Goal: Task Accomplishment & Management: Manage account settings

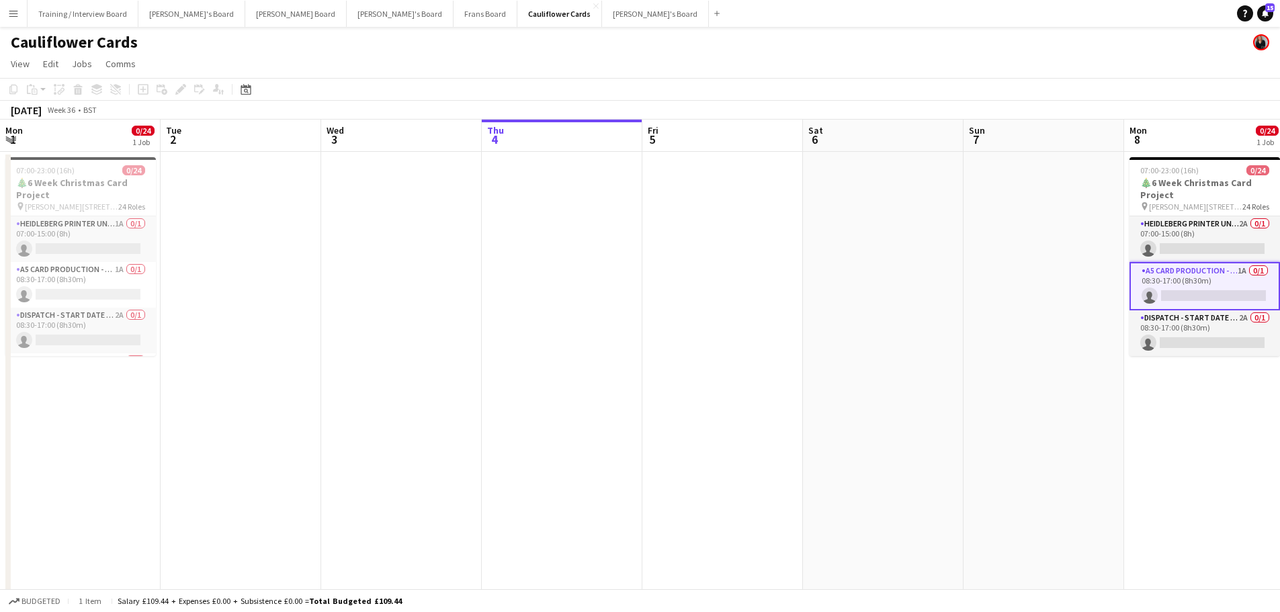
scroll to position [956, 0]
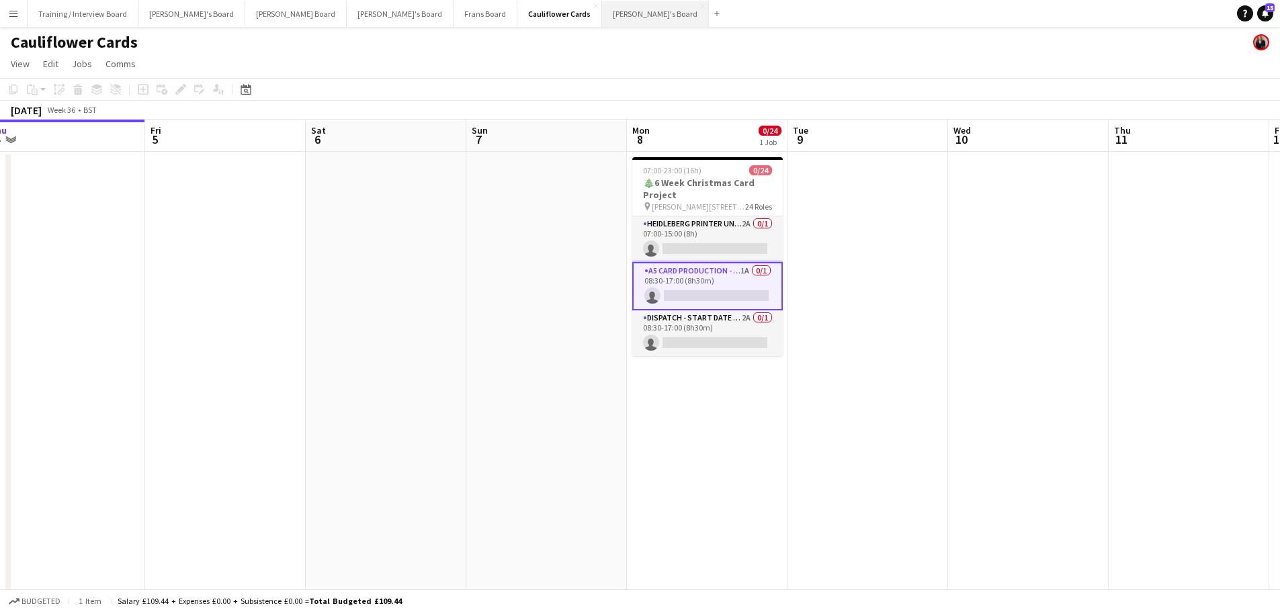
click at [602, 15] on button "[PERSON_NAME]'s Board Close" at bounding box center [655, 14] width 107 height 26
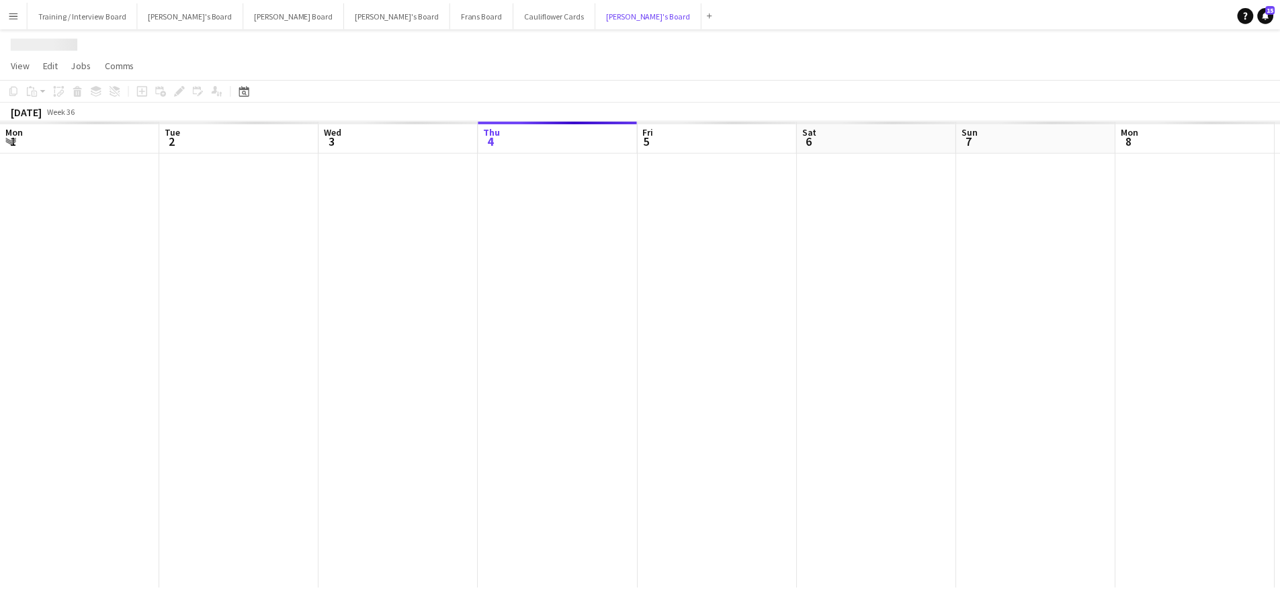
scroll to position [0, 321]
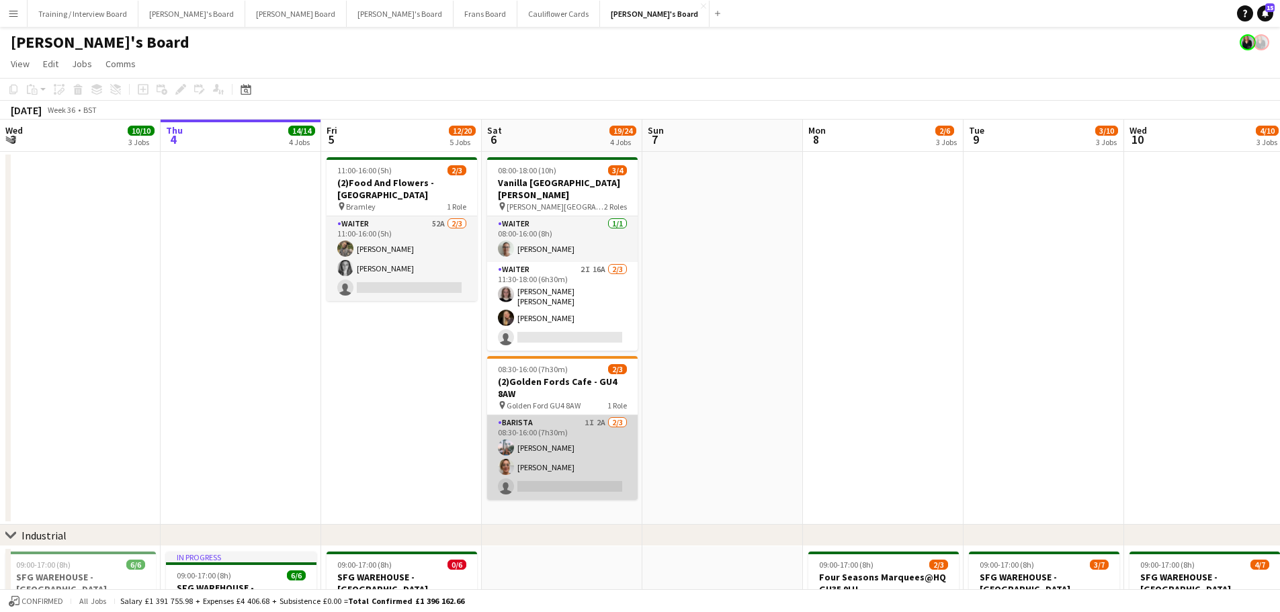
click at [576, 476] on app-card-role "Barista 1I 2A 2/3 08:30-16:00 (7h30m) Lucy Ginesi Thomasina Dixon single-neutra…" at bounding box center [562, 457] width 150 height 85
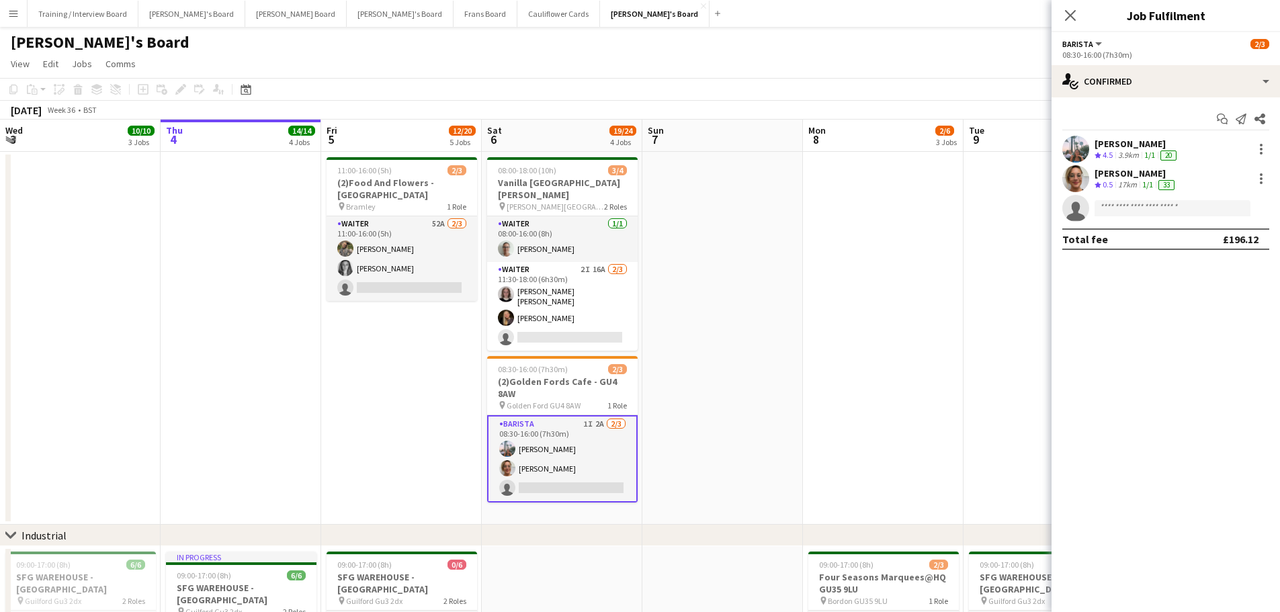
click at [1171, 217] on app-invite-slot "single-neutral-actions" at bounding box center [1165, 208] width 228 height 27
click at [1138, 217] on app-invite-slot "single-neutral-actions" at bounding box center [1165, 208] width 228 height 27
click at [1136, 212] on input at bounding box center [1172, 208] width 156 height 16
click at [565, 465] on app-card-role "Barista 1I 2A 2/3 08:30-16:00 (7h30m) Lucy Ginesi Thomasina Dixon single-neutra…" at bounding box center [562, 458] width 150 height 87
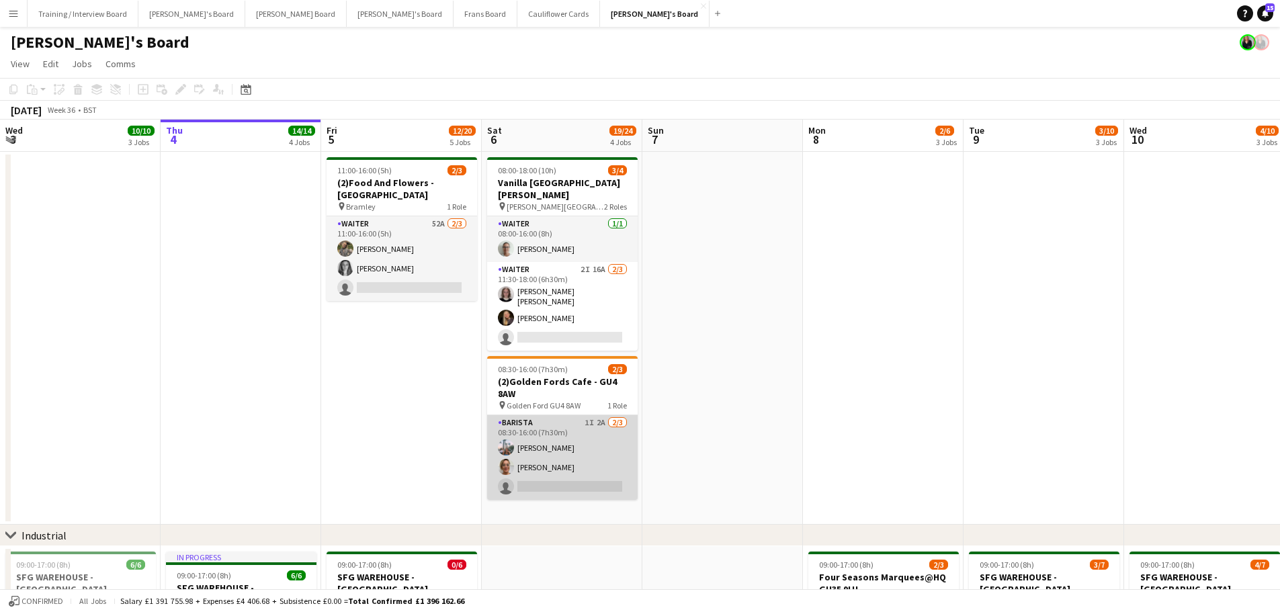
click at [565, 465] on app-card-role "Barista 1I 2A 2/3 08:30-16:00 (7h30m) Lucy Ginesi Thomasina Dixon single-neutra…" at bounding box center [562, 457] width 150 height 85
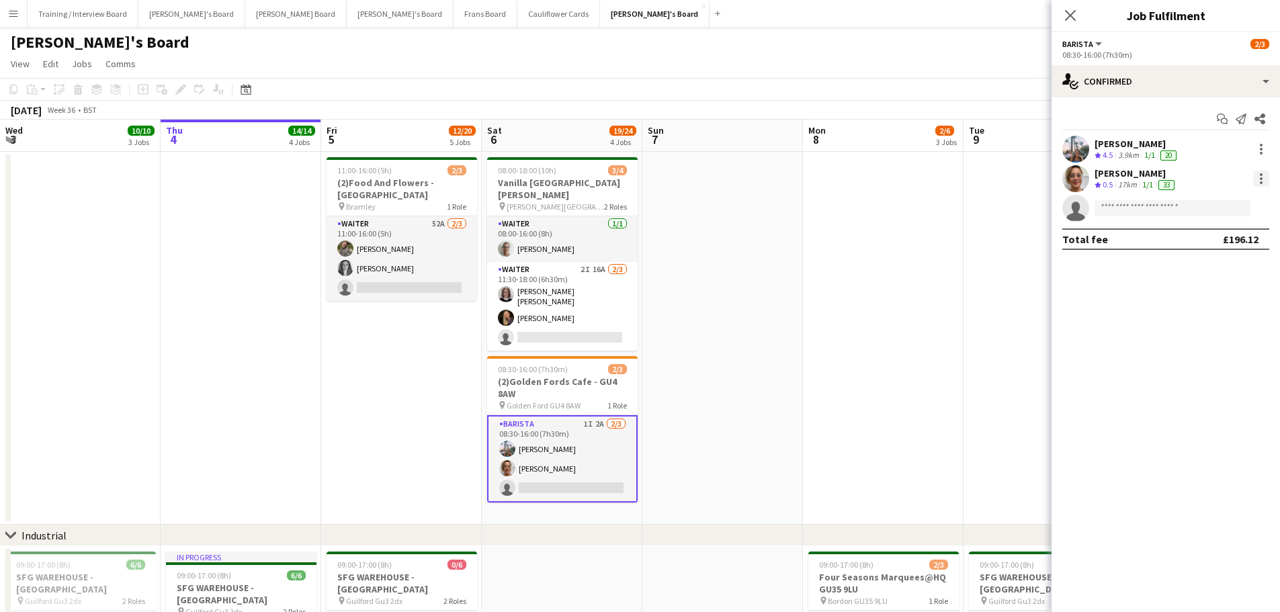
click at [1260, 172] on div at bounding box center [1261, 179] width 16 height 16
click at [1216, 320] on button "Remove" at bounding box center [1216, 332] width 105 height 32
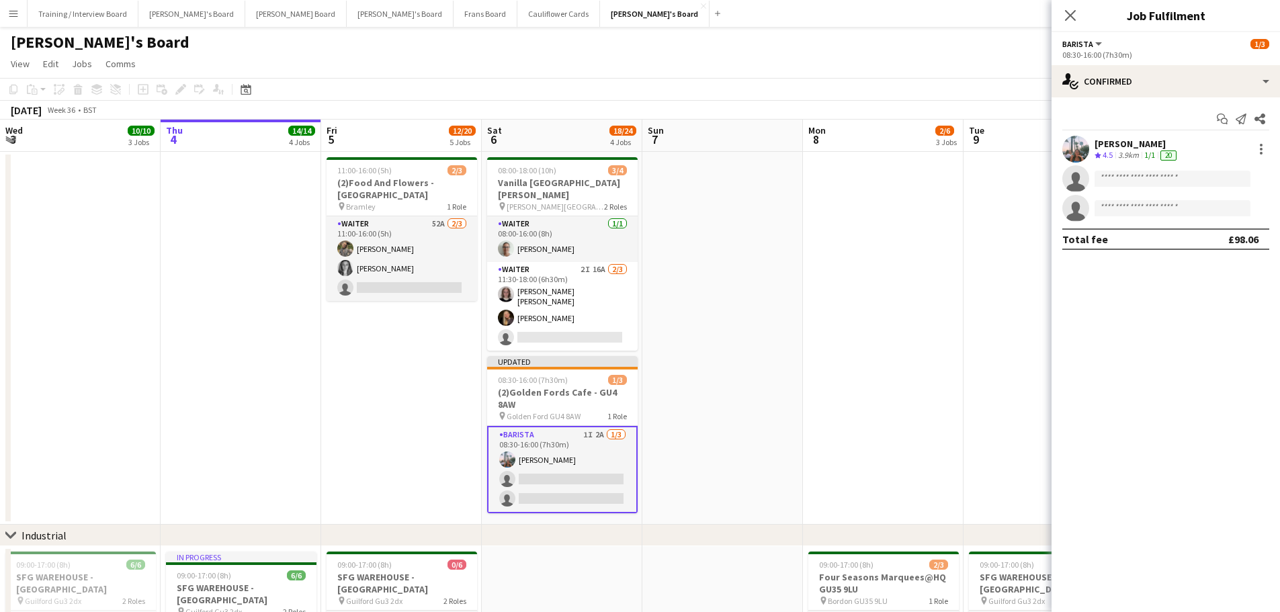
click at [809, 327] on app-date-cell at bounding box center [883, 338] width 161 height 373
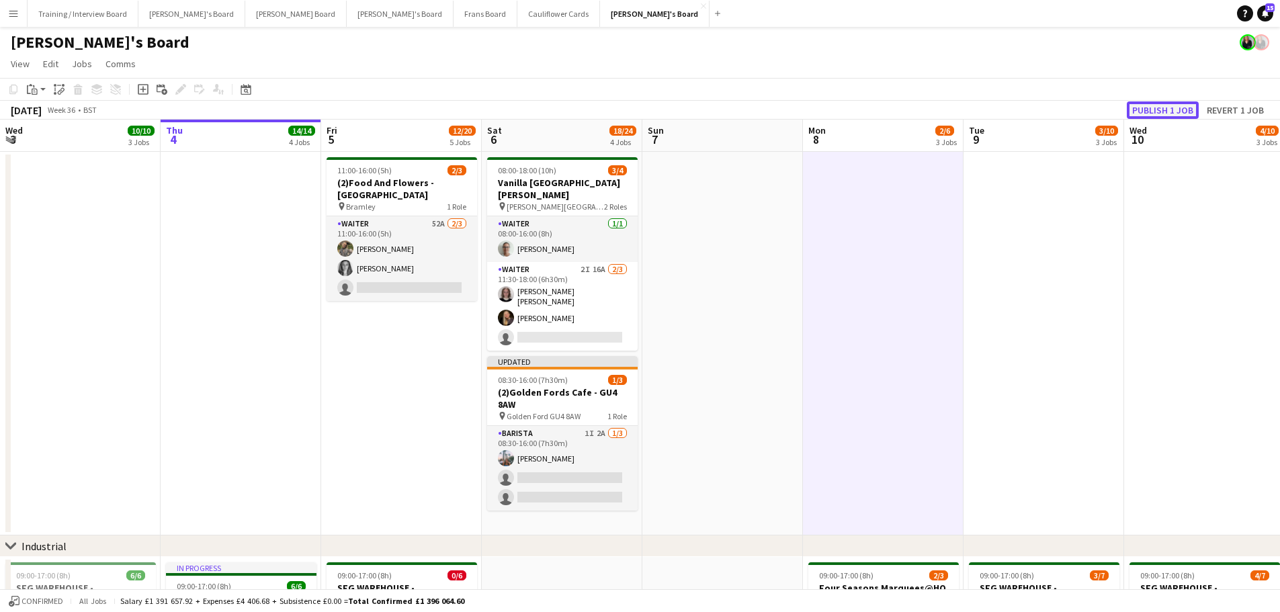
click at [1164, 106] on button "Publish 1 job" at bounding box center [1162, 109] width 72 height 17
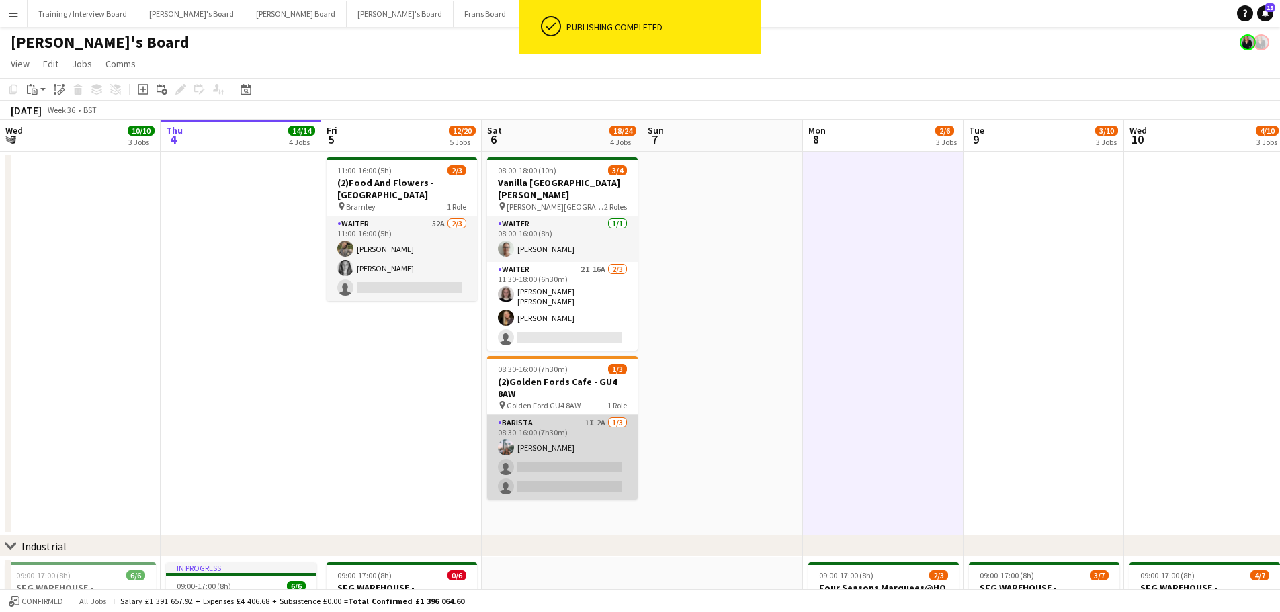
click at [594, 465] on app-card-role "Barista 1I 2A 1/3 08:30-16:00 (7h30m) Lucy Ginesi single-neutral-actions single…" at bounding box center [562, 457] width 150 height 85
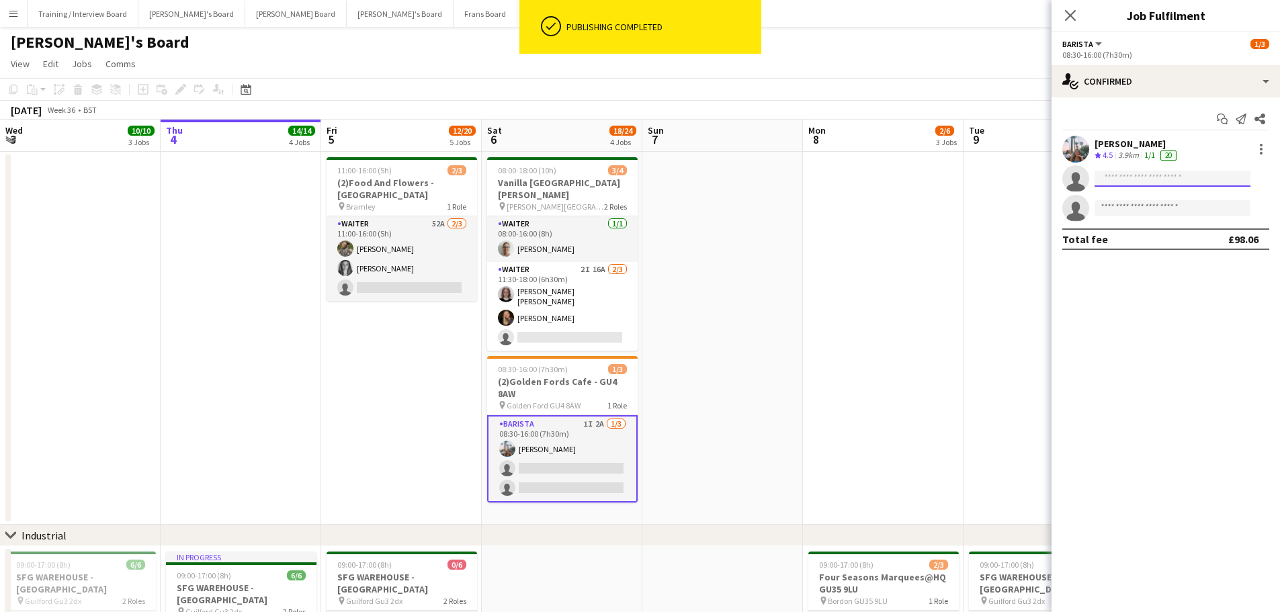
click at [1134, 176] on input at bounding box center [1172, 179] width 156 height 16
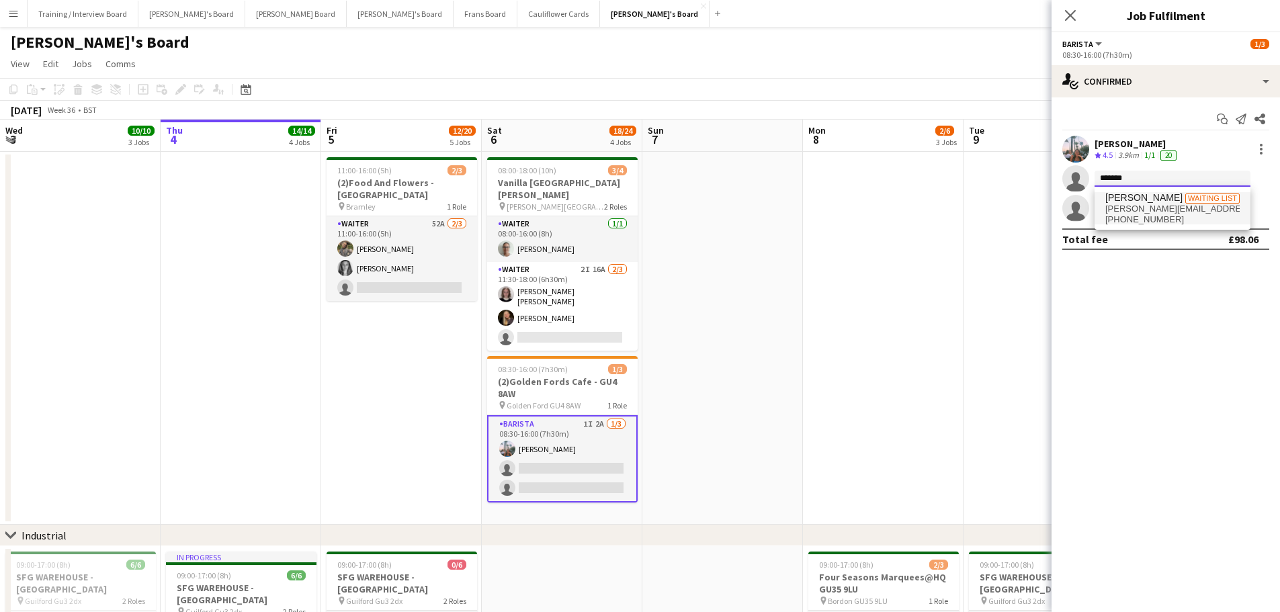
type input "*******"
click at [1141, 197] on span "[PERSON_NAME]" at bounding box center [1143, 197] width 77 height 11
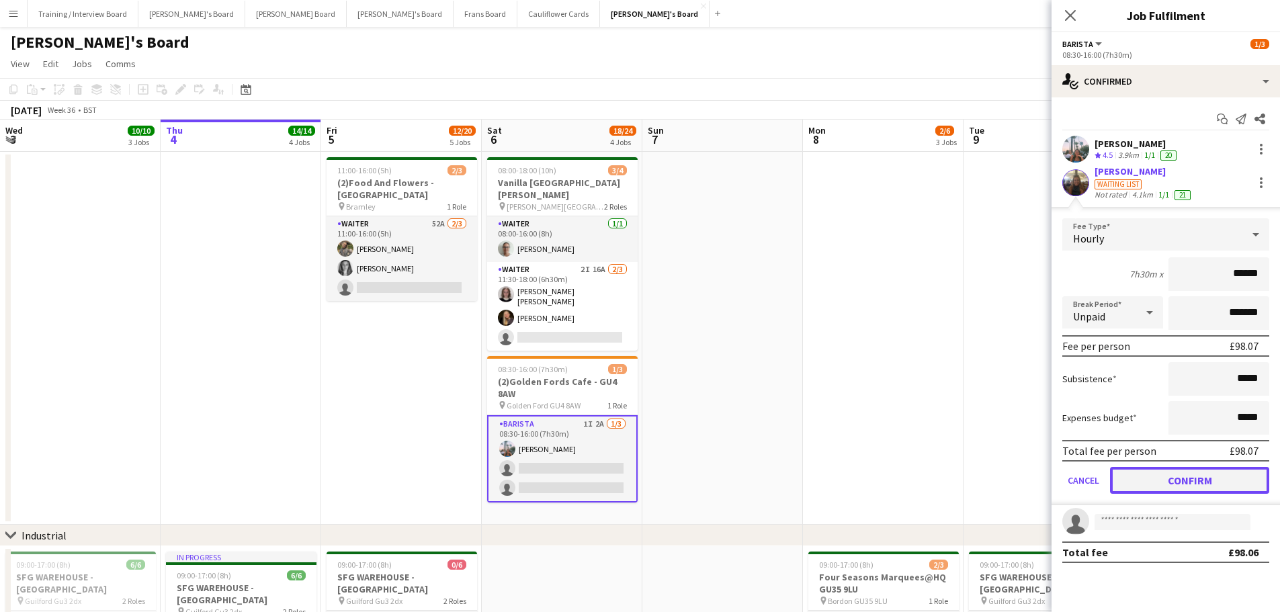
click at [1185, 475] on button "Confirm" at bounding box center [1189, 480] width 159 height 27
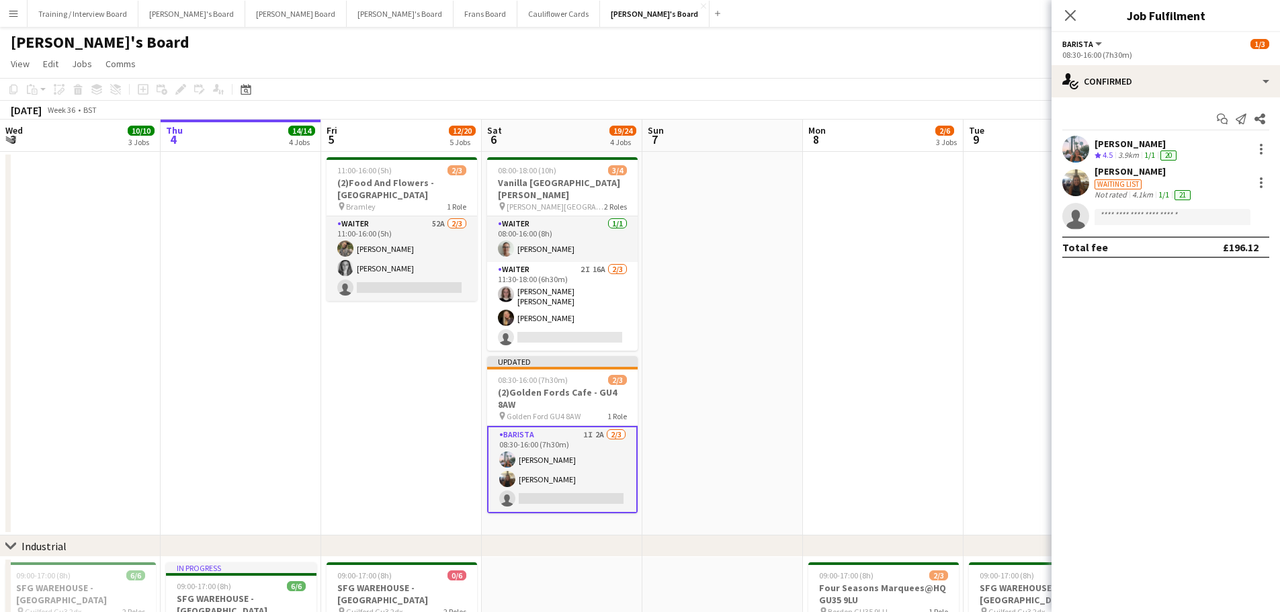
click at [930, 376] on app-date-cell at bounding box center [883, 344] width 161 height 384
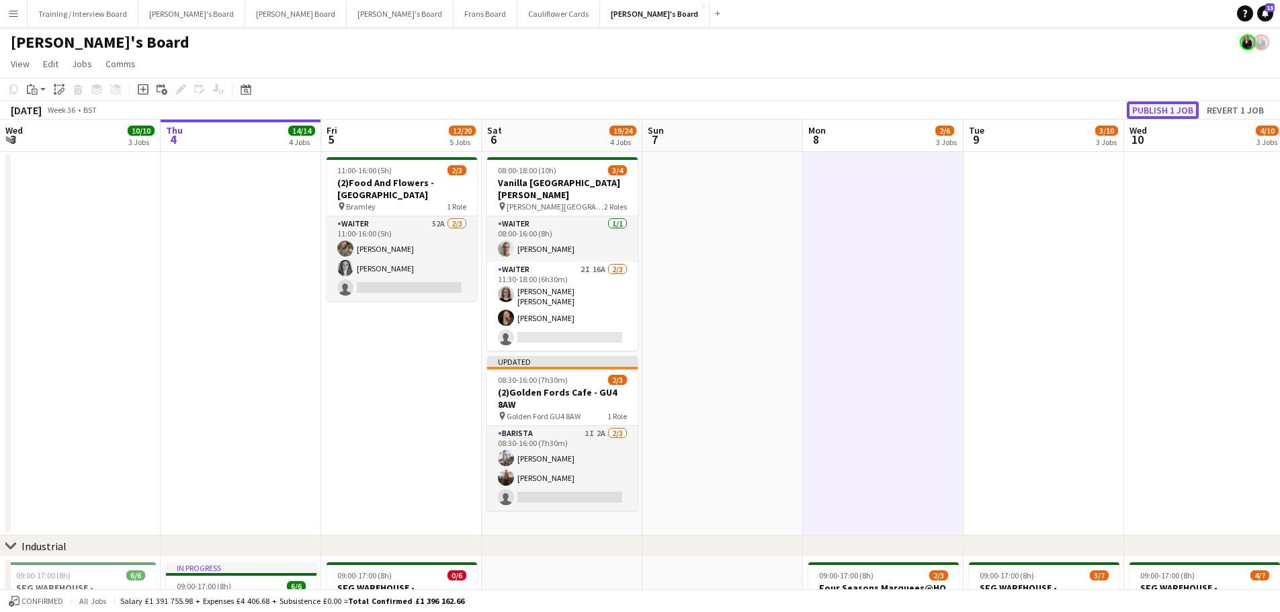
click at [1157, 106] on button "Publish 1 job" at bounding box center [1162, 109] width 72 height 17
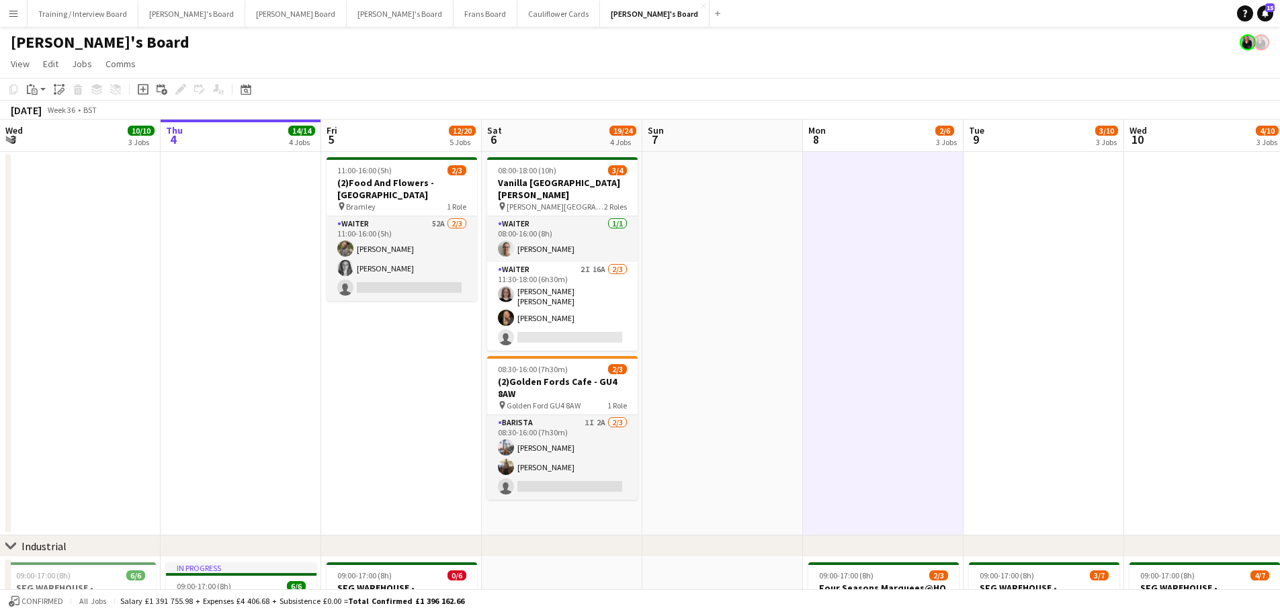
drag, startPoint x: 611, startPoint y: 280, endPoint x: 1190, endPoint y: 191, distance: 585.8
click at [611, 280] on app-card-role "Waiter 2I 16A [DATE] 11:30-18:00 (6h30m) [PERSON_NAME] [PERSON_NAME] [PERSON_NA…" at bounding box center [562, 306] width 150 height 89
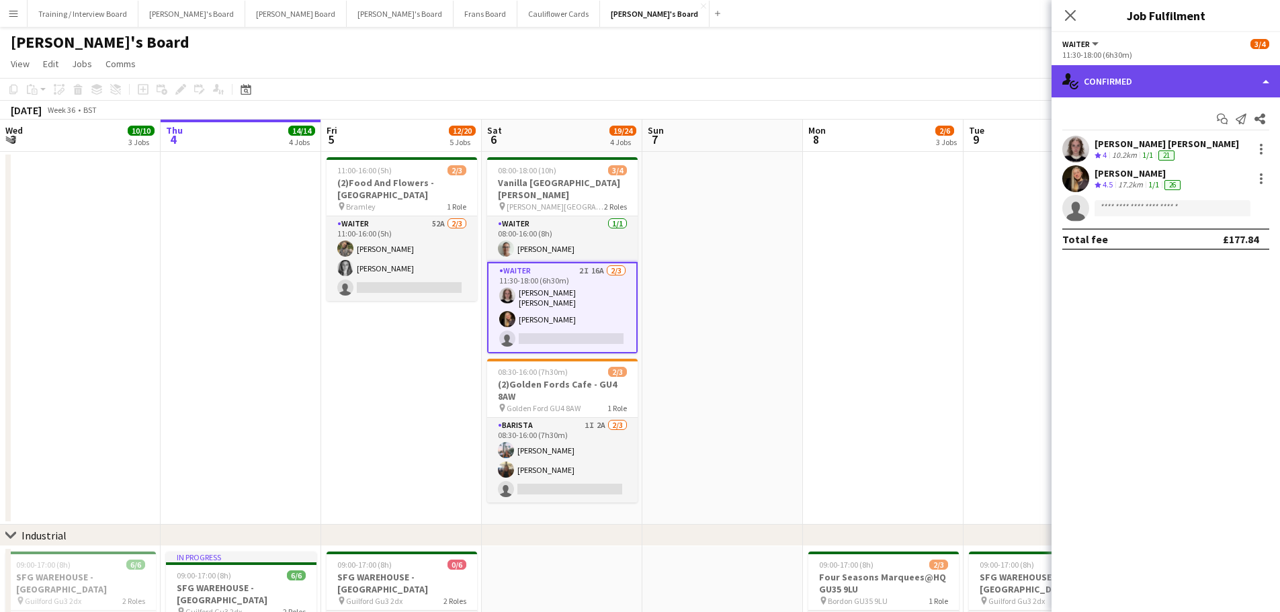
click at [1146, 84] on div "single-neutral-actions-check-2 Confirmed" at bounding box center [1165, 81] width 228 height 32
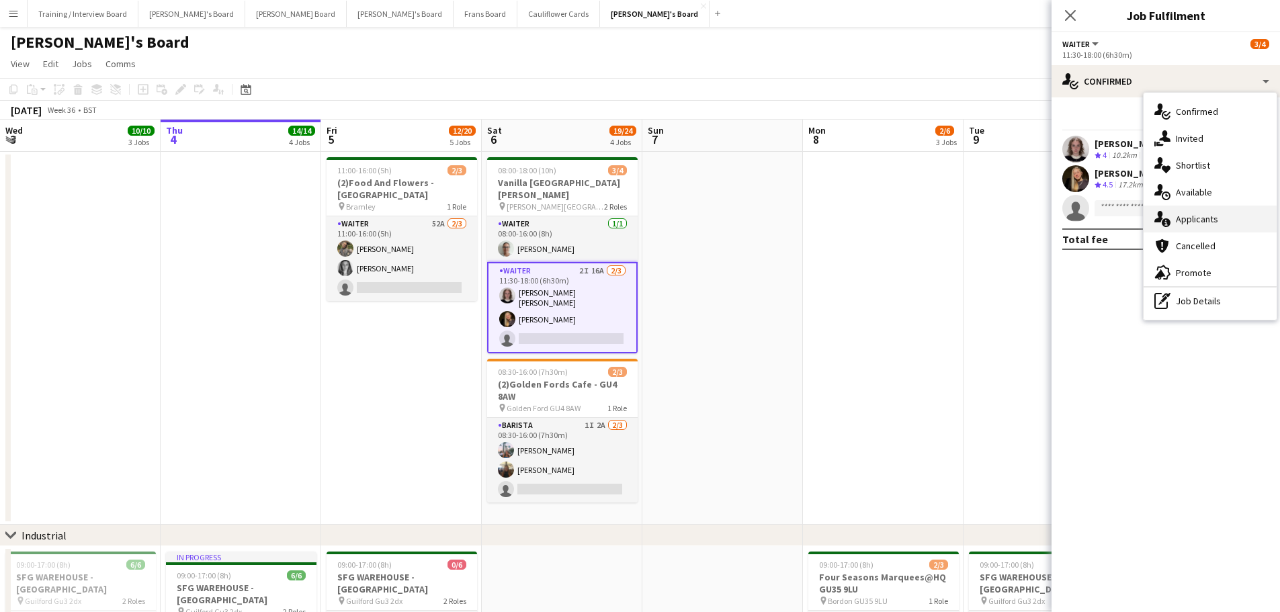
click at [1198, 218] on span "Applicants" at bounding box center [1196, 219] width 42 height 12
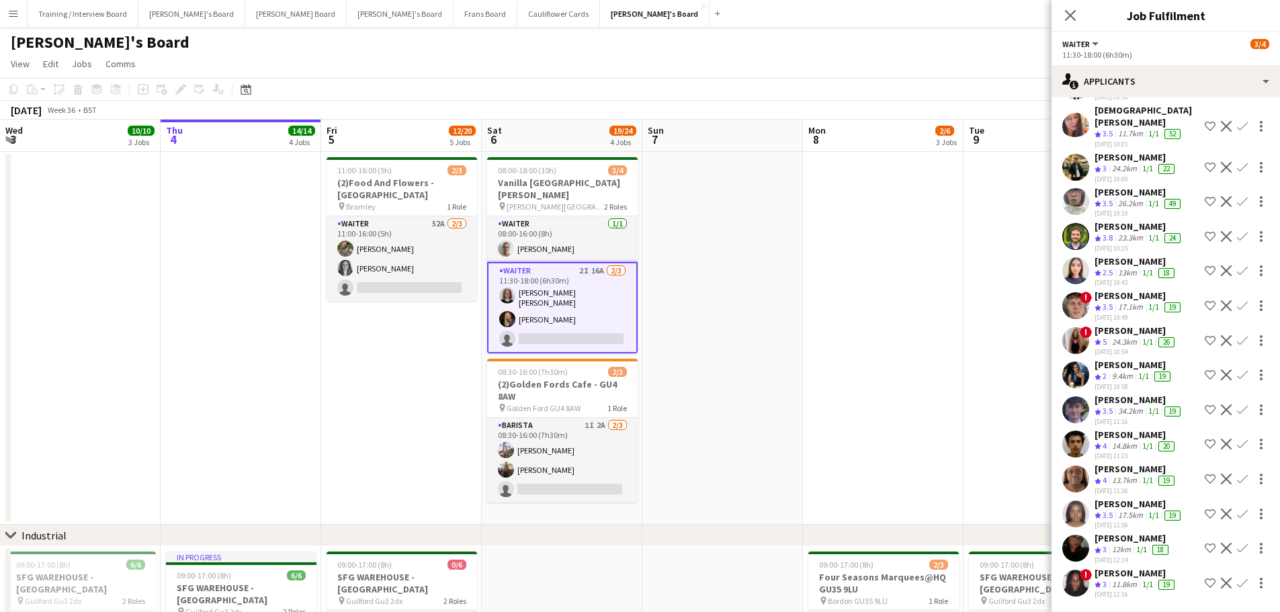
scroll to position [130, 0]
click at [1126, 337] on div "24.3km" at bounding box center [1124, 342] width 30 height 11
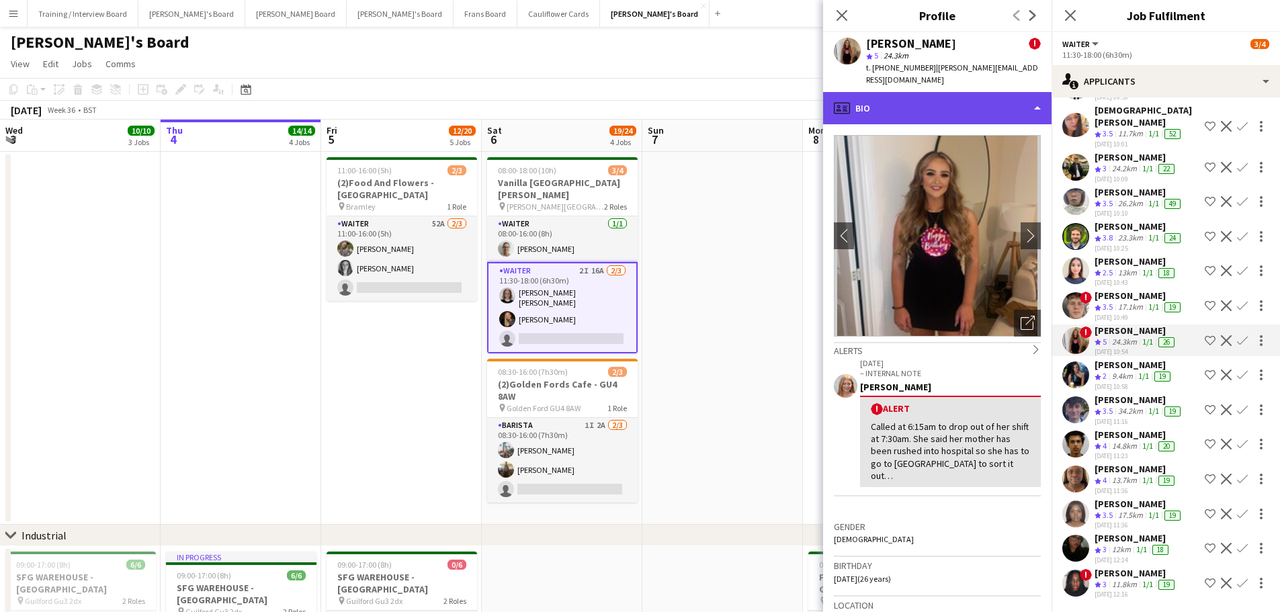
click at [925, 98] on div "profile Bio" at bounding box center [937, 108] width 228 height 32
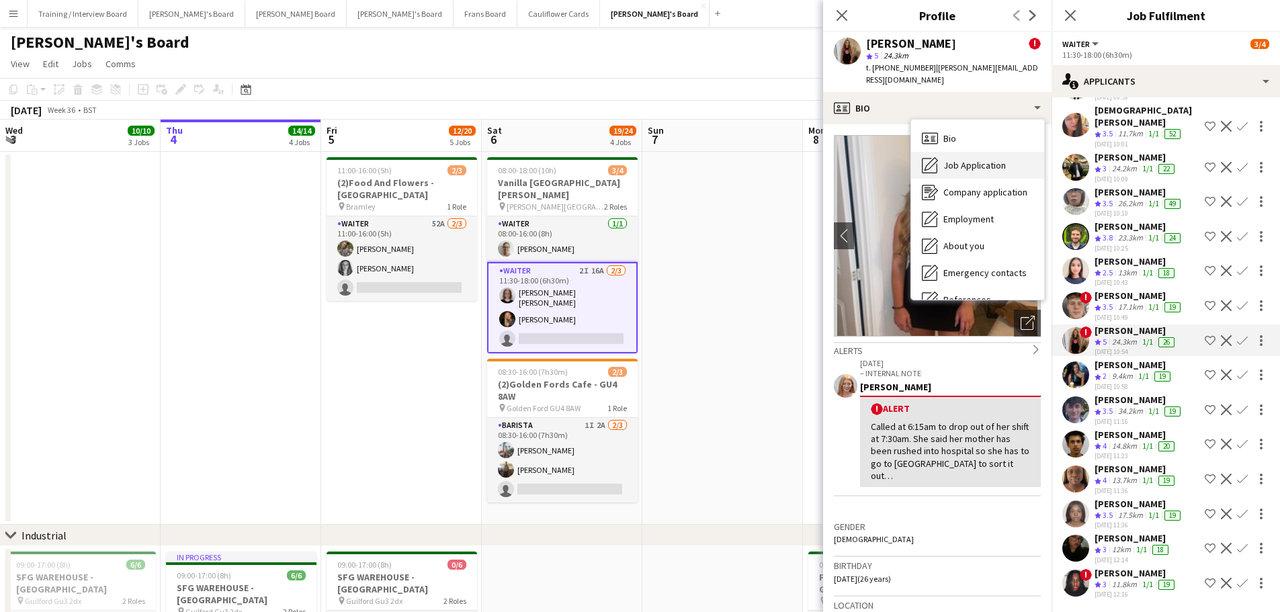
click at [985, 159] on span "Job Application" at bounding box center [974, 165] width 62 height 12
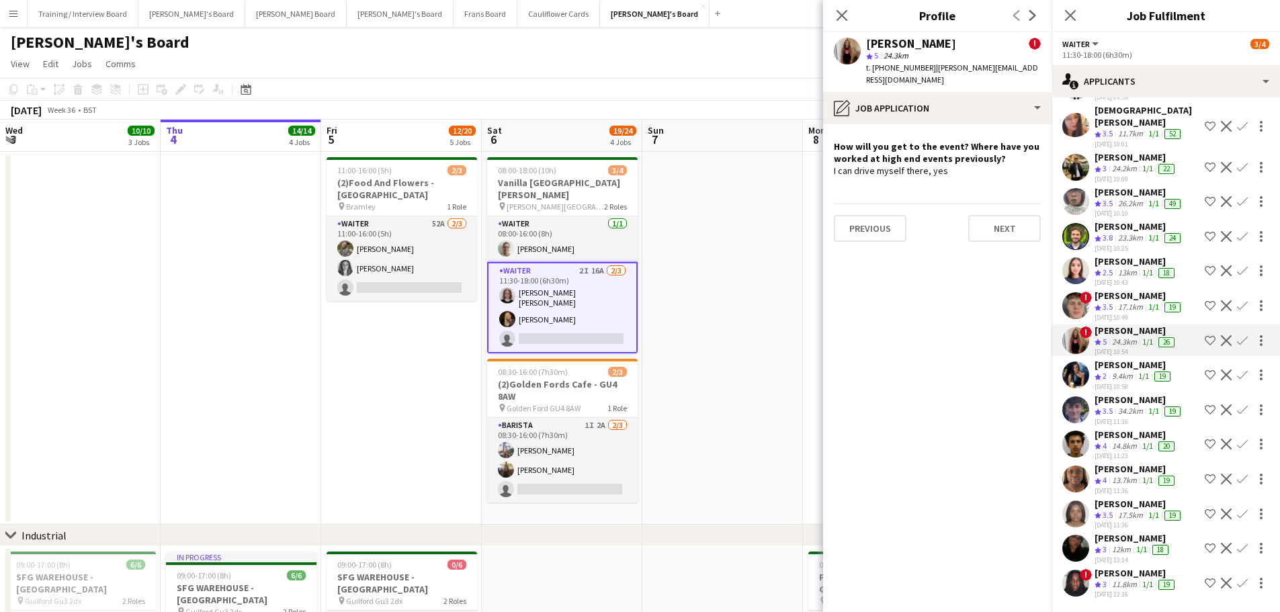
scroll to position [197, 0]
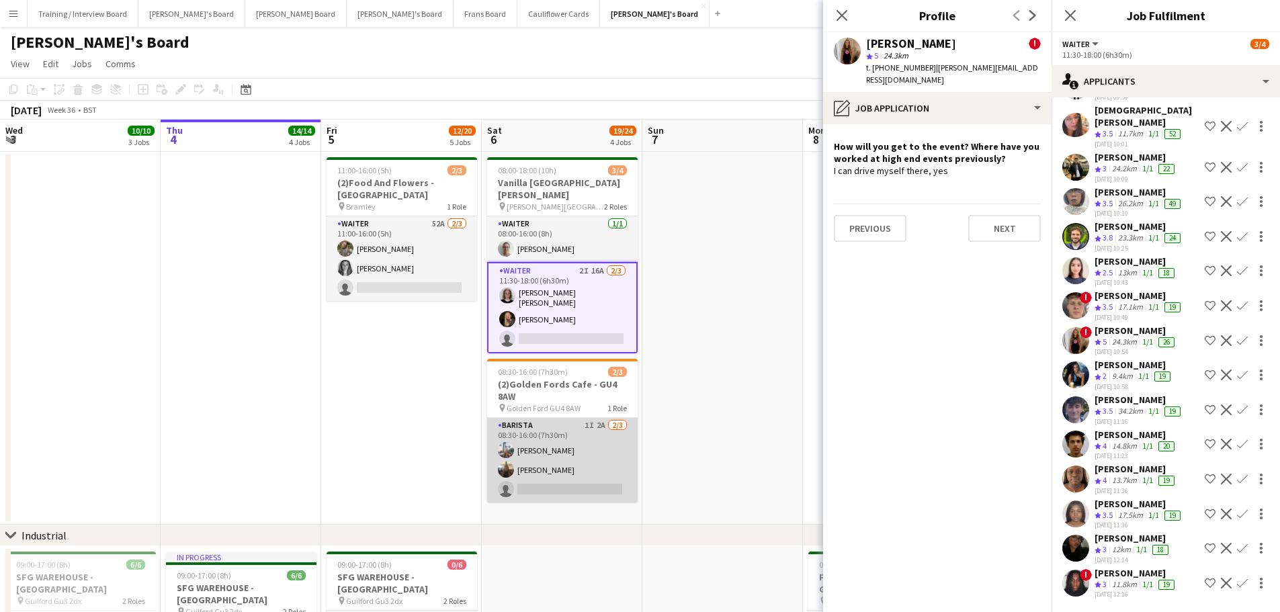
click at [550, 441] on app-card-role "Barista 1I 2A [DATE] 08:30-16:00 (7h30m) [PERSON_NAME] [PERSON_NAME] single-neu…" at bounding box center [562, 460] width 150 height 85
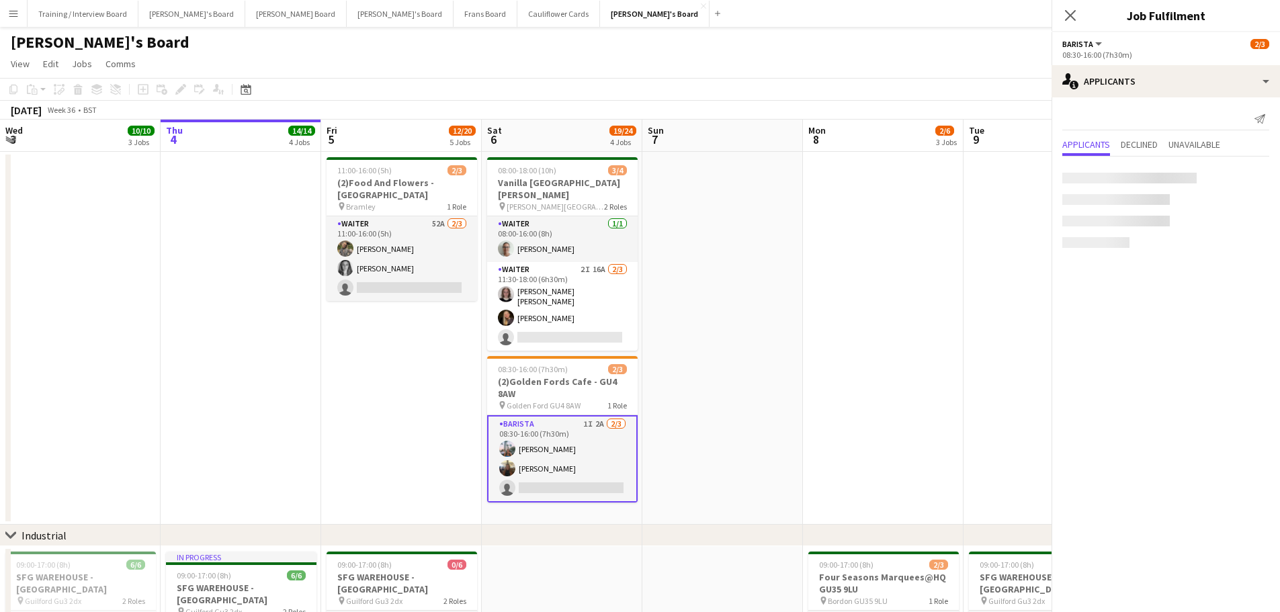
scroll to position [0, 0]
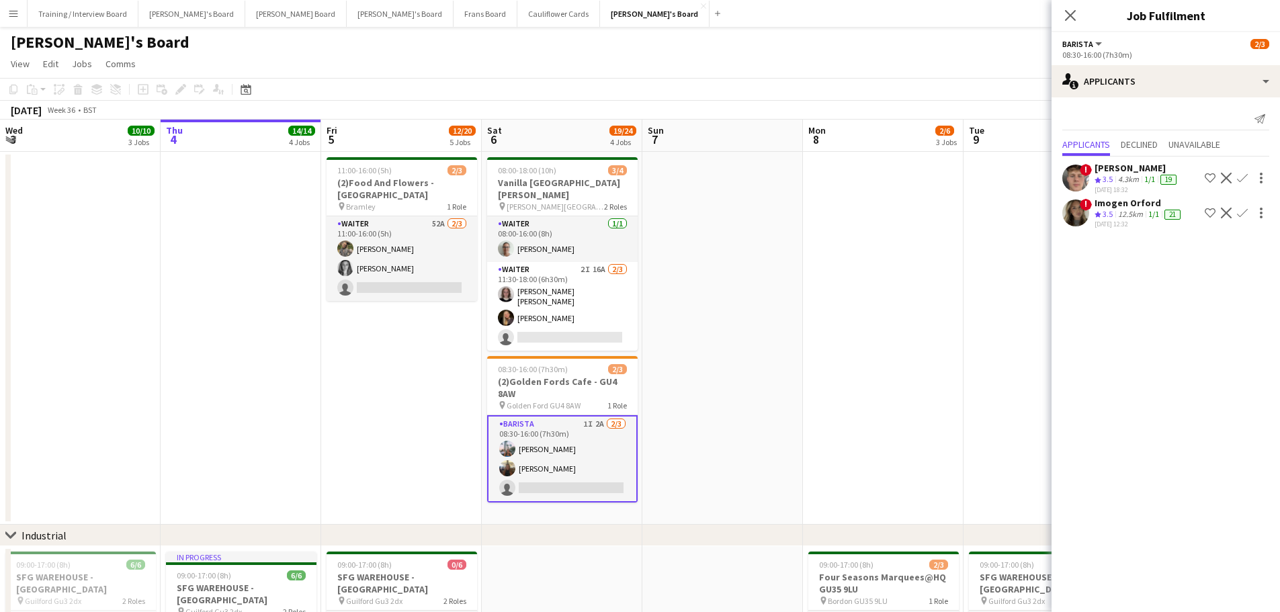
click at [541, 445] on app-card-role "Barista 1I 2A [DATE] 08:30-16:00 (7h30m) [PERSON_NAME] [PERSON_NAME] single-neu…" at bounding box center [562, 458] width 150 height 87
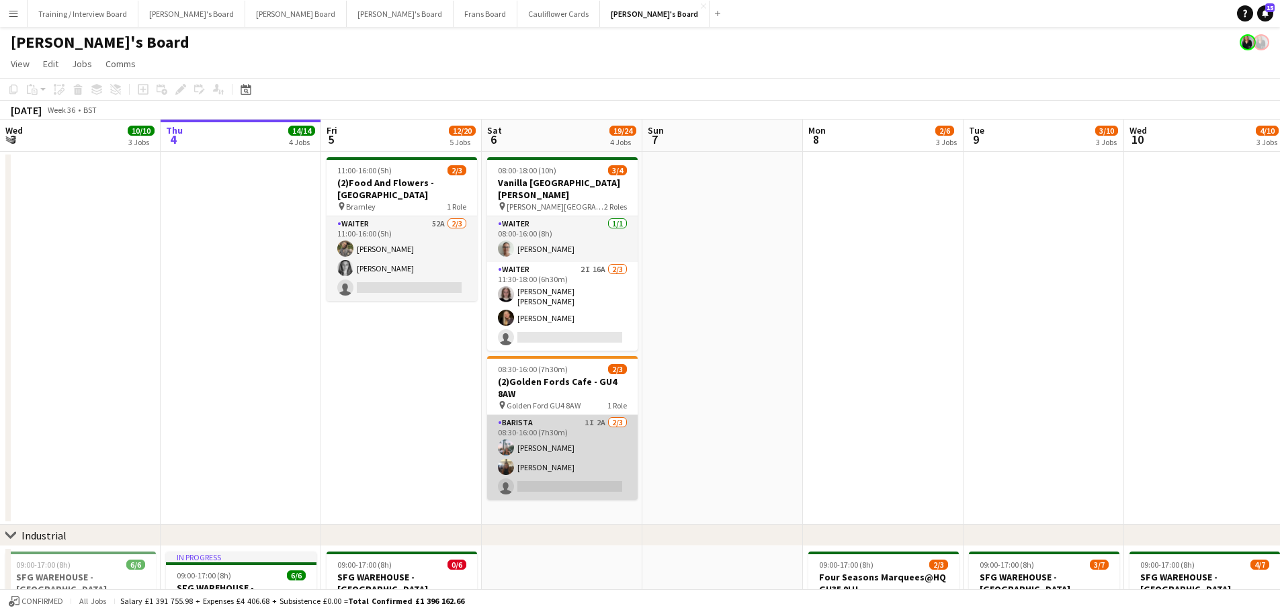
click at [541, 445] on app-card-role "Barista 1I 2A [DATE] 08:30-16:00 (7h30m) [PERSON_NAME] [PERSON_NAME] single-neu…" at bounding box center [562, 457] width 150 height 85
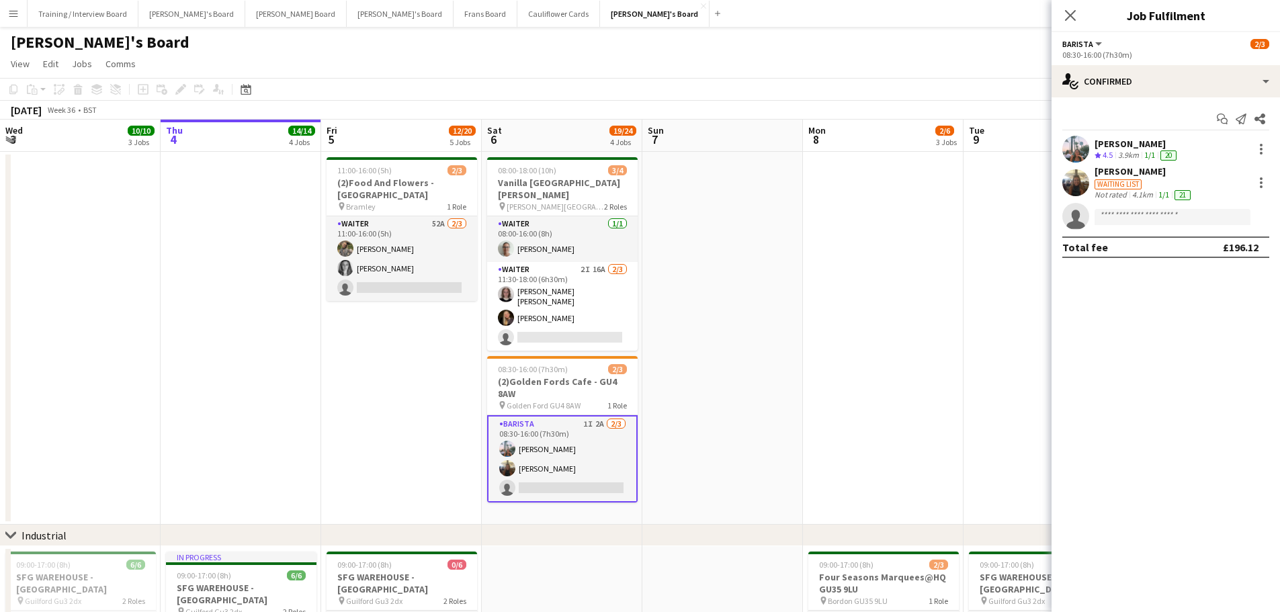
click at [1120, 158] on div "3.9km" at bounding box center [1128, 155] width 26 height 11
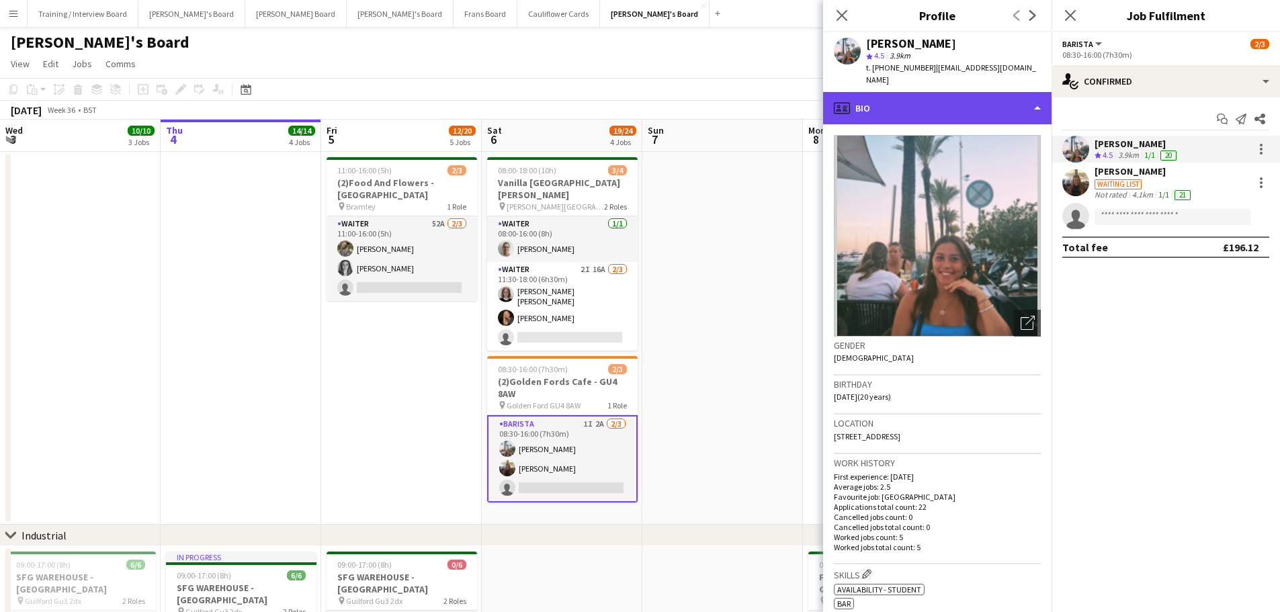
click at [925, 97] on div "profile Bio" at bounding box center [937, 108] width 228 height 32
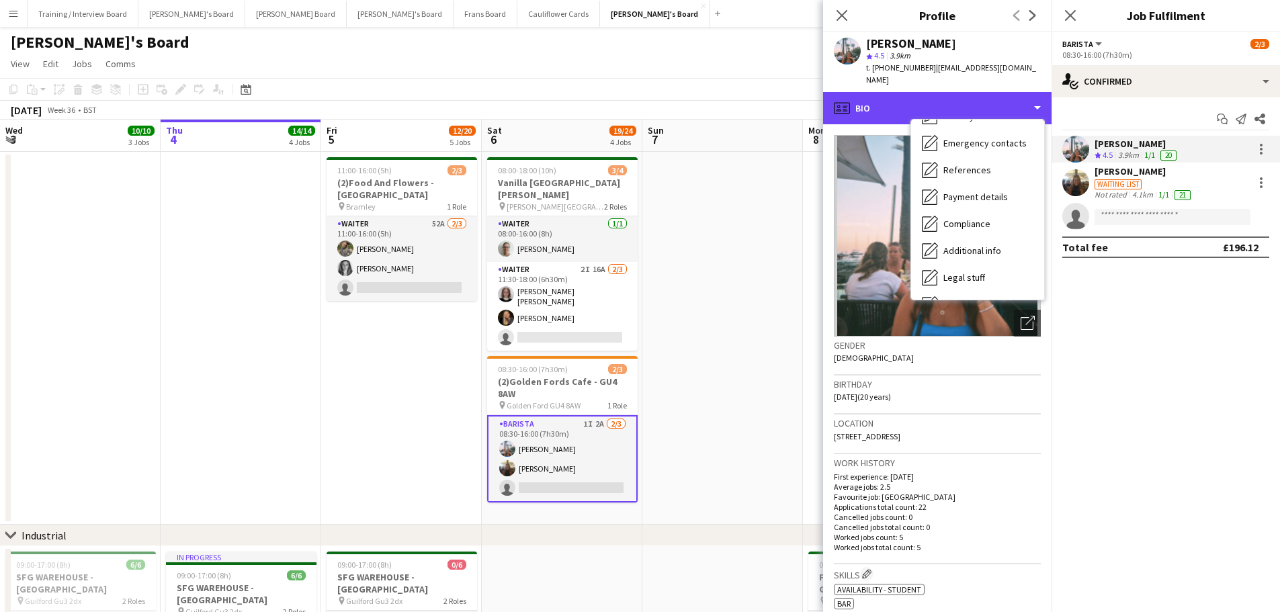
scroll to position [207, 0]
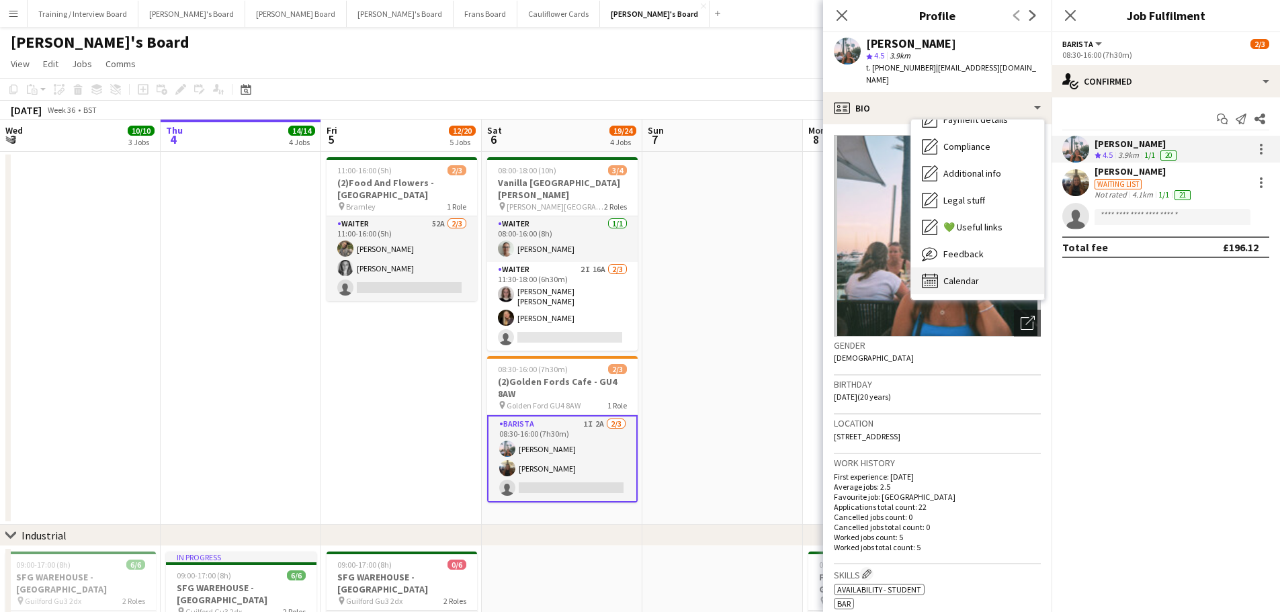
click at [984, 267] on div "Calendar Calendar" at bounding box center [977, 280] width 133 height 27
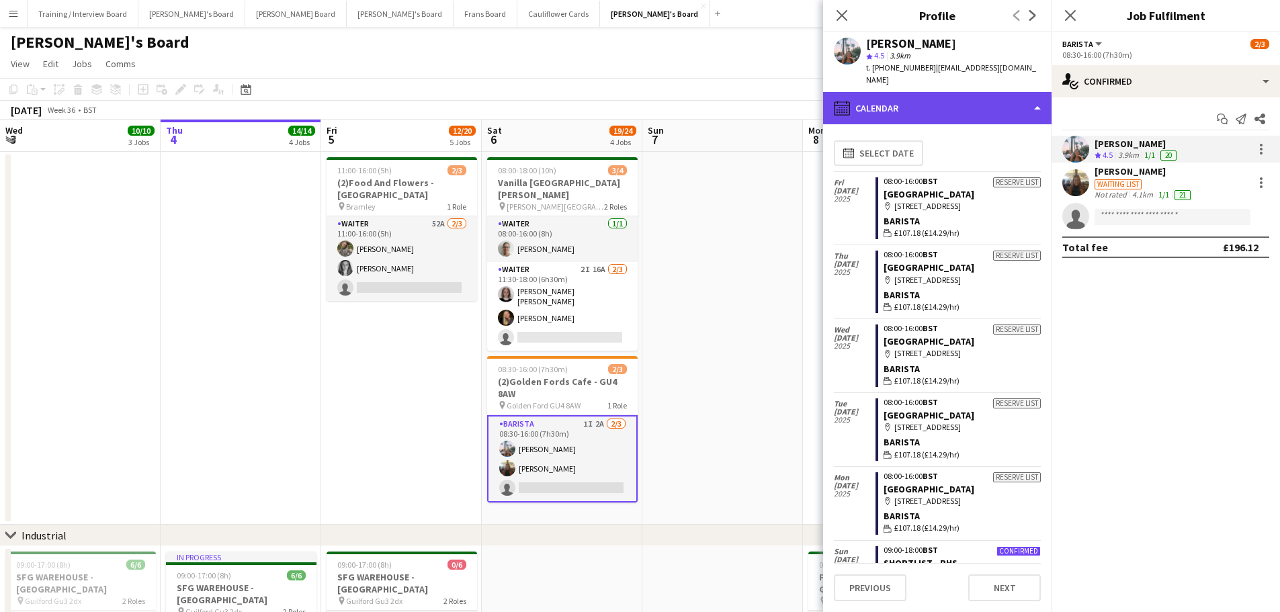
click at [925, 92] on div "calendar-full Calendar" at bounding box center [937, 108] width 228 height 32
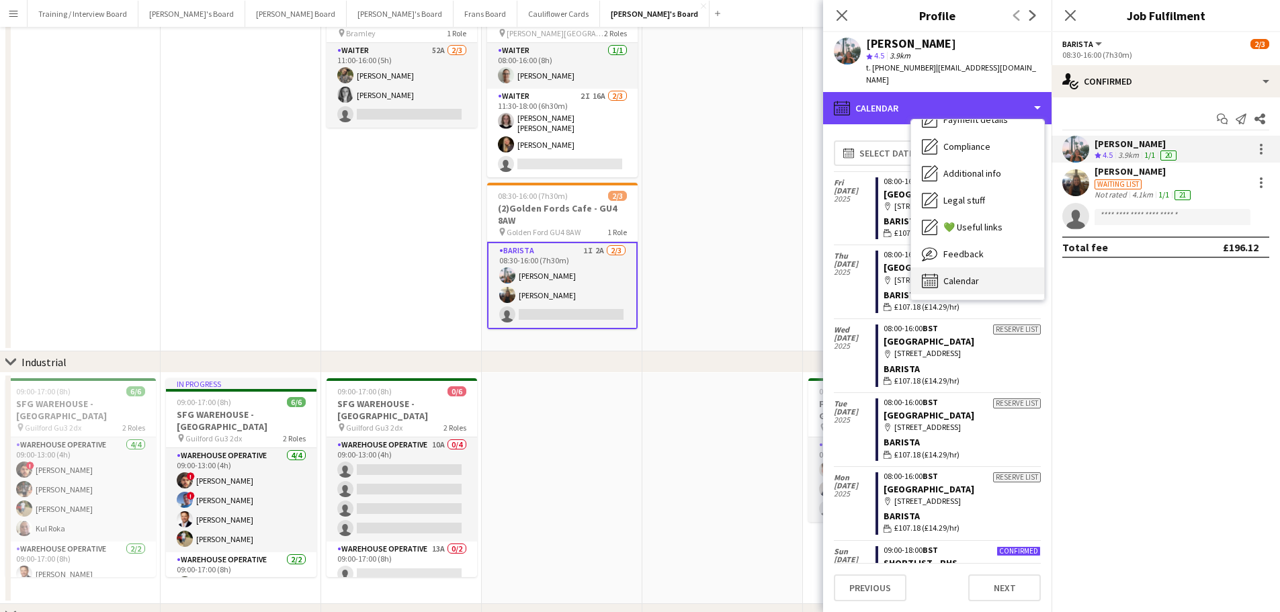
scroll to position [269, 0]
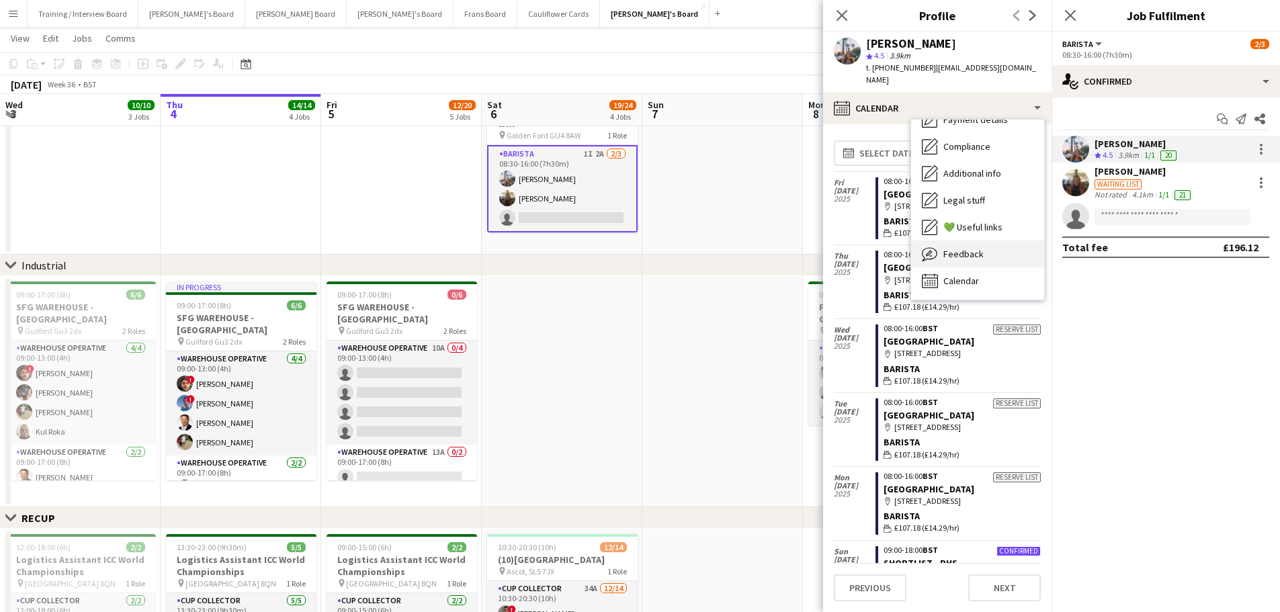
click at [960, 248] on span "Feedback" at bounding box center [963, 254] width 40 height 12
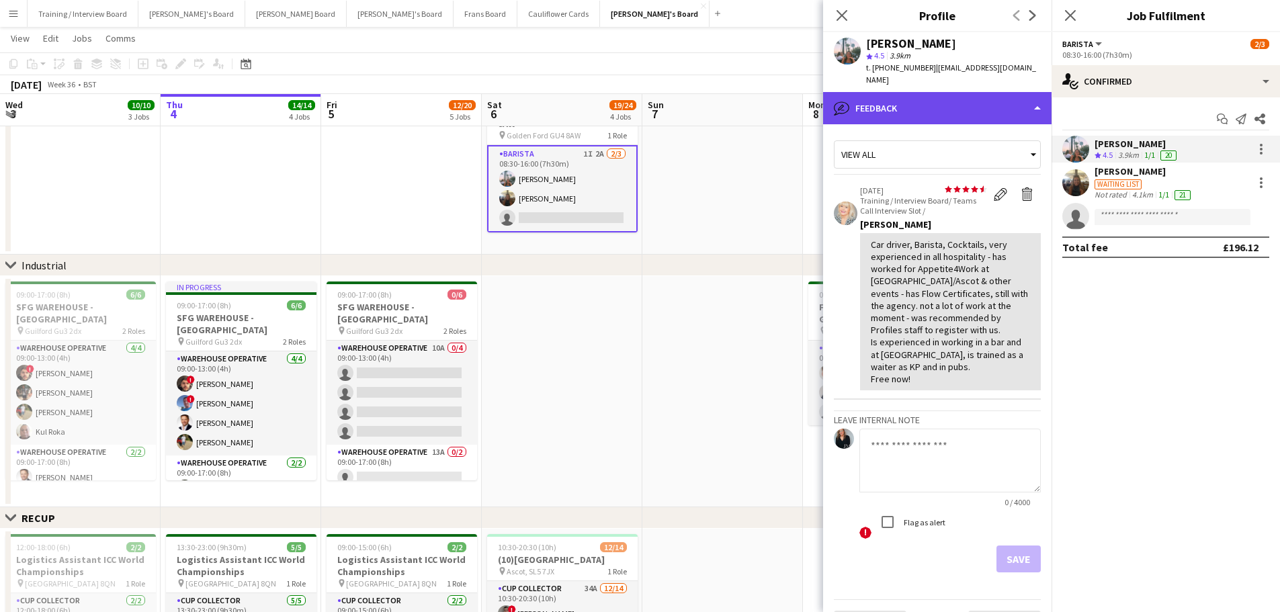
click at [959, 107] on div "bubble-pencil Feedback" at bounding box center [937, 108] width 228 height 32
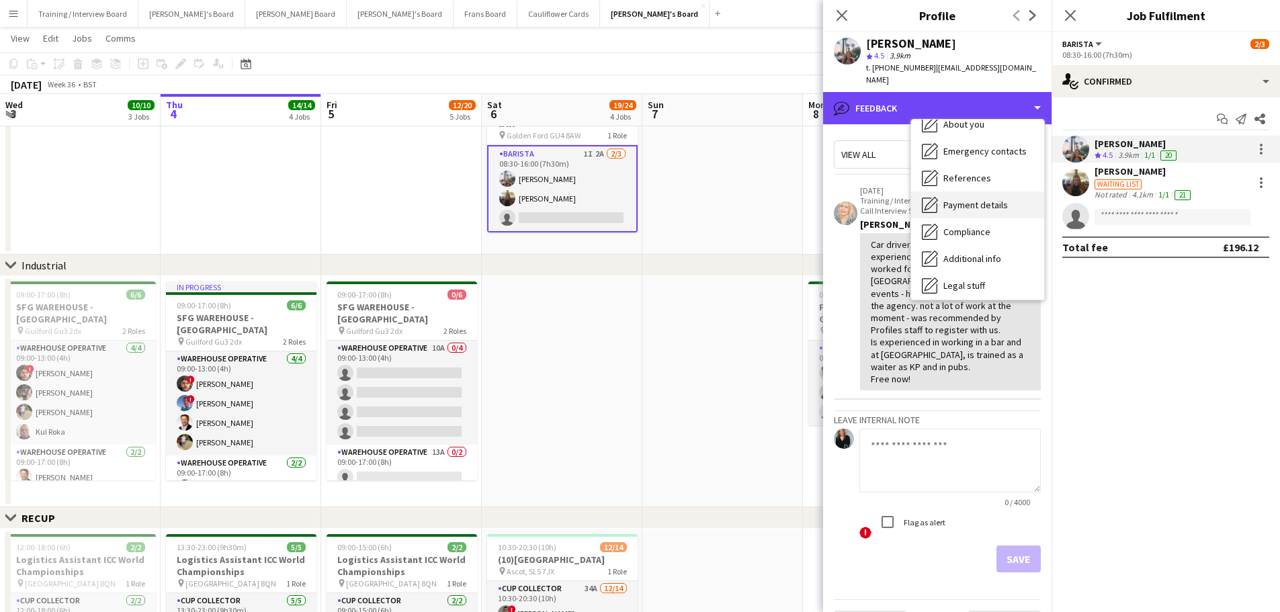
scroll to position [140, 0]
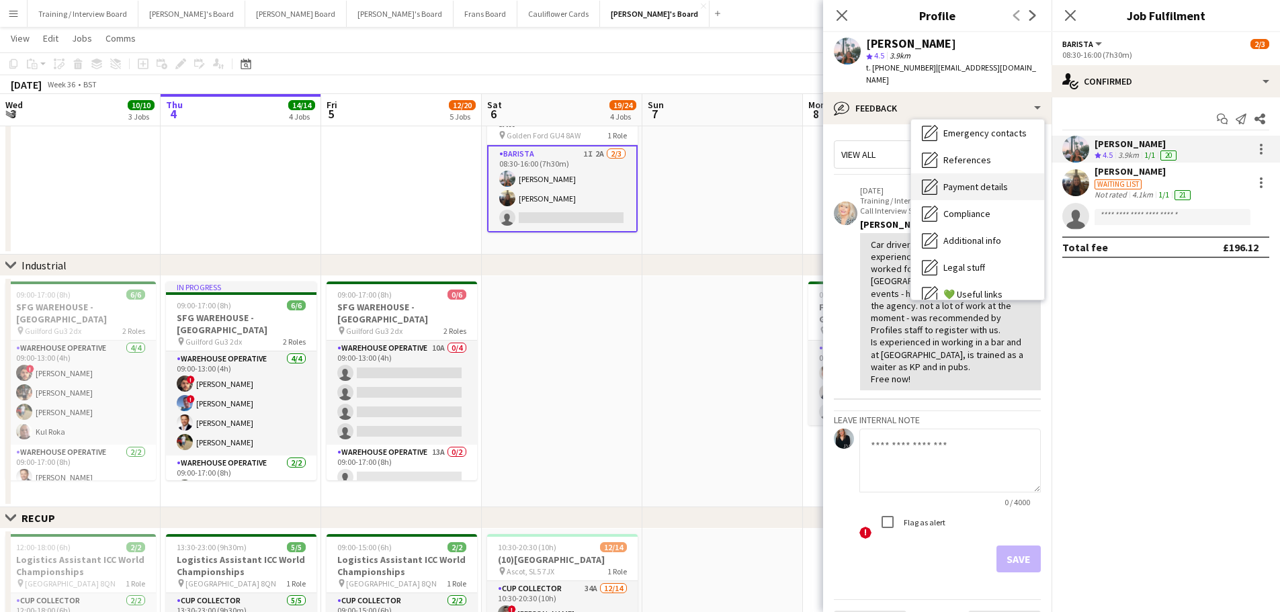
click at [995, 234] on span "Additional info" at bounding box center [972, 240] width 58 height 12
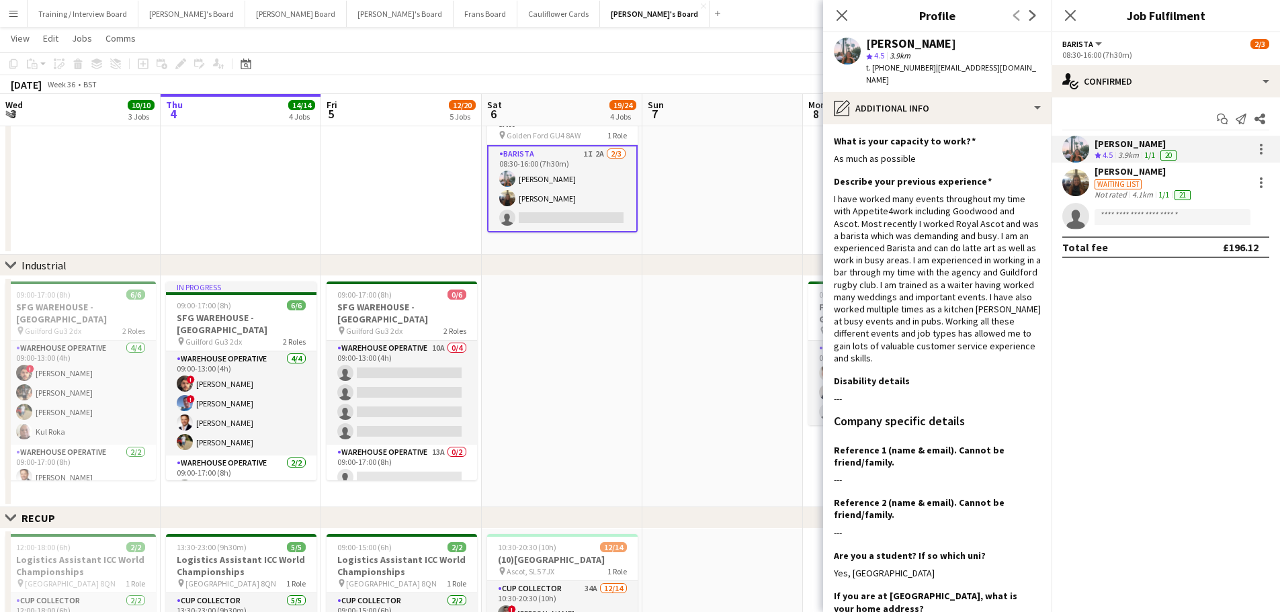
click at [677, 226] on app-date-cell at bounding box center [722, 68] width 161 height 373
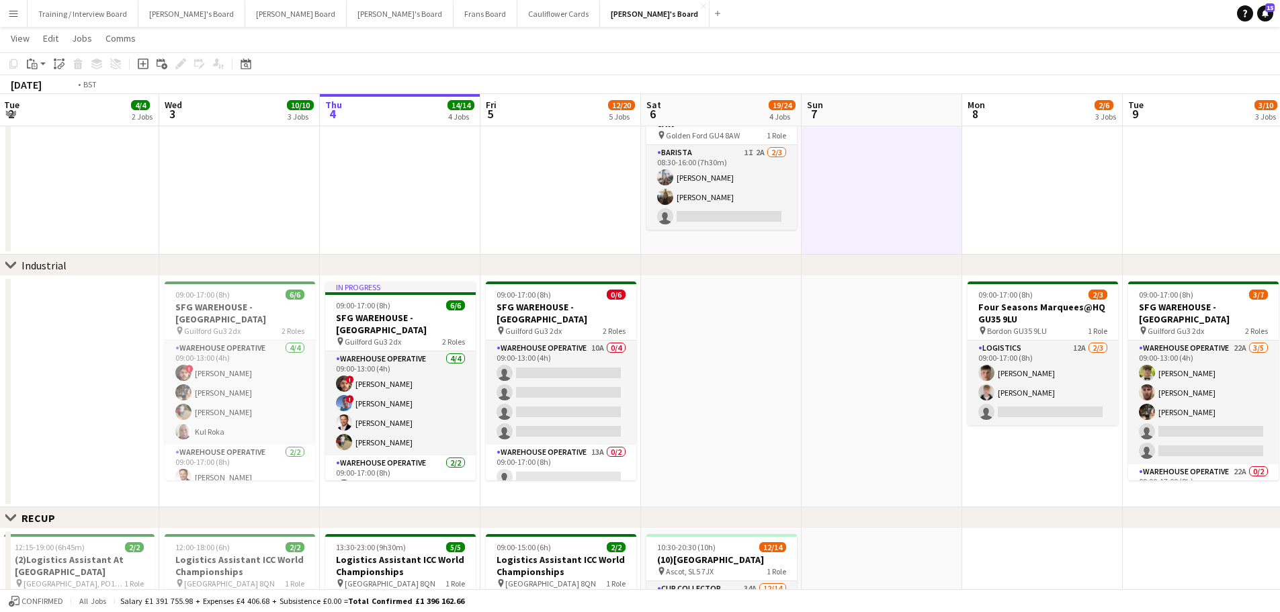
scroll to position [0, 420]
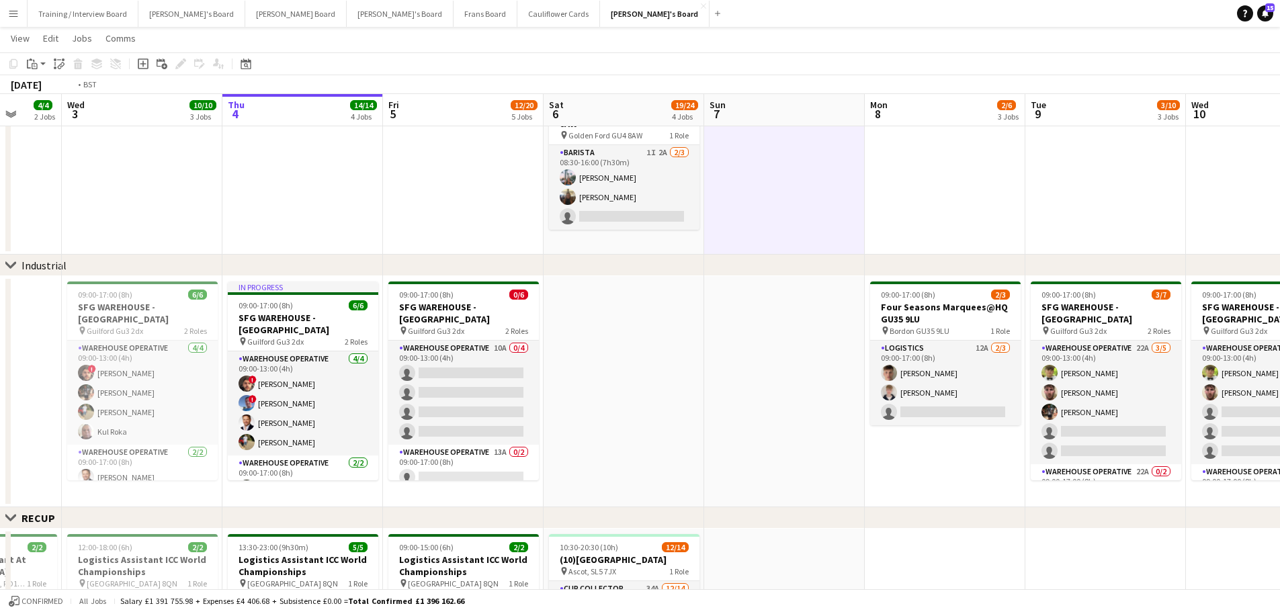
drag, startPoint x: 361, startPoint y: 387, endPoint x: 745, endPoint y: 388, distance: 384.2
click at [745, 388] on app-calendar-viewport "Sun 31 Mon 1 10/10 3 Jobs Tue 2 4/4 2 Jobs Wed 3 10/10 3 Jobs Thu 4 14/14 4 Job…" at bounding box center [640, 518] width 1280 height 1468
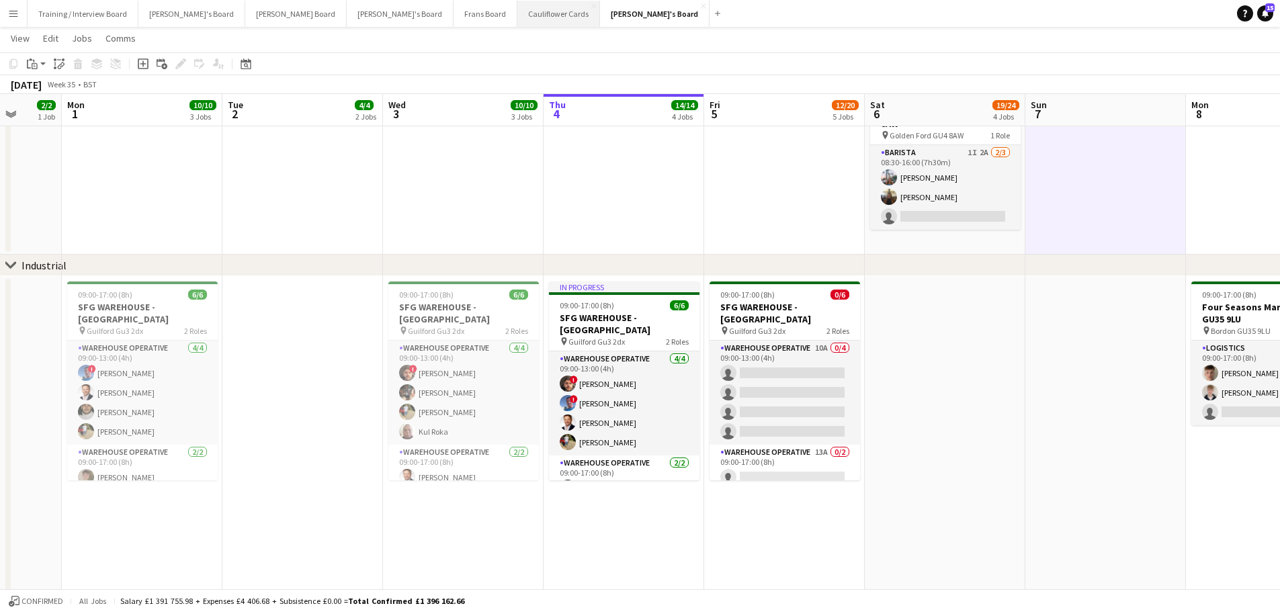
click at [517, 11] on button "Cauliflower Cards Close" at bounding box center [558, 14] width 83 height 26
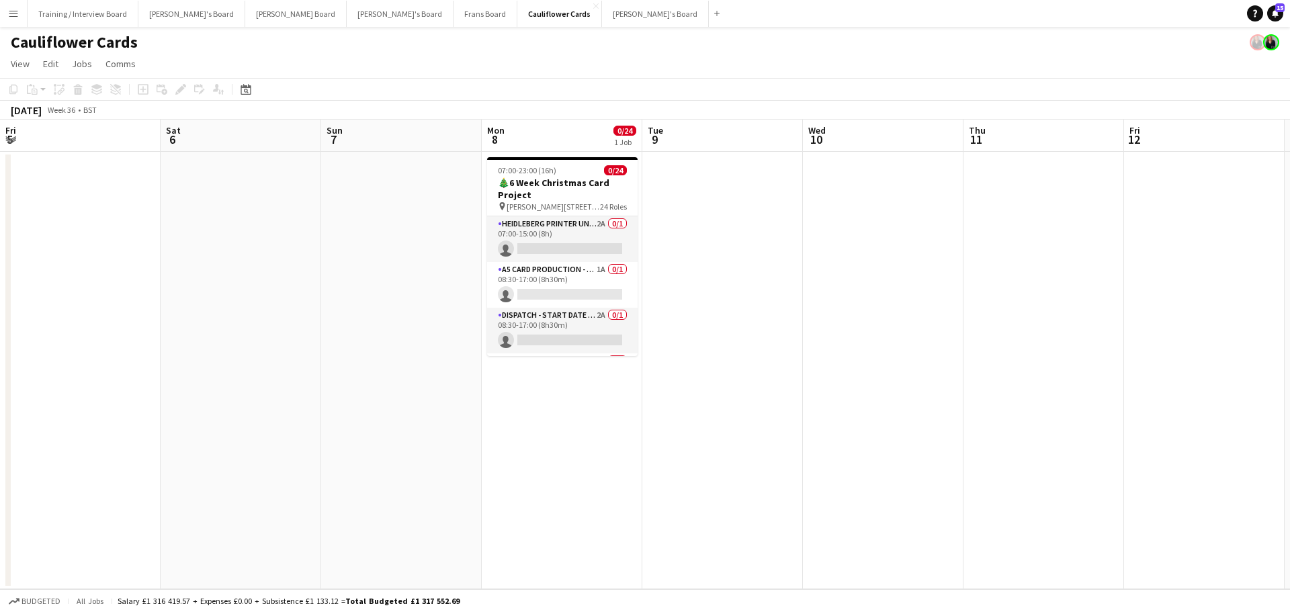
scroll to position [0, 443]
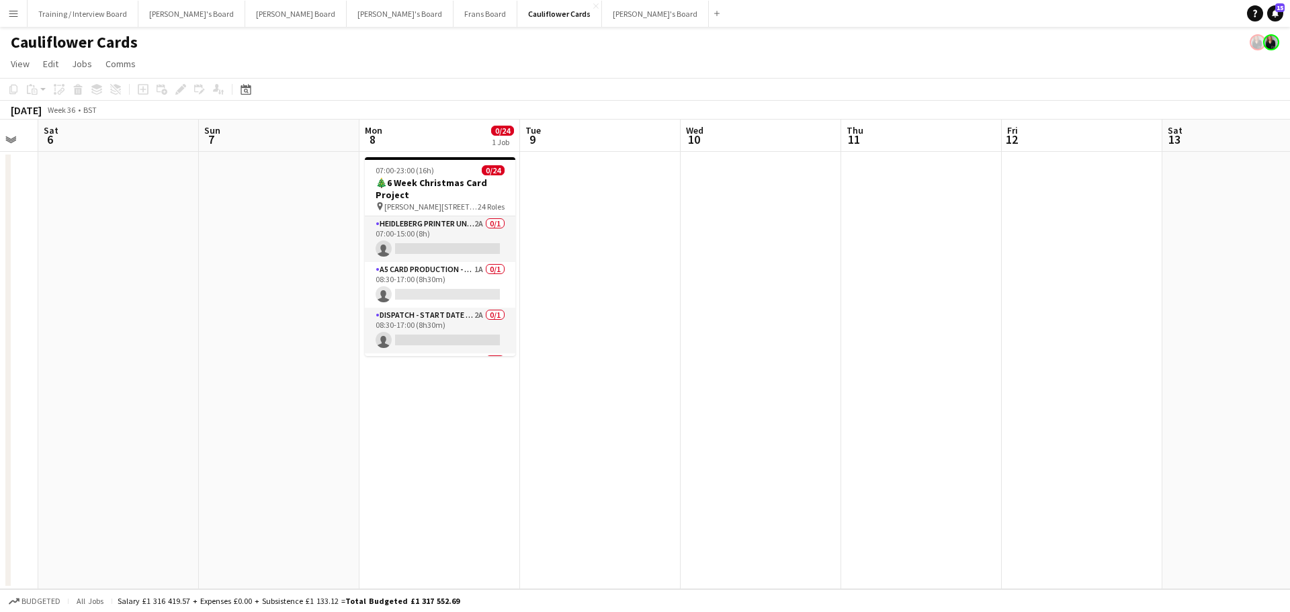
drag, startPoint x: 1096, startPoint y: 454, endPoint x: 653, endPoint y: 441, distance: 443.5
click at [653, 441] on app-calendar-viewport "Wed 3 Thu 4 Fri 5 Sat 6 Sun 7 Mon 8 0/24 1 Job Tue 9 Wed 10 Thu 11 Fri 12 Sat 1…" at bounding box center [645, 355] width 1290 height 470
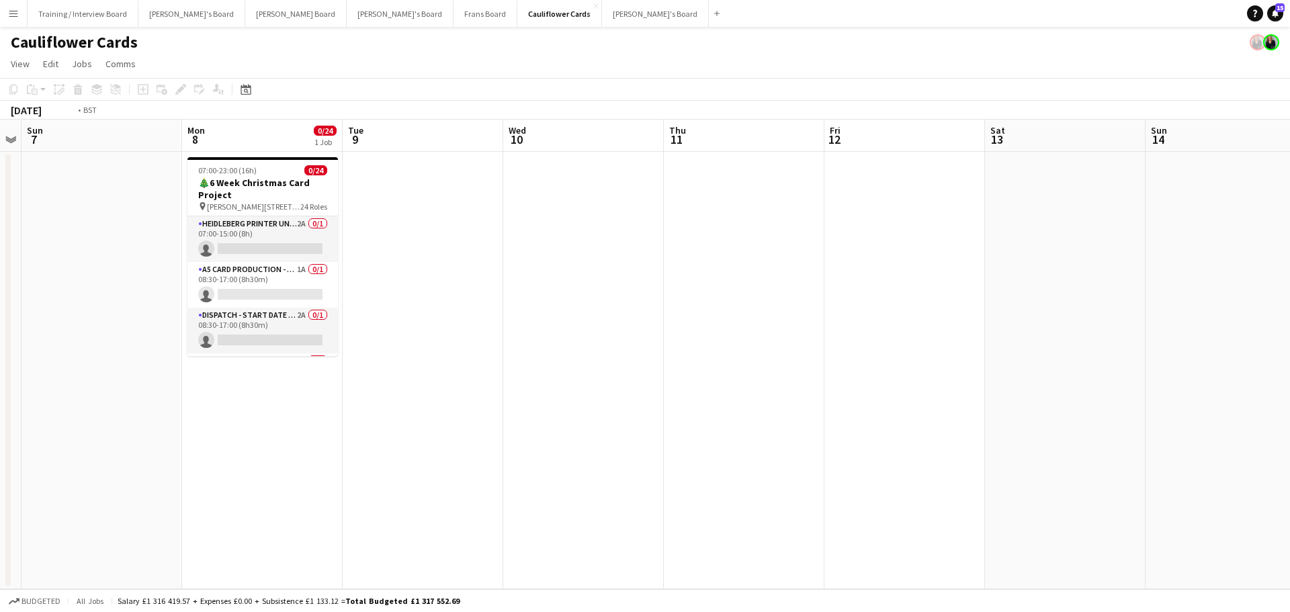
drag, startPoint x: 973, startPoint y: 404, endPoint x: 163, endPoint y: 390, distance: 810.8
click at [220, 390] on app-calendar-viewport "Wed 3 Thu 4 Fri 5 Sat 6 Sun 7 Mon 8 0/24 1 Job Tue 9 Wed 10 Thu 11 Fri 12 Sat 1…" at bounding box center [645, 355] width 1290 height 470
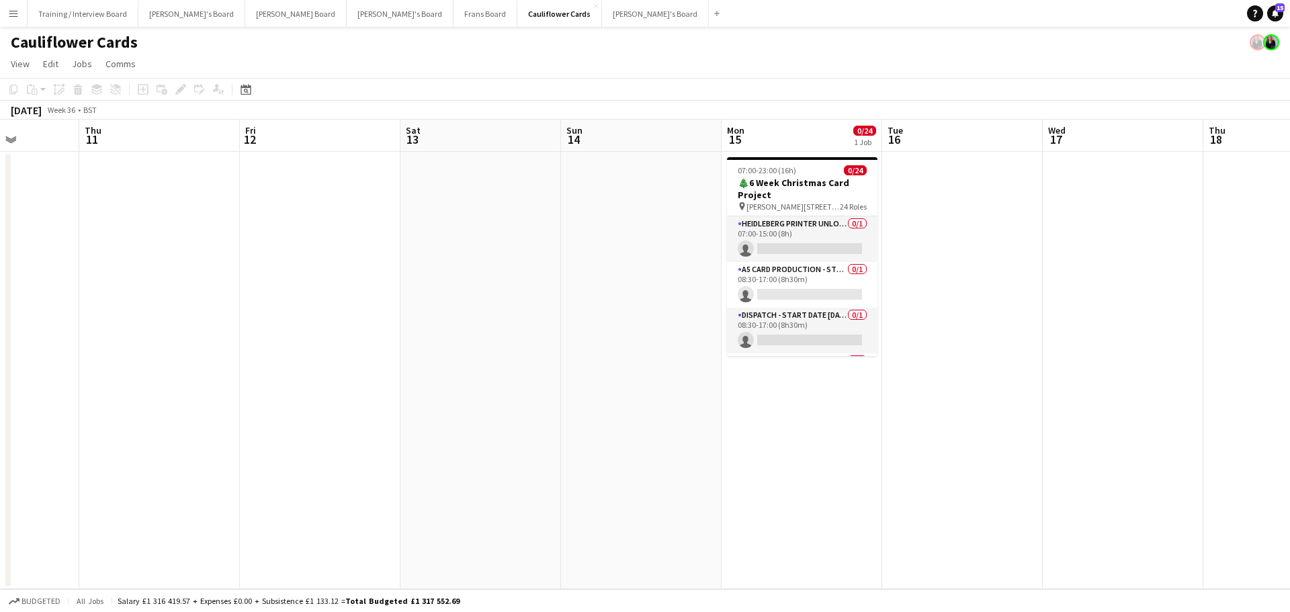
drag, startPoint x: 745, startPoint y: 433, endPoint x: 245, endPoint y: 406, distance: 500.5
click at [339, 410] on app-calendar-viewport "Mon 8 0/24 1 Job Tue 9 Wed 10 Thu 11 Fri 12 Sat 13 Sun 14 Mon 15 0/24 1 Job Tue…" at bounding box center [645, 355] width 1290 height 470
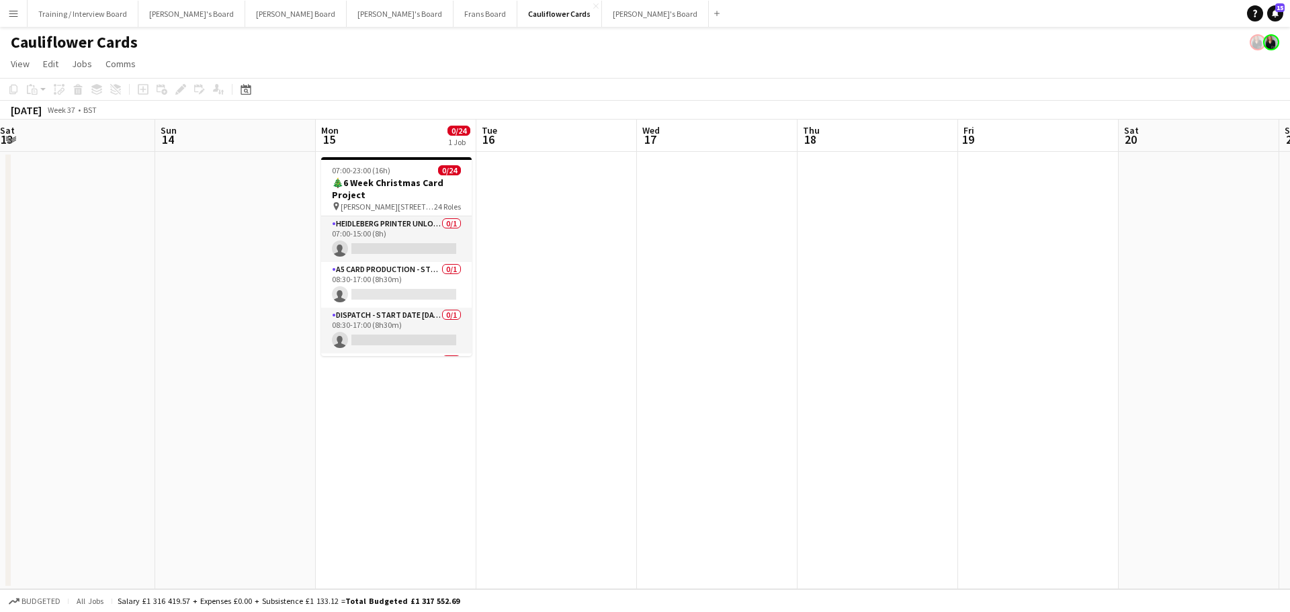
click at [491, 441] on app-calendar-viewport "Wed 10 Thu 11 Fri 12 Sat 13 Sun 14 Mon 15 0/24 1 Job Tue 16 Wed 17 Thu 18 Fri 1…" at bounding box center [645, 355] width 1290 height 470
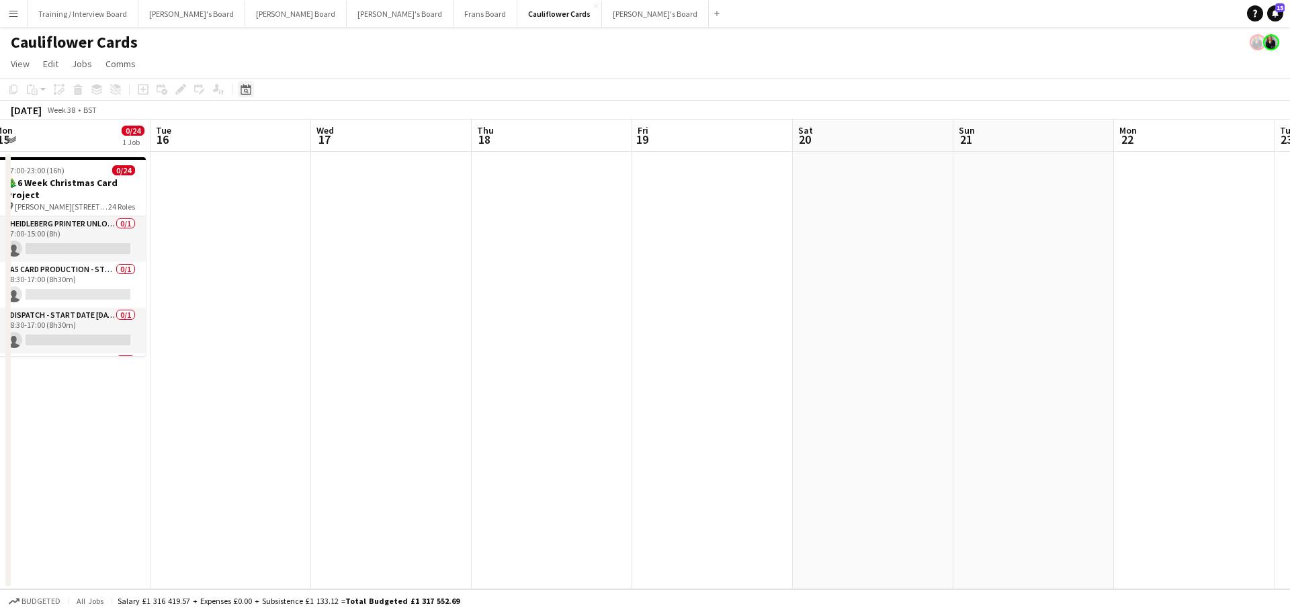
click at [242, 88] on icon at bounding box center [245, 89] width 10 height 11
click at [351, 134] on span "Next month" at bounding box center [354, 135] width 27 height 27
click at [306, 238] on span "16" at bounding box center [302, 240] width 16 height 16
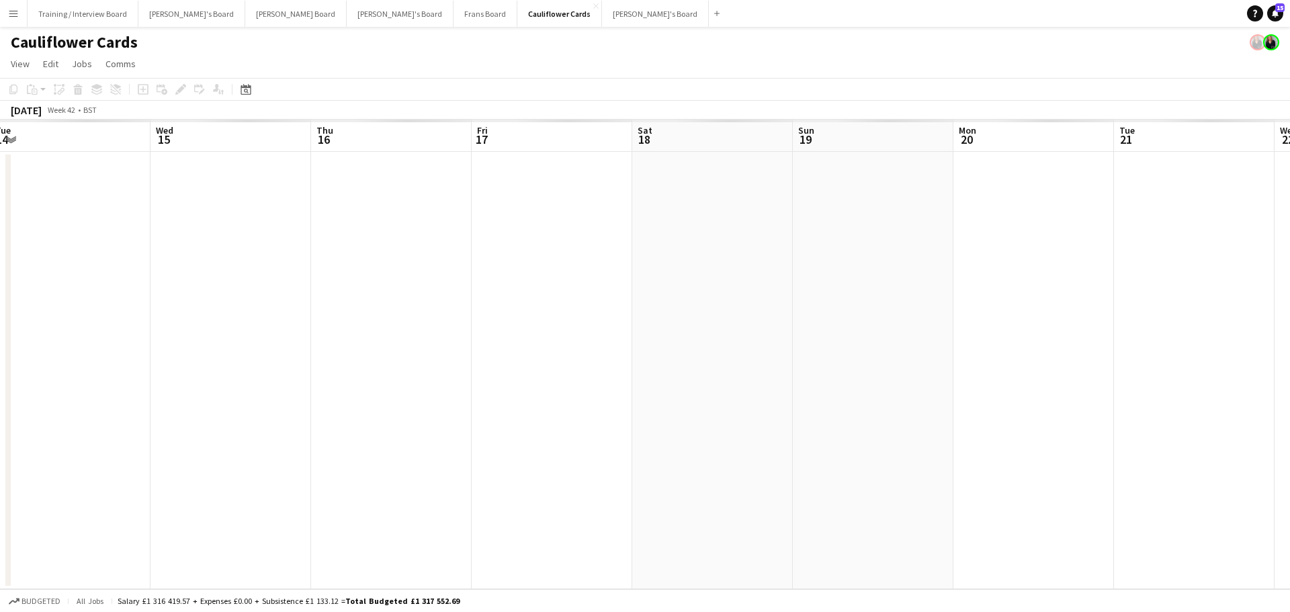
scroll to position [0, 462]
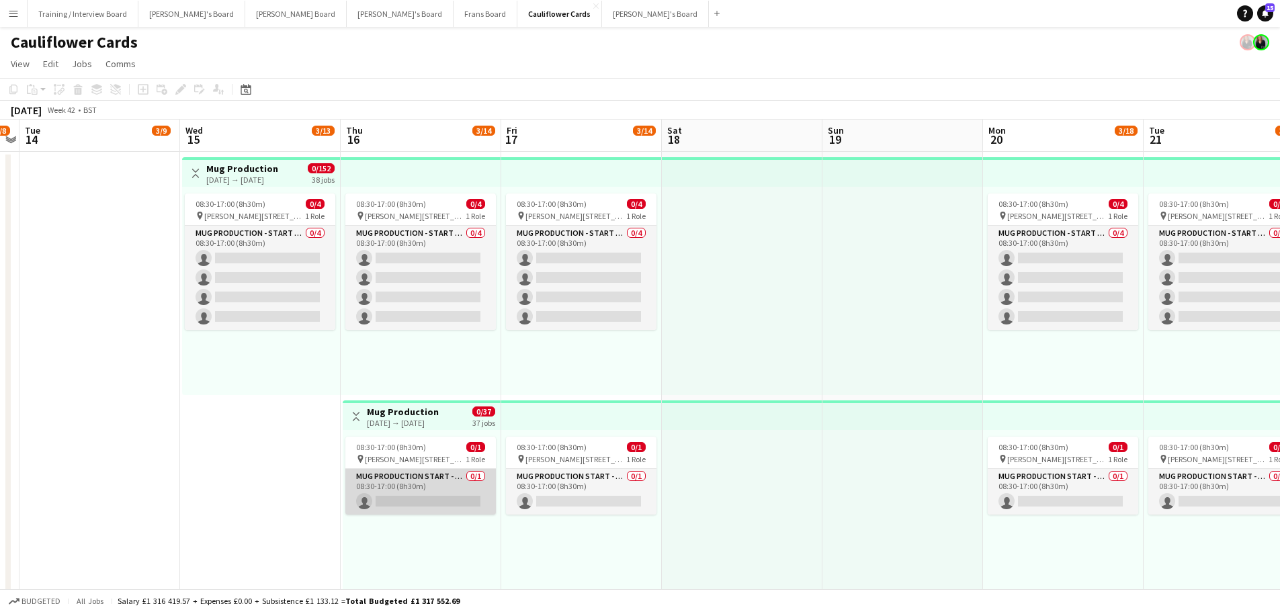
click at [430, 494] on app-card-role "Mug Production Start - Date 16th Oct 0/1 08:30-17:00 (8h30m) single-neutral-act…" at bounding box center [420, 492] width 150 height 46
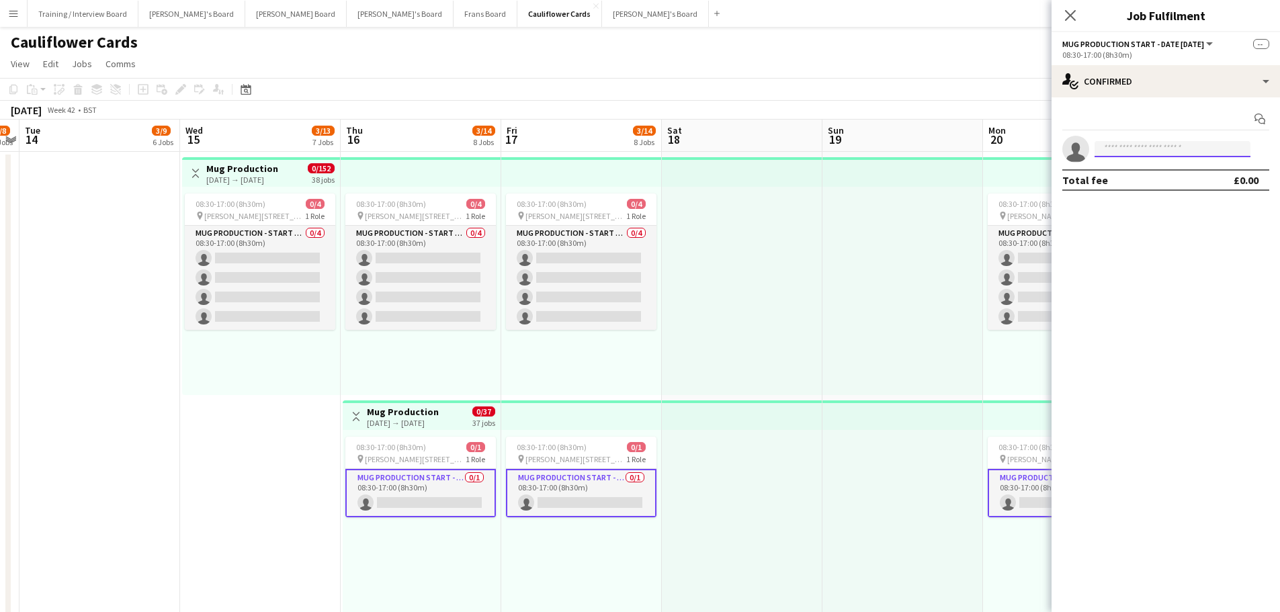
click at [1141, 150] on input at bounding box center [1172, 149] width 156 height 16
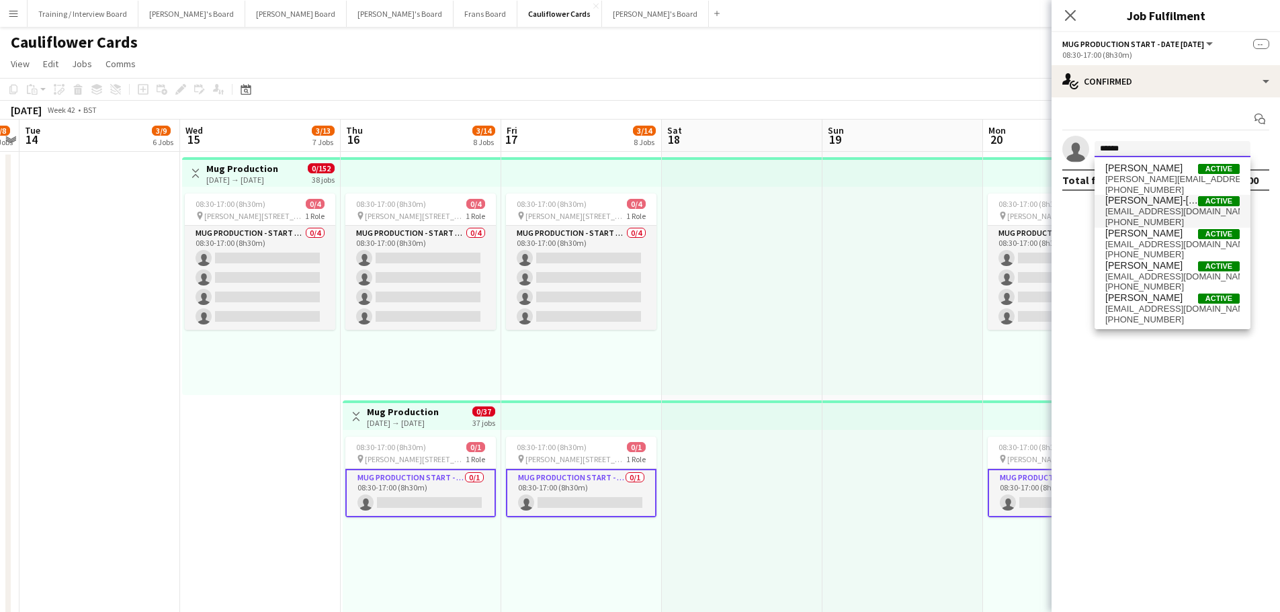
type input "*****"
click at [1141, 211] on span "jamie30303@gmail.com" at bounding box center [1172, 211] width 134 height 11
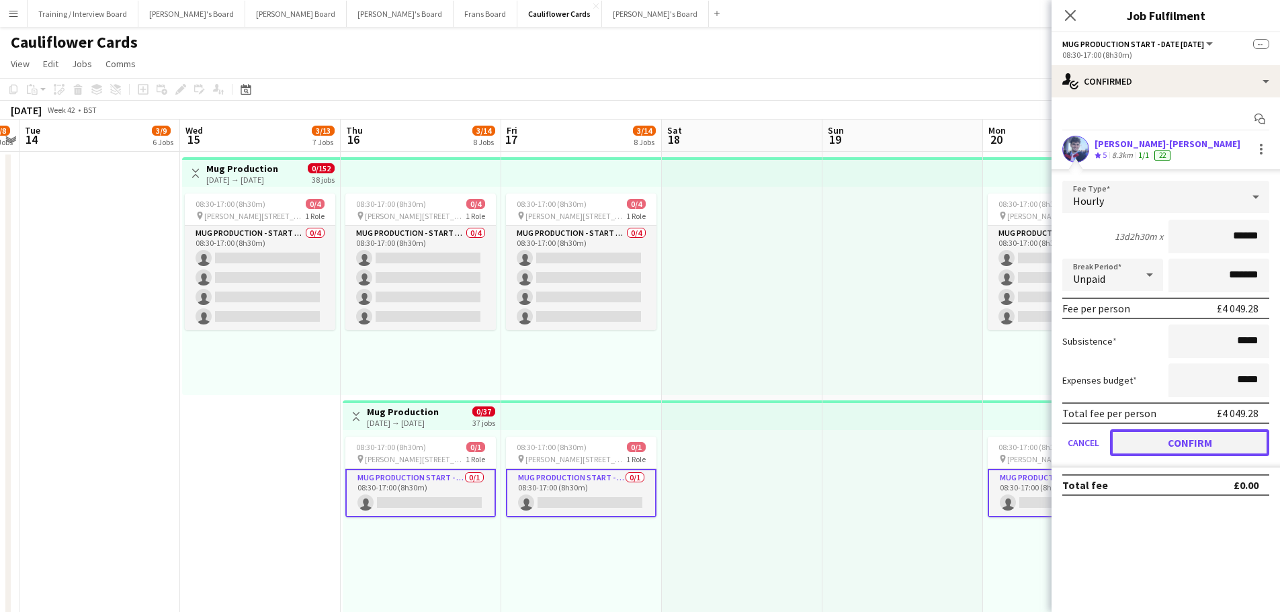
click at [1164, 437] on button "Confirm" at bounding box center [1189, 442] width 159 height 27
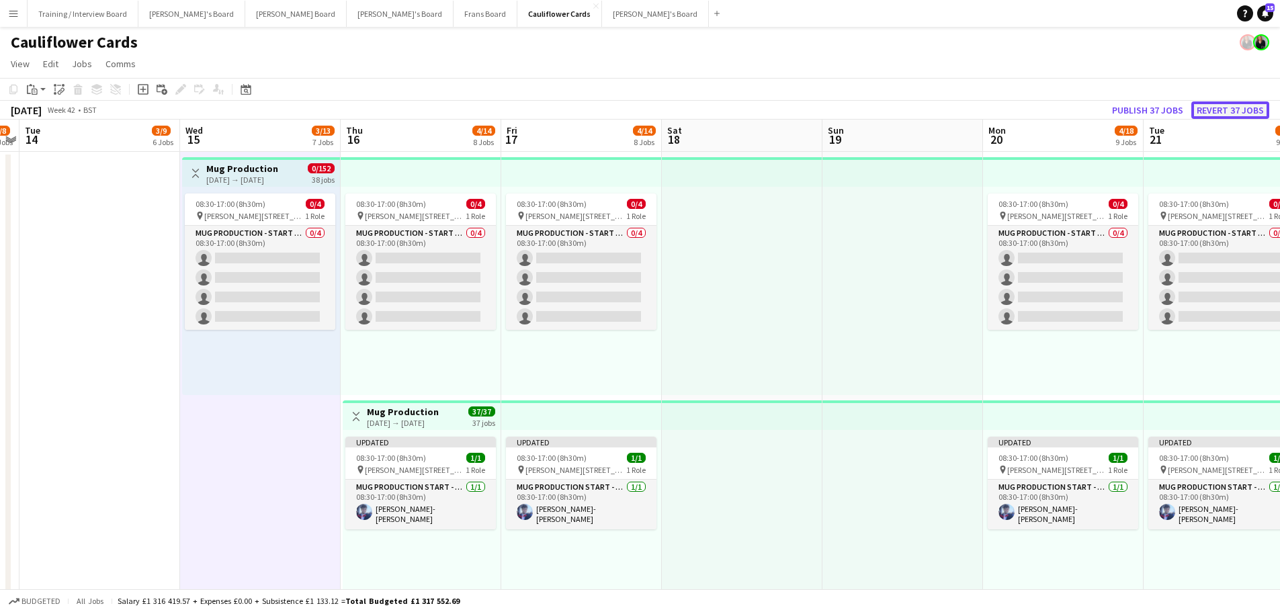
click at [1197, 108] on button "Revert 37 jobs" at bounding box center [1230, 109] width 78 height 17
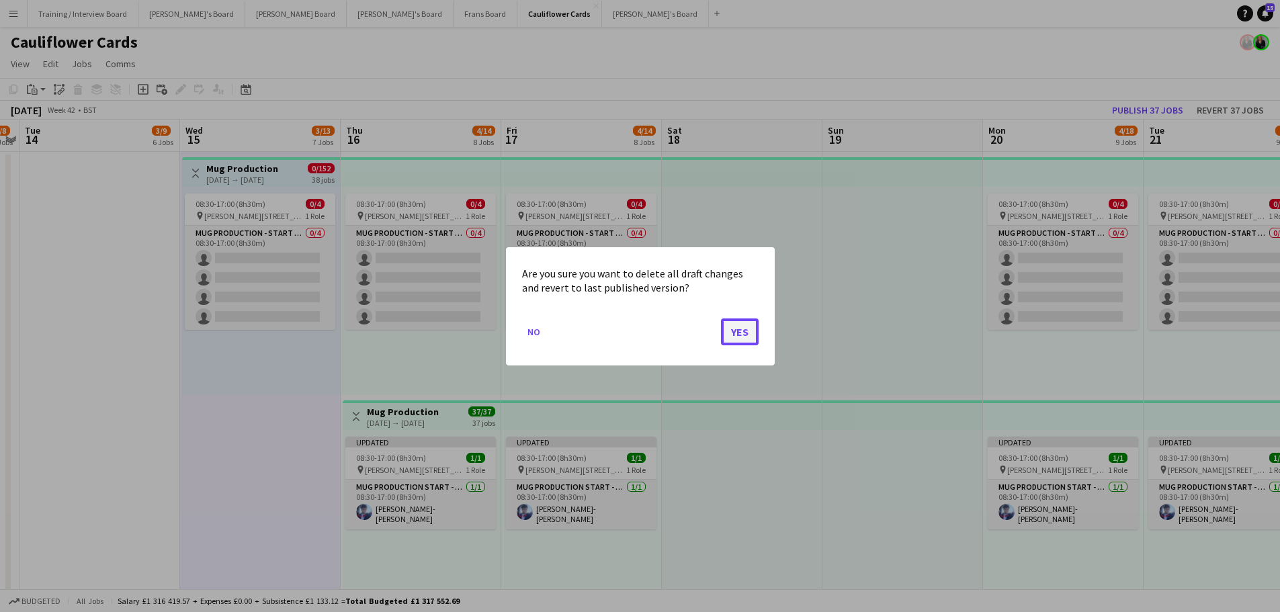
click at [736, 335] on button "Yes" at bounding box center [740, 331] width 38 height 27
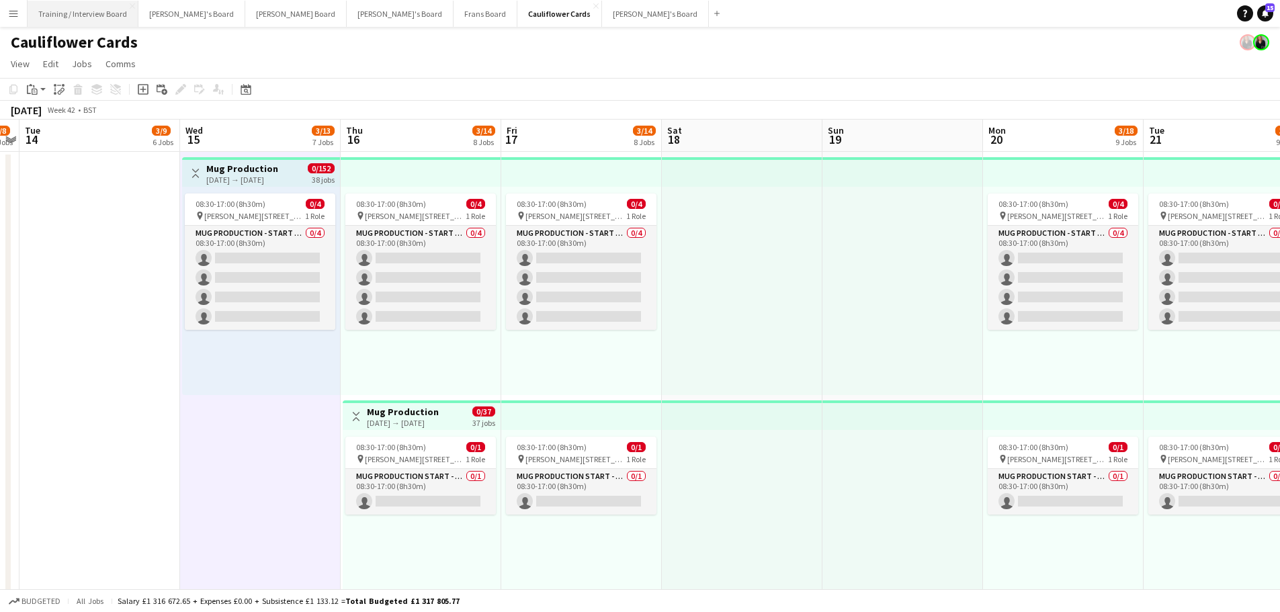
click at [94, 13] on button "Training / Interview Board Close" at bounding box center [83, 14] width 111 height 26
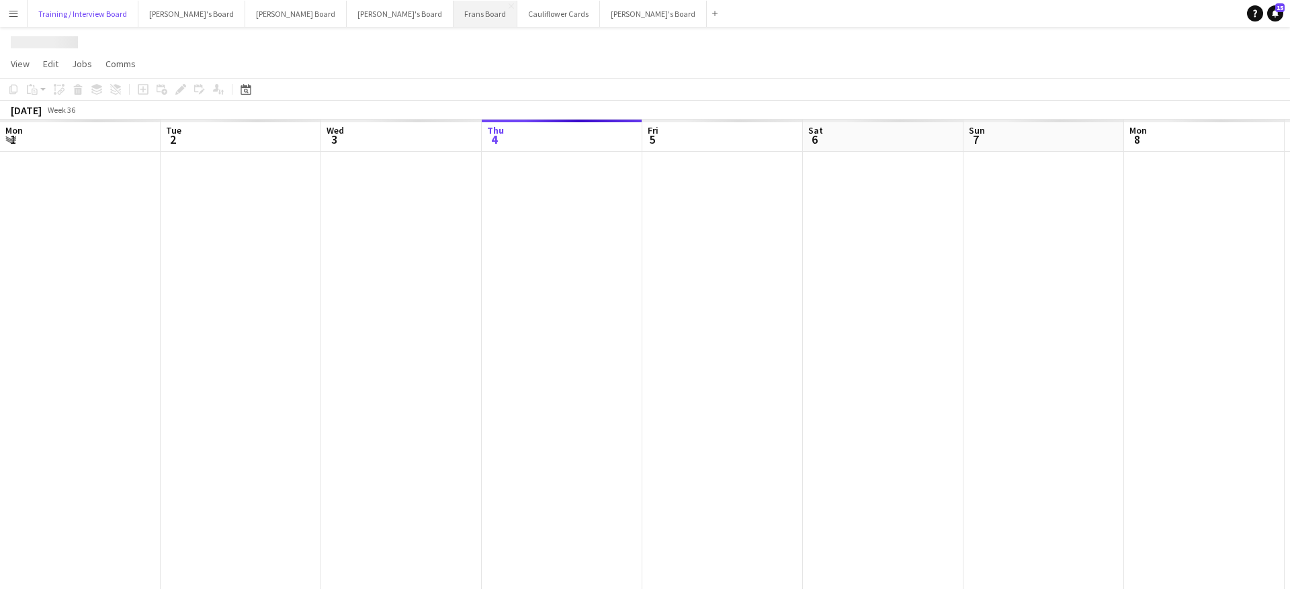
scroll to position [0, 321]
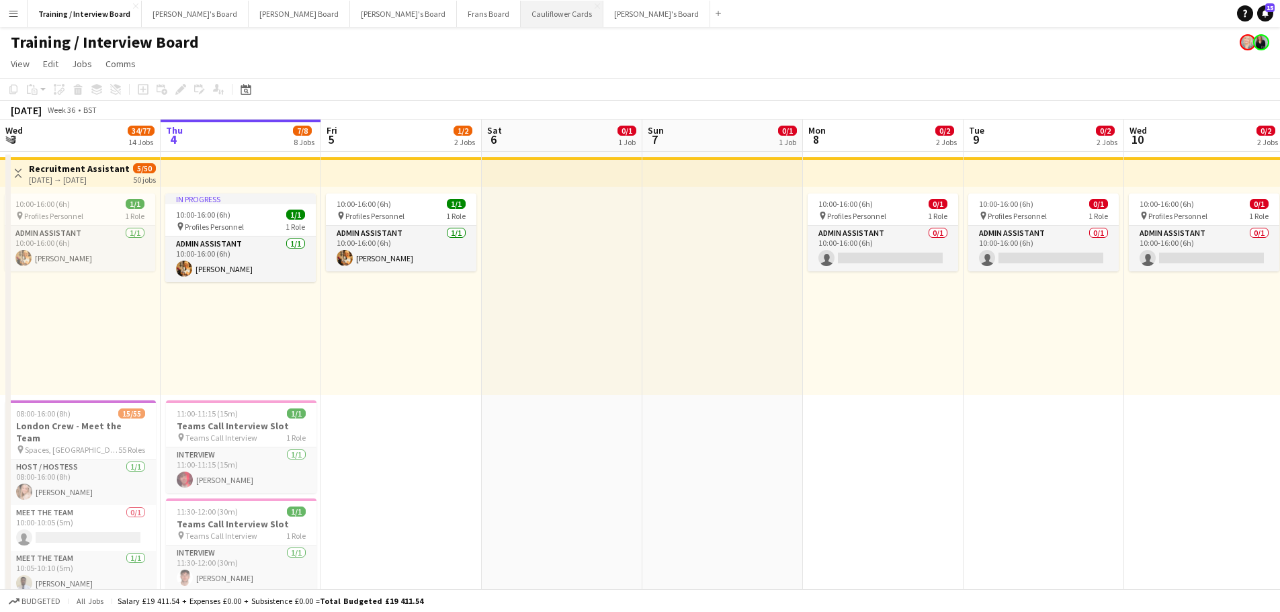
click at [521, 13] on button "Cauliflower Cards Close" at bounding box center [562, 14] width 83 height 26
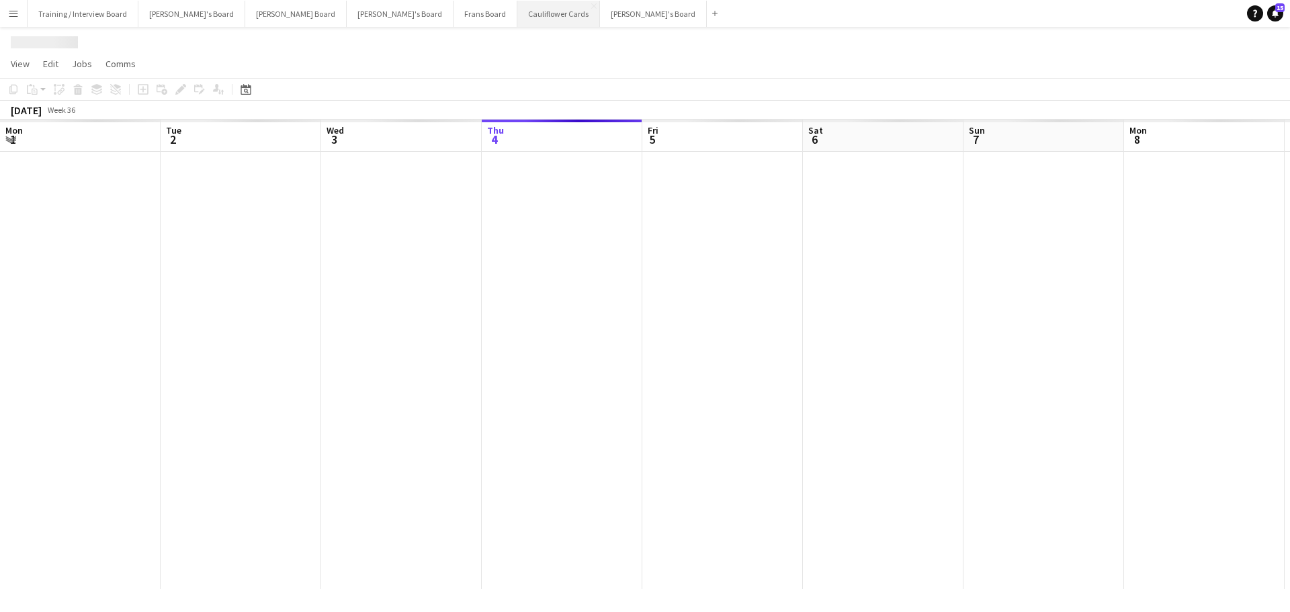
scroll to position [0, 321]
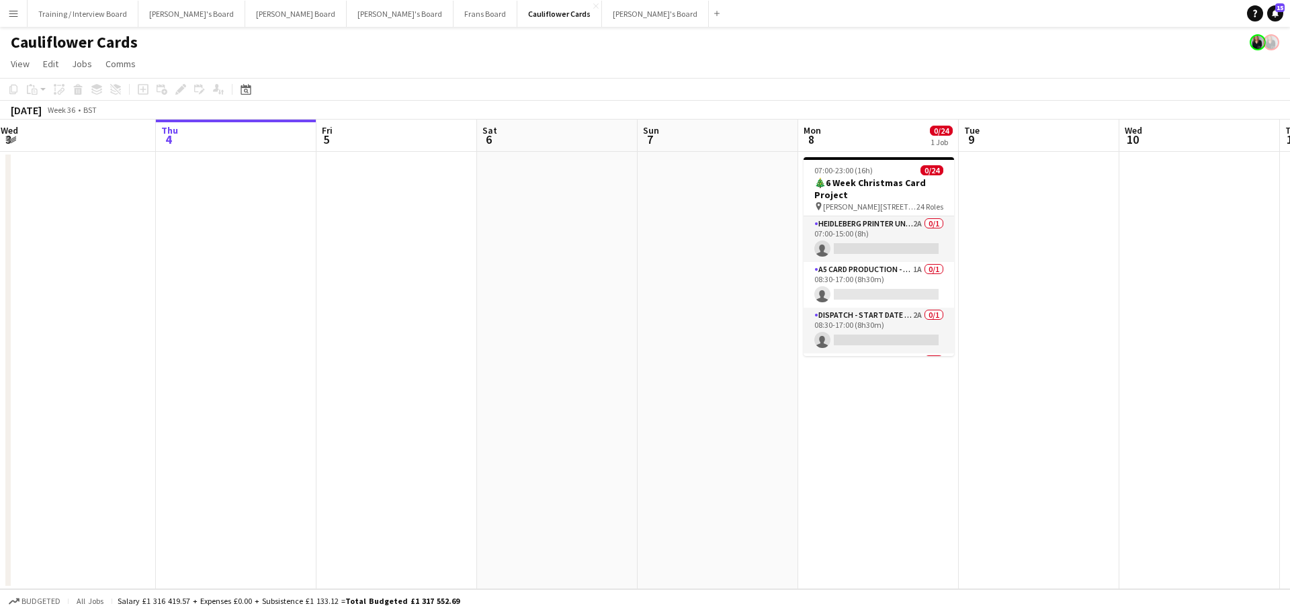
drag, startPoint x: 1041, startPoint y: 380, endPoint x: 286, endPoint y: 425, distance: 756.3
click at [369, 416] on app-calendar-viewport "Mon 1 0/24 1 Job Tue 2 Wed 3 Thu 4 Fri 5 Sat 6 Sun 7 Mon 8 0/24 1 Job Tue 9 Wed…" at bounding box center [645, 355] width 1290 height 470
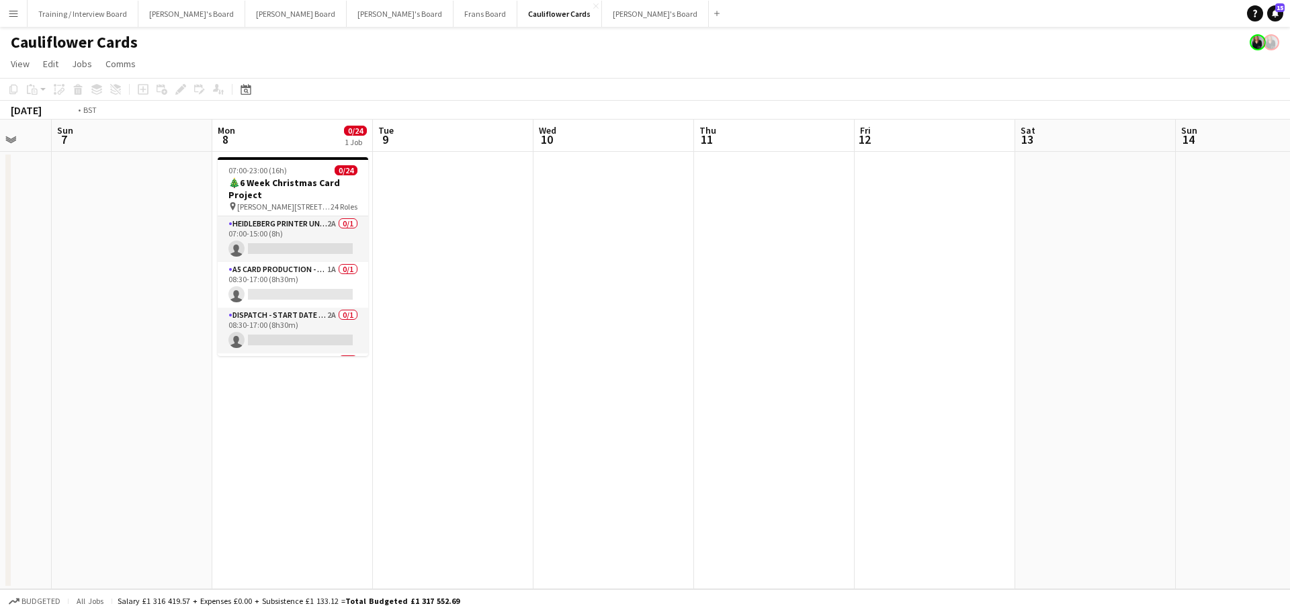
drag, startPoint x: 979, startPoint y: 403, endPoint x: 215, endPoint y: 366, distance: 764.6
click at [215, 366] on app-calendar-viewport "Thu 4 Fri 5 Sat 6 Sun 7 Mon 8 0/24 1 Job Tue 9 Wed 10 Thu 11 Fri 12 Sat 13 Sun …" at bounding box center [645, 355] width 1290 height 470
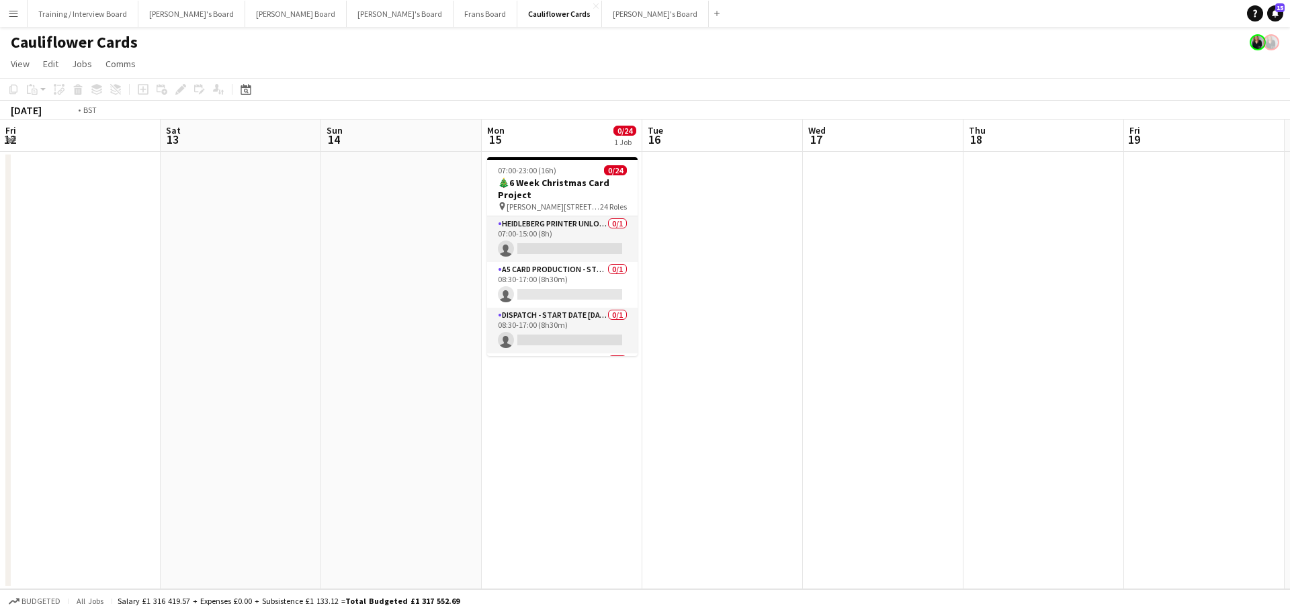
drag, startPoint x: 1061, startPoint y: 410, endPoint x: 309, endPoint y: 396, distance: 752.4
click at [309, 396] on app-calendar-viewport "Wed 10 Thu 11 Fri 12 Sat 13 Sun 14 Mon 15 0/24 1 Job Tue 16 Wed 17 Thu 18 Fri 1…" at bounding box center [645, 355] width 1290 height 470
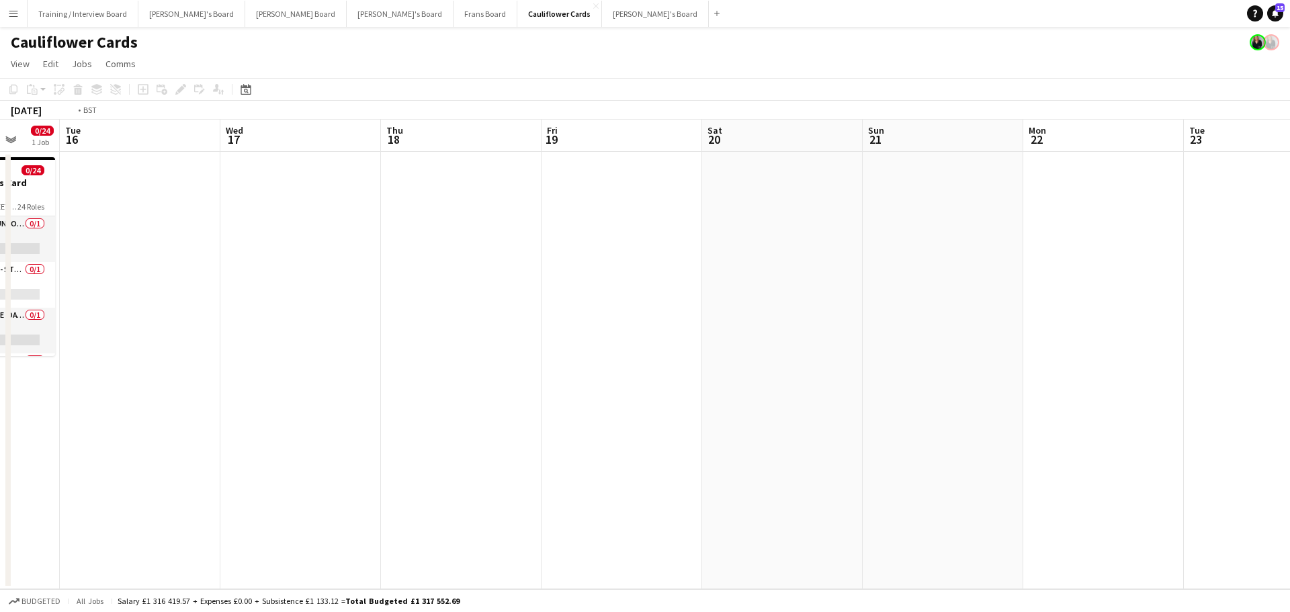
drag, startPoint x: 491, startPoint y: 405, endPoint x: 1067, endPoint y: 421, distance: 576.5
click at [877, 457] on app-calendar-viewport "Sat 13 Sun 14 Mon 15 0/24 1 Job Tue 16 Wed 17 Thu 18 Fri 19 Sat 20 Sun 21 Mon 2…" at bounding box center [645, 355] width 1290 height 470
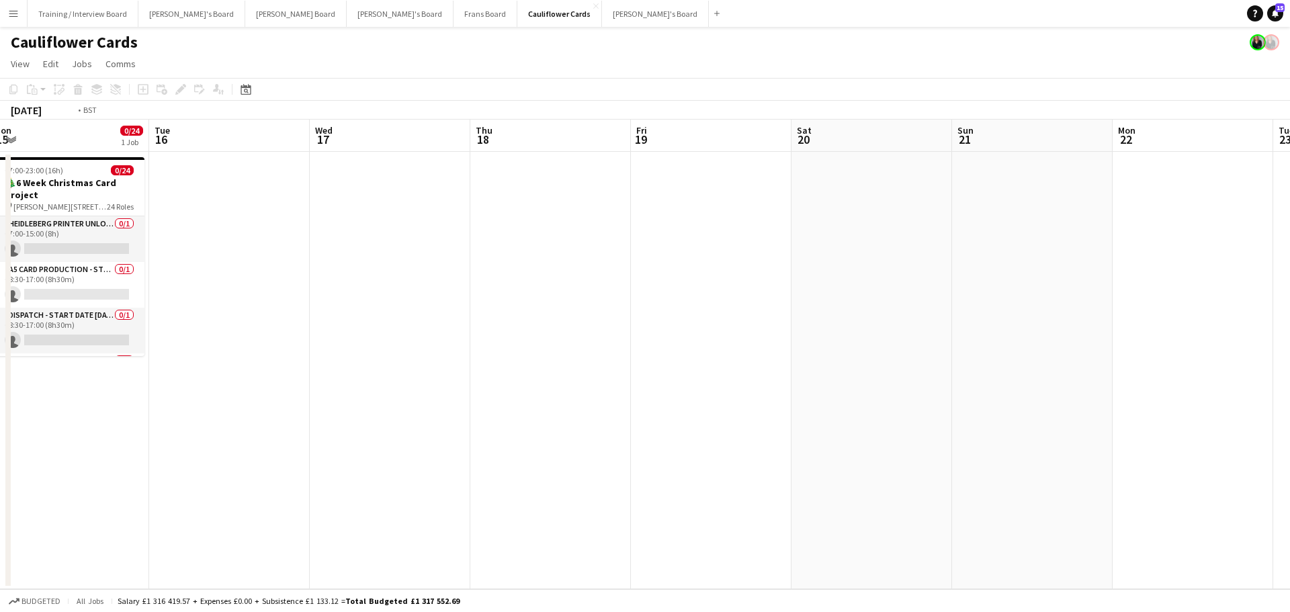
scroll to position [0, 332]
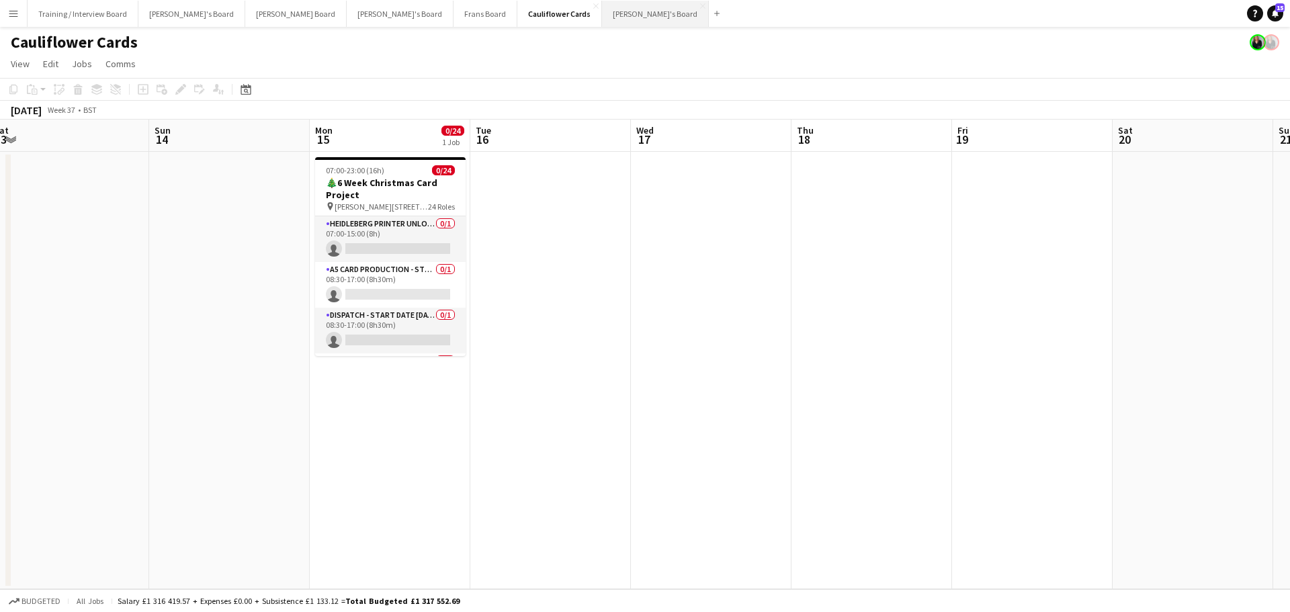
click at [602, 18] on button "[PERSON_NAME]'s Board Close" at bounding box center [655, 14] width 107 height 26
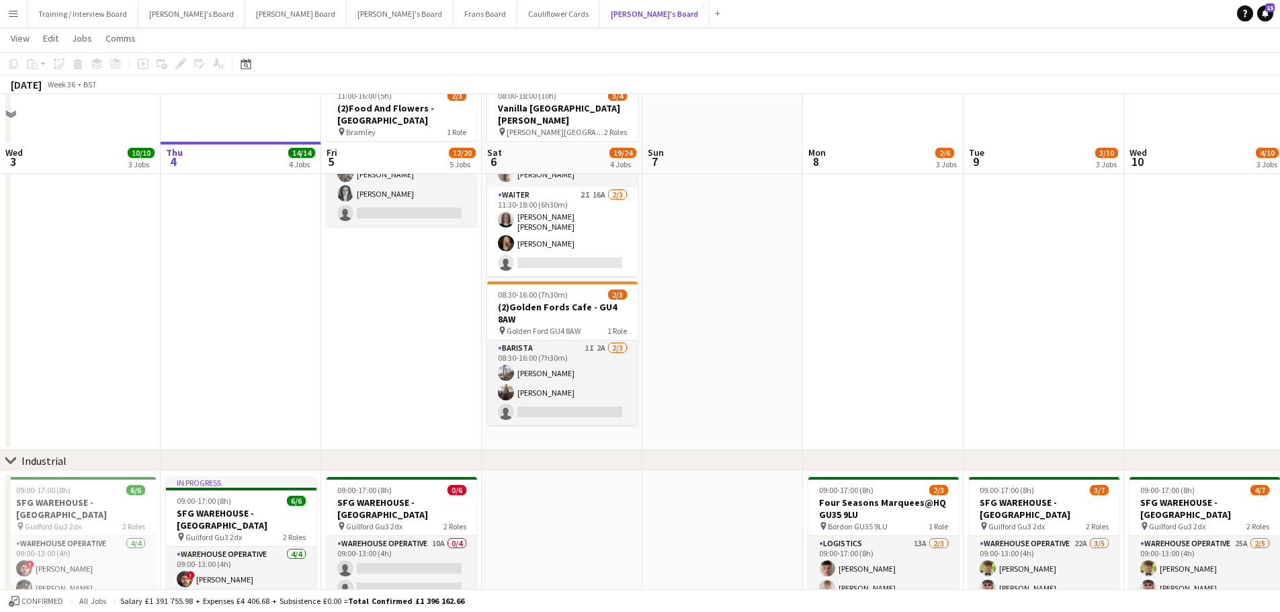
scroll to position [134, 0]
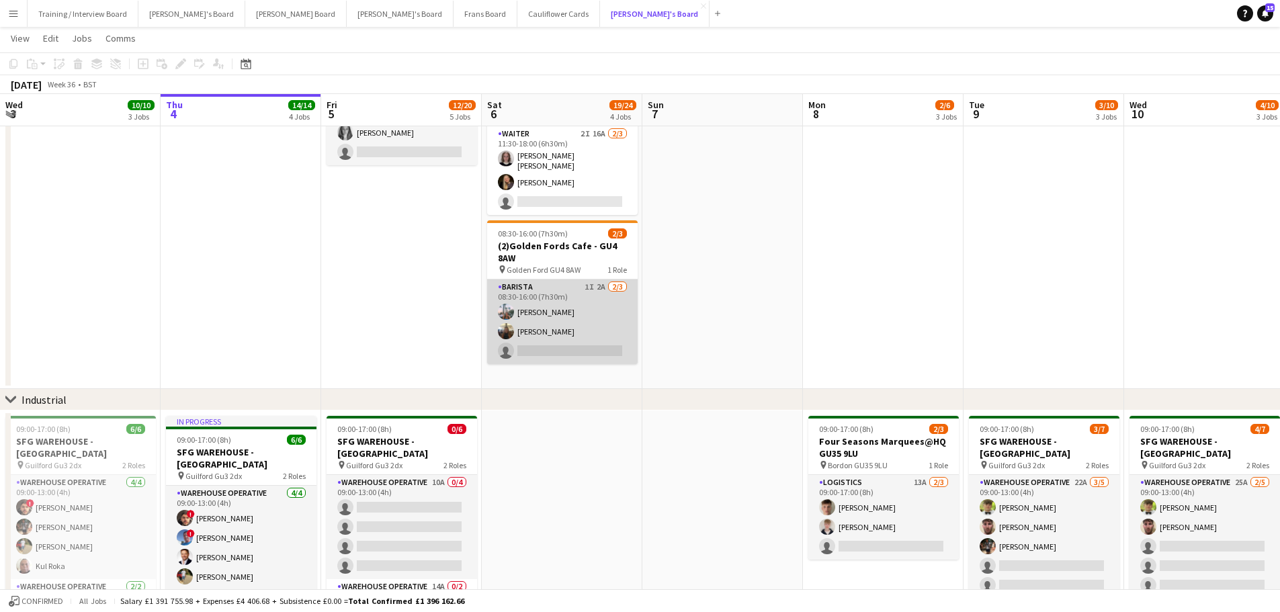
click at [600, 1] on button "[PERSON_NAME]'s Board Close" at bounding box center [654, 14] width 109 height 26
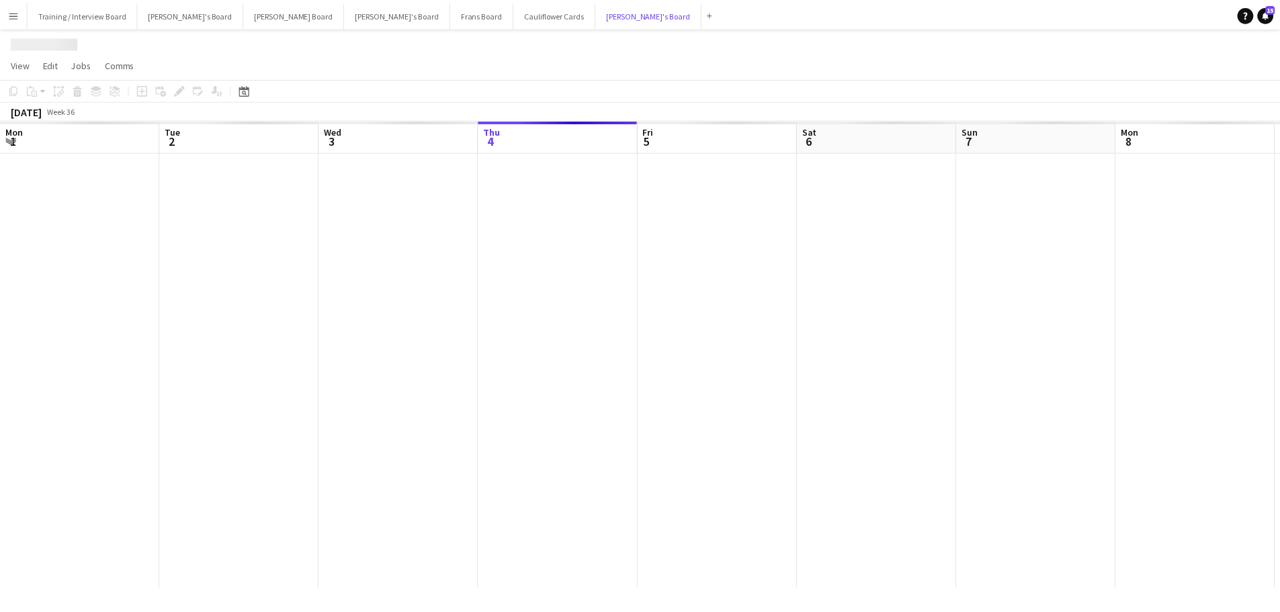
scroll to position [0, 321]
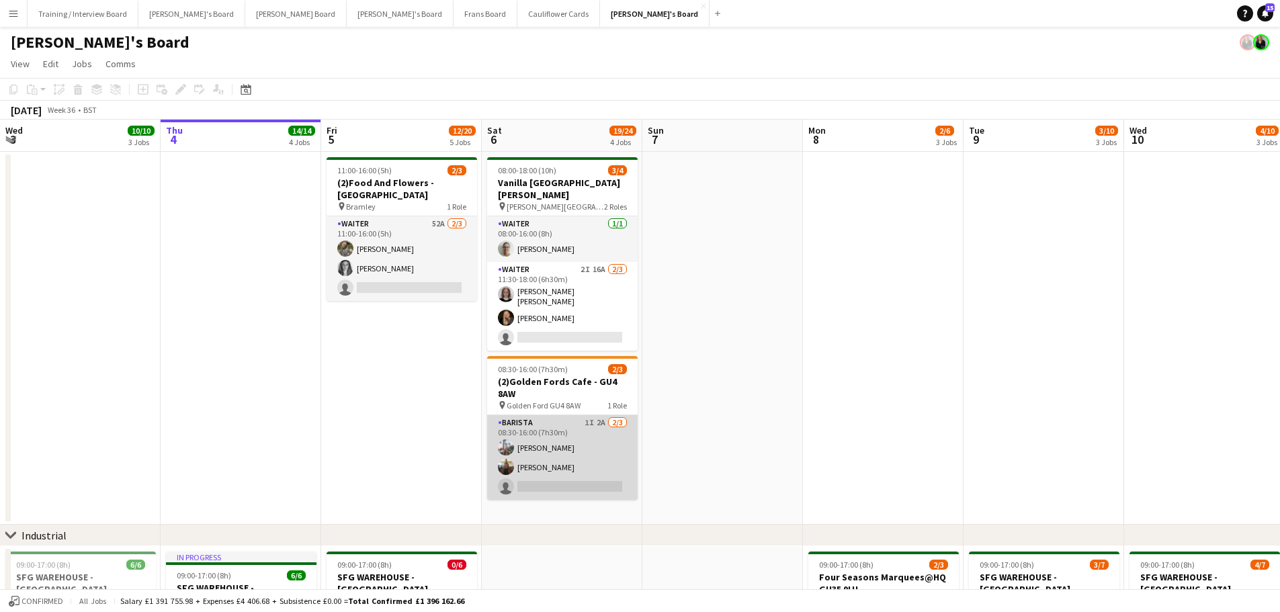
click at [594, 441] on app-card-role "Barista 1I 2A [DATE] 08:30-16:00 (7h30m) [PERSON_NAME] [PERSON_NAME] single-neu…" at bounding box center [562, 457] width 150 height 85
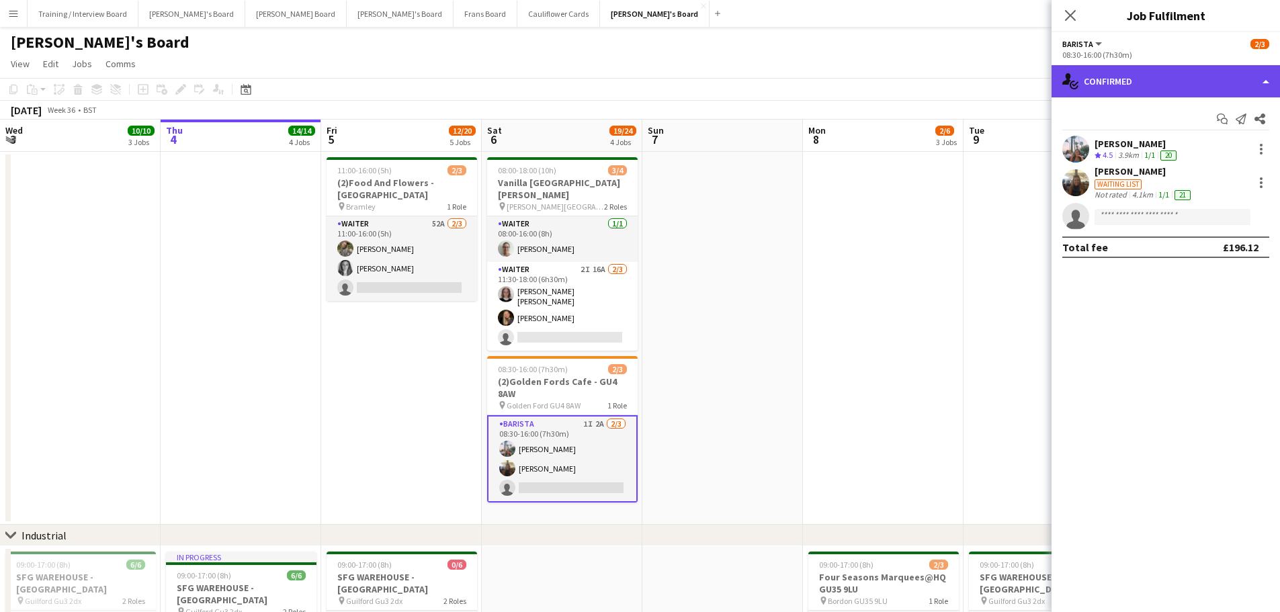
click at [1209, 75] on div "single-neutral-actions-check-2 Confirmed" at bounding box center [1165, 81] width 228 height 32
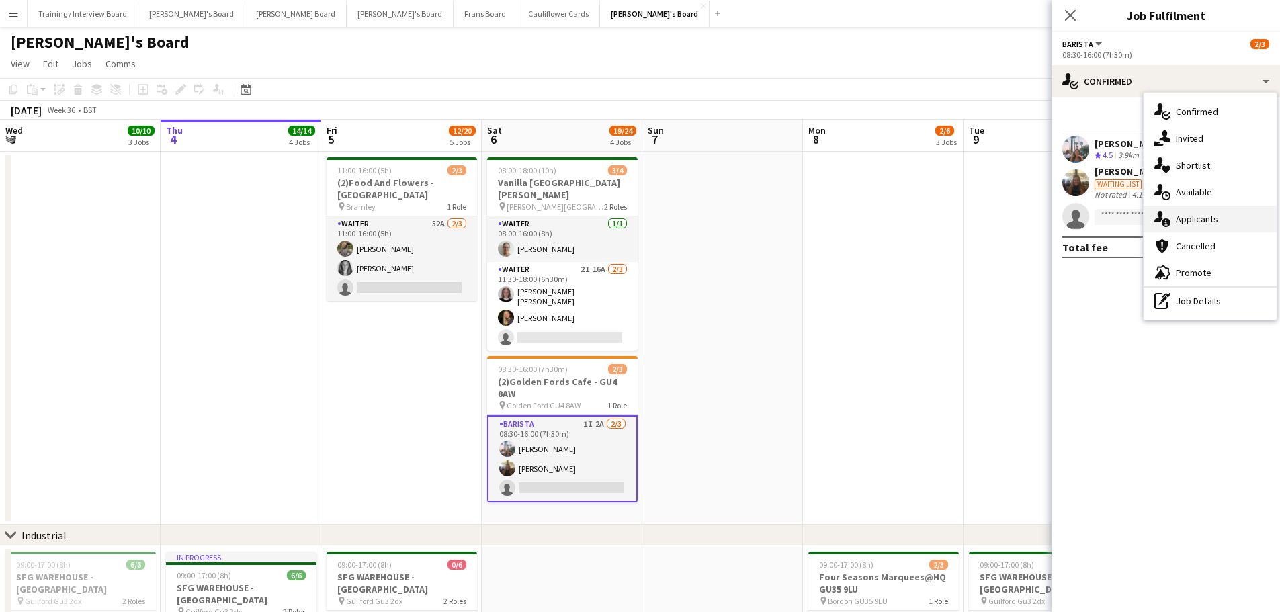
click at [1216, 206] on div "single-neutral-actions-information Applicants" at bounding box center [1209, 219] width 133 height 27
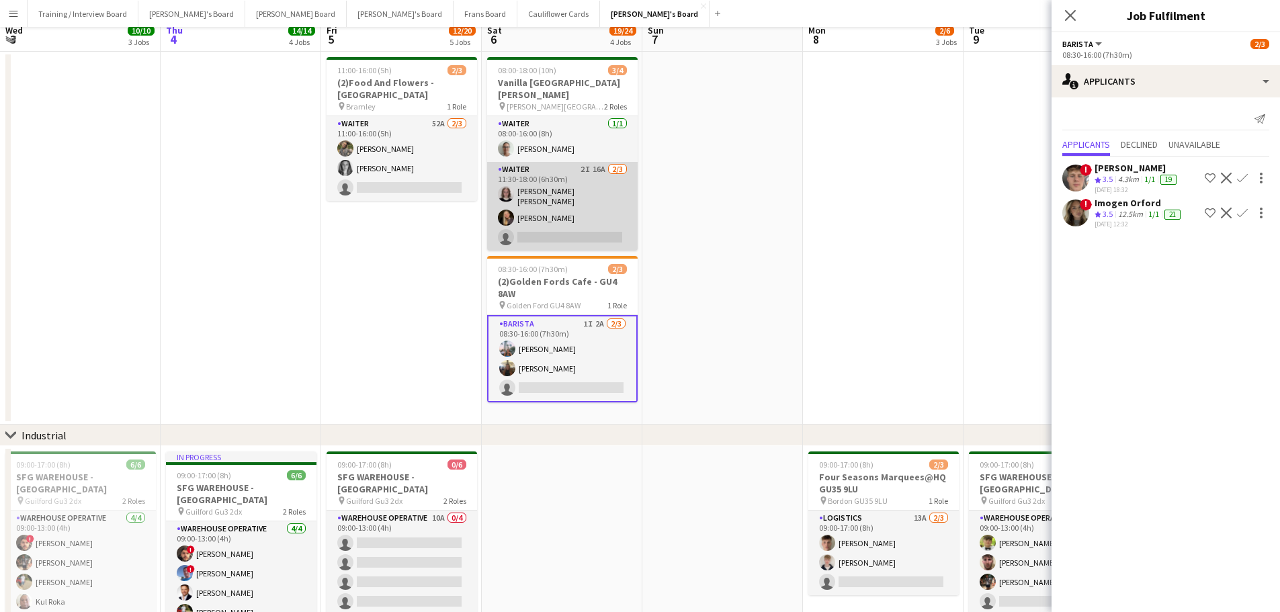
scroll to position [202, 0]
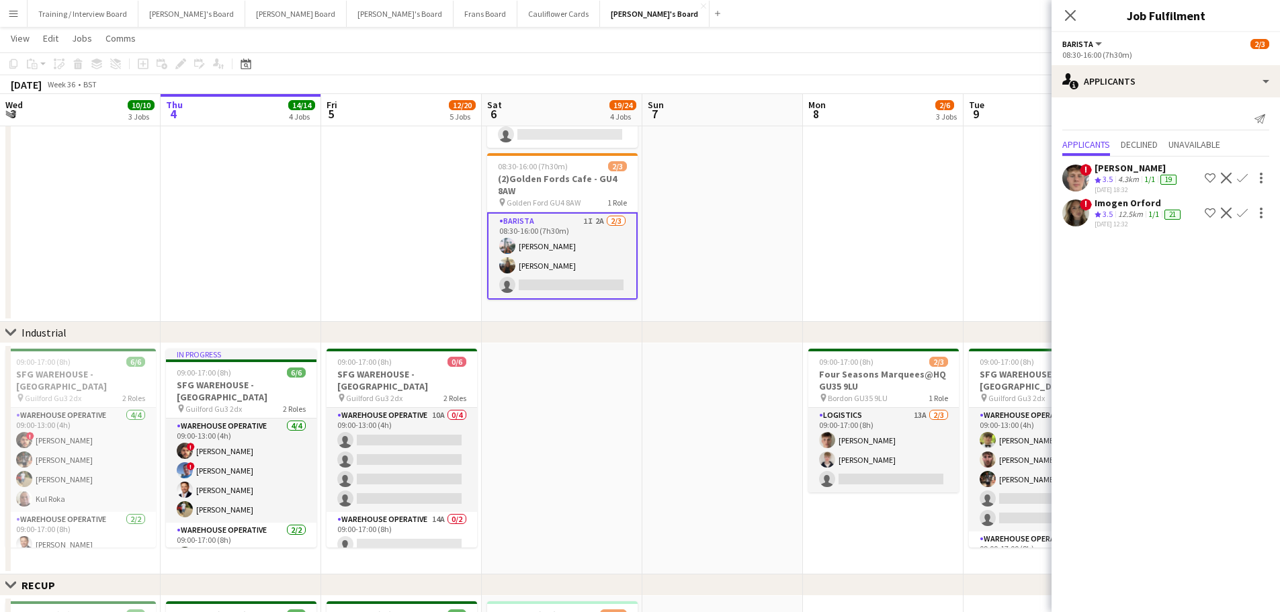
click at [705, 285] on app-date-cell at bounding box center [722, 135] width 161 height 373
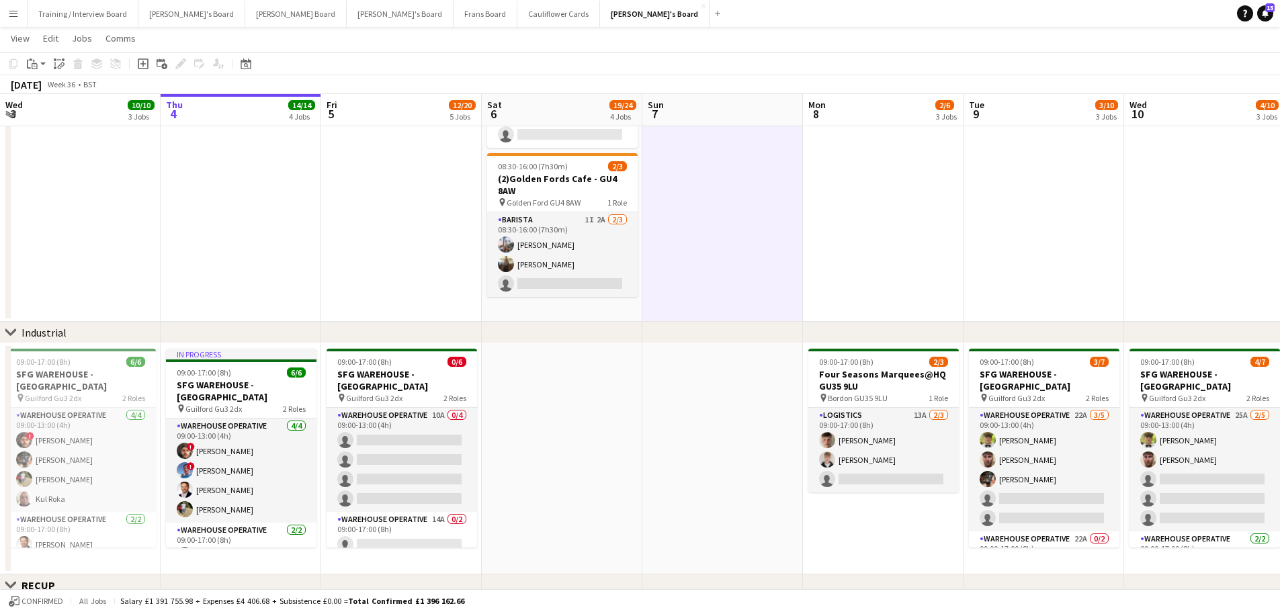
click at [602, 302] on app-date-cell "08:00-18:00 (10h) 3/4 Vanilla Bean@Thorpe Park KT8 9BS pin Thorpe Park 2 Roles …" at bounding box center [562, 135] width 161 height 373
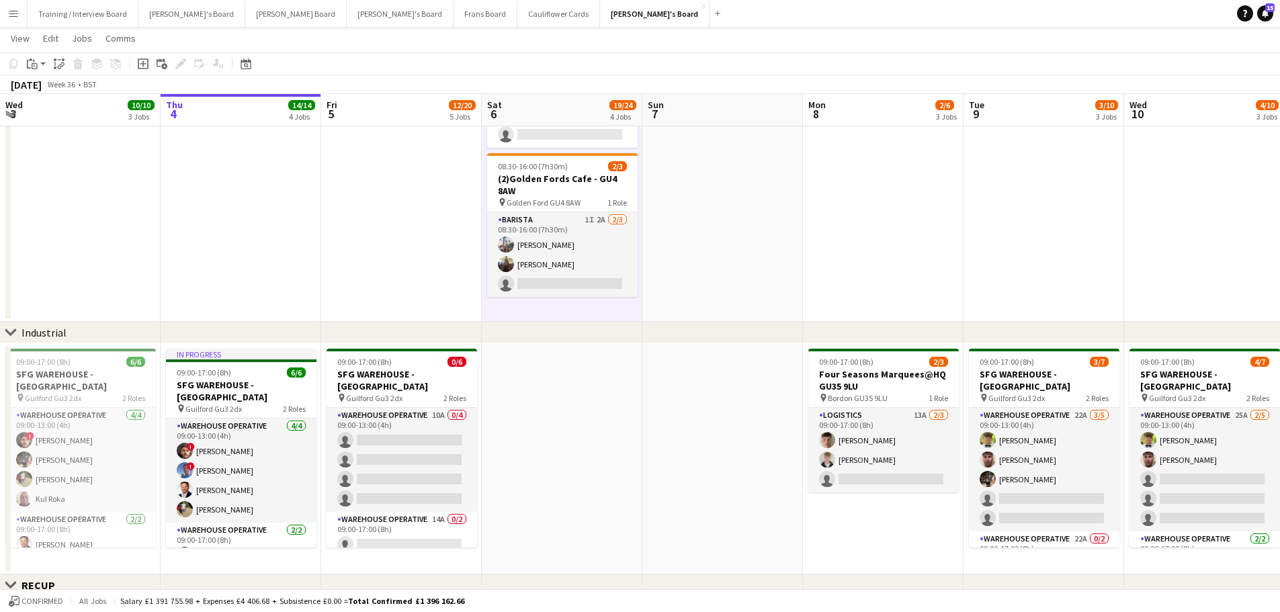
click at [603, 392] on app-date-cell at bounding box center [562, 458] width 161 height 231
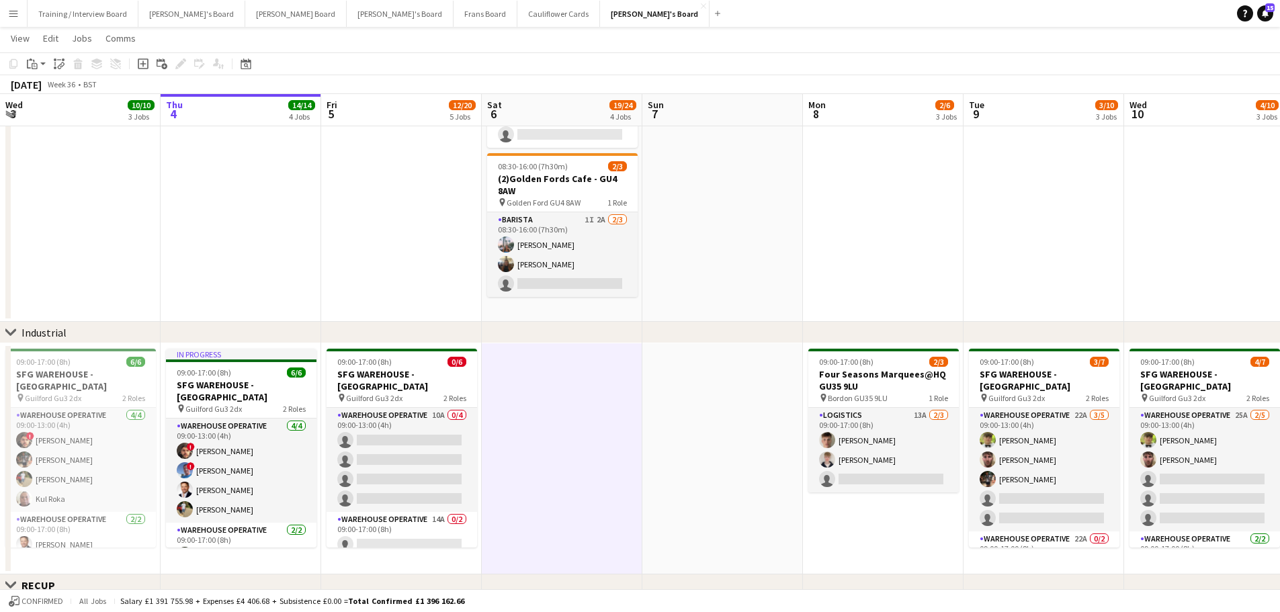
click at [708, 426] on app-date-cell at bounding box center [722, 458] width 161 height 231
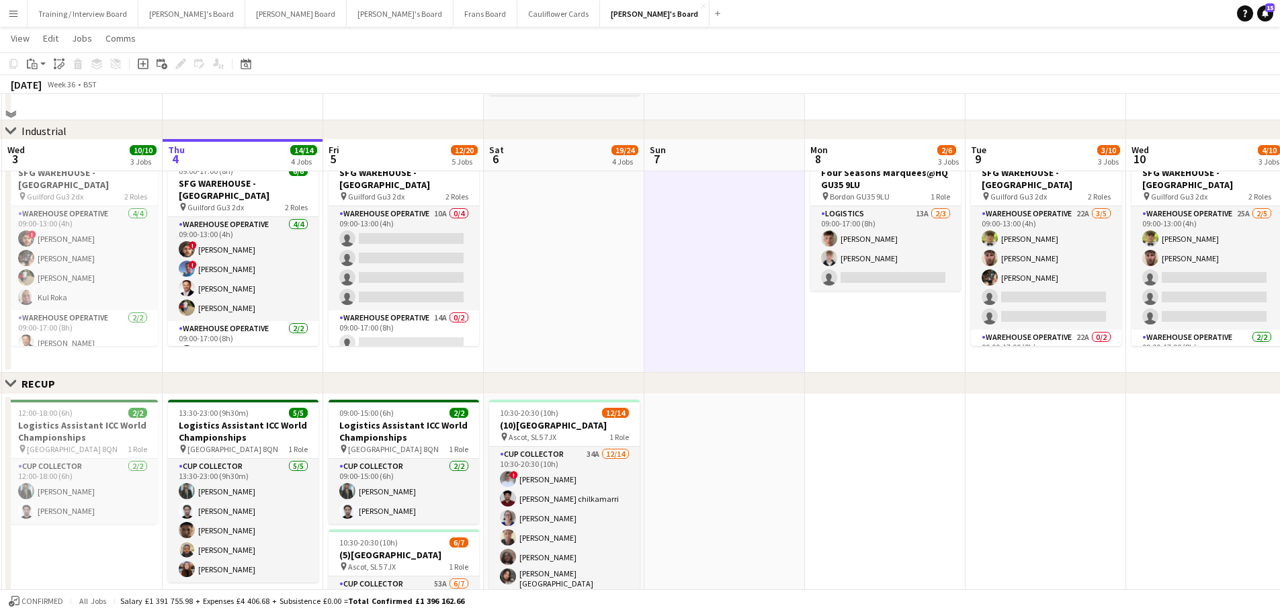
scroll to position [537, 0]
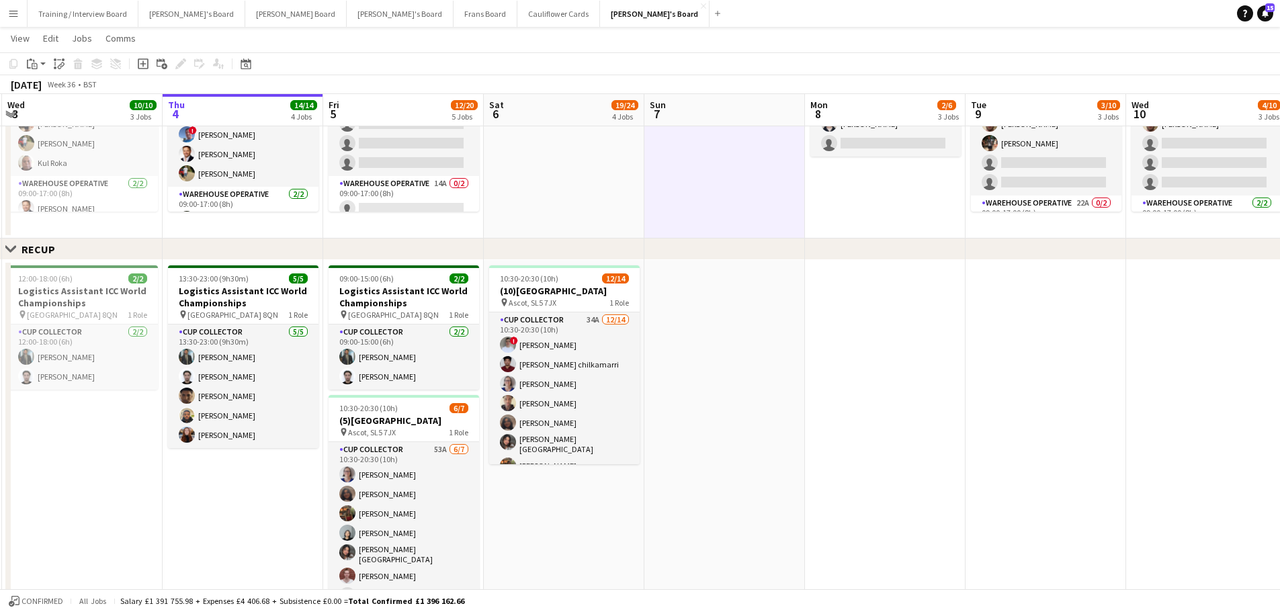
click at [715, 488] on app-date-cell at bounding box center [724, 441] width 161 height 362
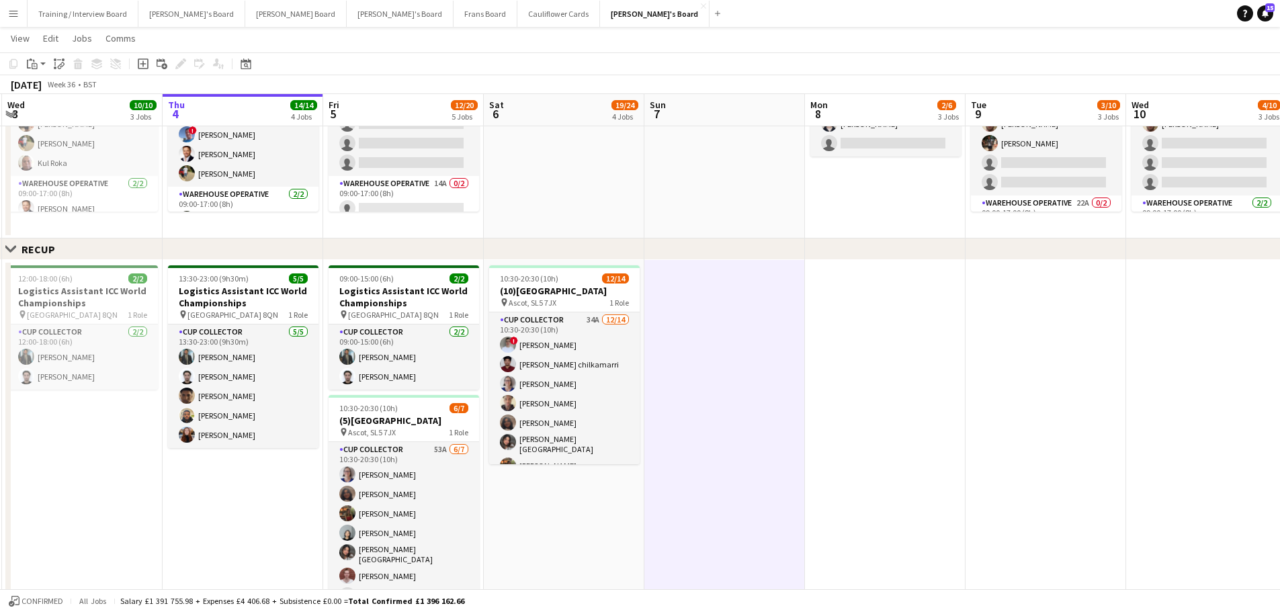
click at [635, 484] on app-date-cell "10:30-20:30 (10h) 12/14 (10)Ascot Racecourse pin Ascot, SL5 7JX 1 Role CUP COLL…" at bounding box center [564, 441] width 161 height 362
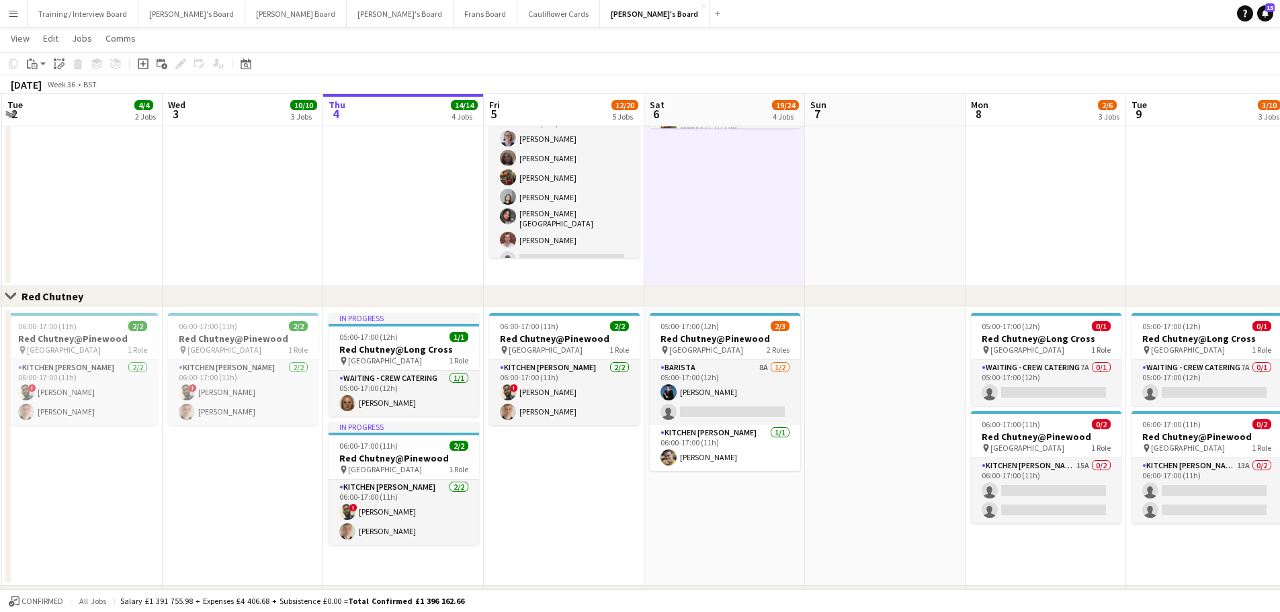
scroll to position [0, 389]
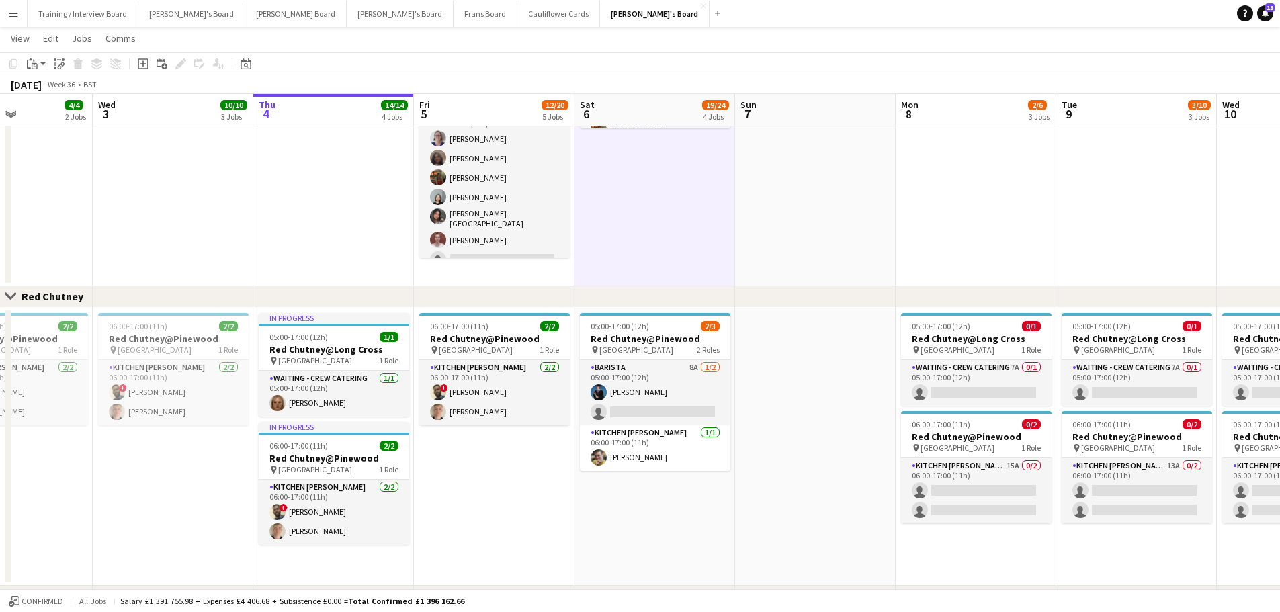
drag, startPoint x: 600, startPoint y: 226, endPoint x: 851, endPoint y: 253, distance: 252.6
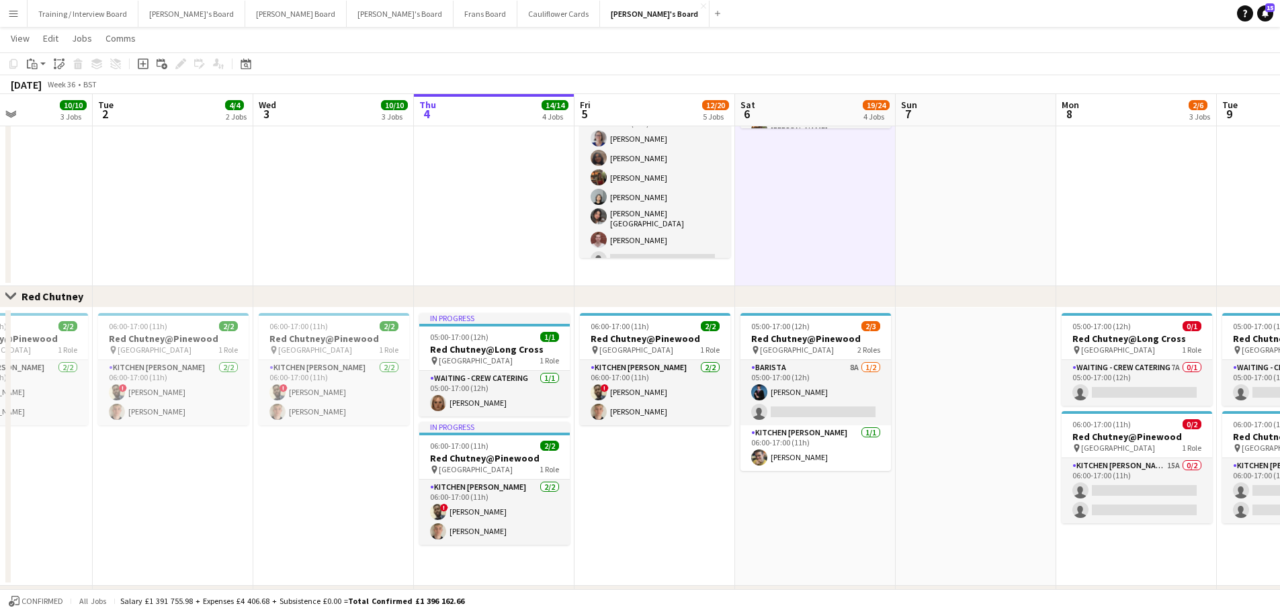
drag, startPoint x: 851, startPoint y: 253, endPoint x: 846, endPoint y: 239, distance: 14.2
click at [846, 239] on app-date-cell "10:30-20:30 (10h) 12/14 (10)Ascot Racecourse pin Ascot, SL5 7JX 1 Role CUP COLL…" at bounding box center [815, 105] width 161 height 362
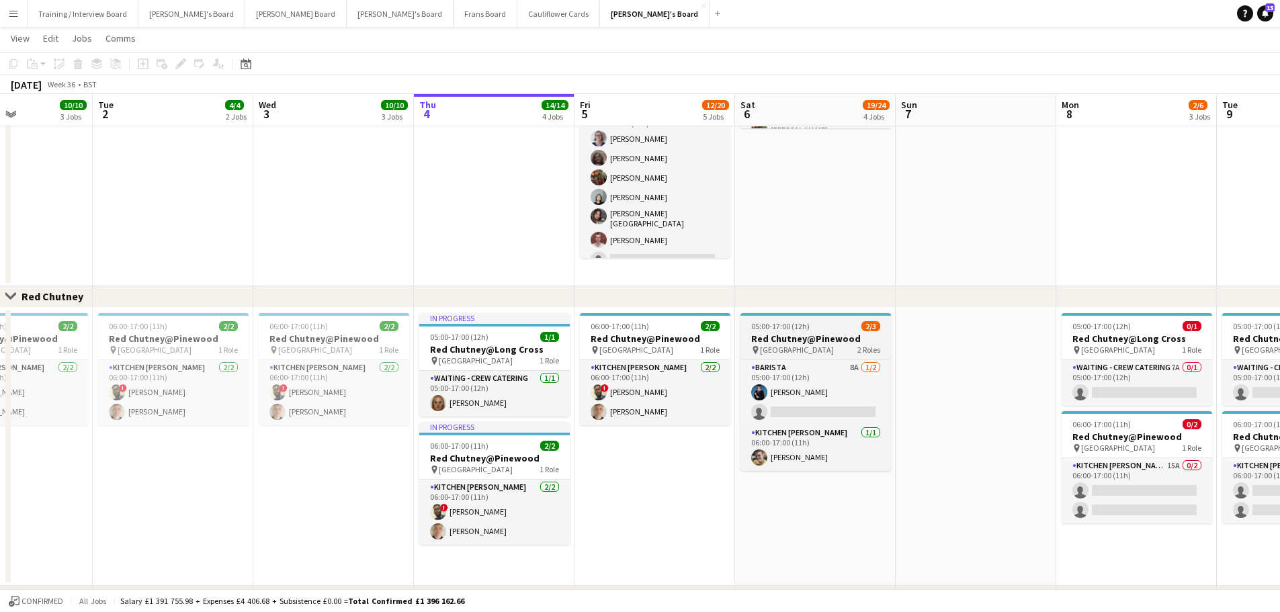
click at [786, 329] on span "05:00-17:00 (12h)" at bounding box center [780, 326] width 58 height 10
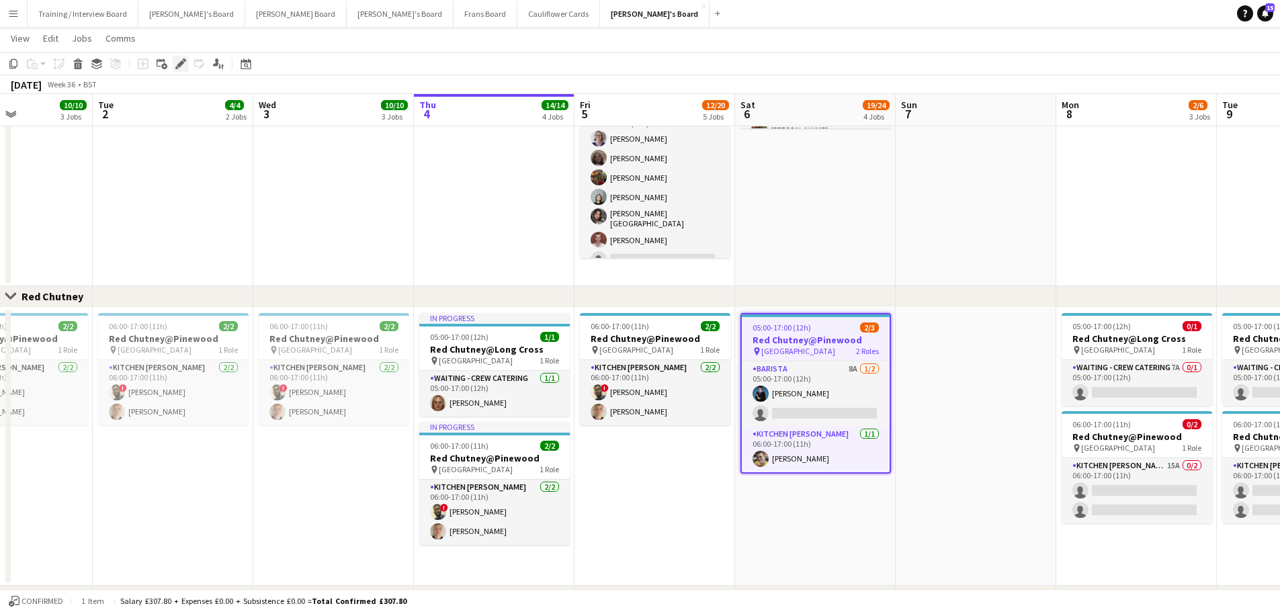
click at [179, 61] on icon "Edit" at bounding box center [180, 63] width 11 height 11
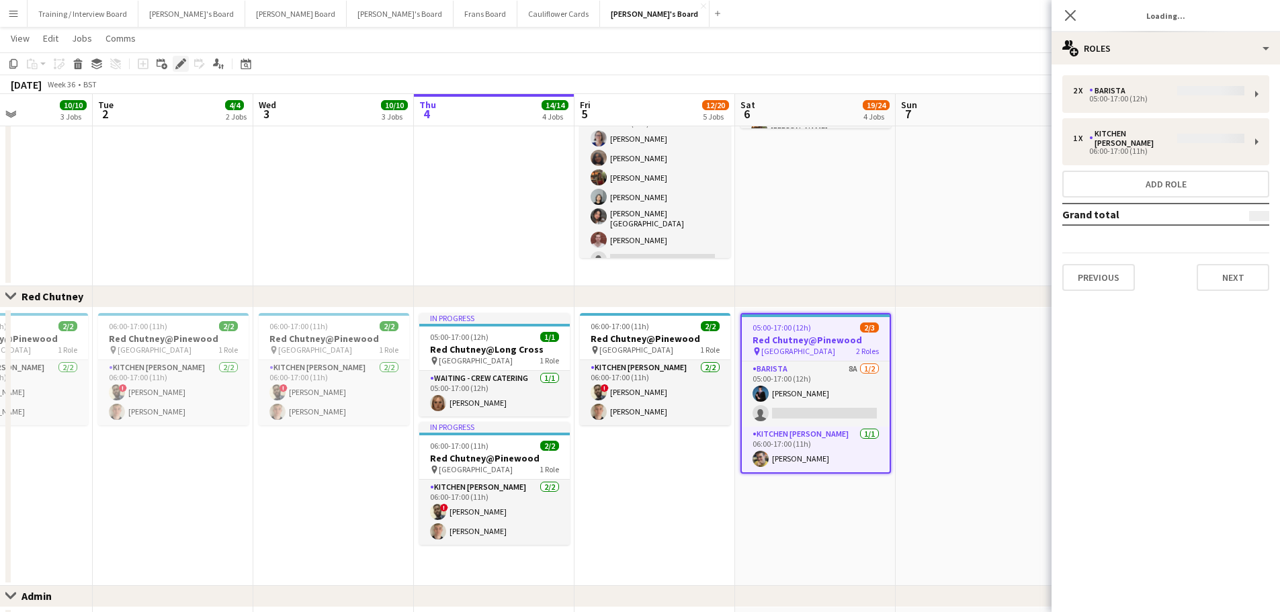
type input "*******"
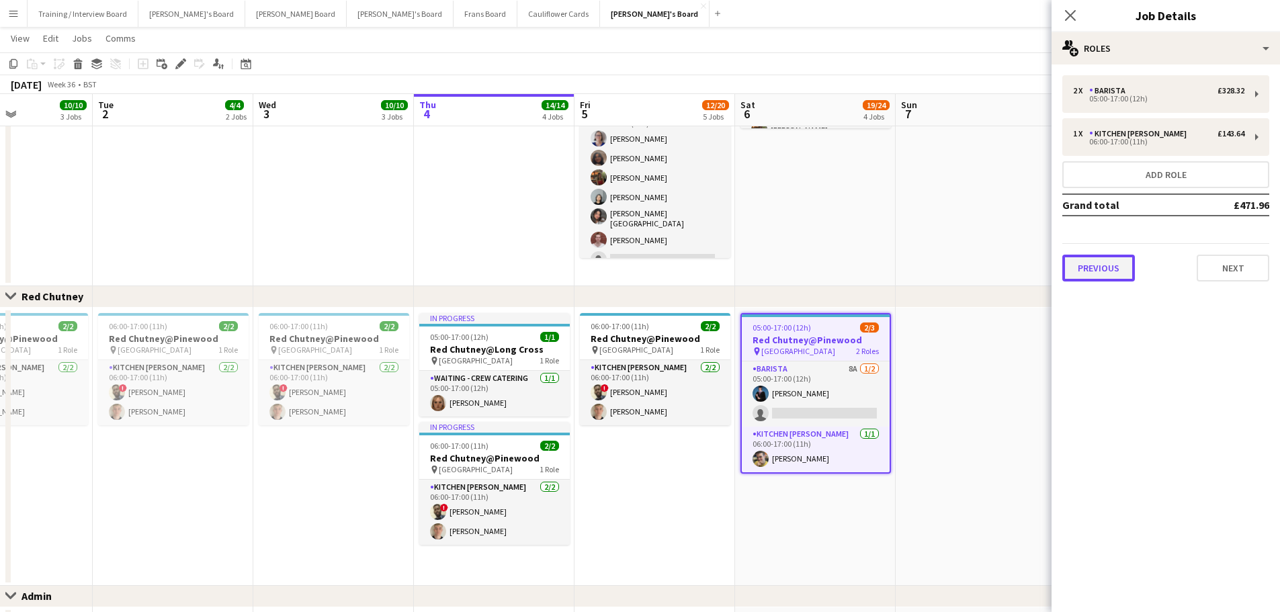
click at [1097, 271] on button "Previous" at bounding box center [1098, 268] width 73 height 27
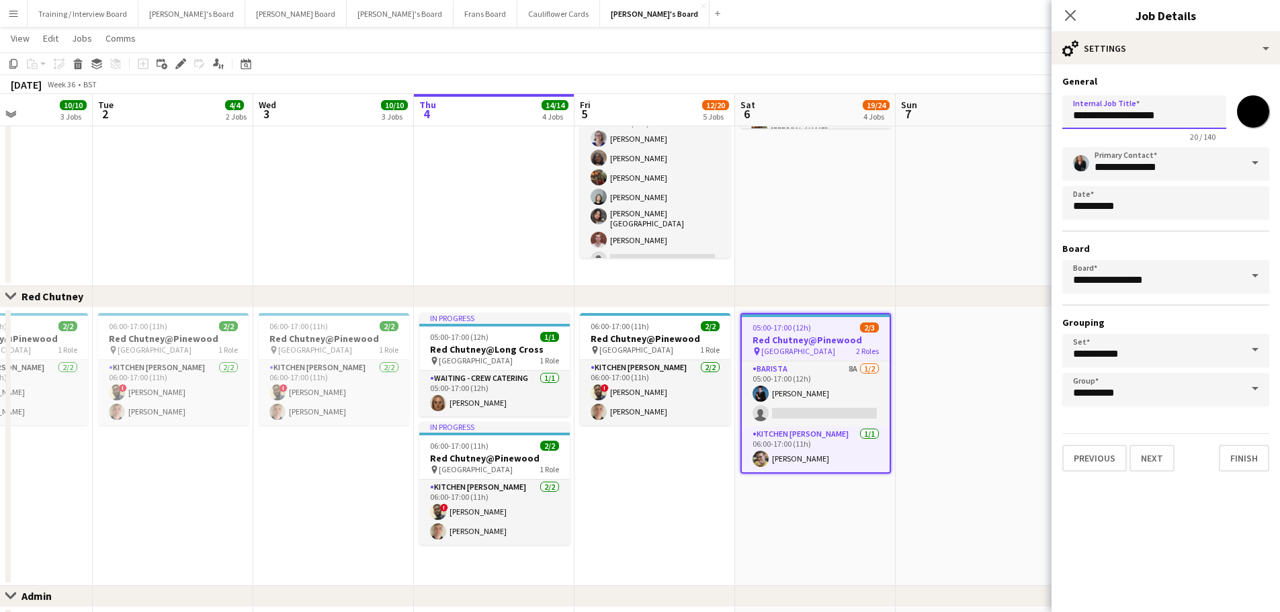
click at [1073, 114] on input "**********" at bounding box center [1144, 112] width 164 height 34
type input "**********"
click at [869, 202] on app-date-cell "10:30-20:30 (10h) 12/14 (10)Ascot Racecourse pin Ascot, SL5 7JX 1 Role CUP COLL…" at bounding box center [815, 105] width 161 height 362
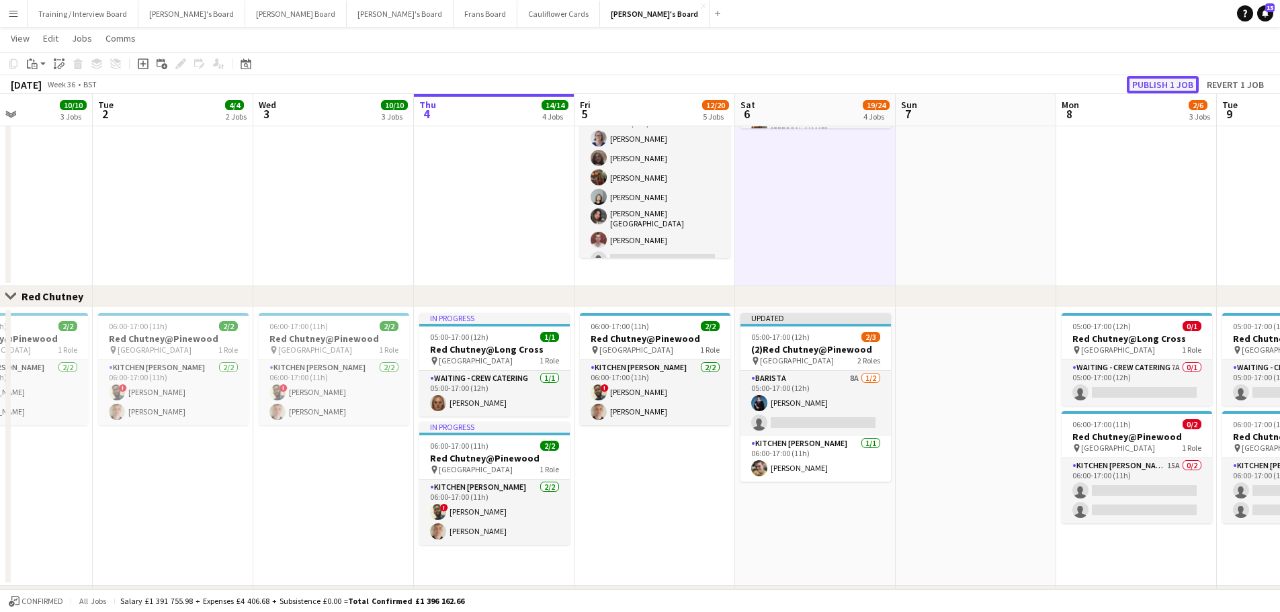
click at [1141, 89] on button "Publish 1 job" at bounding box center [1162, 84] width 72 height 17
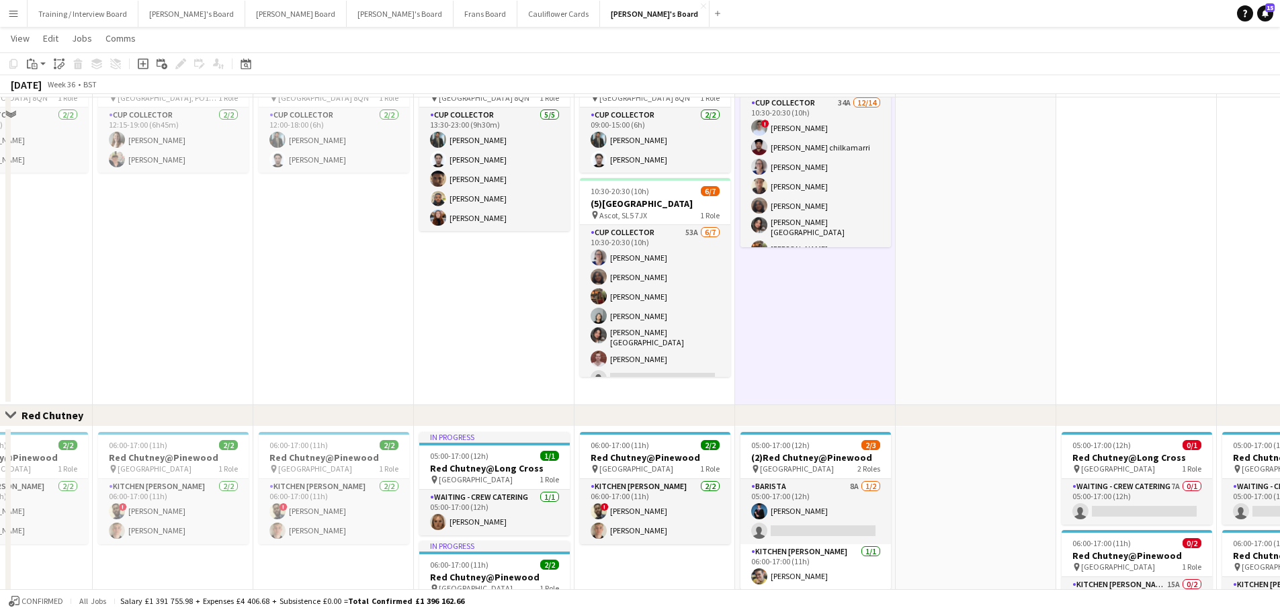
scroll to position [672, 0]
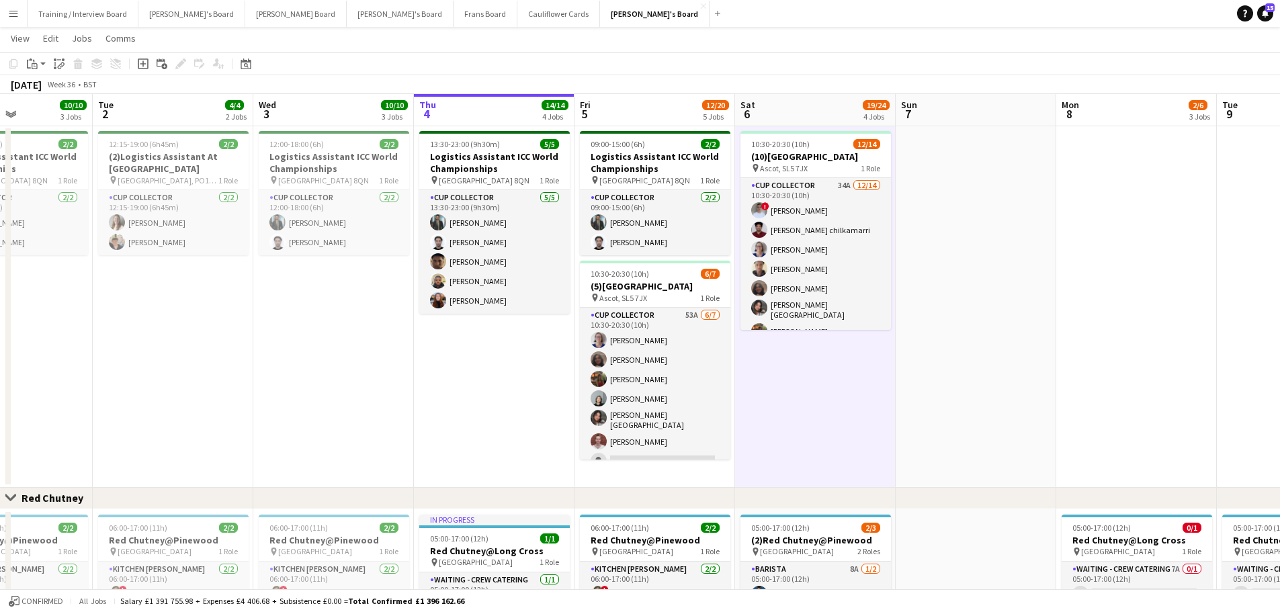
click at [13, 13] on app-icon "Menu" at bounding box center [13, 13] width 11 height 11
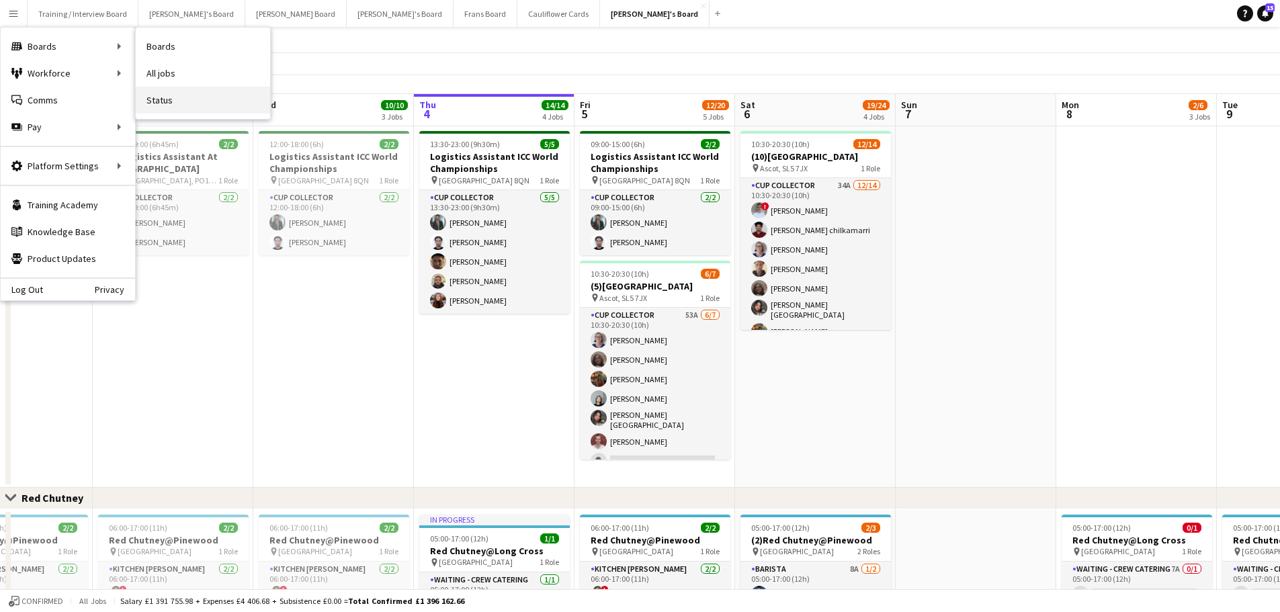
click at [159, 97] on link "Status" at bounding box center [203, 100] width 134 height 27
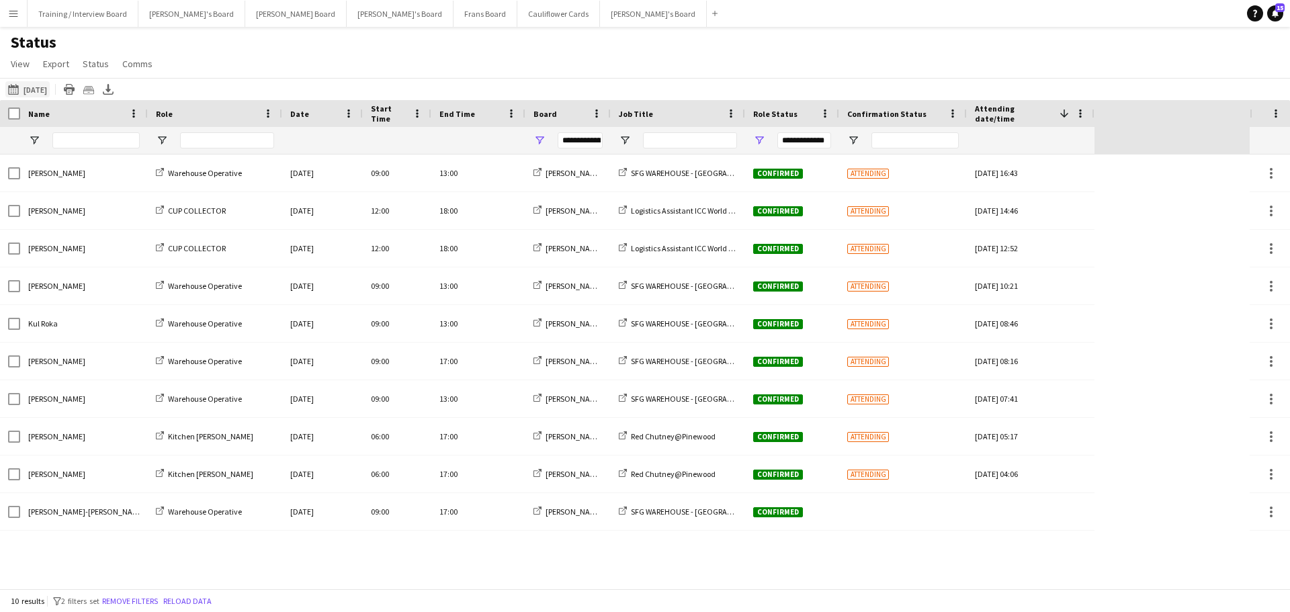
click at [40, 85] on button "03-09-2025 to 09-09-2025 Yesterday" at bounding box center [27, 89] width 44 height 16
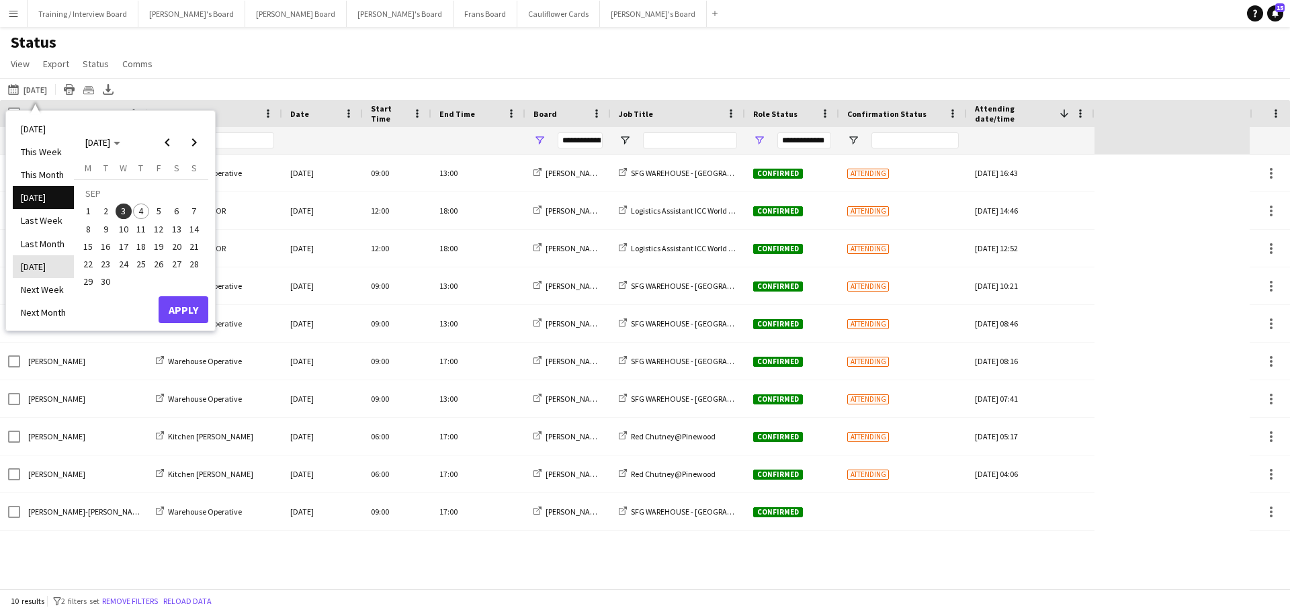
click at [58, 274] on li "[DATE]" at bounding box center [43, 266] width 61 height 23
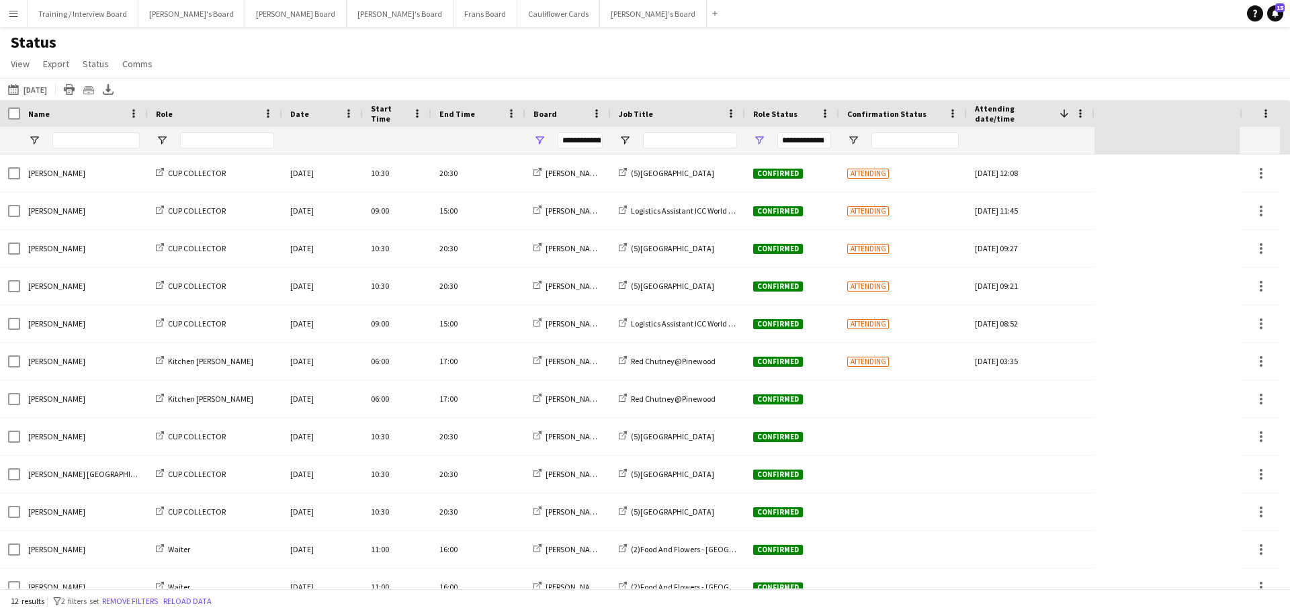
click at [757, 134] on div "**********" at bounding box center [792, 140] width 94 height 27
click at [620, 140] on span "Open Filter Menu" at bounding box center [625, 140] width 12 height 12
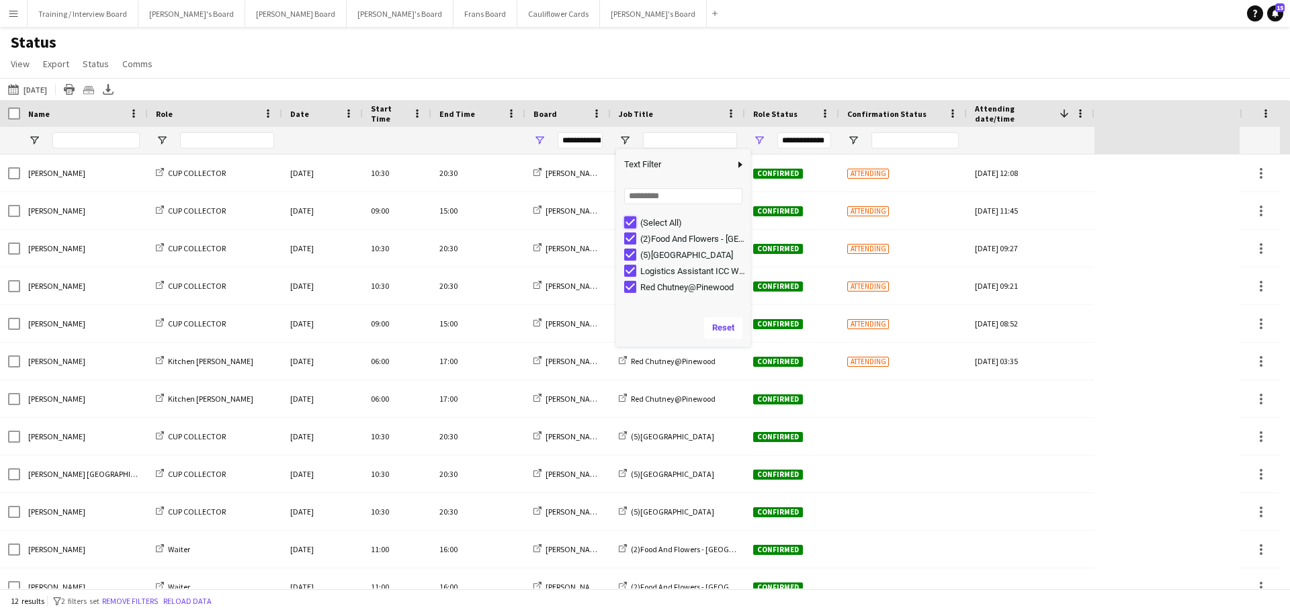
type input "***"
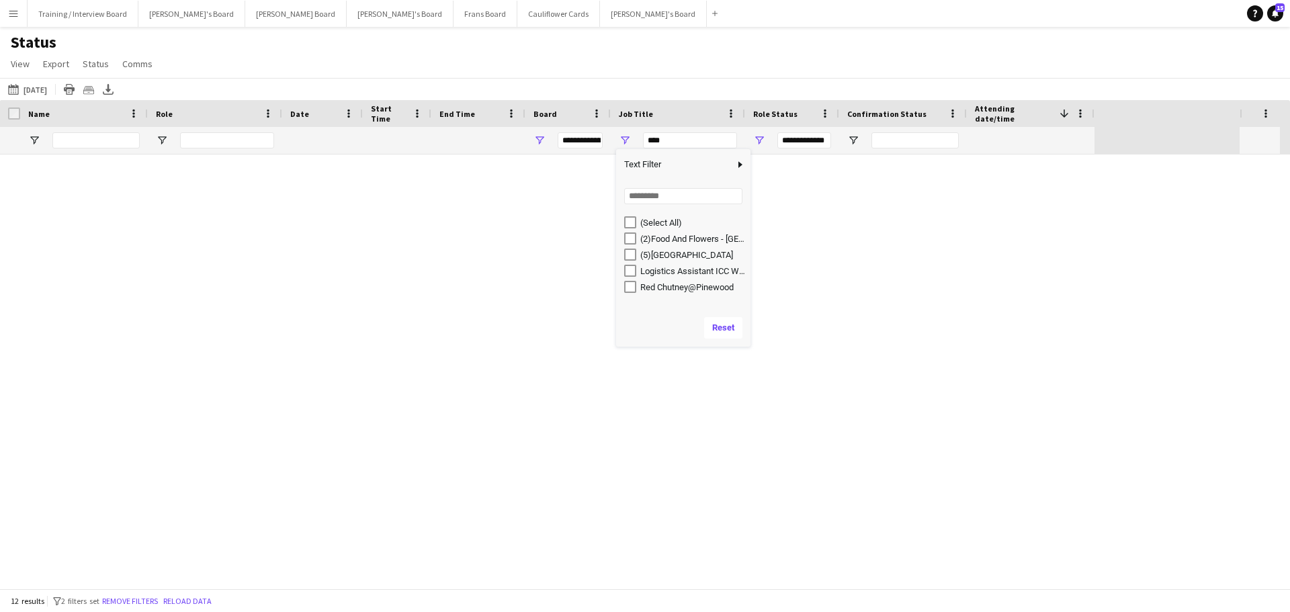
type input "***"
type input "**********"
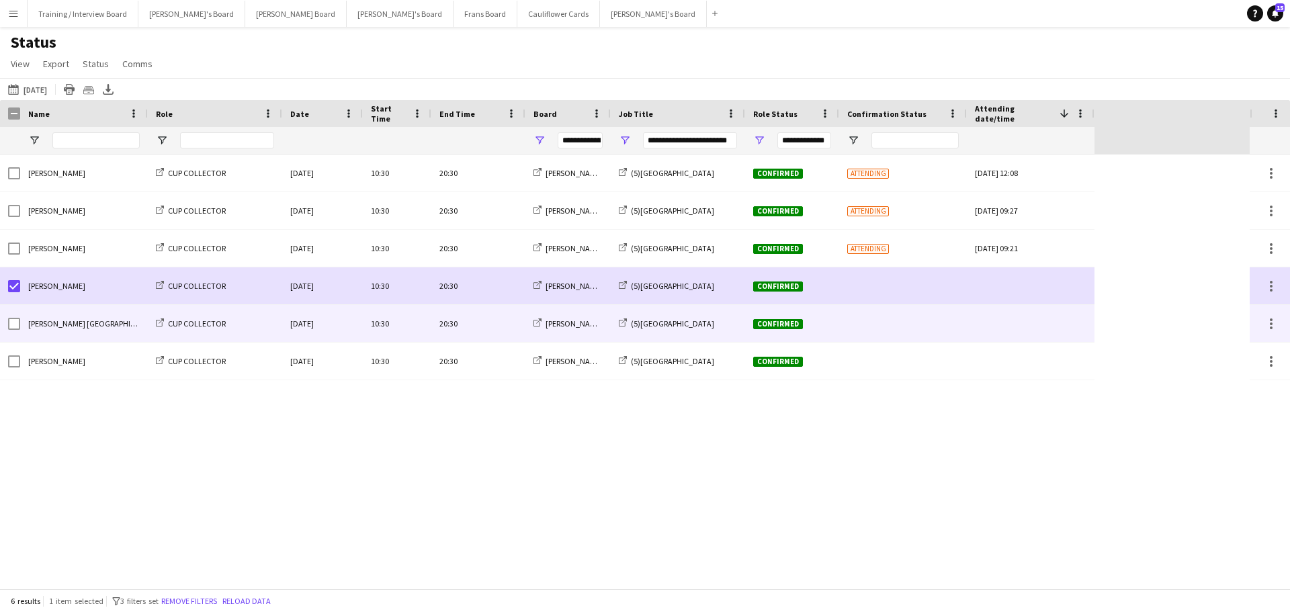
click at [9, 322] on div at bounding box center [10, 323] width 20 height 37
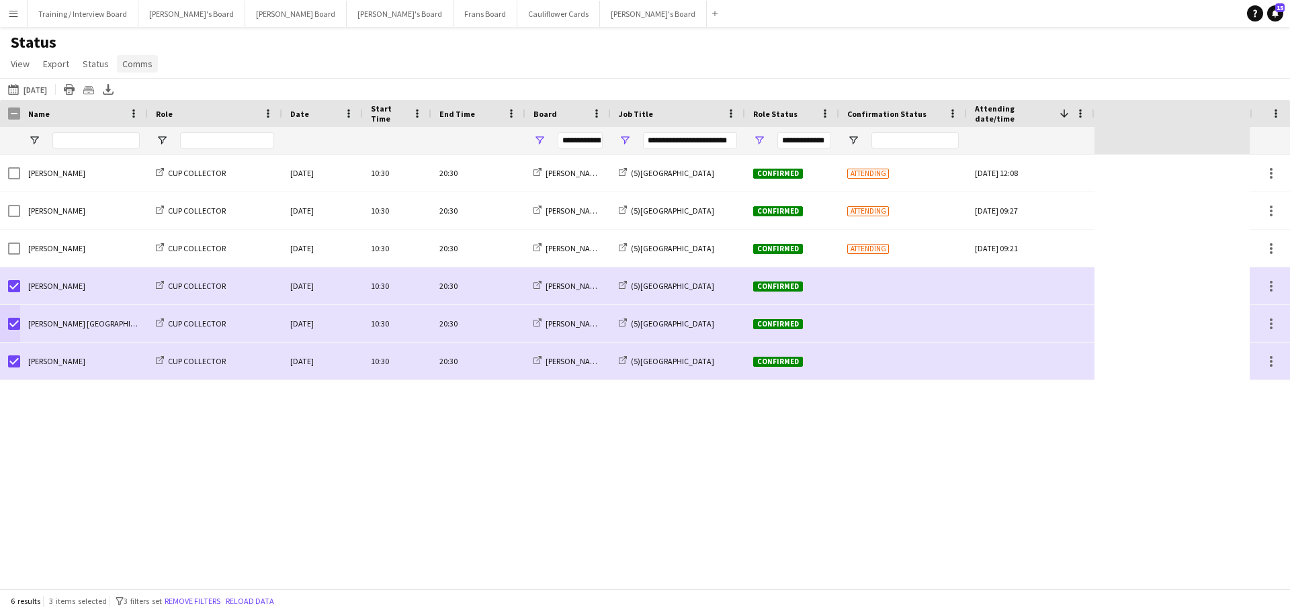
click at [138, 69] on span "Comms" at bounding box center [137, 64] width 30 height 12
click at [148, 101] on link "Send notification" at bounding box center [163, 93] width 94 height 28
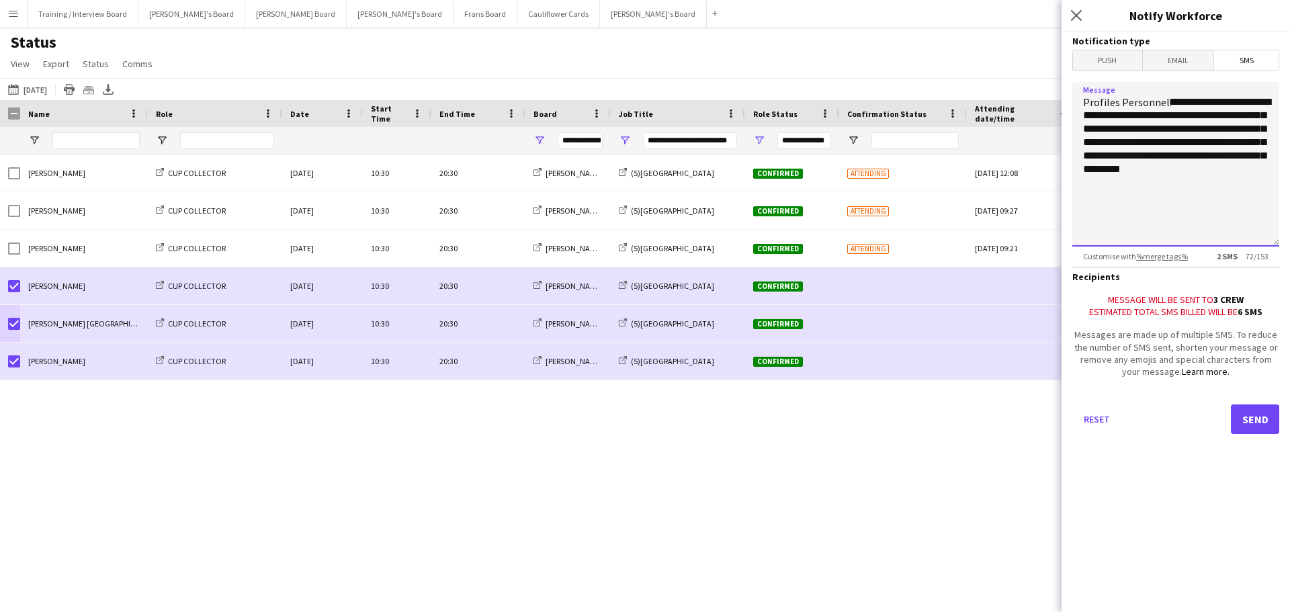
drag, startPoint x: 1190, startPoint y: 101, endPoint x: 1269, endPoint y: 165, distance: 101.9
click at [1269, 165] on textarea "**********" at bounding box center [1175, 164] width 207 height 165
click at [1167, 119] on textarea "**********" at bounding box center [1175, 164] width 207 height 165
click at [1145, 128] on textarea "**********" at bounding box center [1175, 164] width 207 height 165
type textarea "**********"
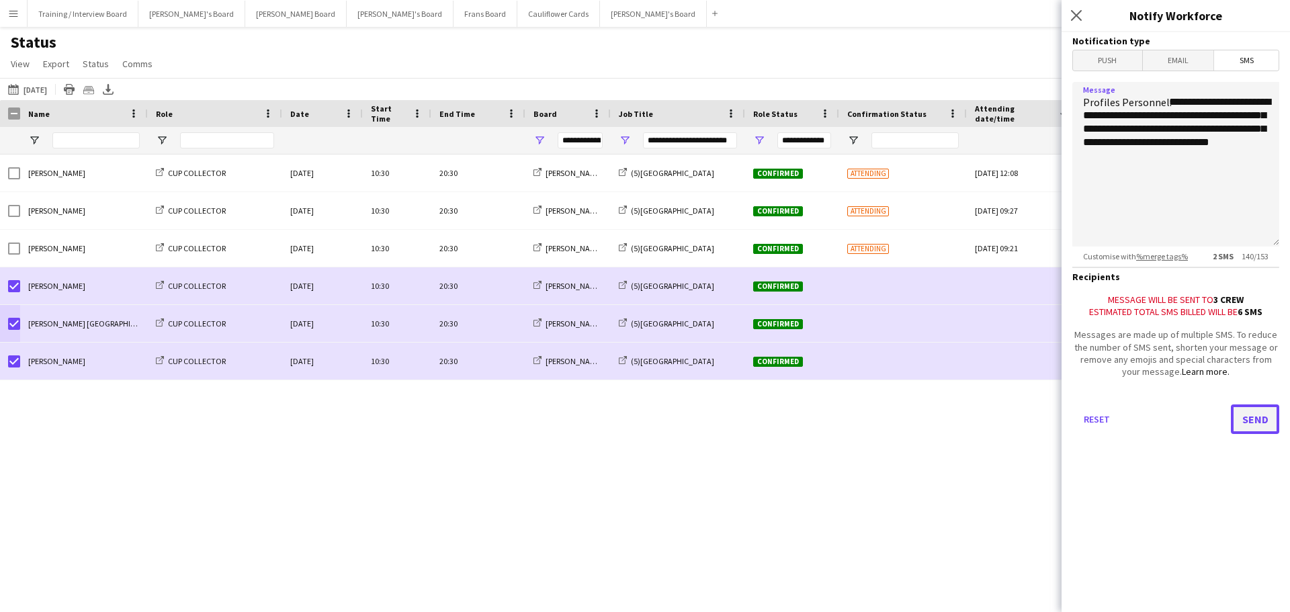
click at [1256, 434] on button "Send" at bounding box center [1255, 419] width 48 height 30
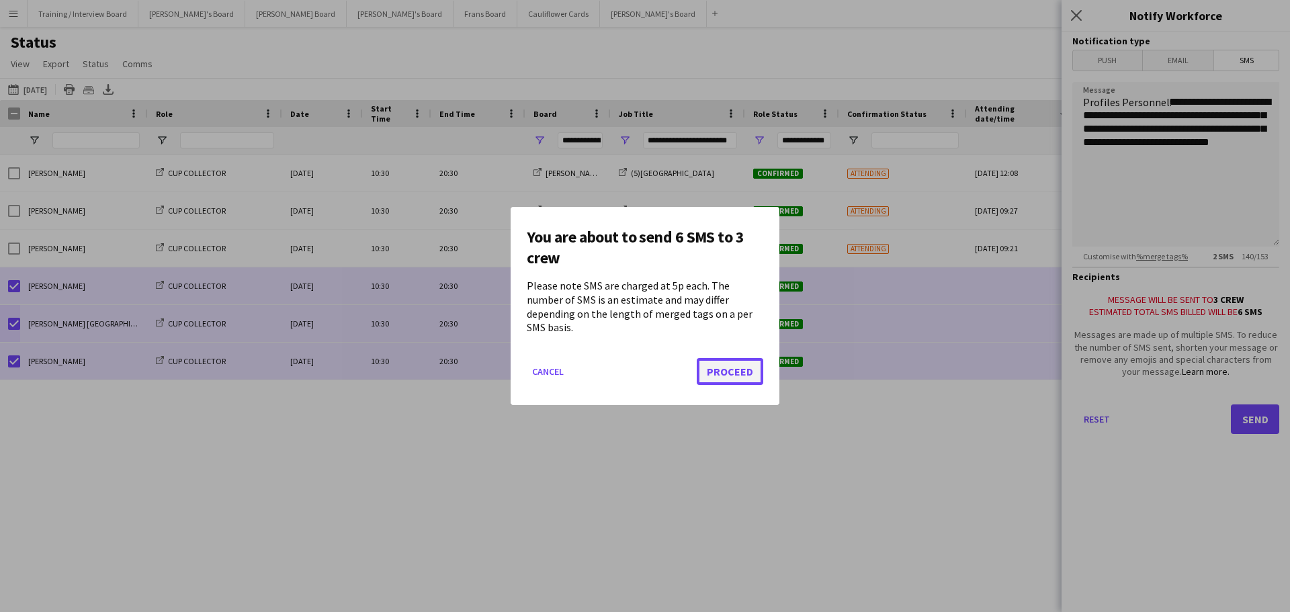
click at [743, 362] on button "Proceed" at bounding box center [730, 371] width 66 height 27
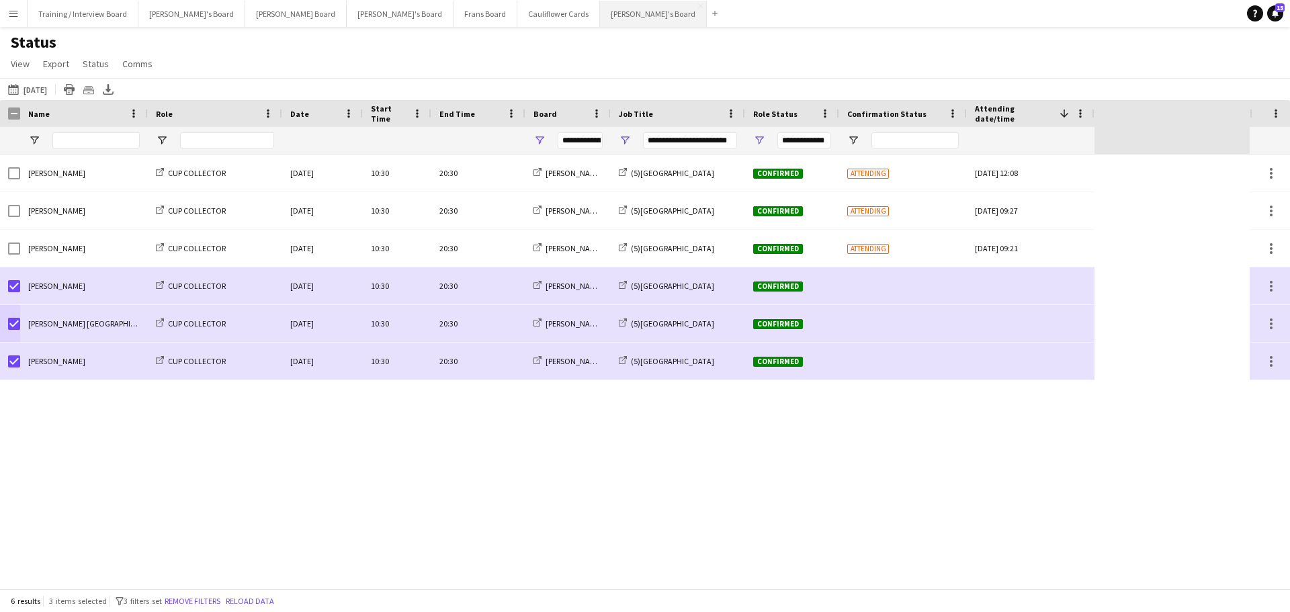
click at [600, 16] on button "[PERSON_NAME]'s Board Close" at bounding box center [653, 14] width 107 height 26
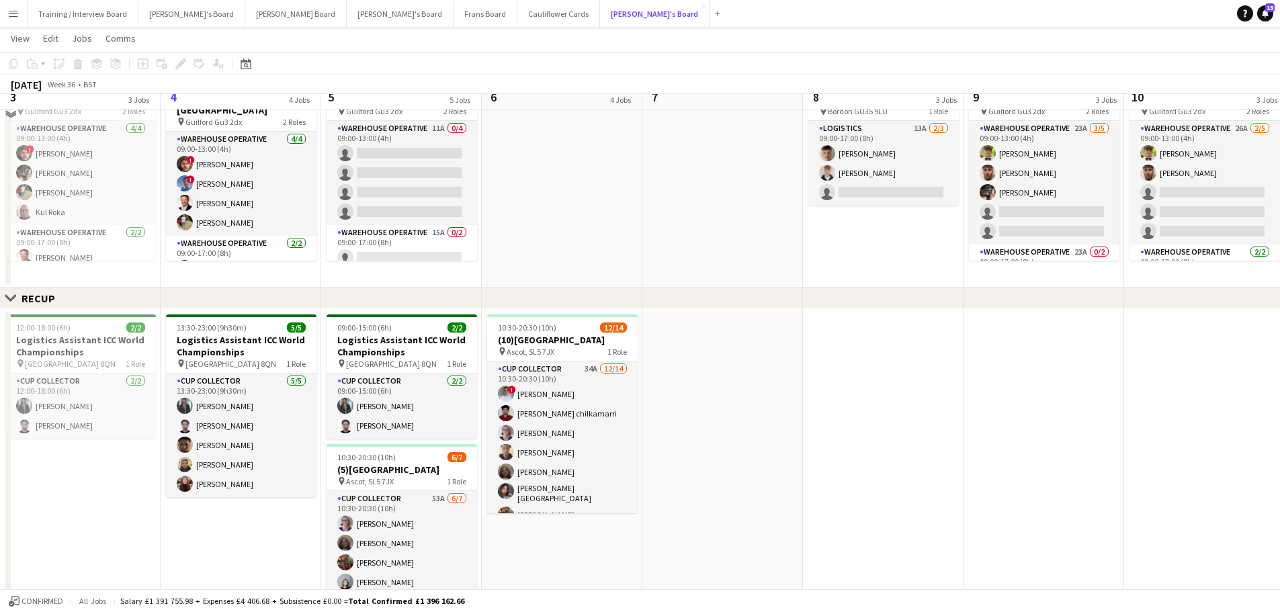
scroll to position [605, 0]
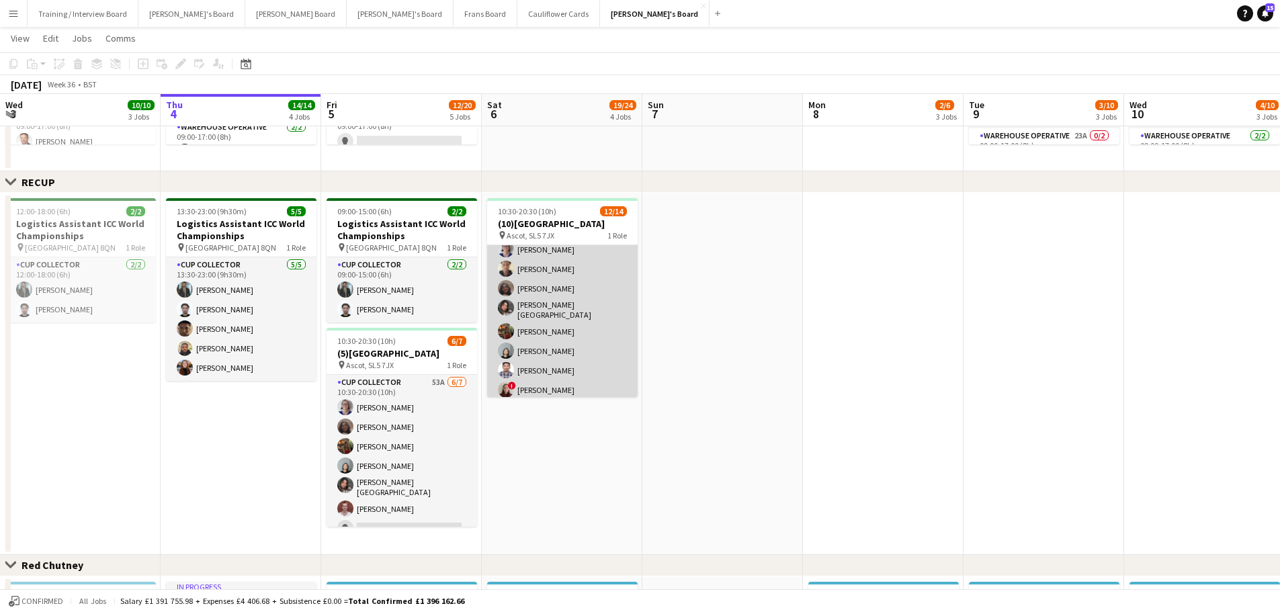
click at [546, 331] on app-card-role "CUP COLLECTOR 34A 12/14 10:30-20:30 (10h) ! Connor Upton santhosh chilkamarri D…" at bounding box center [562, 329] width 150 height 303
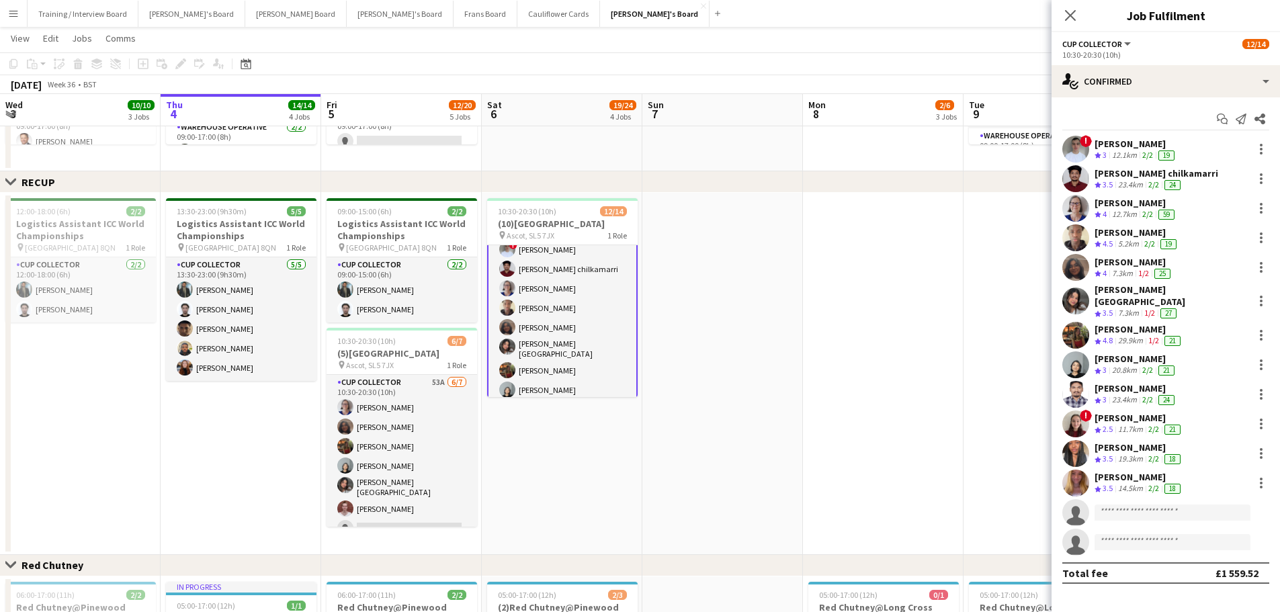
scroll to position [0, 0]
click at [580, 287] on app-card-role "CUP COLLECTOR 34A 12/14 10:30-20:30 (10h) ! Connor Upton santhosh chilkamarri D…" at bounding box center [562, 398] width 150 height 306
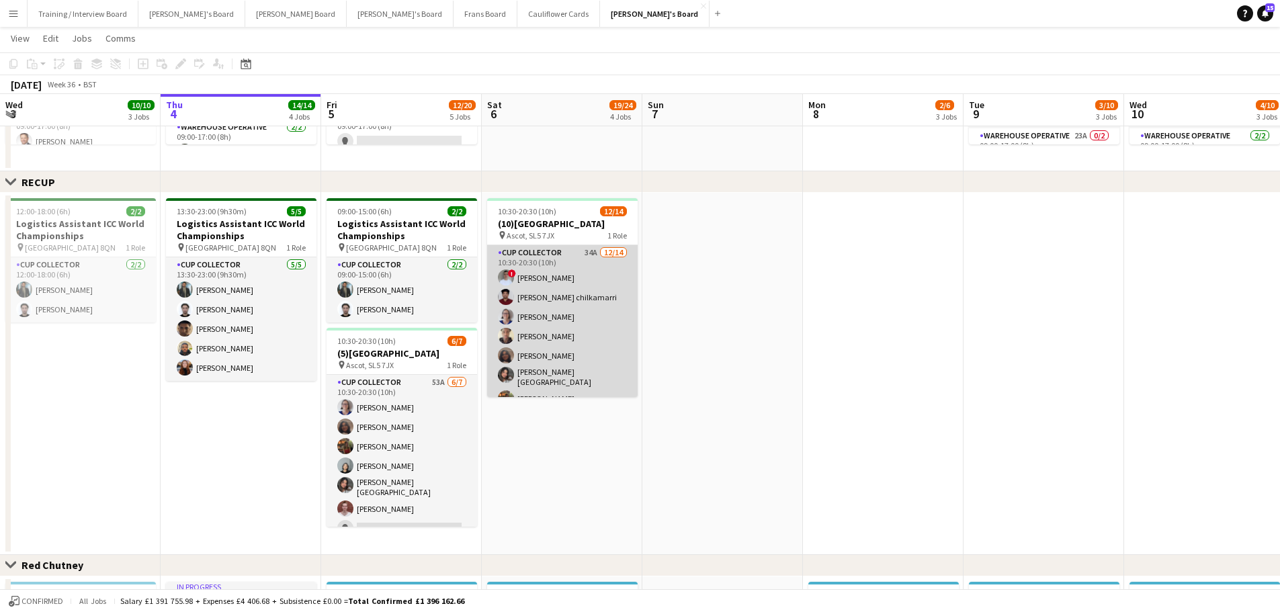
click at [560, 282] on app-card-role "CUP COLLECTOR 34A 12/14 10:30-20:30 (10h) ! Connor Upton santhosh chilkamarri D…" at bounding box center [562, 396] width 150 height 303
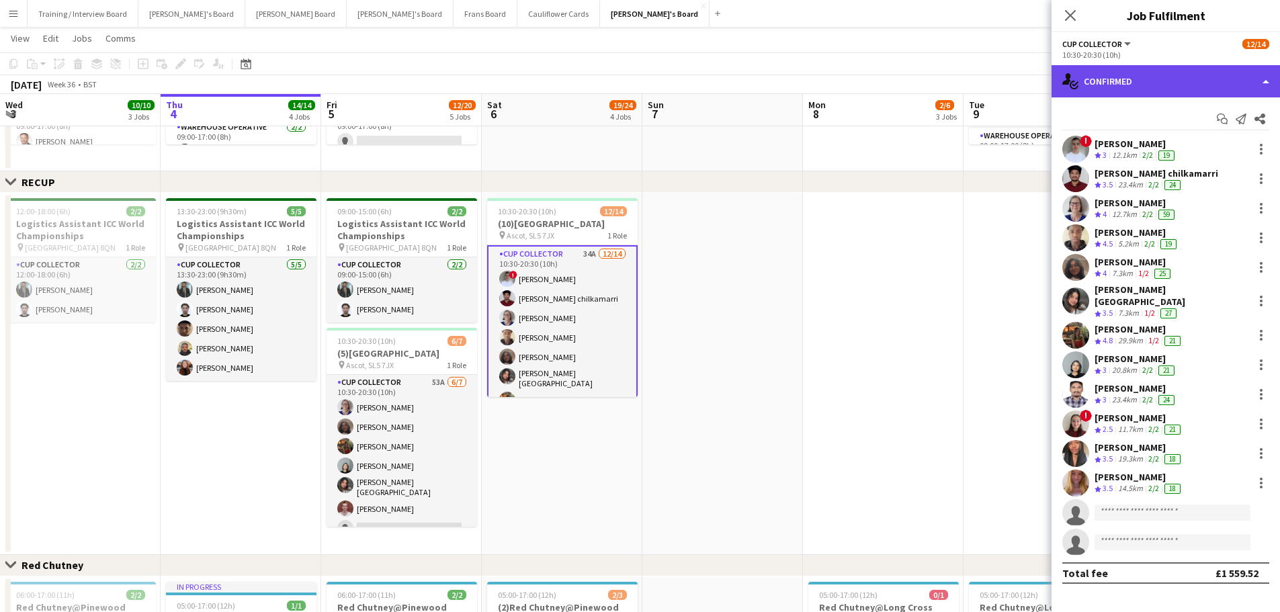
click at [1184, 83] on div "single-neutral-actions-check-2 Confirmed" at bounding box center [1165, 81] width 228 height 32
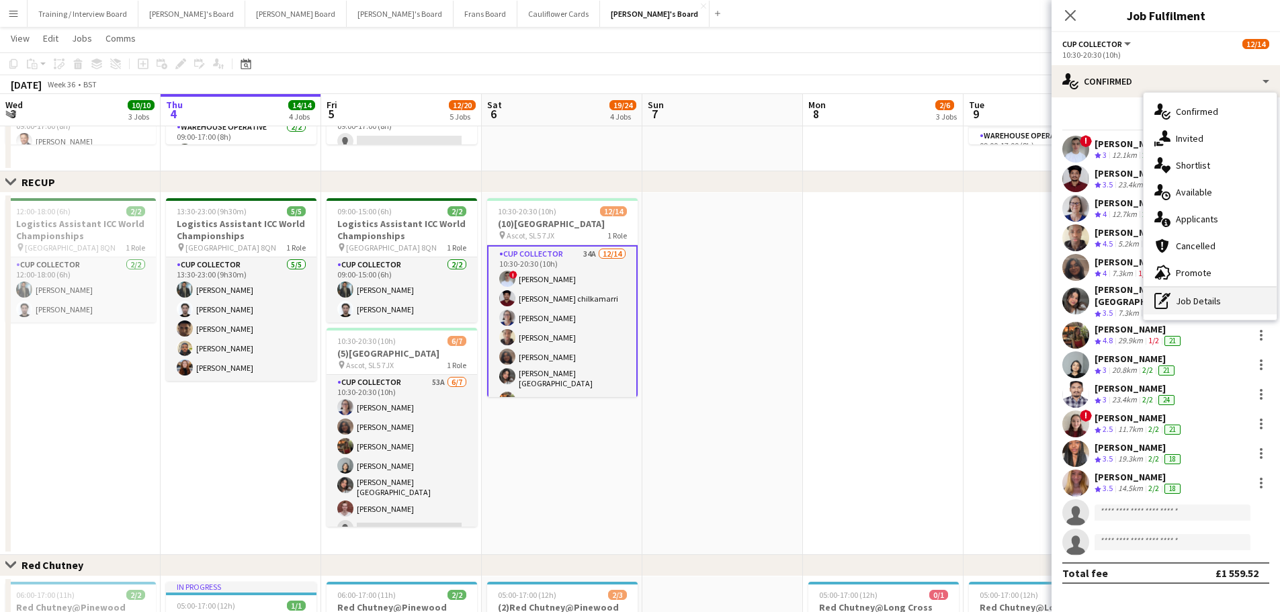
click at [1235, 299] on div "pen-write Job Details" at bounding box center [1209, 300] width 133 height 27
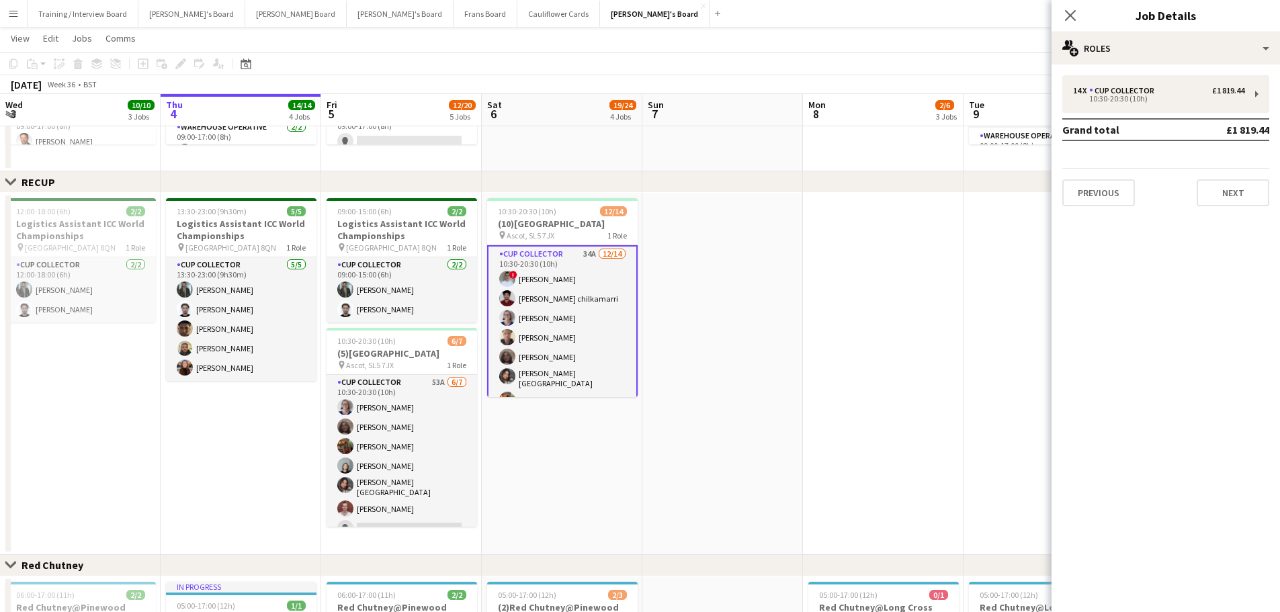
click at [1159, 114] on div "14 x CUP COLLECTOR £1 819.44 10:30-20:30 (10h) Grand total £1 819.44 Previous N…" at bounding box center [1165, 140] width 228 height 131
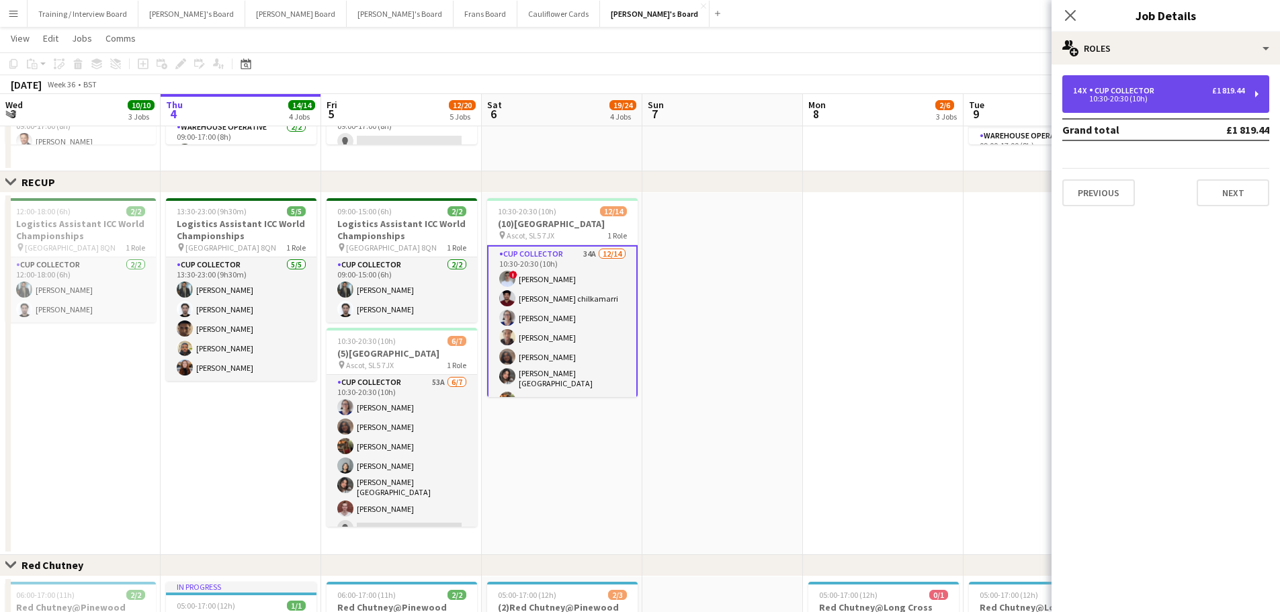
click at [1159, 95] on div "10:30-20:30 (10h)" at bounding box center [1158, 98] width 171 height 7
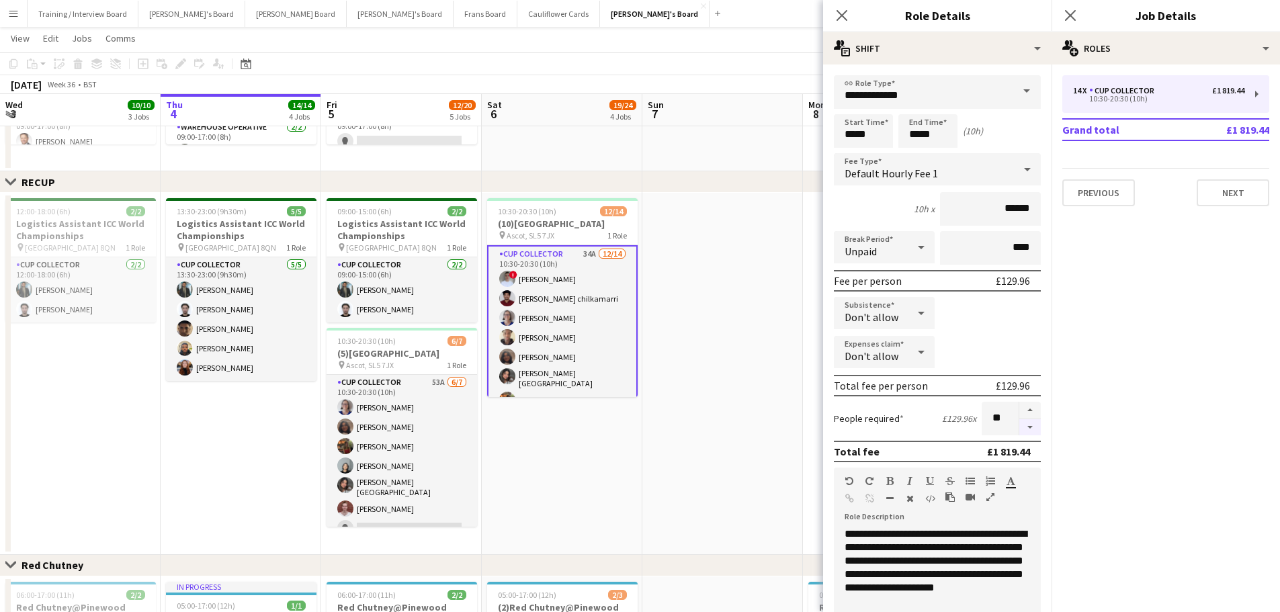
click at [1022, 429] on button "button" at bounding box center [1029, 427] width 21 height 17
type input "**"
click at [741, 350] on app-date-cell at bounding box center [722, 374] width 161 height 362
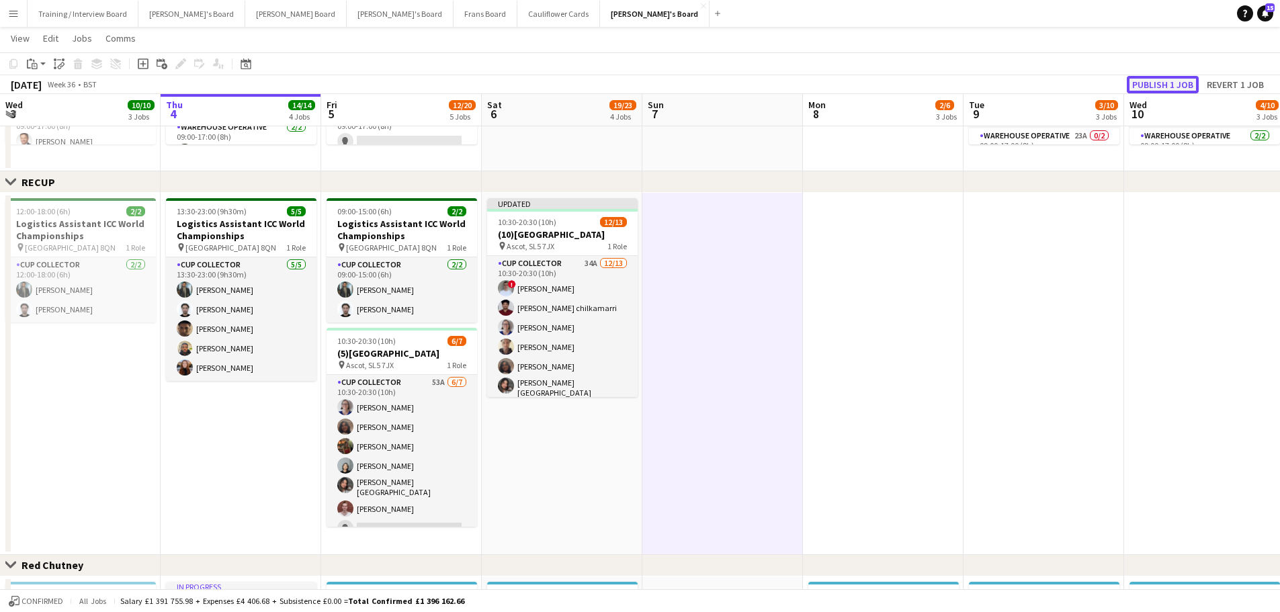
click at [1165, 77] on button "Publish 1 job" at bounding box center [1162, 84] width 72 height 17
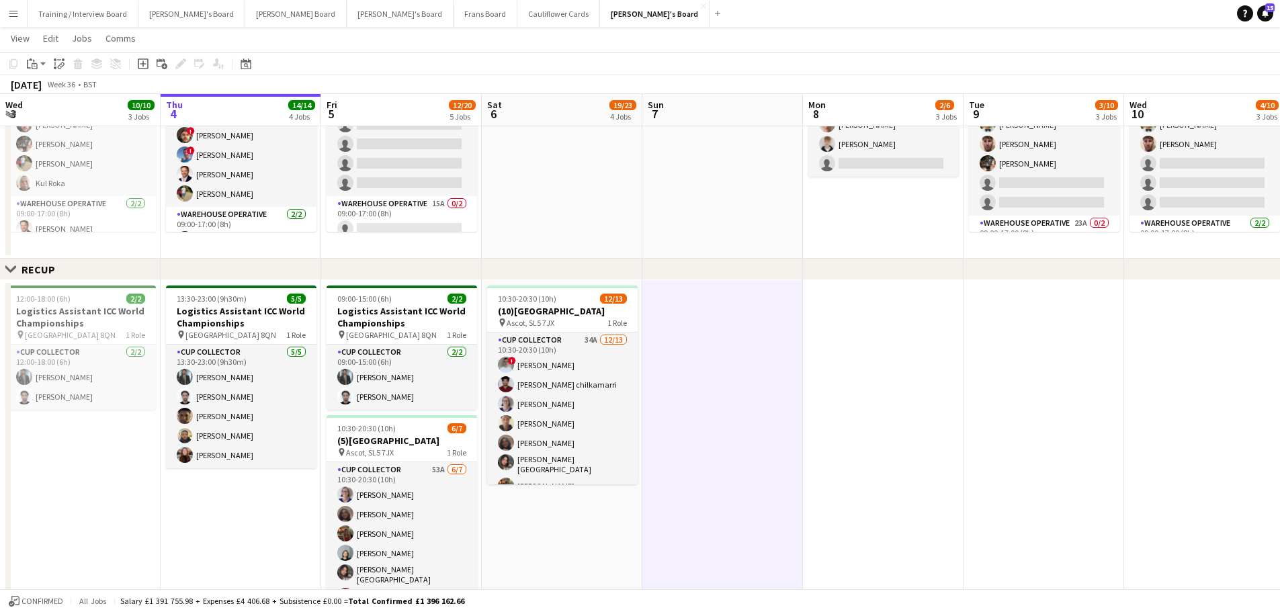
scroll to position [537, 0]
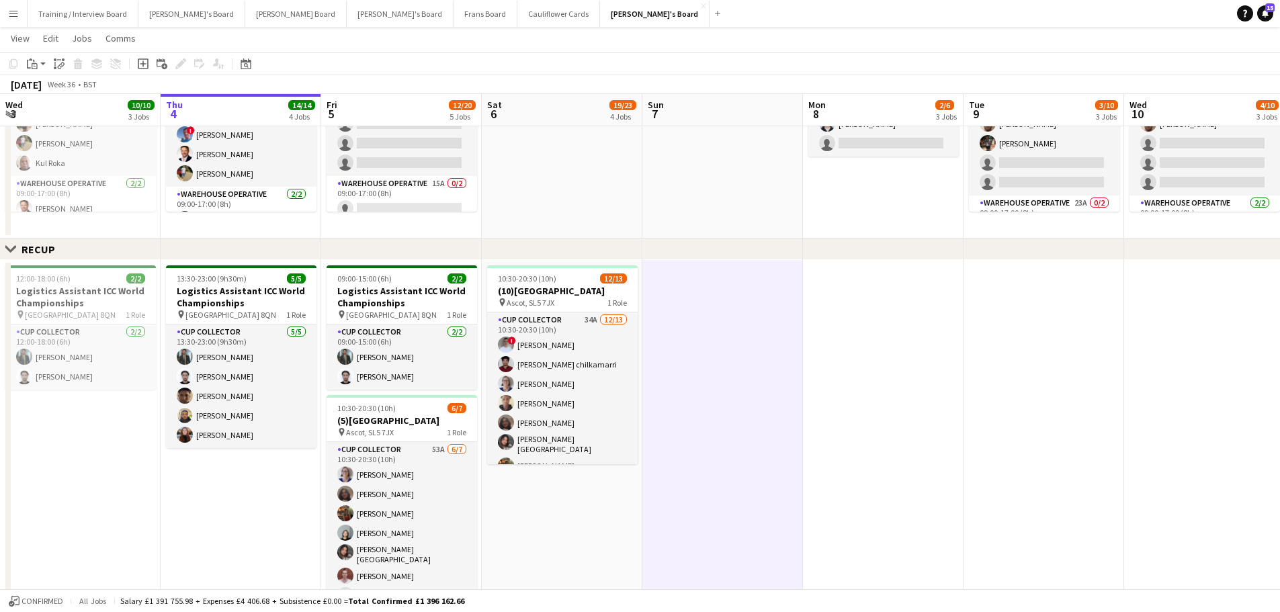
drag, startPoint x: 555, startPoint y: 392, endPoint x: 571, endPoint y: 392, distance: 15.4
click at [571, 392] on app-calendar-viewport "Mon 1 10/10 3 Jobs Tue 2 4/4 2 Jobs Wed 3 10/10 3 Jobs Thu 4 14/14 4 Jobs Fri 5…" at bounding box center [640, 249] width 1280 height 1468
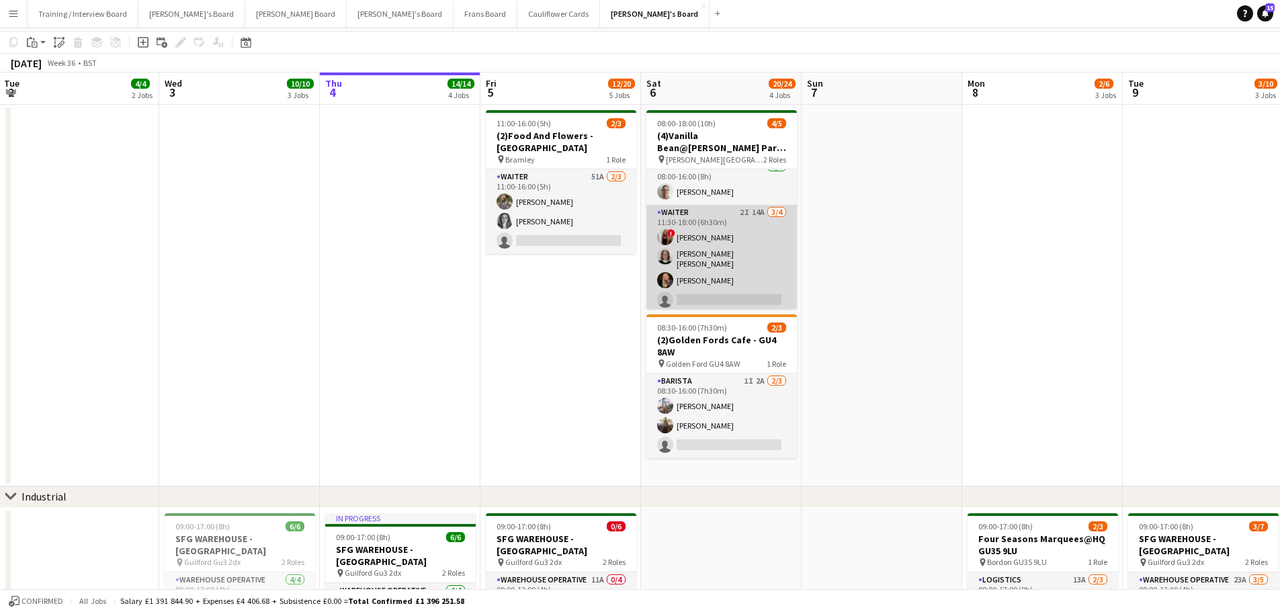
scroll to position [67, 0]
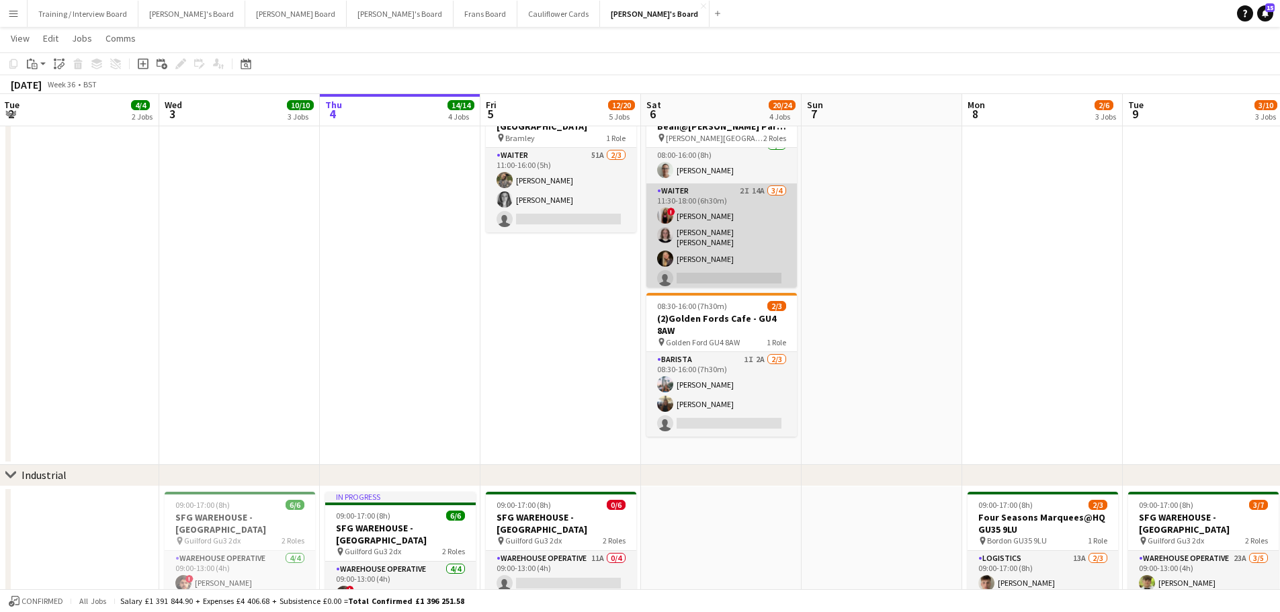
click at [760, 200] on app-card-role "Waiter 2I 14A 3/4 11:30-18:00 (6h30m) ! Sophie Jefferis Matilda Kierkegaard Hol…" at bounding box center [721, 237] width 150 height 108
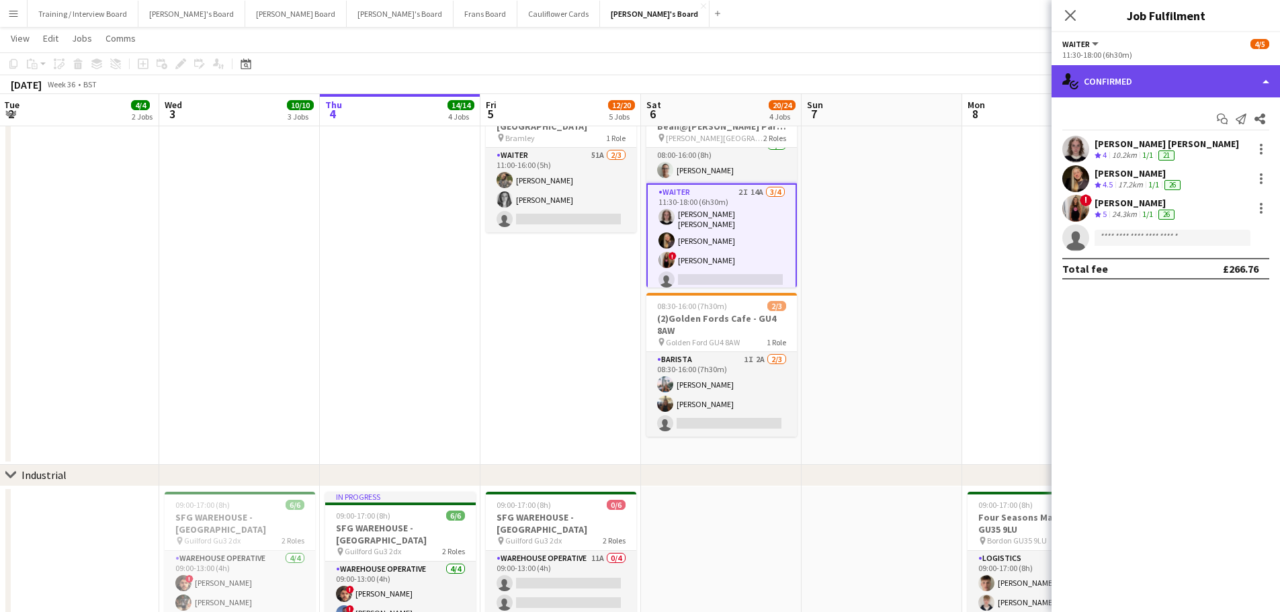
click at [1187, 74] on div "single-neutral-actions-check-2 Confirmed" at bounding box center [1165, 81] width 228 height 32
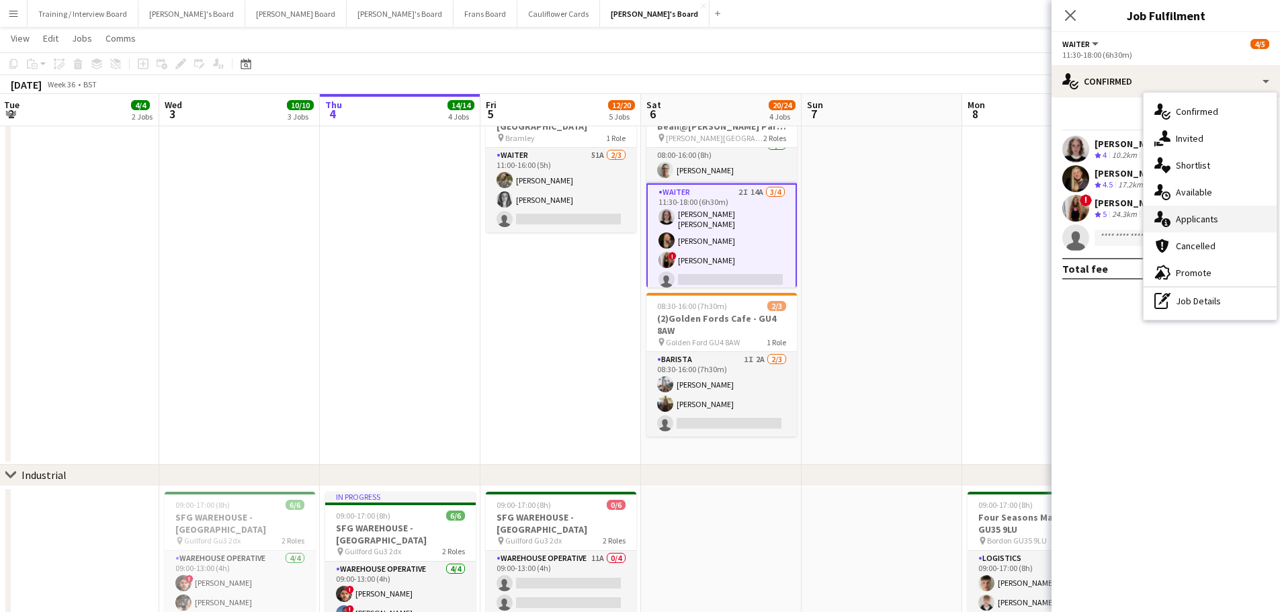
click at [1212, 208] on div "single-neutral-actions-information Applicants" at bounding box center [1209, 219] width 133 height 27
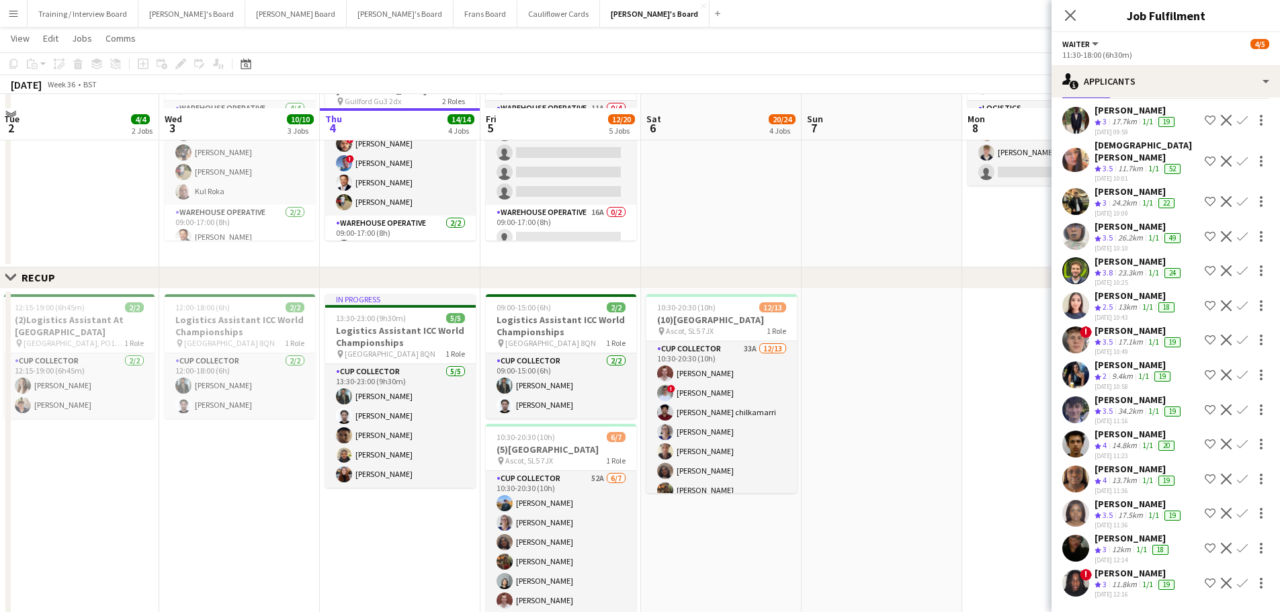
scroll to position [537, 0]
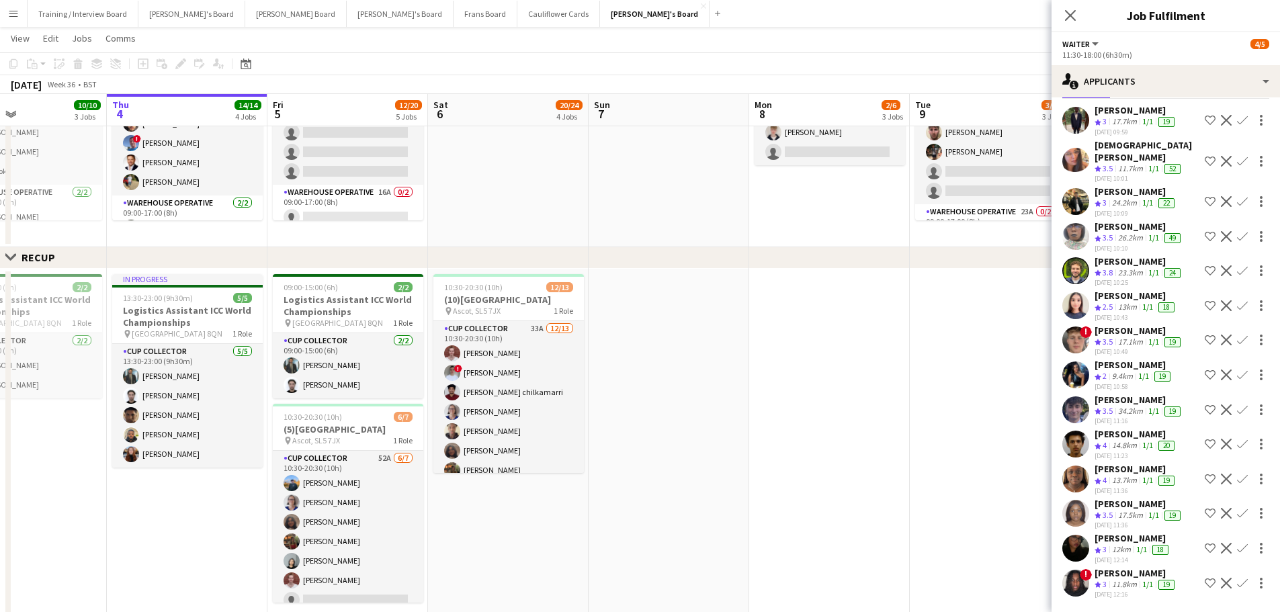
drag, startPoint x: 887, startPoint y: 436, endPoint x: 674, endPoint y: 418, distance: 213.7
click at [674, 418] on app-calendar-viewport "Sun 31 2/2 1 Job Mon 1 10/10 3 Jobs Tue 2 4/4 2 Jobs Wed 3 10/10 3 Jobs Thu 4 1…" at bounding box center [640, 253] width 1280 height 1476
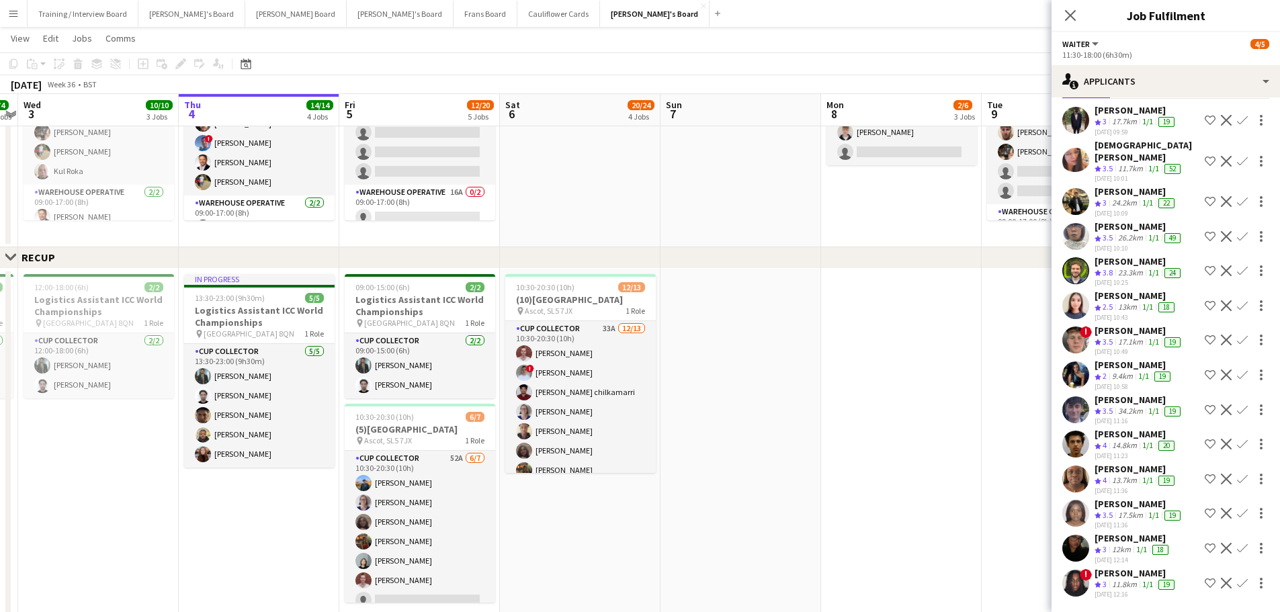
scroll to position [0, 402]
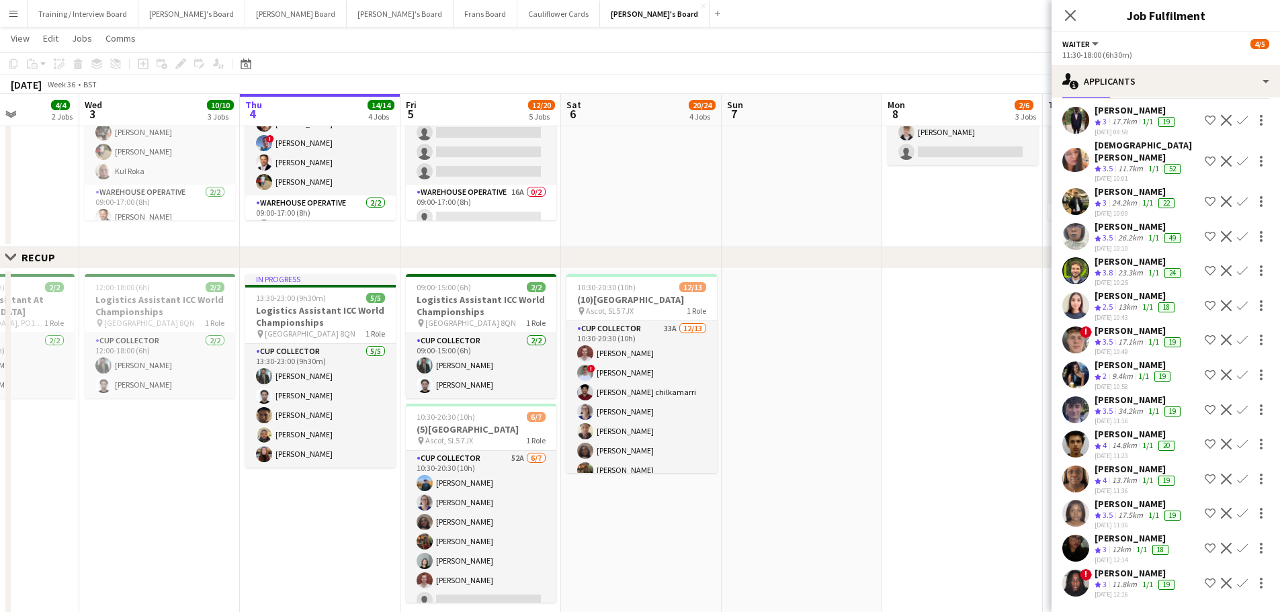
drag, startPoint x: 592, startPoint y: 508, endPoint x: 725, endPoint y: 515, distance: 133.2
click at [725, 515] on app-calendar-viewport "Sun 31 2/2 1 Job Mon 1 10/10 3 Jobs Tue 2 4/4 2 Jobs Wed 3 10/10 3 Jobs Thu 4 1…" at bounding box center [640, 253] width 1280 height 1476
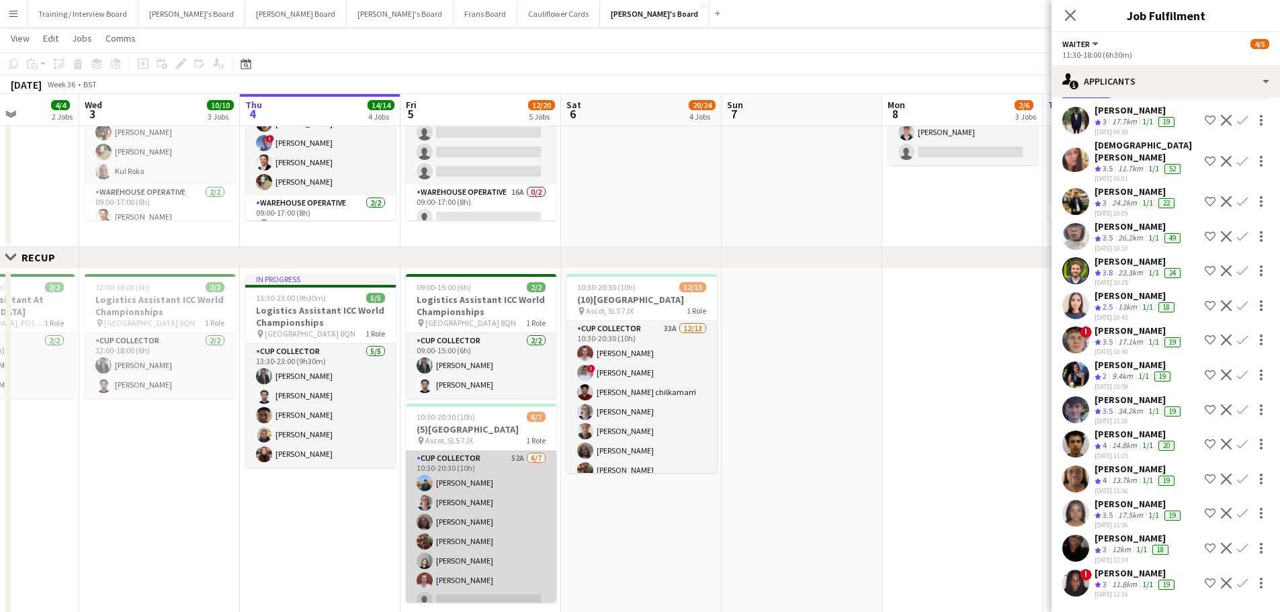
scroll to position [11, 0]
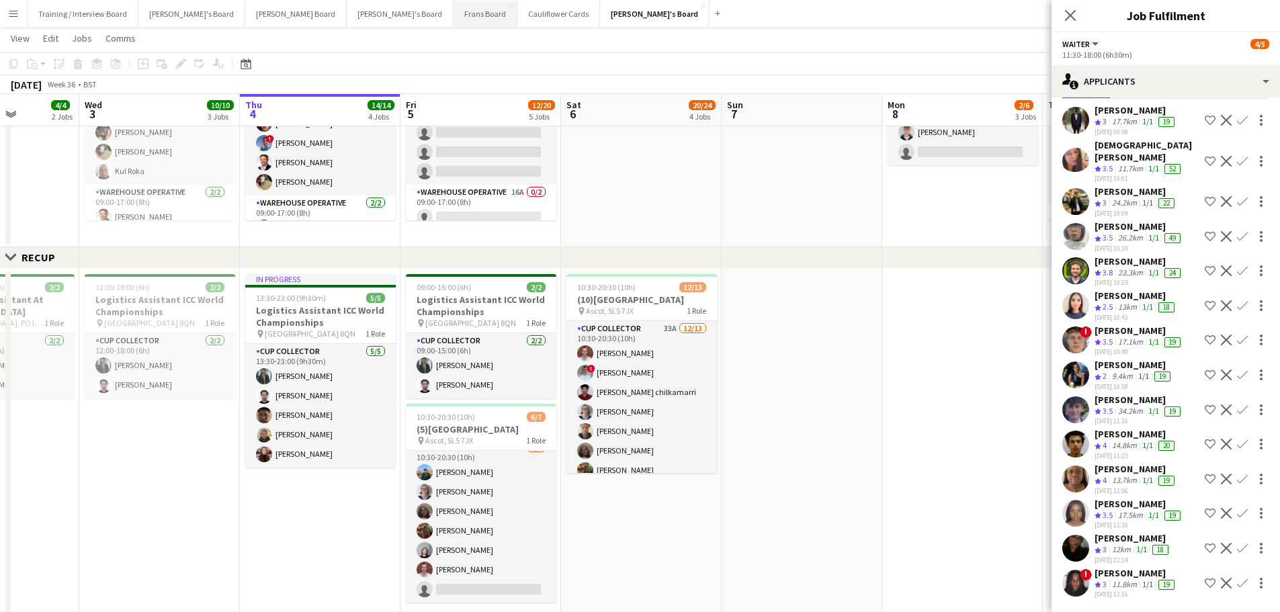
click at [453, 17] on button "Frans Board Close" at bounding box center [485, 14] width 64 height 26
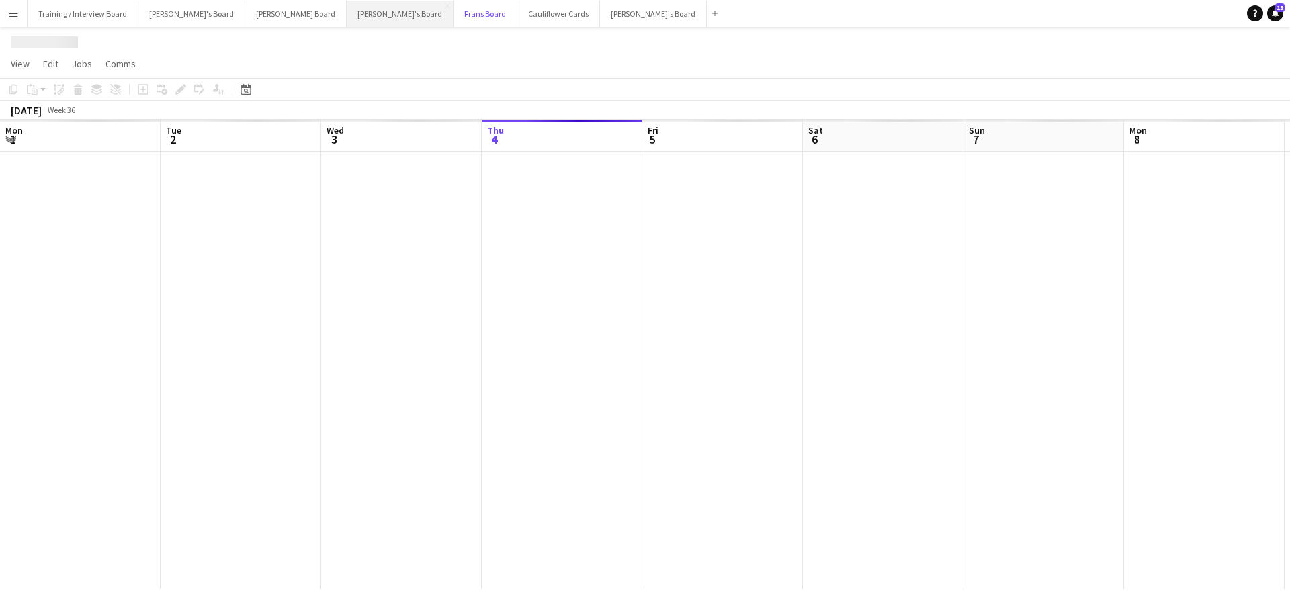
scroll to position [0, 321]
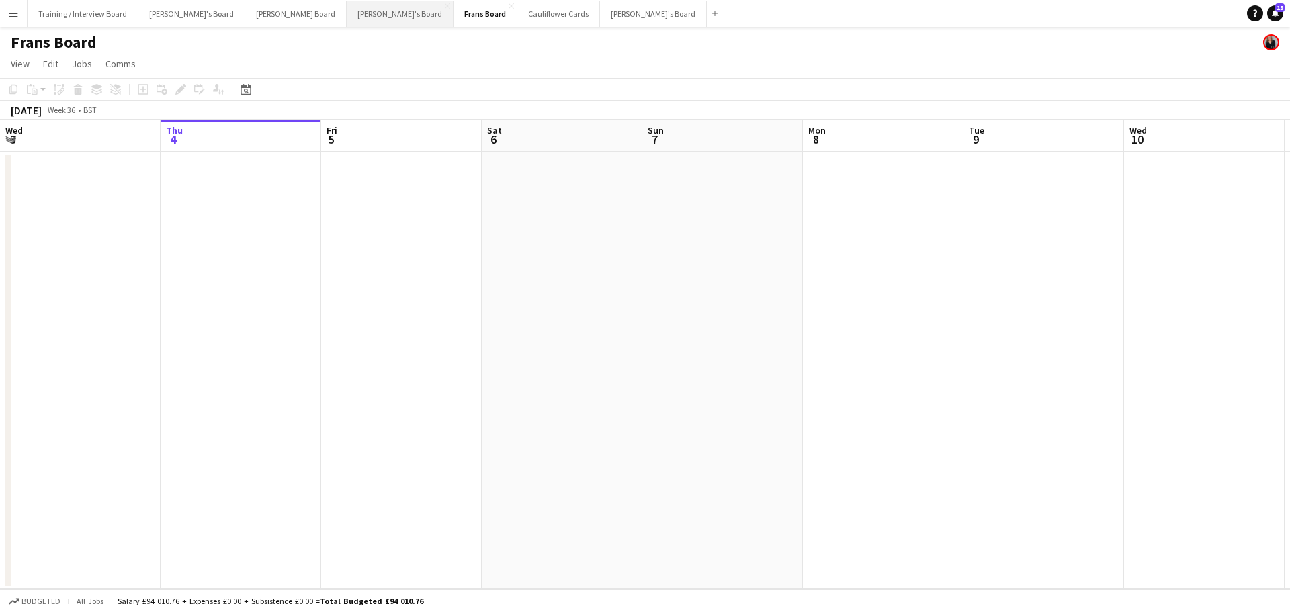
click at [347, 14] on button "Caitlin's Board Close" at bounding box center [400, 14] width 107 height 26
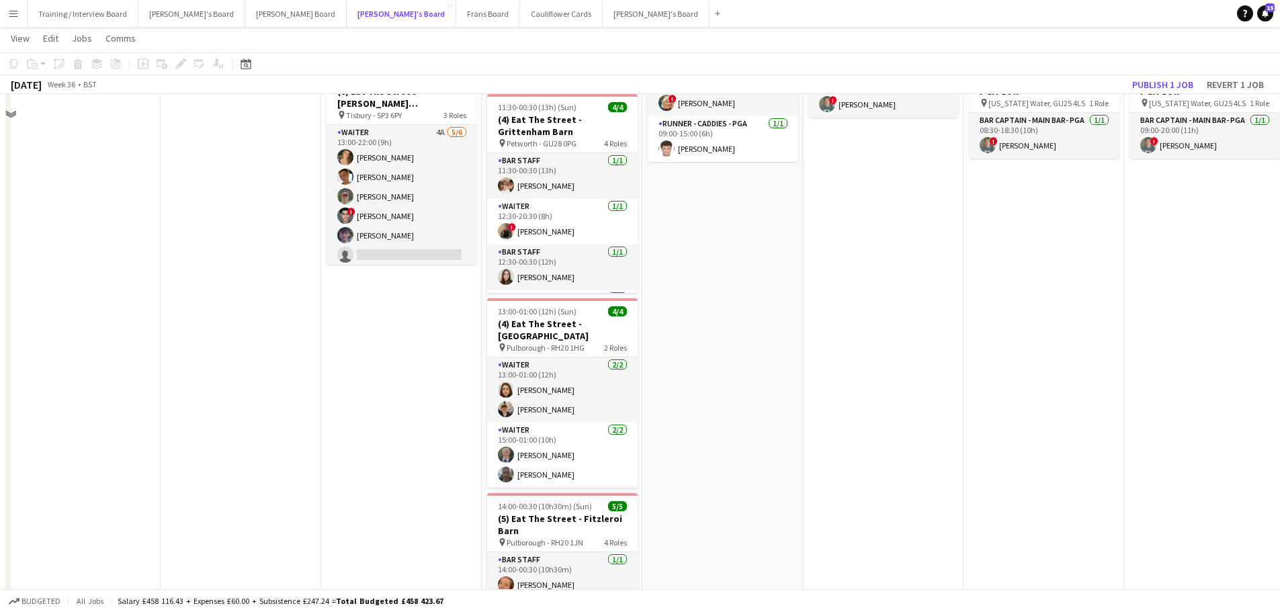
scroll to position [202, 0]
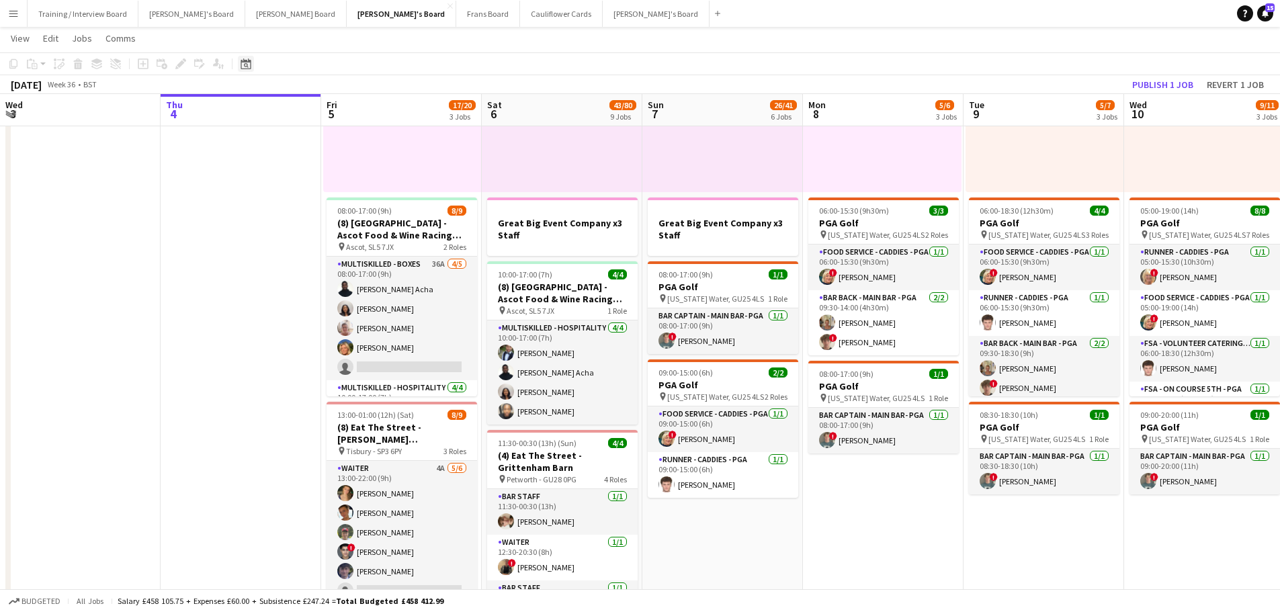
click at [252, 67] on div "Date picker" at bounding box center [246, 64] width 16 height 16
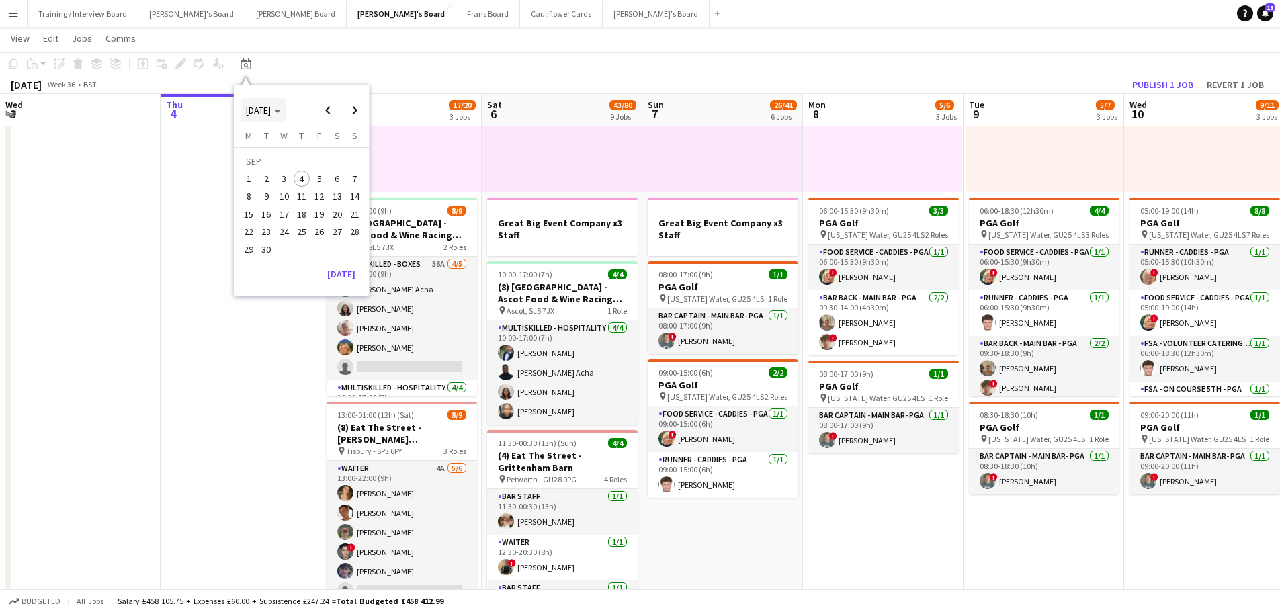
click at [268, 114] on span "[DATE]" at bounding box center [258, 110] width 25 height 12
click at [267, 177] on span "2024" at bounding box center [255, 179] width 28 height 16
click at [348, 198] on span "DEC" at bounding box center [348, 197] width 28 height 16
click at [323, 202] on span "13" at bounding box center [319, 200] width 16 height 16
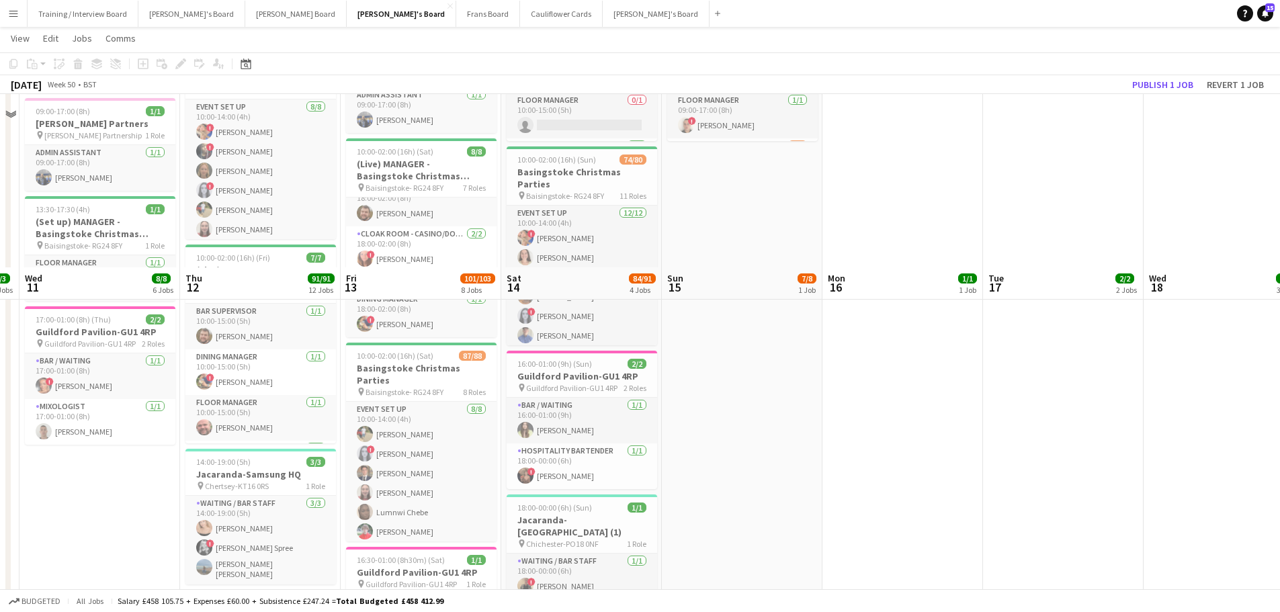
scroll to position [873, 0]
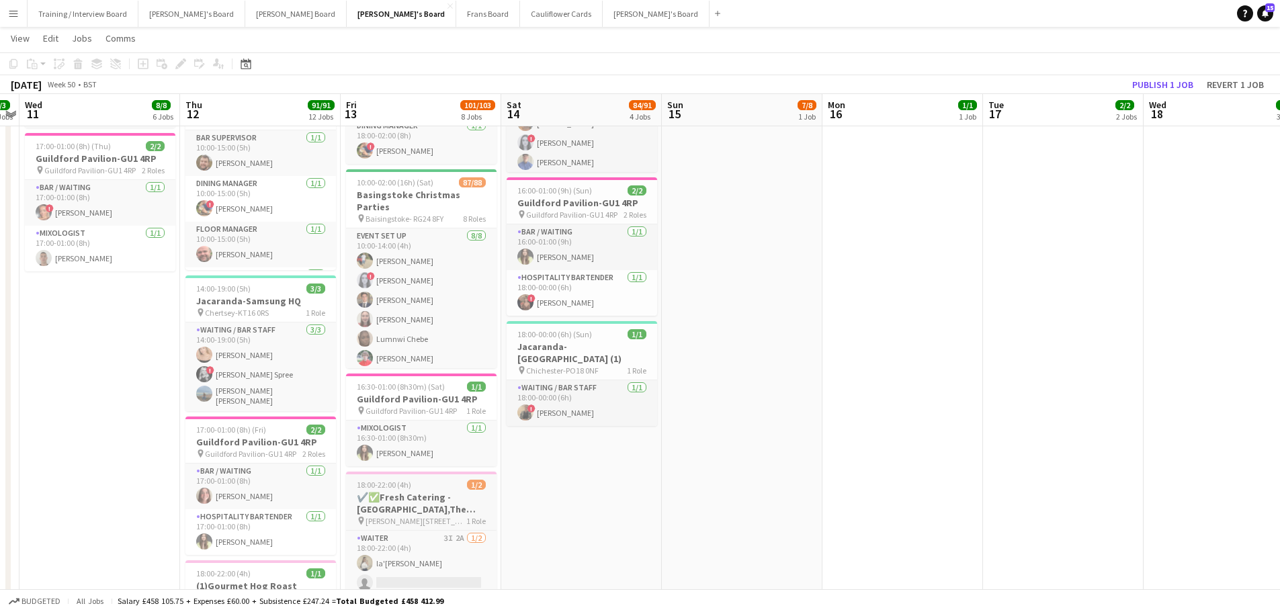
click at [402, 496] on h3 "✔️✅Fresh Catering - Wisley Gardens,The Glasshouse" at bounding box center [421, 503] width 150 height 24
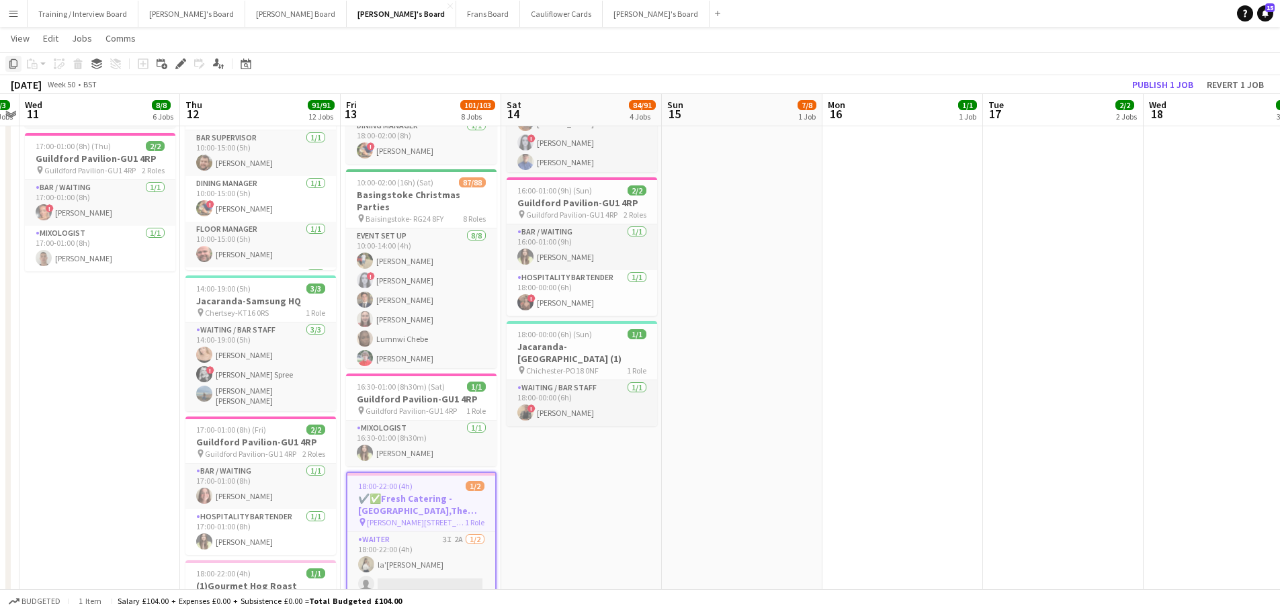
click at [14, 62] on icon "Copy" at bounding box center [13, 63] width 11 height 11
click at [247, 65] on icon "Date picker" at bounding box center [245, 63] width 11 height 11
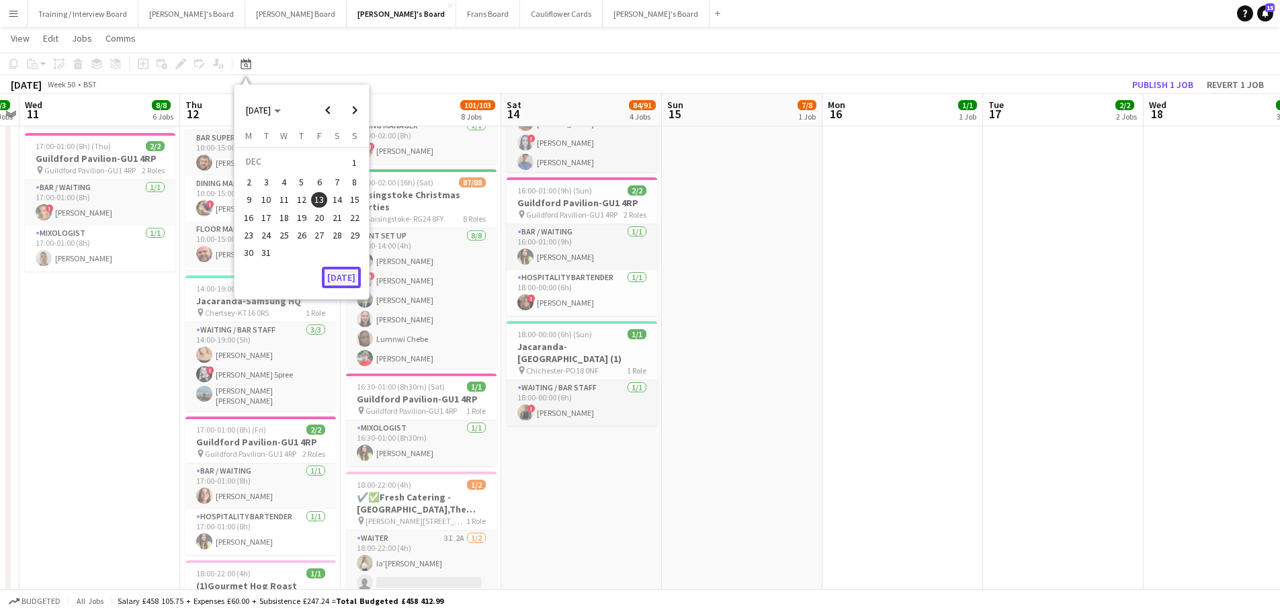
click at [353, 279] on button "[DATE]" at bounding box center [341, 277] width 39 height 21
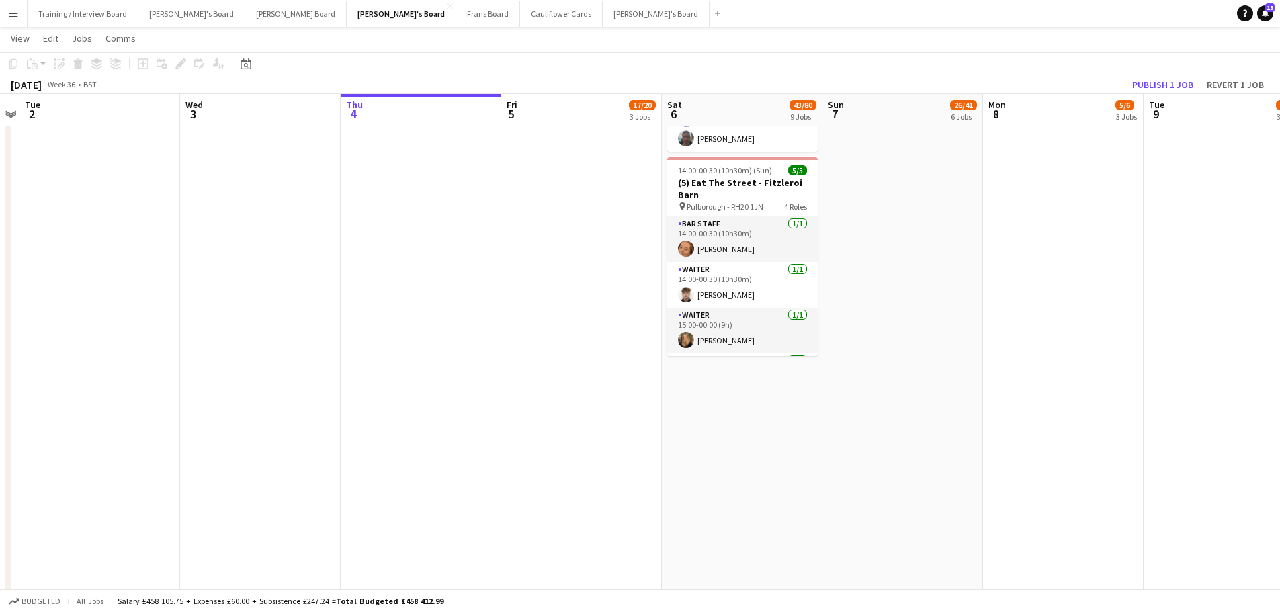
click at [533, 245] on app-date-cell "Toggle View Jacaranda HQ 05-09-2025 → 08-09-2025 4/8 4 jobs 09:00-17:00 (8h) 1/…" at bounding box center [581, 63] width 161 height 1572
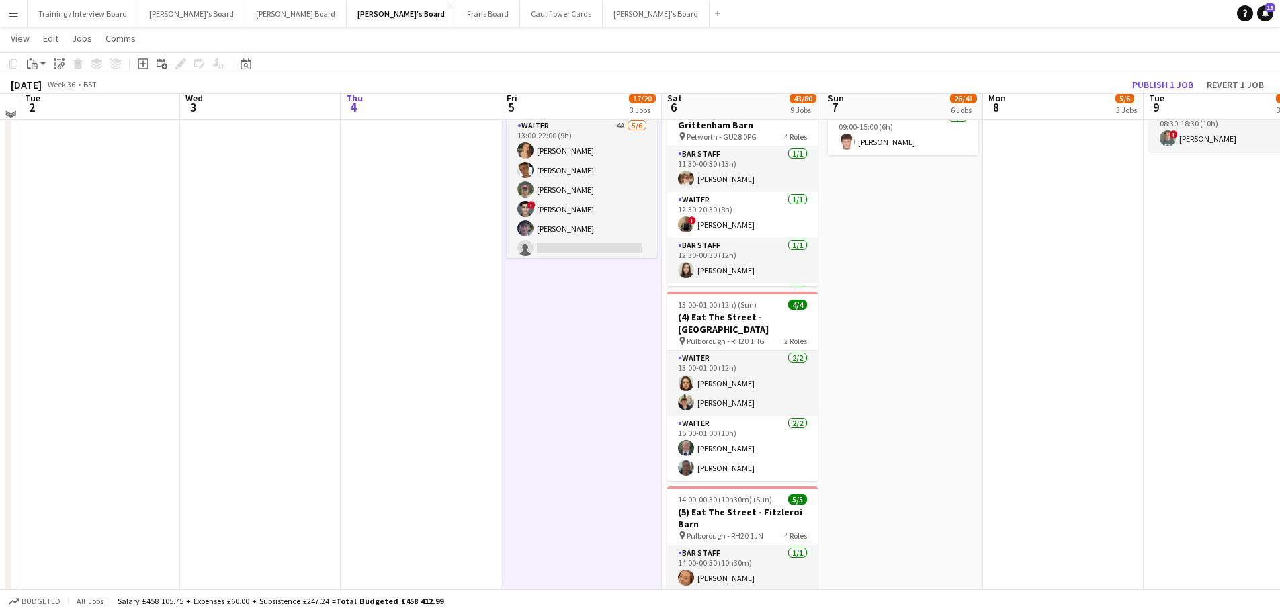
scroll to position [537, 0]
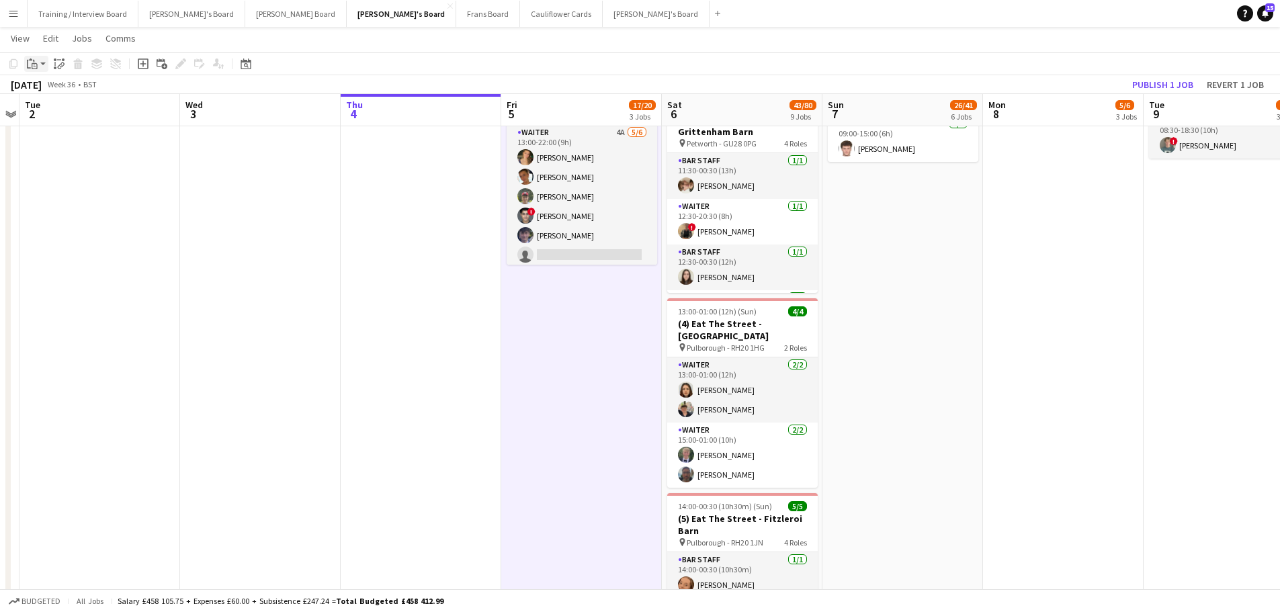
click at [30, 60] on icon at bounding box center [30, 59] width 3 height 2
click at [40, 89] on link "Paste Ctrl+V" at bounding box center [99, 89] width 126 height 12
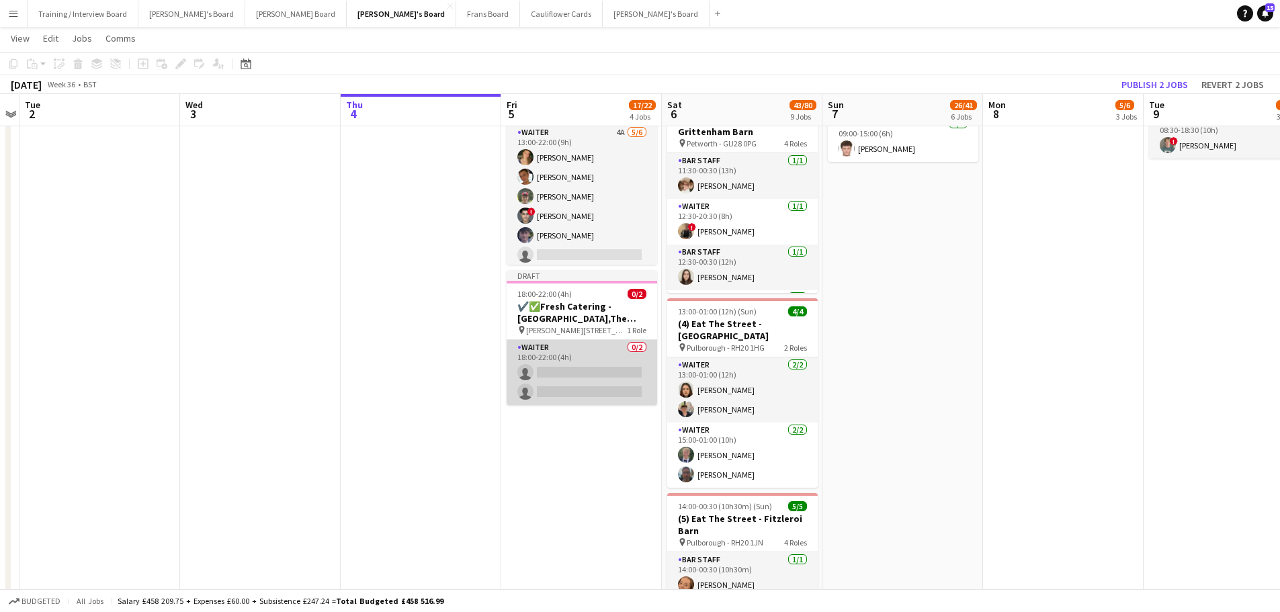
click at [564, 359] on app-card-role "Waiter 0/2 18:00-22:00 (4h) single-neutral-actions single-neutral-actions" at bounding box center [581, 372] width 150 height 65
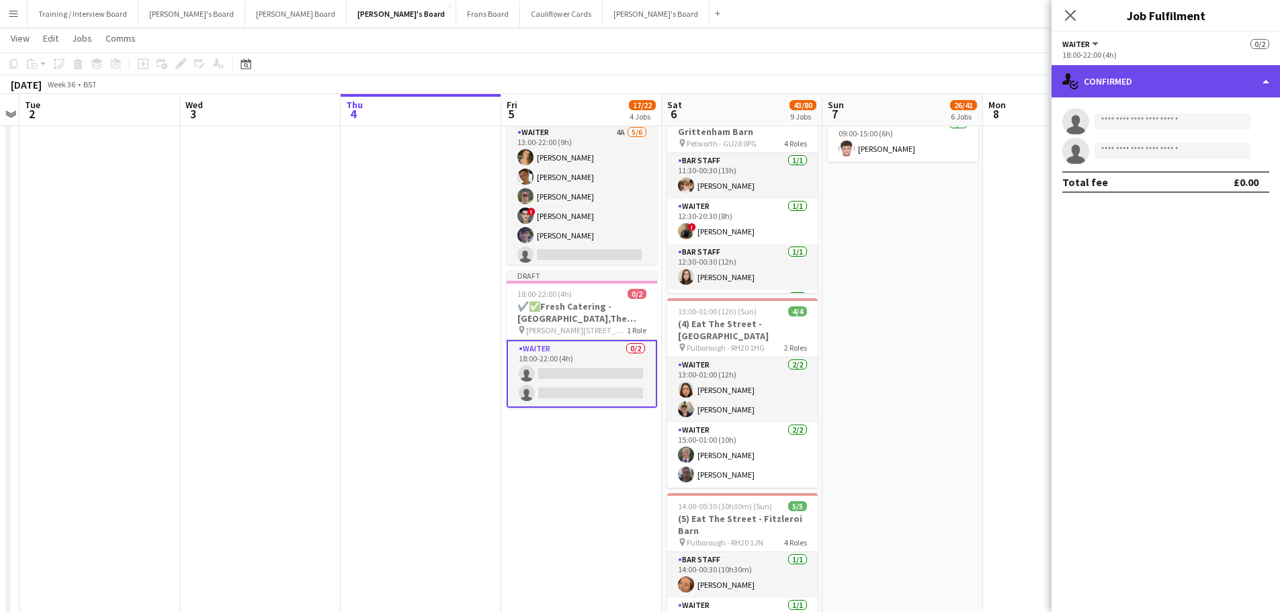
click at [1218, 74] on div "single-neutral-actions-check-2 Confirmed" at bounding box center [1165, 81] width 228 height 32
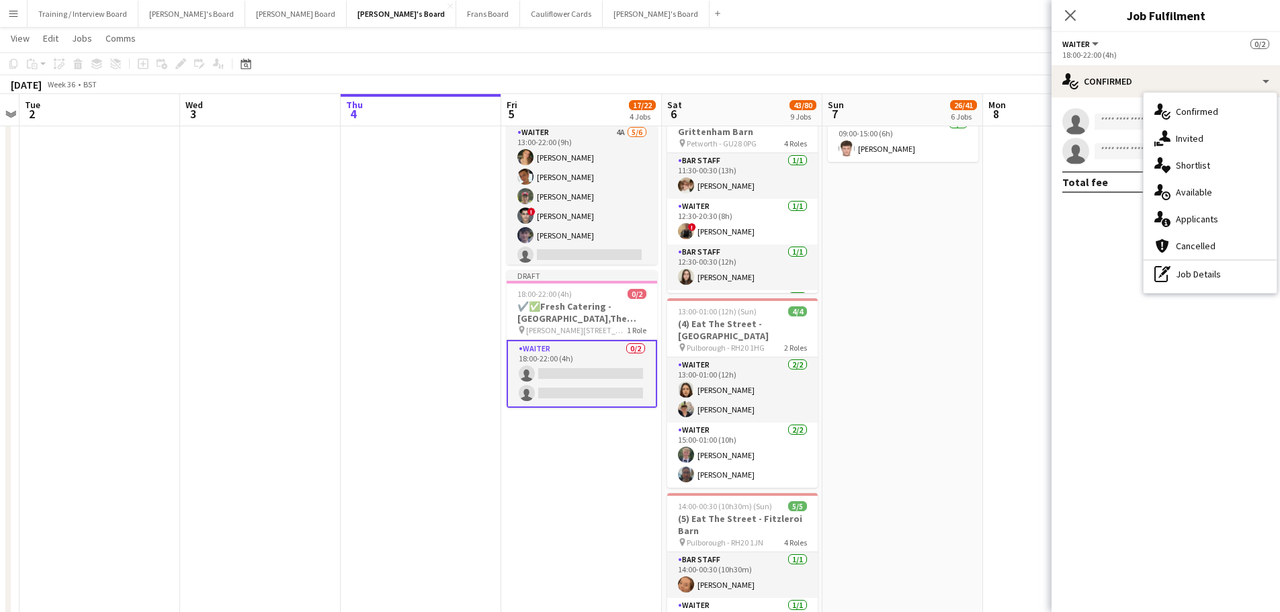
drag, startPoint x: 1216, startPoint y: 271, endPoint x: 1192, endPoint y: 225, distance: 52.6
click at [1216, 271] on div "pen-write Job Details" at bounding box center [1209, 274] width 133 height 27
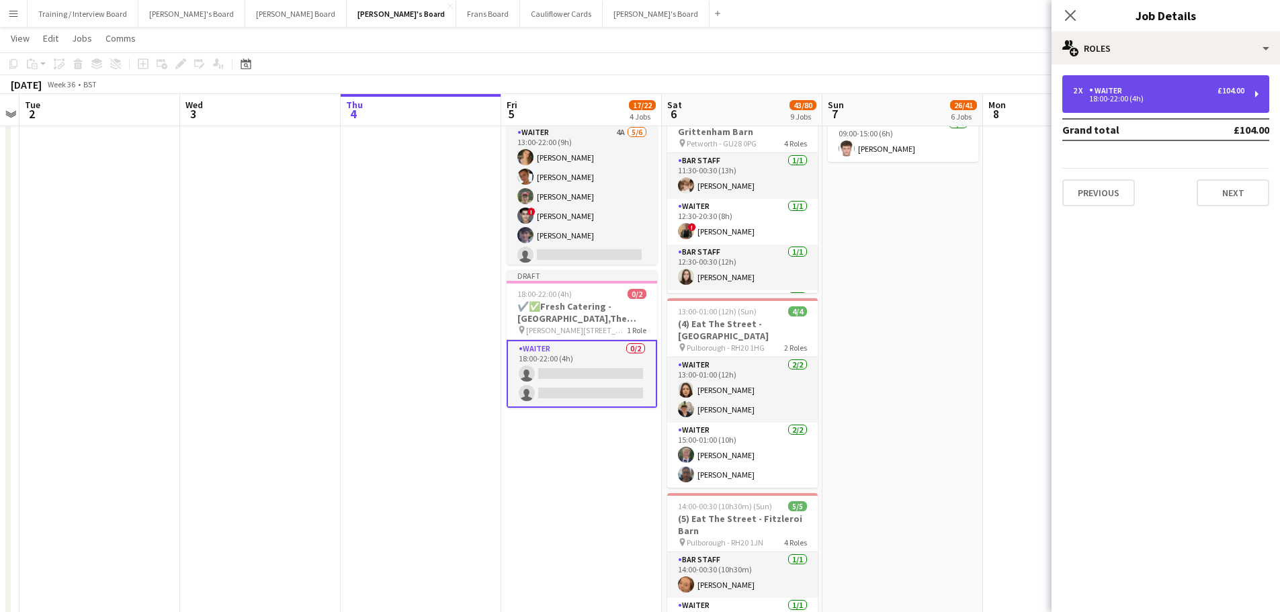
click at [1146, 83] on div "2 x Waiter £104.00 18:00-22:00 (4h)" at bounding box center [1165, 94] width 207 height 38
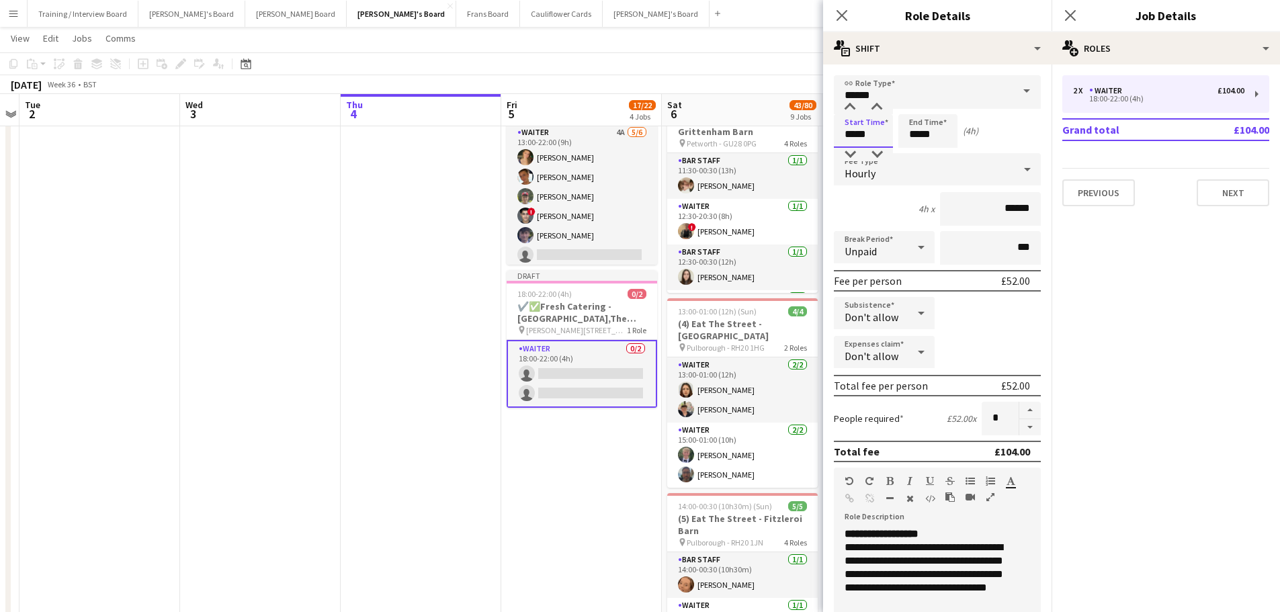
click at [853, 136] on input "*****" at bounding box center [863, 131] width 59 height 34
type input "*****"
click at [918, 134] on input "*****" at bounding box center [927, 131] width 59 height 34
type input "*****"
click at [1021, 208] on input "******" at bounding box center [990, 209] width 101 height 34
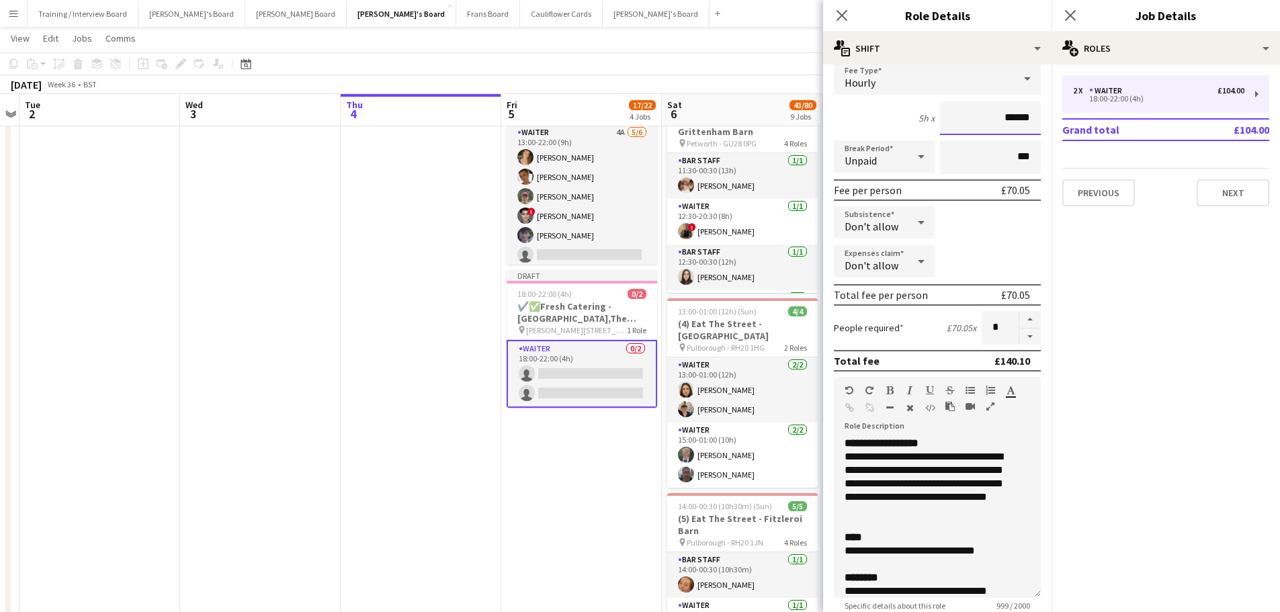
scroll to position [202, 0]
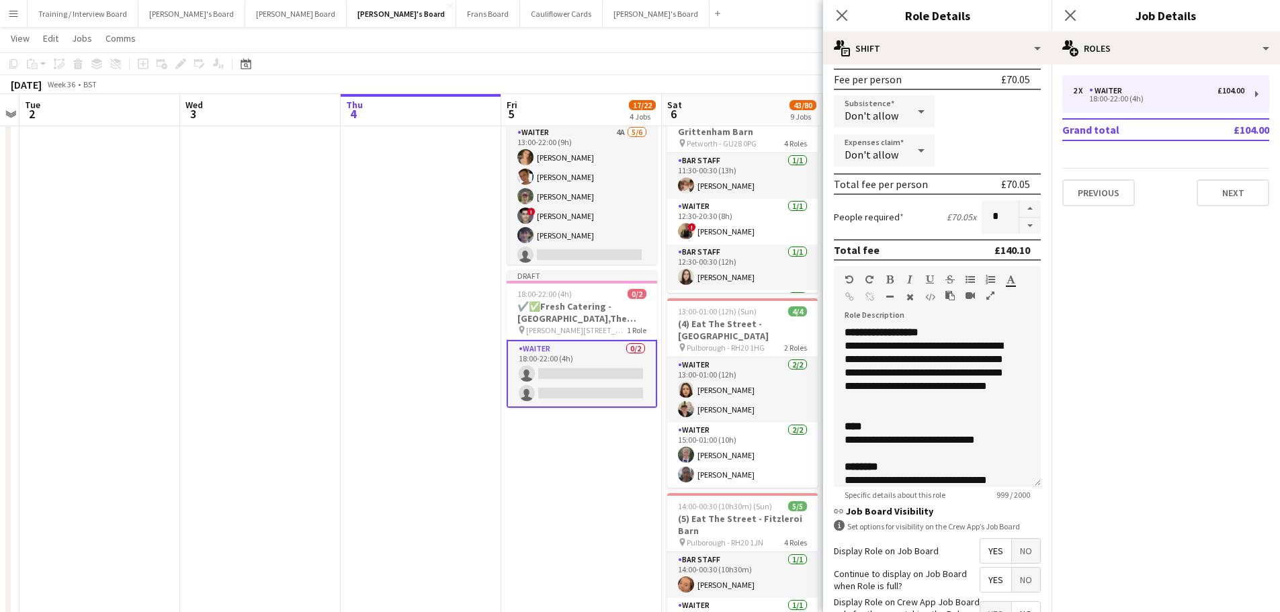
type input "******"
click at [856, 441] on div "**********" at bounding box center [926, 439] width 165 height 13
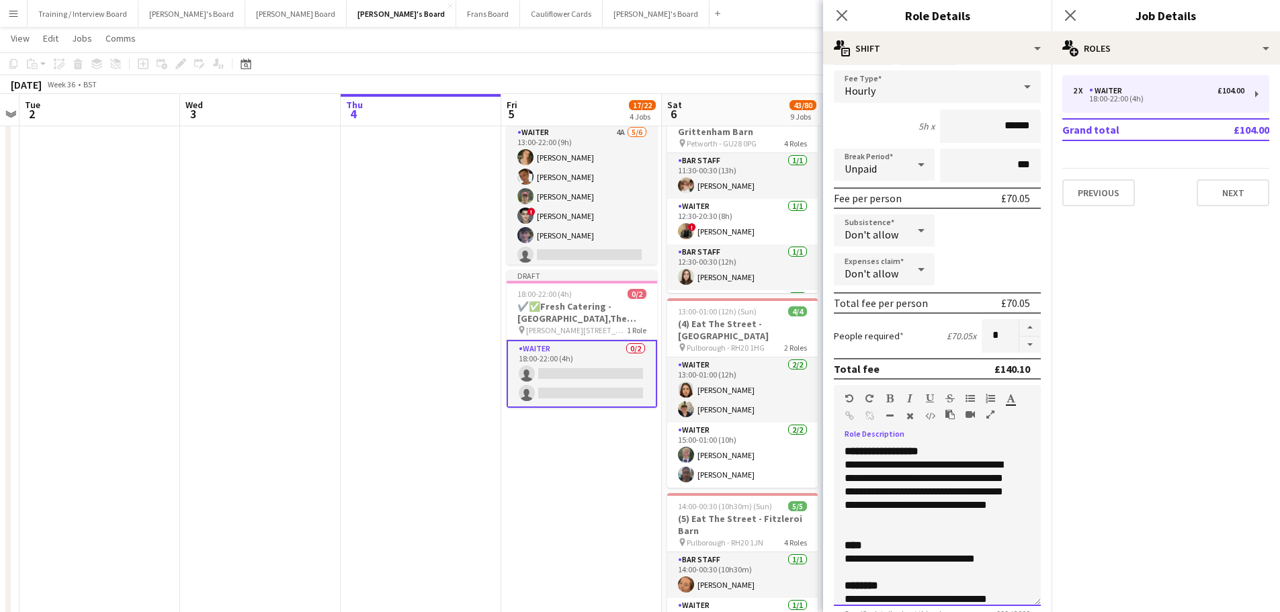
scroll to position [0, 0]
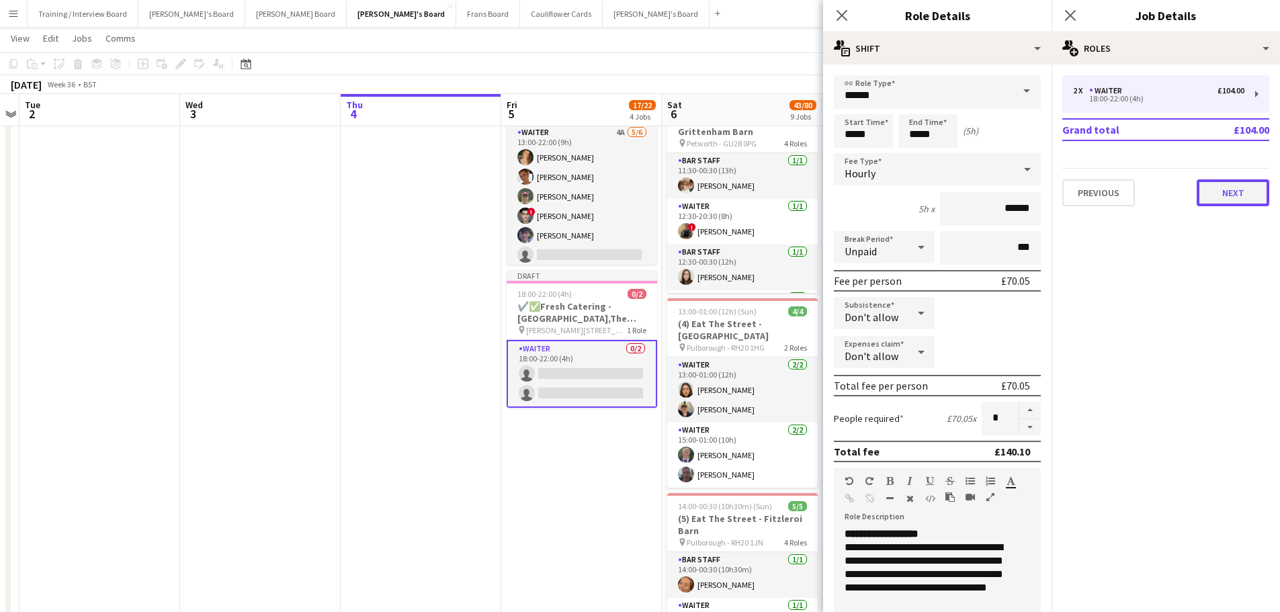
click at [1239, 189] on button "Next" at bounding box center [1232, 192] width 73 height 27
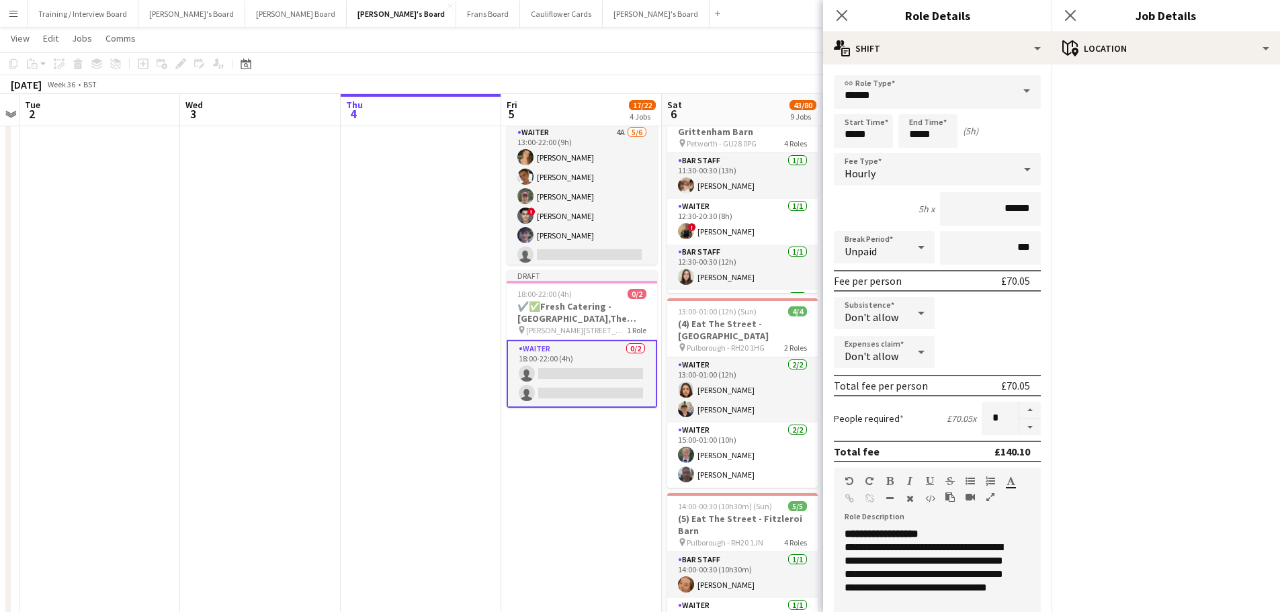
click at [541, 458] on app-date-cell "Toggle View Jacaranda HQ 05-09-2025 → 08-09-2025 4/8 4 jobs 09:00-17:00 (8h) 1/…" at bounding box center [581, 399] width 161 height 1572
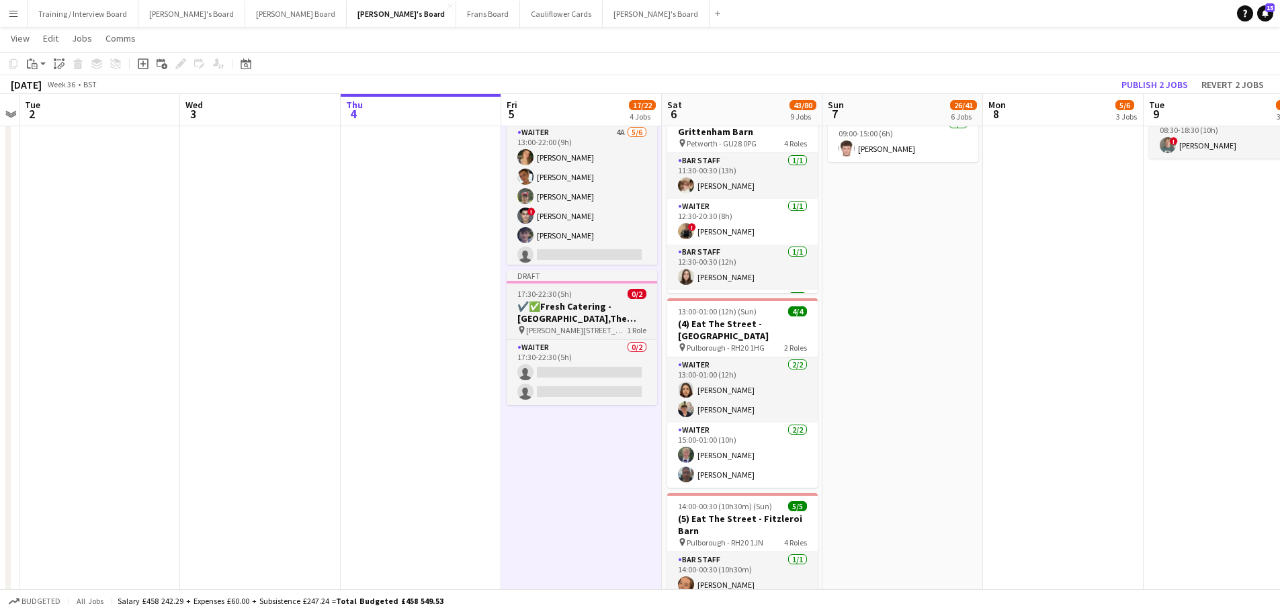
click at [586, 314] on h3 "✔️✅Fresh Catering - Wisley Gardens,The Glasshouse" at bounding box center [581, 312] width 150 height 24
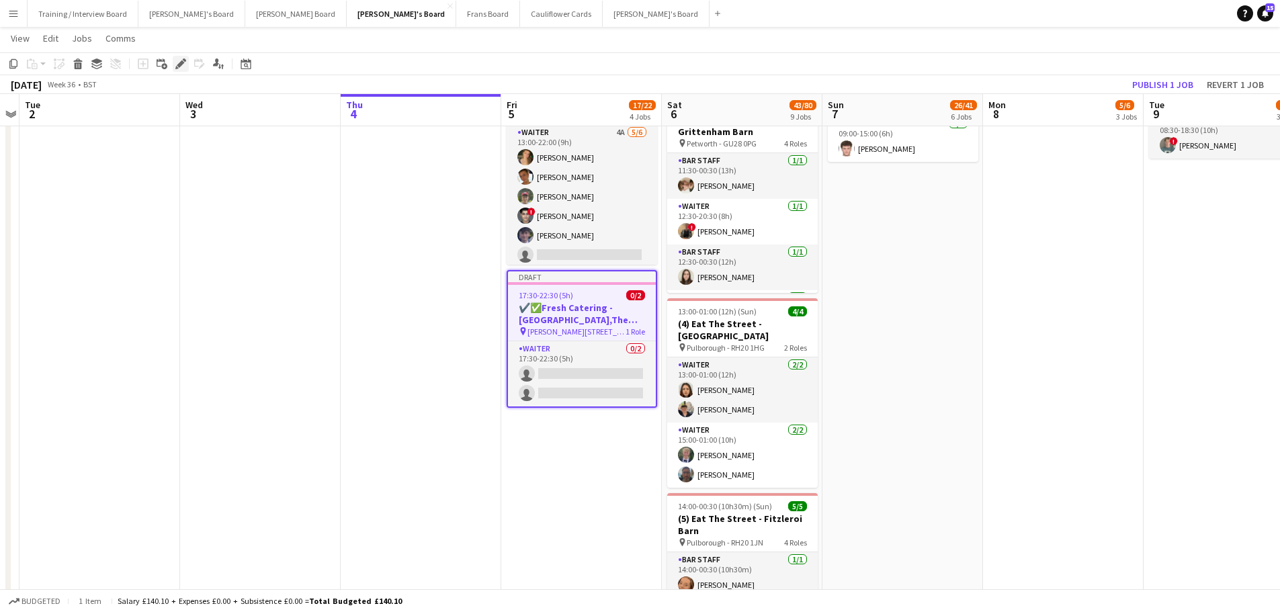
click at [185, 66] on icon "Edit" at bounding box center [180, 63] width 11 height 11
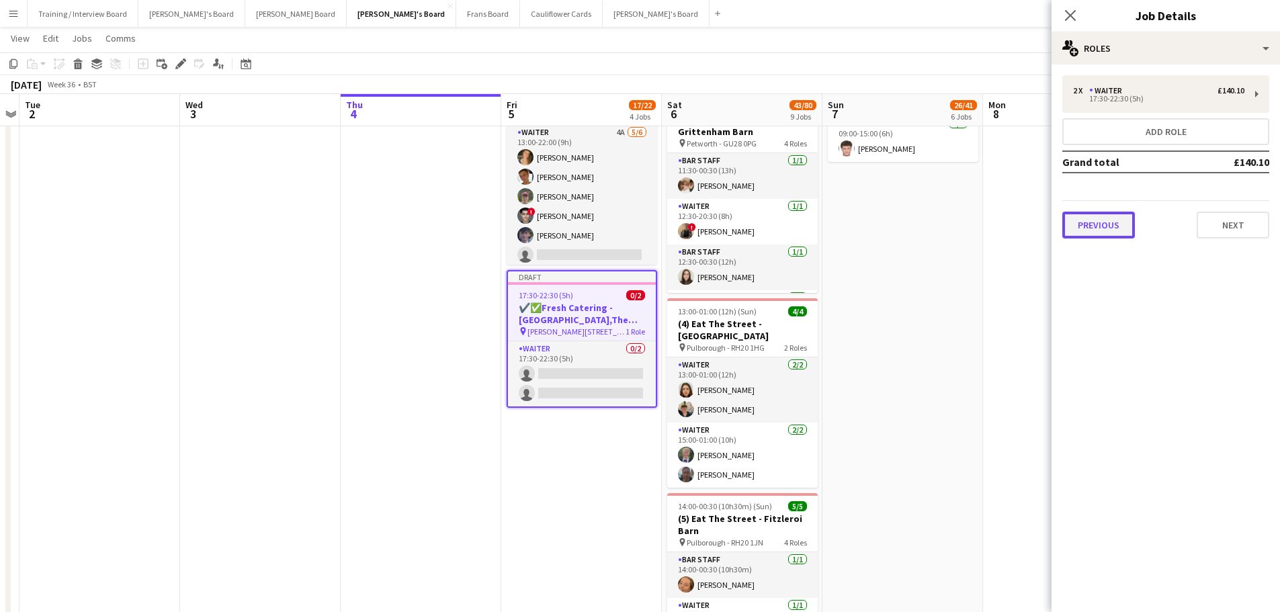
click at [1096, 229] on button "Previous" at bounding box center [1098, 225] width 73 height 27
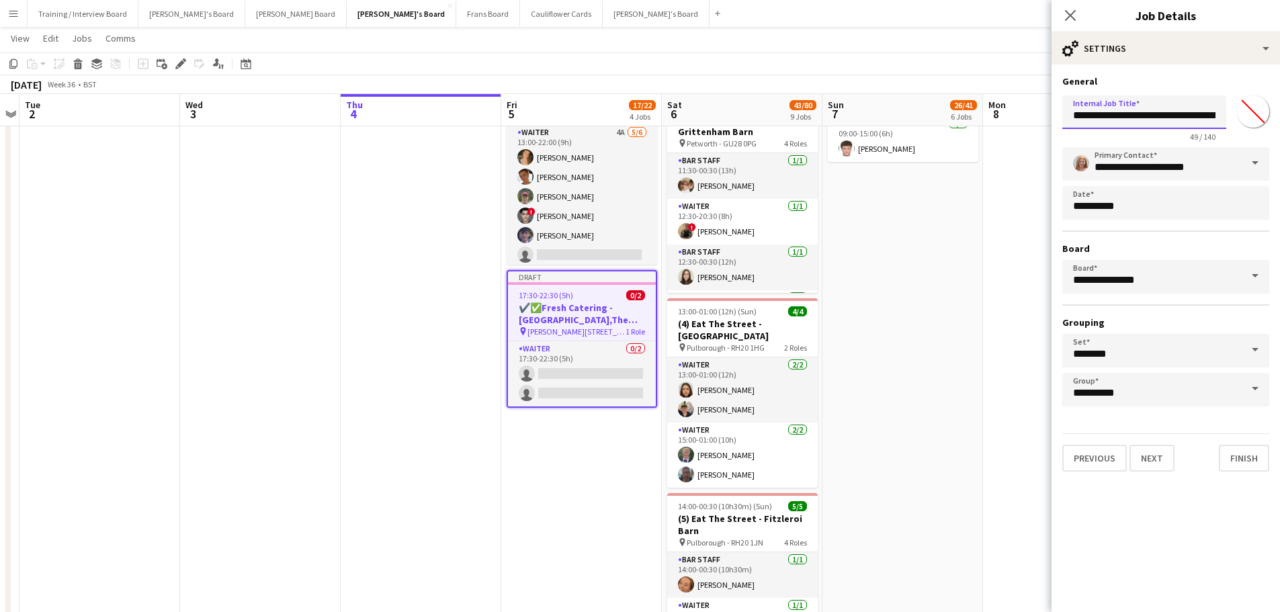
drag, startPoint x: 1100, startPoint y: 115, endPoint x: 1011, endPoint y: 109, distance: 89.5
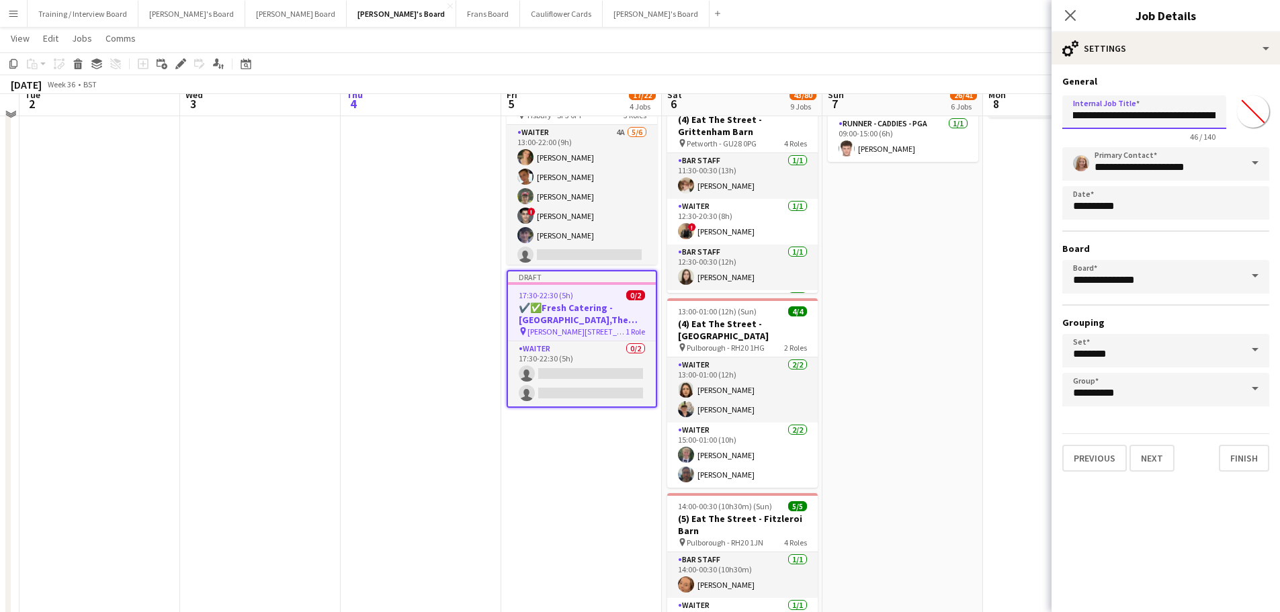
drag, startPoint x: 1220, startPoint y: 111, endPoint x: 1162, endPoint y: 114, distance: 57.8
click at [1162, 114] on input "**********" at bounding box center [1144, 112] width 164 height 34
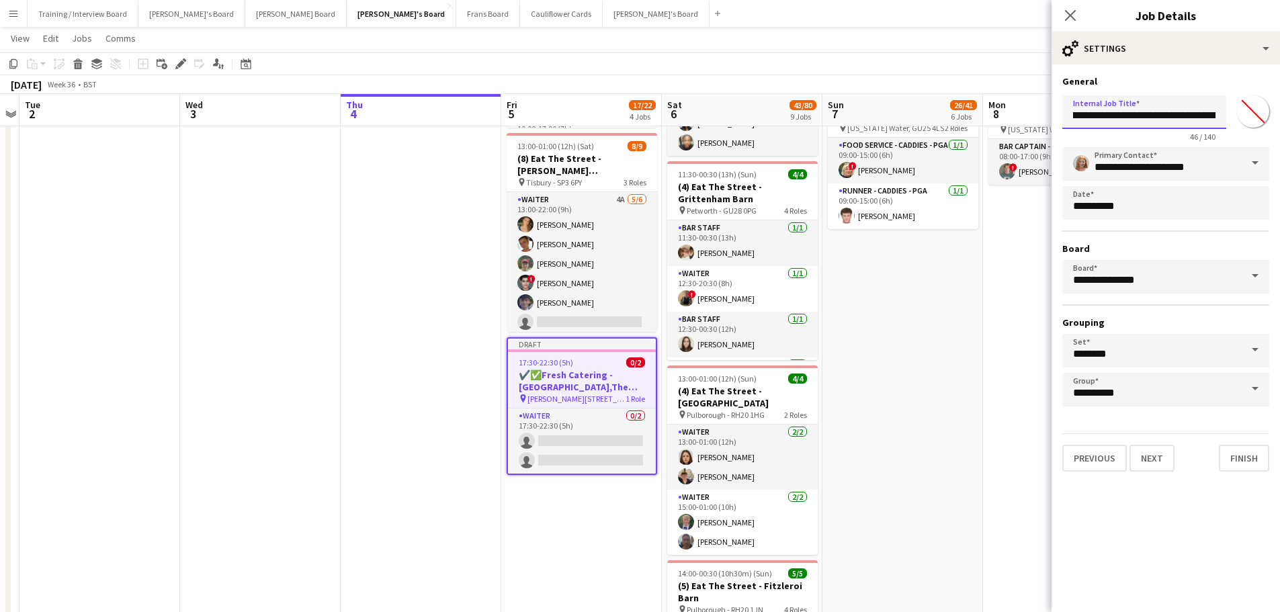
scroll to position [0, 70]
drag, startPoint x: 1114, startPoint y: 113, endPoint x: 1230, endPoint y: 117, distance: 116.3
click at [1230, 117] on div "**********" at bounding box center [1165, 116] width 207 height 52
type input "**********"
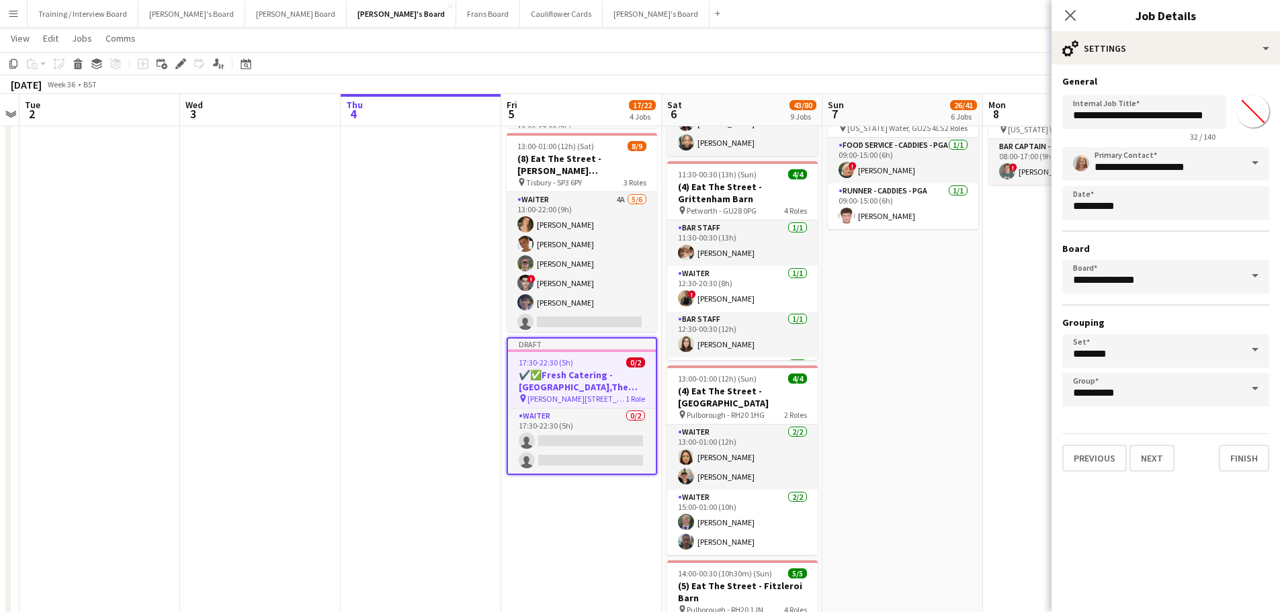
click at [963, 473] on app-date-cell "09:00-17:00 (8h) 1/2 pin Jacaranda Catering, Midhust, GU29 9AL 1 Role Warehouse…" at bounding box center [902, 466] width 161 height 1572
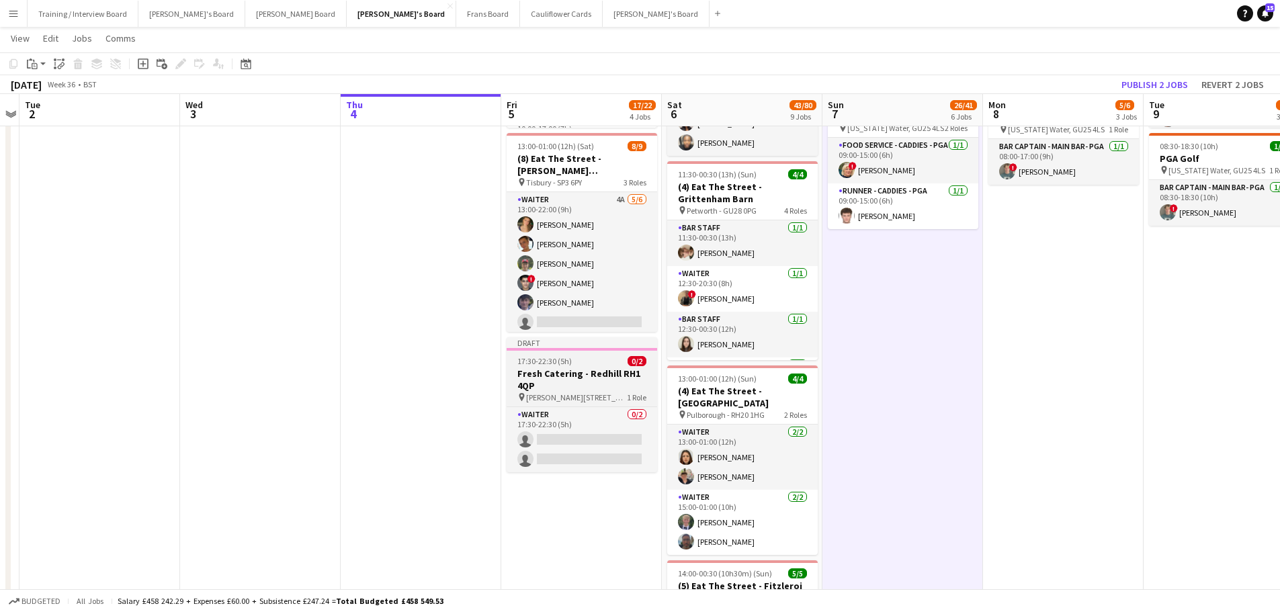
click at [569, 383] on h3 "Fresh Catering - Redhill RH1 4QP" at bounding box center [581, 379] width 150 height 24
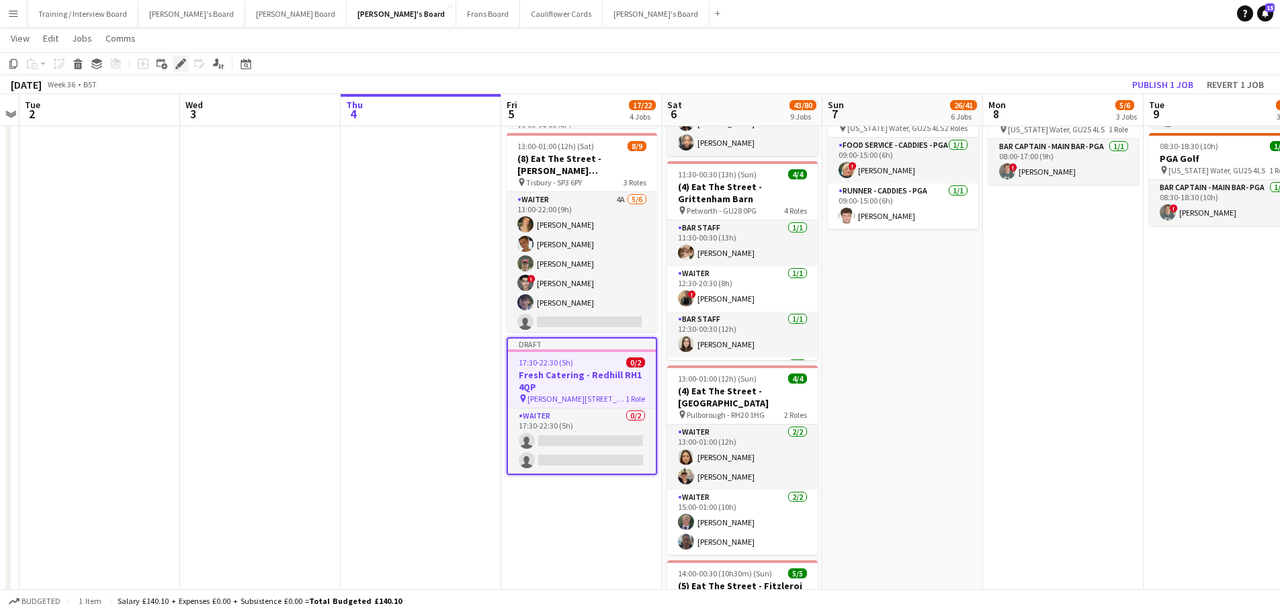
click at [183, 62] on icon at bounding box center [180, 63] width 7 height 7
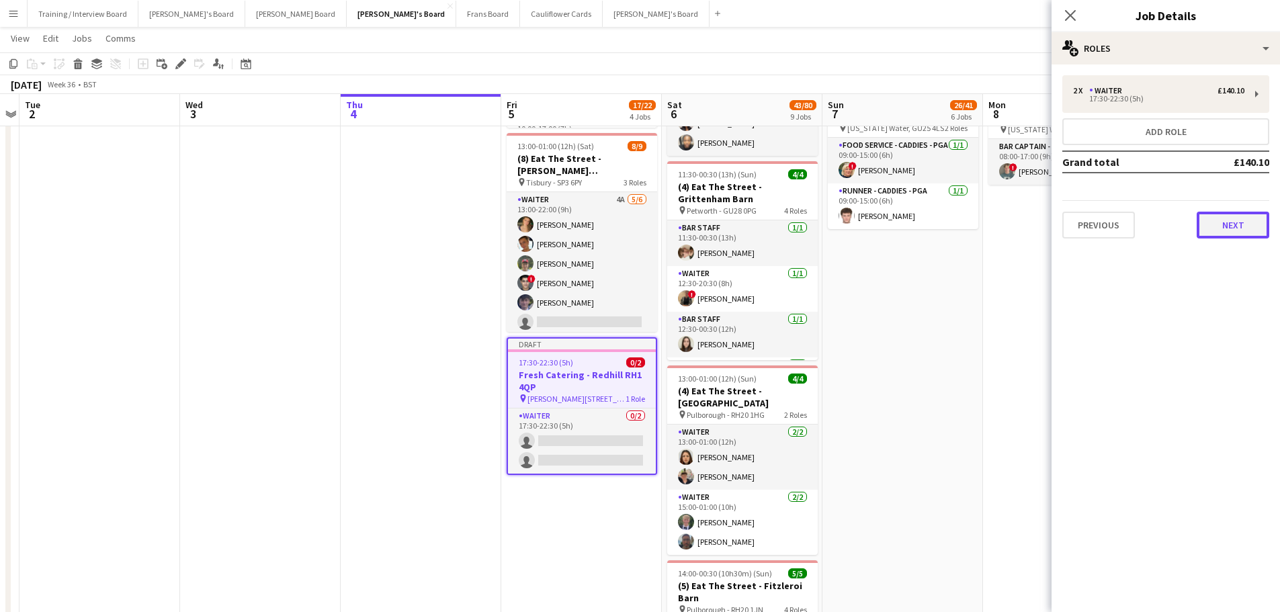
click at [1239, 216] on button "Next" at bounding box center [1232, 225] width 73 height 27
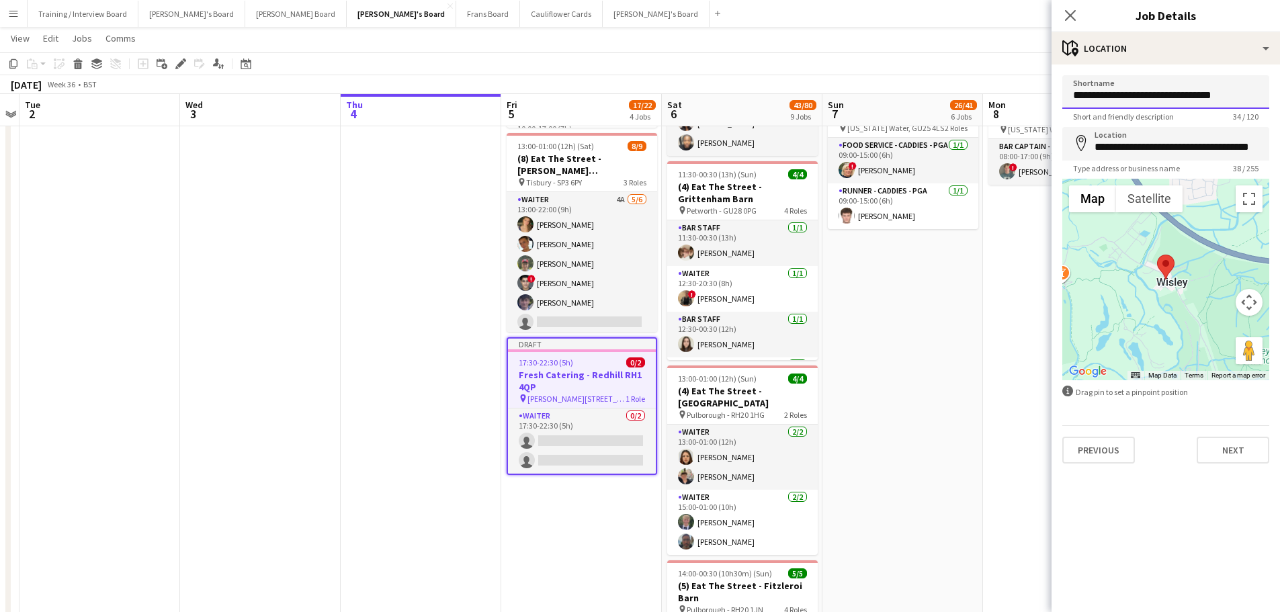
drag, startPoint x: 1241, startPoint y: 95, endPoint x: 1047, endPoint y: 79, distance: 194.8
type input "**********"
drag, startPoint x: 1228, startPoint y: 96, endPoint x: 1186, endPoint y: 95, distance: 42.3
click at [1186, 95] on input "**********" at bounding box center [1165, 92] width 207 height 34
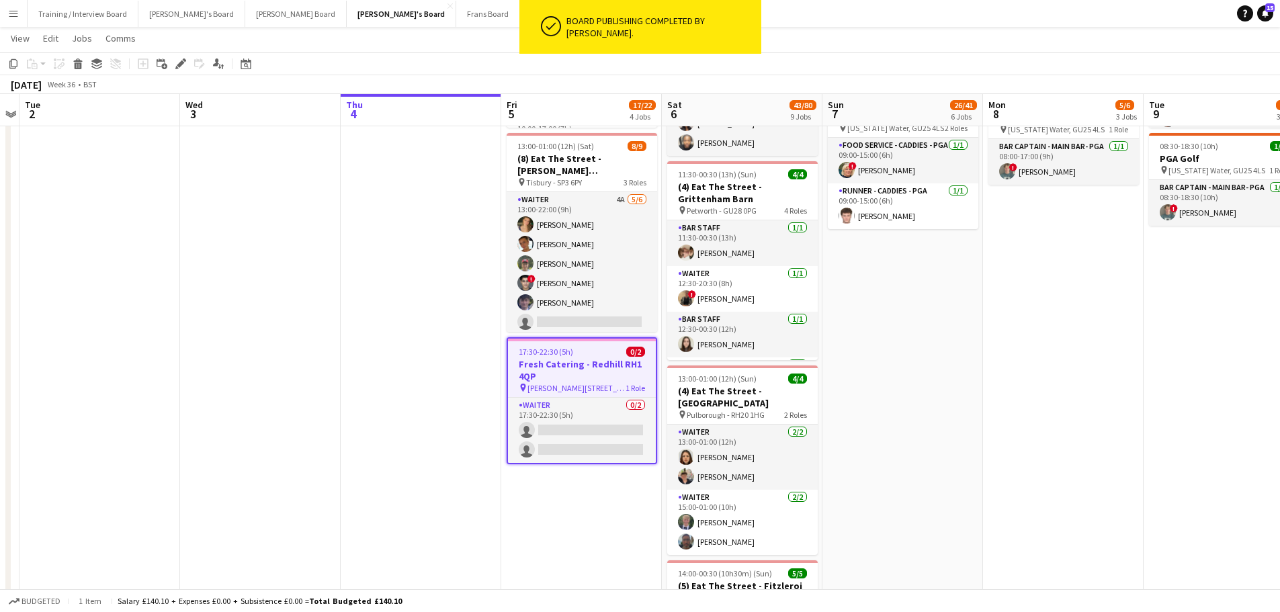
click at [584, 369] on h3 "Fresh Catering - Redhill RH1 4QP" at bounding box center [582, 370] width 148 height 24
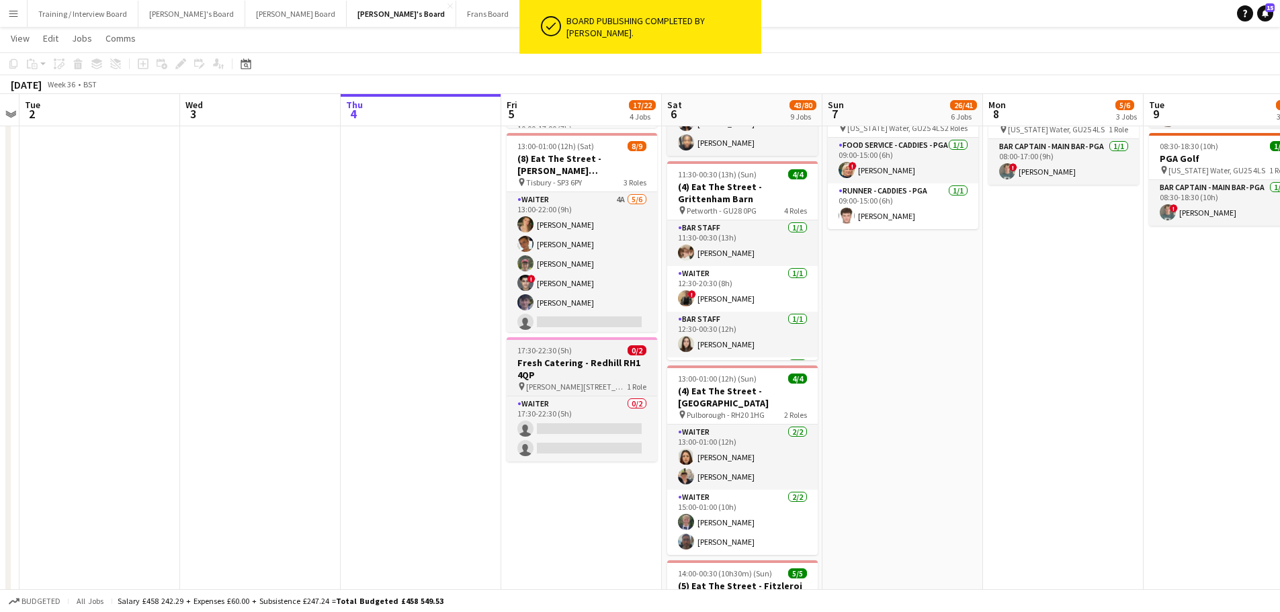
click at [586, 359] on h3 "Fresh Catering - Redhill RH1 4QP" at bounding box center [581, 369] width 150 height 24
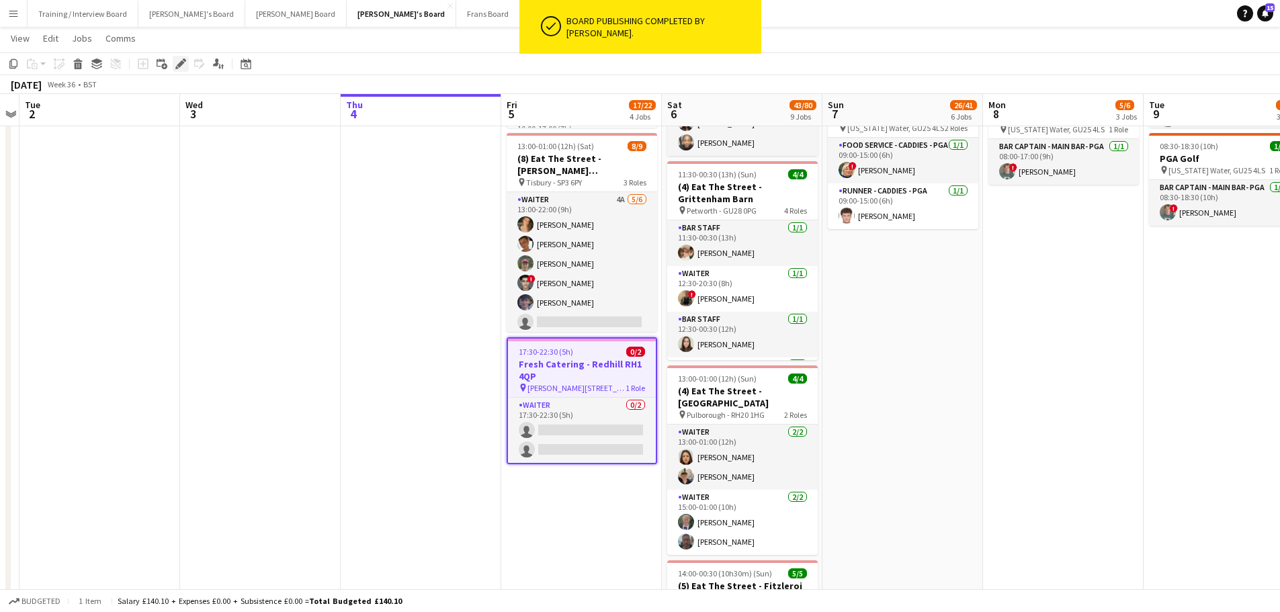
click at [182, 66] on icon "Edit" at bounding box center [180, 63] width 11 height 11
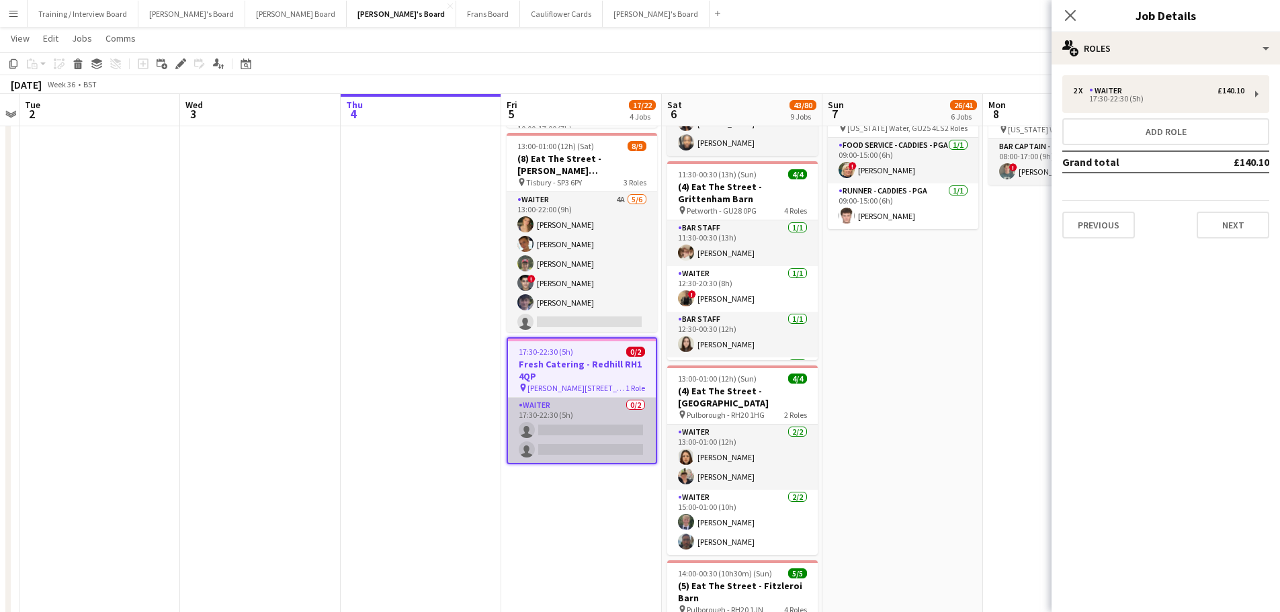
click at [627, 437] on app-card-role "Waiter 0/2 17:30-22:30 (5h) single-neutral-actions single-neutral-actions" at bounding box center [582, 430] width 148 height 65
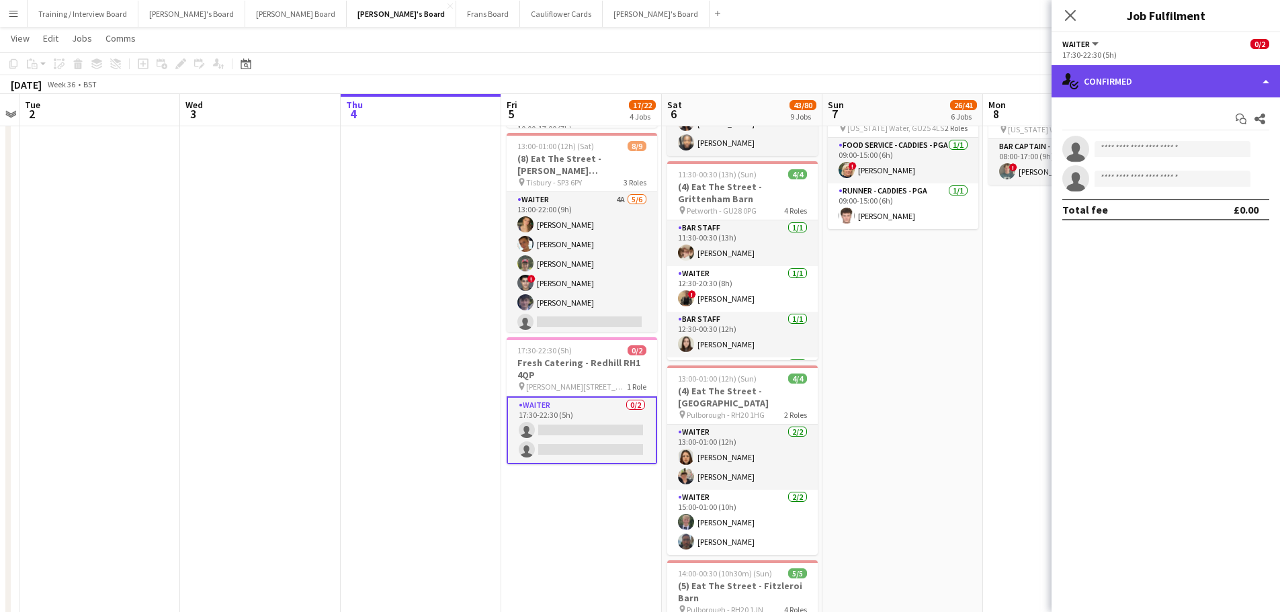
click at [1220, 82] on div "single-neutral-actions-check-2 Confirmed" at bounding box center [1165, 81] width 228 height 32
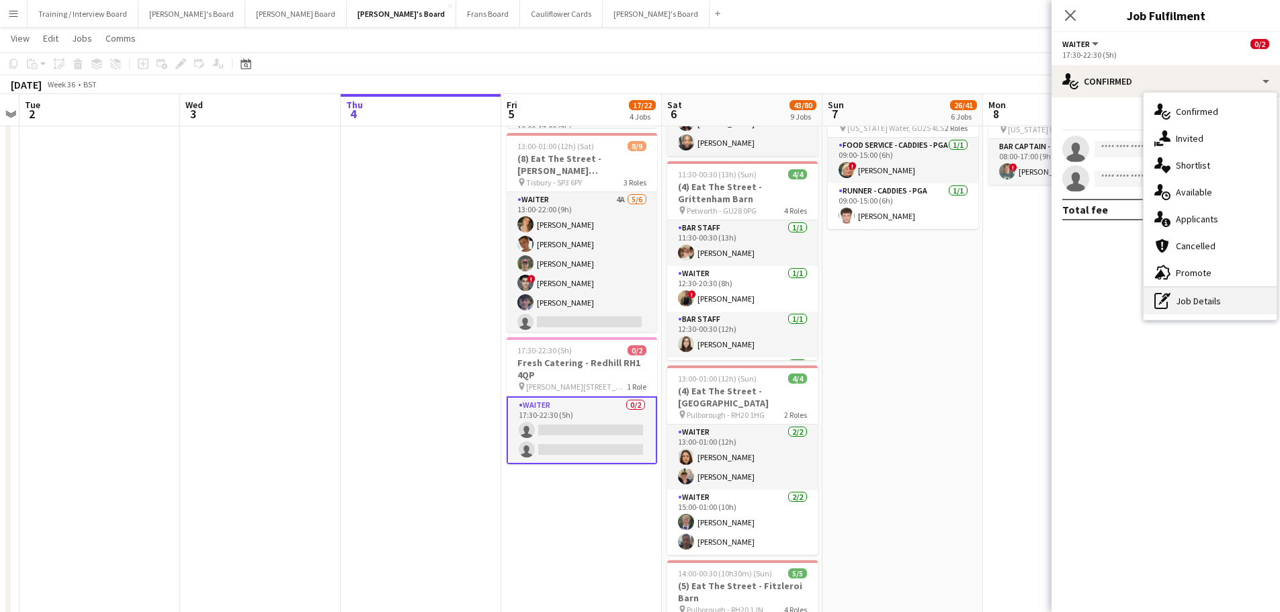
click at [1214, 310] on div "pen-write Job Details" at bounding box center [1209, 300] width 133 height 27
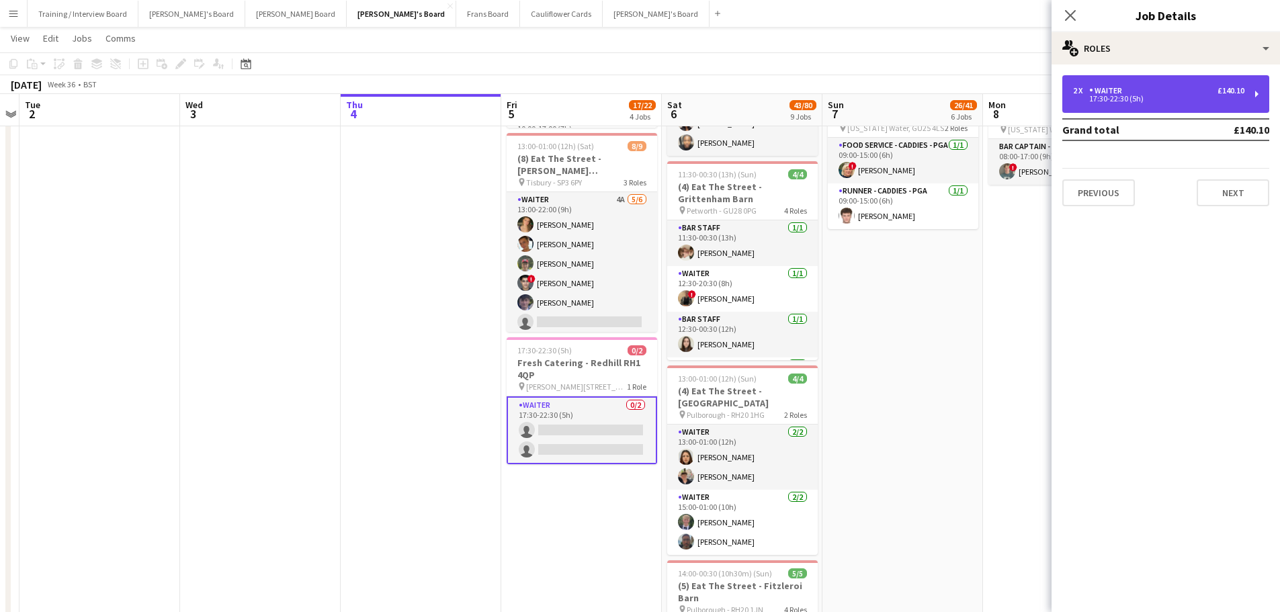
click at [1106, 91] on div "Waiter" at bounding box center [1108, 90] width 38 height 9
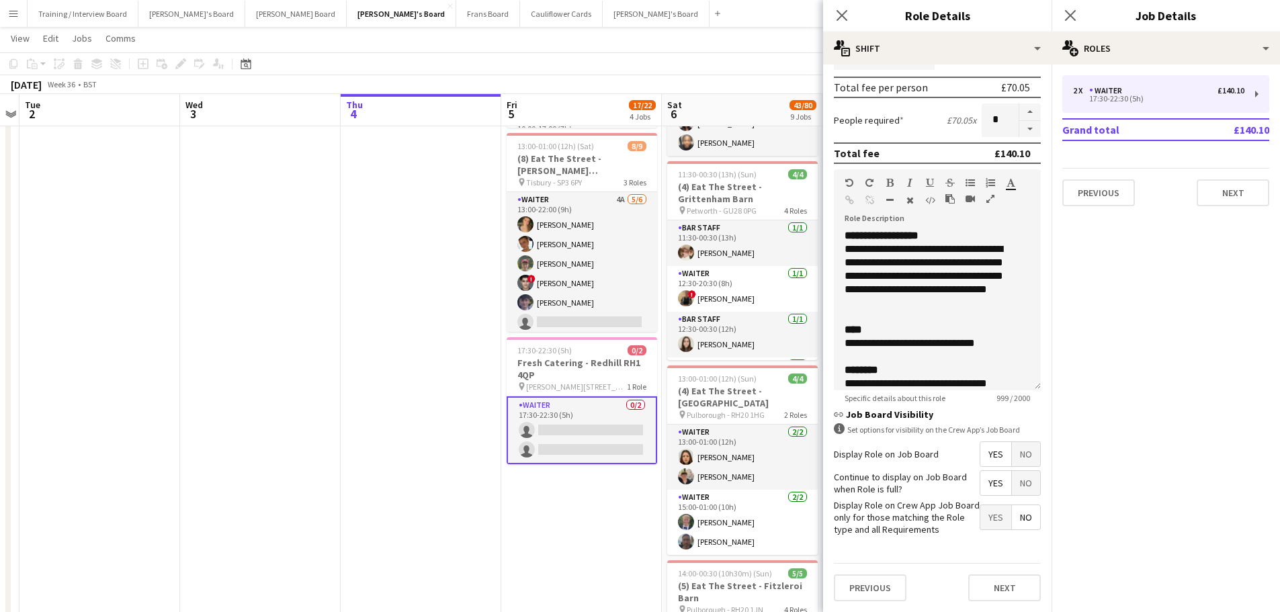
click at [1012, 451] on span "No" at bounding box center [1026, 454] width 28 height 24
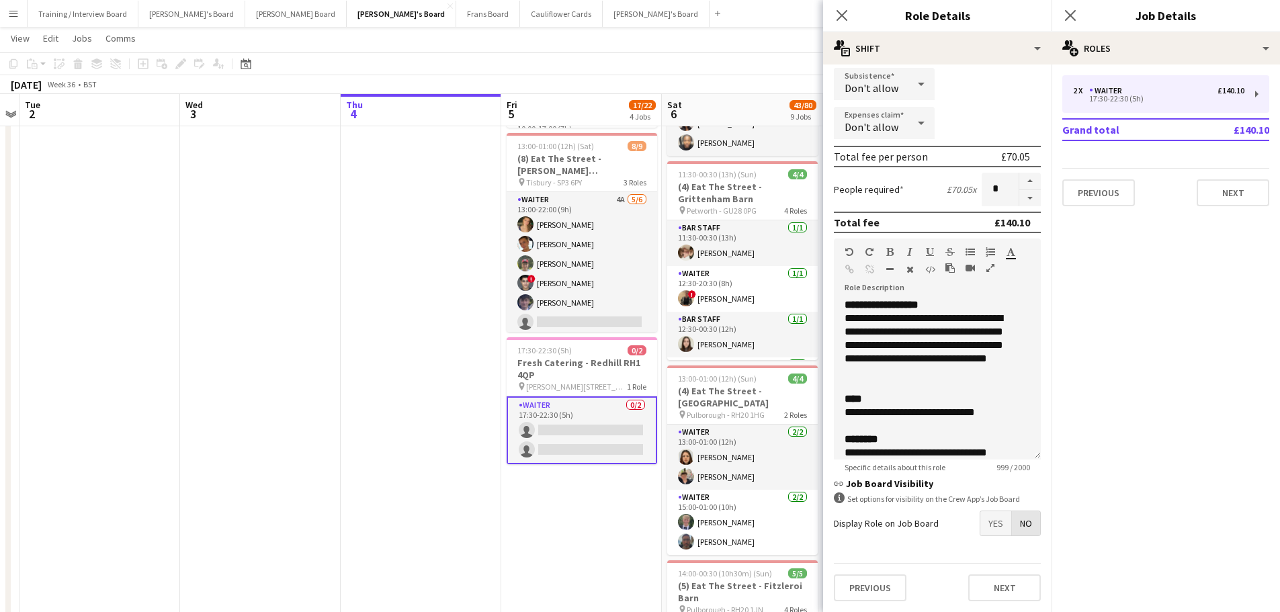
scroll to position [229, 0]
click at [560, 528] on app-date-cell "Toggle View Jacaranda HQ 05-09-2025 → 08-09-2025 4/8 4 jobs 09:00-17:00 (8h) 1/…" at bounding box center [581, 466] width 161 height 1572
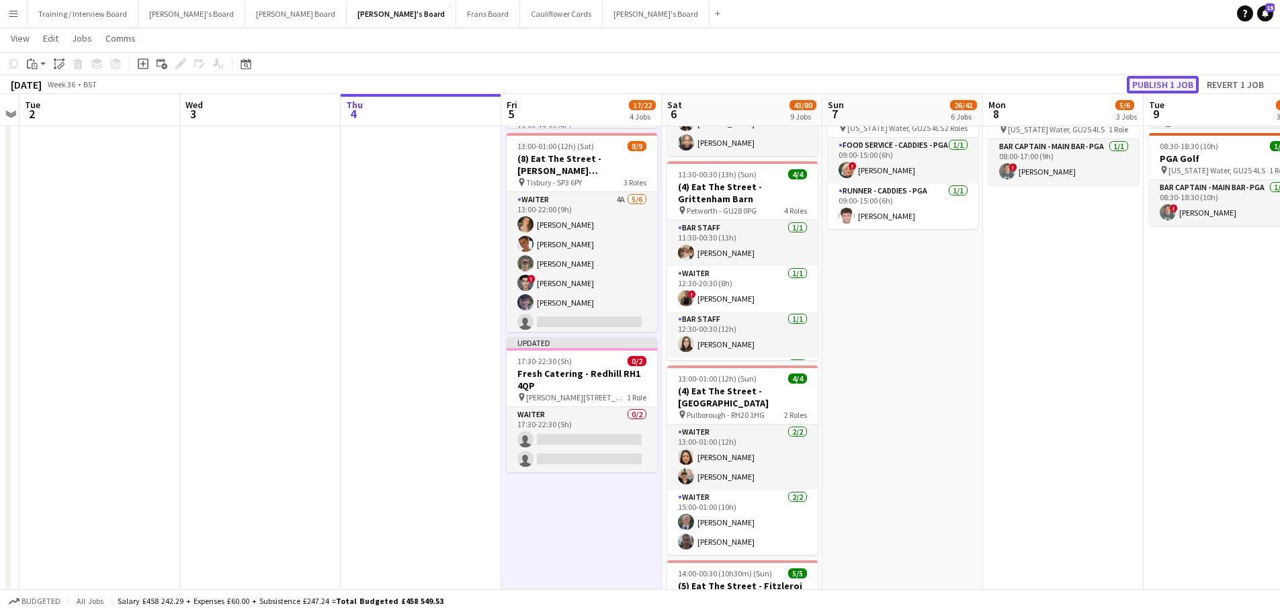
click at [1152, 82] on button "Publish 1 job" at bounding box center [1162, 84] width 72 height 17
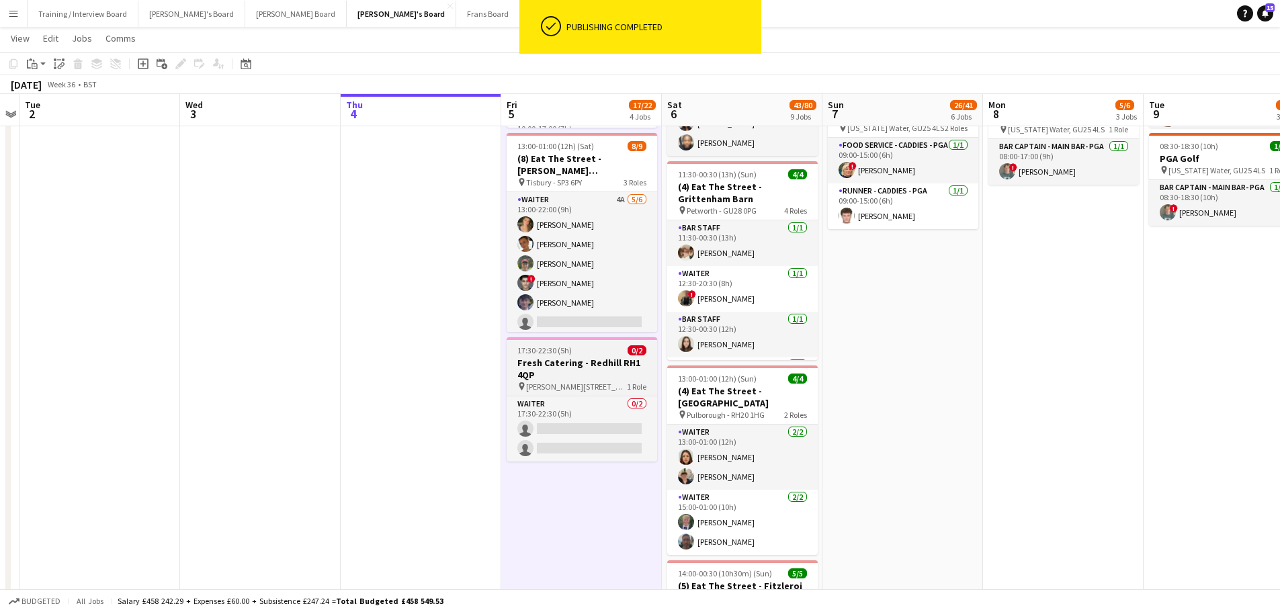
click at [572, 382] on span "Wisley Ln, Wisley, Woking GU23 6QB" at bounding box center [576, 387] width 101 height 10
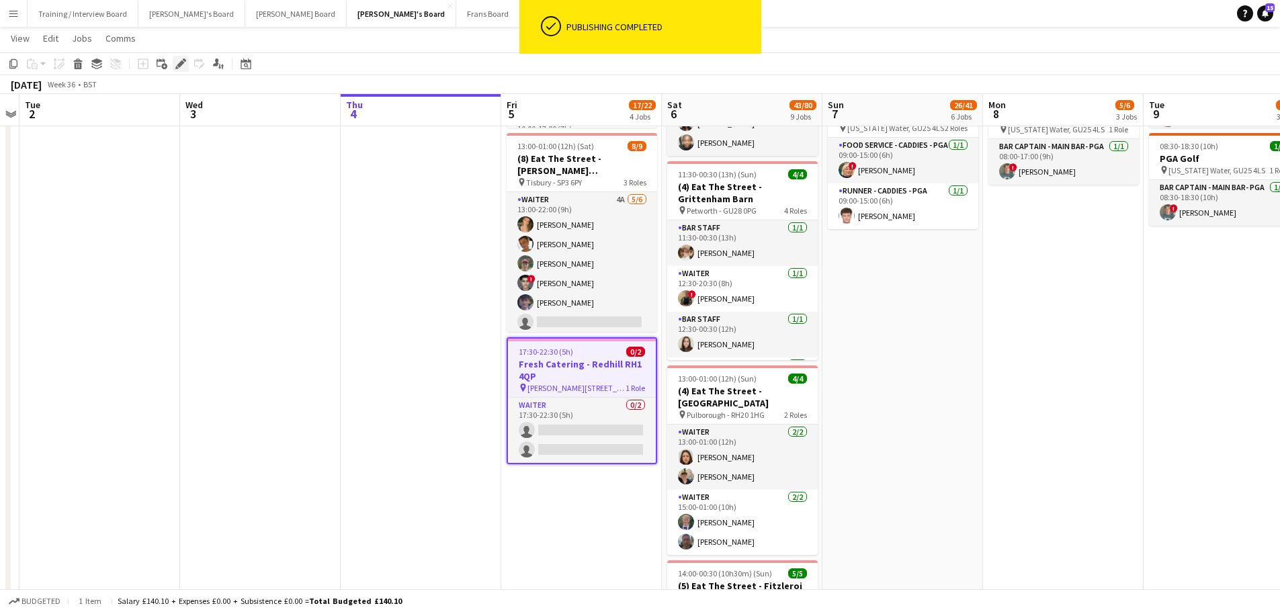
click at [179, 66] on icon at bounding box center [180, 63] width 7 height 7
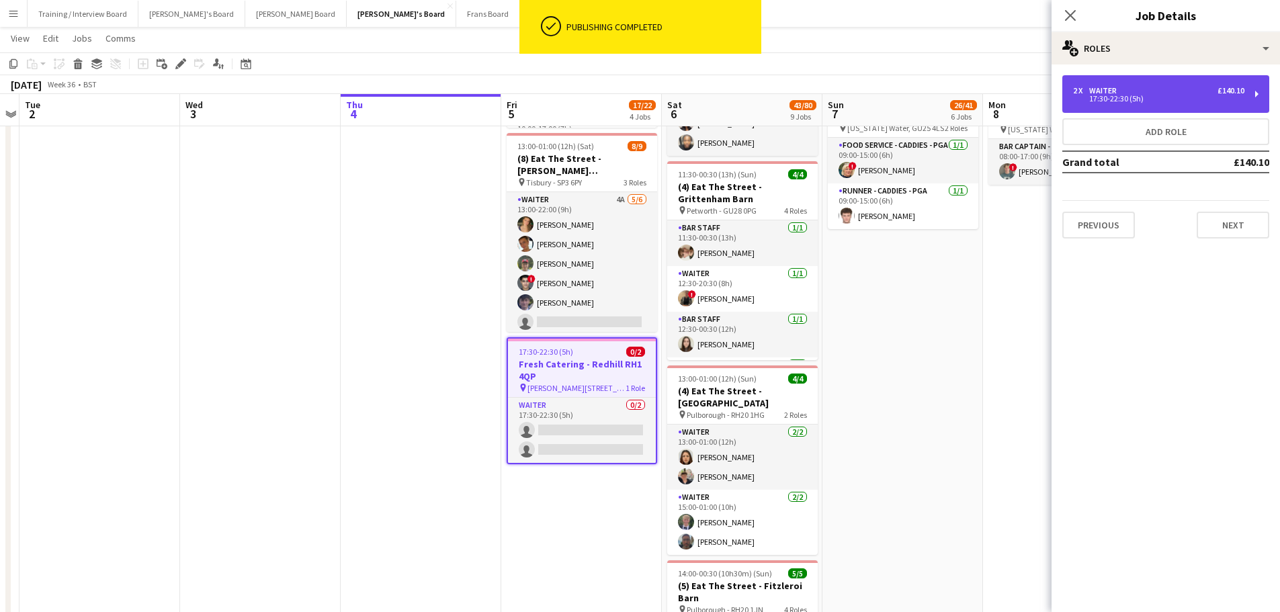
click at [1196, 99] on div "17:30-22:30 (5h)" at bounding box center [1158, 98] width 171 height 7
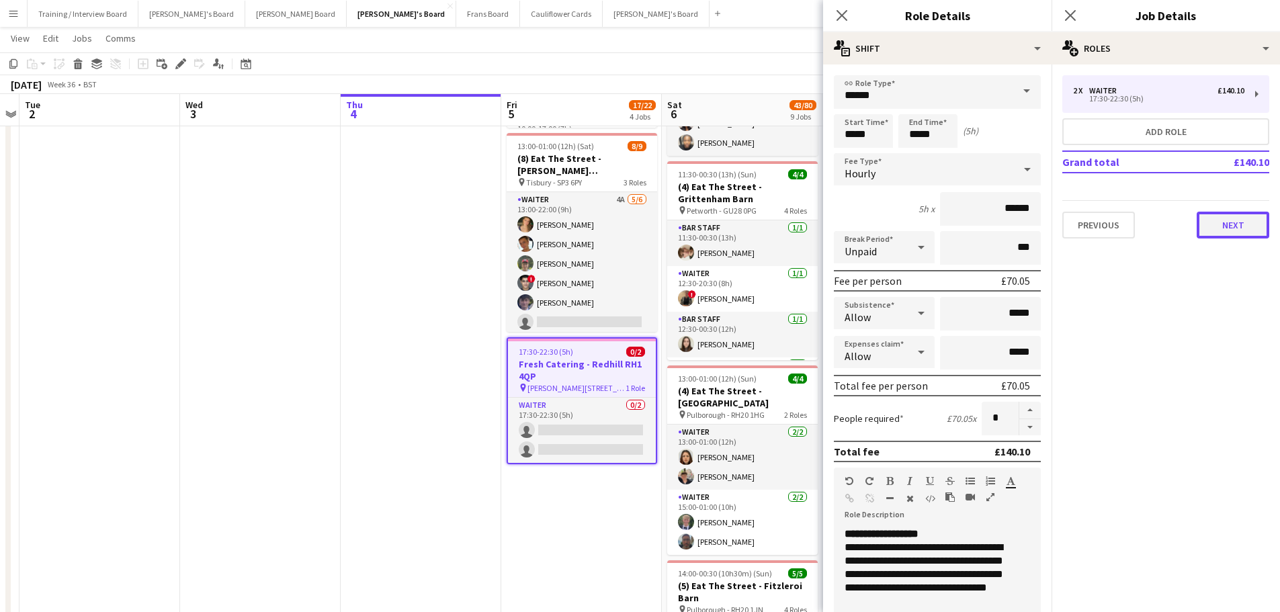
click at [1220, 222] on button "Next" at bounding box center [1232, 225] width 73 height 27
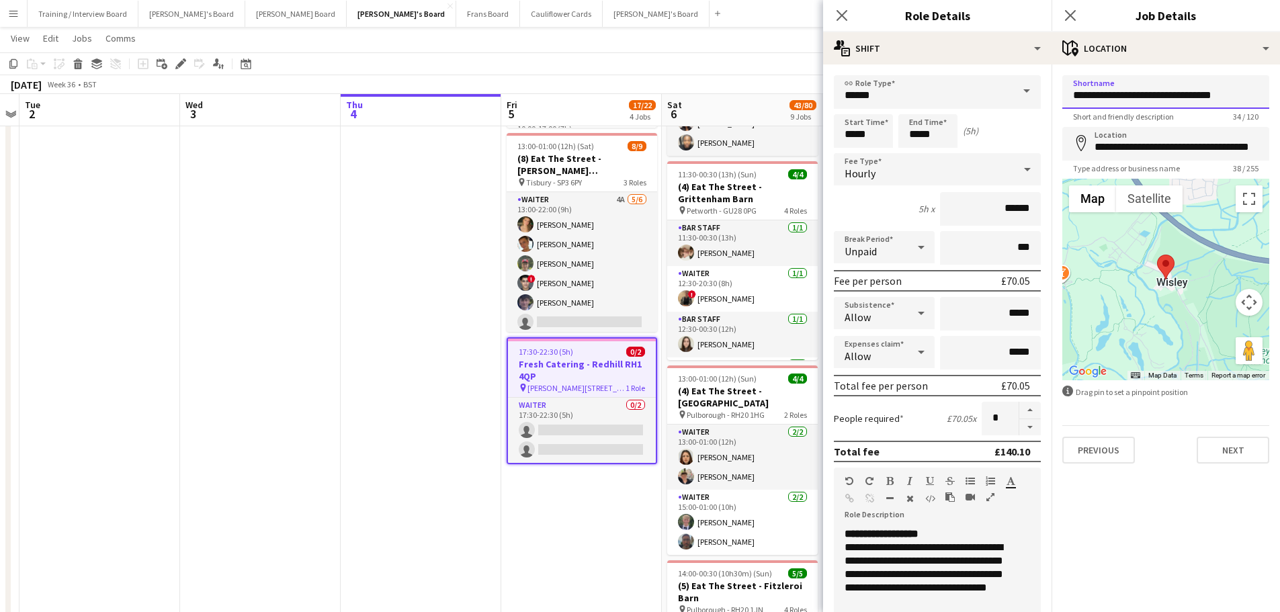
drag, startPoint x: 1232, startPoint y: 97, endPoint x: 940, endPoint y: 99, distance: 291.5
click at [1245, 93] on input "**********" at bounding box center [1165, 92] width 207 height 34
drag, startPoint x: 1245, startPoint y: 93, endPoint x: 1065, endPoint y: 96, distance: 180.0
click at [1065, 96] on input "**********" at bounding box center [1165, 92] width 207 height 34
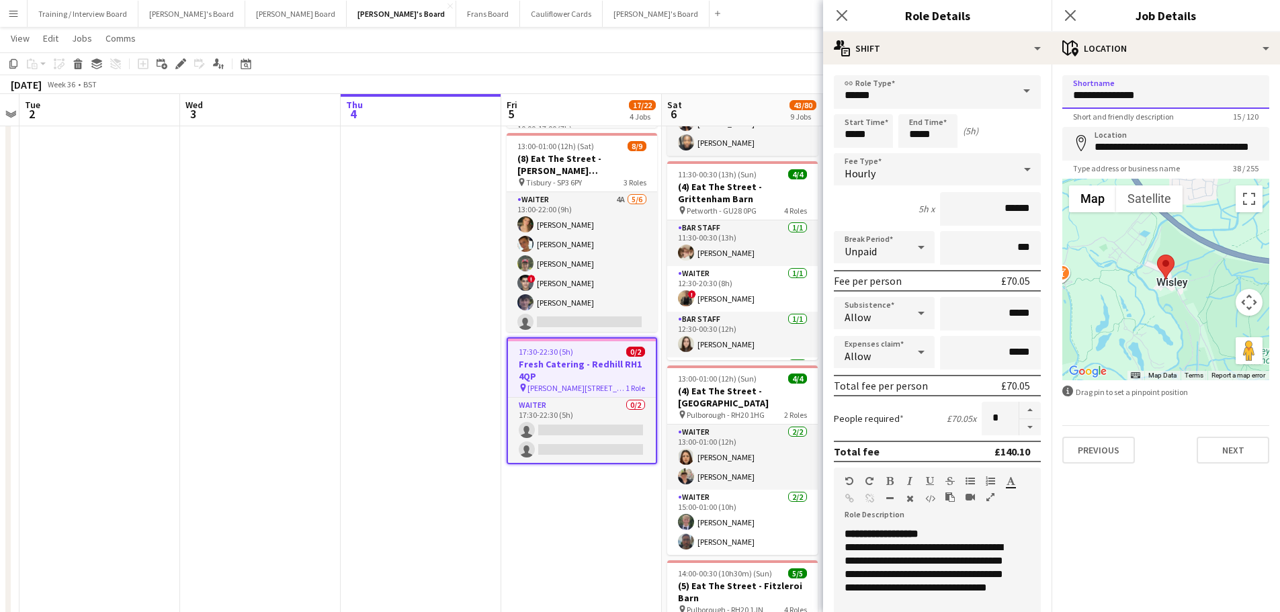
drag, startPoint x: 1149, startPoint y: 98, endPoint x: 1108, endPoint y: 98, distance: 41.0
click at [1108, 98] on input "**********" at bounding box center [1165, 92] width 207 height 34
type input "**********"
drag, startPoint x: 1246, startPoint y: 144, endPoint x: 1103, endPoint y: 143, distance: 143.1
click at [1109, 143] on input "**********" at bounding box center [1165, 144] width 207 height 34
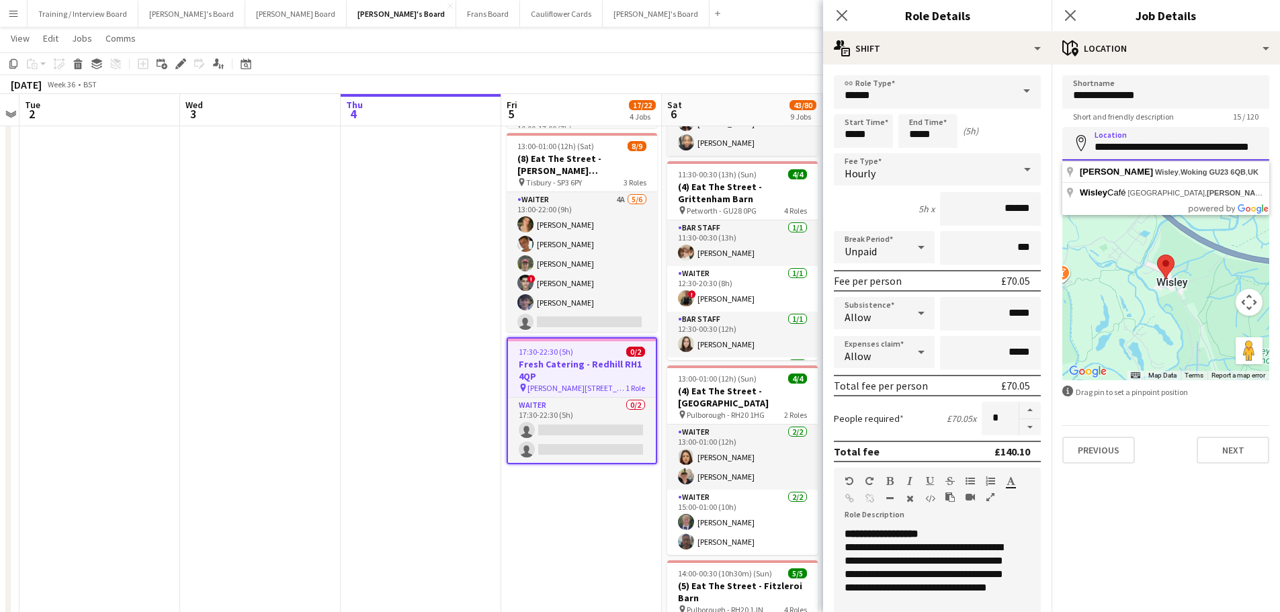
type input "********"
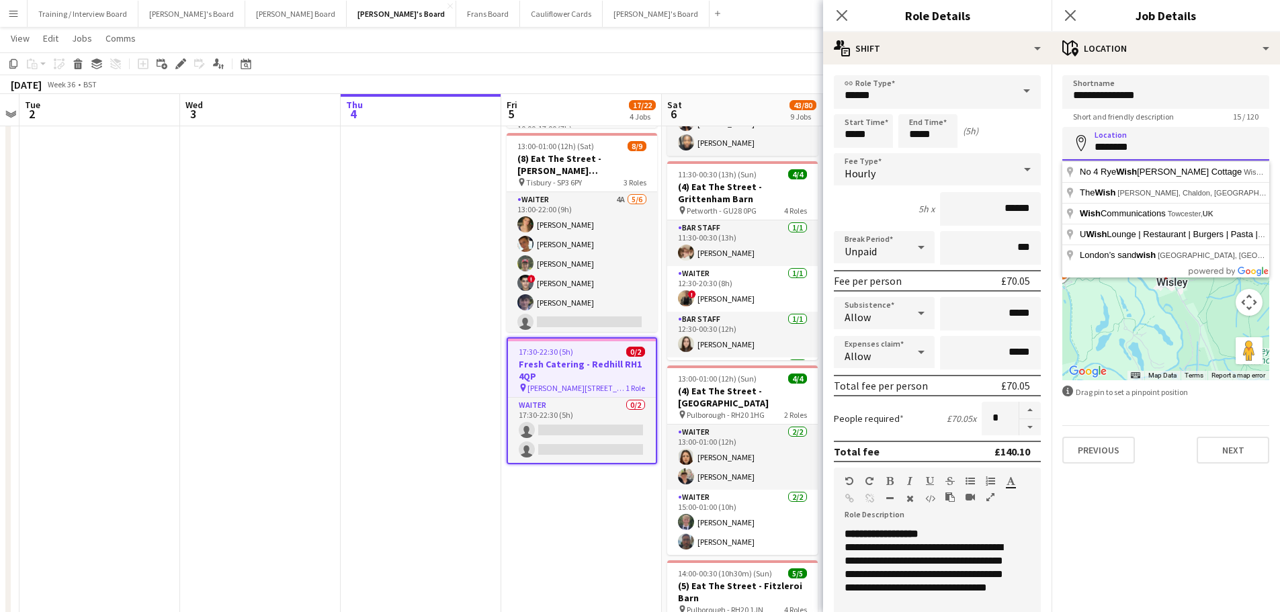
drag, startPoint x: 1138, startPoint y: 148, endPoint x: 1091, endPoint y: 144, distance: 47.1
click at [1091, 144] on input "********" at bounding box center [1165, 144] width 207 height 34
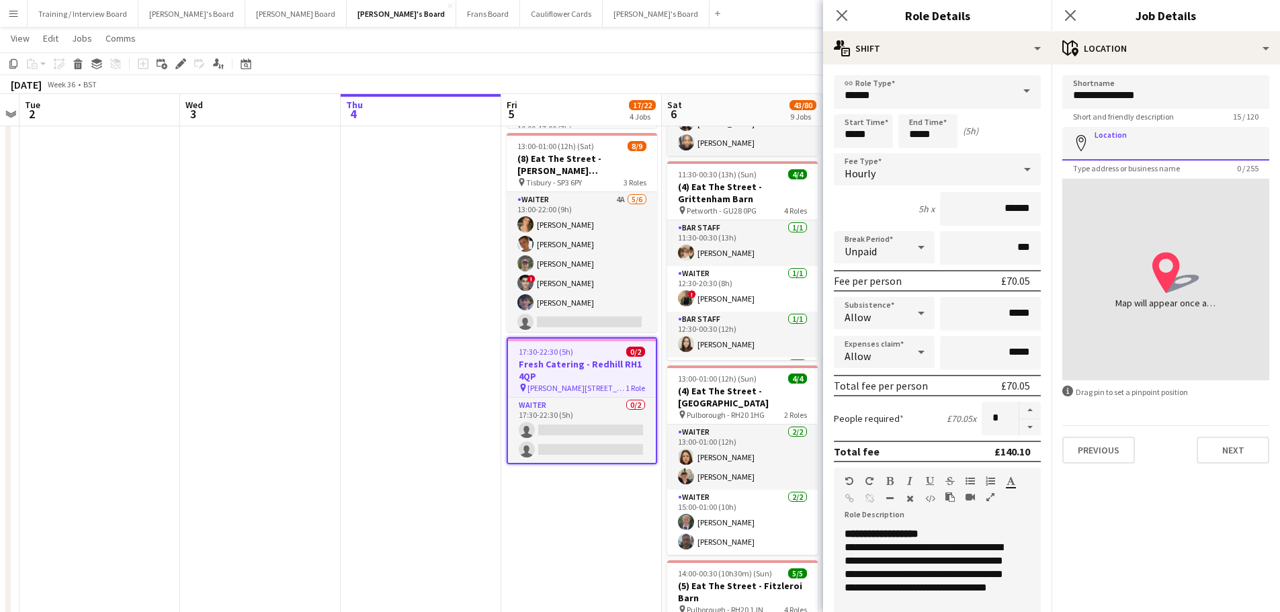
paste input "*******"
type input "**********"
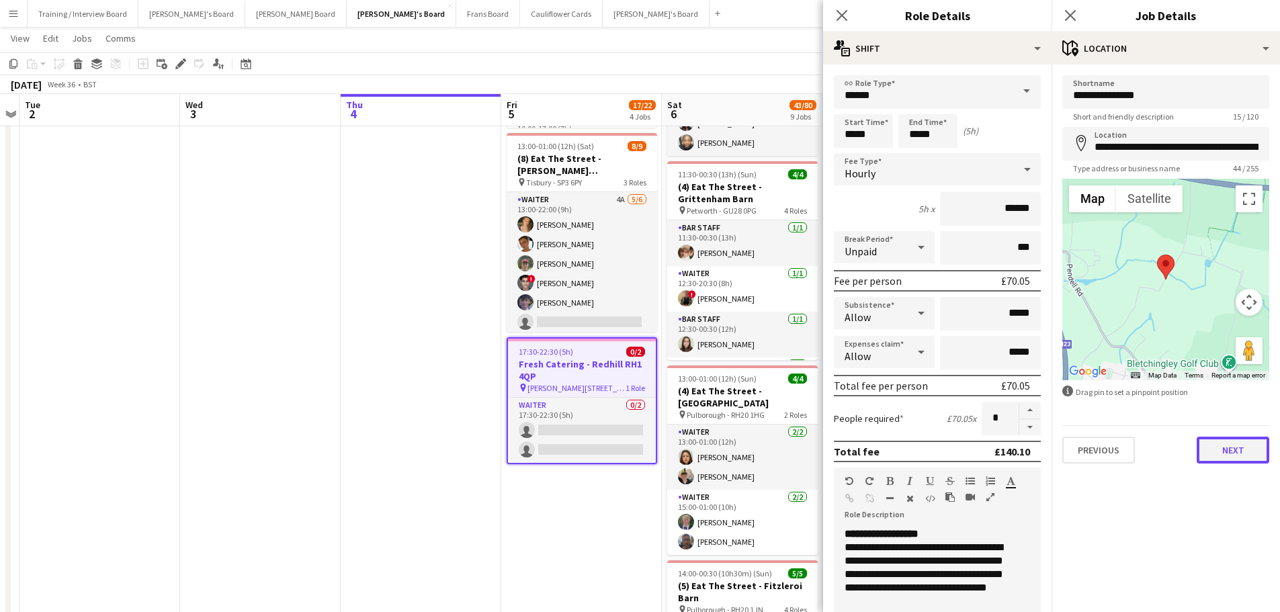
click at [1219, 445] on button "Next" at bounding box center [1232, 450] width 73 height 27
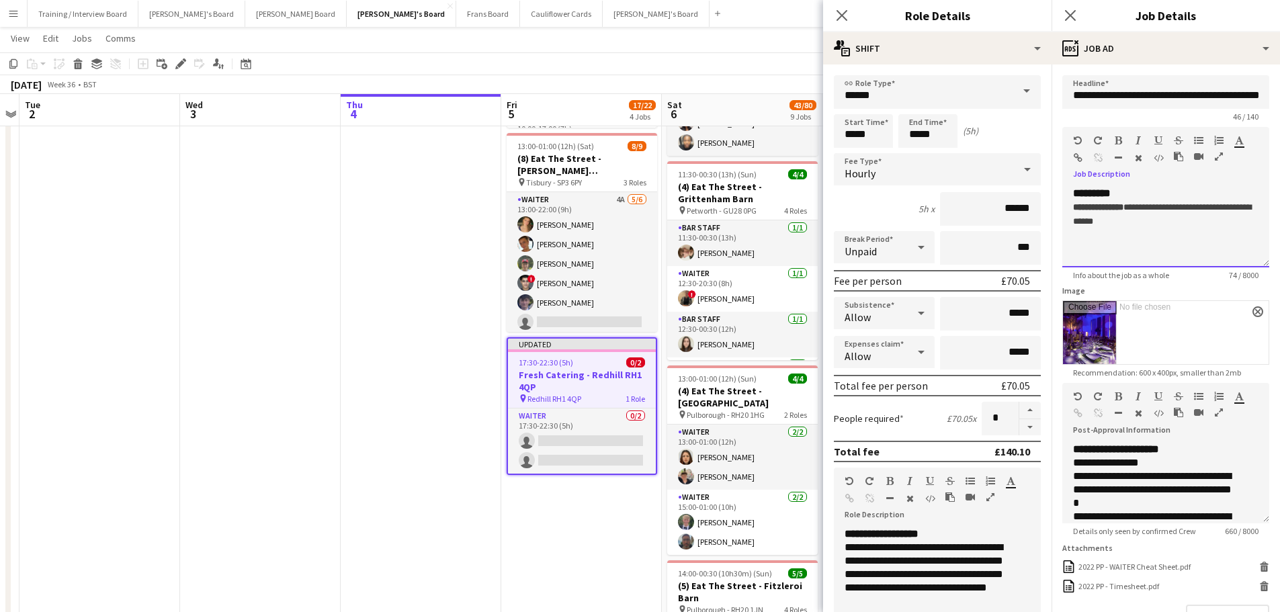
drag, startPoint x: 1162, startPoint y: 222, endPoint x: 1073, endPoint y: 213, distance: 89.2
click at [1073, 213] on p "**********" at bounding box center [1165, 214] width 185 height 28
click at [1078, 210] on p at bounding box center [1165, 206] width 185 height 13
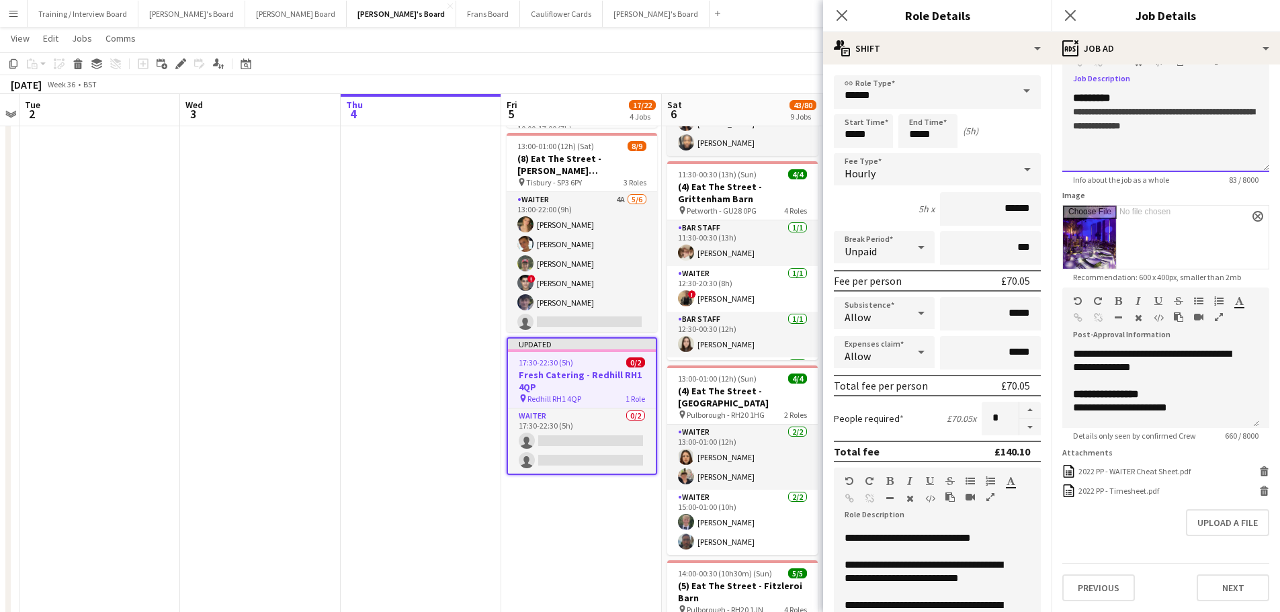
scroll to position [336, 0]
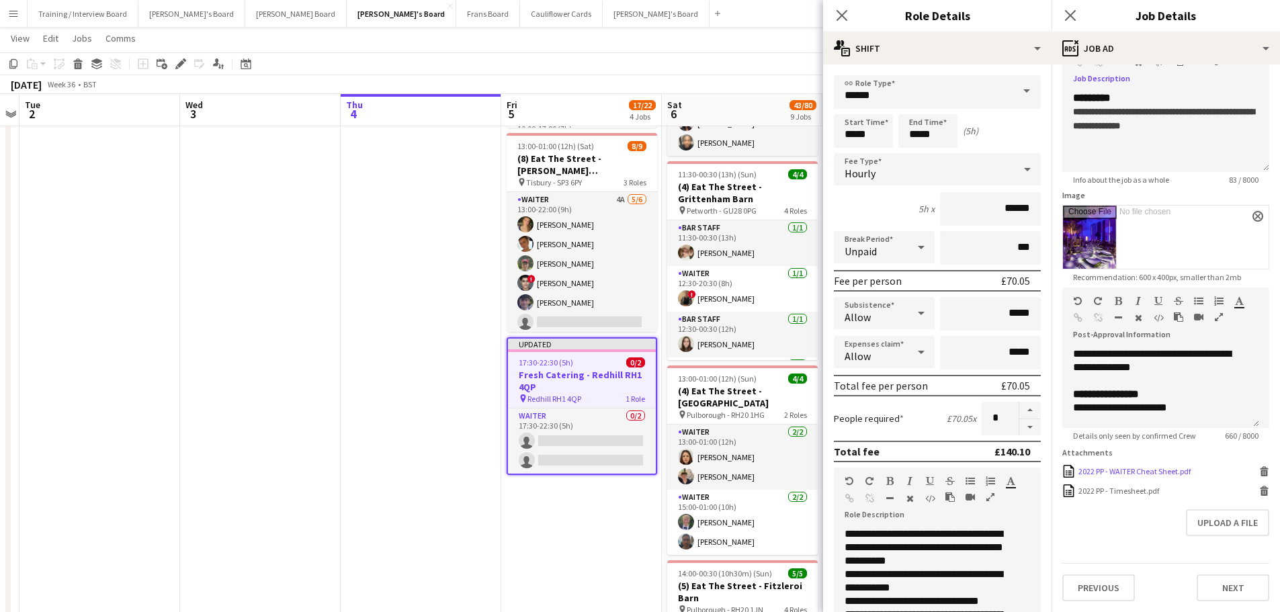
click at [1261, 473] on icon at bounding box center [1264, 473] width 7 height 6
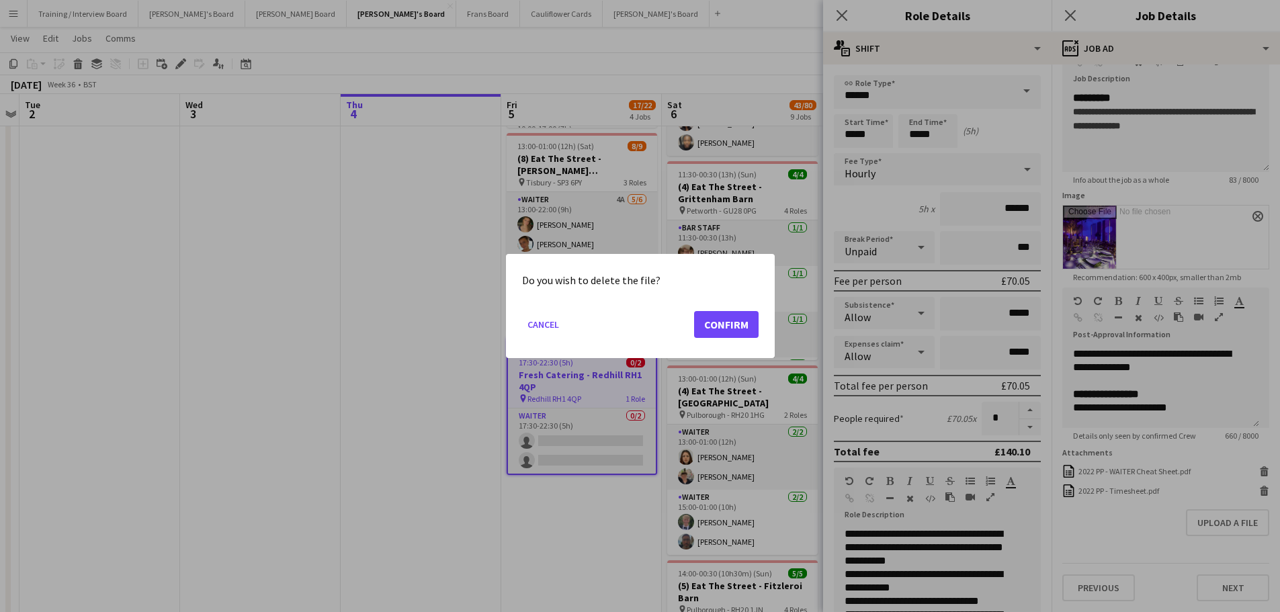
scroll to position [0, 0]
click at [725, 324] on button "Confirm" at bounding box center [726, 324] width 64 height 27
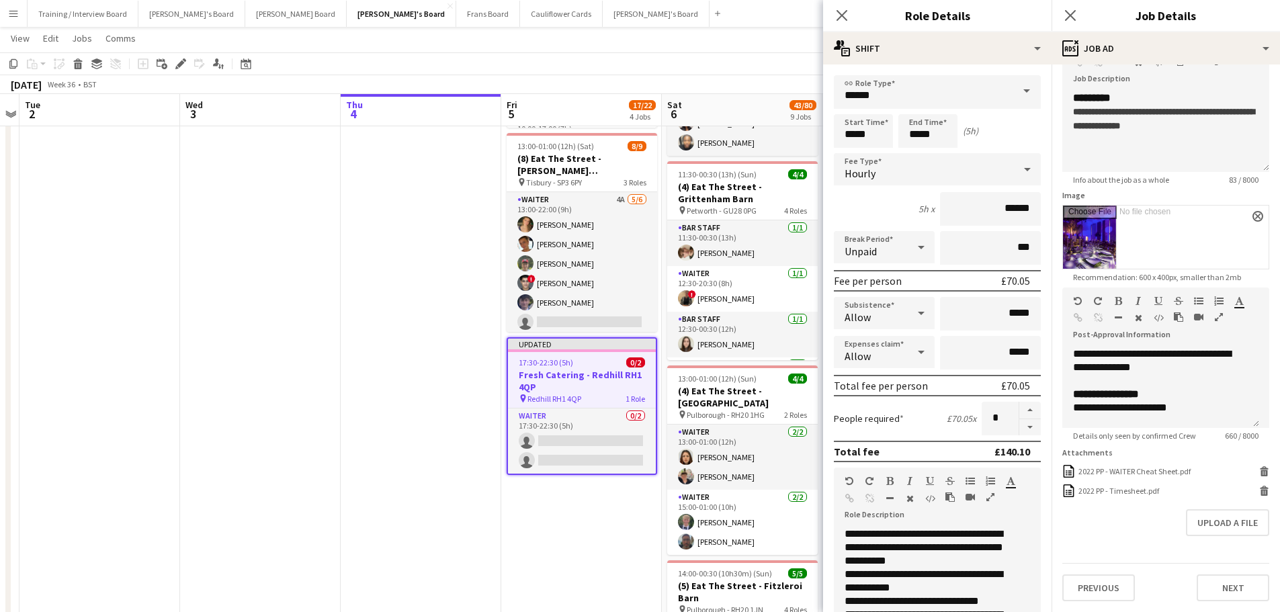
scroll to position [86, 0]
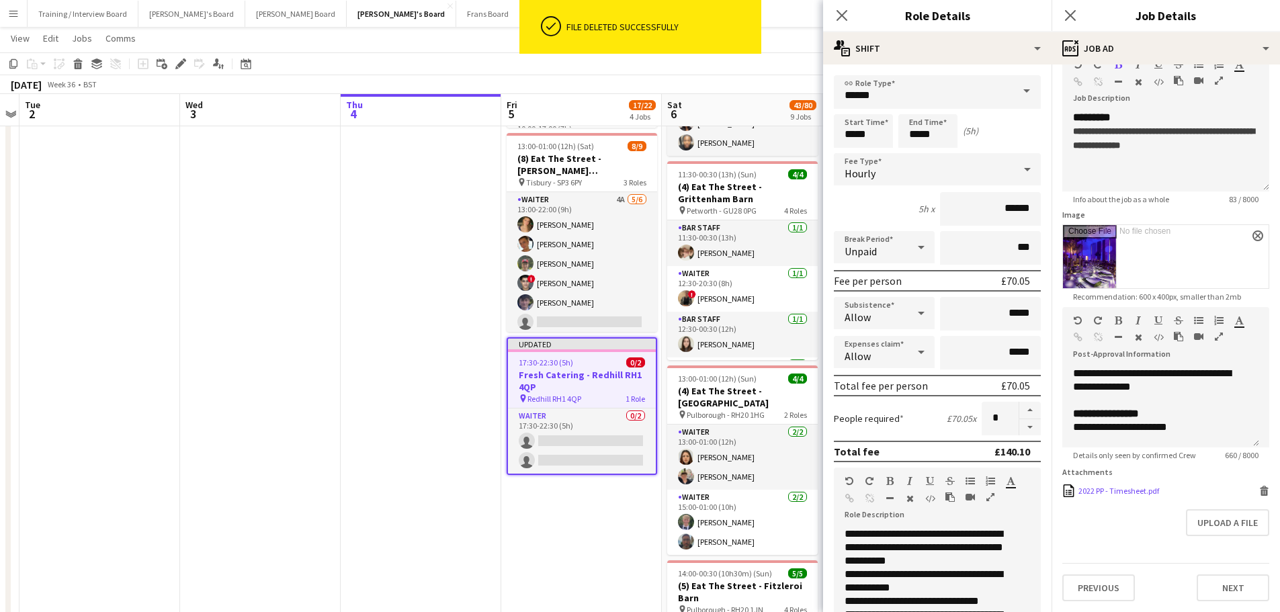
click at [1259, 489] on icon "Delete" at bounding box center [1264, 491] width 10 height 10
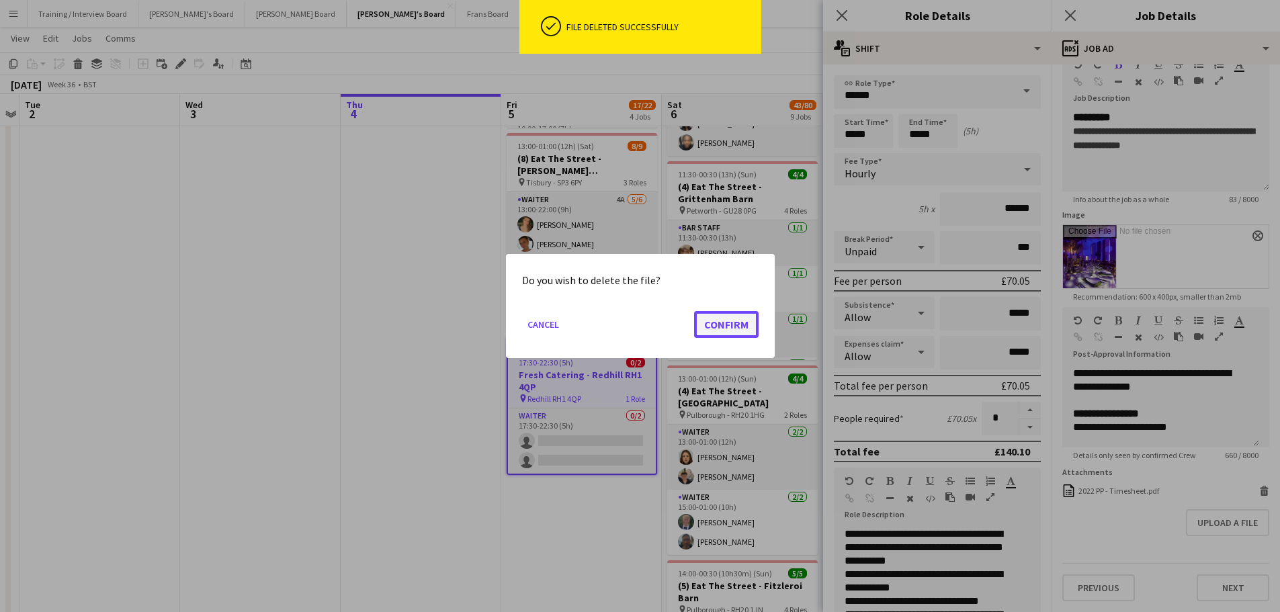
click at [715, 324] on button "Confirm" at bounding box center [726, 324] width 64 height 27
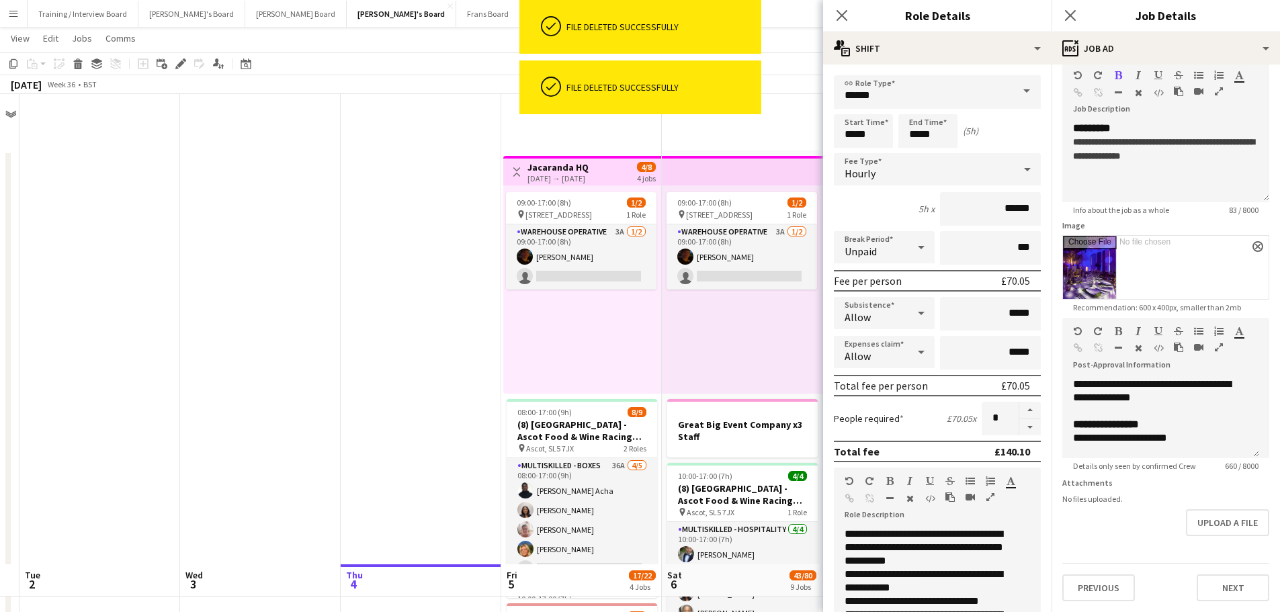
scroll to position [75, 0]
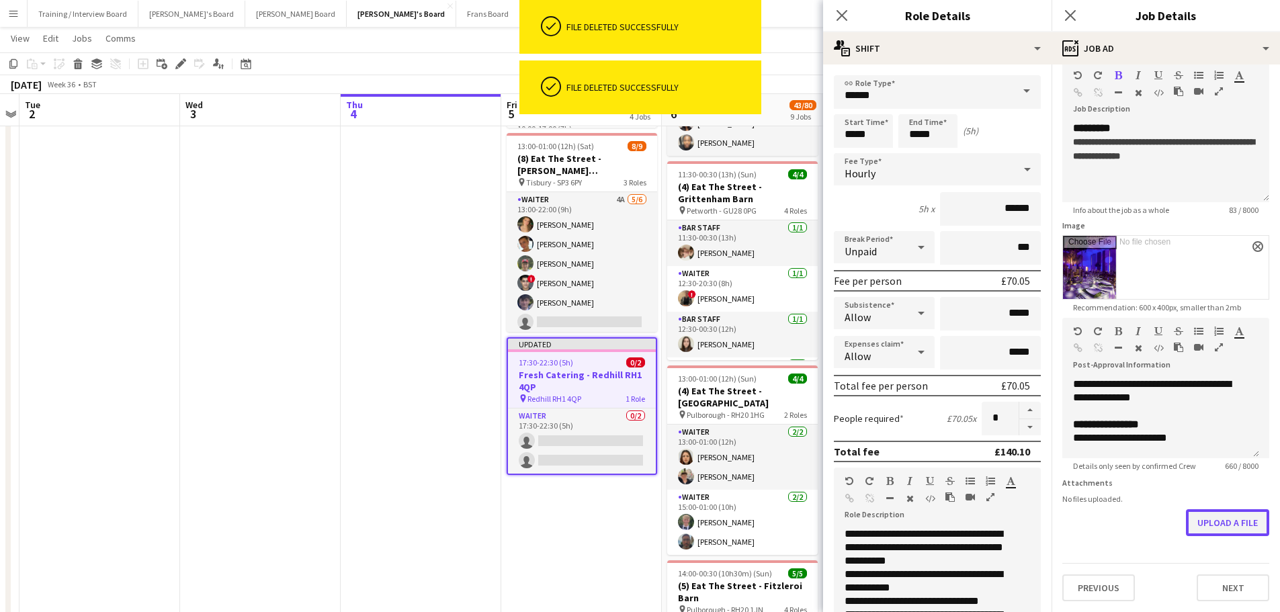
click at [1229, 528] on button "Upload a file" at bounding box center [1227, 522] width 83 height 27
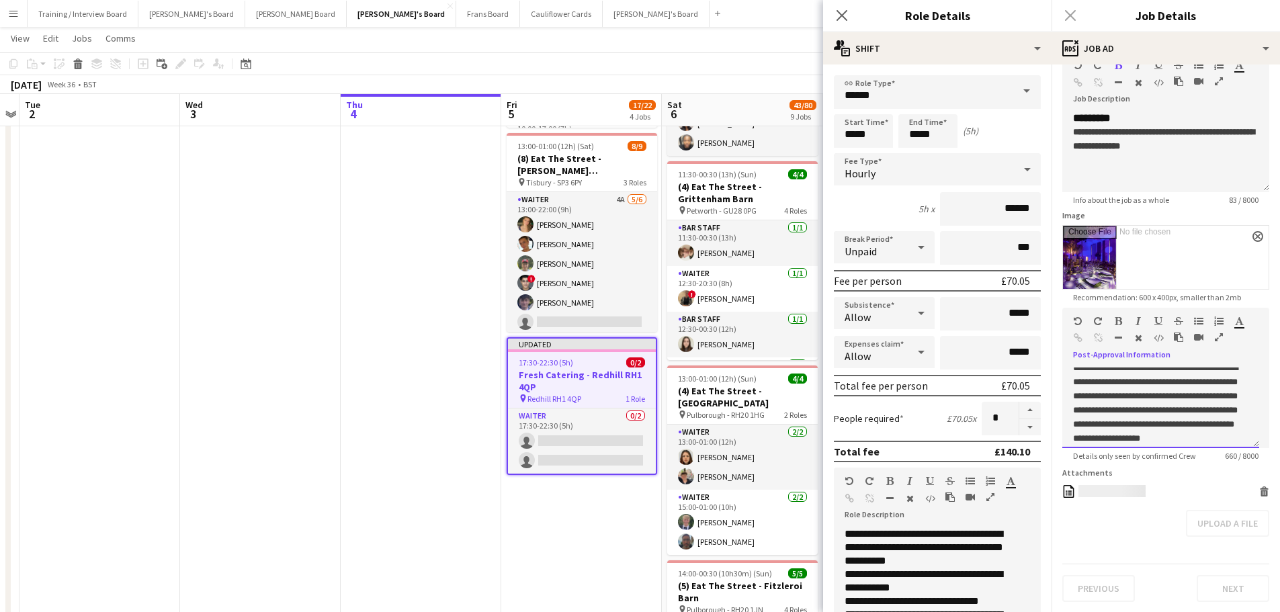
scroll to position [247, 0]
drag, startPoint x: 1071, startPoint y: 422, endPoint x: 1222, endPoint y: 455, distance: 154.7
click at [1222, 455] on app-form-group "**********" at bounding box center [1165, 384] width 207 height 153
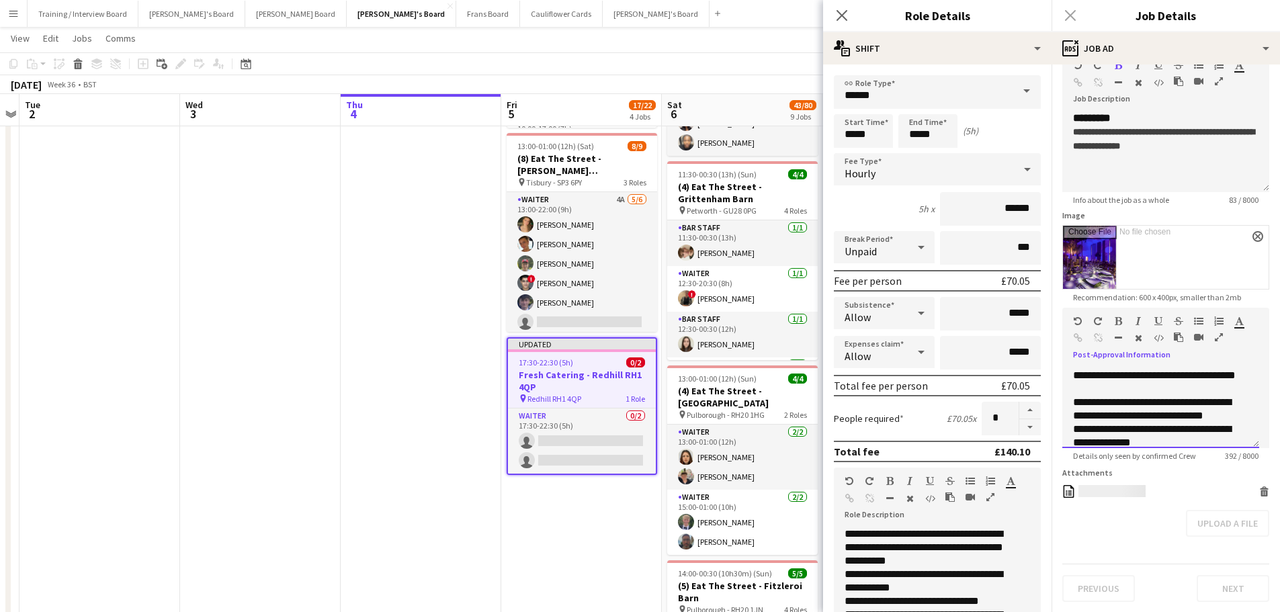
scroll to position [0, 0]
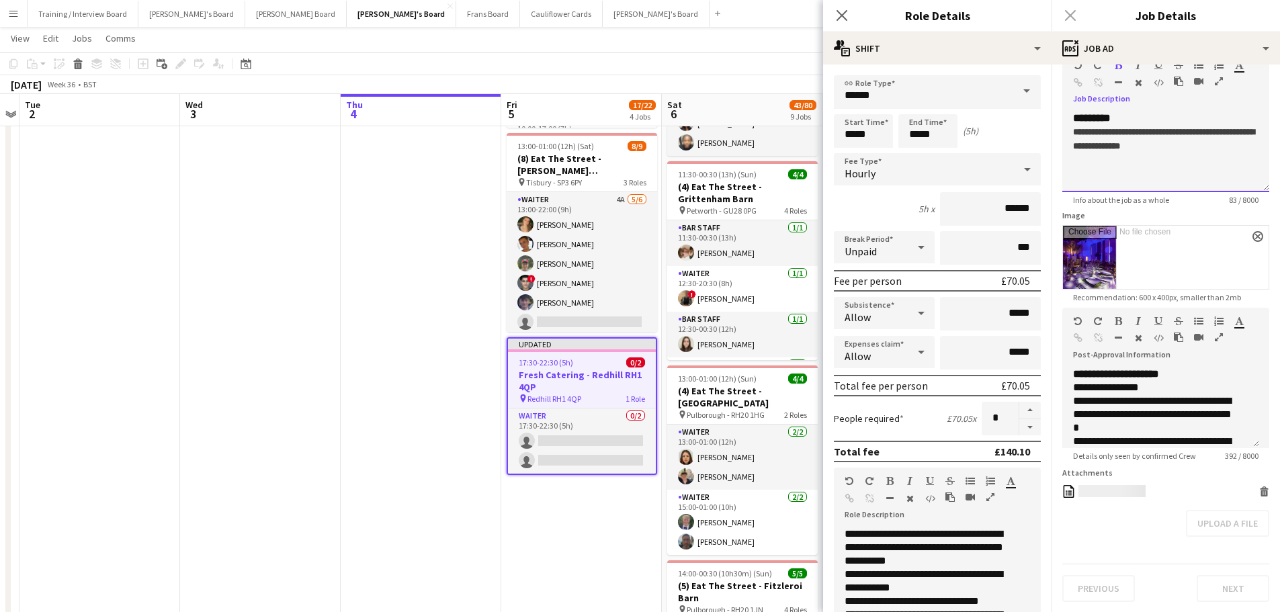
drag, startPoint x: 1165, startPoint y: 131, endPoint x: 1121, endPoint y: 133, distance: 44.4
click at [1121, 133] on b "**********" at bounding box center [1163, 139] width 181 height 23
click at [1162, 143] on b "**********" at bounding box center [1163, 139] width 181 height 23
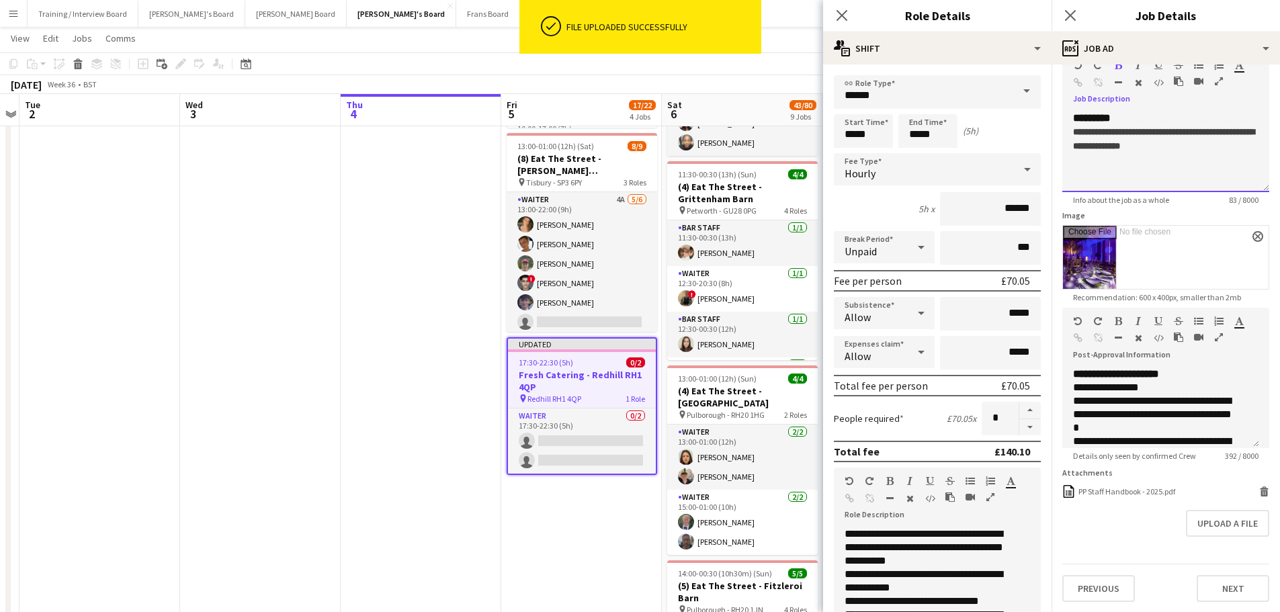
drag, startPoint x: 1166, startPoint y: 134, endPoint x: 1075, endPoint y: 134, distance: 91.4
click at [1075, 134] on b "**********" at bounding box center [1163, 139] width 181 height 23
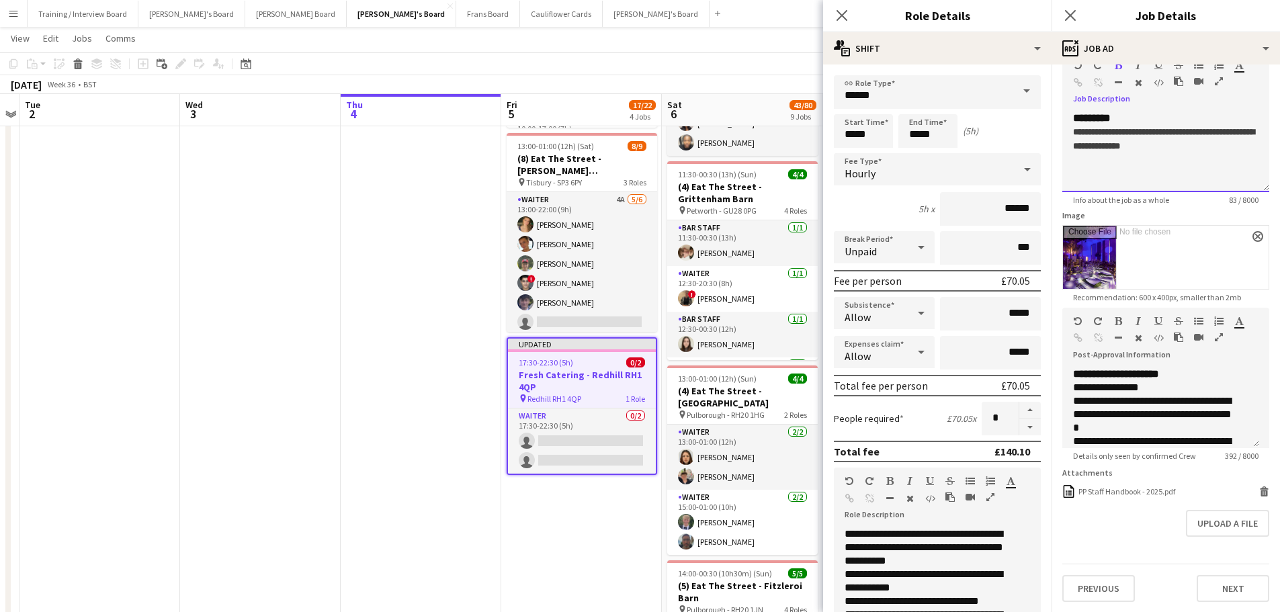
copy b "**********"
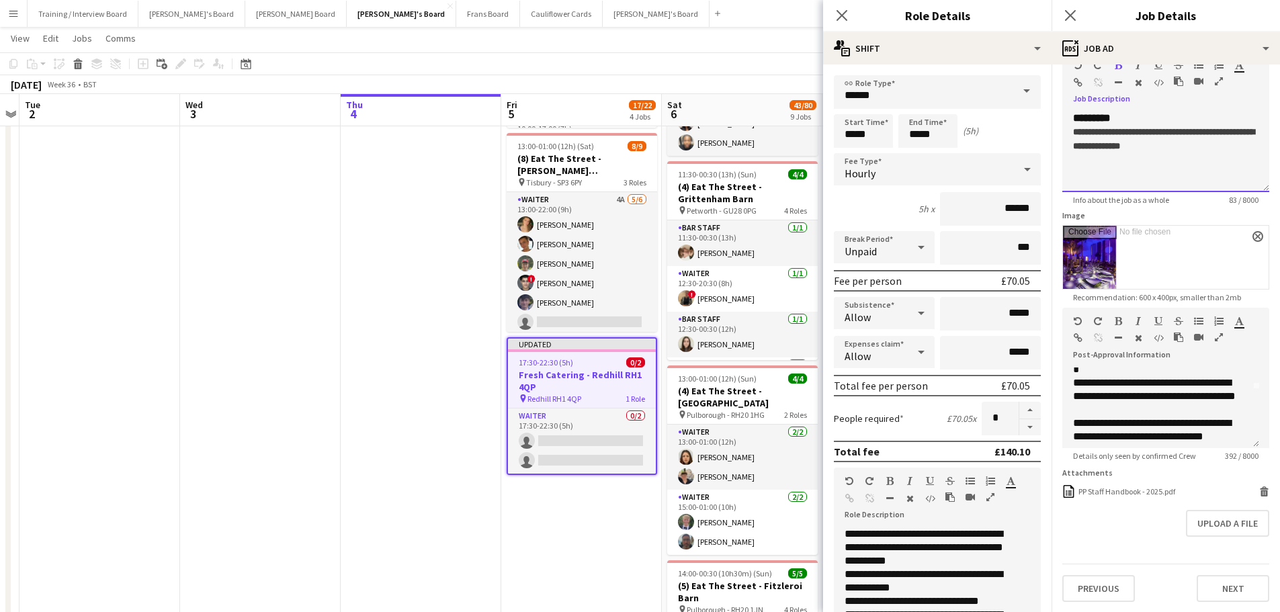
scroll to position [134, 0]
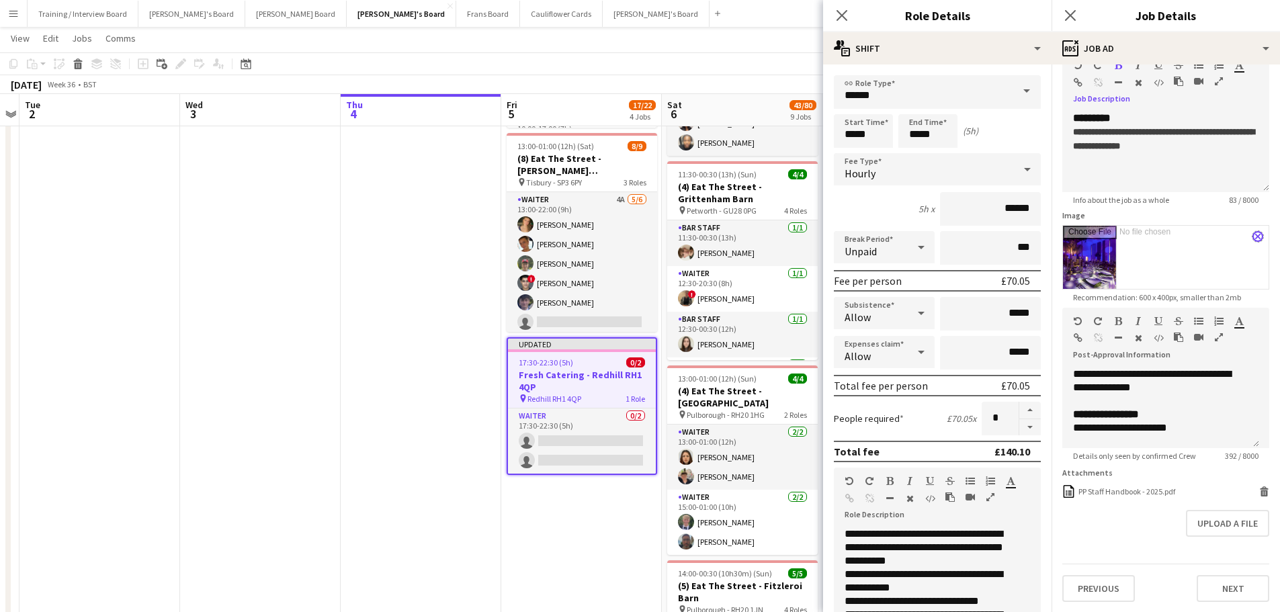
click at [1253, 236] on app-icon "close" at bounding box center [1257, 236] width 8 height 5
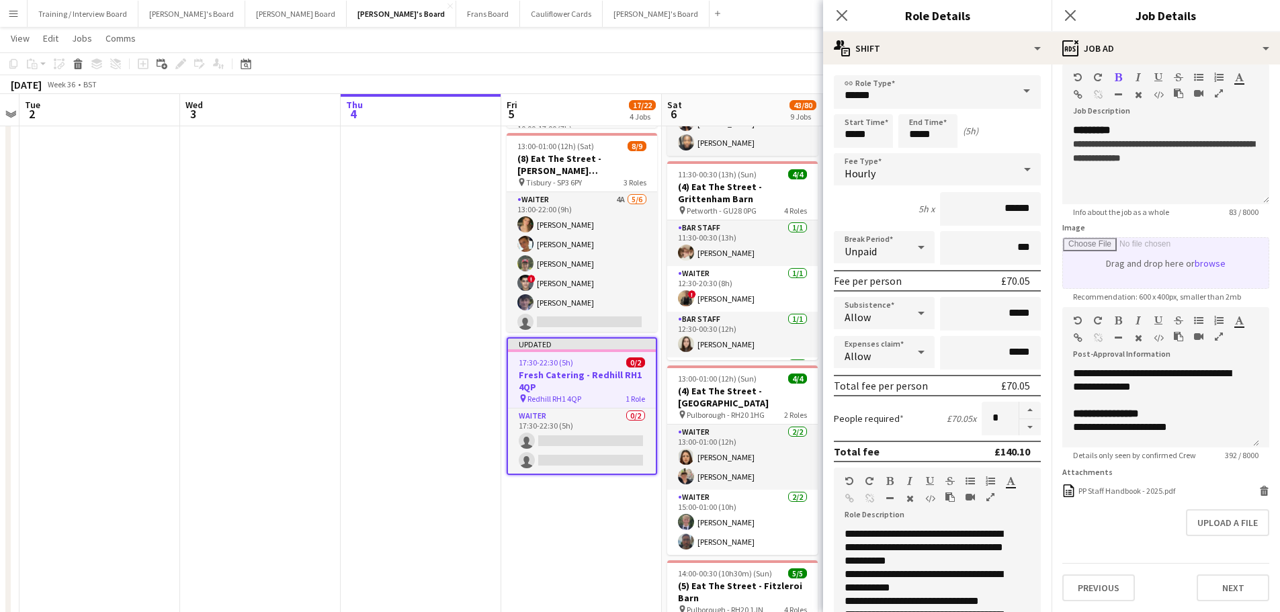
scroll to position [73, 0]
click at [1204, 253] on input "Image" at bounding box center [1166, 263] width 206 height 50
type input "**********"
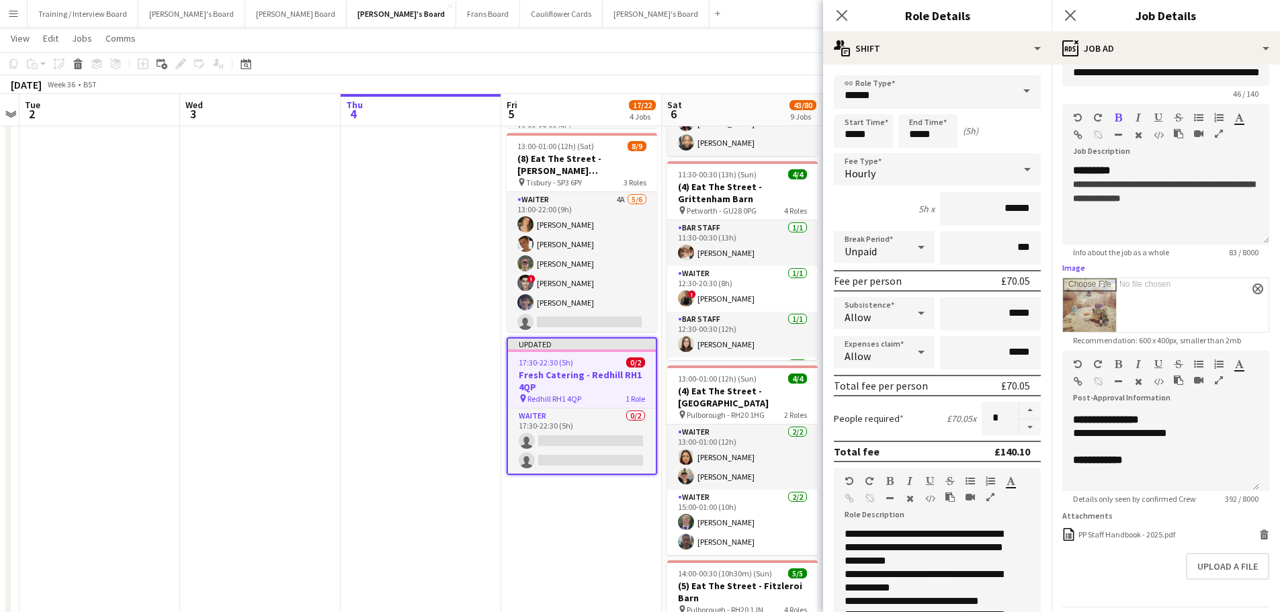
scroll to position [0, 0]
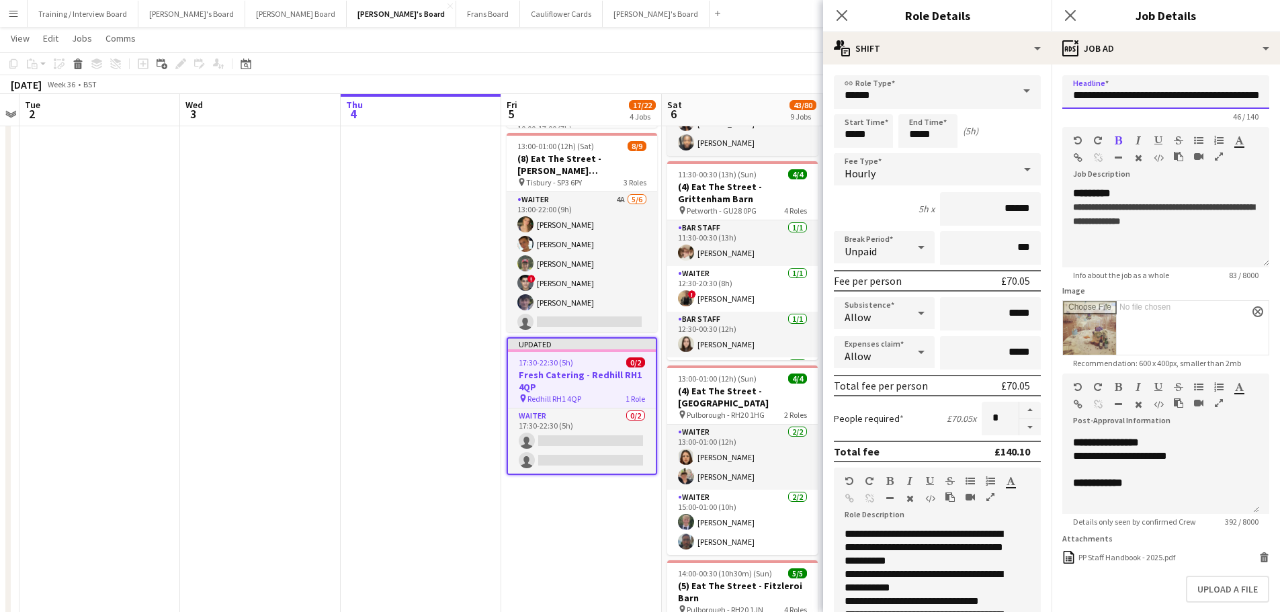
drag, startPoint x: 1144, startPoint y: 99, endPoint x: 1060, endPoint y: 93, distance: 84.2
click at [1060, 93] on form "**********" at bounding box center [1165, 371] width 228 height 592
type input "**********"
drag, startPoint x: 1222, startPoint y: 87, endPoint x: 1062, endPoint y: 83, distance: 160.6
click at [1062, 83] on input "**********" at bounding box center [1165, 92] width 207 height 34
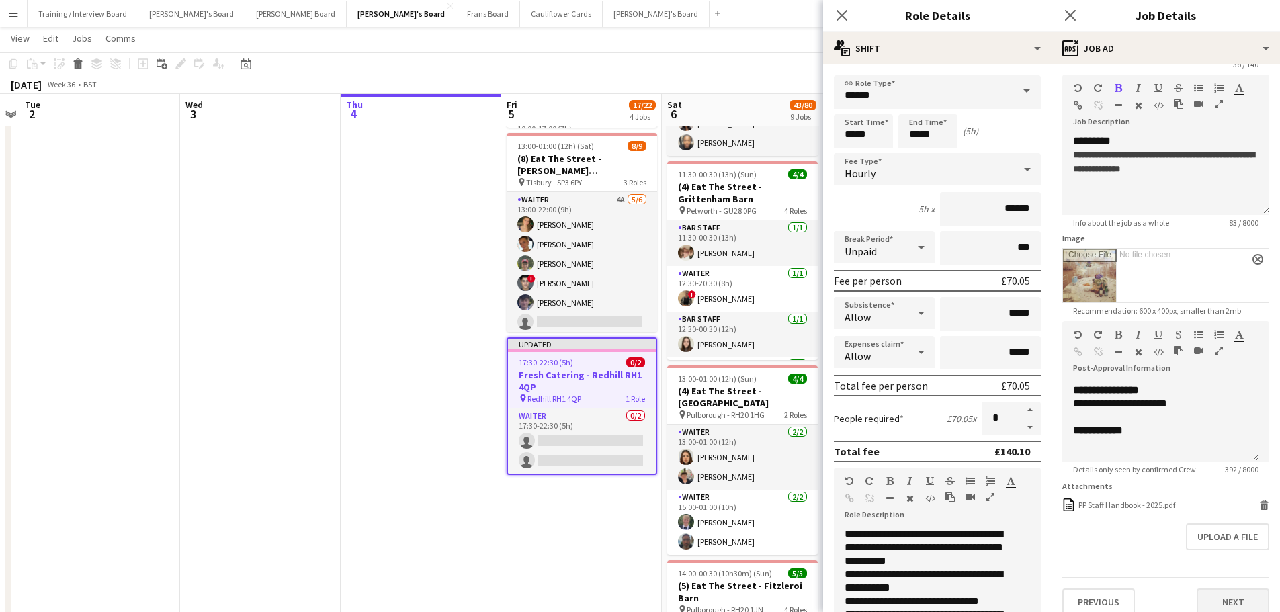
scroll to position [77, 0]
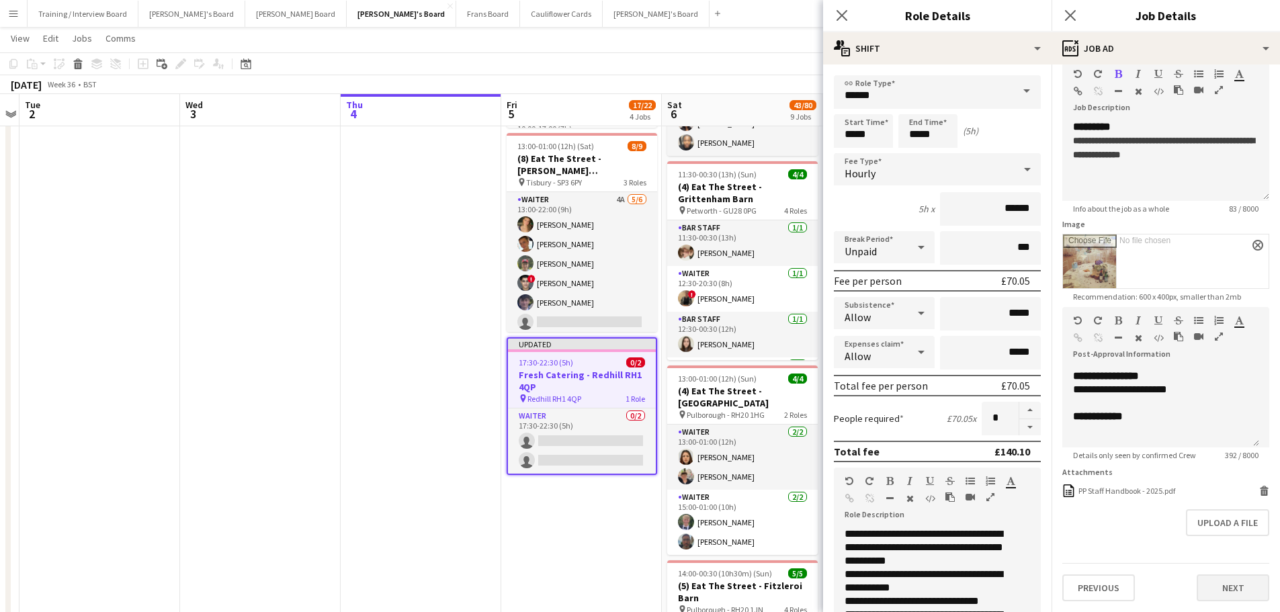
type input "**********"
click at [1228, 590] on button "Next" at bounding box center [1232, 587] width 73 height 27
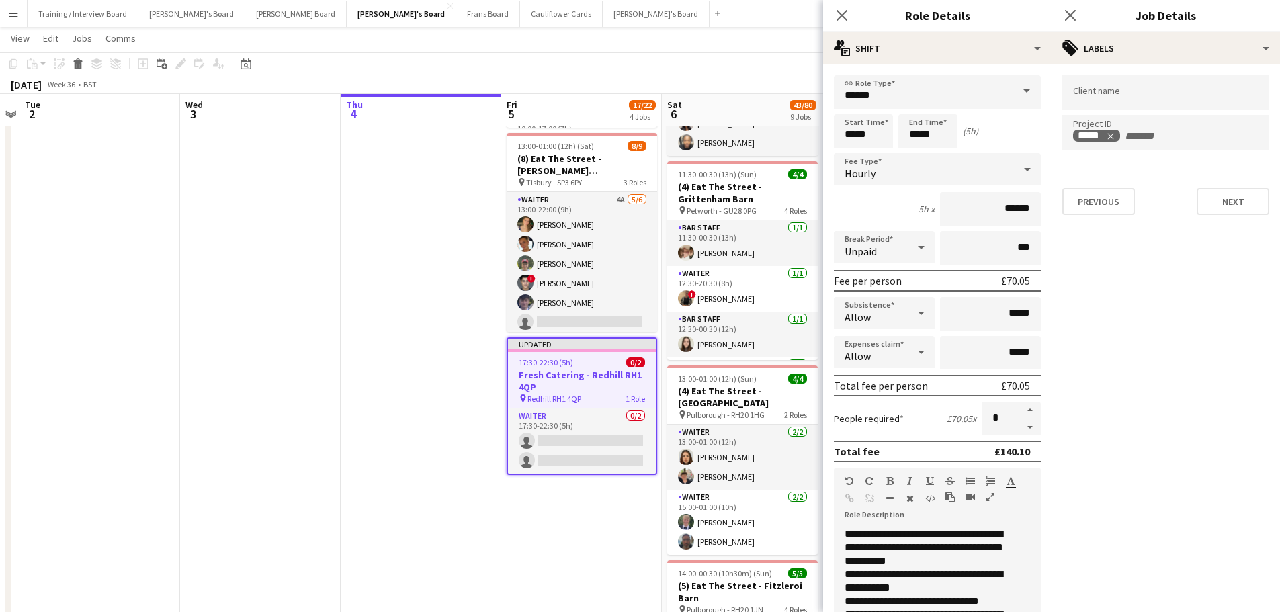
scroll to position [0, 0]
click at [1112, 140] on icon "Remove tag" at bounding box center [1110, 136] width 9 height 9
click at [1255, 202] on button "Next" at bounding box center [1232, 201] width 73 height 27
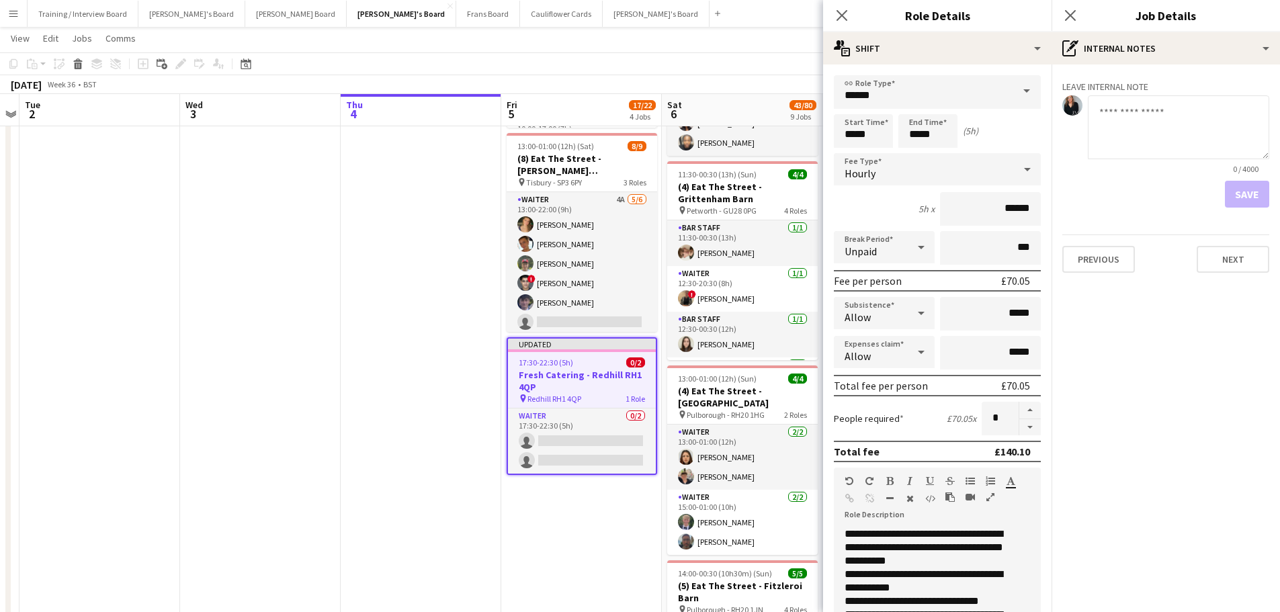
click at [410, 283] on app-date-cell at bounding box center [421, 466] width 161 height 1572
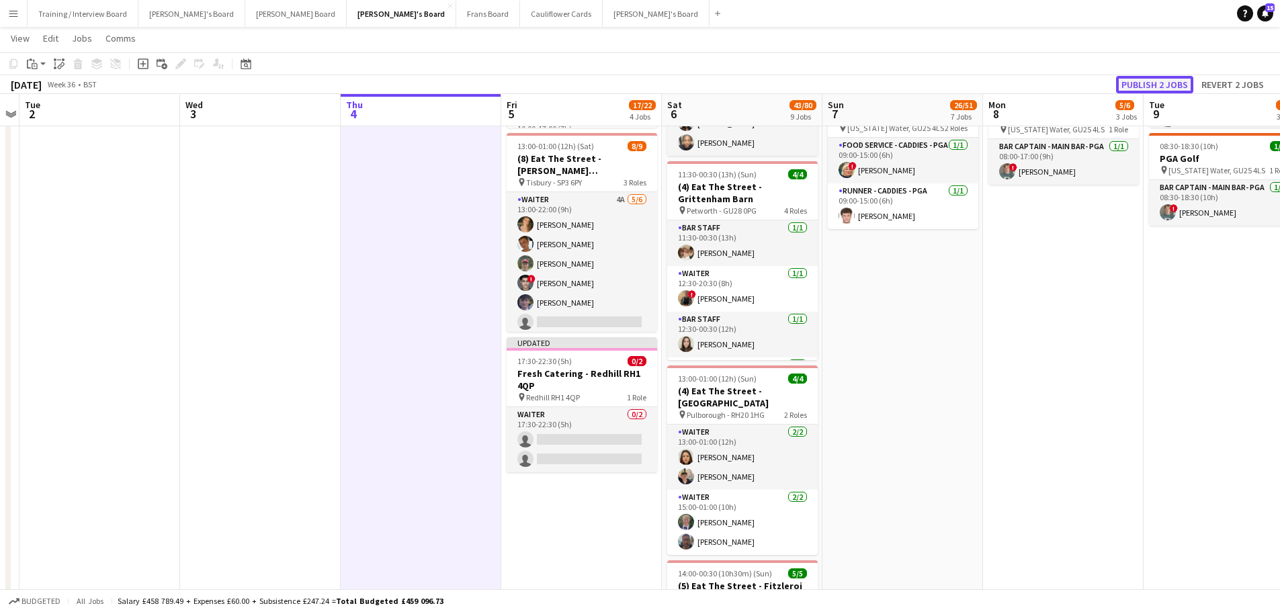
click at [1151, 84] on button "Publish 2 jobs" at bounding box center [1154, 84] width 77 height 17
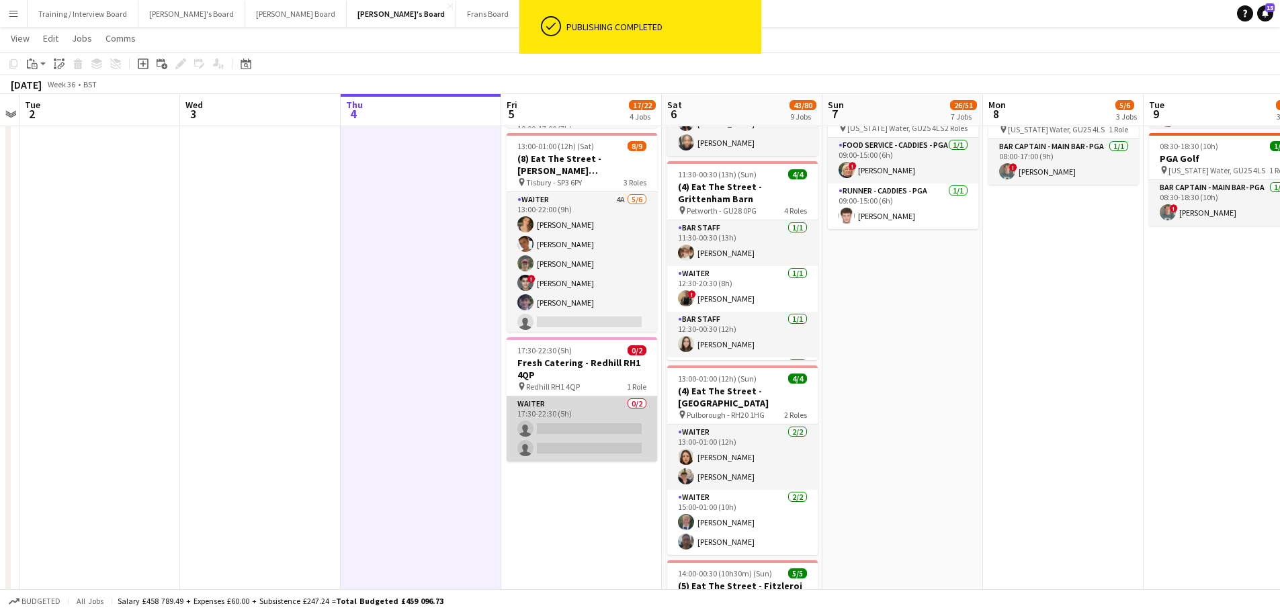
click at [583, 430] on app-card-role "Waiter 0/2 17:30-22:30 (5h) single-neutral-actions single-neutral-actions" at bounding box center [581, 428] width 150 height 65
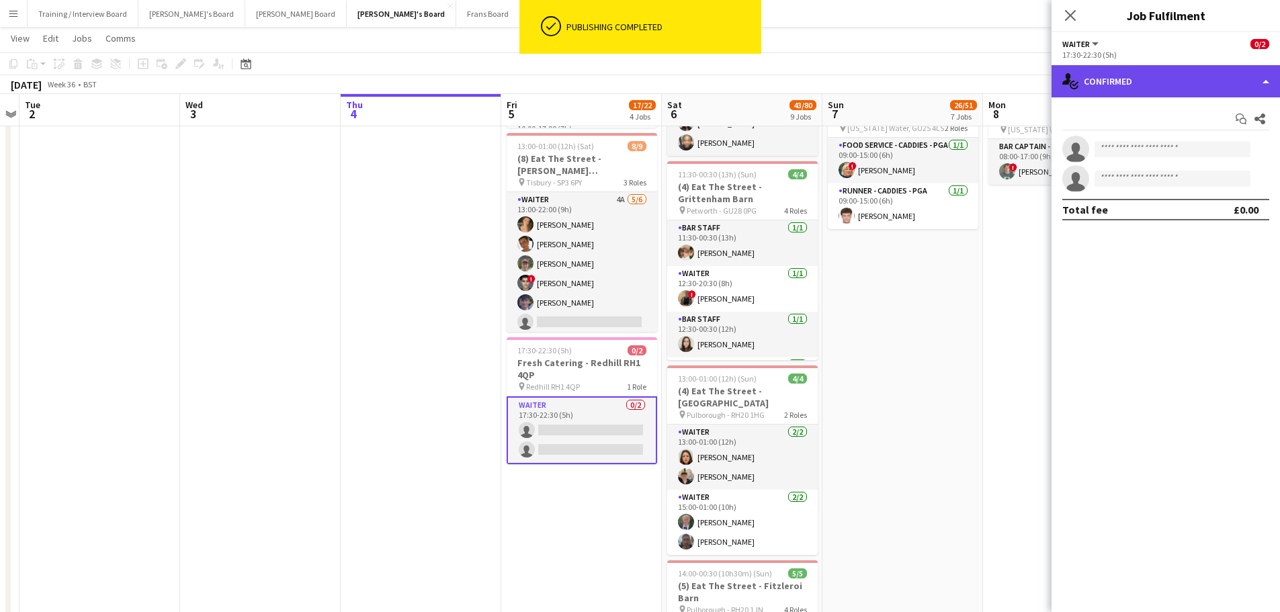
click at [1216, 71] on div "single-neutral-actions-check-2 Confirmed" at bounding box center [1165, 81] width 228 height 32
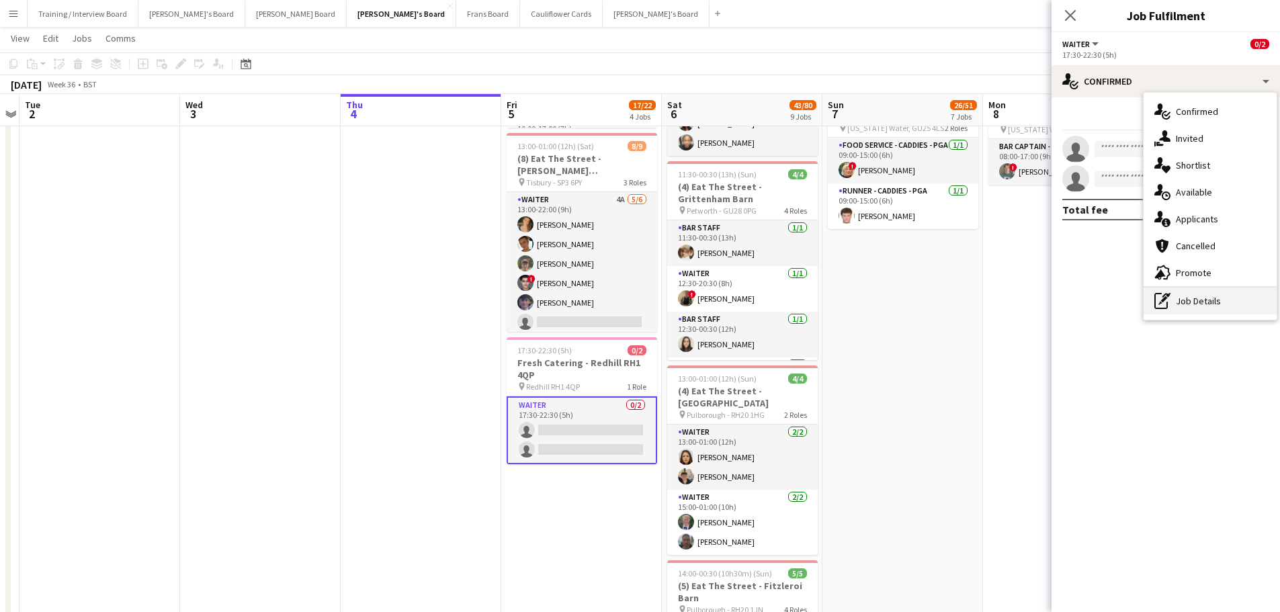
click at [1246, 294] on div "pen-write Job Details" at bounding box center [1209, 300] width 133 height 27
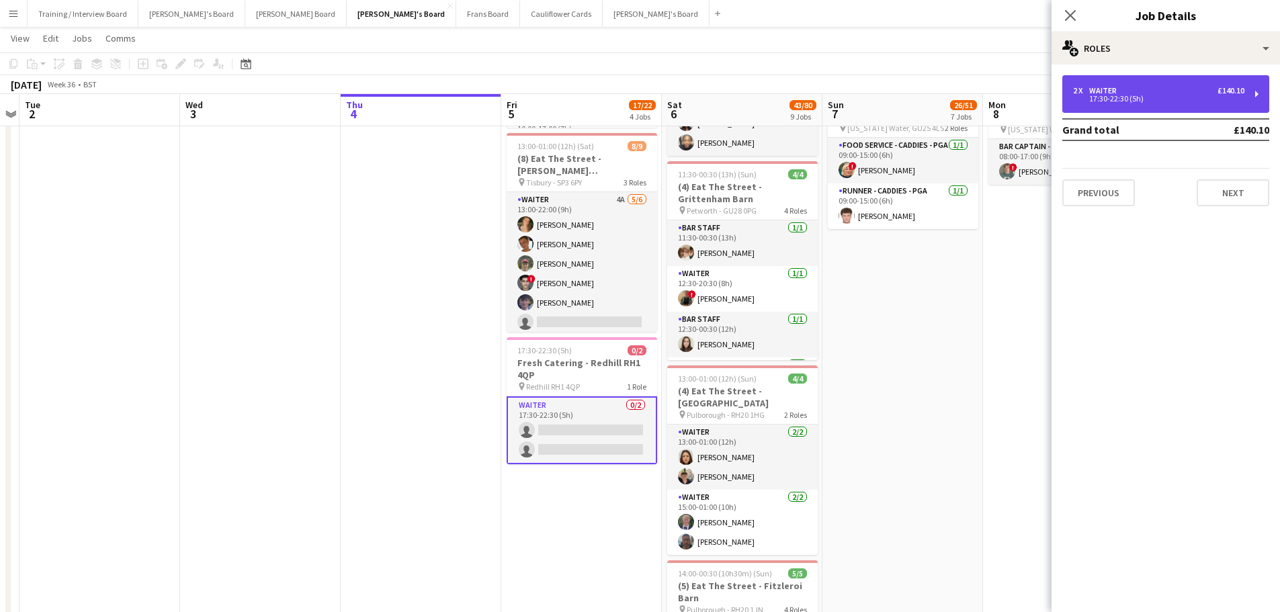
click at [1163, 81] on div "2 x Waiter £140.10 17:30-22:30 (5h)" at bounding box center [1165, 94] width 207 height 38
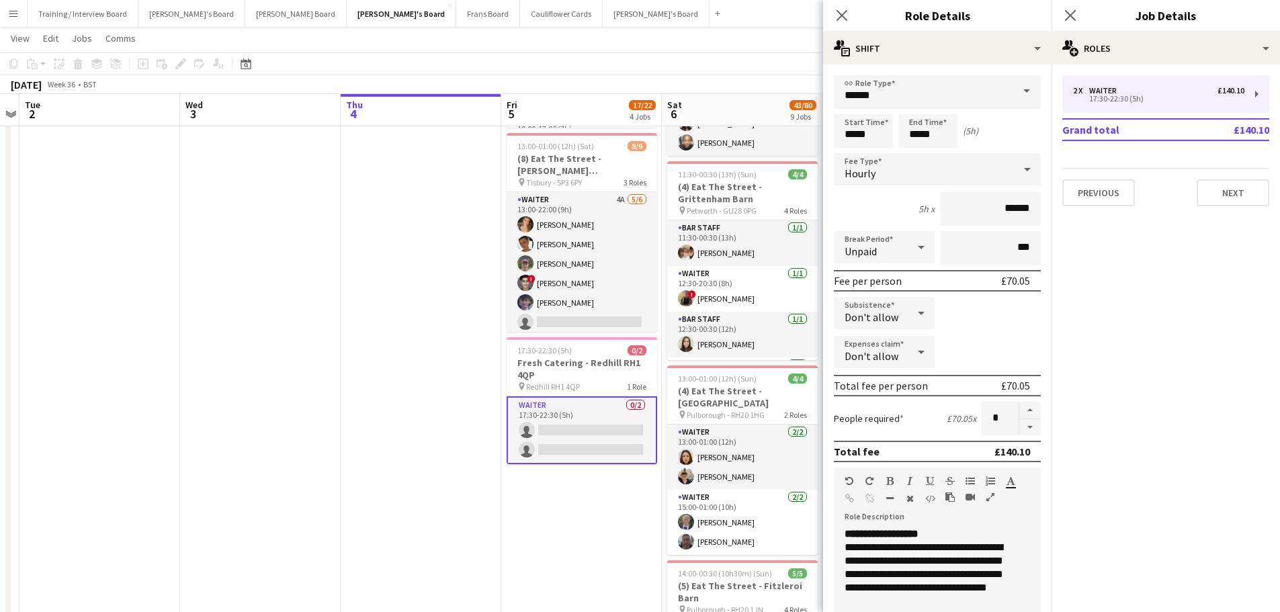
click at [587, 432] on app-card-role "Waiter 0/2 17:30-22:30 (5h) single-neutral-actions single-neutral-actions" at bounding box center [581, 430] width 150 height 68
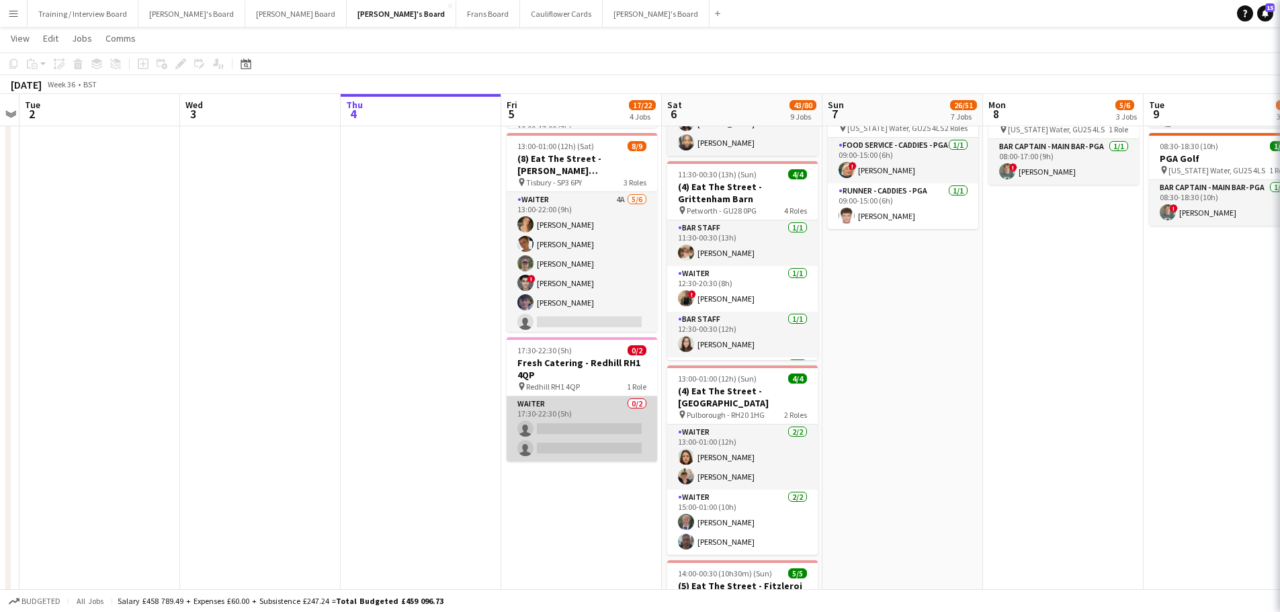
click at [587, 432] on app-card-role "Waiter 0/2 17:30-22:30 (5h) single-neutral-actions single-neutral-actions" at bounding box center [581, 428] width 150 height 65
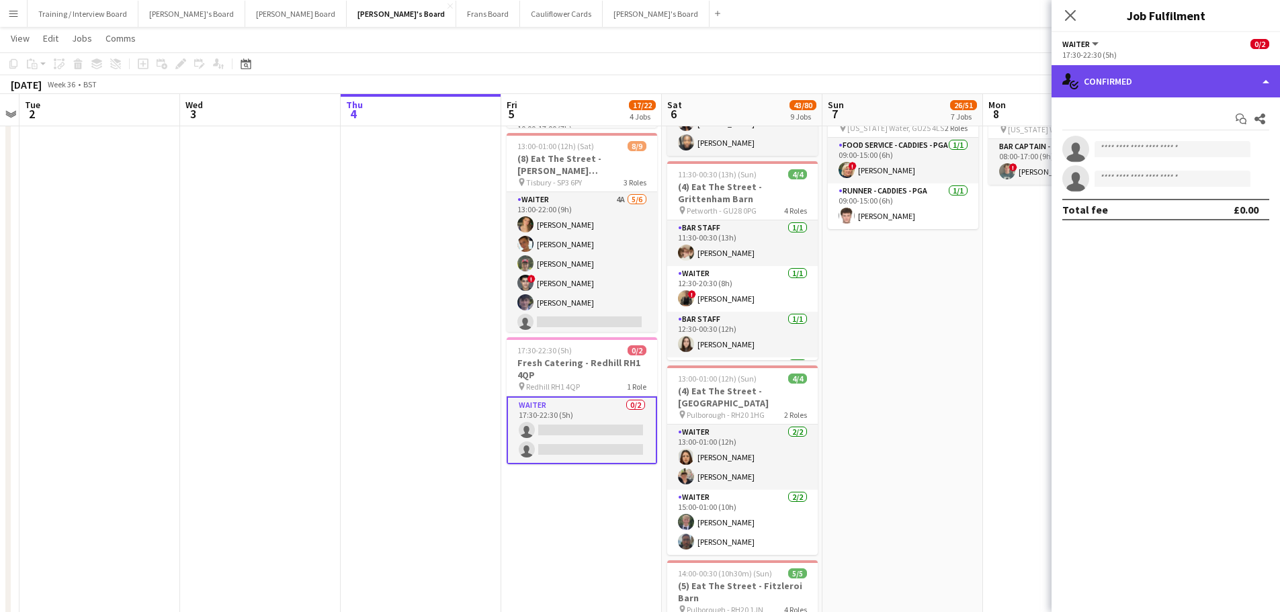
click at [1090, 87] on div "single-neutral-actions-check-2 Confirmed" at bounding box center [1165, 81] width 228 height 32
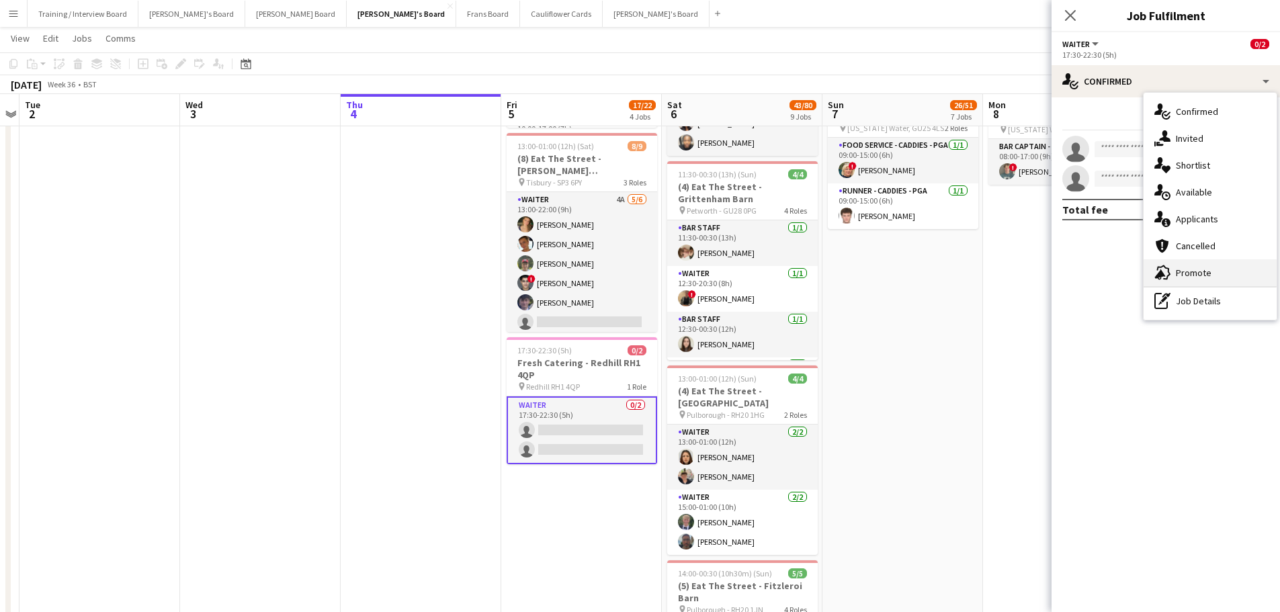
click at [1184, 265] on div "advertising-megaphone Promote" at bounding box center [1209, 272] width 133 height 27
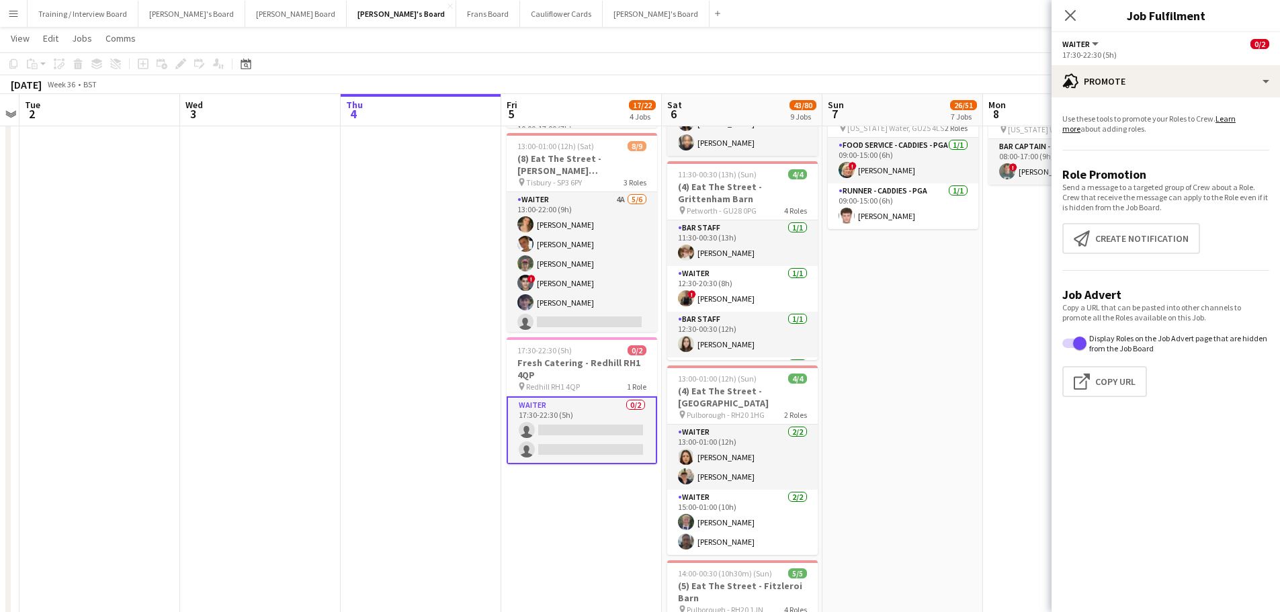
click at [1139, 259] on app-promote-tab "Use these tools to promote your Roles to Crew. Learn more about adding roles. R…" at bounding box center [1165, 258] width 228 height 300
click at [1112, 250] on button "Create notification Create notification" at bounding box center [1131, 238] width 138 height 31
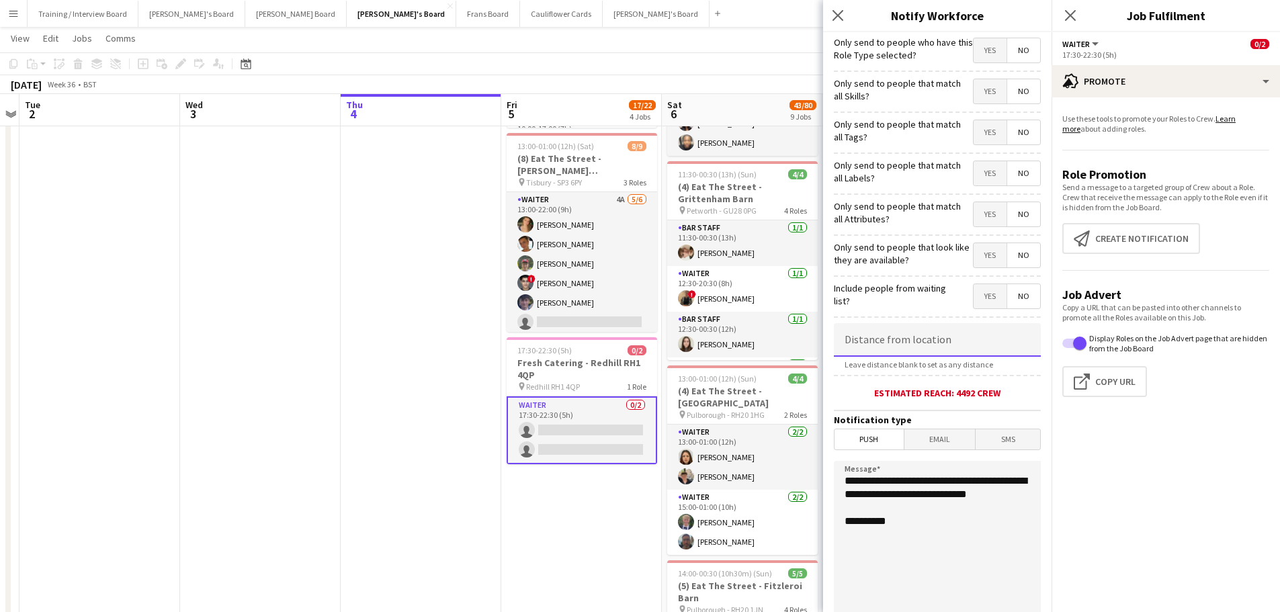
click at [987, 340] on input at bounding box center [937, 340] width 207 height 34
type input "*****"
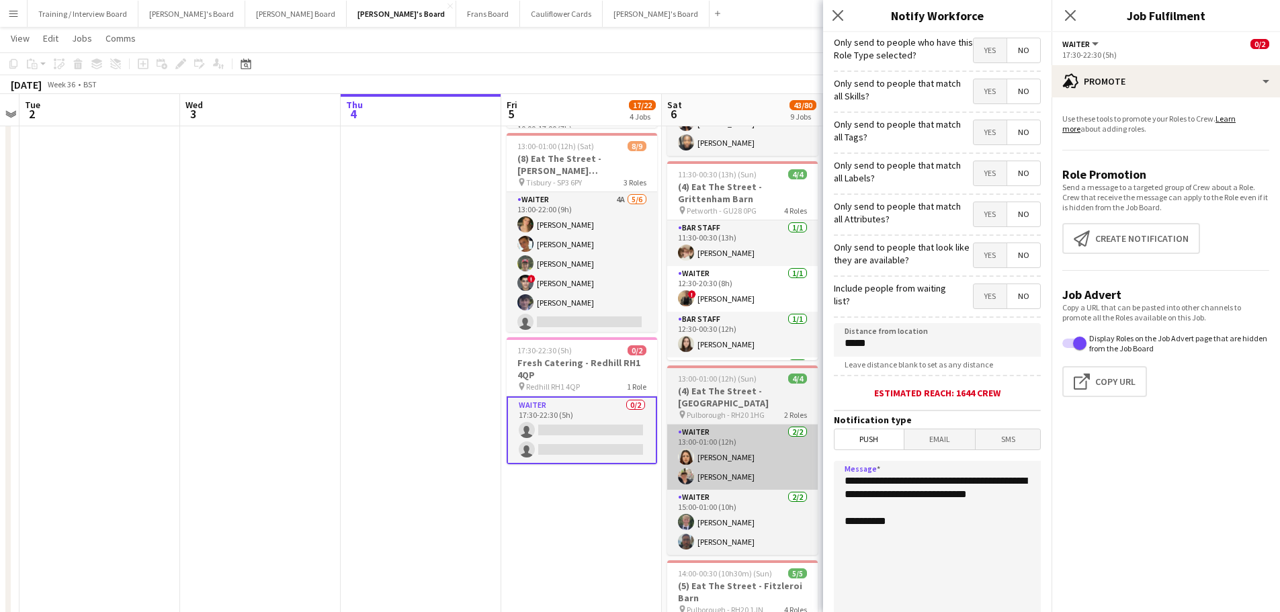
drag, startPoint x: 916, startPoint y: 509, endPoint x: 791, endPoint y: 454, distance: 136.5
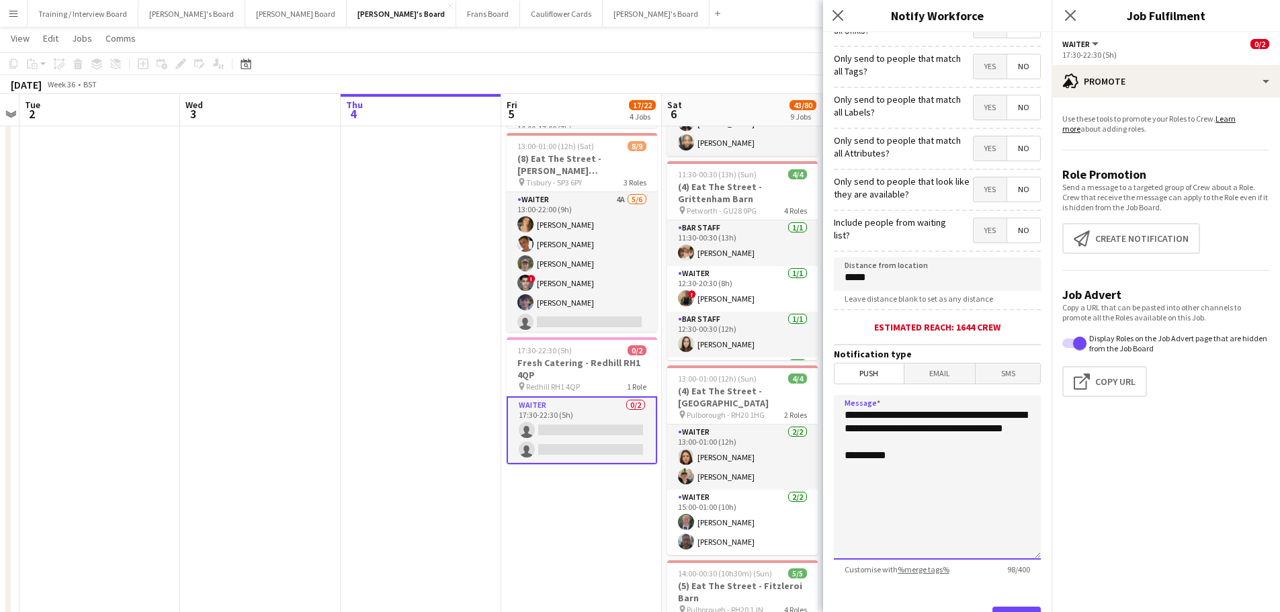
scroll to position [128, 0]
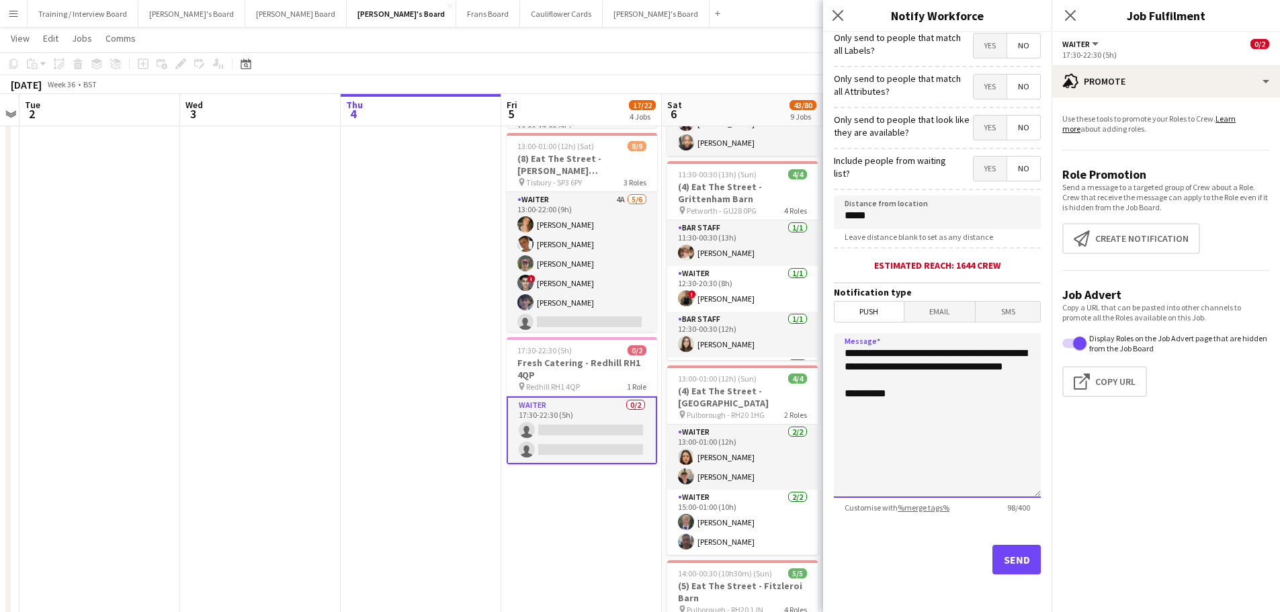
type textarea "**********"
click at [1003, 574] on button "Send" at bounding box center [1016, 560] width 48 height 30
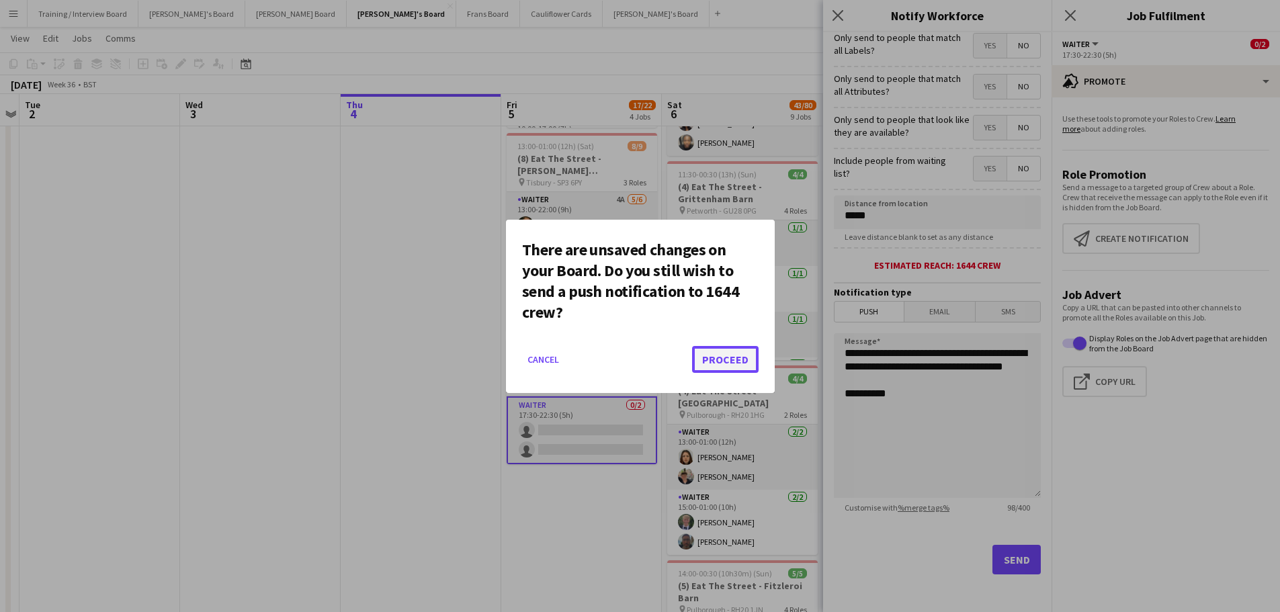
click at [734, 360] on button "Proceed" at bounding box center [725, 359] width 66 height 27
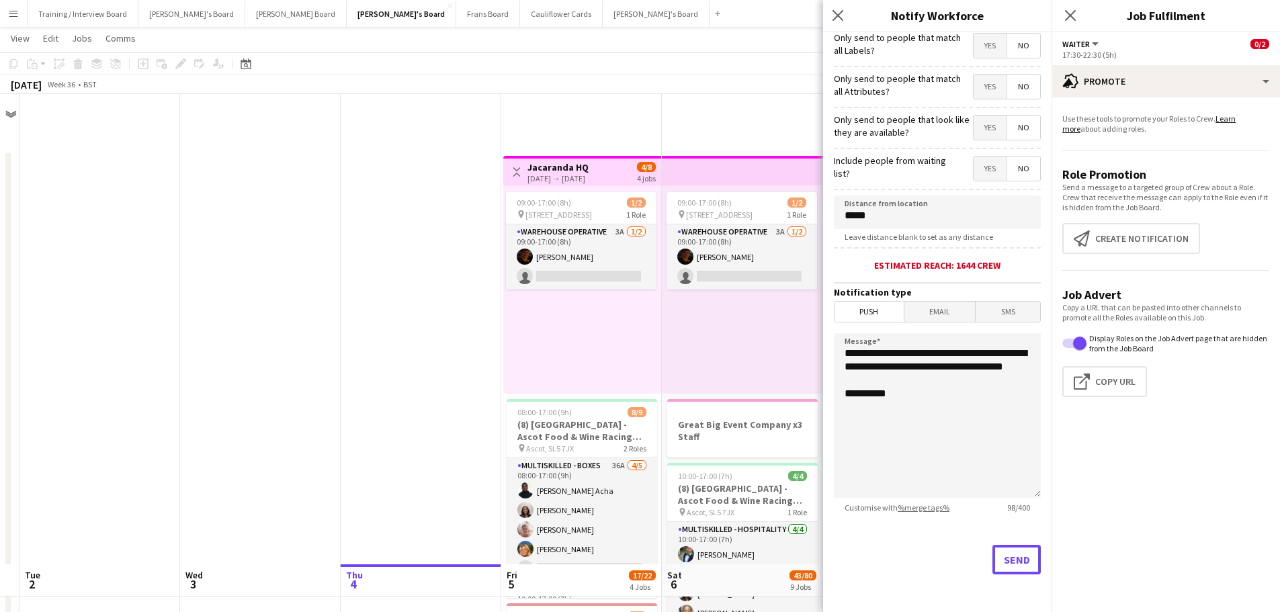
scroll to position [470, 0]
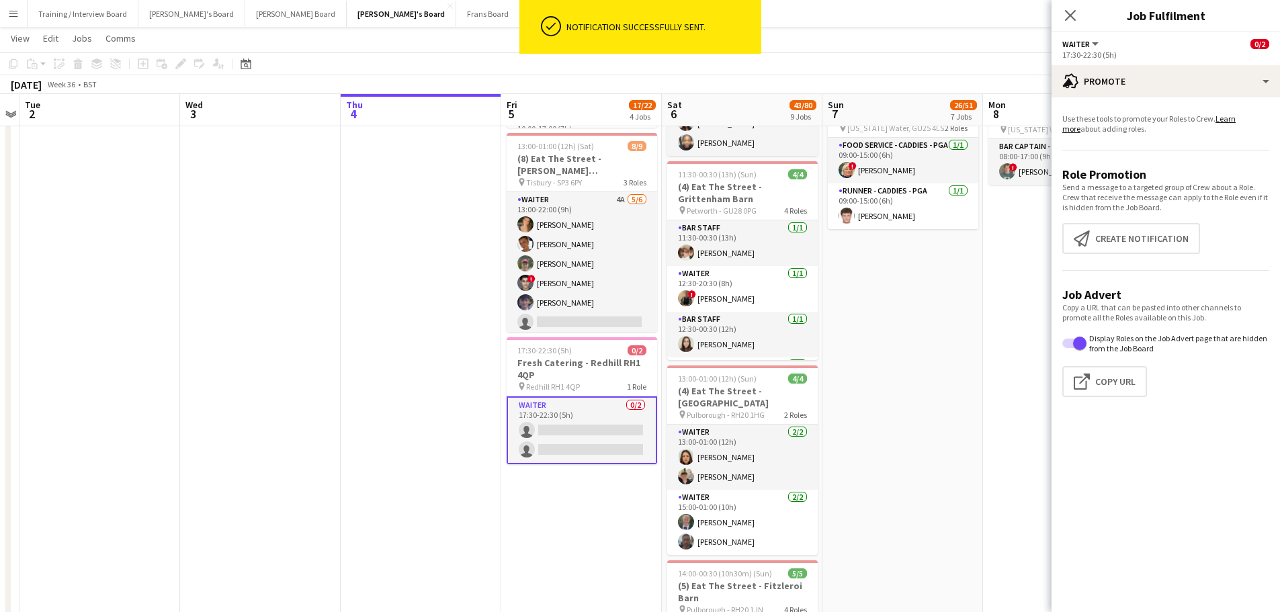
click at [922, 422] on app-date-cell "09:00-17:00 (8h) 1/2 pin Jacaranda Catering, Midhust, GU29 9AL 1 Role Warehouse…" at bounding box center [902, 466] width 161 height 1572
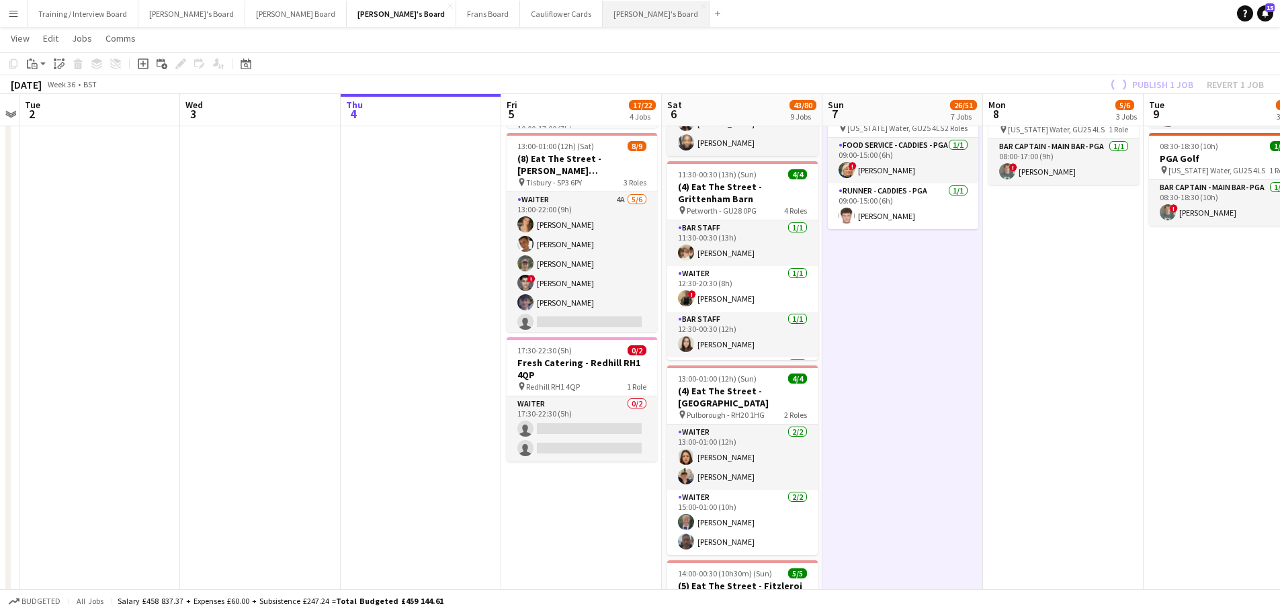
click at [602, 13] on button "[PERSON_NAME]'s Board Close" at bounding box center [655, 14] width 107 height 26
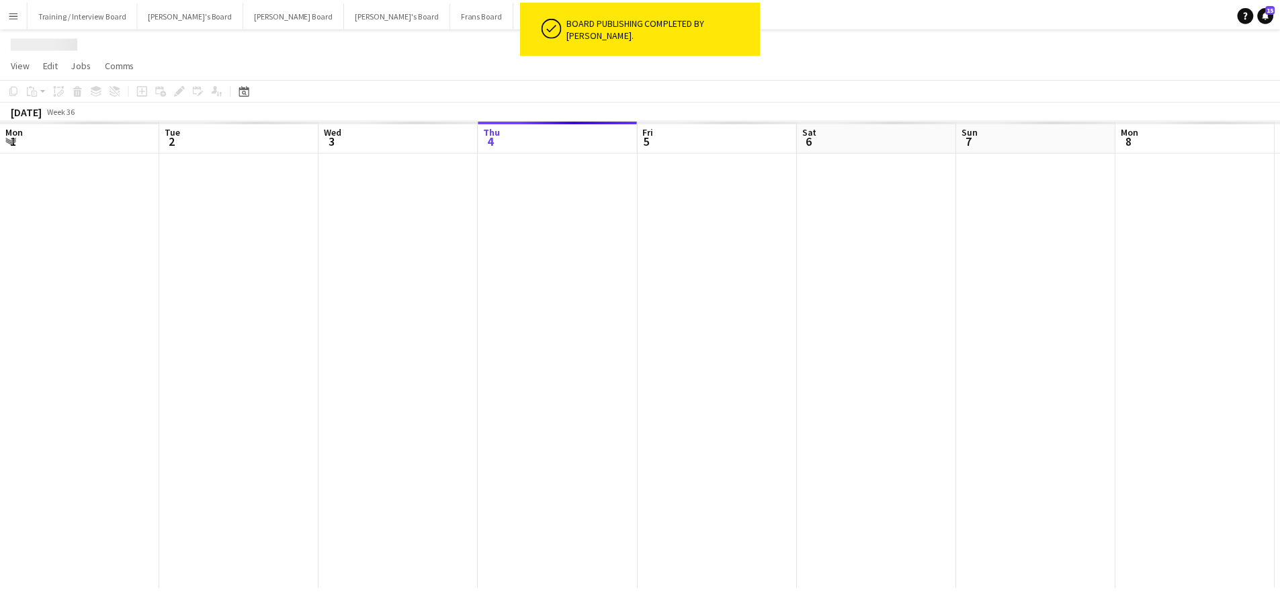
scroll to position [0, 321]
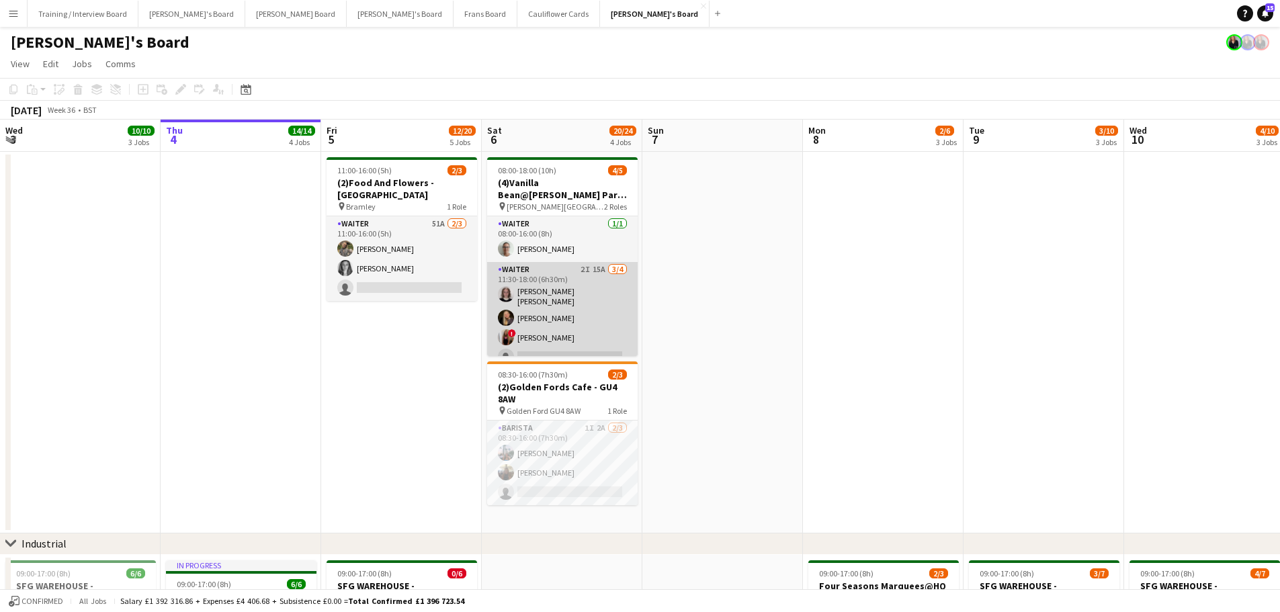
click at [590, 291] on app-card-role "Waiter 2I 15A 3/4 11:30-18:00 (6h30m) Matilda Kierkegaard Holt Natalia Dembek !…" at bounding box center [562, 316] width 150 height 108
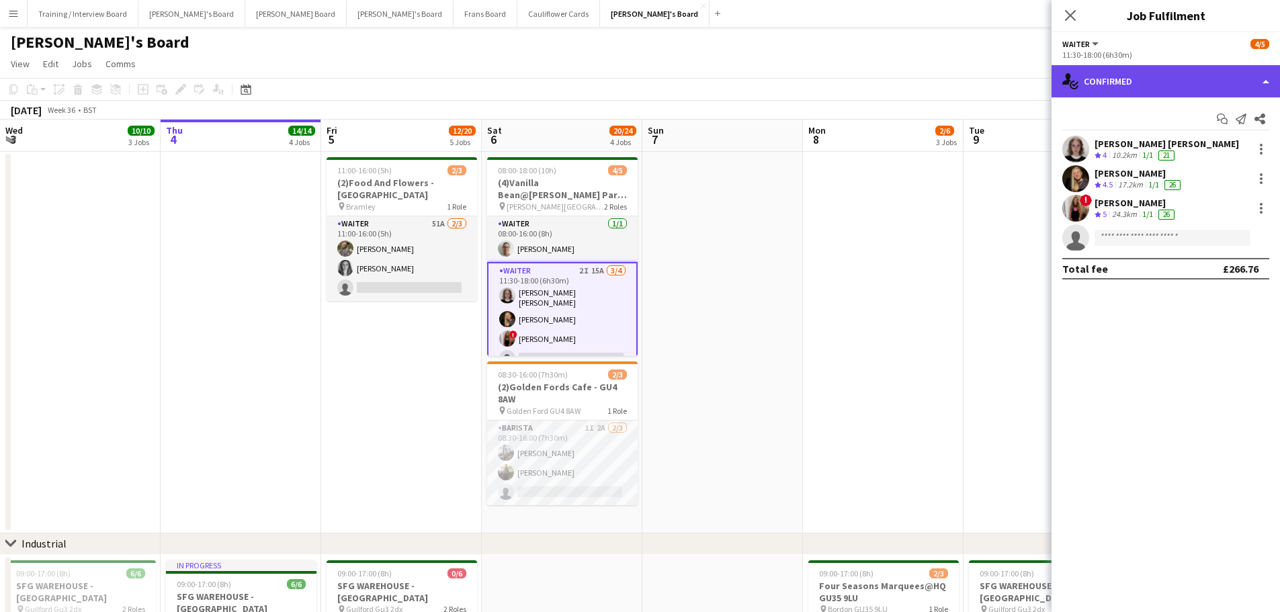
click at [1147, 74] on div "single-neutral-actions-check-2 Confirmed" at bounding box center [1165, 81] width 228 height 32
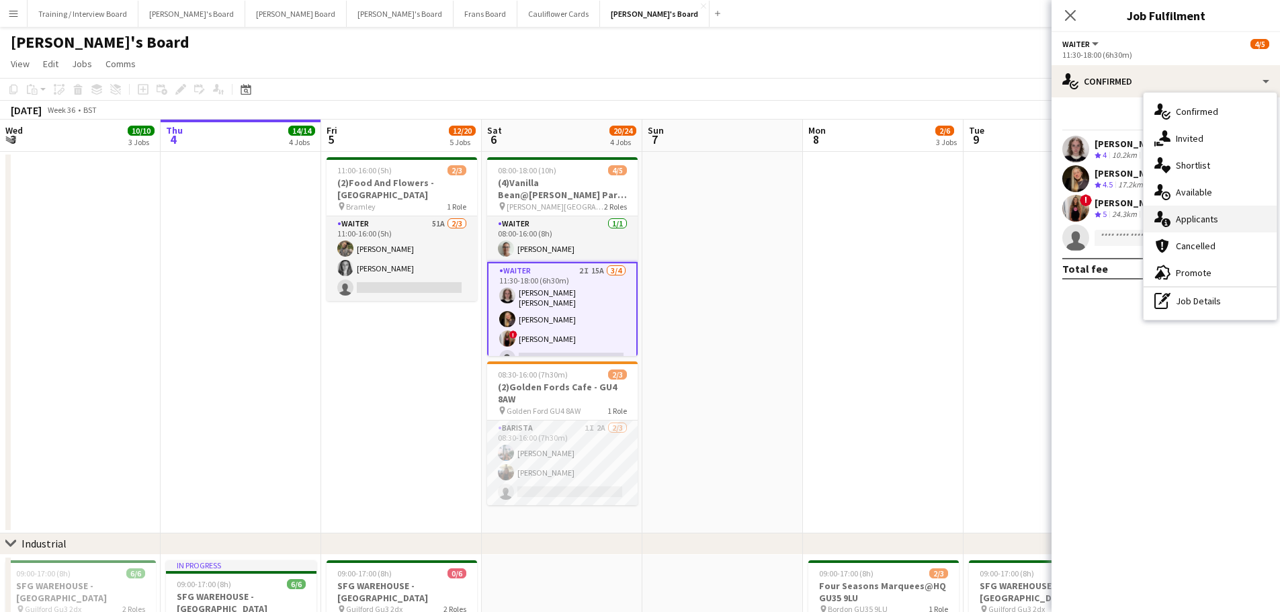
click at [1199, 222] on span "Applicants" at bounding box center [1196, 219] width 42 height 12
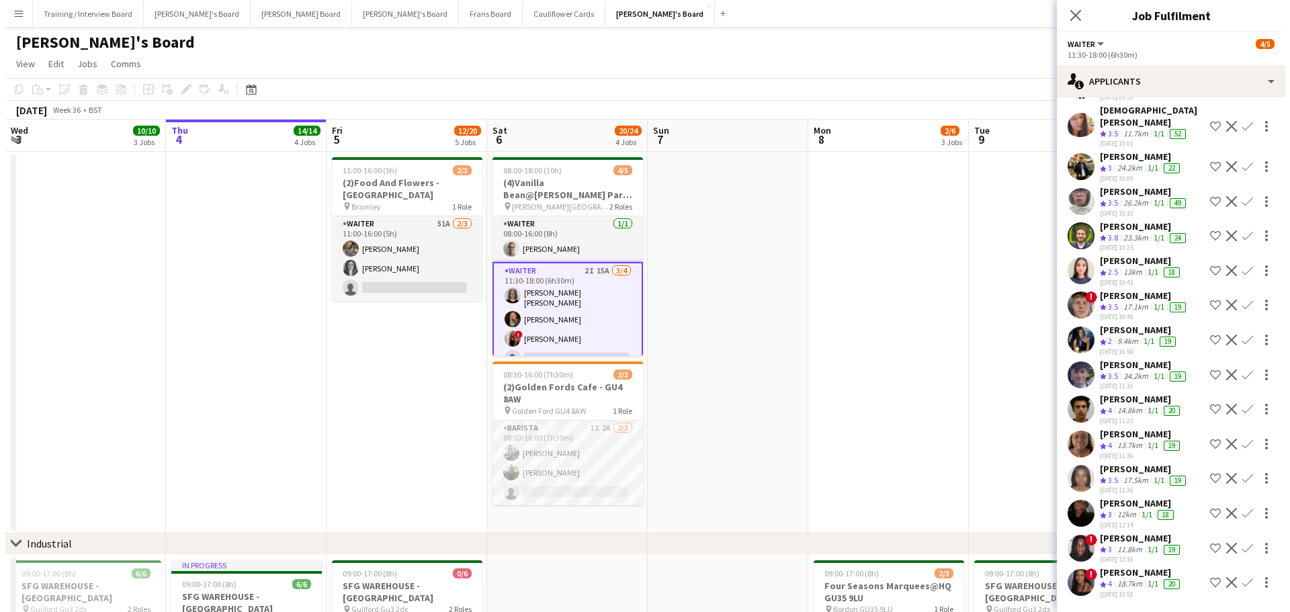
scroll to position [0, 0]
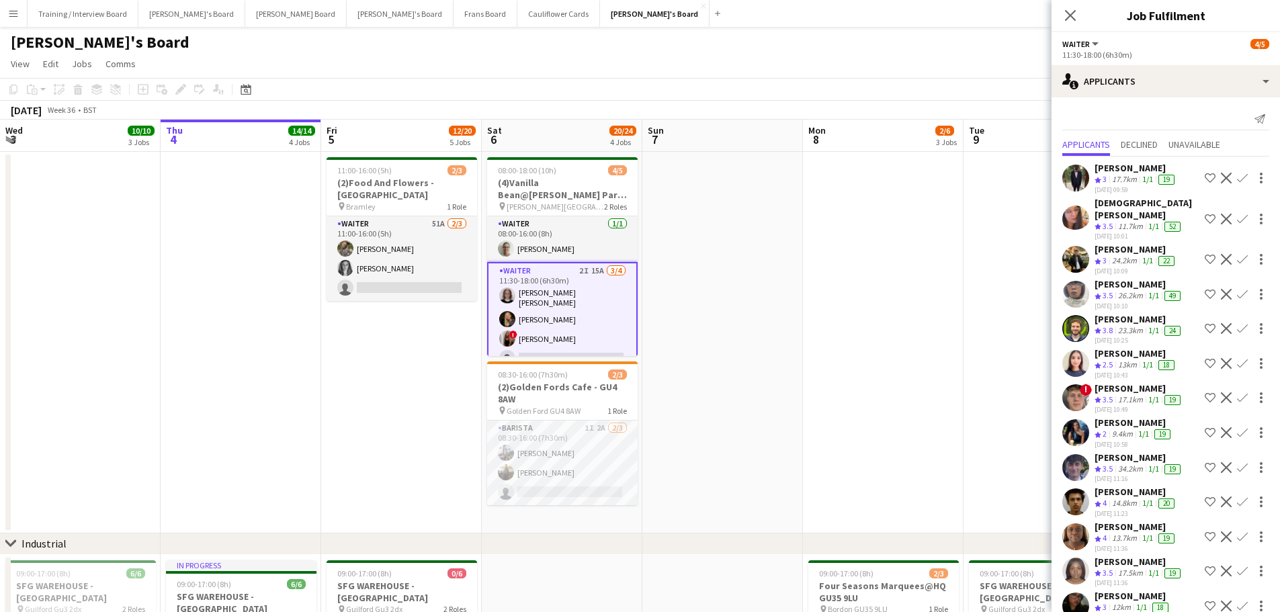
click at [741, 332] on app-date-cell at bounding box center [722, 343] width 161 height 382
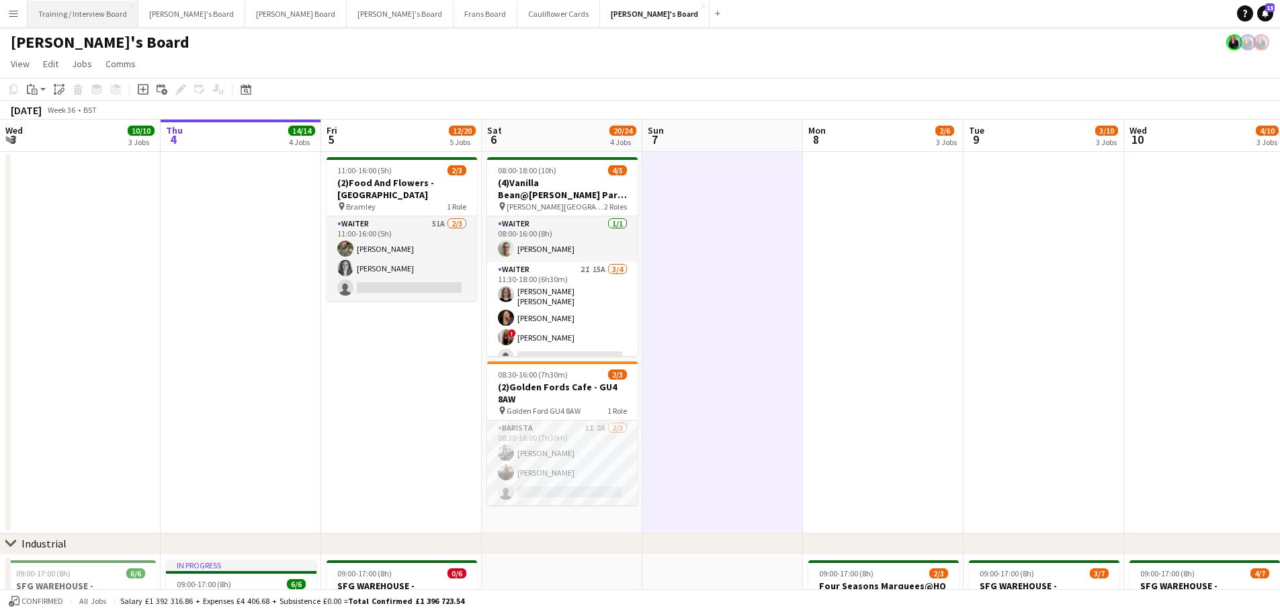
click at [87, 16] on button "Training / Interview Board Close" at bounding box center [83, 14] width 111 height 26
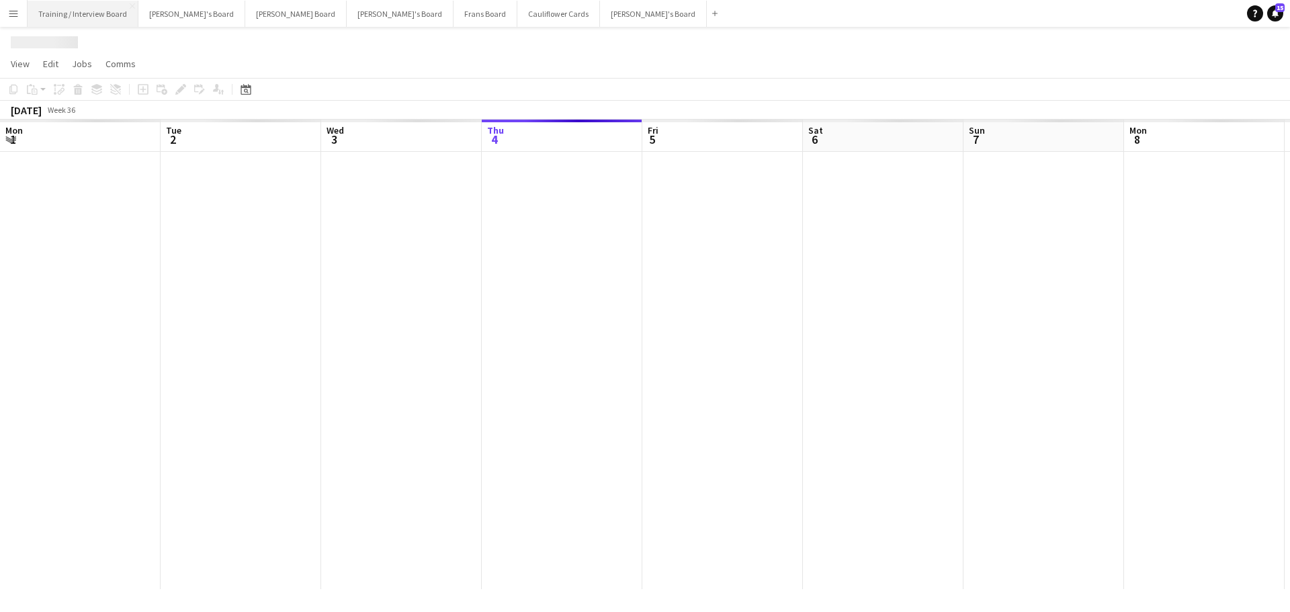
scroll to position [0, 321]
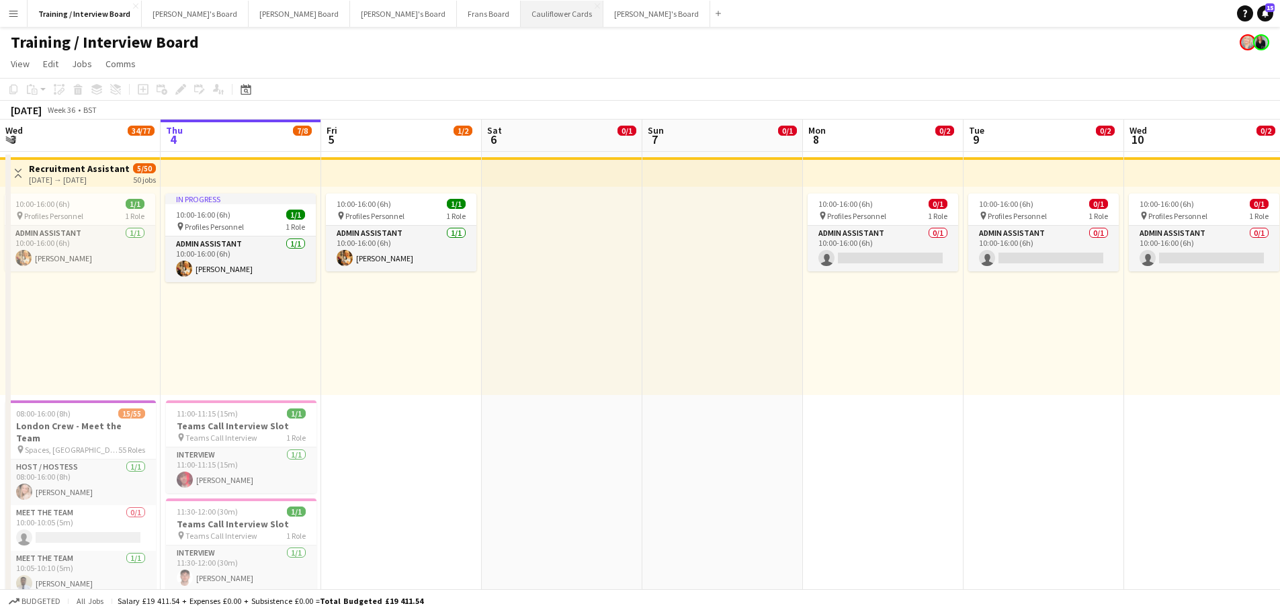
click at [521, 13] on button "Cauliflower Cards Close" at bounding box center [562, 14] width 83 height 26
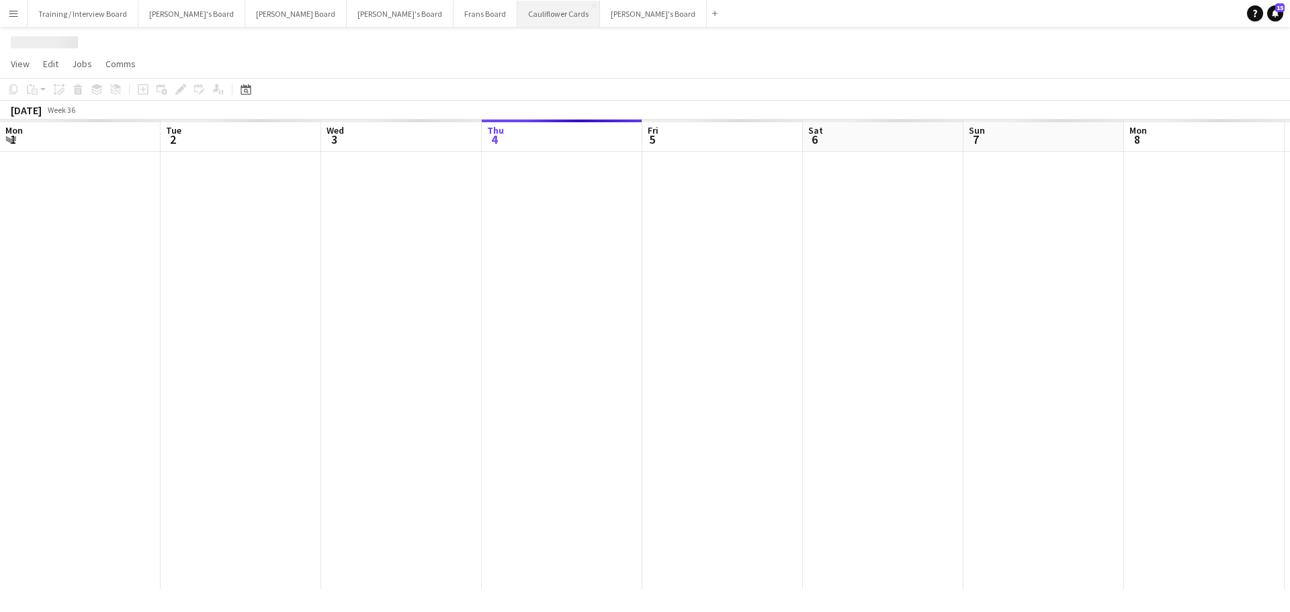
scroll to position [0, 321]
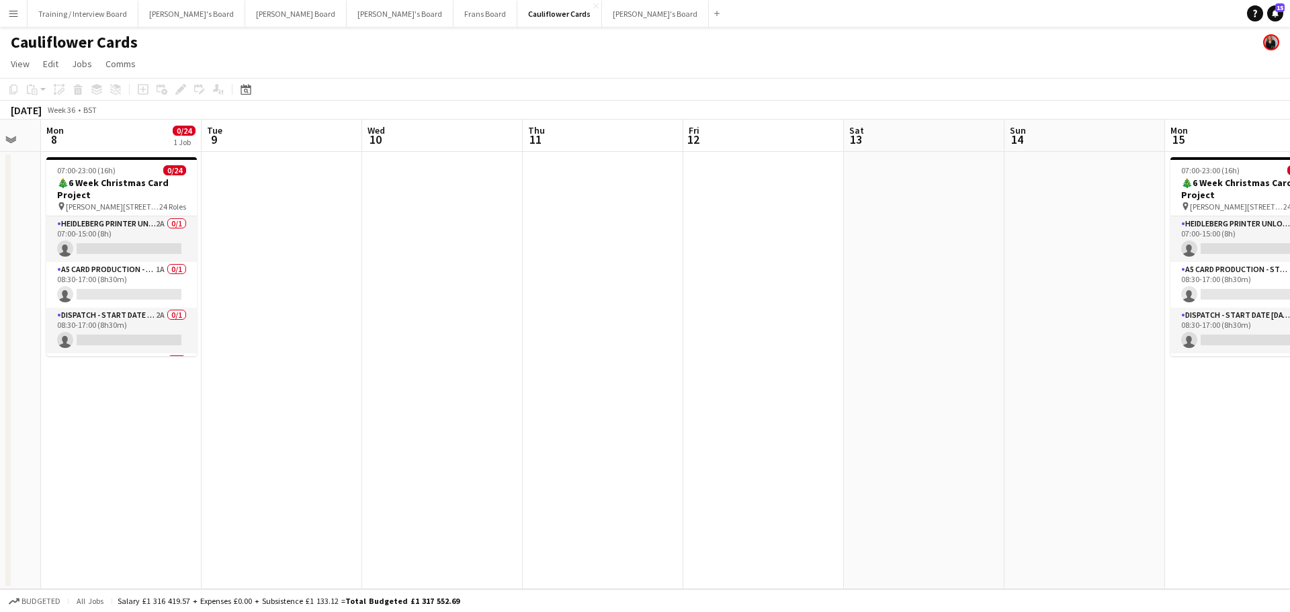
drag, startPoint x: 1088, startPoint y: 418, endPoint x: 146, endPoint y: 401, distance: 941.9
click at [163, 401] on app-calendar-viewport "Thu 4 Fri 5 Sat 6 Sun 7 Mon 8 0/24 1 Job Tue 9 Wed 10 Thu 11 Fri 12 Sat 13 Sun …" at bounding box center [645, 355] width 1290 height 470
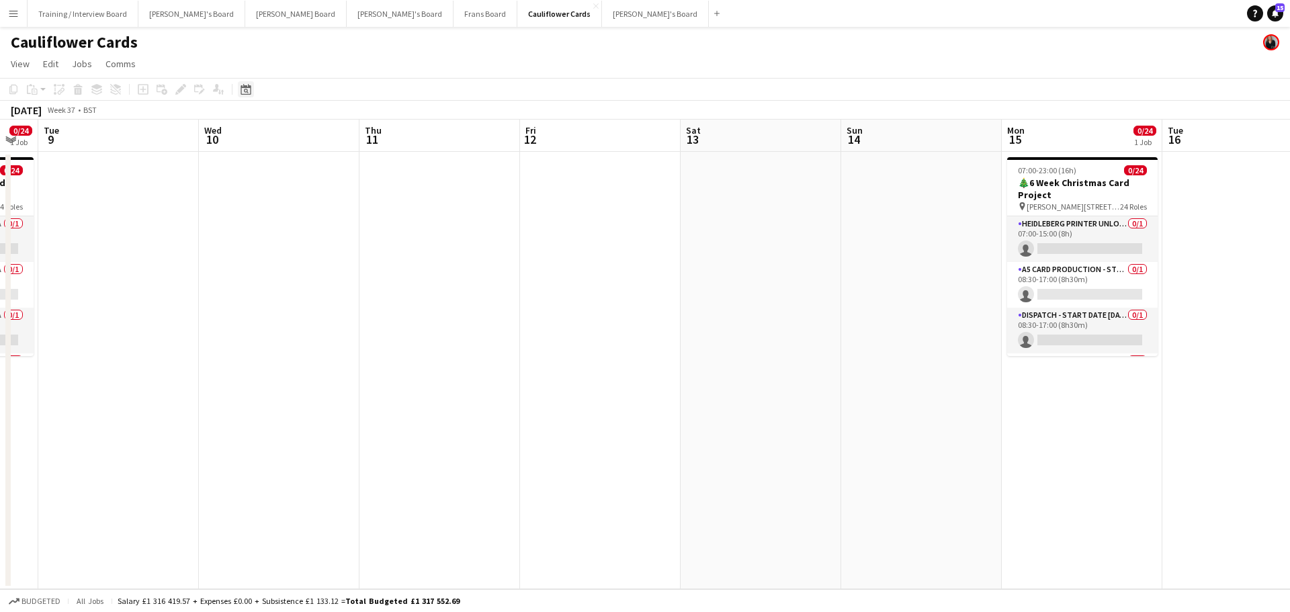
click at [242, 87] on icon at bounding box center [245, 89] width 10 height 11
click at [271, 137] on span "[DATE]" at bounding box center [258, 136] width 25 height 12
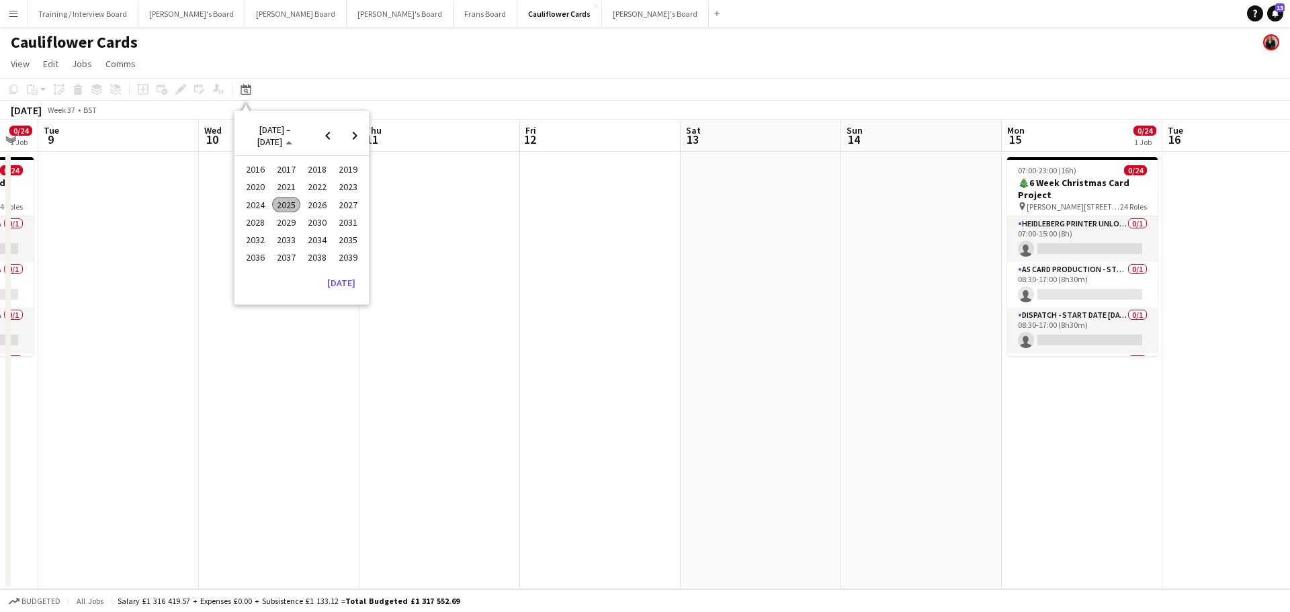
click at [259, 197] on span "2024" at bounding box center [255, 205] width 28 height 16
click at [283, 216] on span "OCT" at bounding box center [286, 222] width 28 height 16
click at [271, 256] on span "22" at bounding box center [267, 257] width 16 height 16
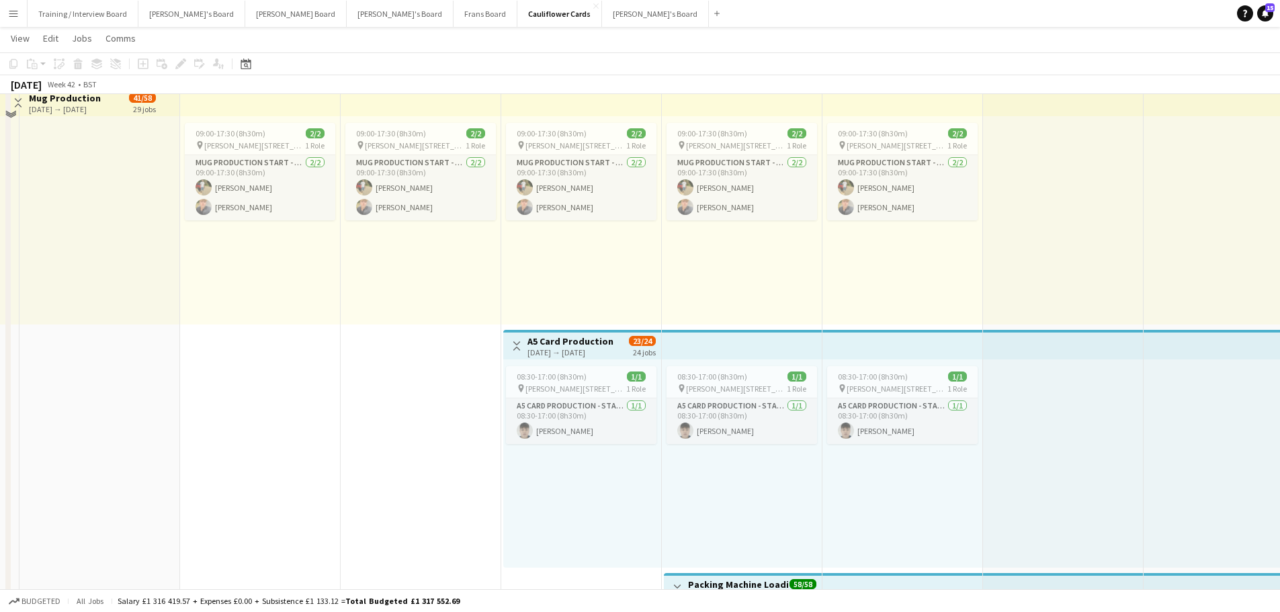
scroll to position [3847, 0]
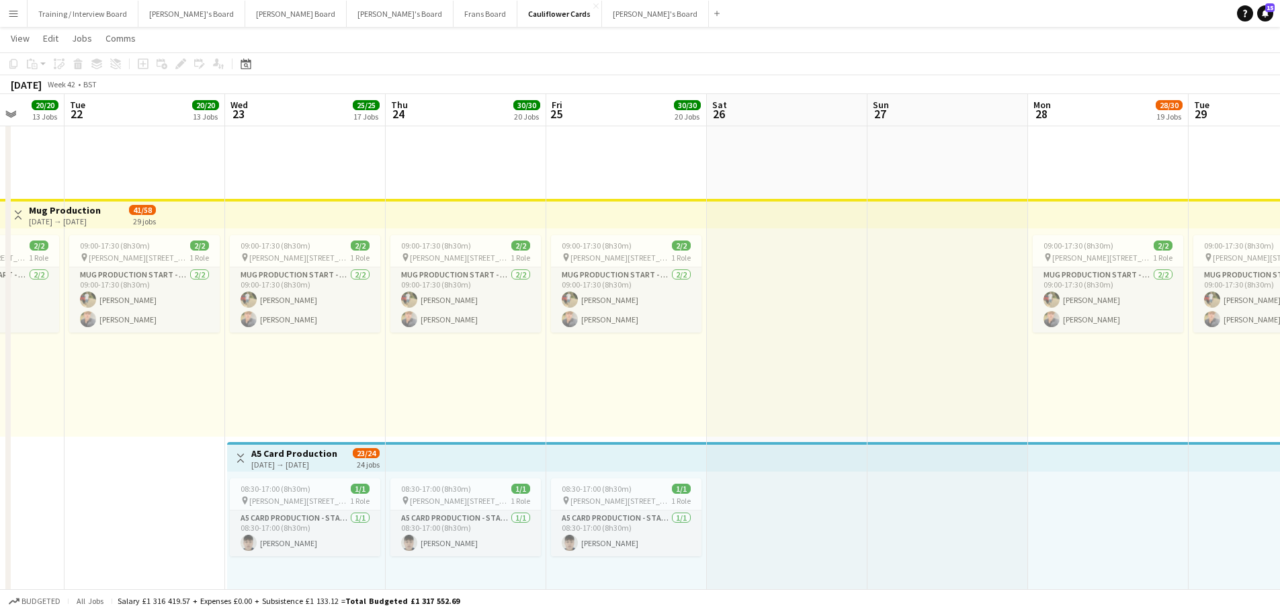
drag, startPoint x: 1123, startPoint y: 343, endPoint x: 686, endPoint y: 316, distance: 437.4
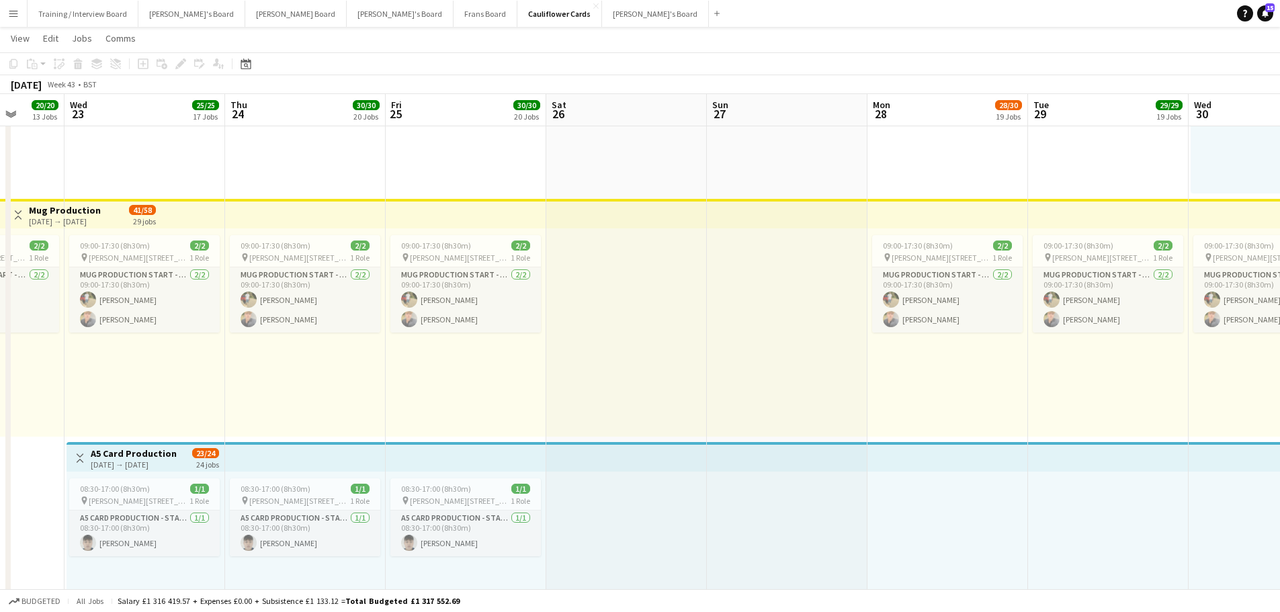
drag, startPoint x: 1005, startPoint y: 325, endPoint x: 302, endPoint y: 277, distance: 704.9
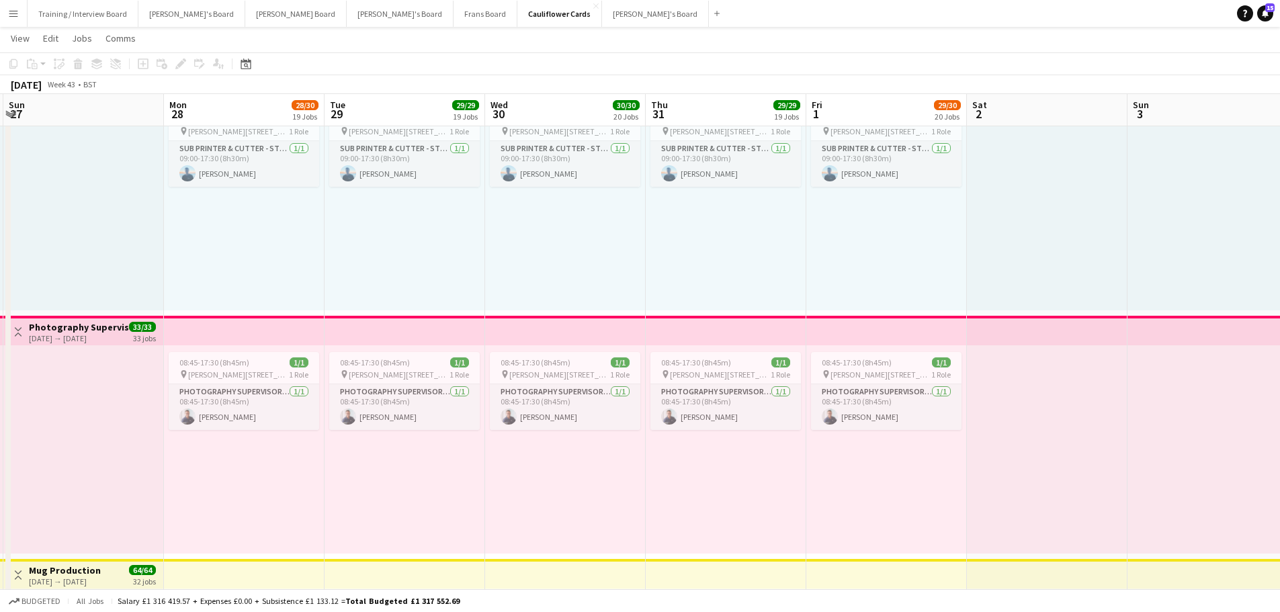
scroll to position [0, 0]
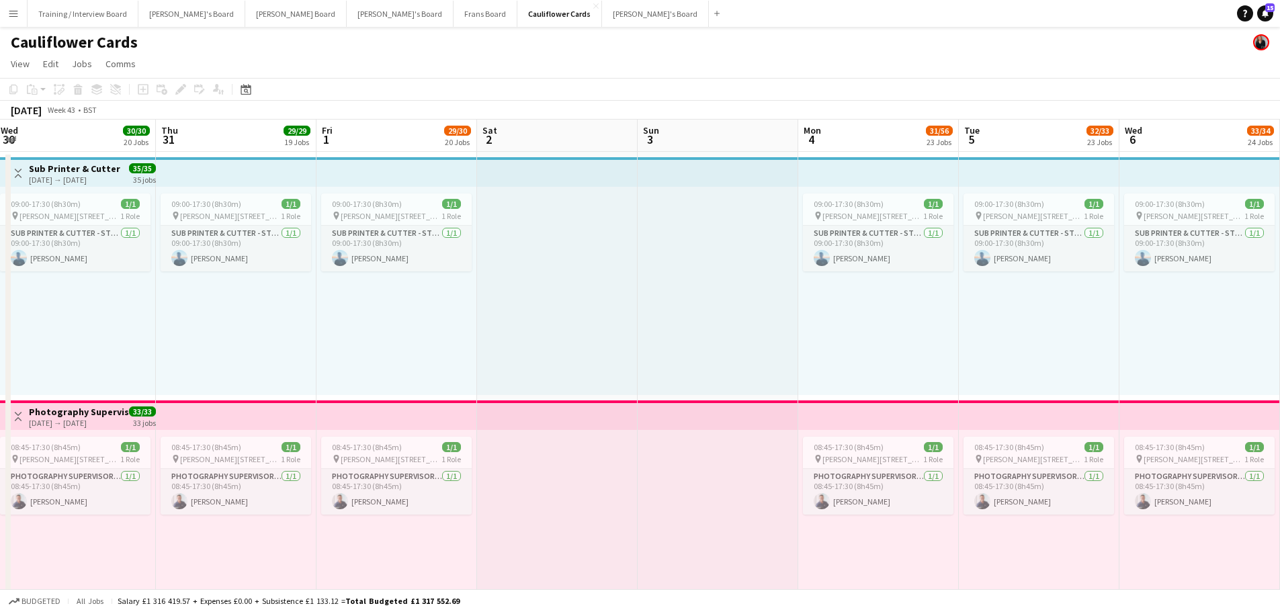
drag, startPoint x: 1157, startPoint y: 271, endPoint x: 242, endPoint y: 240, distance: 915.4
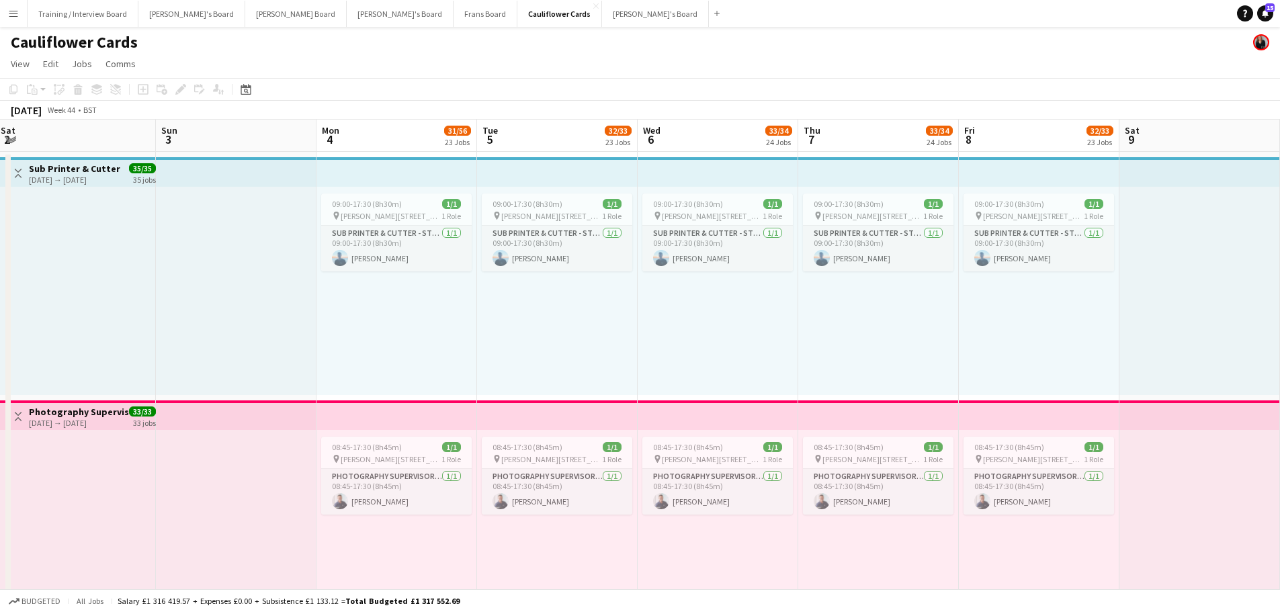
drag, startPoint x: 1046, startPoint y: 331, endPoint x: 362, endPoint y: 291, distance: 685.0
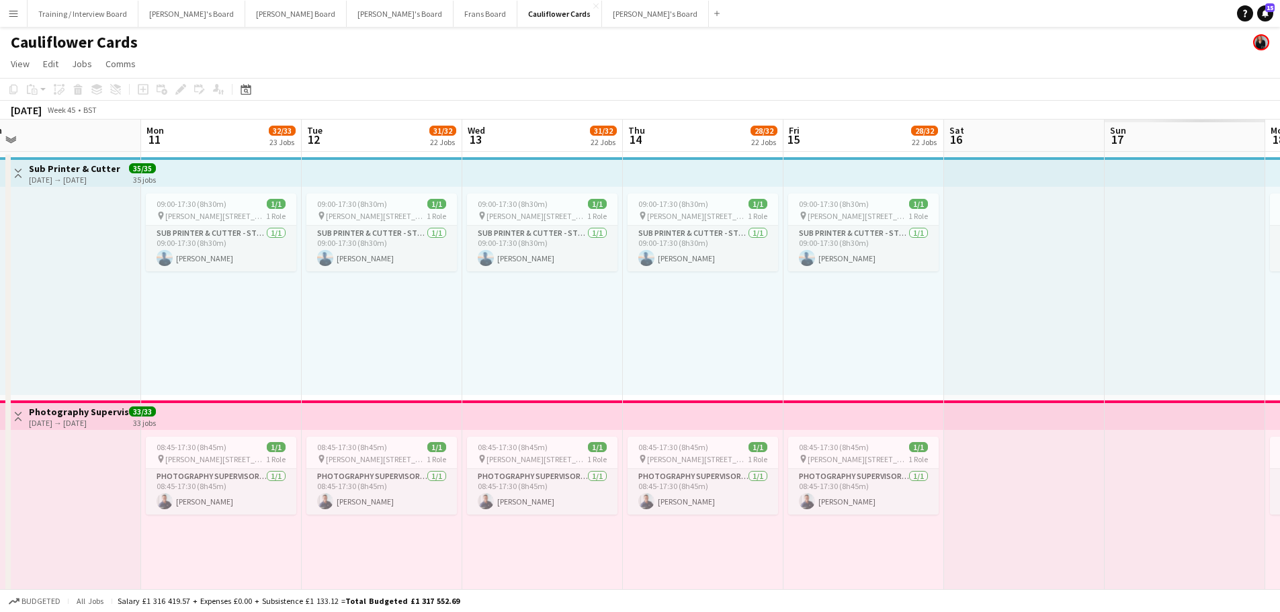
drag, startPoint x: 954, startPoint y: 324, endPoint x: 213, endPoint y: 284, distance: 742.6
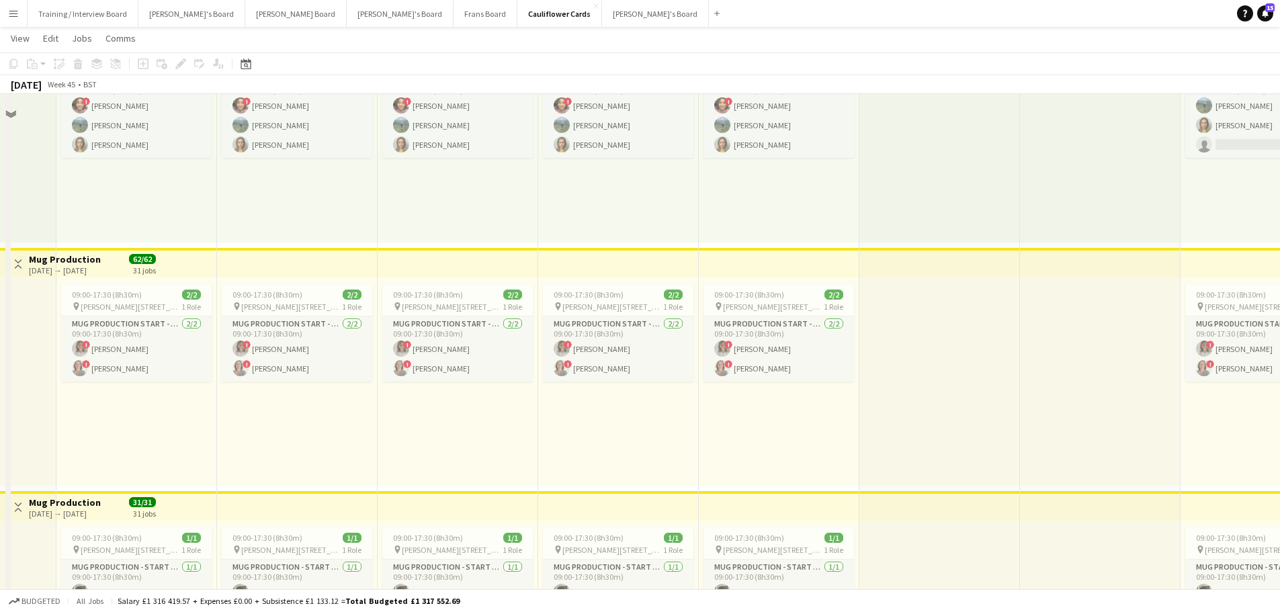
scroll to position [2149, 0]
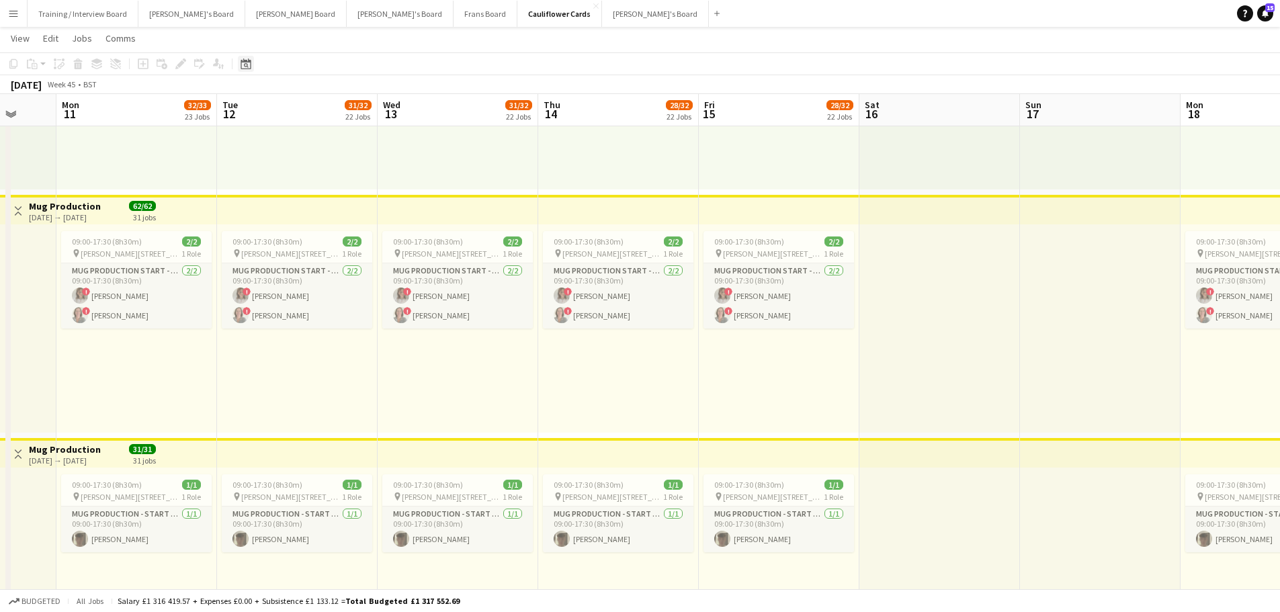
click at [250, 67] on icon "Date picker" at bounding box center [245, 63] width 11 height 11
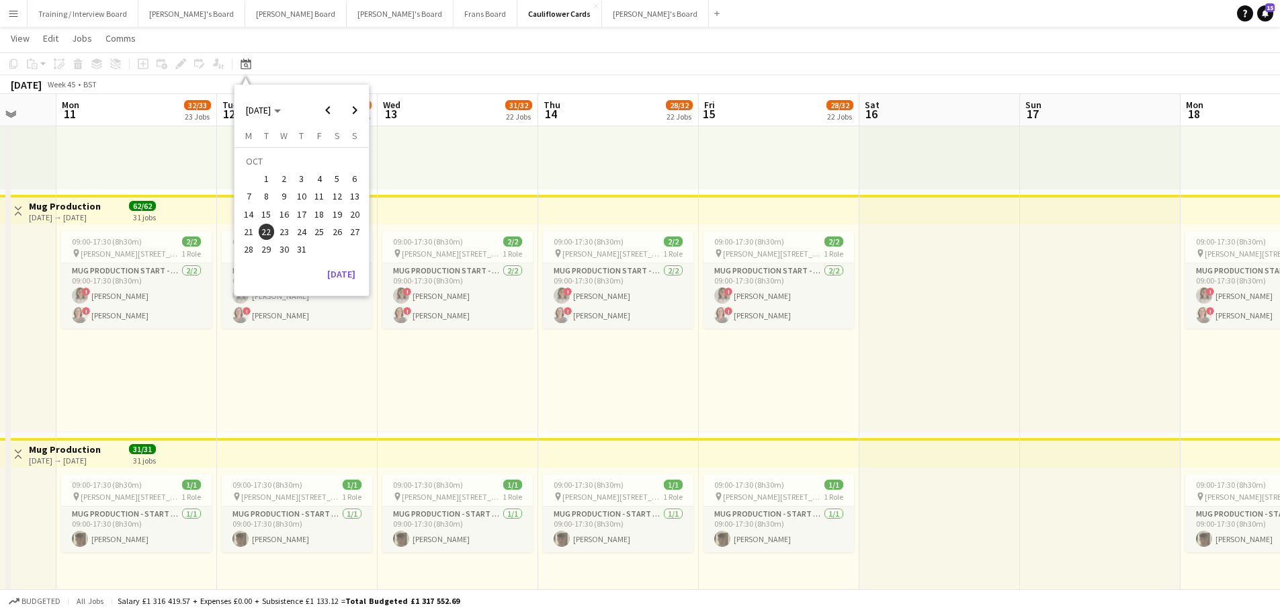
click at [290, 235] on span "23" at bounding box center [284, 232] width 16 height 16
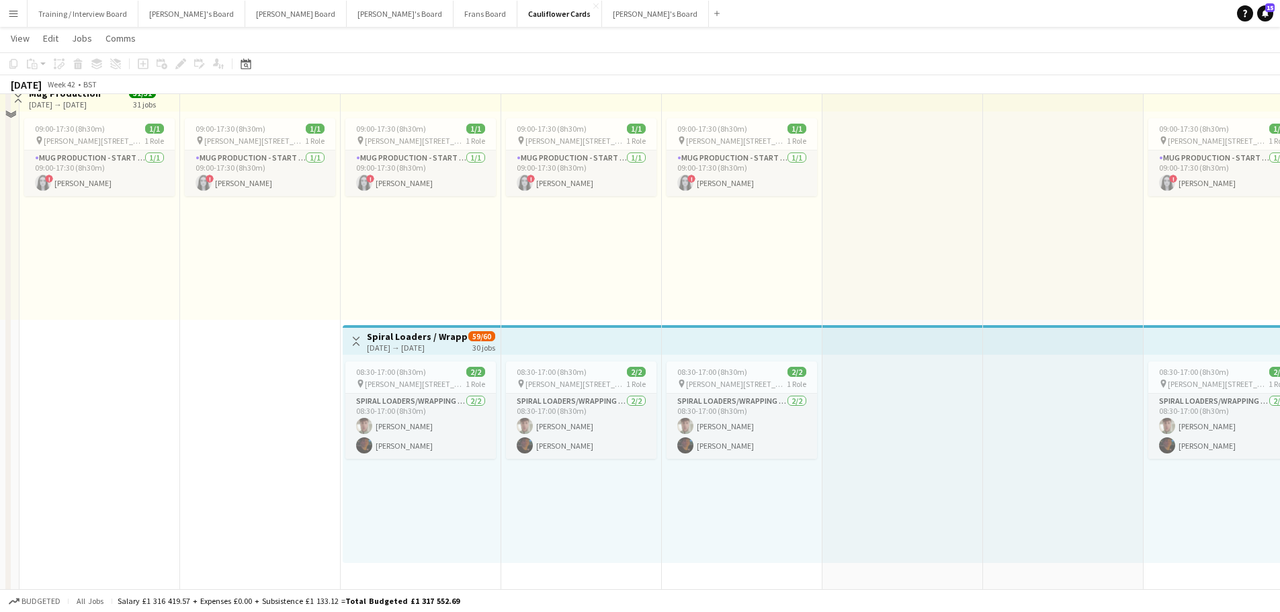
scroll to position [3023, 0]
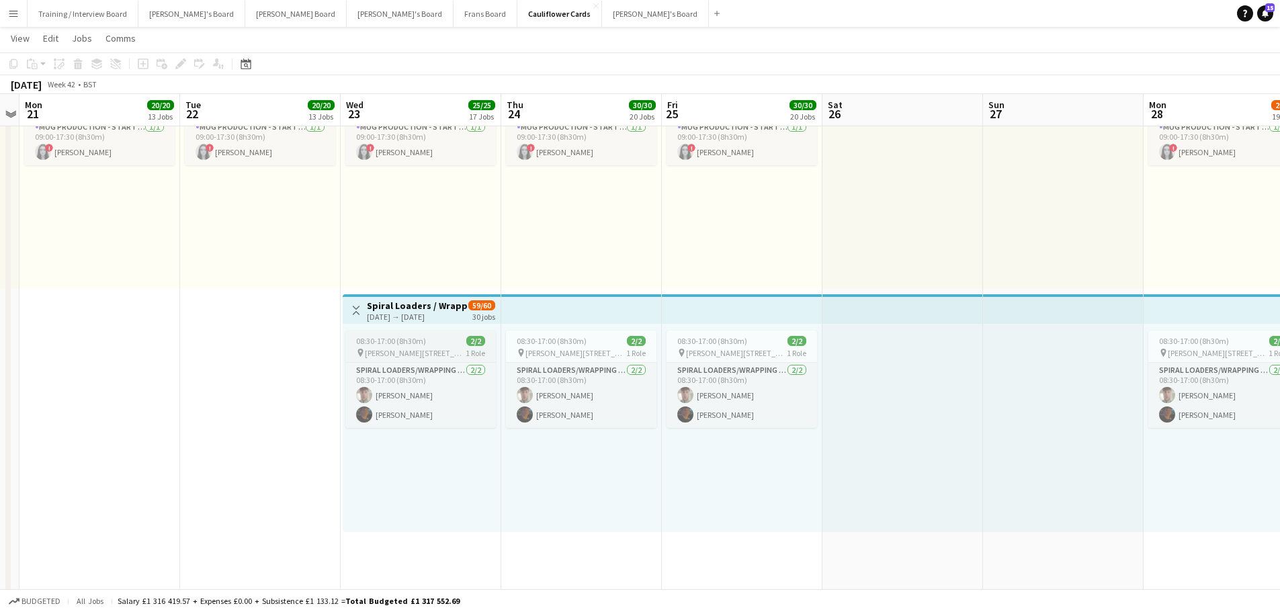
click at [416, 354] on span "[PERSON_NAME][STREET_ADDRESS][PERSON_NAME][PERSON_NAME]" at bounding box center [415, 353] width 101 height 10
click at [16, 64] on icon "Copy" at bounding box center [13, 63] width 11 height 11
click at [247, 65] on icon "Date picker" at bounding box center [245, 63] width 11 height 11
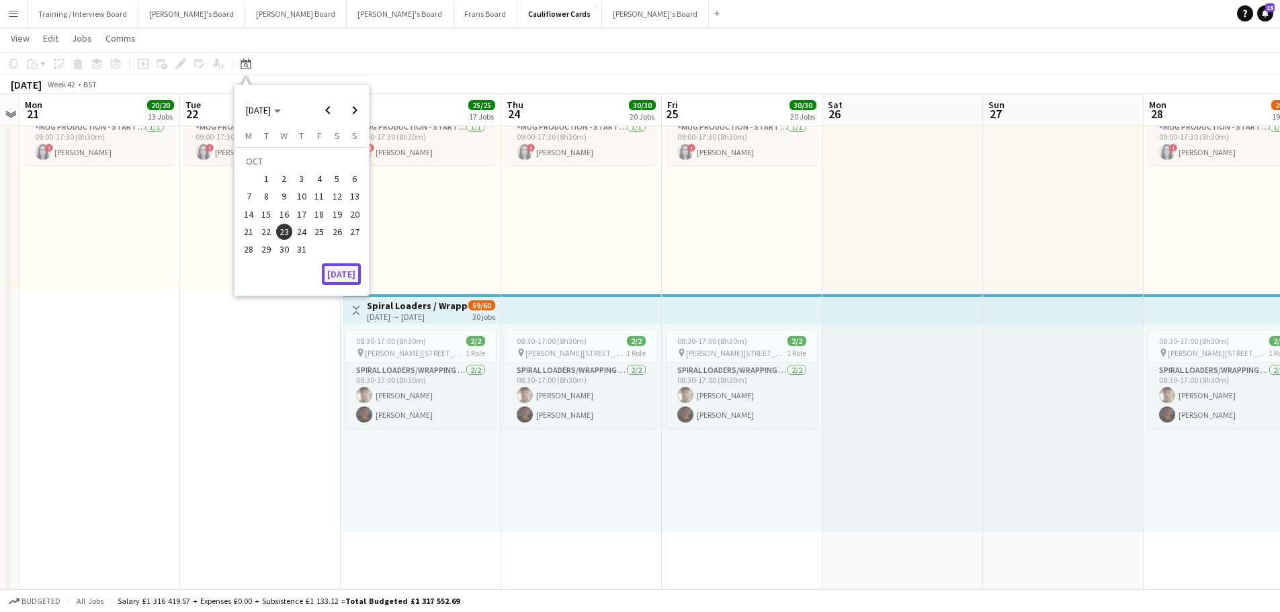
click at [334, 267] on button "[DATE]" at bounding box center [341, 273] width 39 height 21
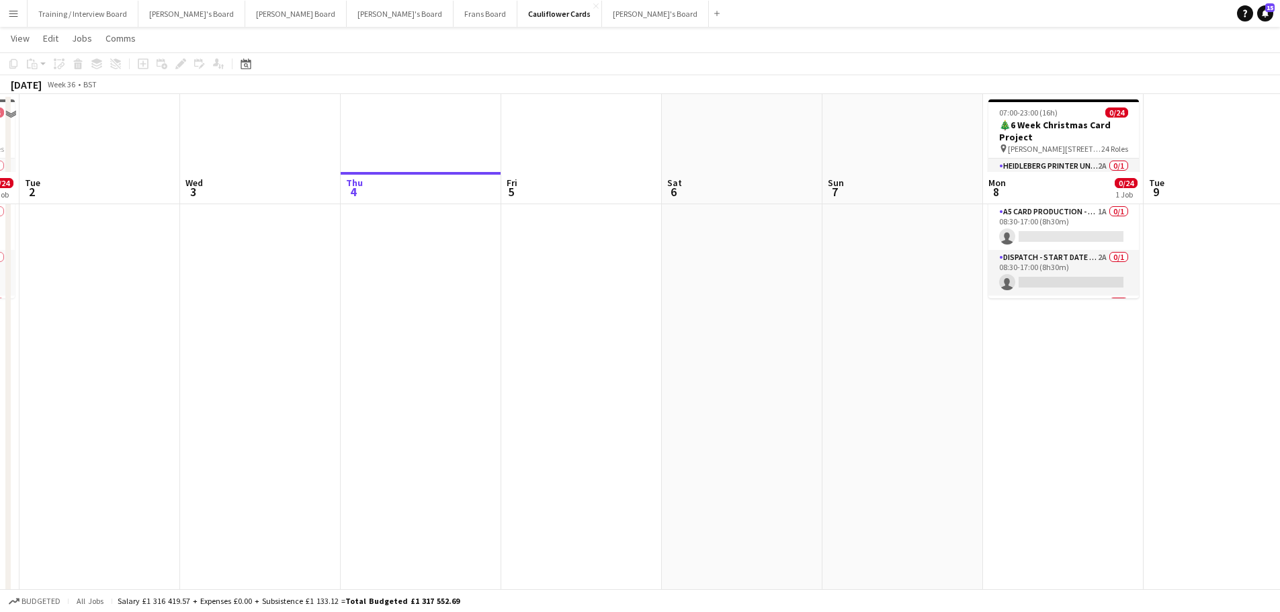
scroll to position [0, 0]
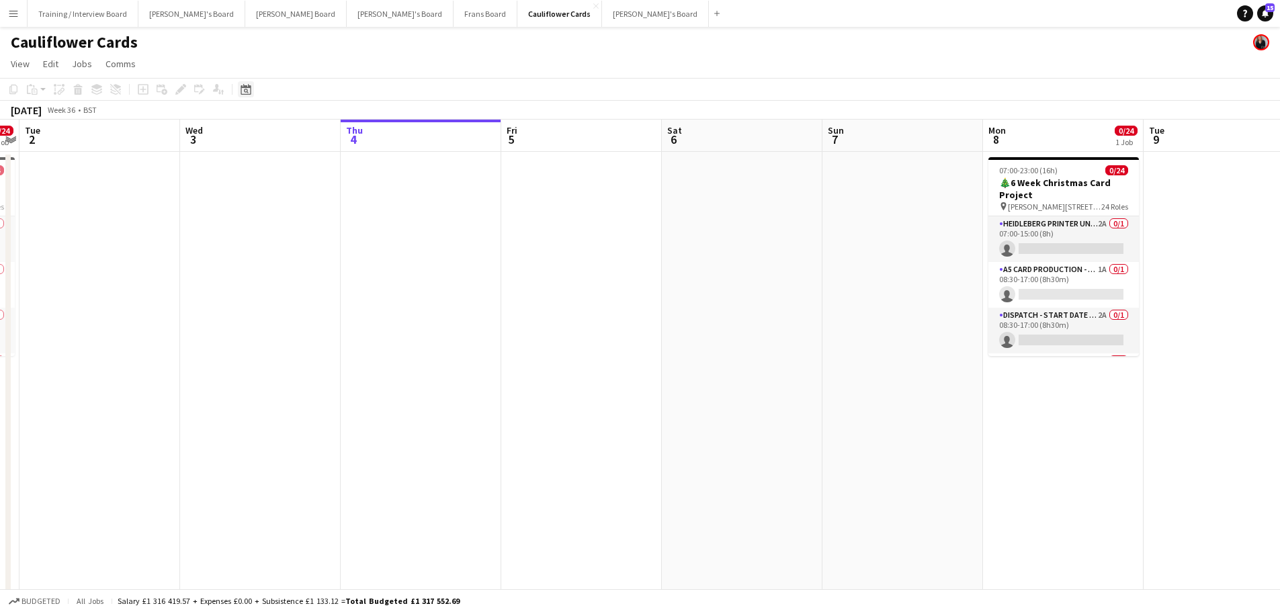
click at [241, 89] on icon at bounding box center [245, 89] width 10 height 11
click at [357, 138] on span "Next month" at bounding box center [354, 135] width 27 height 27
click at [283, 262] on span "22" at bounding box center [284, 257] width 16 height 16
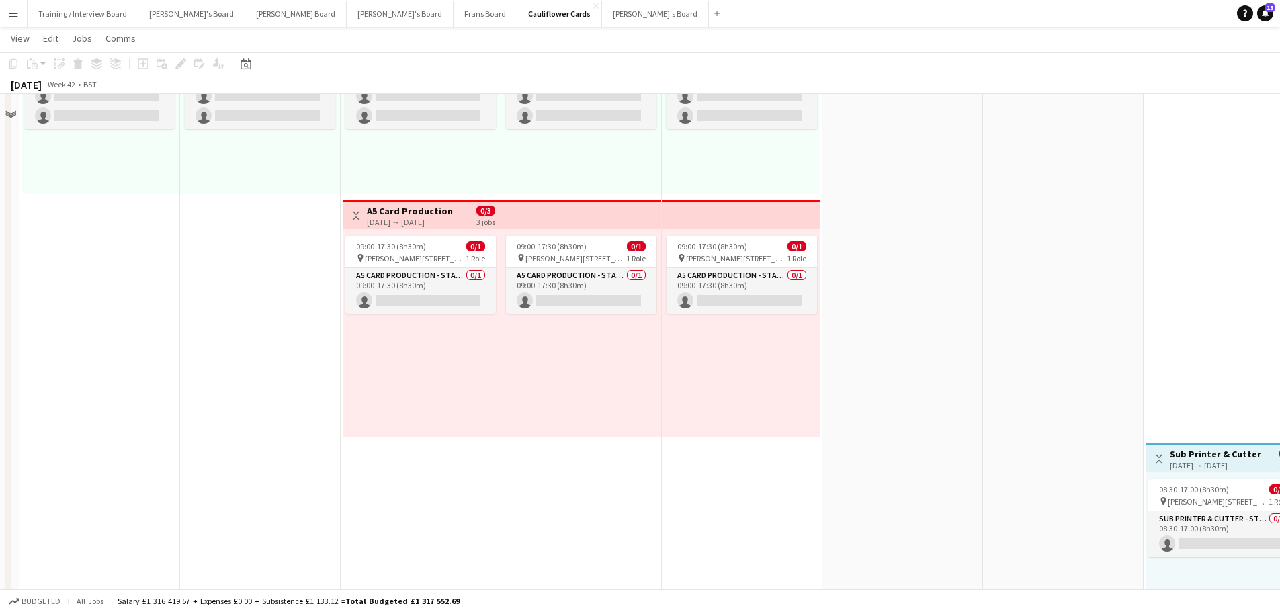
scroll to position [2149, 0]
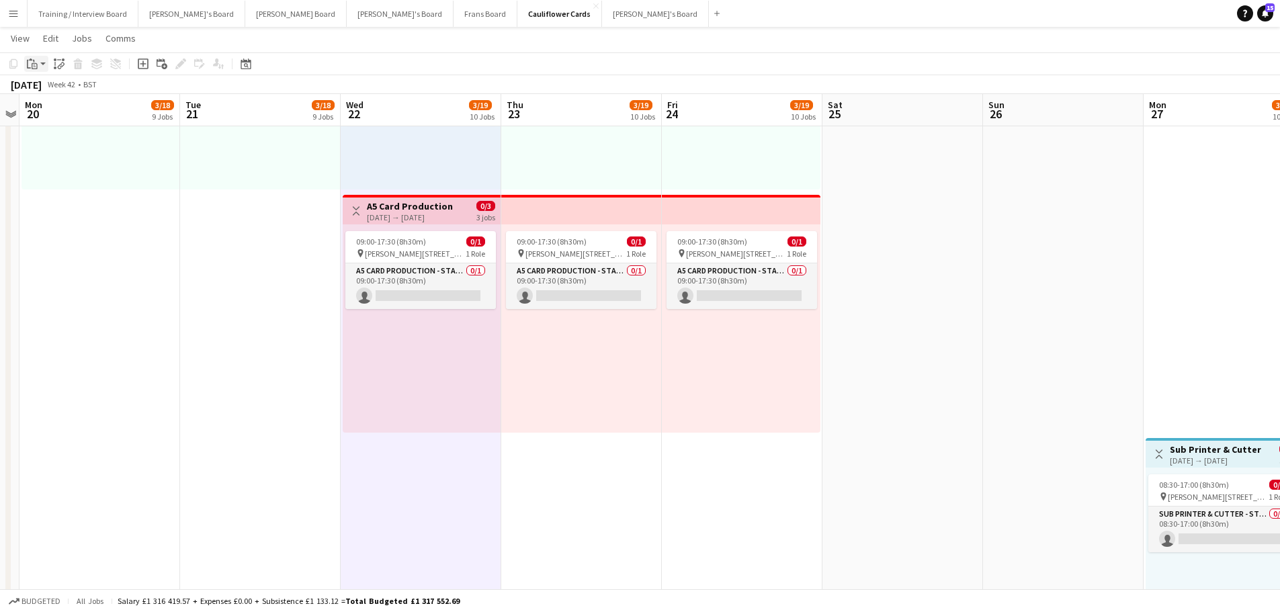
click at [33, 64] on icon "Paste" at bounding box center [32, 63] width 11 height 11
click at [45, 91] on link "Paste Ctrl+V" at bounding box center [99, 89] width 126 height 12
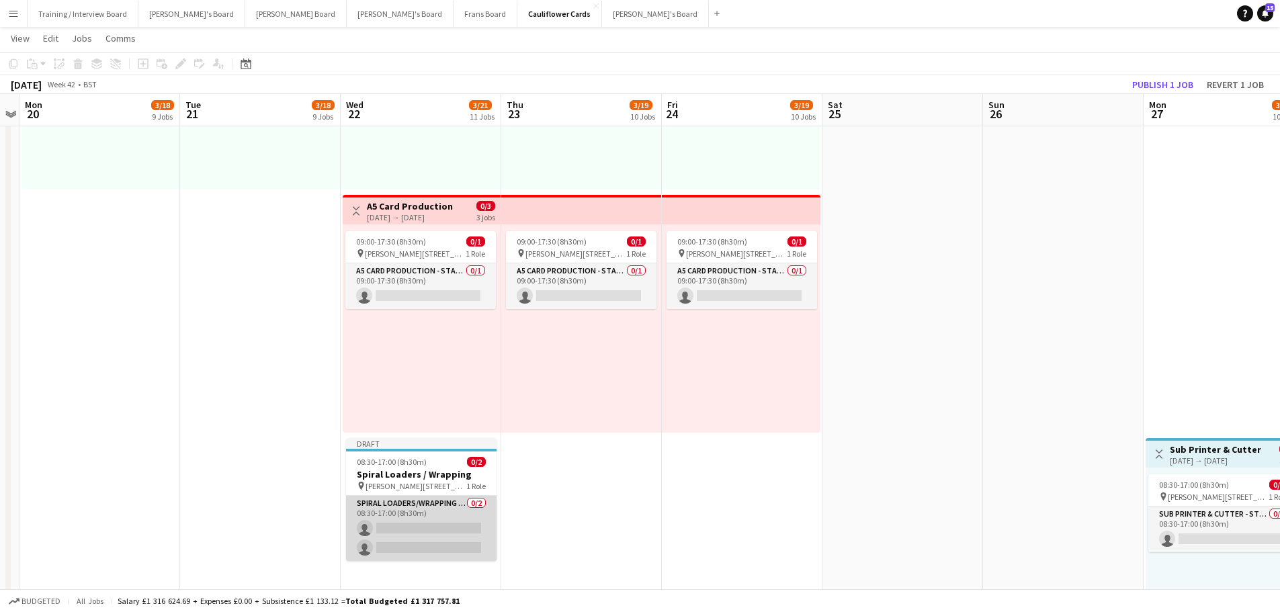
click at [419, 500] on app-card-role "Spiral Loaders/Wrapping - Start Date 22nd Oct 0/2 08:30-17:00 (8h30m) single-ne…" at bounding box center [421, 528] width 150 height 65
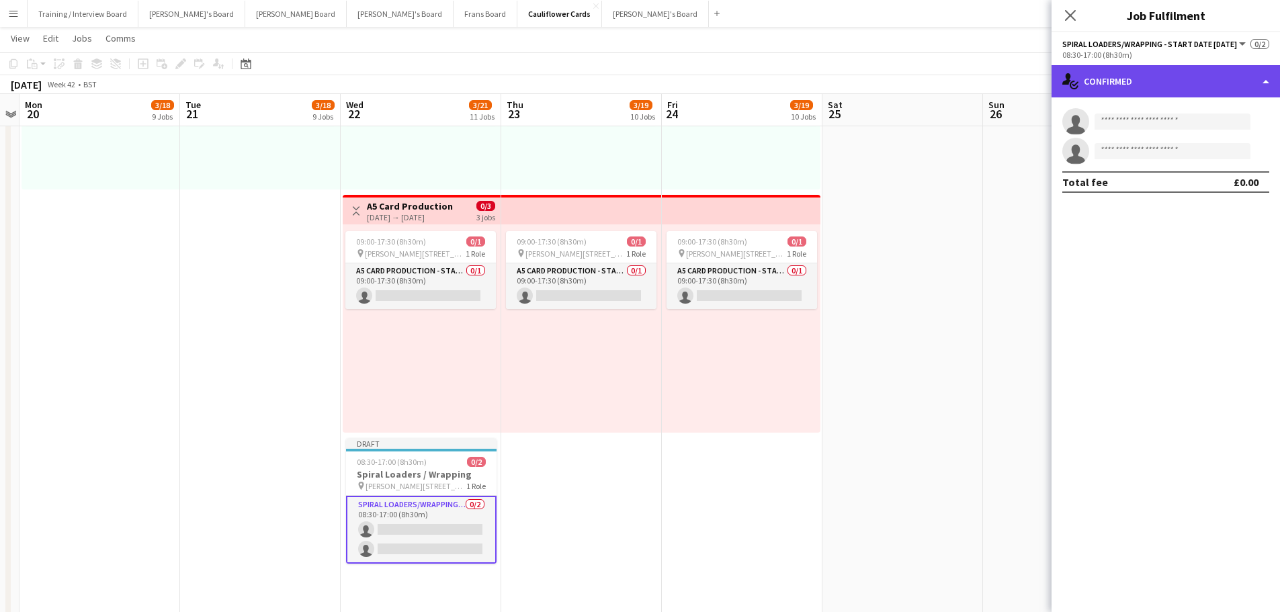
click at [1100, 77] on div "single-neutral-actions-check-2 Confirmed" at bounding box center [1165, 81] width 228 height 32
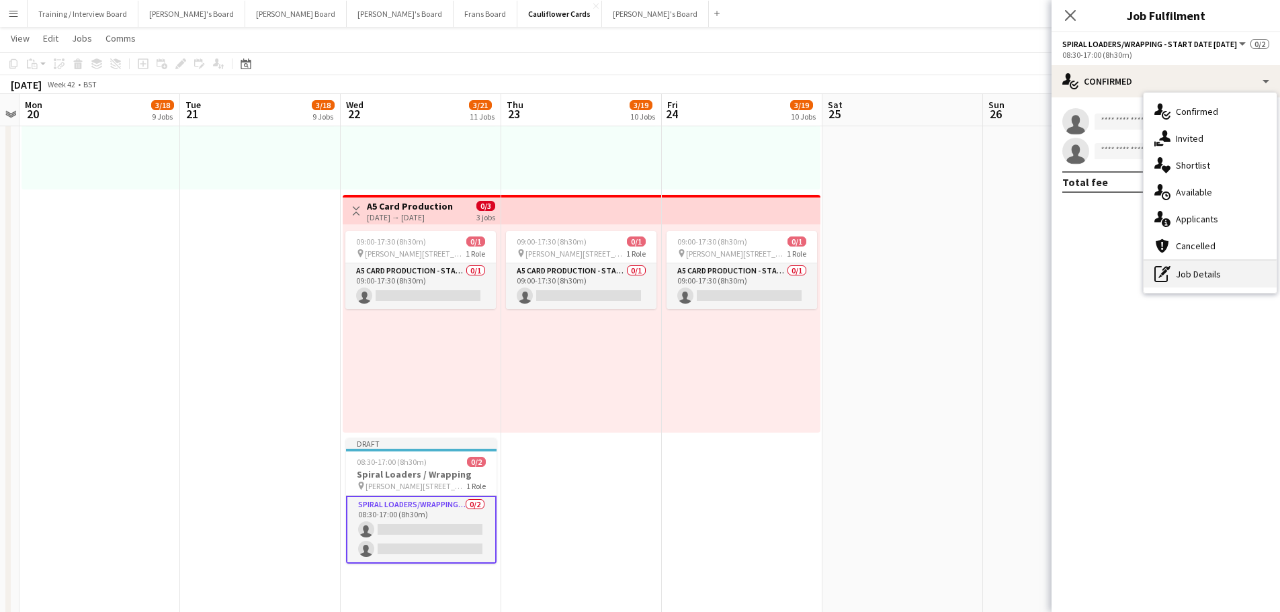
click at [1186, 285] on div "pen-write Job Details" at bounding box center [1209, 274] width 133 height 27
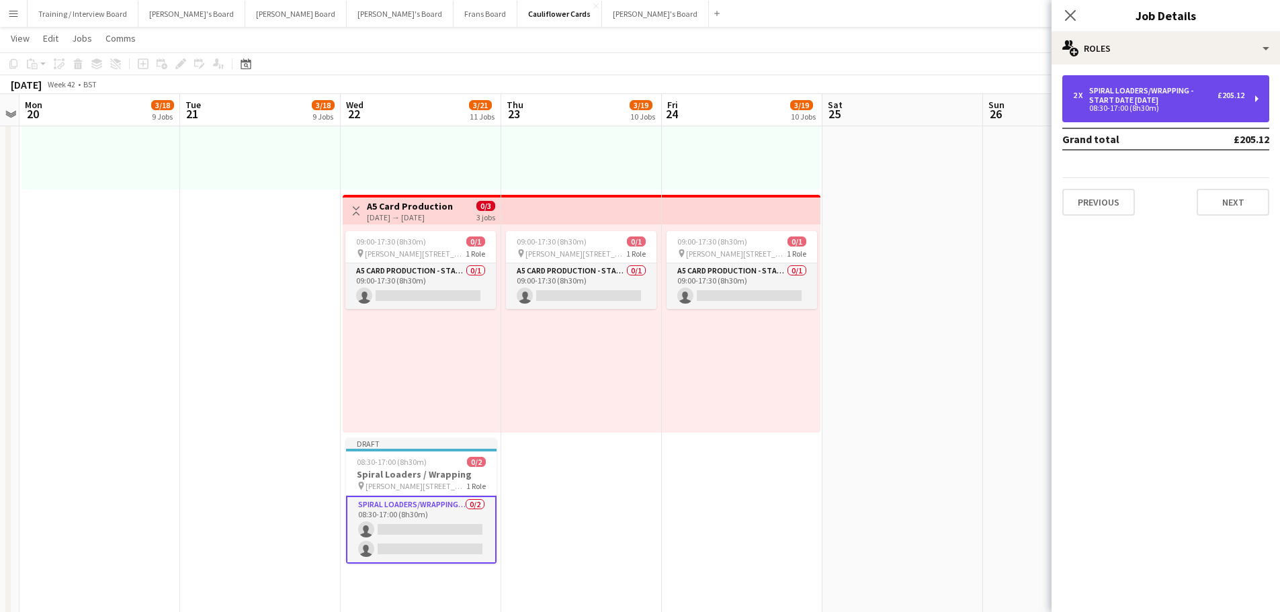
click at [1119, 87] on div "Spiral Loaders/Wrapping - Start Date [DATE]" at bounding box center [1153, 95] width 128 height 19
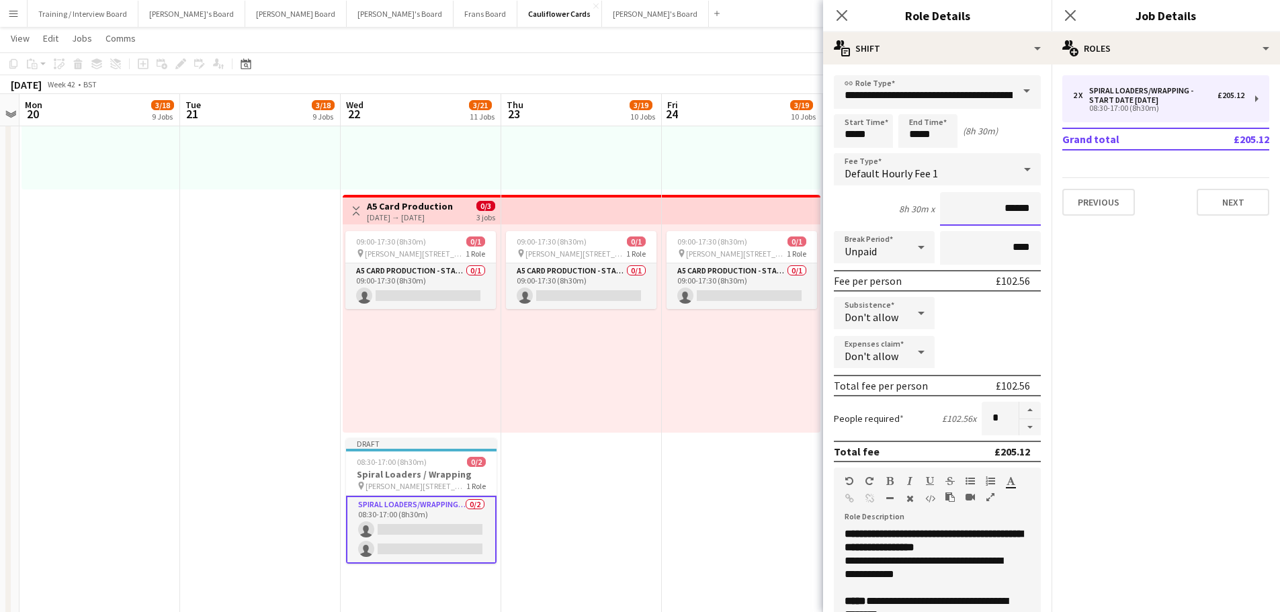
click at [1004, 211] on input "******" at bounding box center [990, 209] width 101 height 34
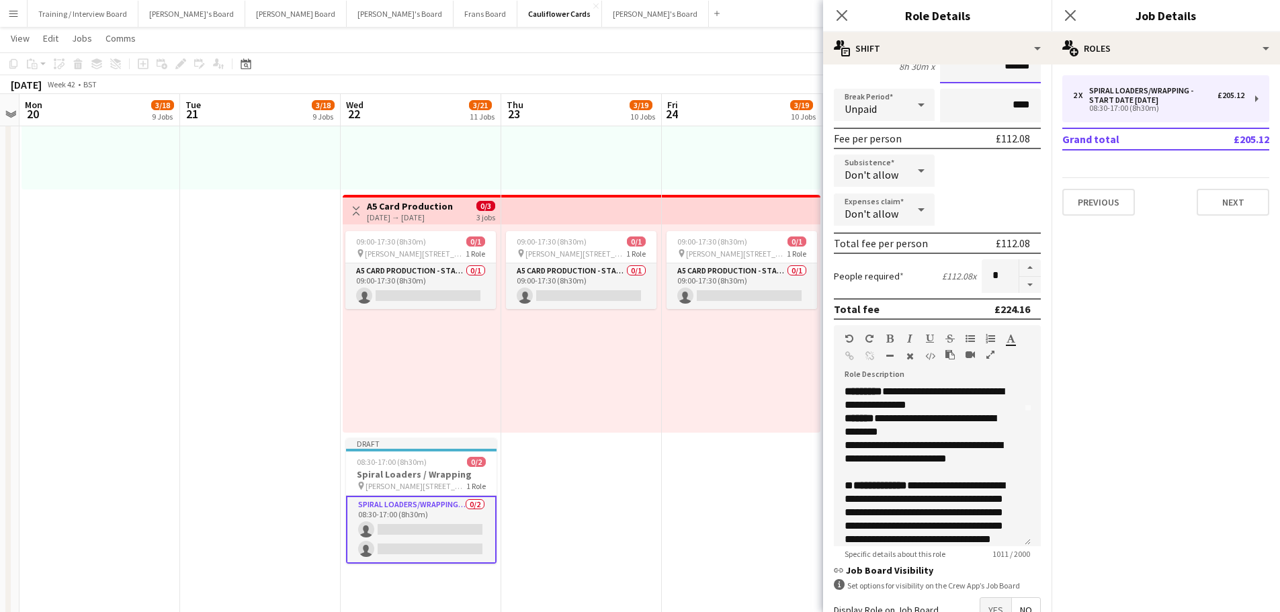
scroll to position [165, 0]
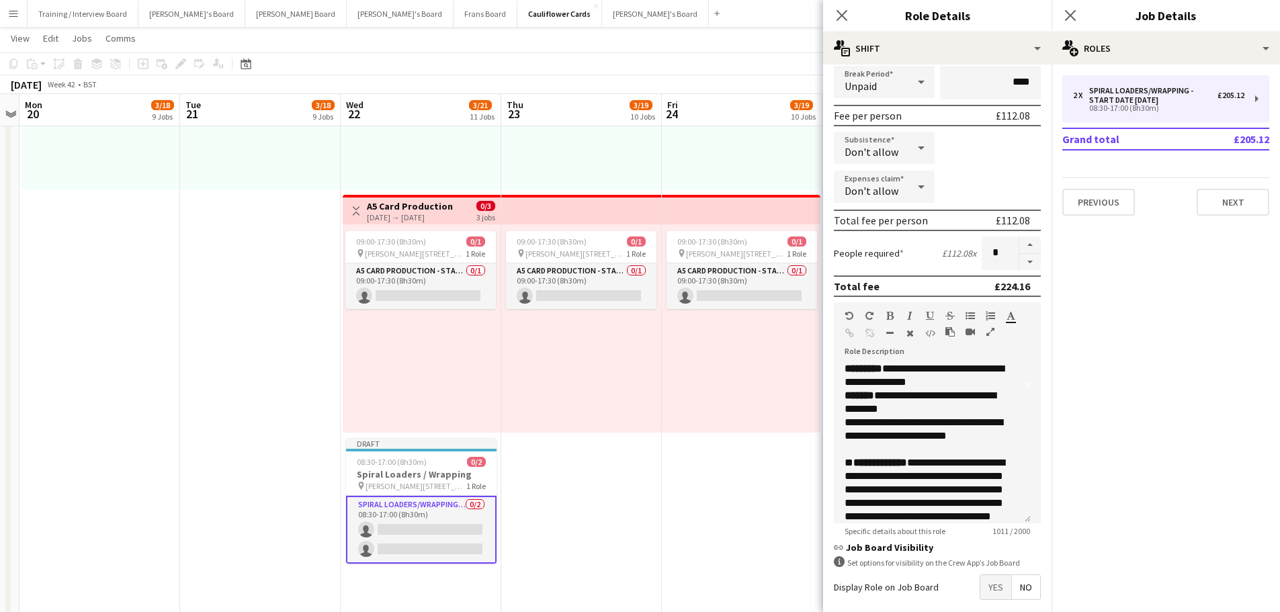
type input "******"
click at [880, 433] on div "**********" at bounding box center [926, 429] width 165 height 27
click at [983, 435] on div "**********" at bounding box center [926, 429] width 165 height 27
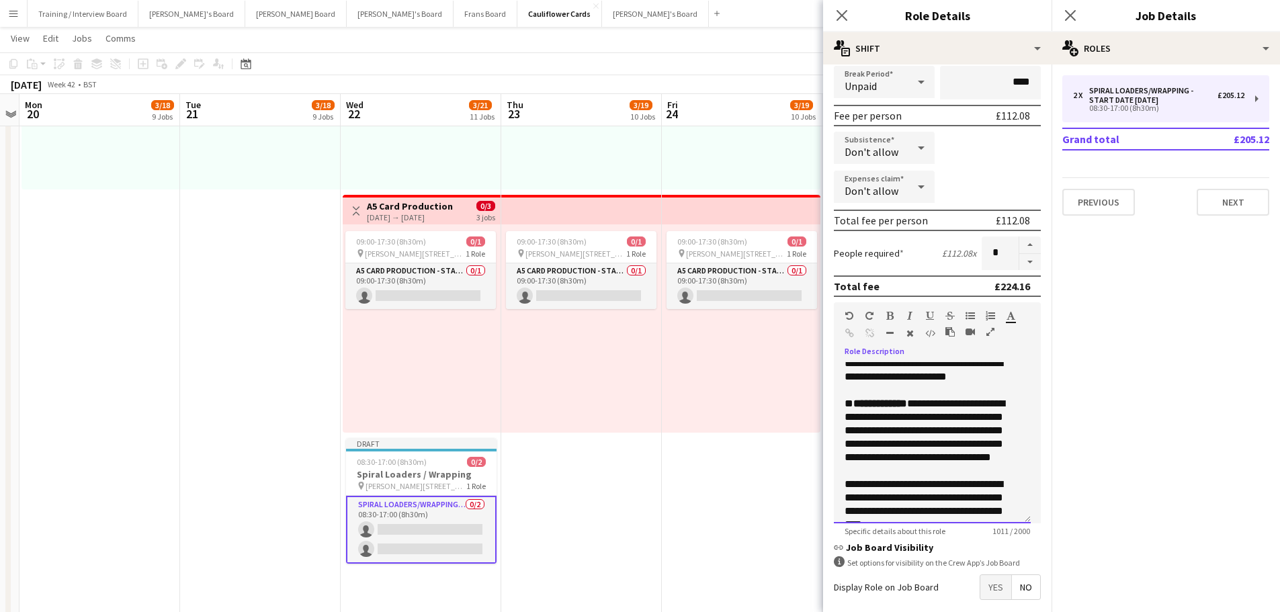
scroll to position [347, 0]
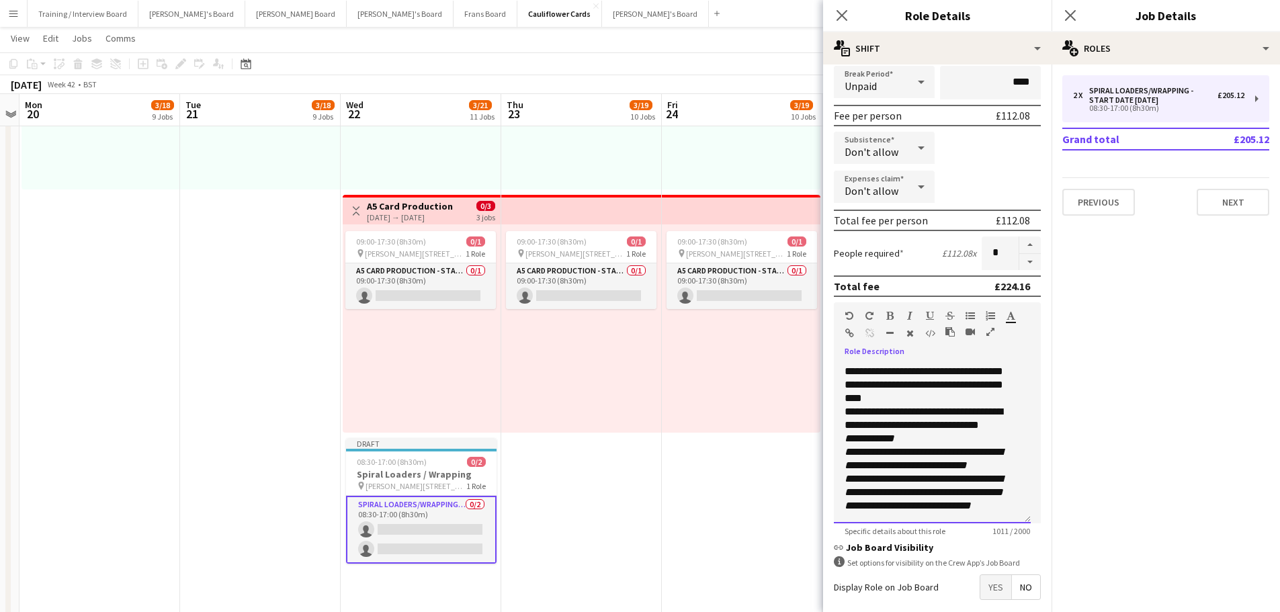
drag, startPoint x: 930, startPoint y: 474, endPoint x: 1014, endPoint y: 537, distance: 104.6
click at [1014, 537] on form "**********" at bounding box center [937, 293] width 228 height 766
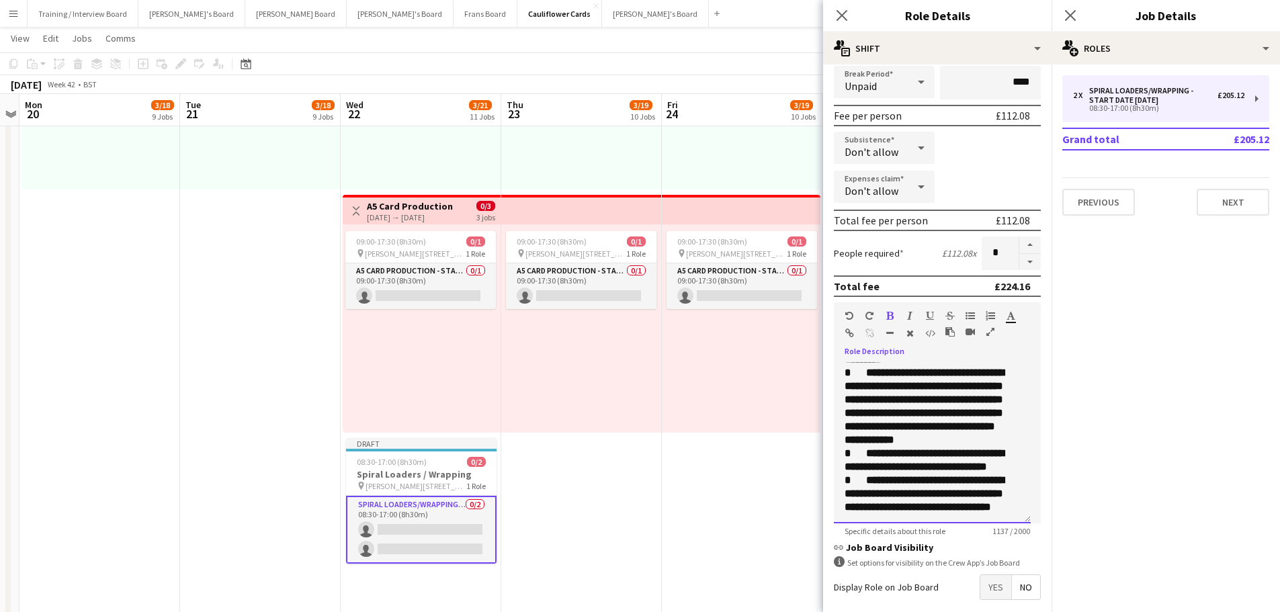
scroll to position [467, 0]
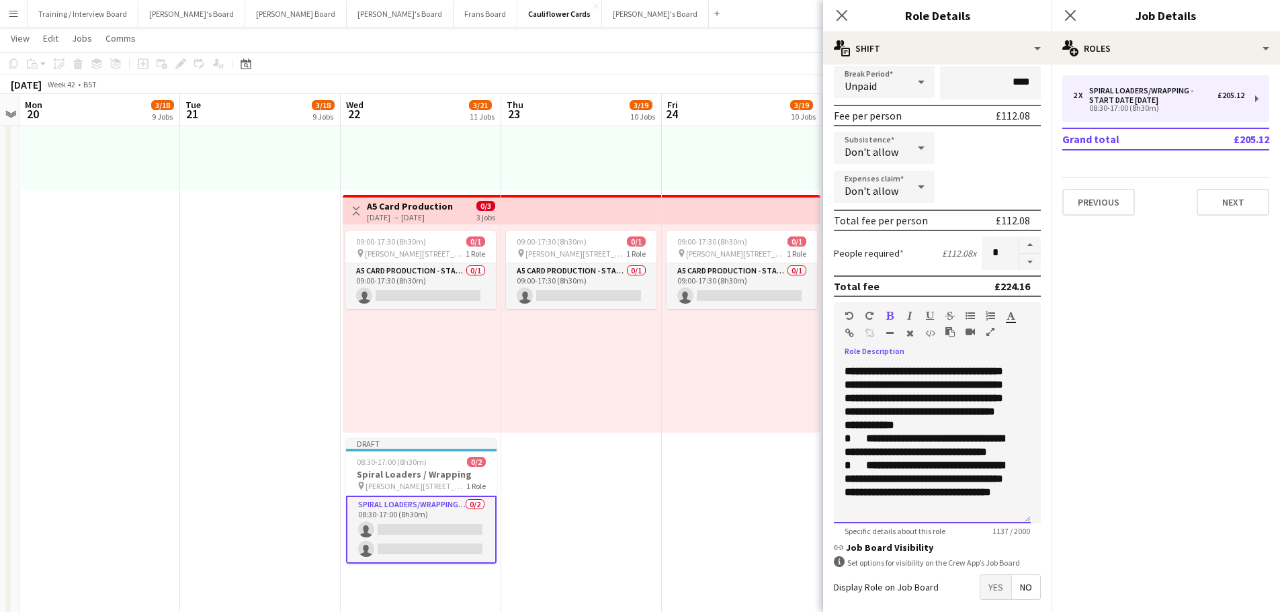
drag, startPoint x: 930, startPoint y: 420, endPoint x: 1016, endPoint y: 532, distance: 140.4
click at [1016, 532] on app-form-group "**********" at bounding box center [937, 419] width 207 height 234
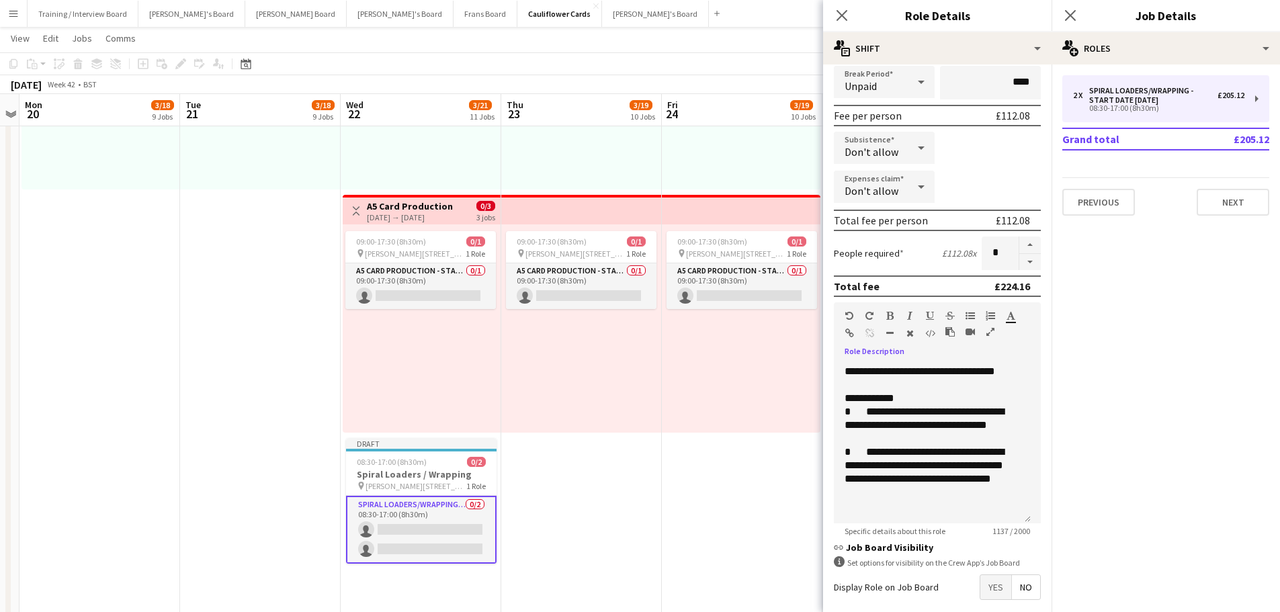
click at [952, 525] on app-form-group "**********" at bounding box center [937, 419] width 207 height 234
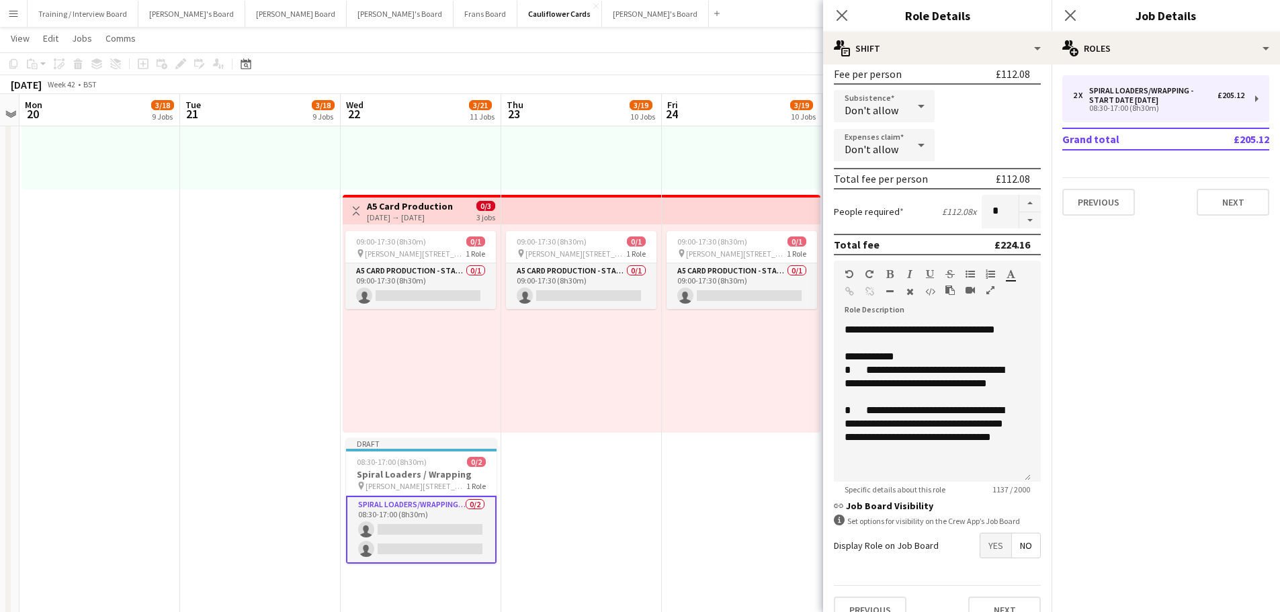
scroll to position [229, 0]
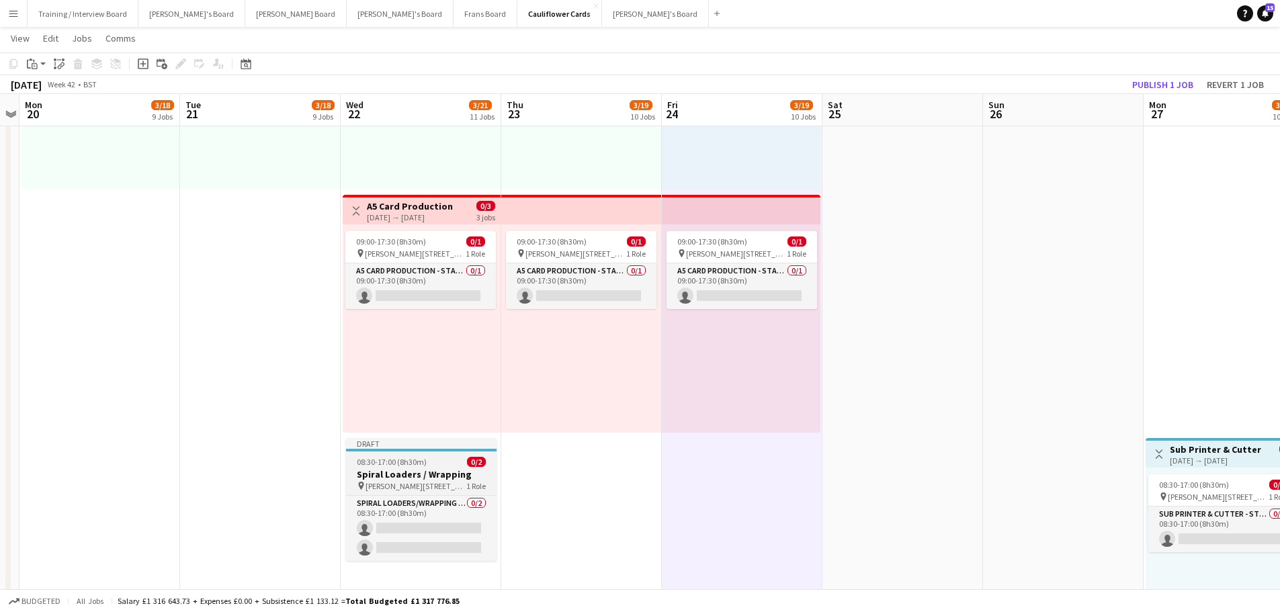
click at [392, 475] on h3 "Spiral Loaders / Wrapping" at bounding box center [421, 474] width 150 height 12
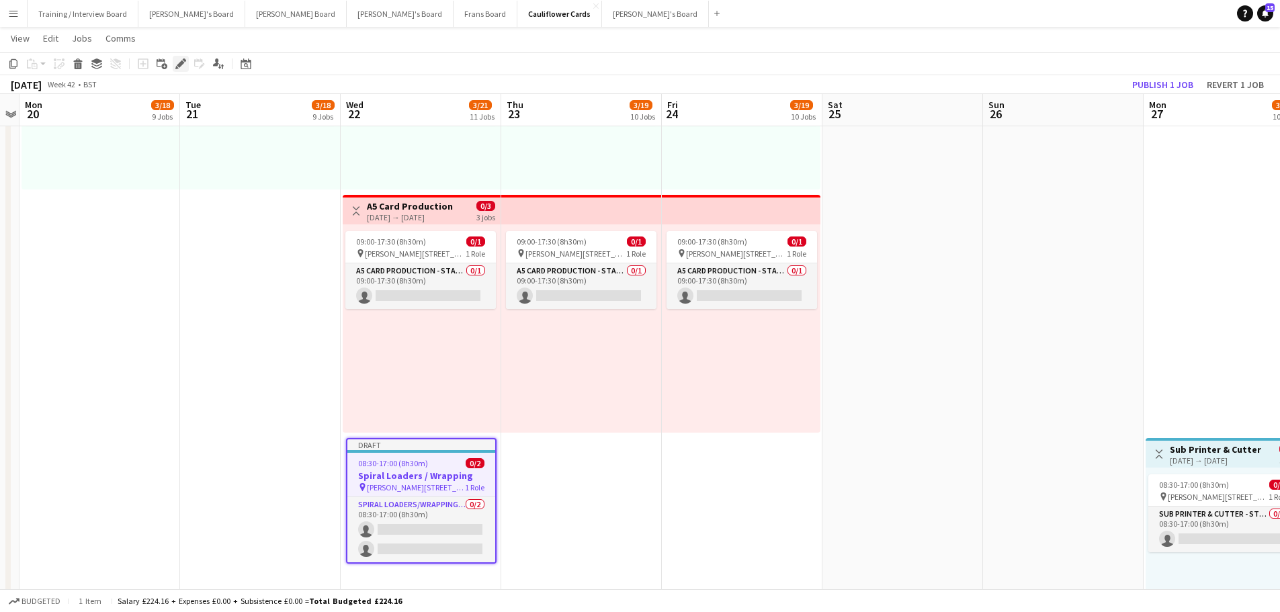
click at [177, 64] on icon "Edit" at bounding box center [180, 63] width 11 height 11
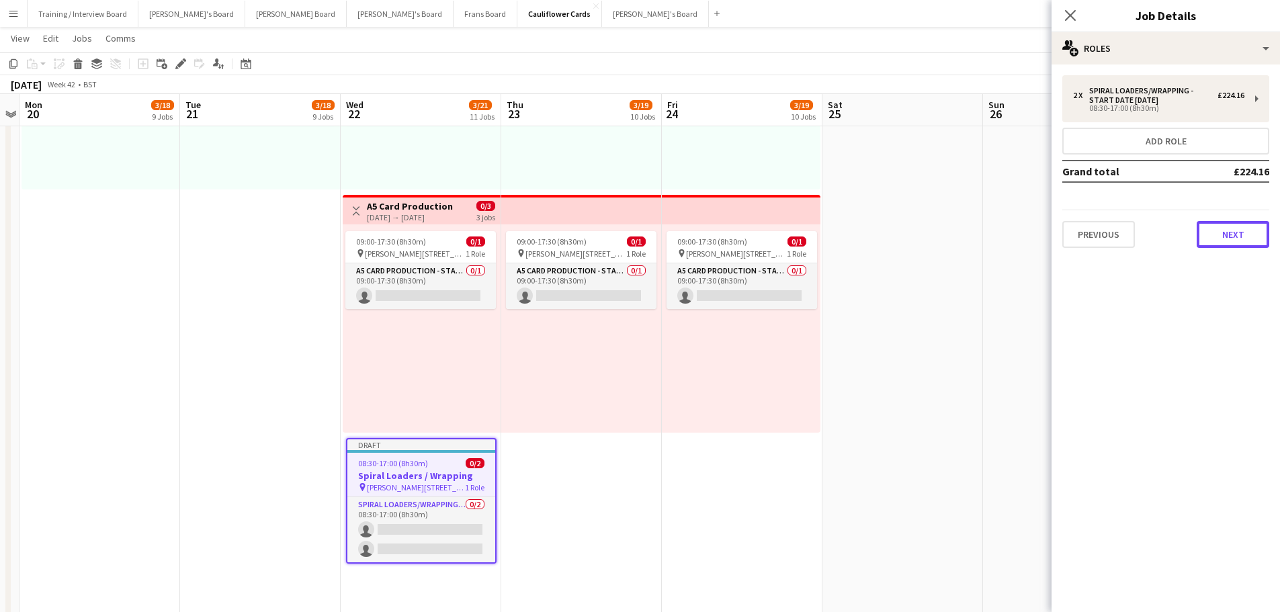
click at [1222, 230] on button "Next" at bounding box center [1232, 234] width 73 height 27
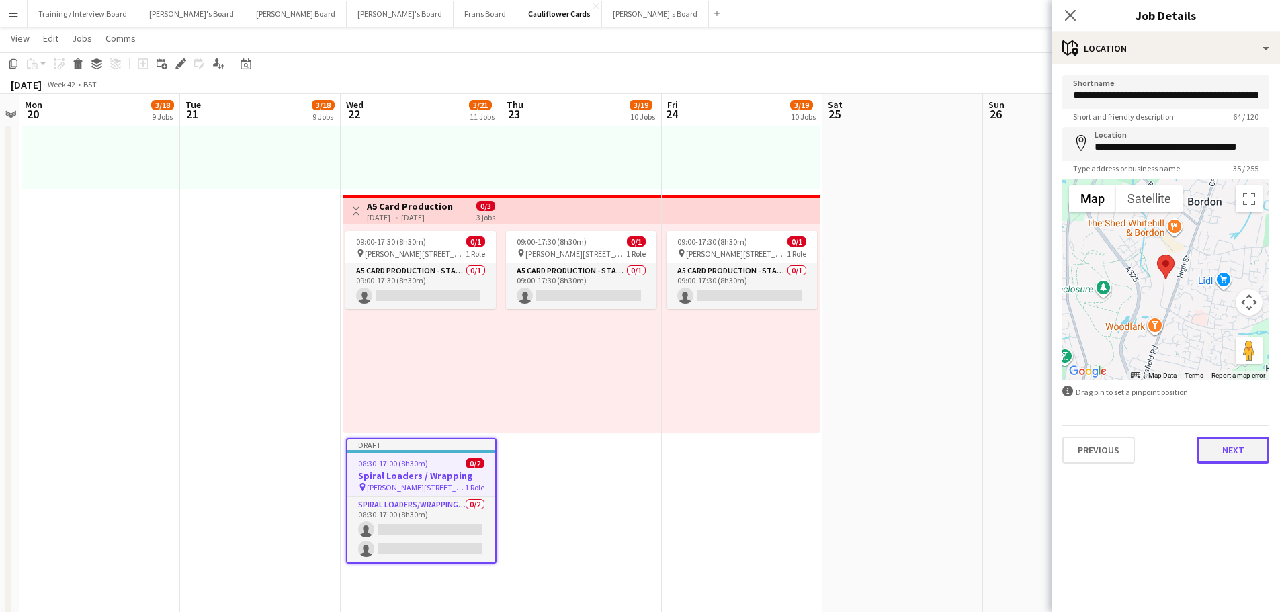
click at [1241, 455] on button "Next" at bounding box center [1232, 450] width 73 height 27
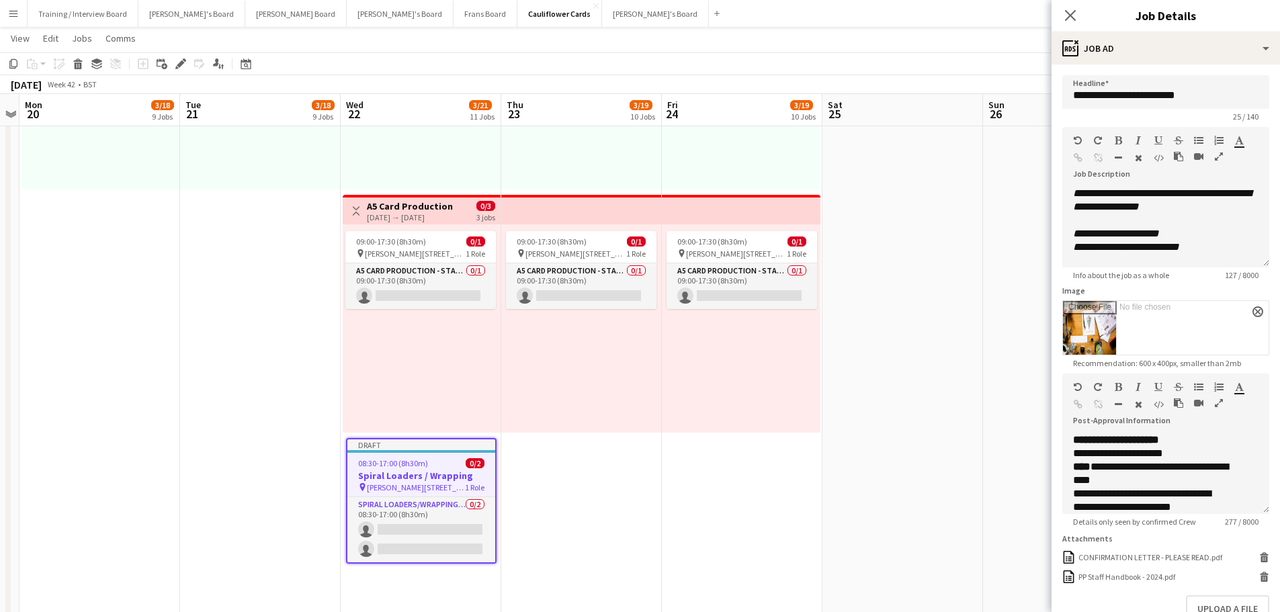
scroll to position [24, 0]
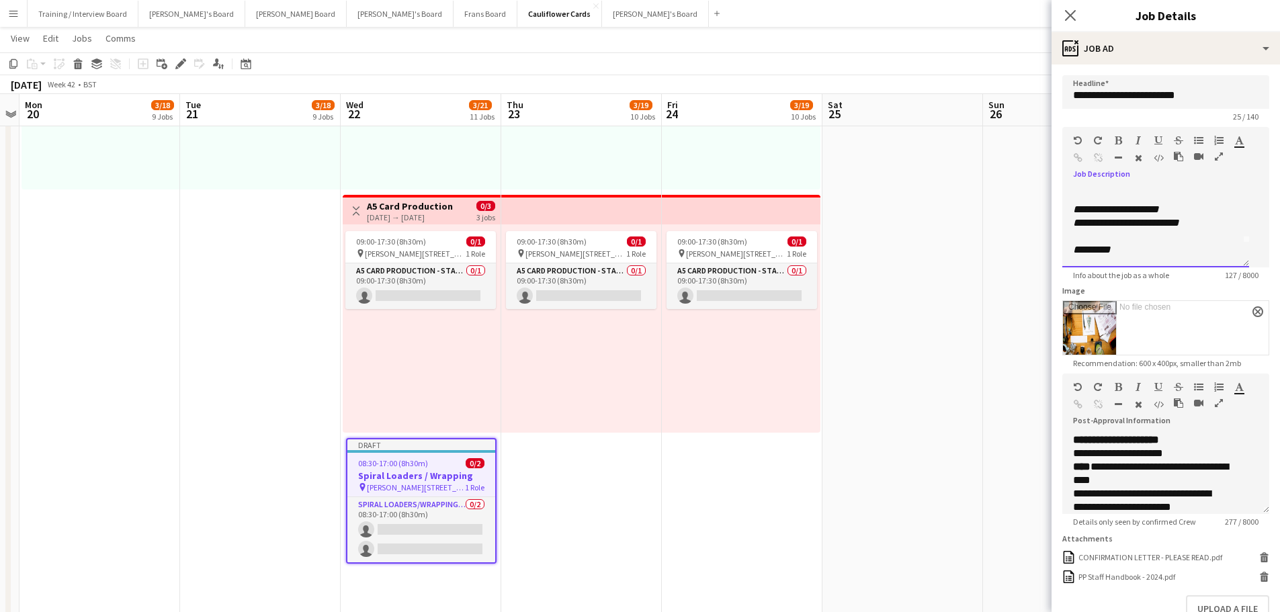
drag, startPoint x: 1123, startPoint y: 266, endPoint x: 967, endPoint y: 259, distance: 156.0
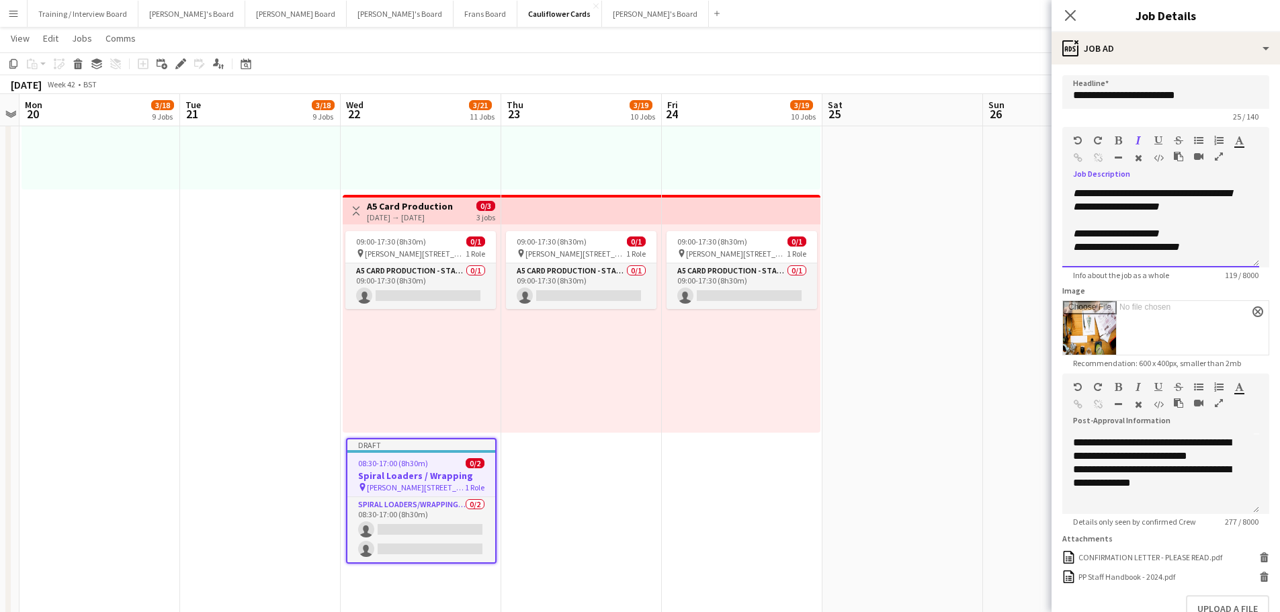
scroll to position [96, 0]
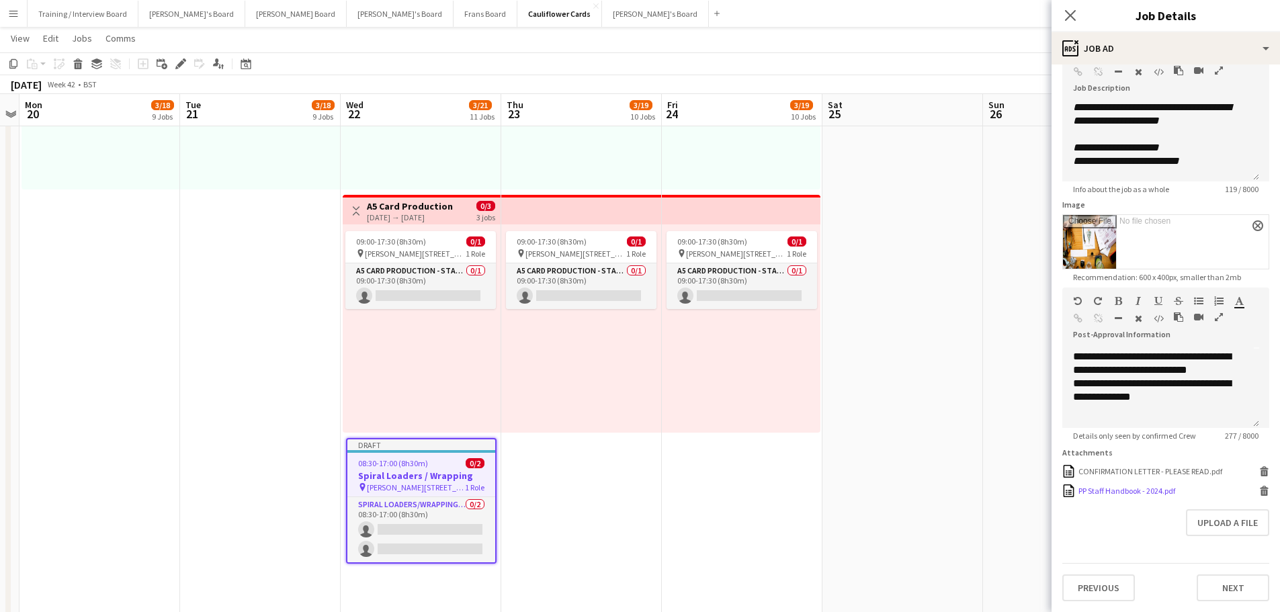
click at [1261, 493] on icon at bounding box center [1264, 493] width 7 height 6
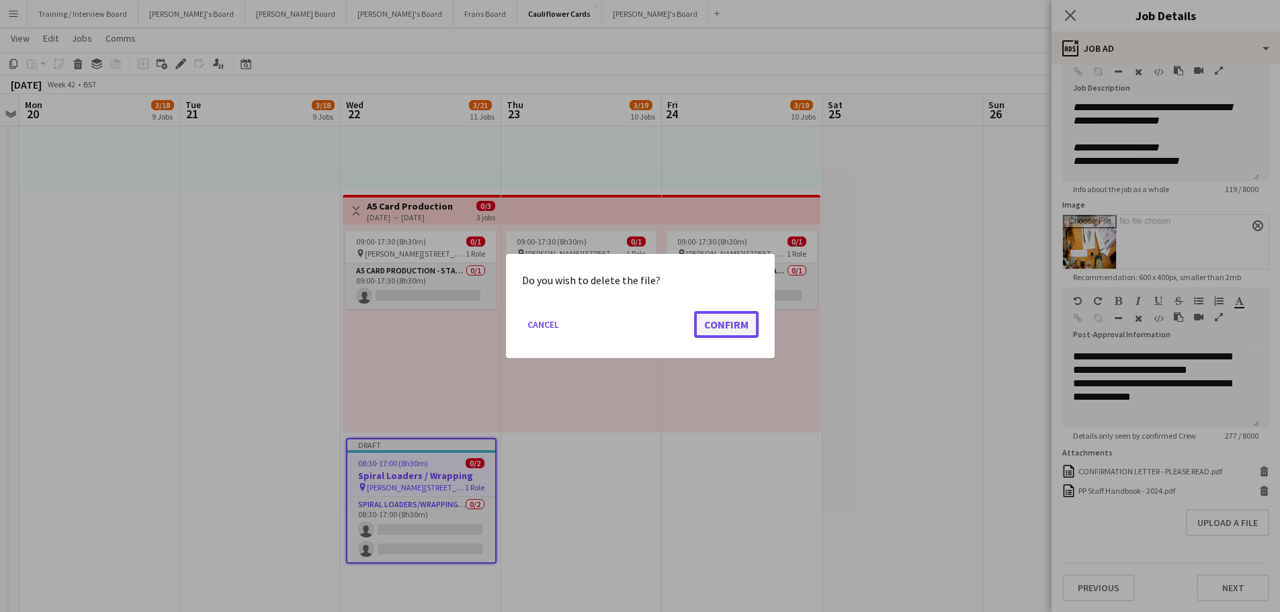
click at [716, 322] on button "Confirm" at bounding box center [726, 324] width 64 height 27
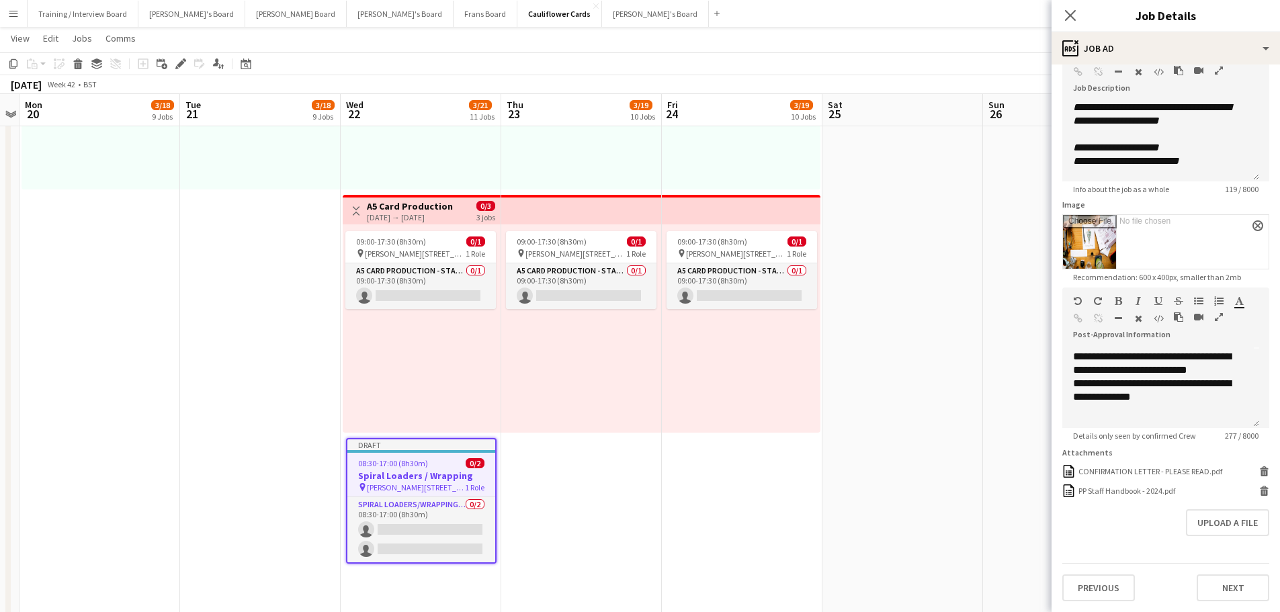
scroll to position [77, 0]
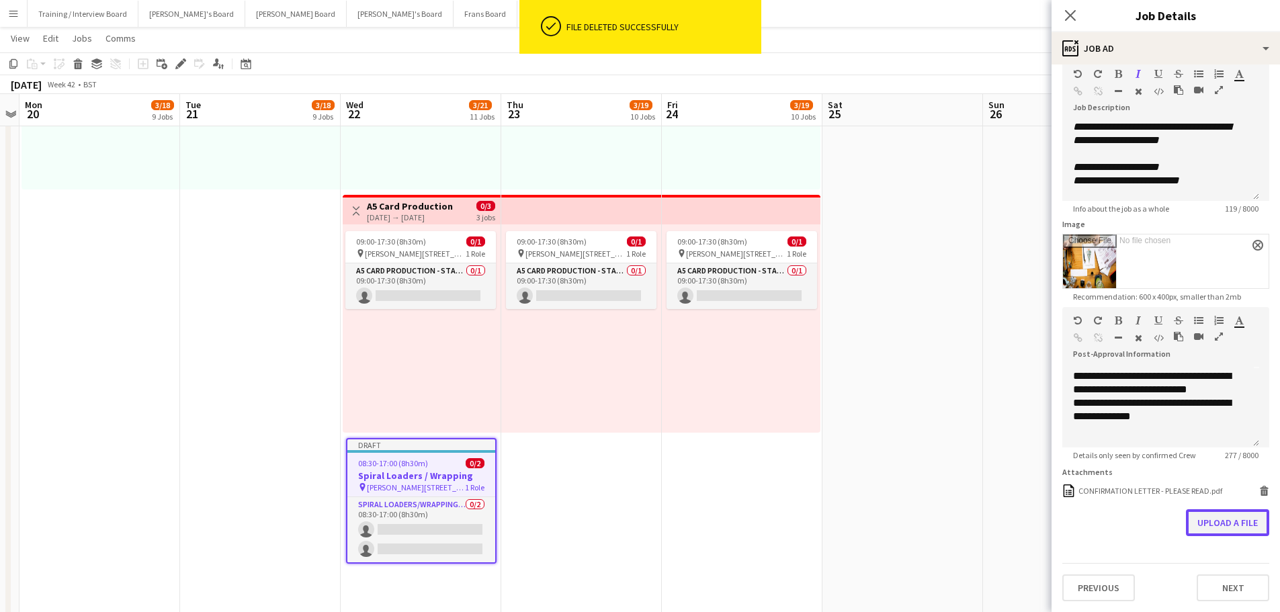
click at [1210, 519] on button "Upload a file" at bounding box center [1227, 522] width 83 height 27
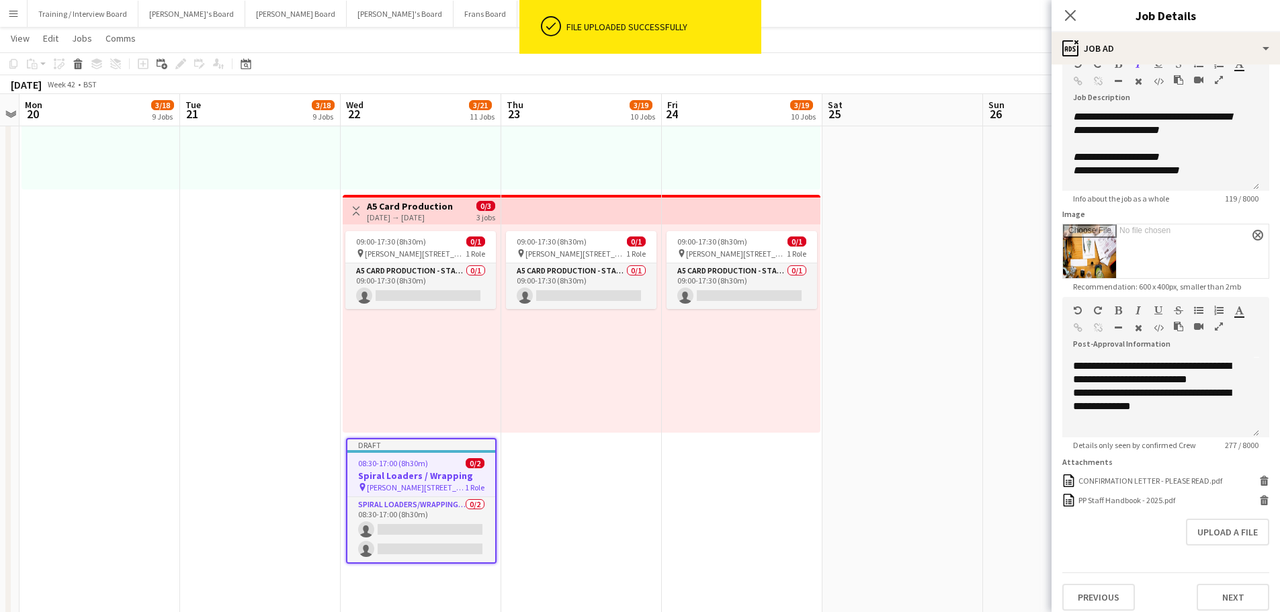
click at [428, 476] on h3 "Spiral Loaders / Wrapping" at bounding box center [421, 476] width 148 height 12
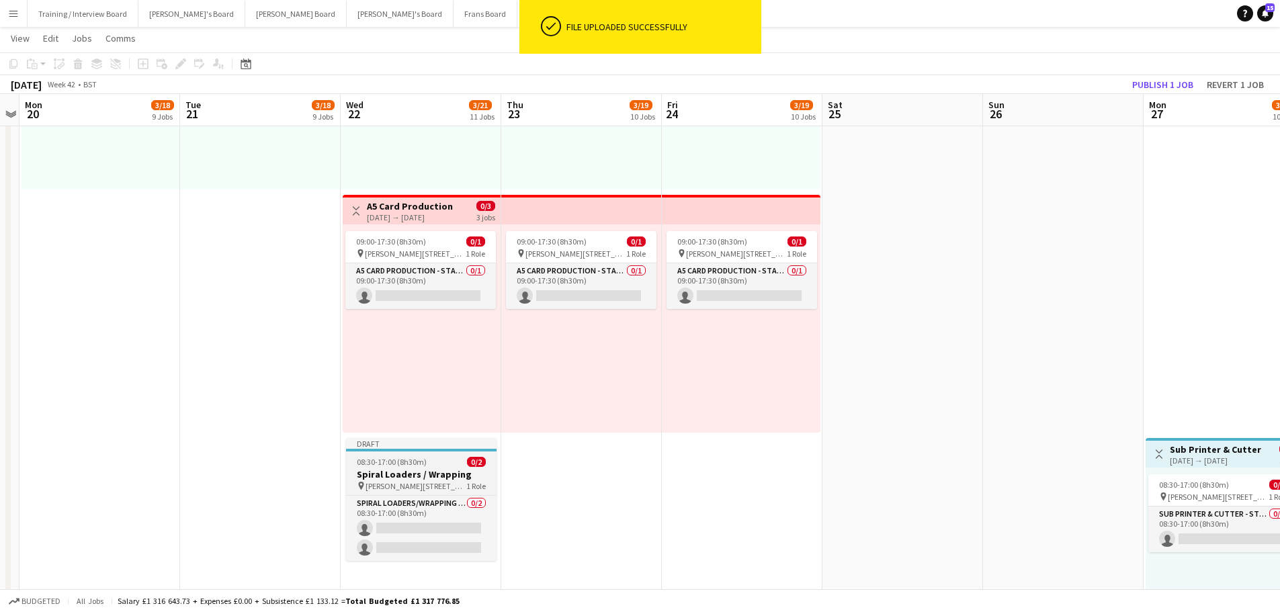
click at [428, 476] on h3 "Spiral Loaders / Wrapping" at bounding box center [421, 474] width 150 height 12
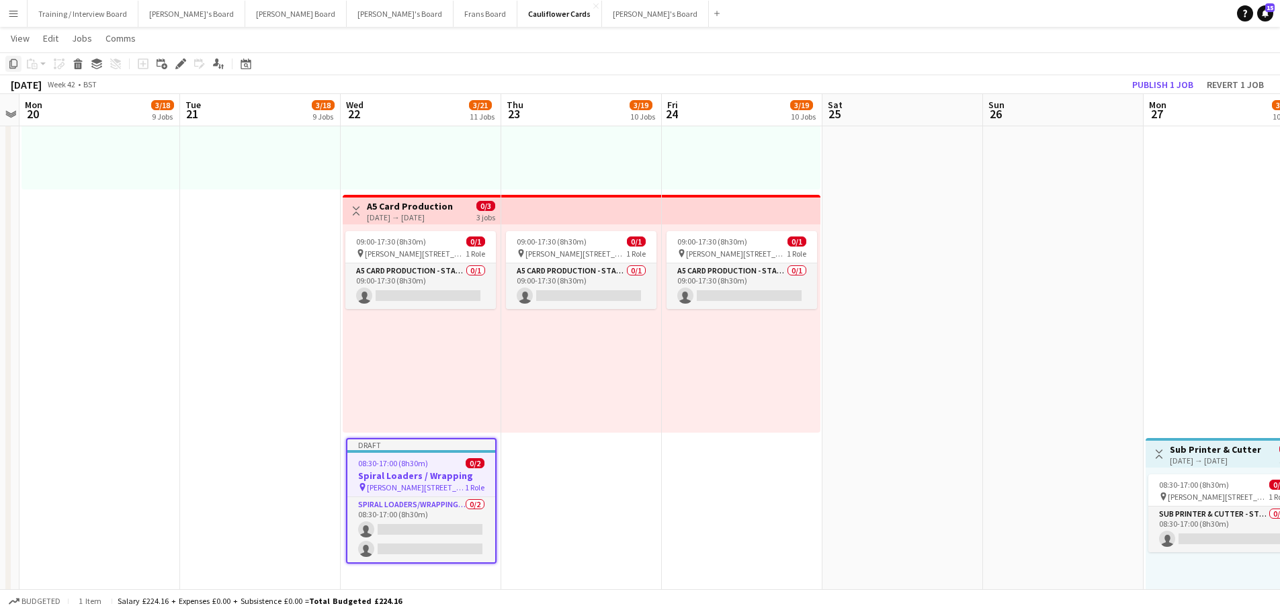
click at [12, 62] on icon "Copy" at bounding box center [13, 63] width 11 height 11
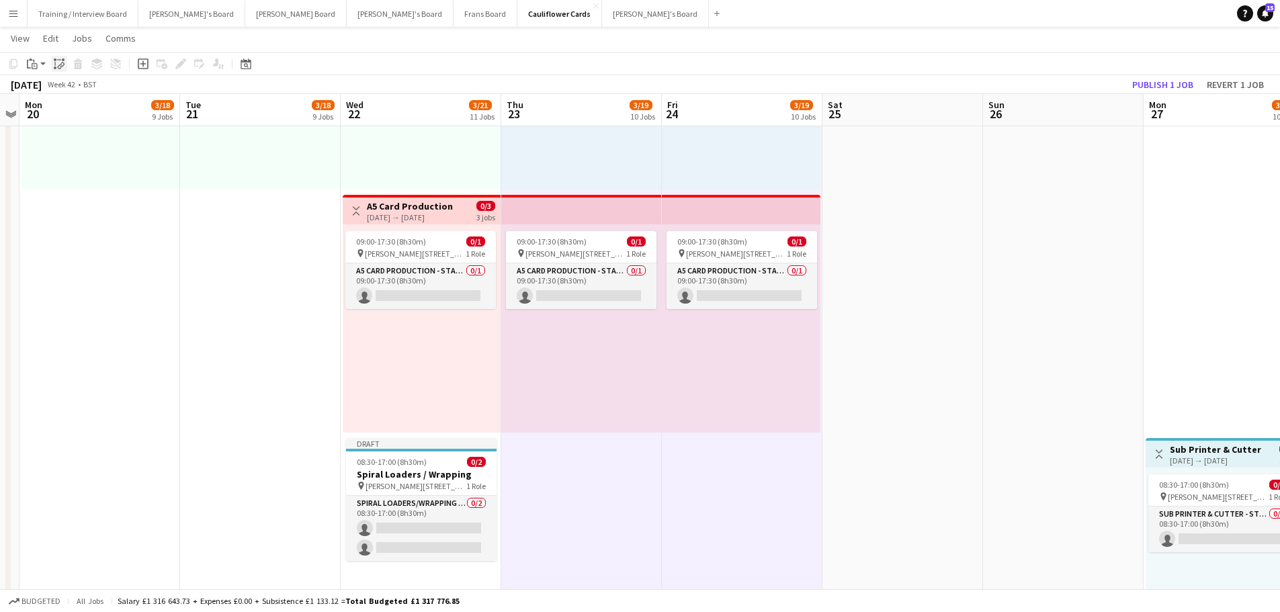
click at [60, 64] on icon at bounding box center [60, 66] width 5 height 5
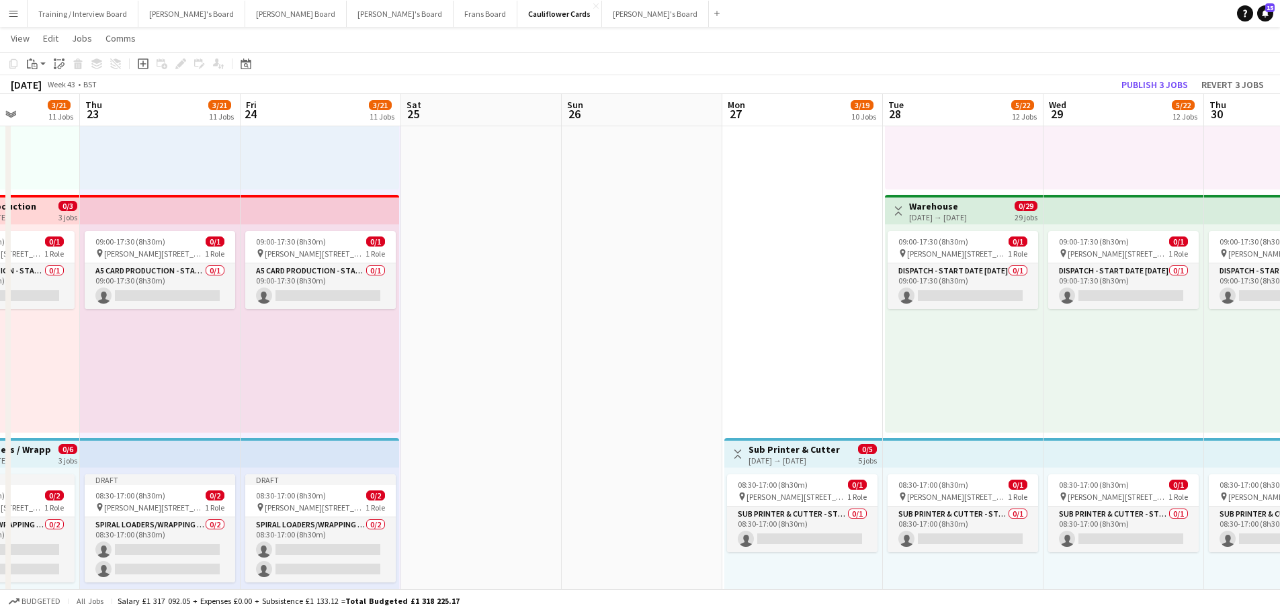
scroll to position [0, 402]
drag, startPoint x: 1118, startPoint y: 355, endPoint x: 696, endPoint y: 335, distance: 422.3
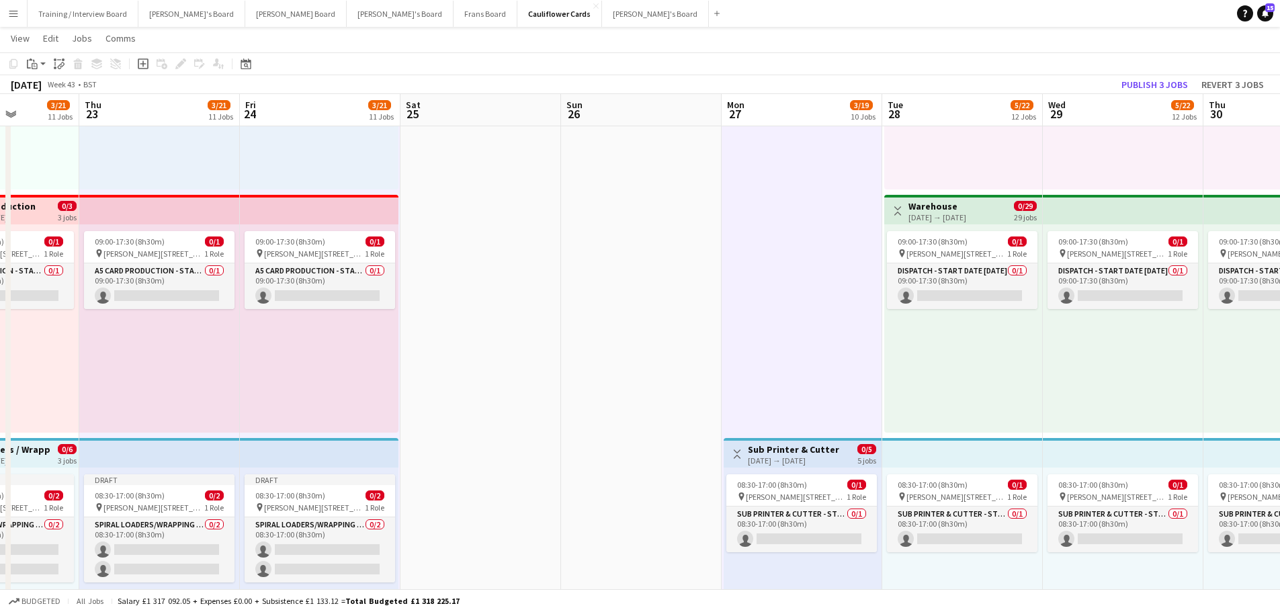
click at [981, 398] on div "09:00-17:30 (8h30m) 0/1 pin Woolmer Trading Estate, Woolmer Way, Bordon, Hampsh…" at bounding box center [963, 328] width 158 height 208
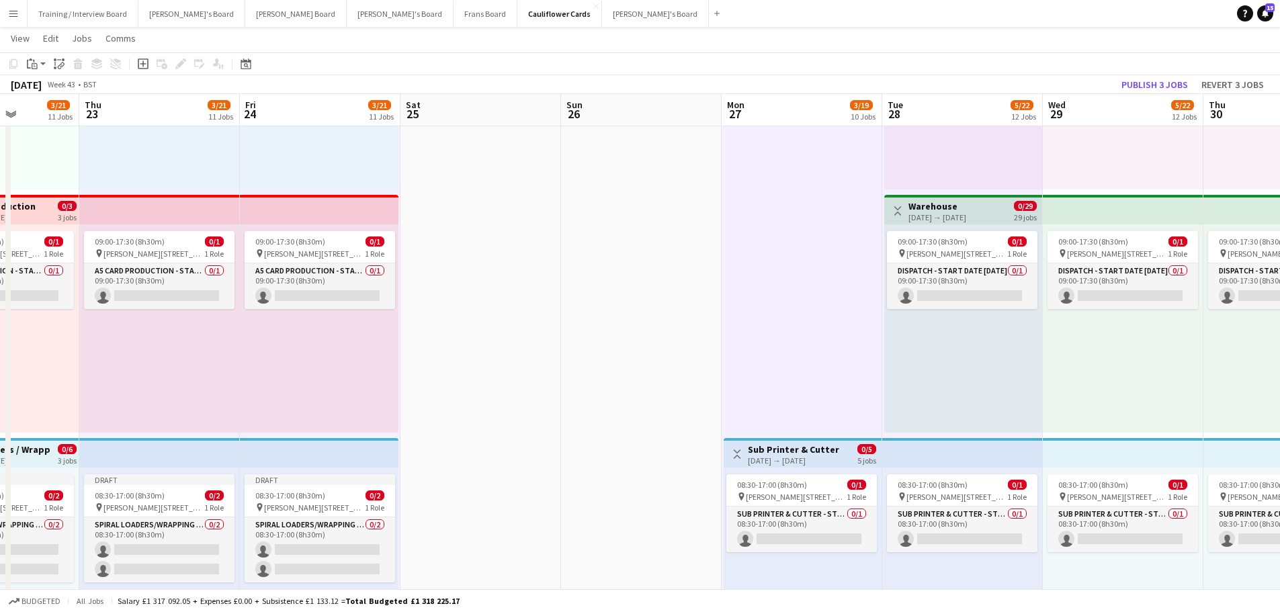
click at [1173, 395] on div "09:00-17:30 (8h30m) 0/1 pin Woolmer Trading Estate, Woolmer Way, Bordon, Hampsh…" at bounding box center [1122, 328] width 161 height 208
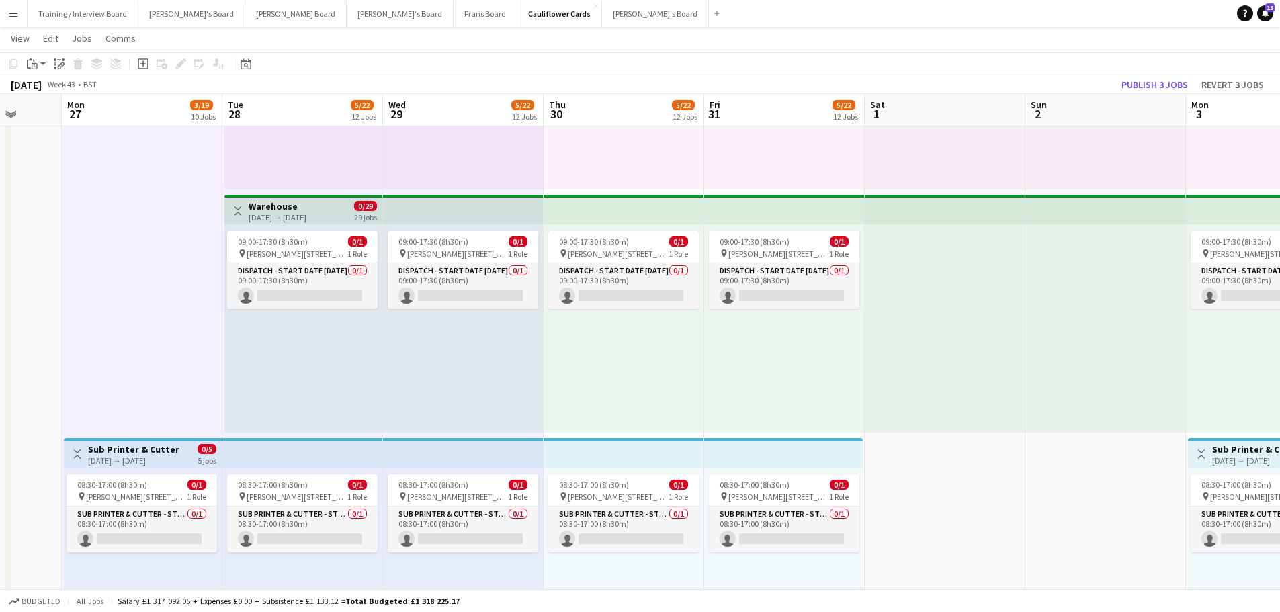
drag, startPoint x: 1171, startPoint y: 393, endPoint x: 511, endPoint y: 288, distance: 667.9
click at [661, 334] on div "09:00-17:30 (8h30m) 0/1 pin Woolmer Trading Estate, Woolmer Way, Bordon, Hampsh…" at bounding box center [623, 328] width 161 height 208
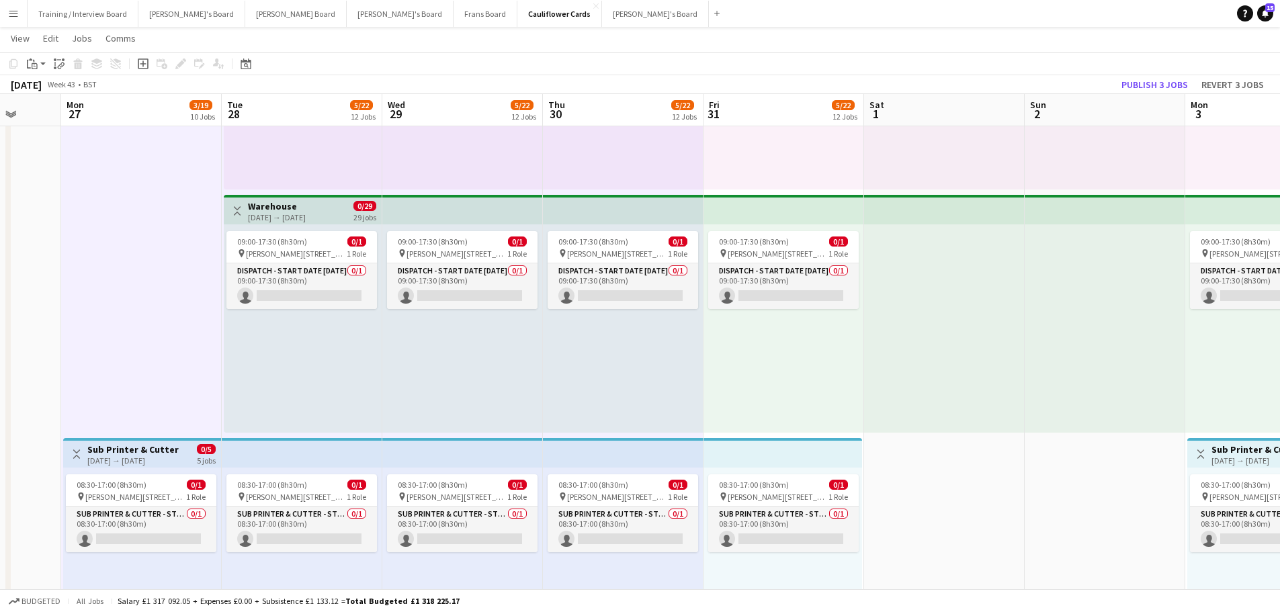
click at [814, 345] on div "09:00-17:30 (8h30m) 0/1 pin Woolmer Trading Estate, Woolmer Way, Bordon, Hampsh…" at bounding box center [783, 328] width 161 height 208
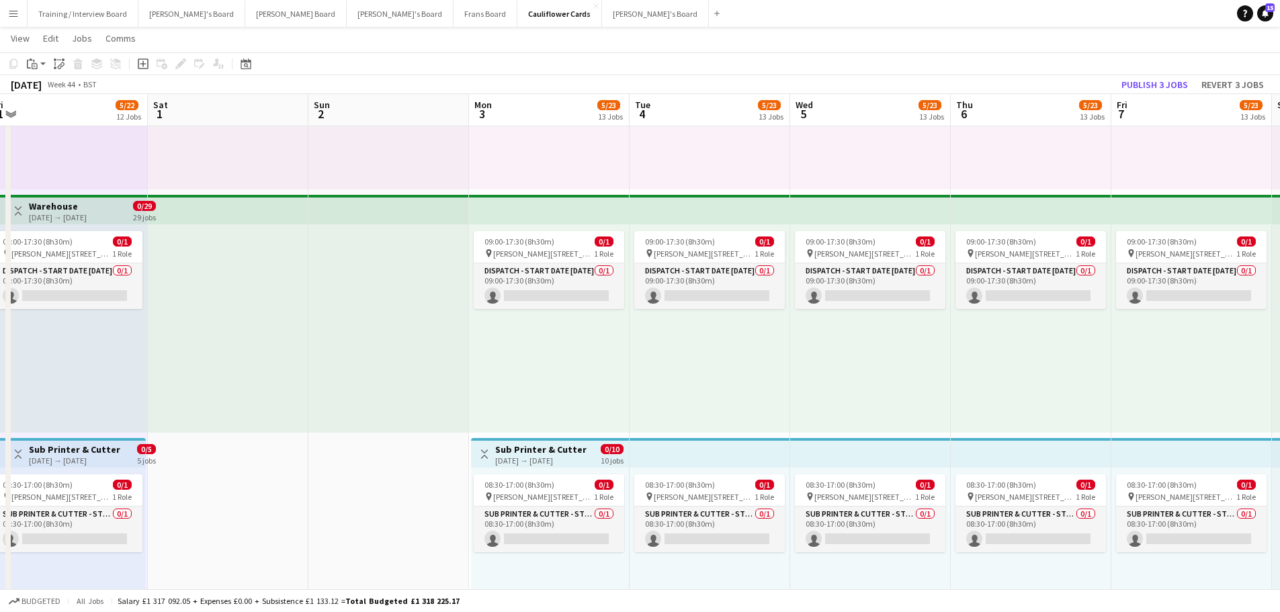
drag, startPoint x: 1210, startPoint y: 378, endPoint x: 492, endPoint y: 314, distance: 720.2
click at [586, 365] on div "09:00-17:30 (8h30m) 0/1 pin Woolmer Trading Estate, Woolmer Way, Bordon, Hampsh…" at bounding box center [547, 328] width 161 height 208
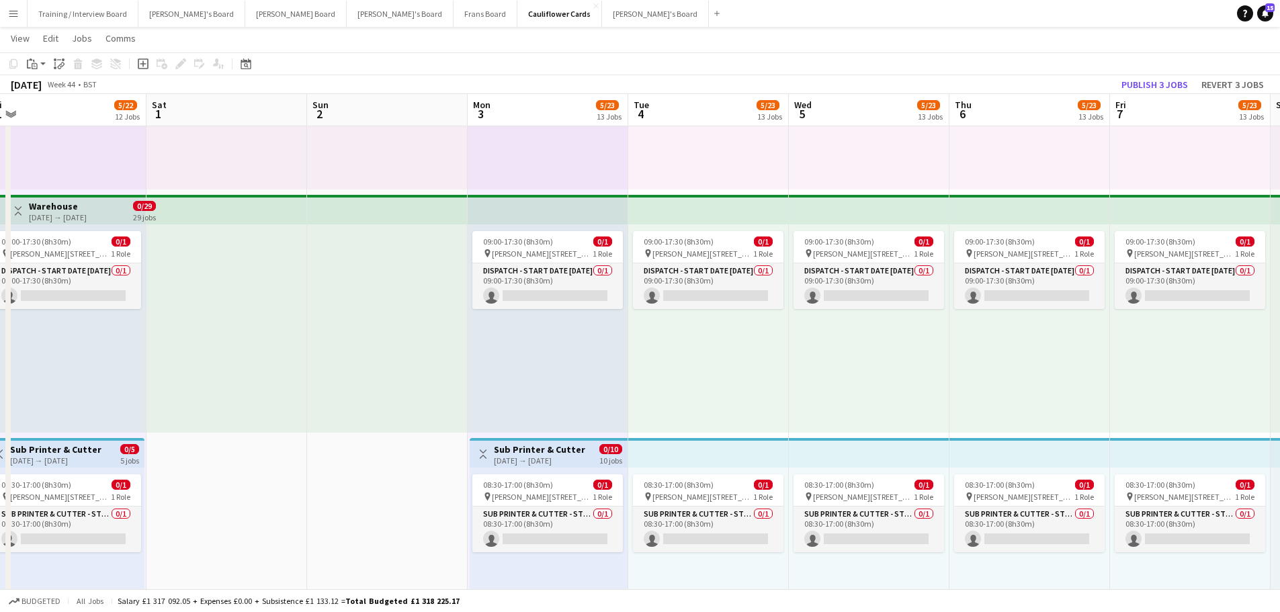
click at [701, 352] on div "09:00-17:30 (8h30m) 0/1 pin Woolmer Trading Estate, Woolmer Way, Bordon, Hampsh…" at bounding box center [708, 328] width 161 height 208
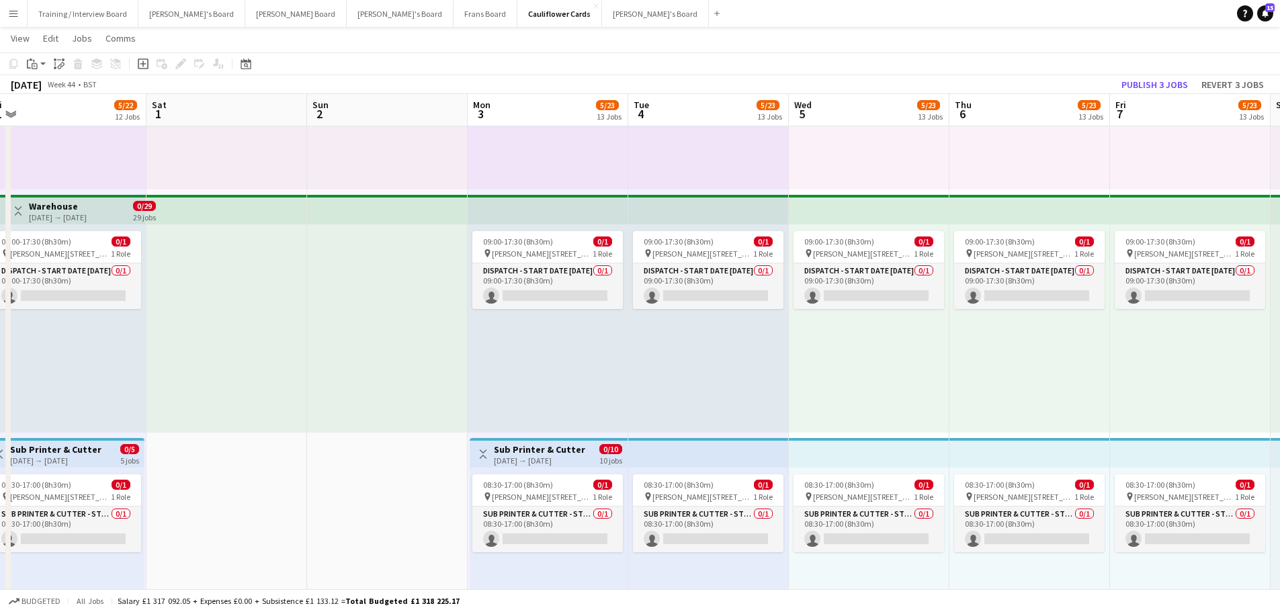
click at [911, 369] on div "09:00-17:30 (8h30m) 0/1 pin Woolmer Trading Estate, Woolmer Way, Bordon, Hampsh…" at bounding box center [869, 328] width 161 height 208
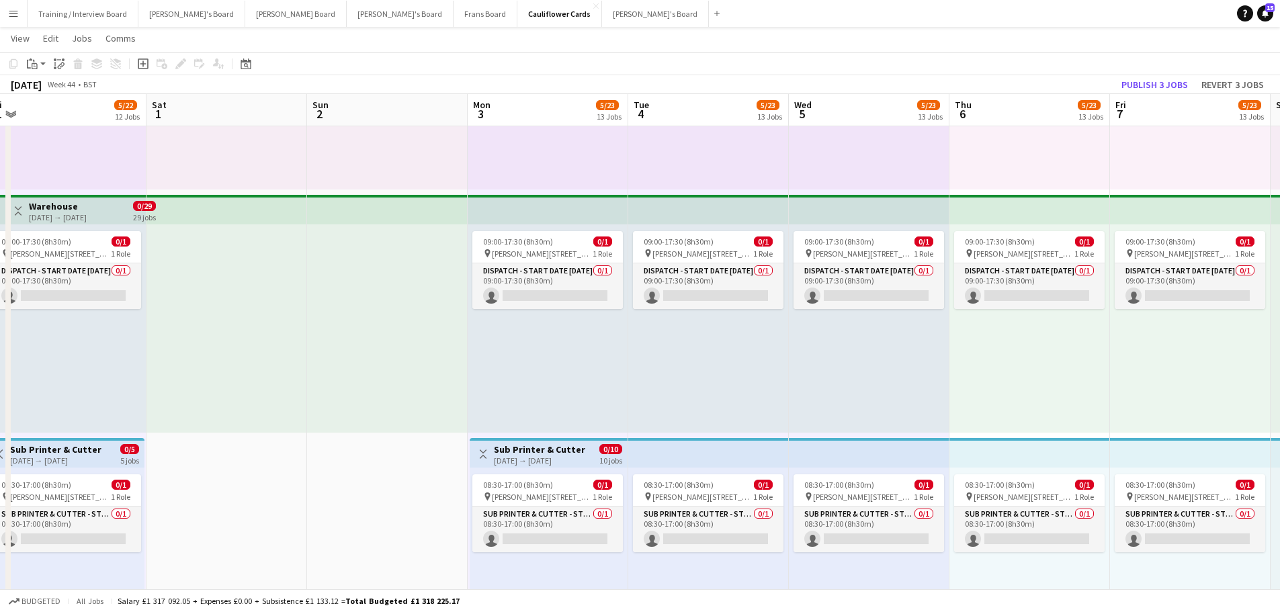
click at [1017, 377] on div "09:00-17:30 (8h30m) 0/1 pin Woolmer Trading Estate, Woolmer Way, Bordon, Hampsh…" at bounding box center [1029, 328] width 161 height 208
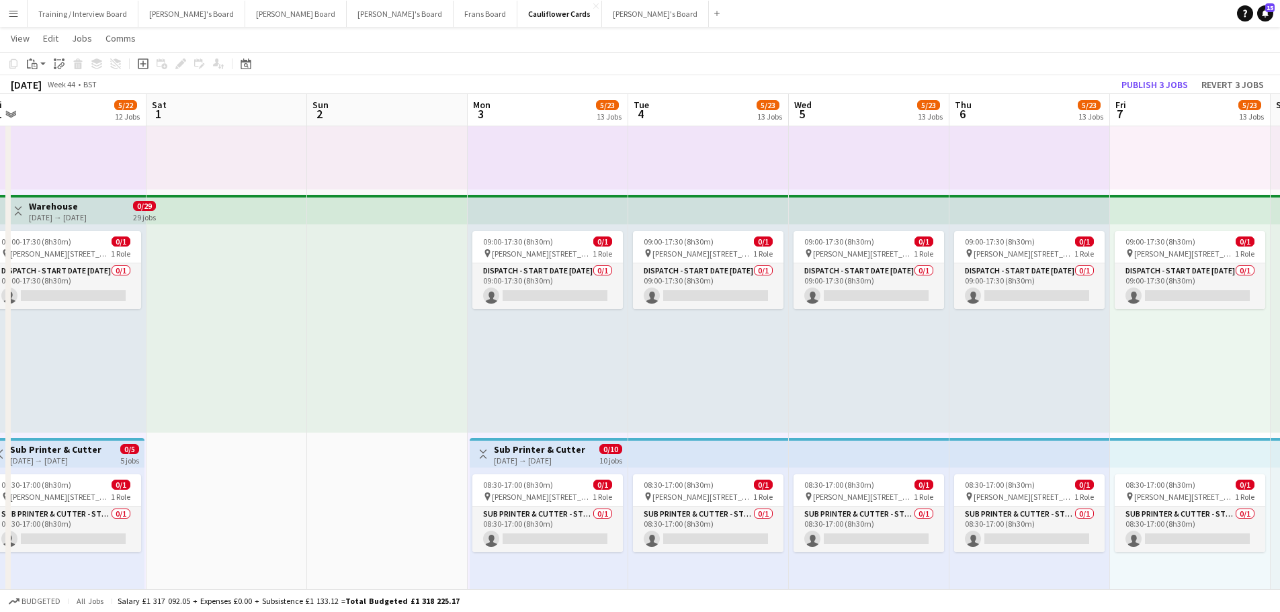
click at [1153, 355] on div "09:00-17:30 (8h30m) 0/1 pin Woolmer Trading Estate, Woolmer Way, Bordon, Hampsh…" at bounding box center [1190, 328] width 161 height 208
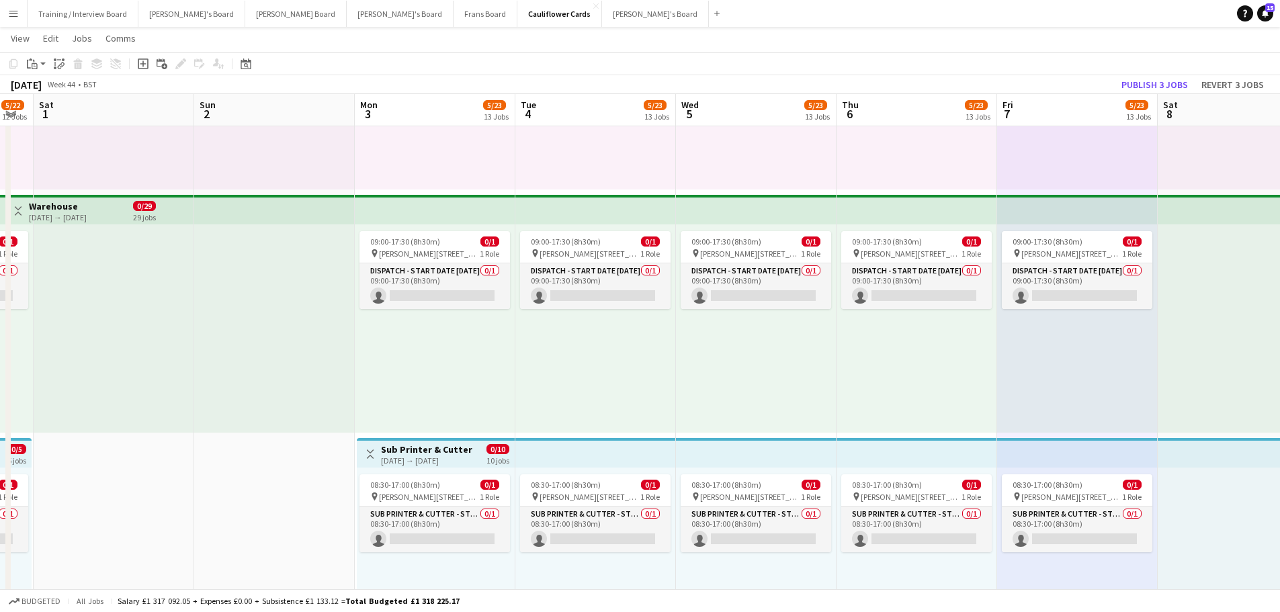
scroll to position [0, 316]
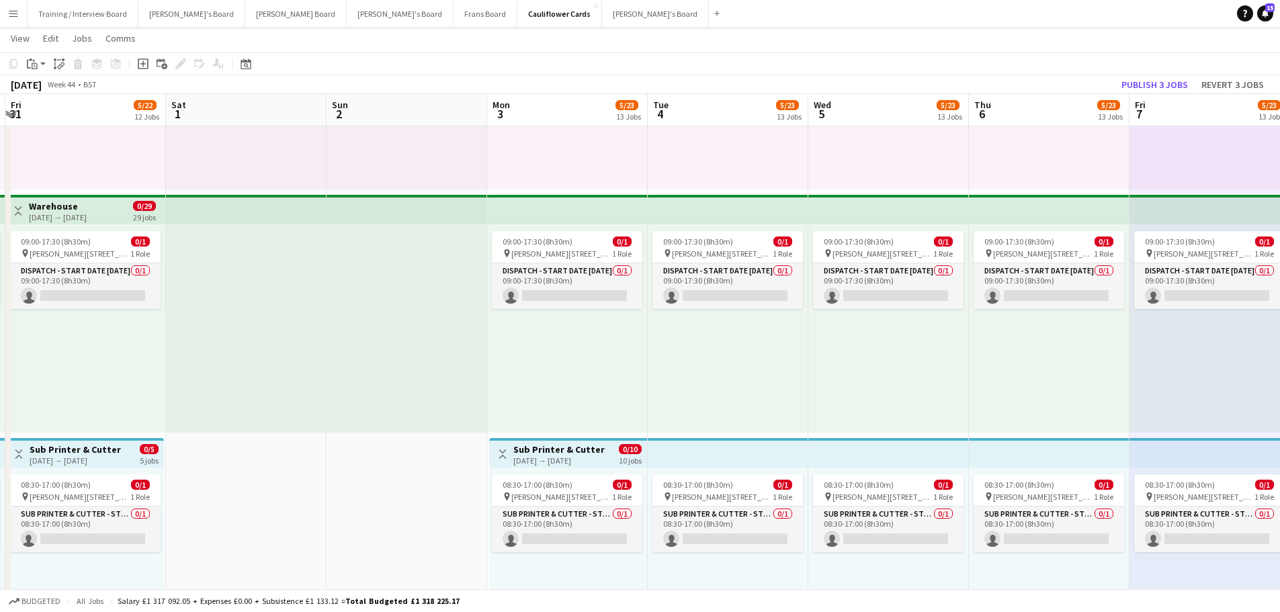
drag, startPoint x: 1153, startPoint y: 355, endPoint x: 1423, endPoint y: 345, distance: 269.5
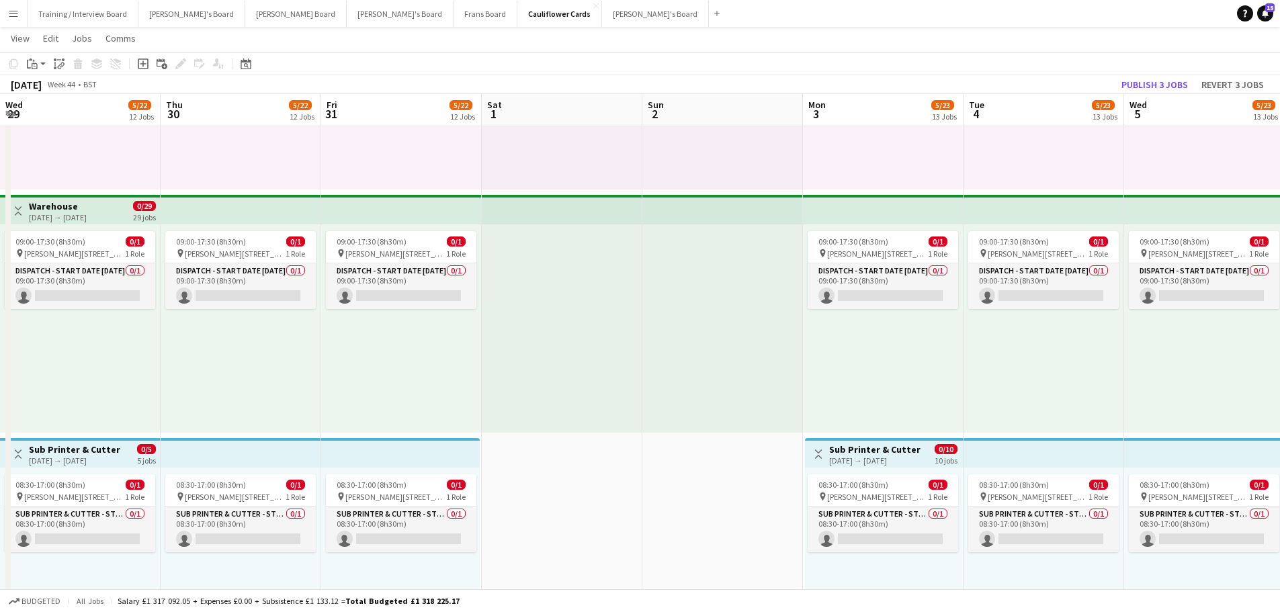
drag, startPoint x: 397, startPoint y: 378, endPoint x: 933, endPoint y: 394, distance: 536.2
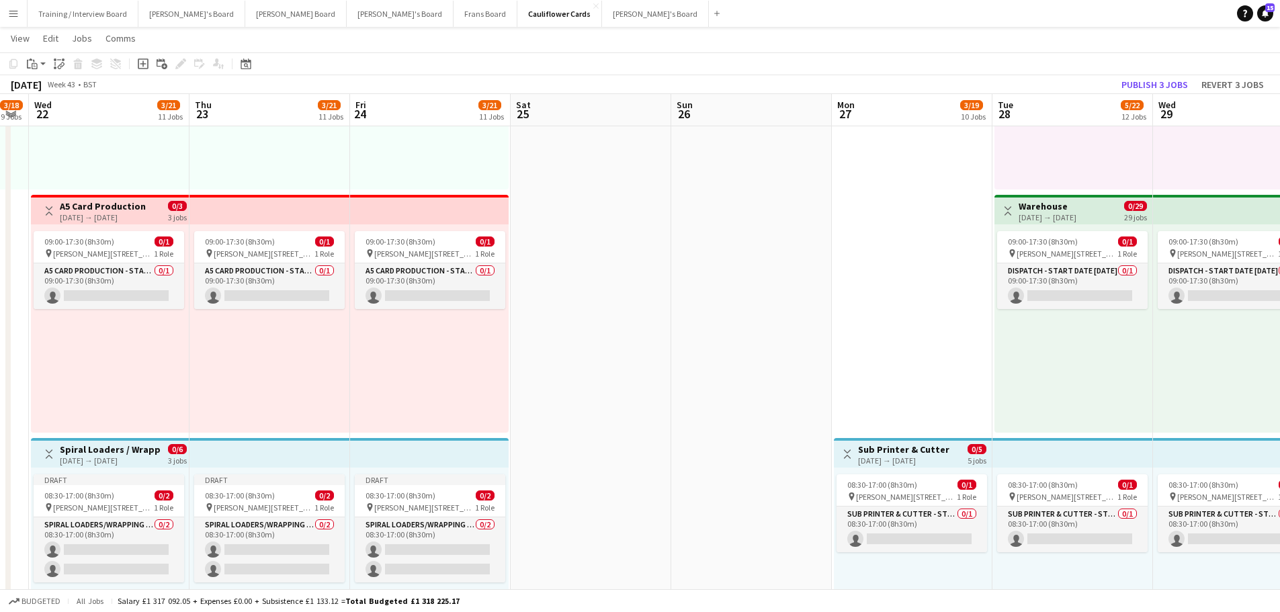
scroll to position [0, 290]
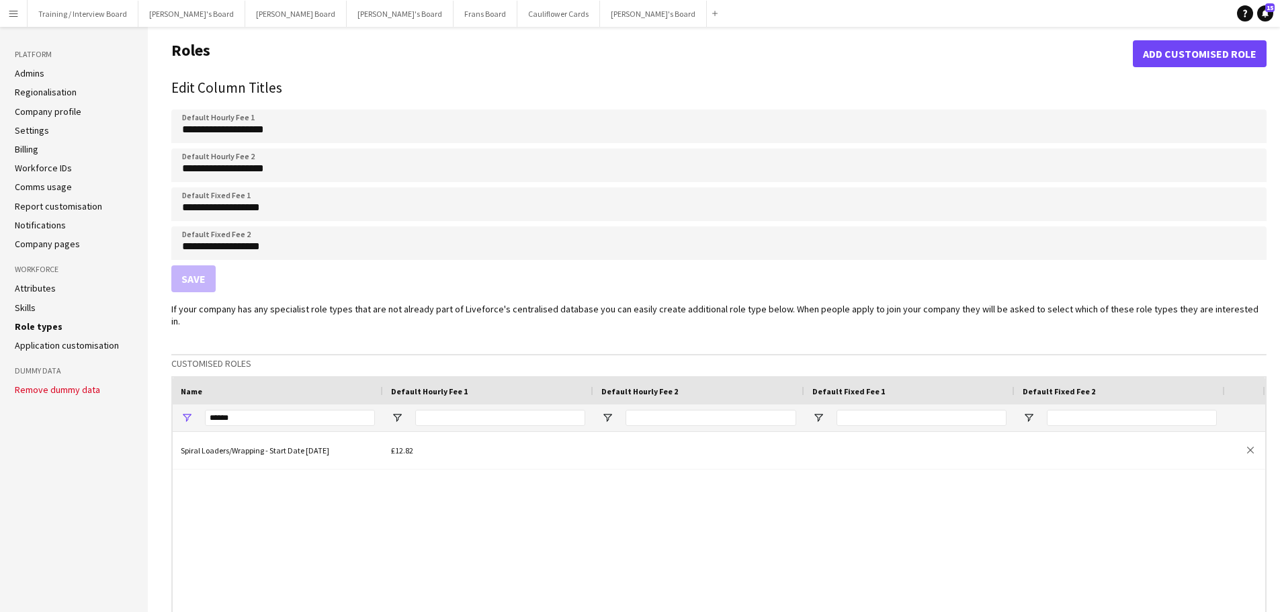
click at [16, 10] on app-icon "Menu" at bounding box center [13, 13] width 11 height 11
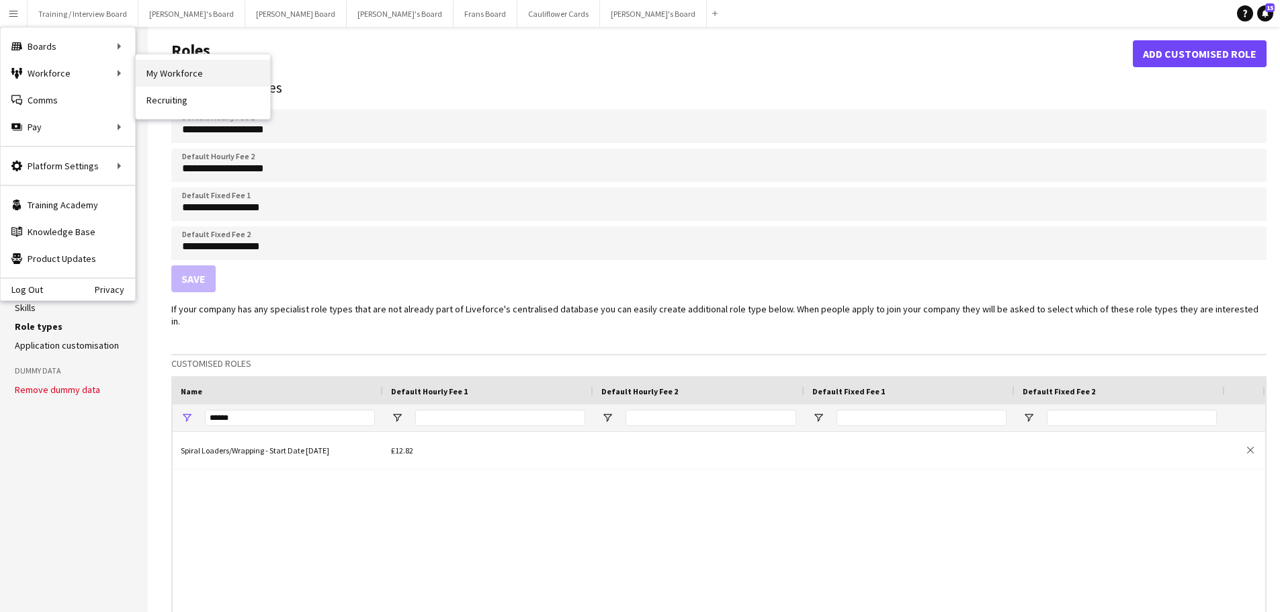
click at [198, 70] on link "My Workforce" at bounding box center [203, 73] width 134 height 27
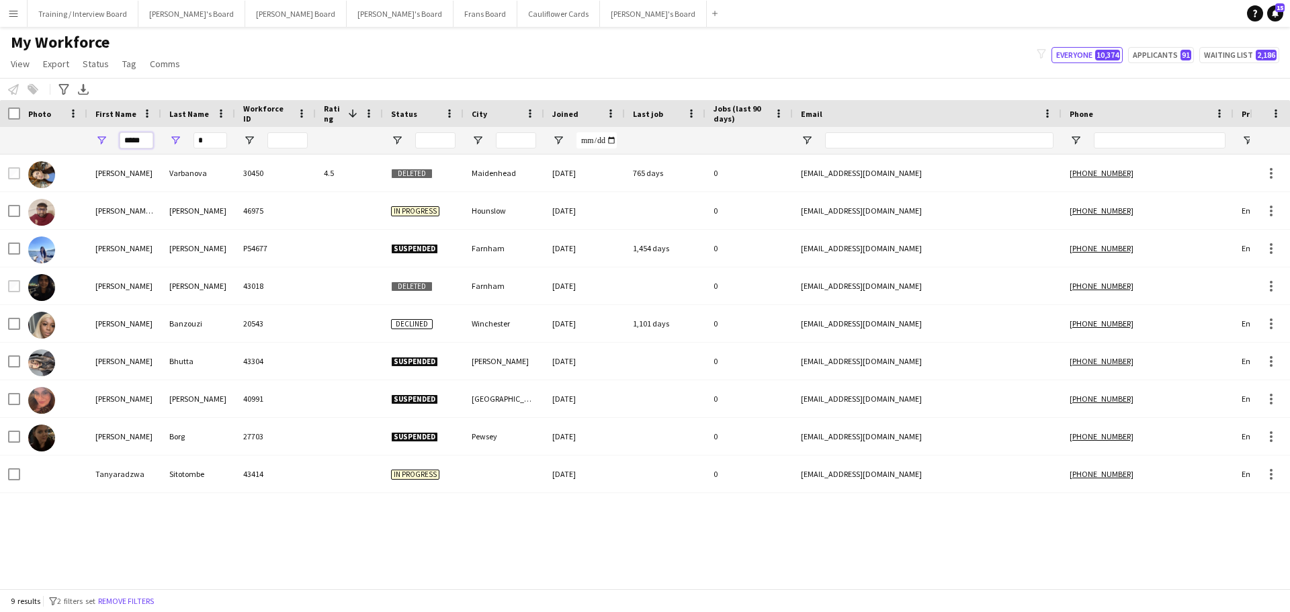
click at [148, 140] on input "*****" at bounding box center [137, 140] width 34 height 16
type input "*"
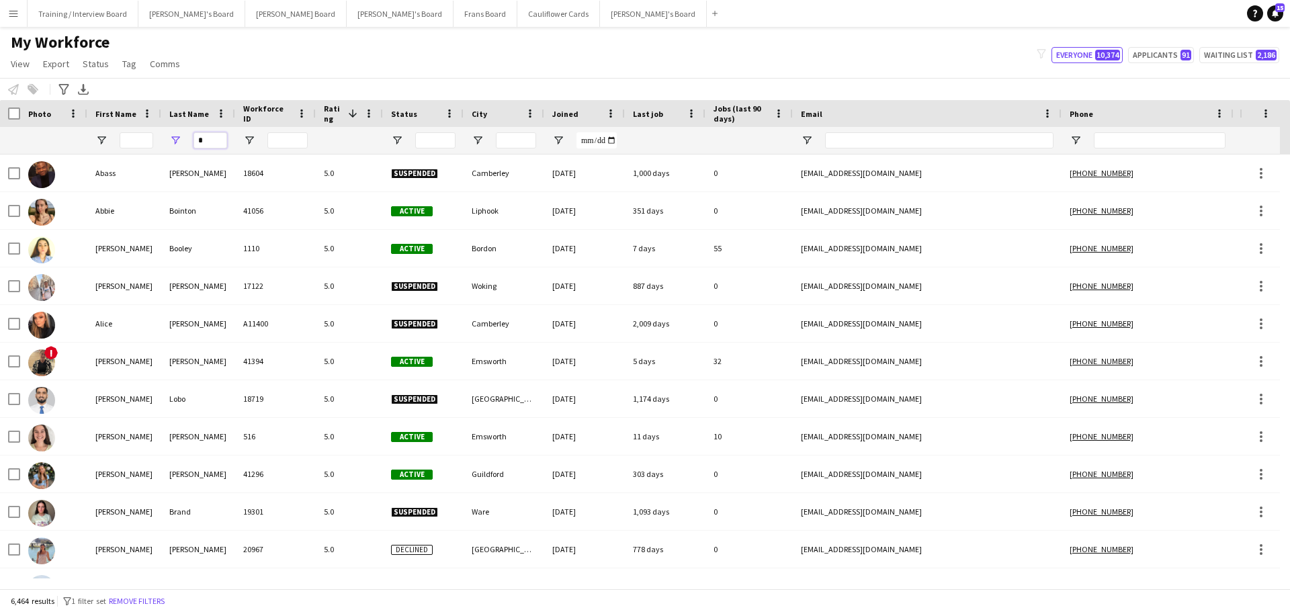
click at [208, 136] on input "*" at bounding box center [210, 140] width 34 height 16
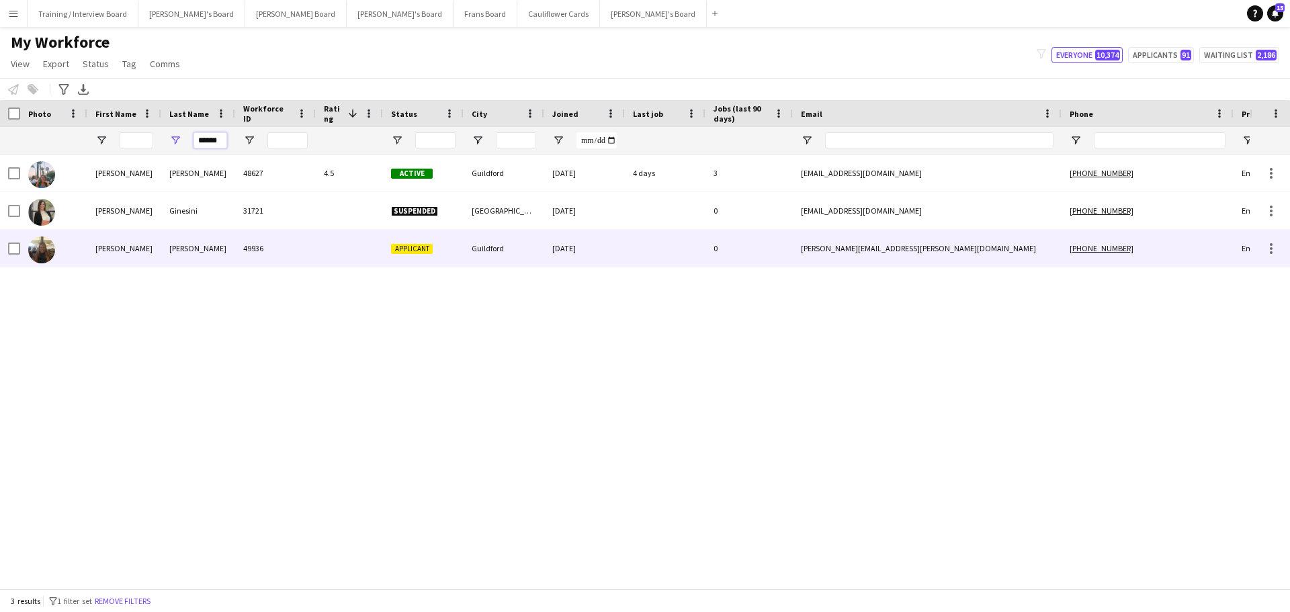
type input "******"
click at [176, 243] on div "Ginesi" at bounding box center [198, 248] width 74 height 37
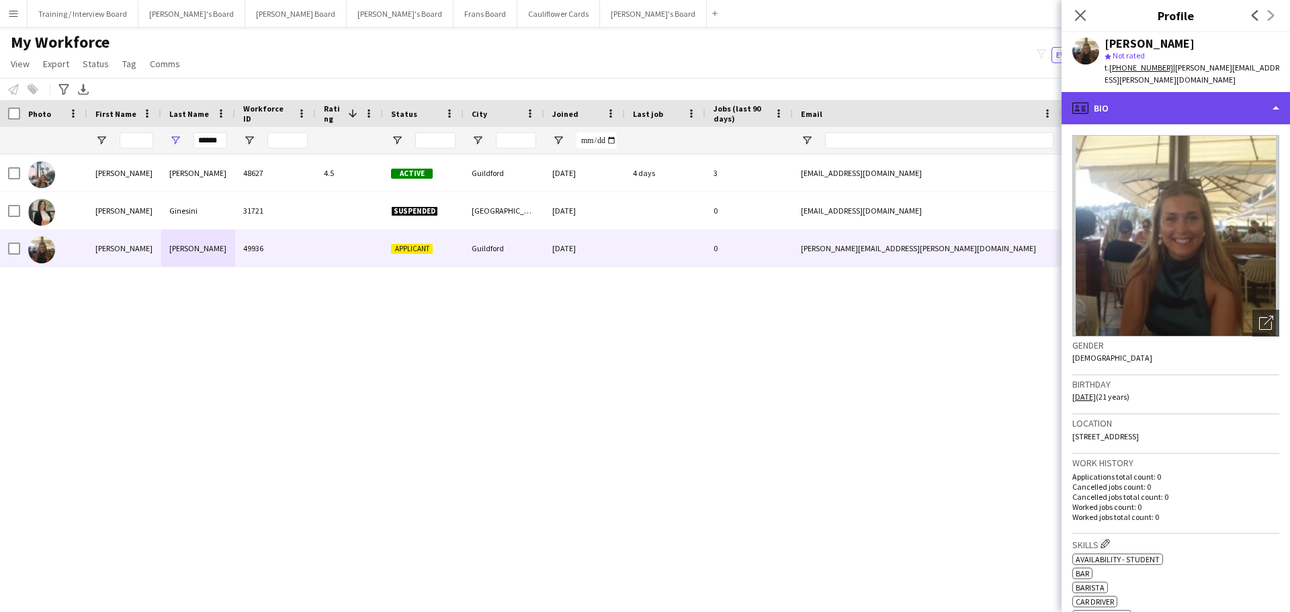
click at [1224, 102] on div "profile Bio" at bounding box center [1175, 108] width 228 height 32
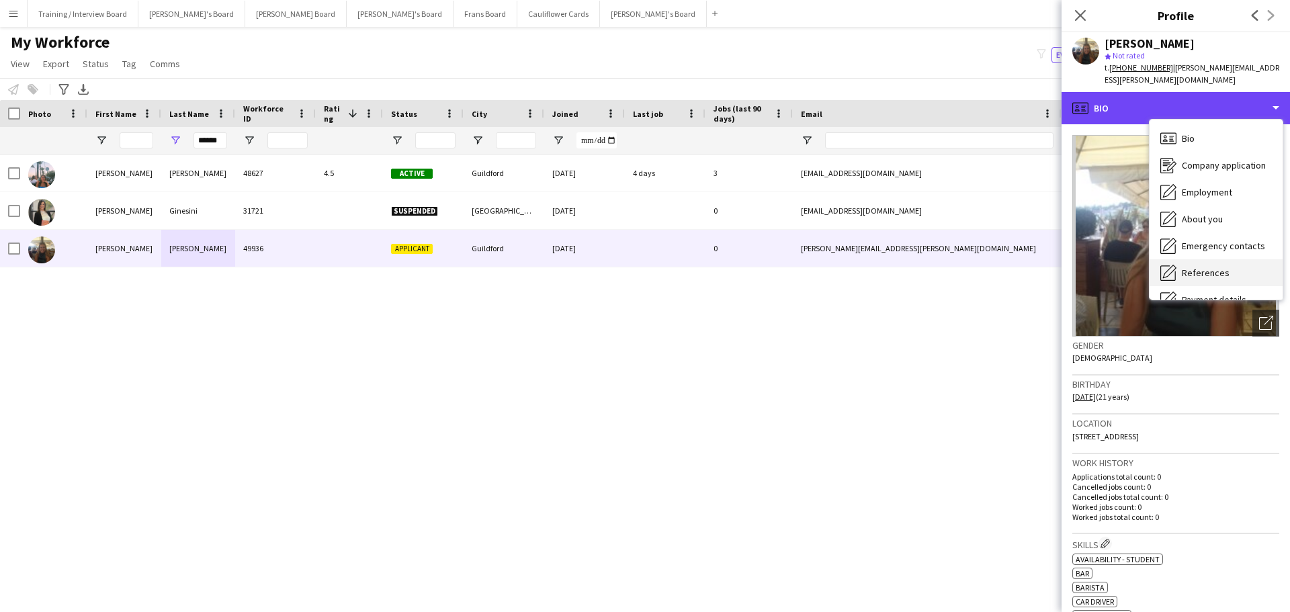
scroll to position [180, 0]
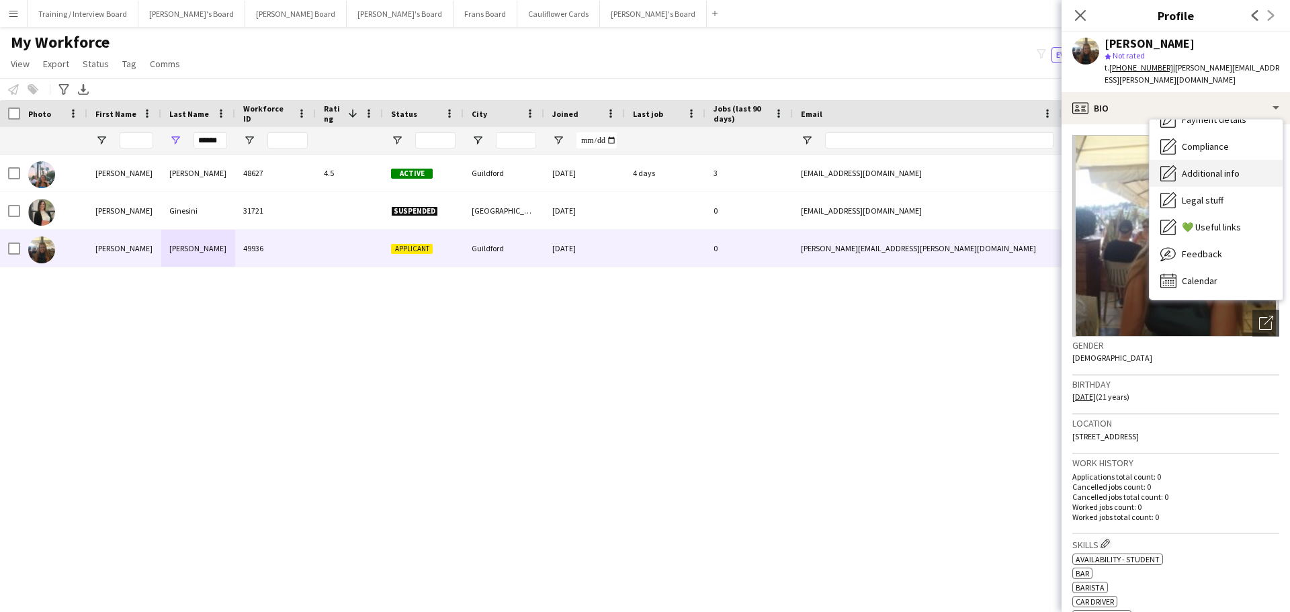
click at [1223, 169] on div "Additional info Additional info" at bounding box center [1215, 173] width 133 height 27
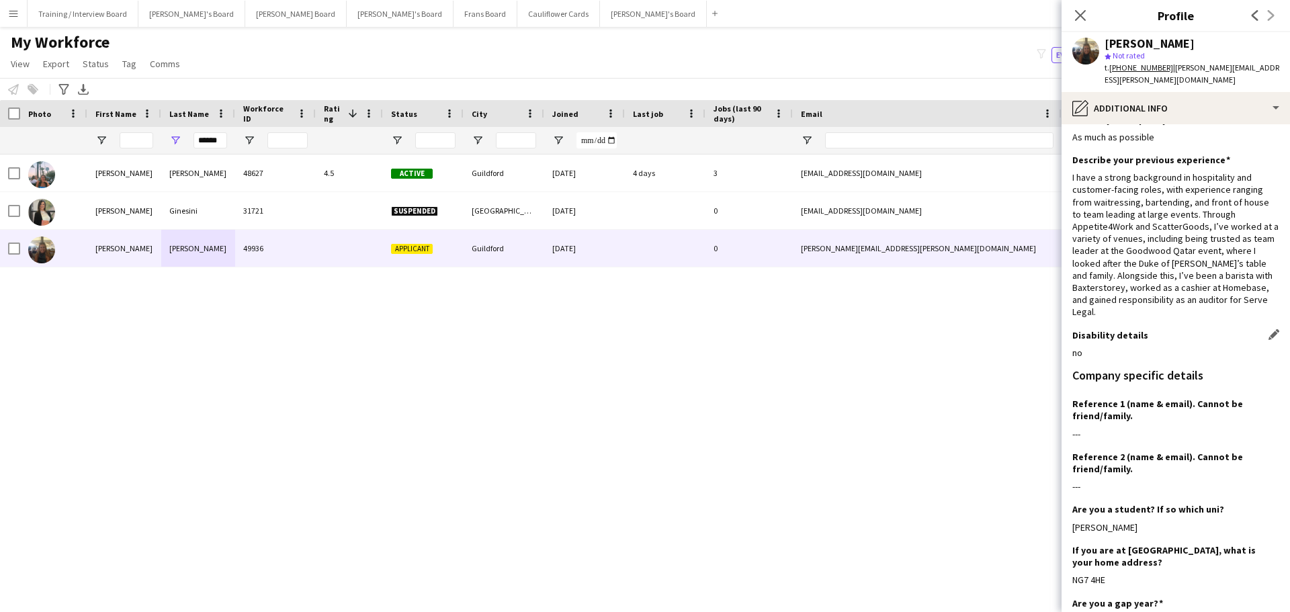
scroll to position [0, 0]
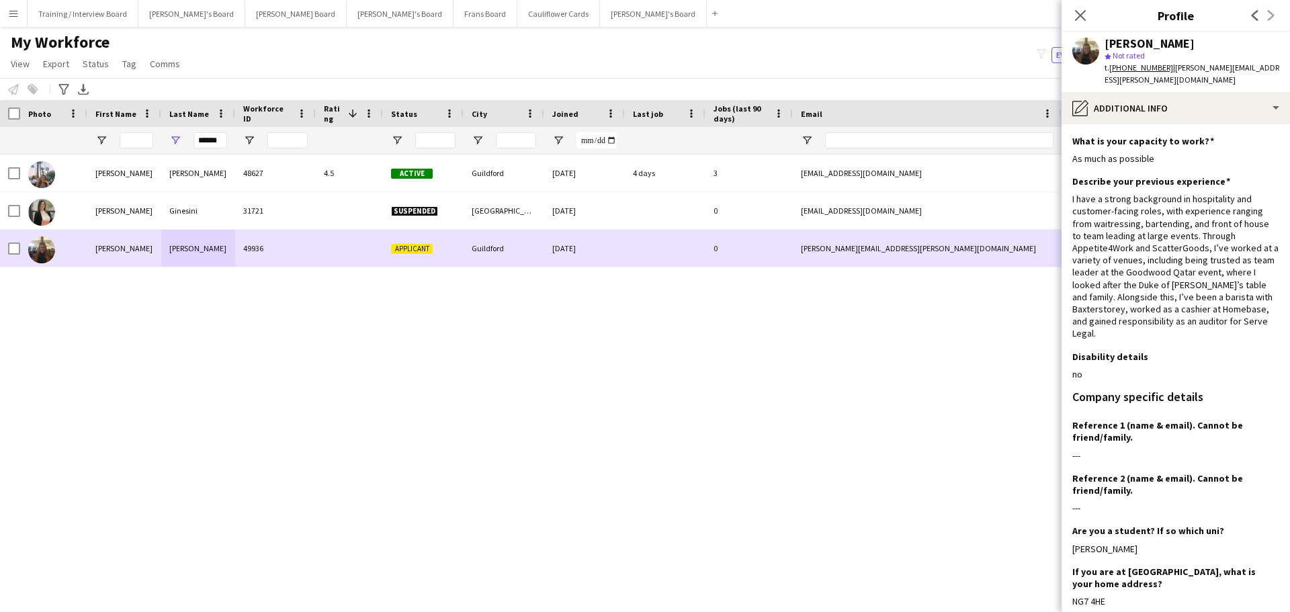
click at [7, 248] on div at bounding box center [10, 248] width 20 height 37
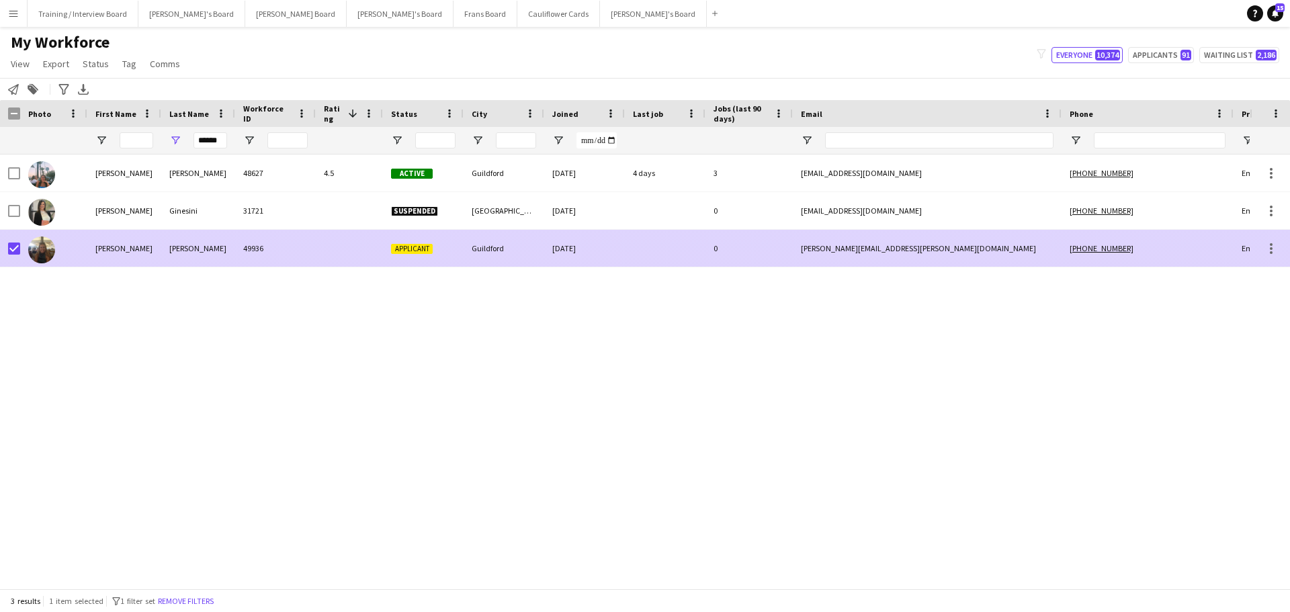
click at [222, 244] on div "Ginesi" at bounding box center [198, 248] width 74 height 37
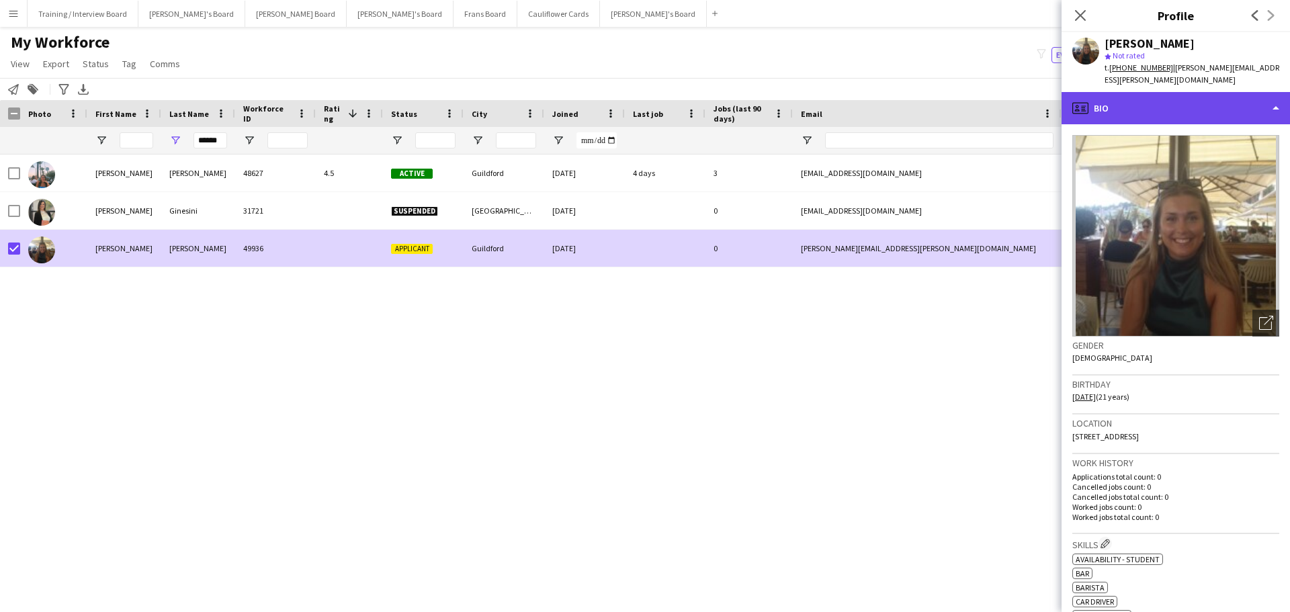
click at [1161, 106] on div "profile Bio" at bounding box center [1175, 108] width 228 height 32
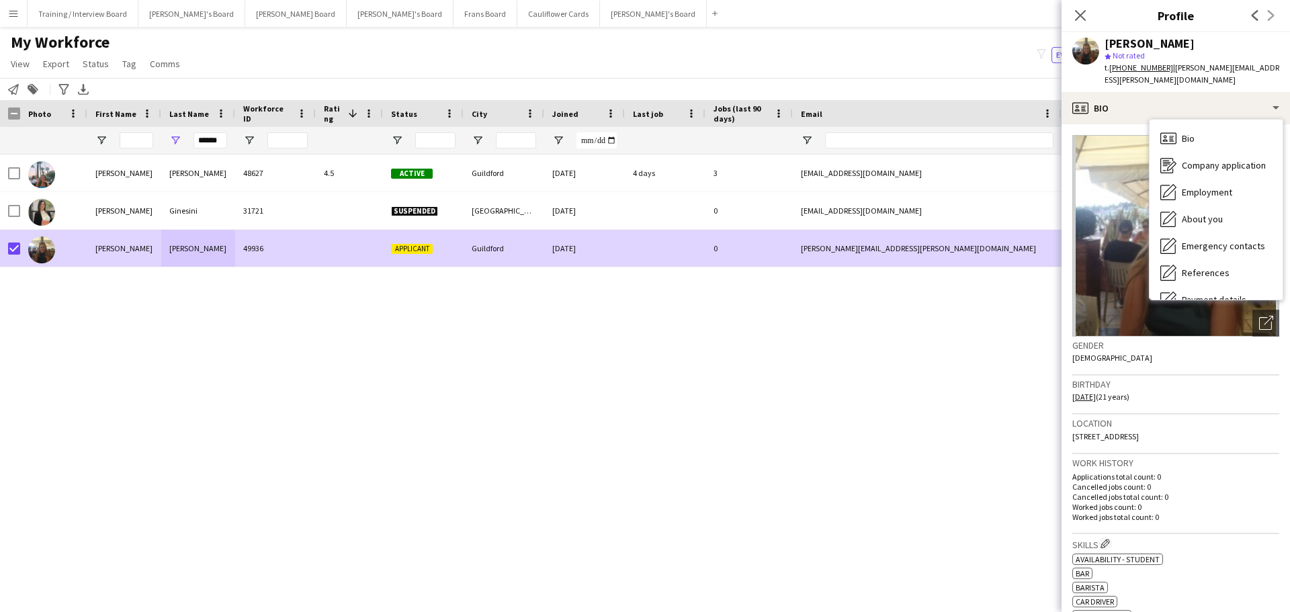
click at [312, 312] on div "Lucy Ginesi 48627 4.5 Active Guildford 03-07-2025 4 days 3 lucyginesi2@outlook.…" at bounding box center [624, 366] width 1249 height 424
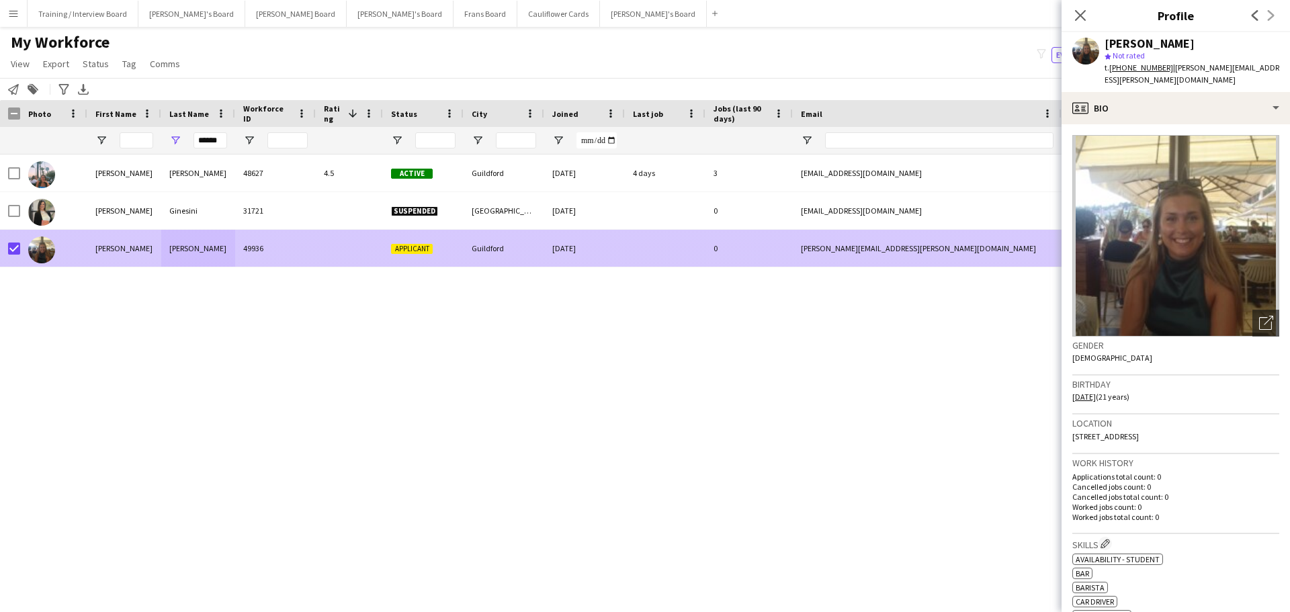
click at [126, 251] on div "Sally" at bounding box center [124, 248] width 74 height 37
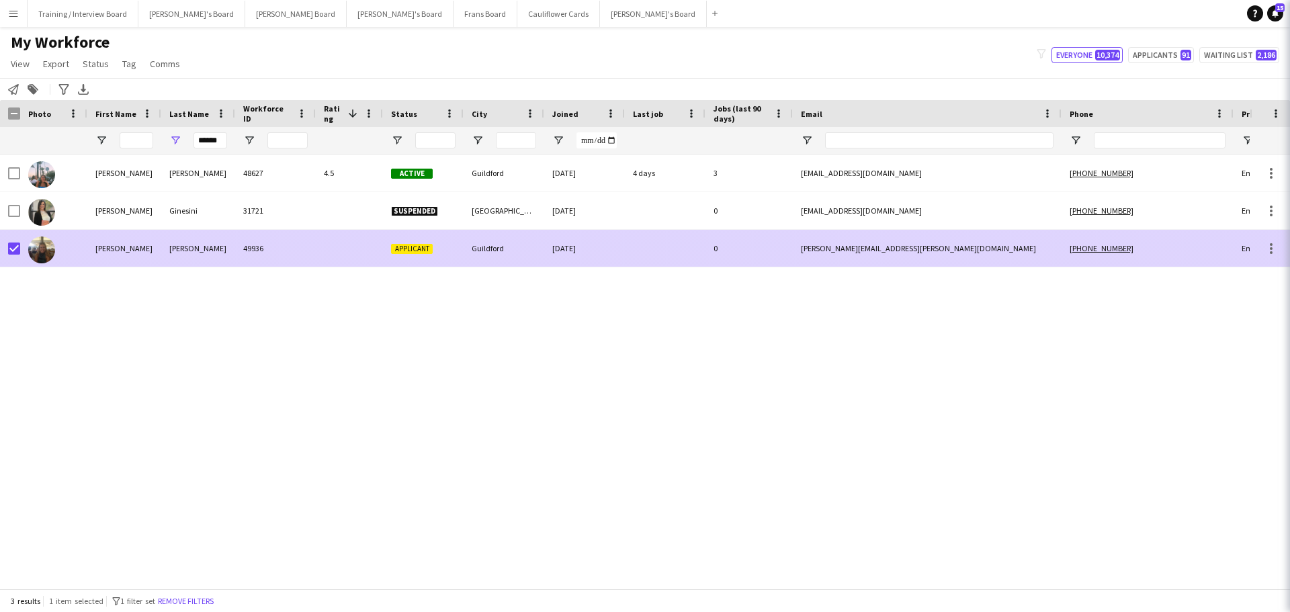
click at [126, 251] on div "Sally" at bounding box center [124, 248] width 74 height 37
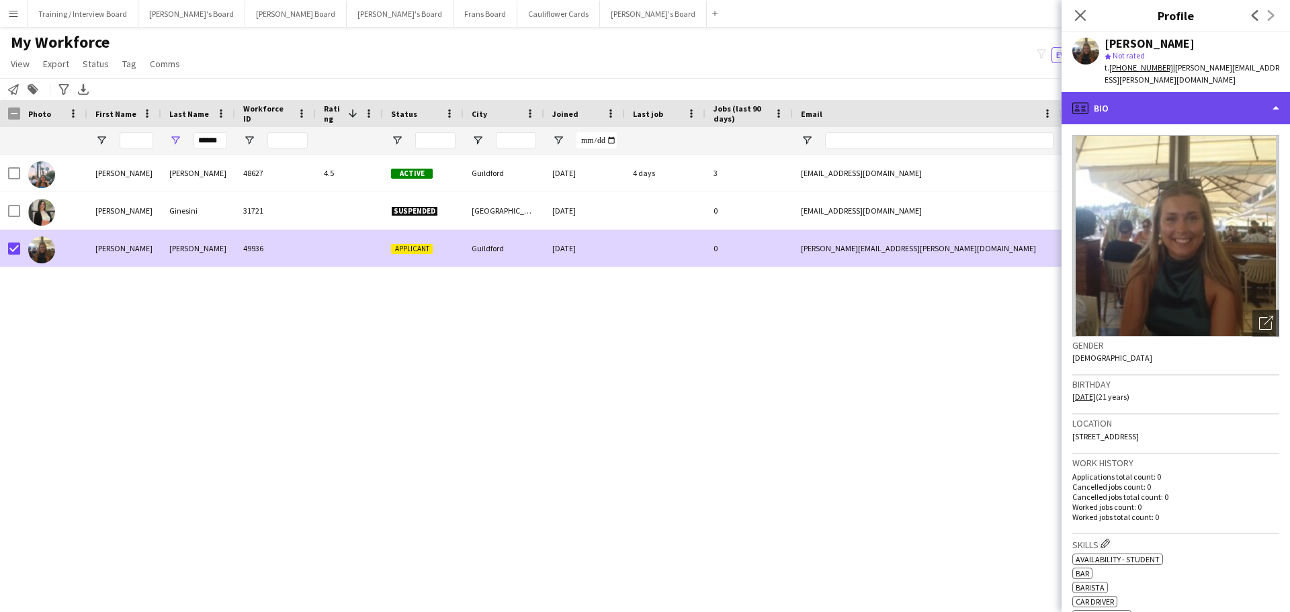
click at [1187, 98] on div "profile Bio" at bounding box center [1175, 108] width 228 height 32
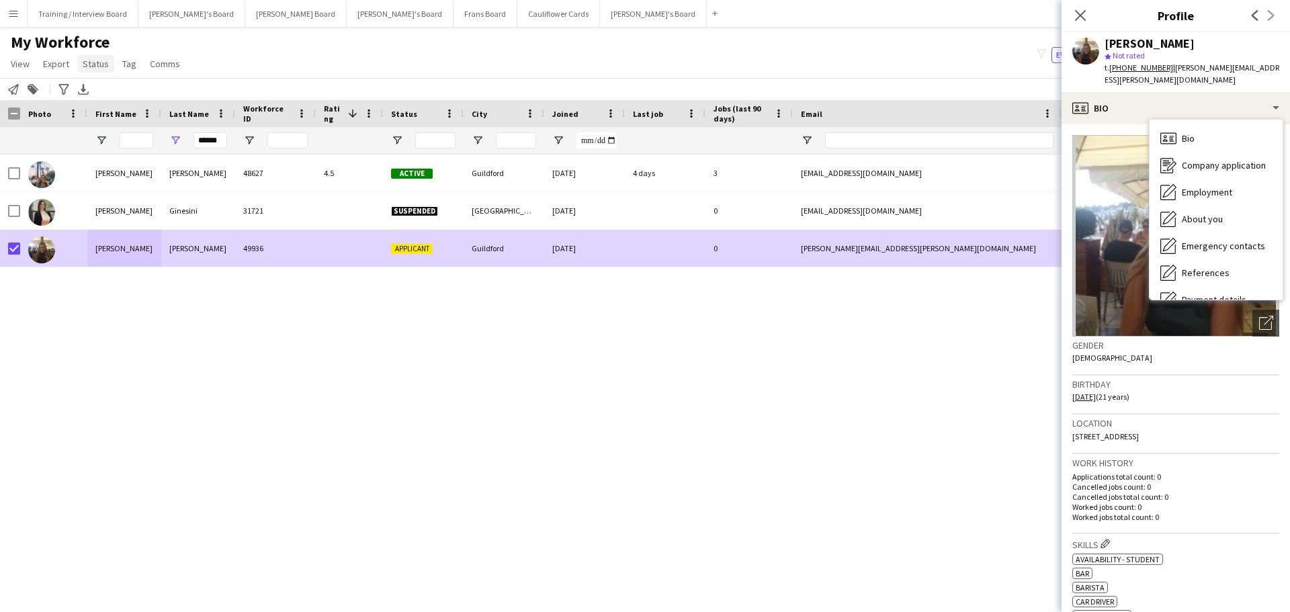
click at [97, 63] on span "Status" at bounding box center [96, 64] width 26 height 12
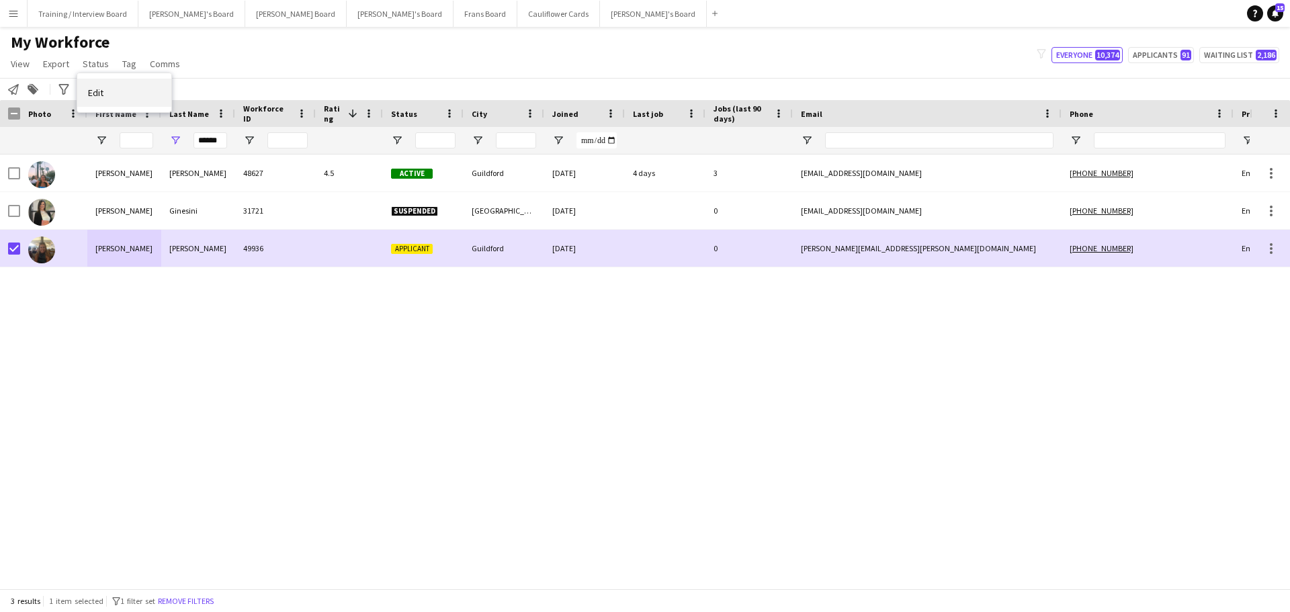
click at [123, 97] on link "Edit" at bounding box center [124, 93] width 94 height 28
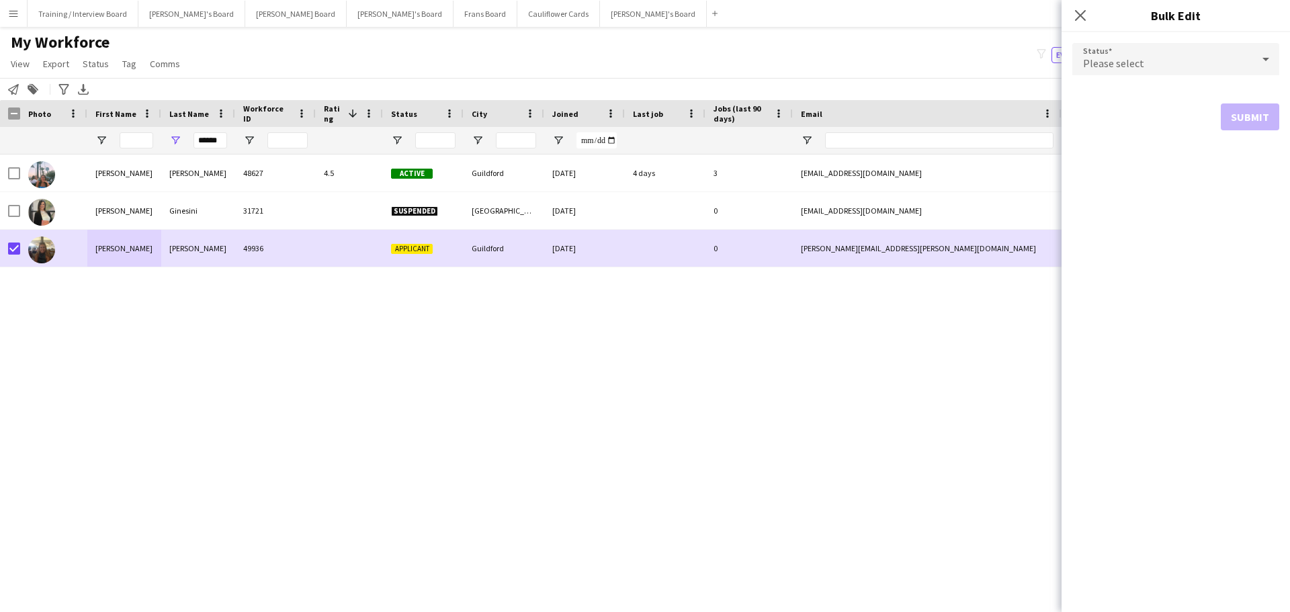
click at [1159, 70] on div "Please select" at bounding box center [1162, 59] width 180 height 32
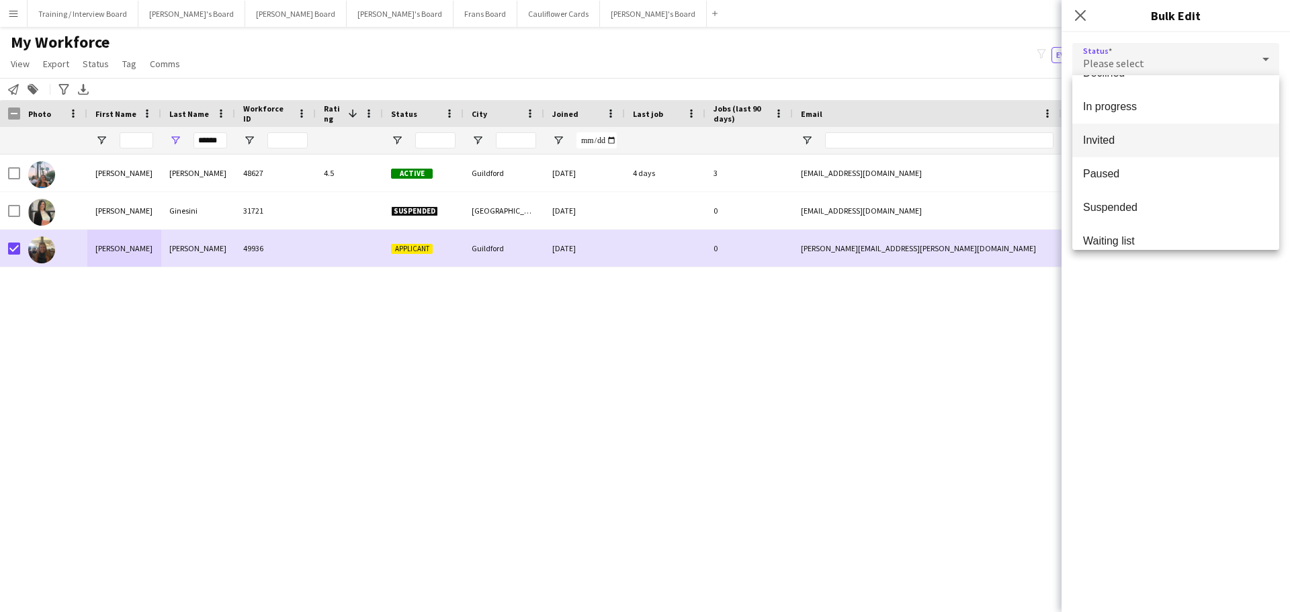
scroll to position [138, 0]
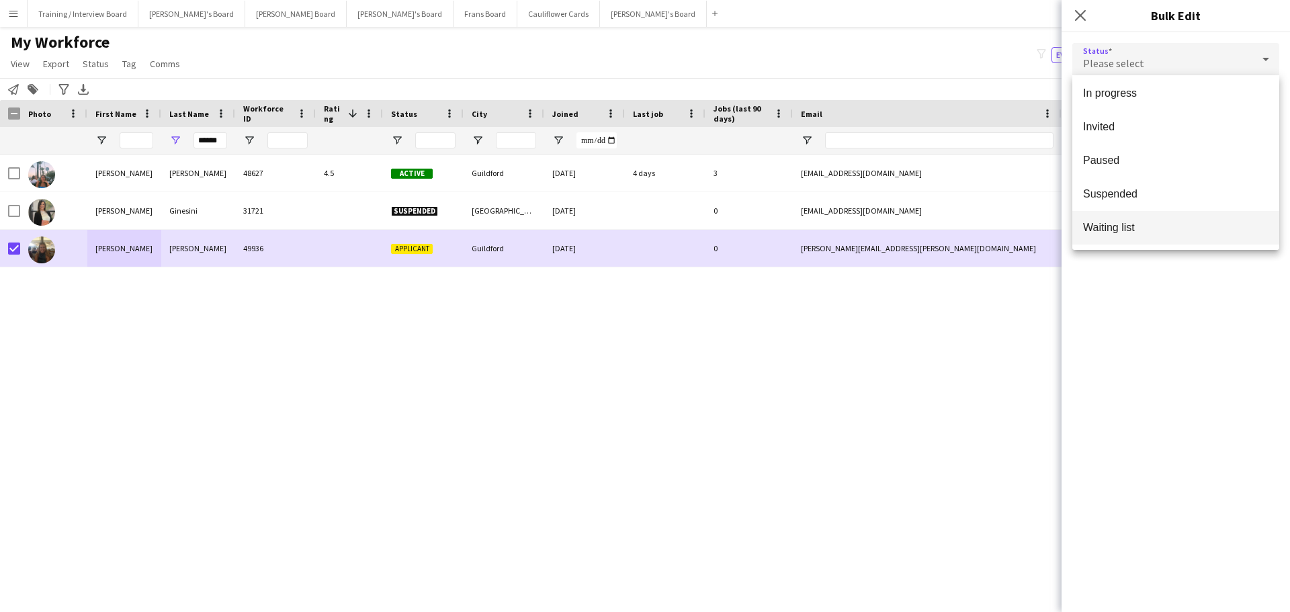
click at [1147, 216] on mat-option "Waiting list" at bounding box center [1175, 228] width 207 height 34
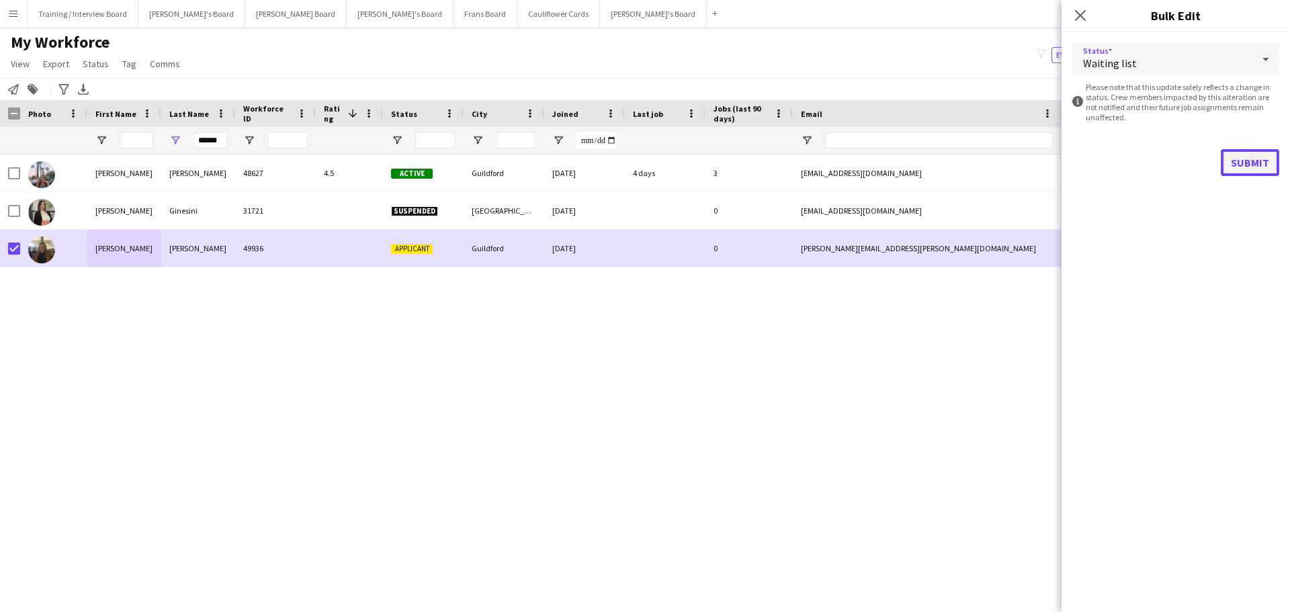
click at [1251, 162] on button "Submit" at bounding box center [1249, 162] width 58 height 27
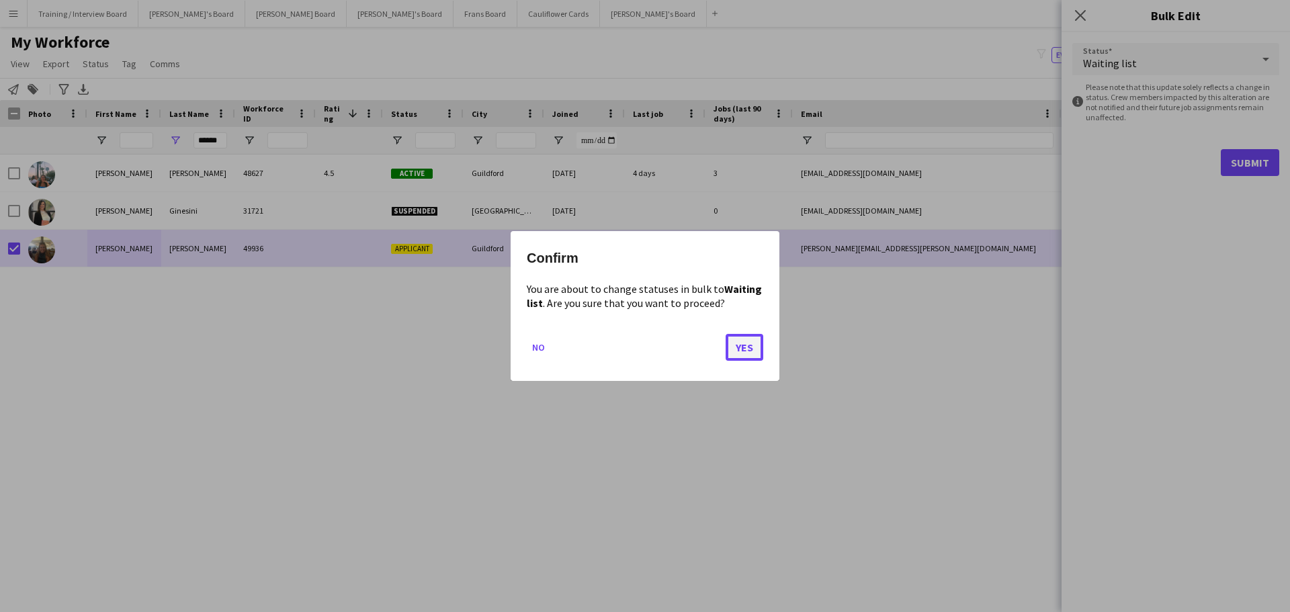
click at [755, 348] on button "Yes" at bounding box center [744, 347] width 38 height 27
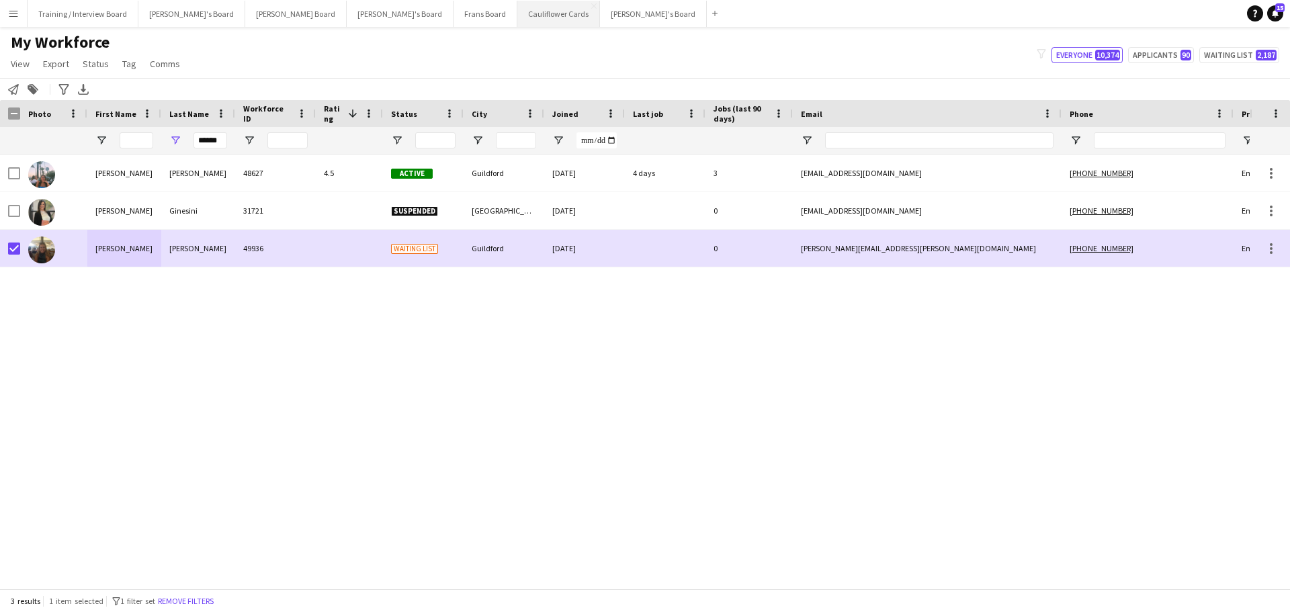
click at [517, 21] on button "Cauliflower Cards Close" at bounding box center [558, 14] width 83 height 26
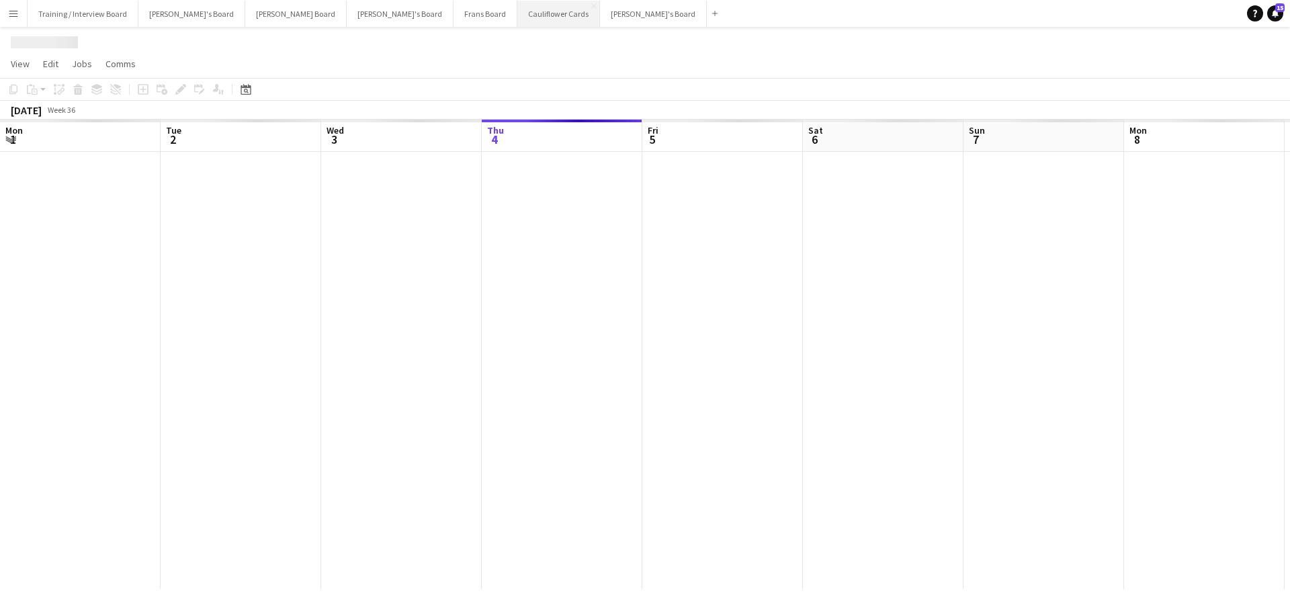
scroll to position [0, 321]
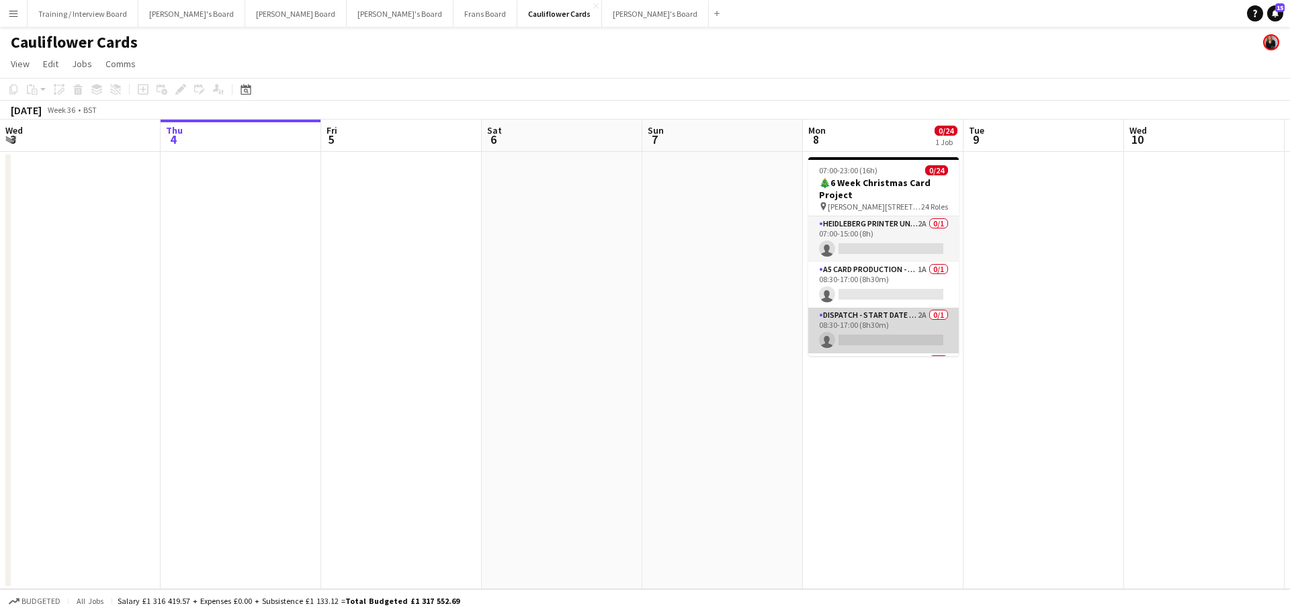
click at [904, 328] on app-card-role "Dispatch - Start Date 28th Oct 2A 0/1 08:30-17:00 (8h30m) single-neutral-actions" at bounding box center [883, 331] width 150 height 46
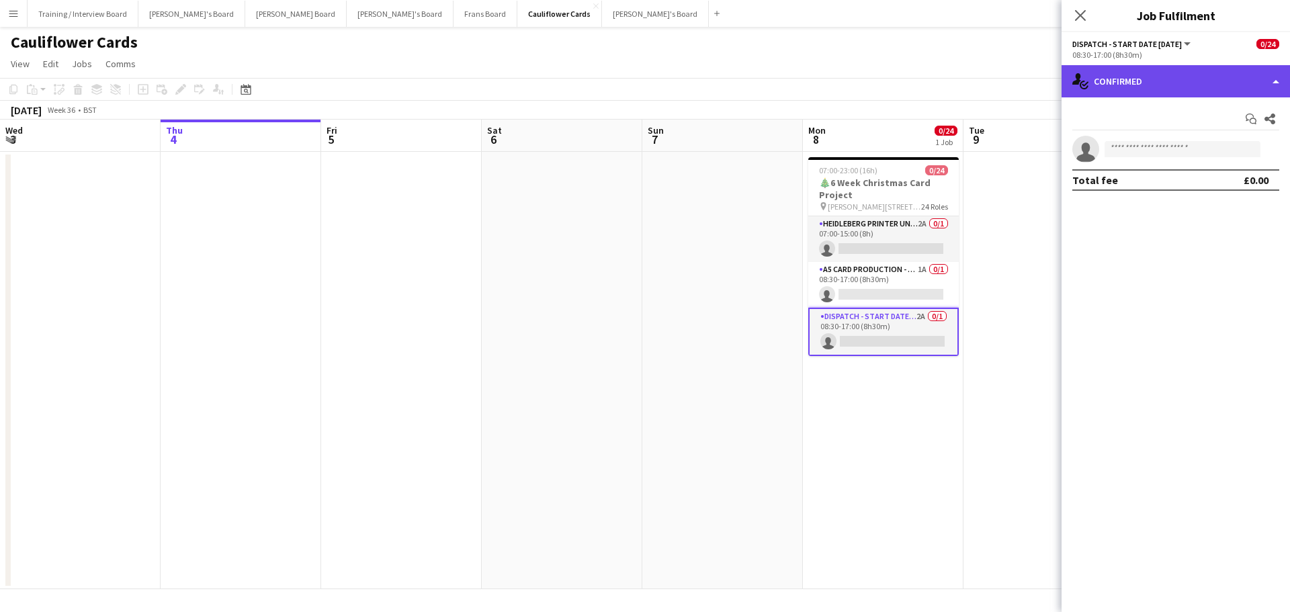
click at [1173, 79] on div "single-neutral-actions-check-2 Confirmed" at bounding box center [1175, 81] width 228 height 32
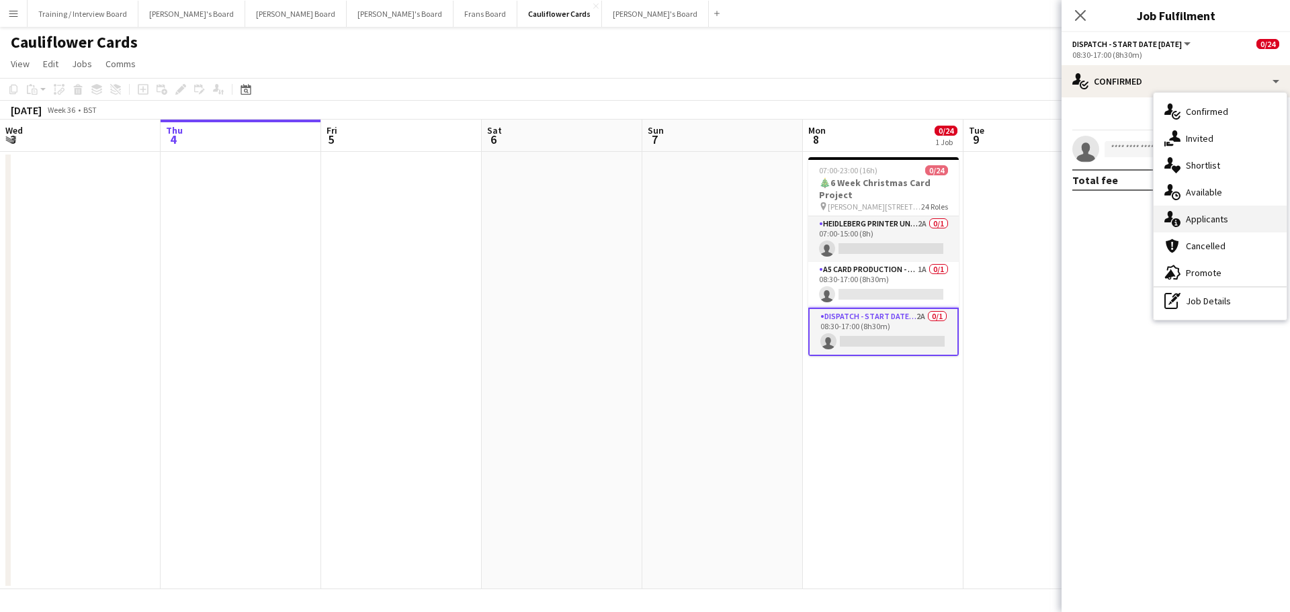
click at [1217, 206] on div "single-neutral-actions-information Applicants" at bounding box center [1219, 219] width 133 height 27
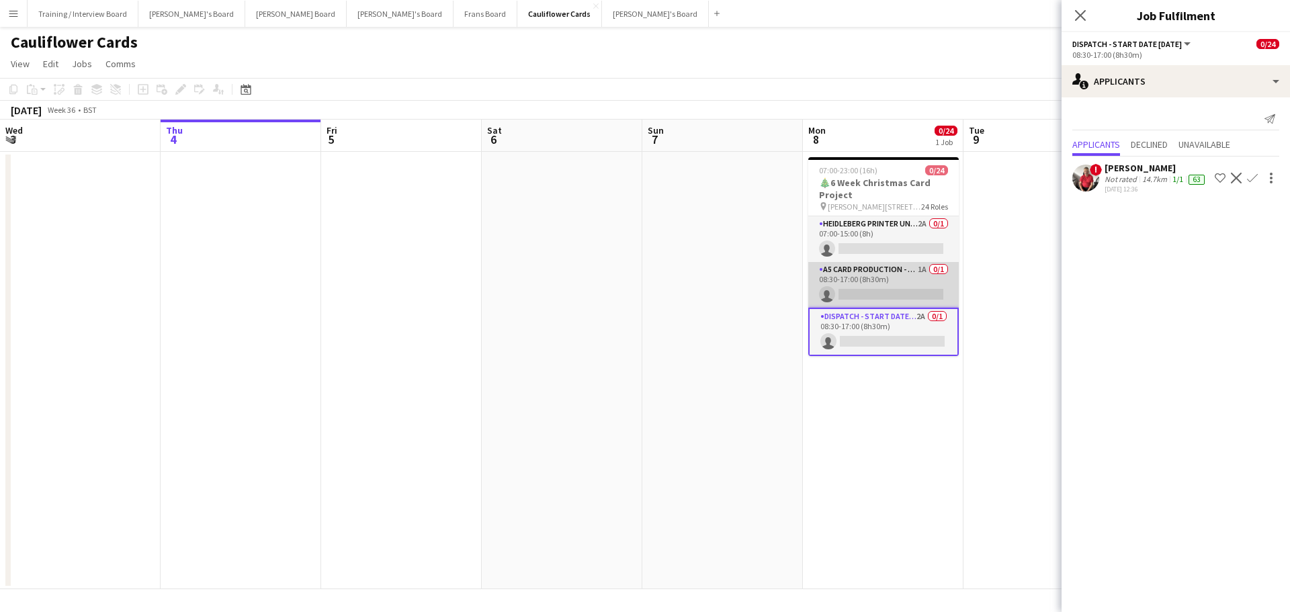
scroll to position [202, 0]
click at [886, 264] on app-card-role "Mug Production Start - Date 16th Oct 2A 0/1 09:00-17:30 (8h30m) single-neutral-…" at bounding box center [883, 280] width 150 height 46
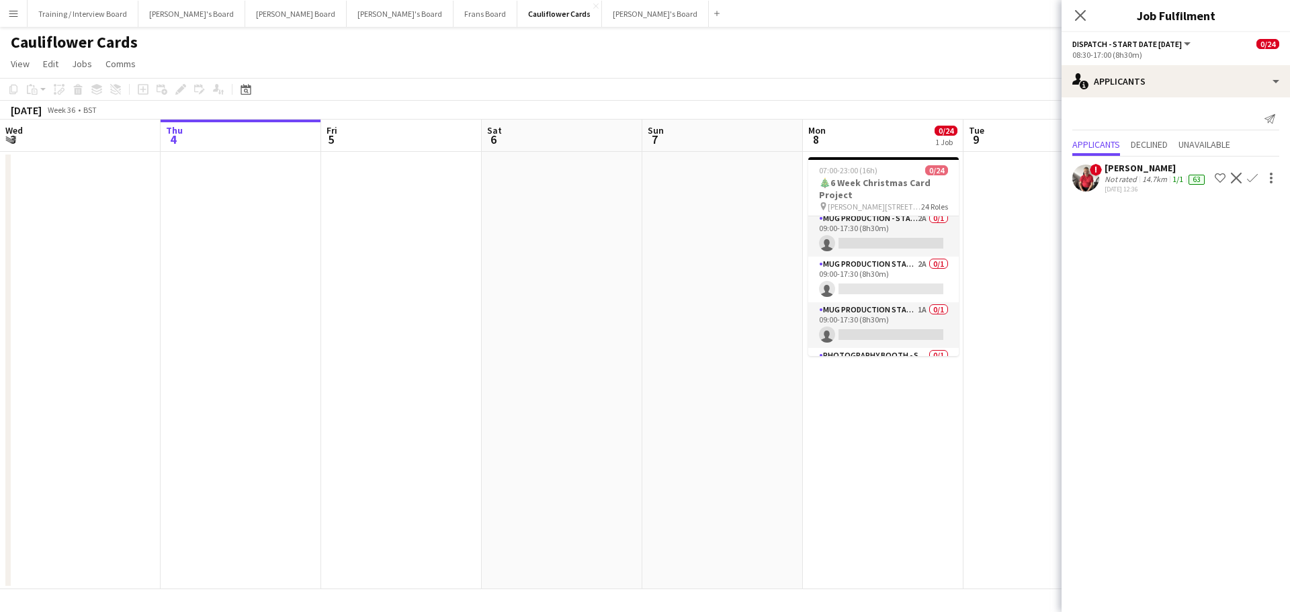
scroll to position [736, 0]
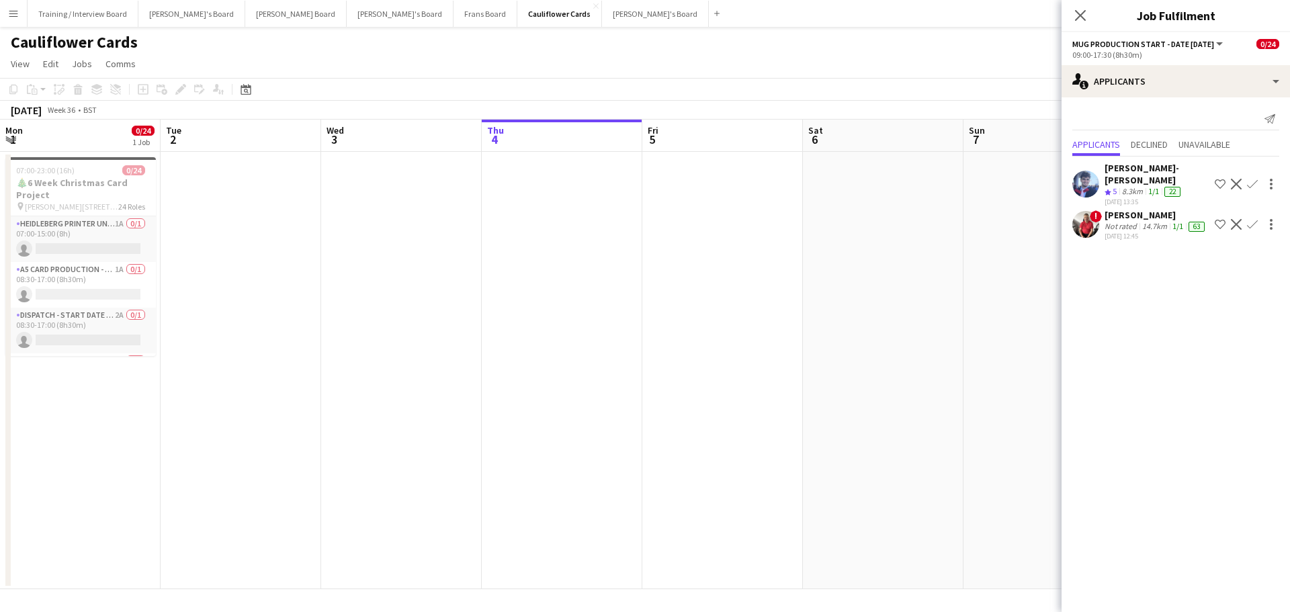
scroll to position [736, 0]
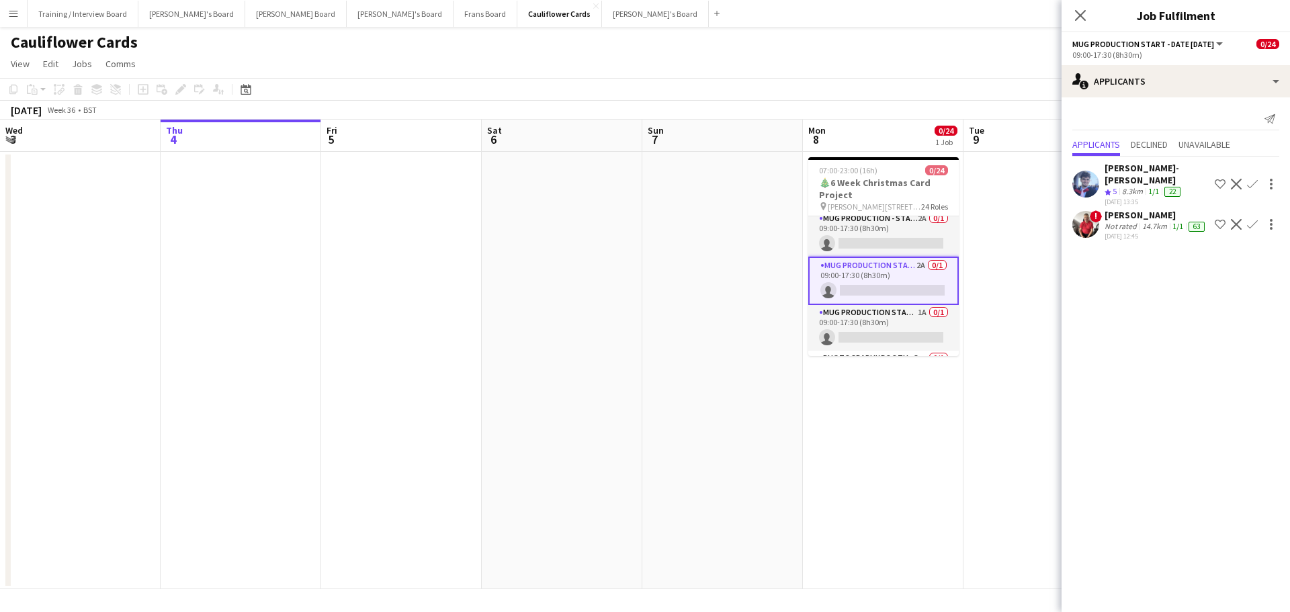
click at [16, 11] on app-icon "Menu" at bounding box center [13, 13] width 11 height 11
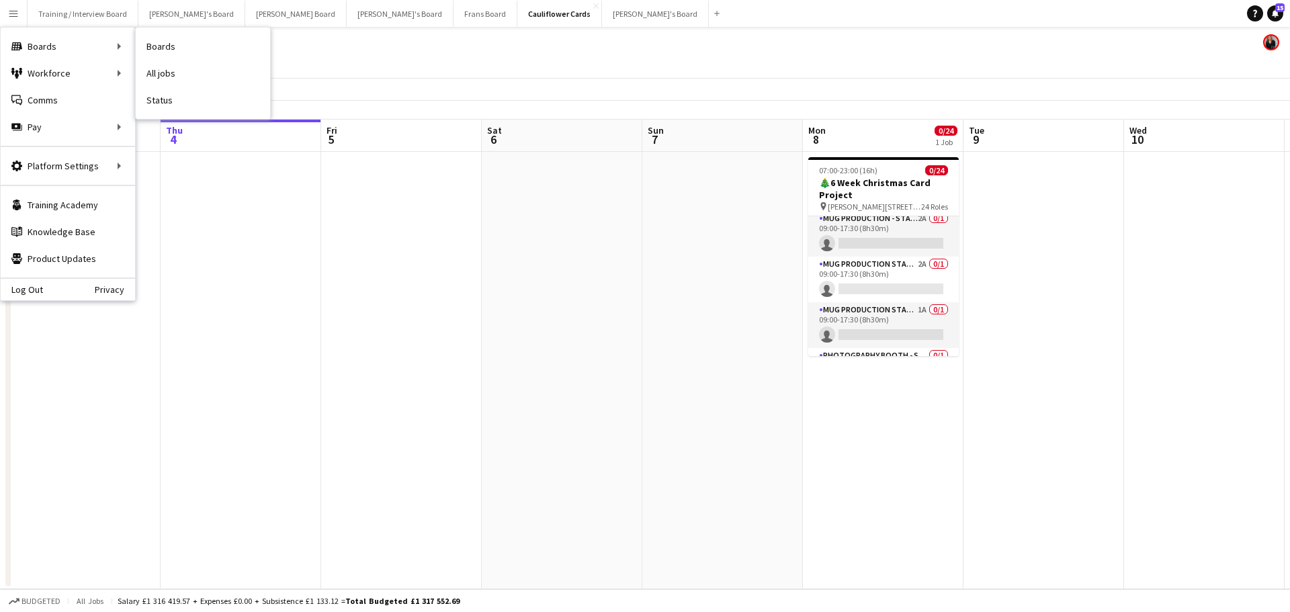
click at [200, 115] on nav "Boards All jobs Status" at bounding box center [203, 73] width 134 height 91
click at [194, 101] on link "Status" at bounding box center [203, 100] width 134 height 27
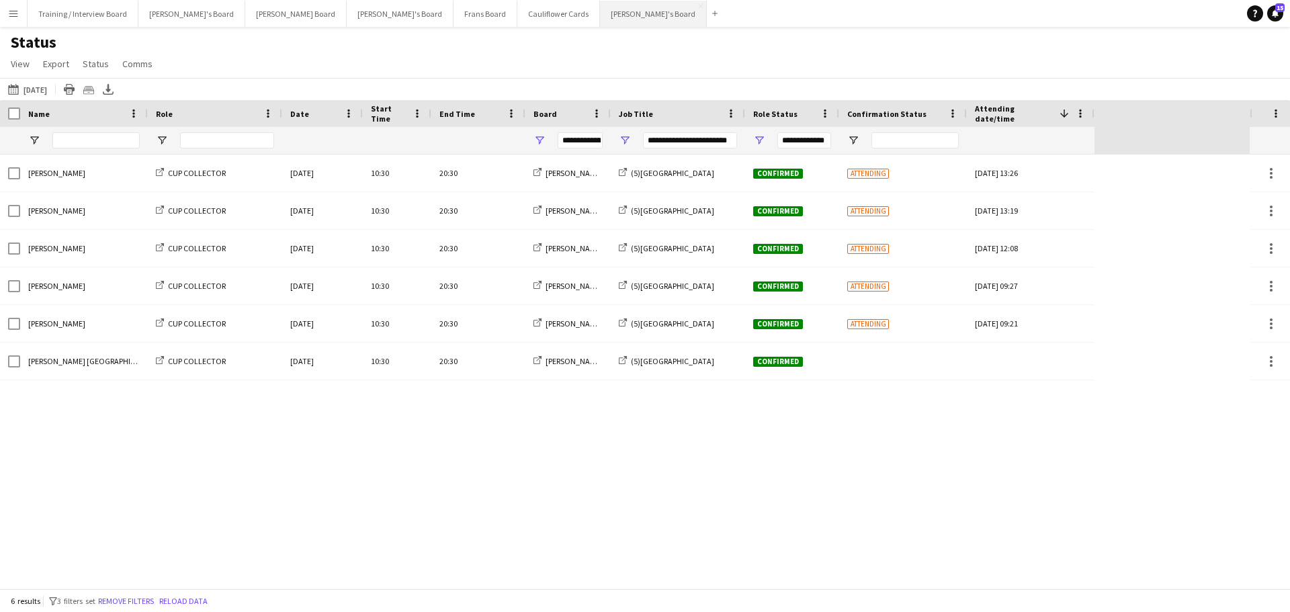
click at [600, 13] on button "[PERSON_NAME]'s Board Close" at bounding box center [653, 14] width 107 height 26
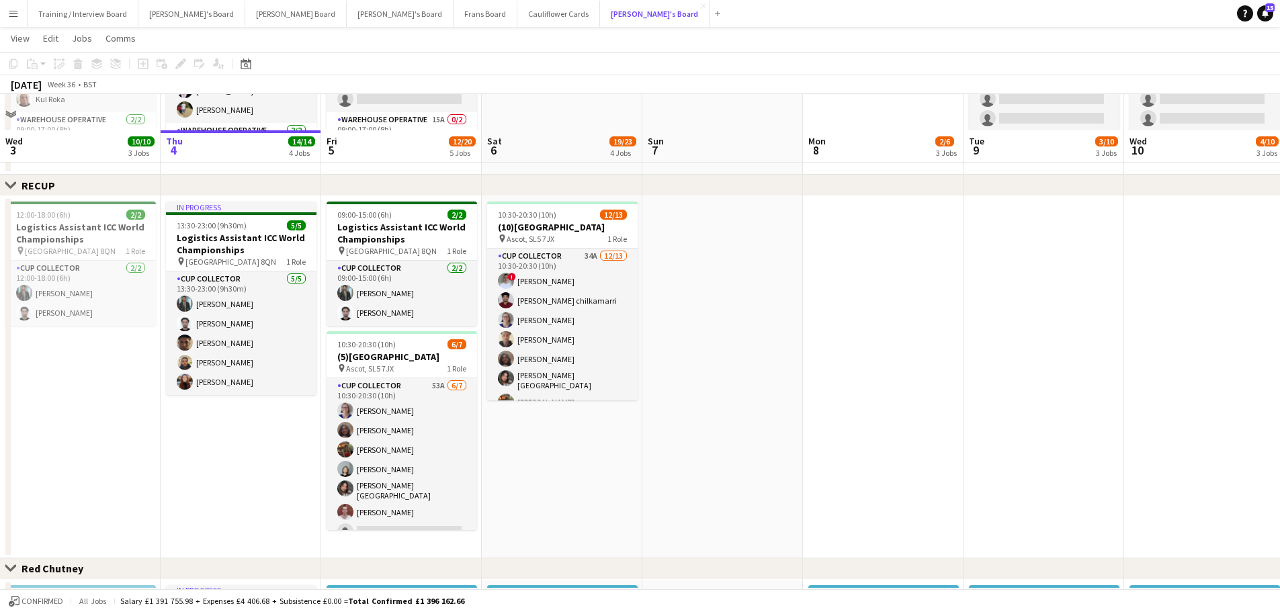
scroll to position [672, 0]
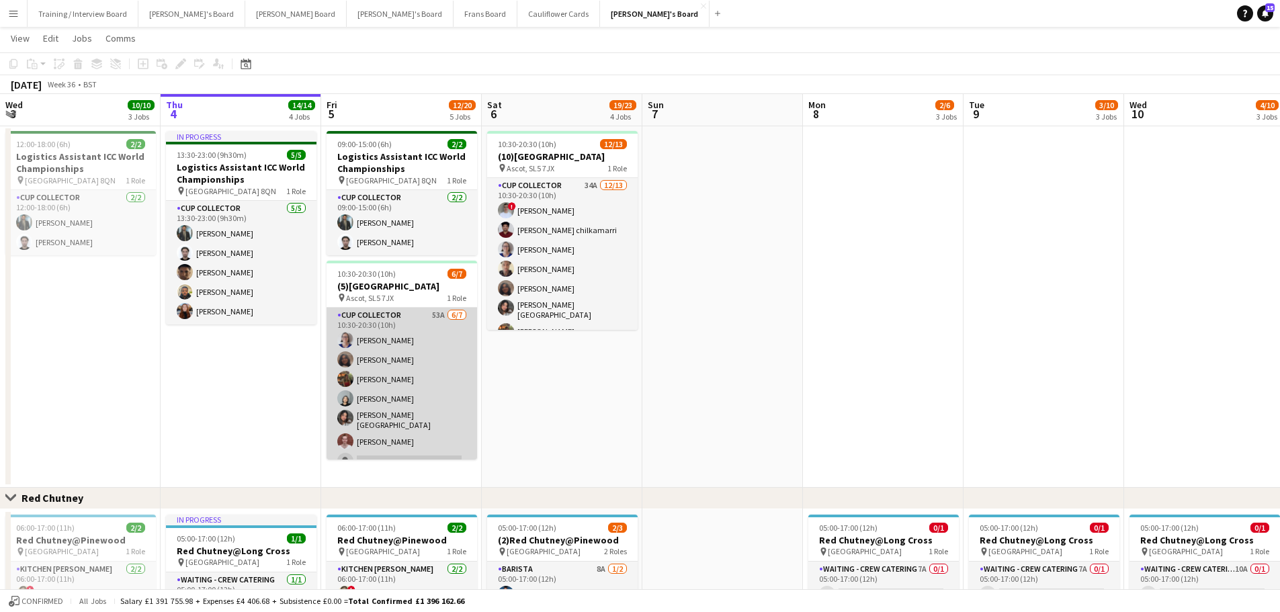
click at [402, 418] on app-card-role "CUP COLLECTOR 53A [DATE] 10:30-20:30 (10h) [PERSON_NAME] [PERSON_NAME] [PERSON_…" at bounding box center [401, 391] width 150 height 167
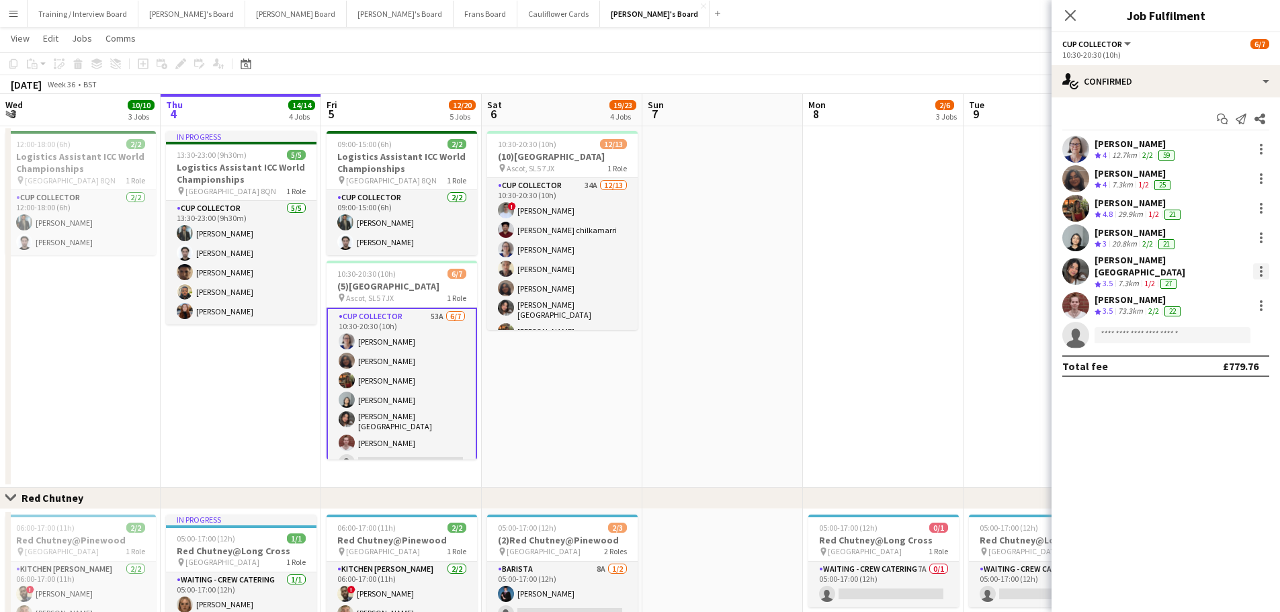
click at [1259, 271] on div at bounding box center [1261, 271] width 16 height 16
click at [1218, 411] on button "Remove" at bounding box center [1216, 421] width 105 height 32
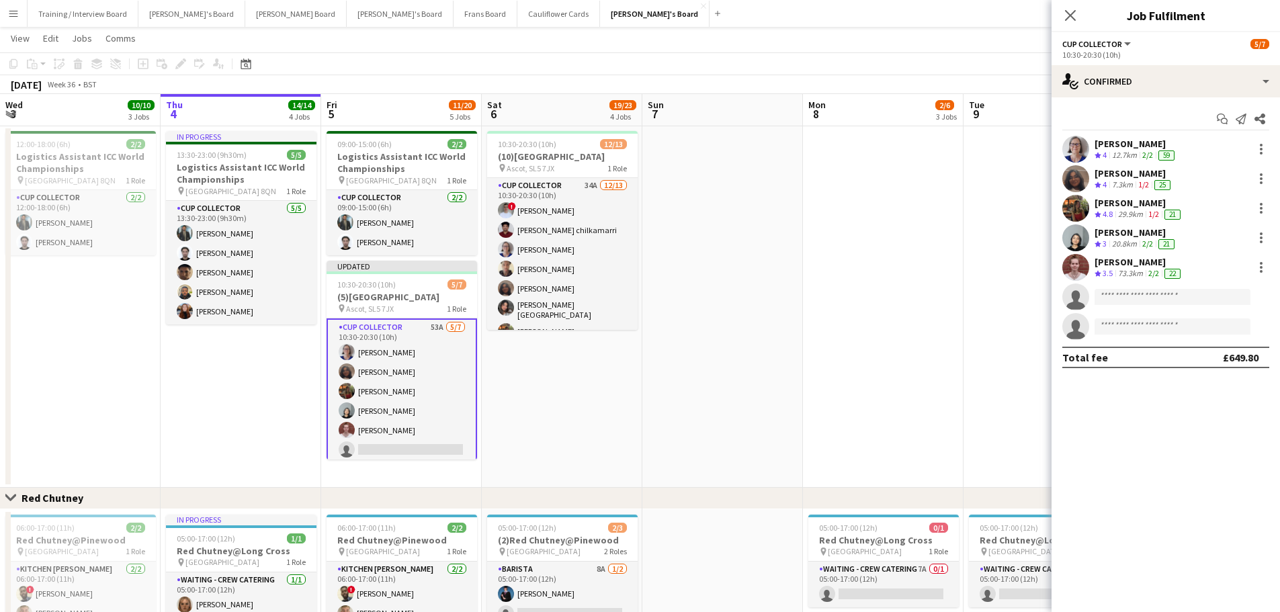
click at [698, 345] on app-date-cell at bounding box center [722, 307] width 161 height 362
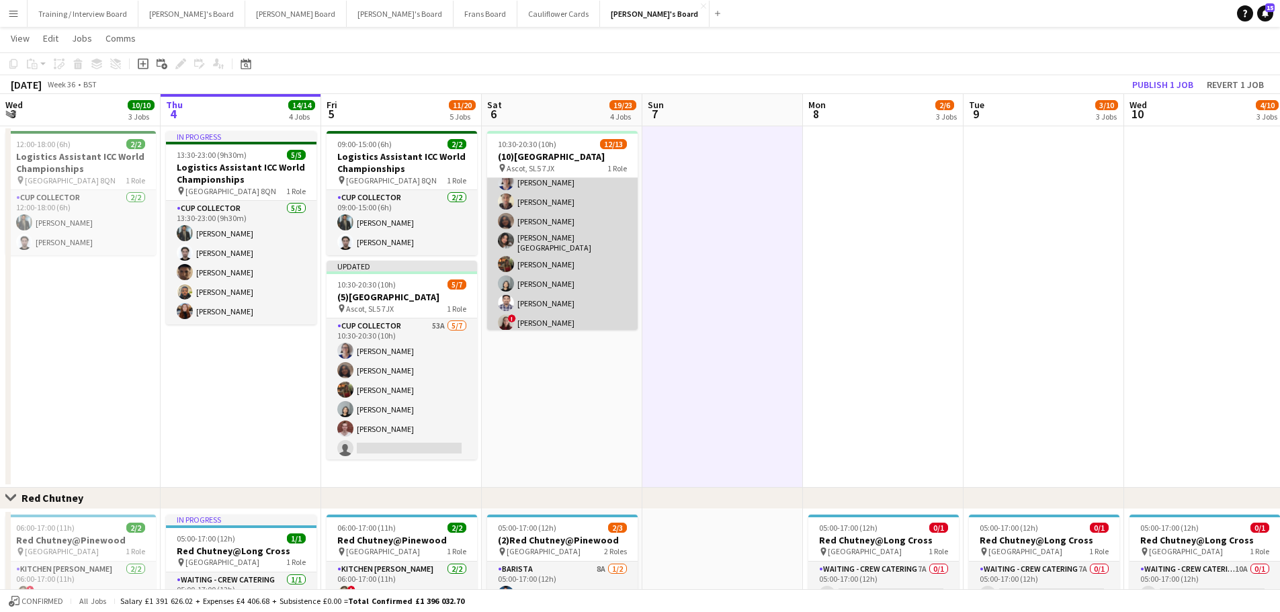
click at [568, 240] on app-card-role "CUP COLLECTOR 34A [DATE] 10:30-20:30 (10h) ! [PERSON_NAME] [PERSON_NAME] chilka…" at bounding box center [562, 252] width 150 height 283
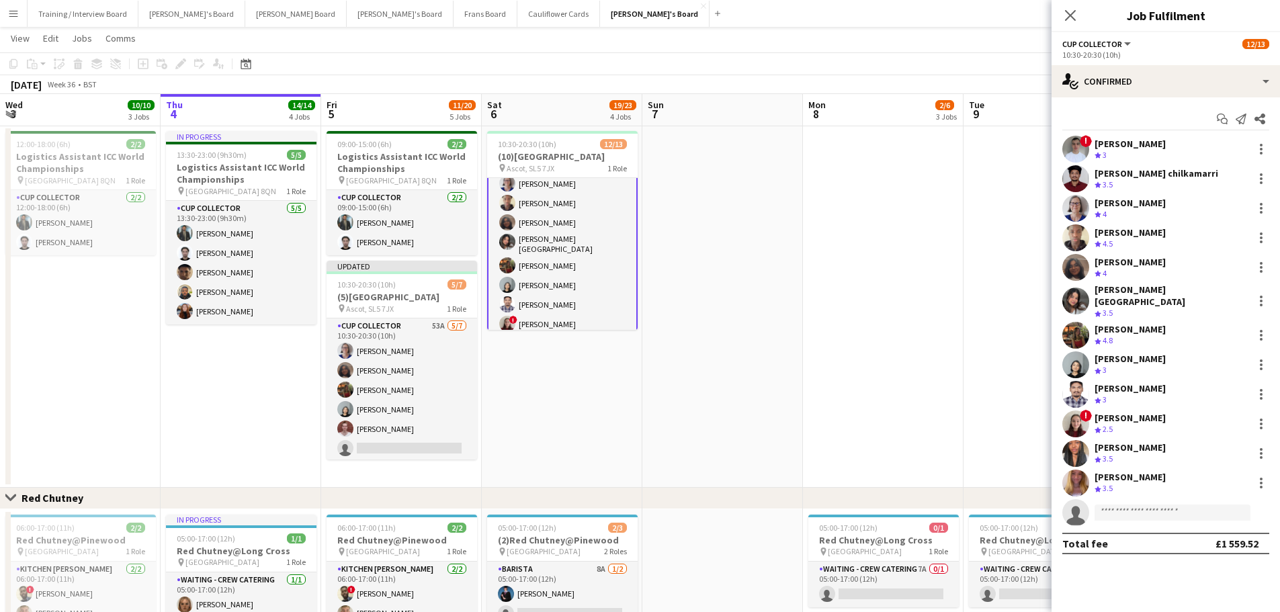
scroll to position [69, 0]
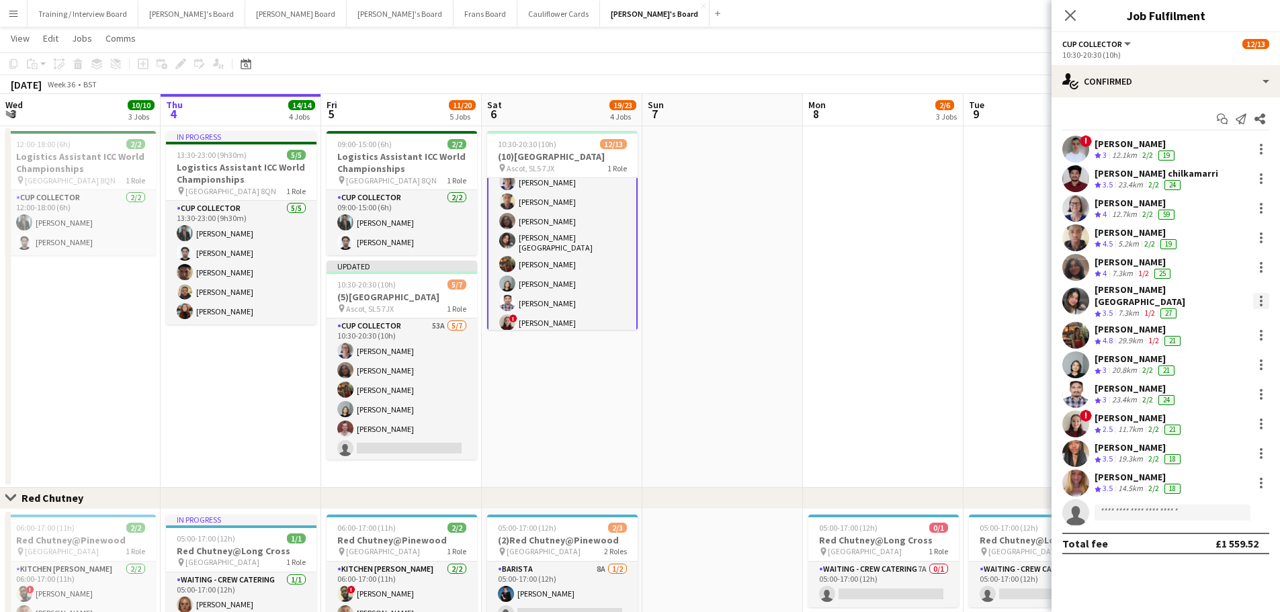
click at [1260, 293] on div at bounding box center [1261, 301] width 16 height 16
click at [1212, 454] on span "Remove" at bounding box center [1195, 450] width 40 height 11
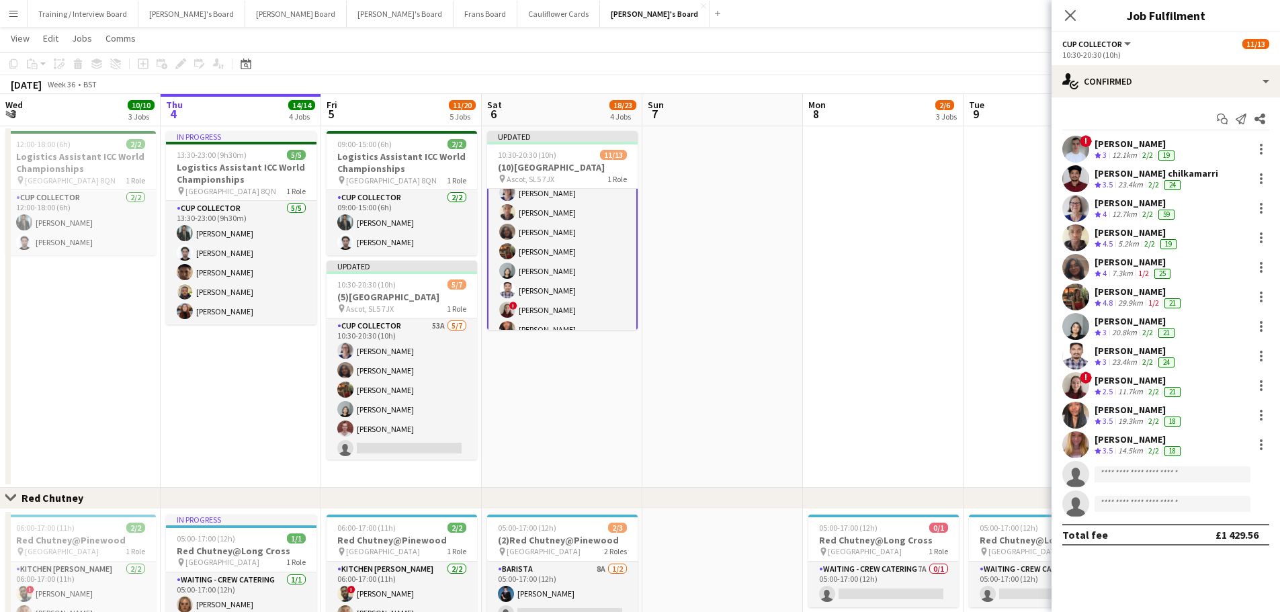
click at [803, 296] on app-date-cell at bounding box center [883, 307] width 161 height 362
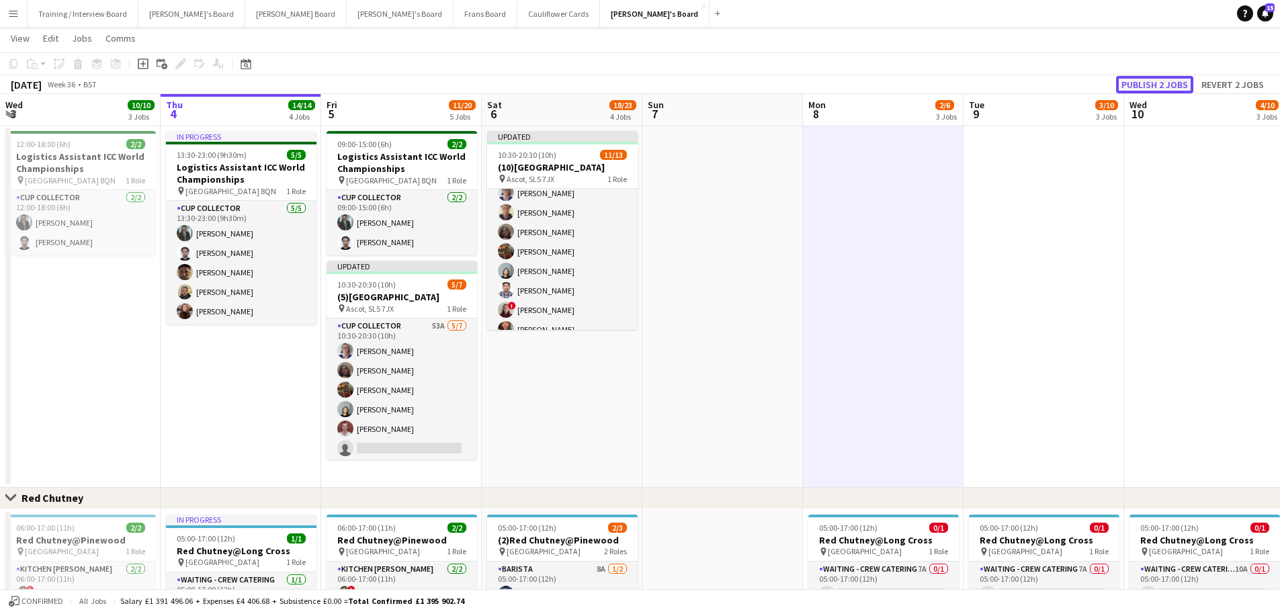
click at [1175, 83] on button "Publish 2 jobs" at bounding box center [1154, 84] width 77 height 17
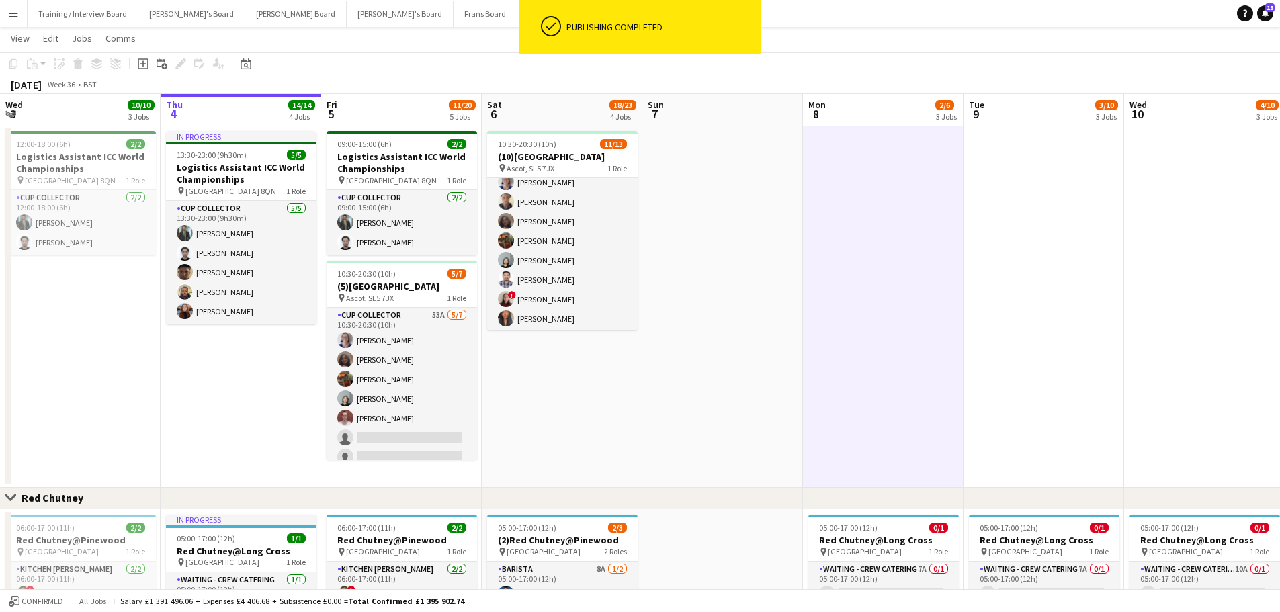
click at [429, 340] on app-card-role "CUP COLLECTOR 53A [DATE] 10:30-20:30 (10h) [PERSON_NAME] [PERSON_NAME] [PERSON_…" at bounding box center [401, 389] width 150 height 163
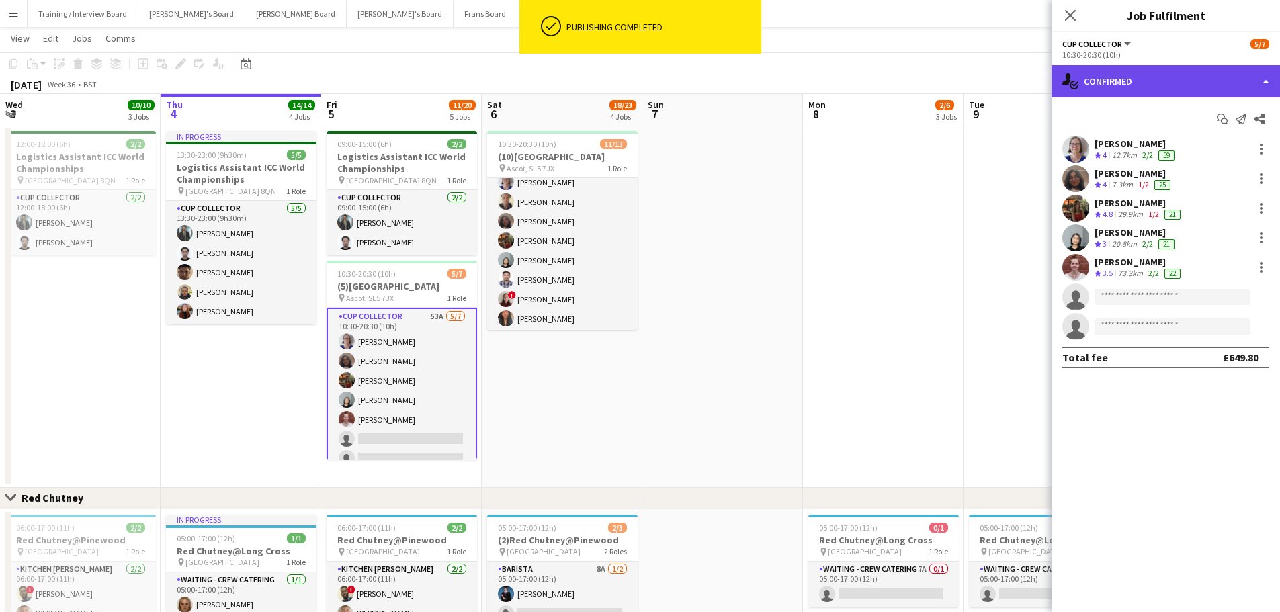
click at [1179, 87] on div "single-neutral-actions-check-2 Confirmed" at bounding box center [1165, 81] width 228 height 32
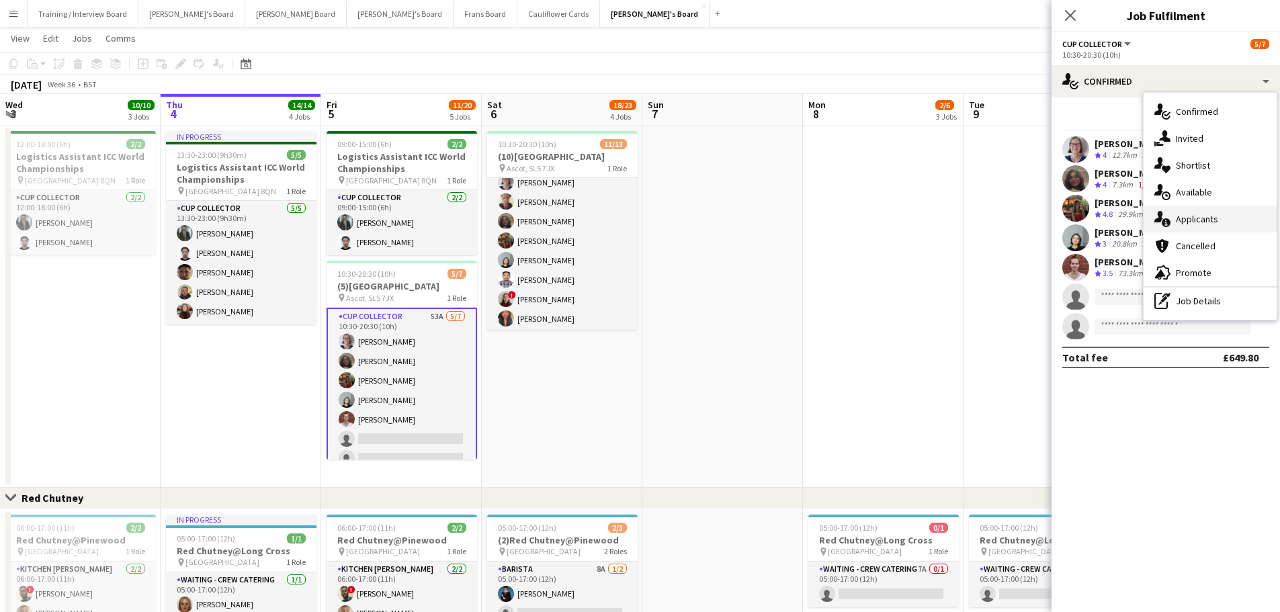
click at [1194, 226] on div "single-neutral-actions-information Applicants" at bounding box center [1209, 219] width 133 height 27
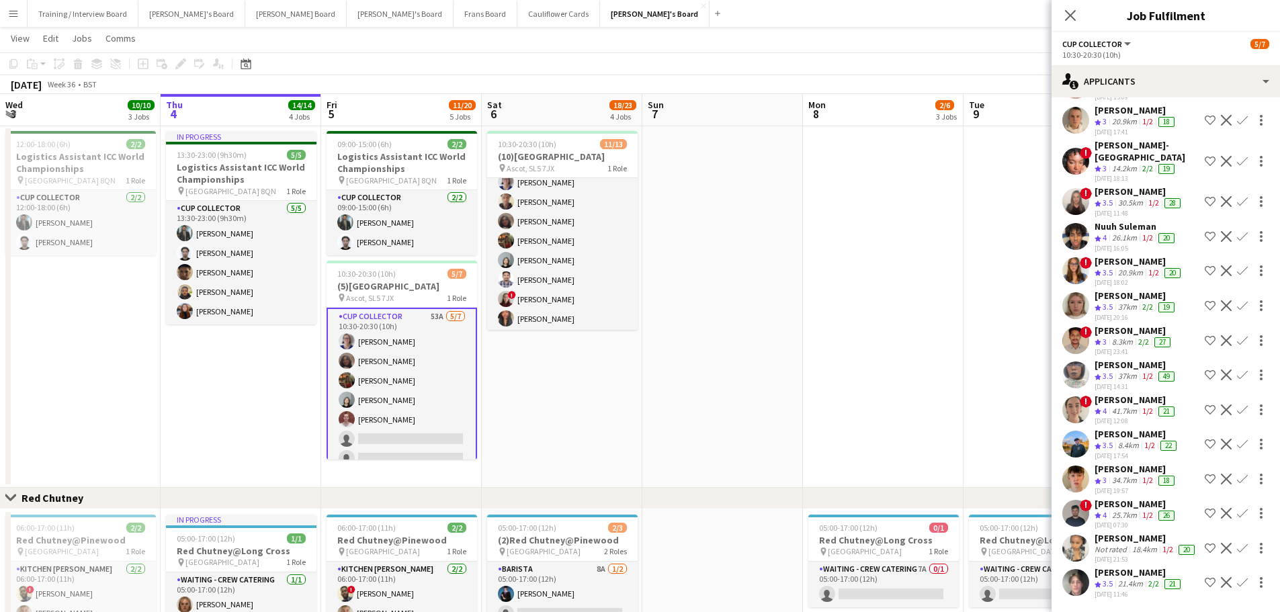
scroll to position [1478, 0]
click at [1116, 428] on div "[PERSON_NAME]" at bounding box center [1136, 434] width 85 height 12
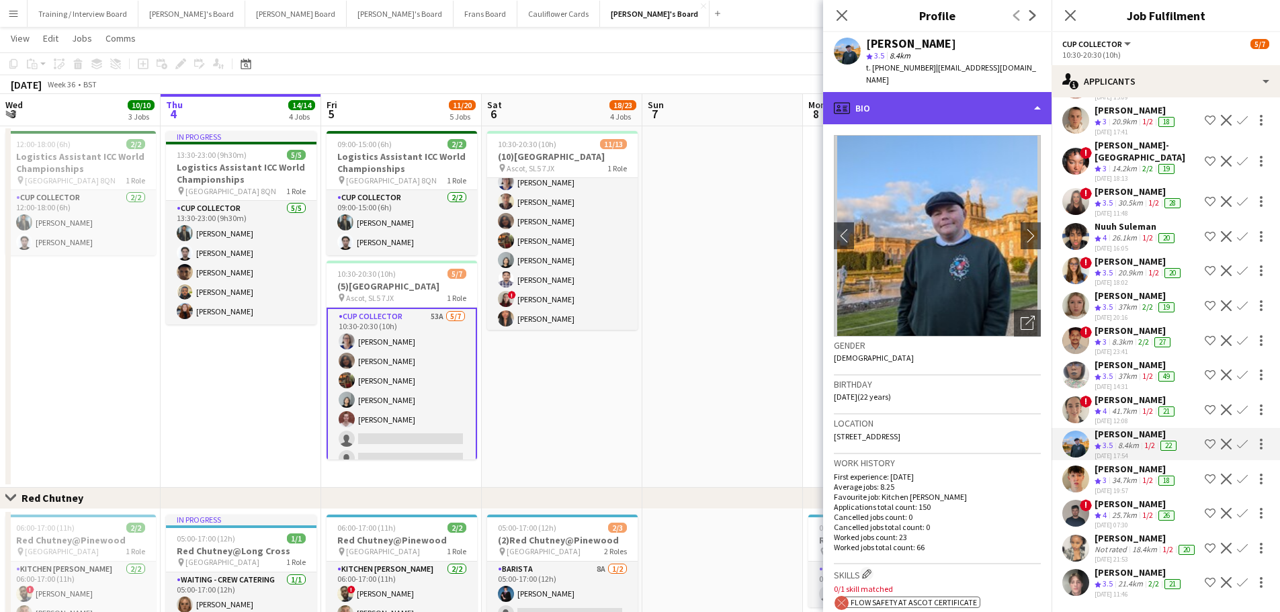
click at [968, 99] on div "profile Bio" at bounding box center [937, 108] width 228 height 32
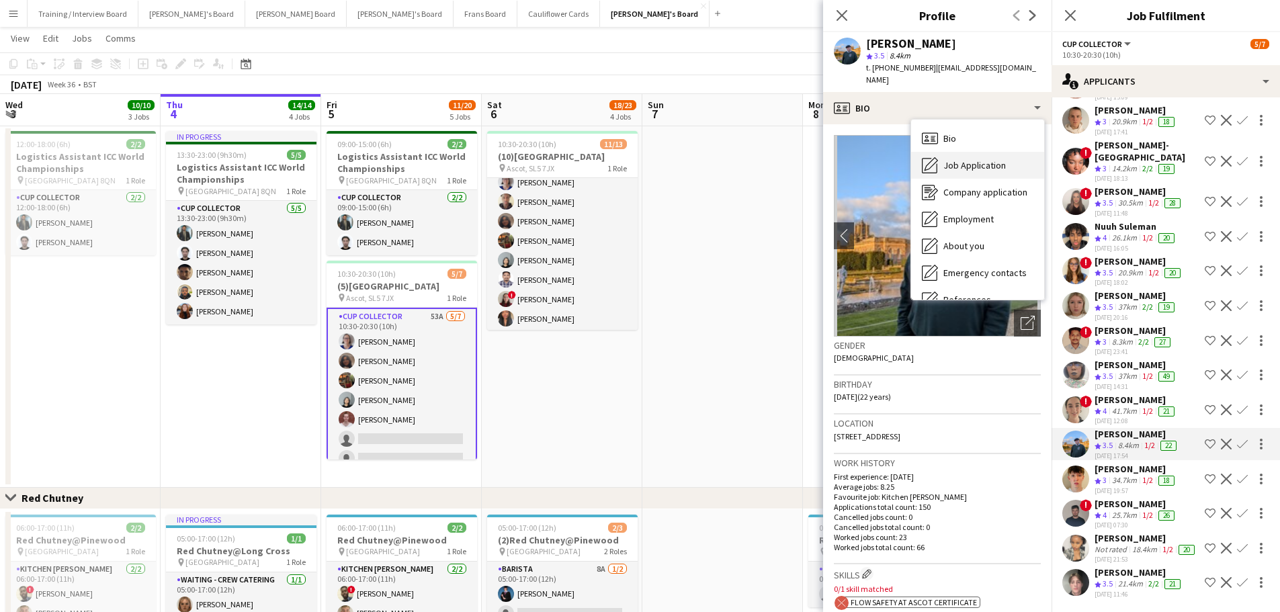
click at [997, 161] on div "Job Application Job Application" at bounding box center [977, 165] width 133 height 27
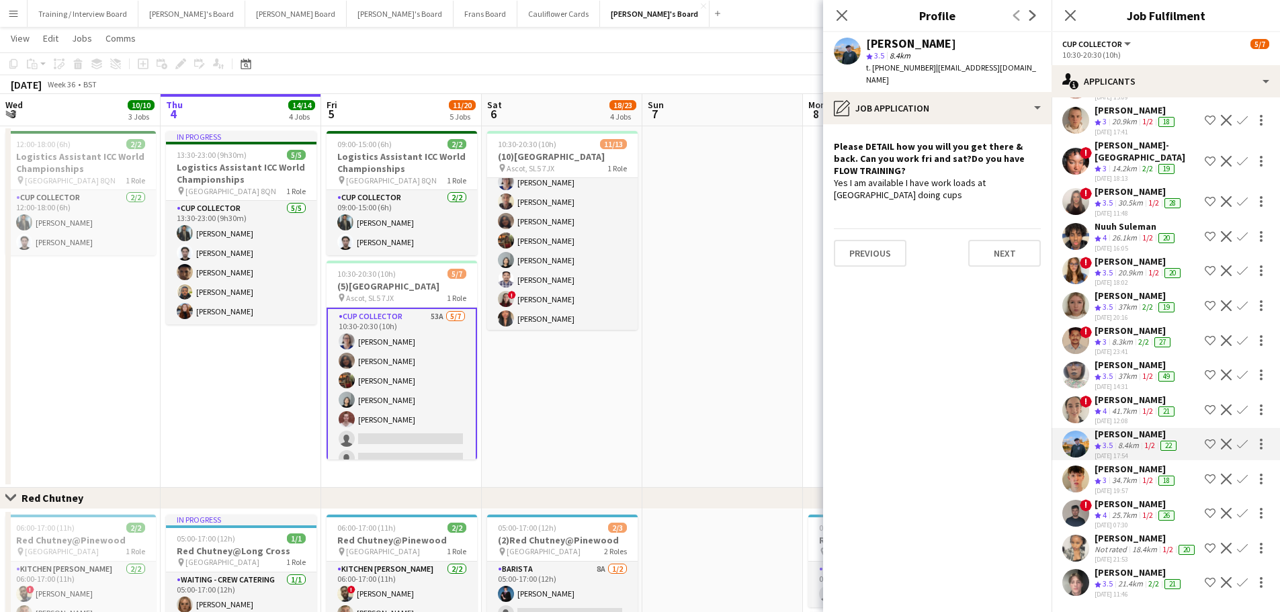
click at [1237, 474] on app-icon "Confirm" at bounding box center [1242, 479] width 11 height 11
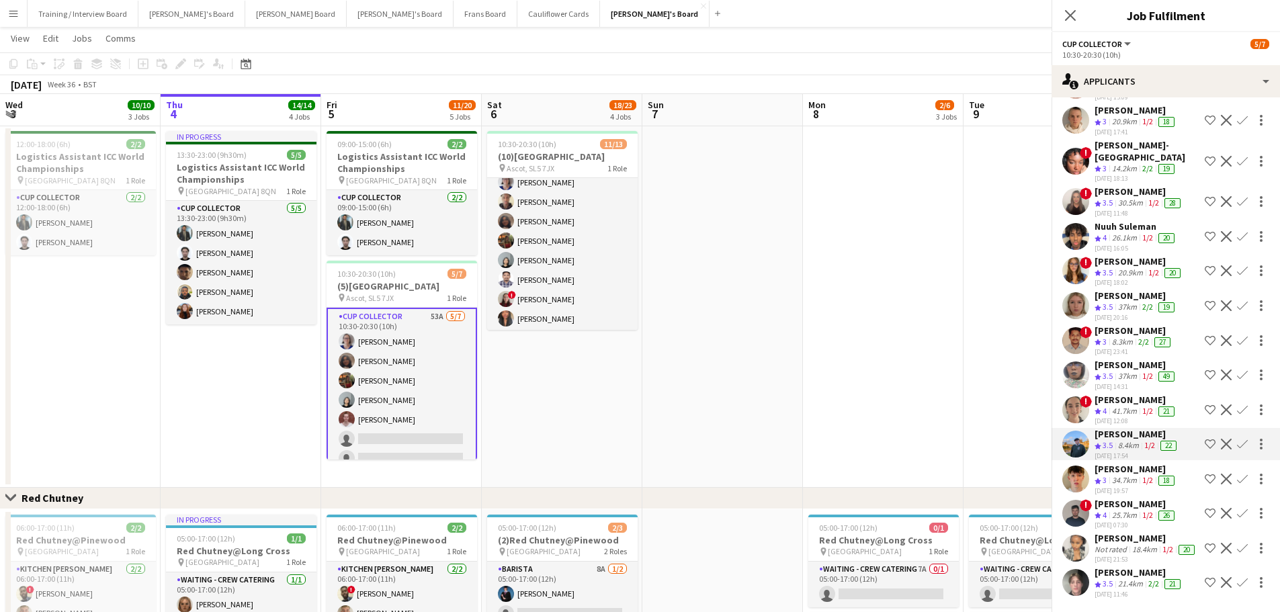
scroll to position [1310, 0]
click at [1100, 440] on div "Crew rating 3.5" at bounding box center [1104, 445] width 21 height 11
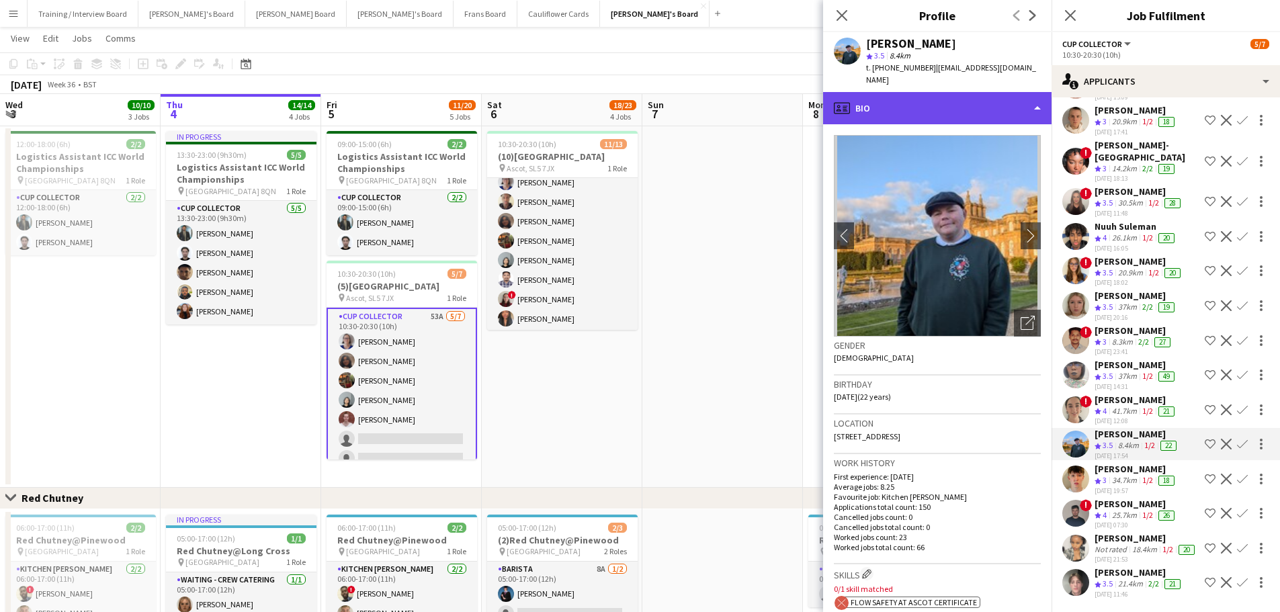
click at [971, 92] on div "profile Bio" at bounding box center [937, 108] width 228 height 32
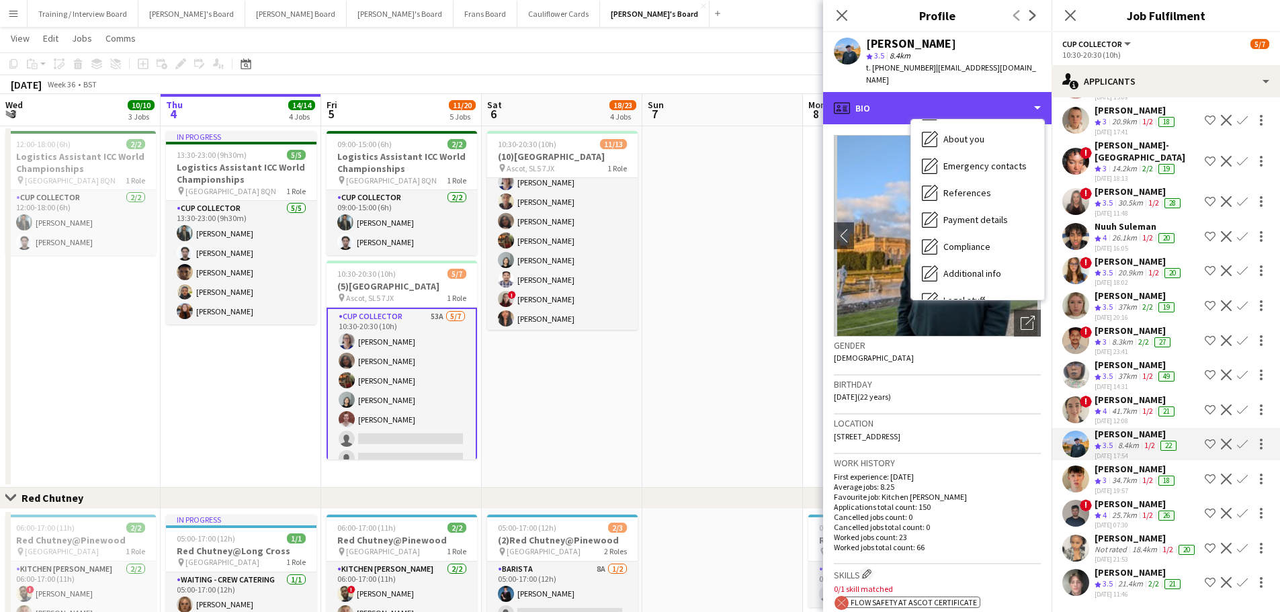
scroll to position [207, 0]
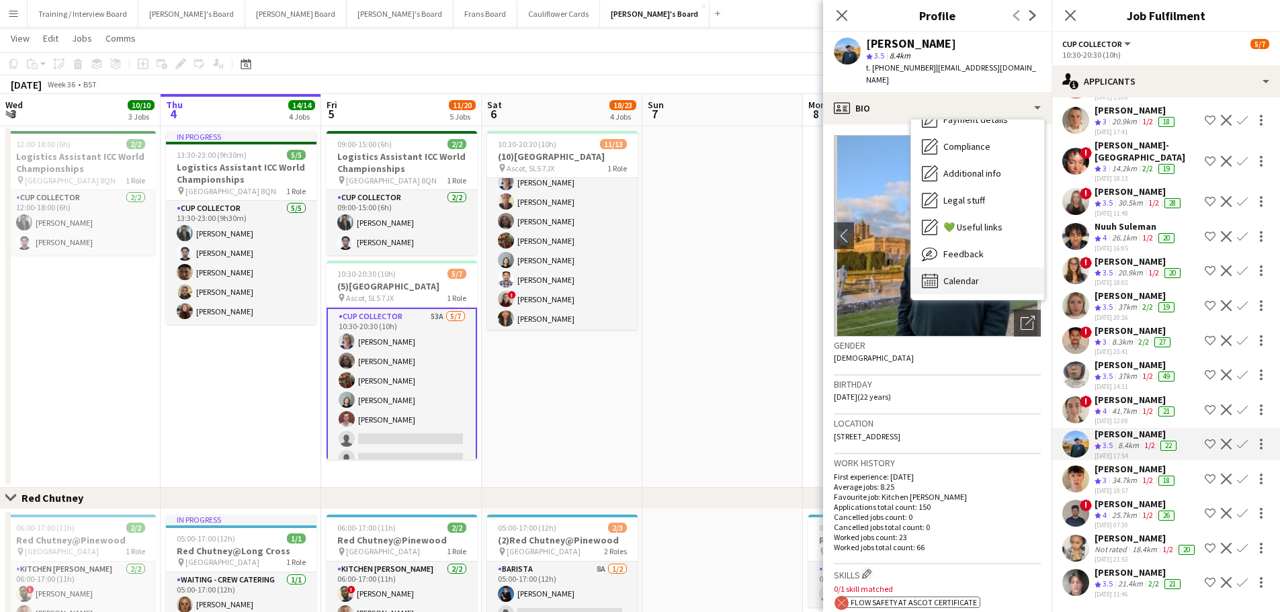
click at [989, 270] on div "Calendar Calendar" at bounding box center [977, 280] width 133 height 27
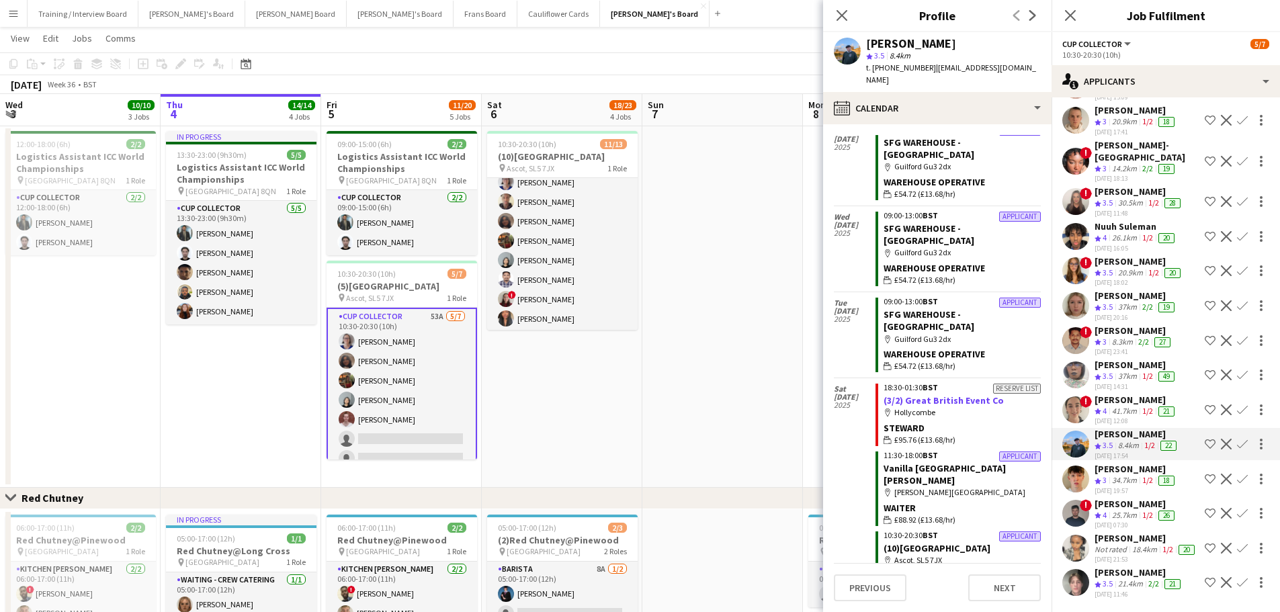
scroll to position [554, 0]
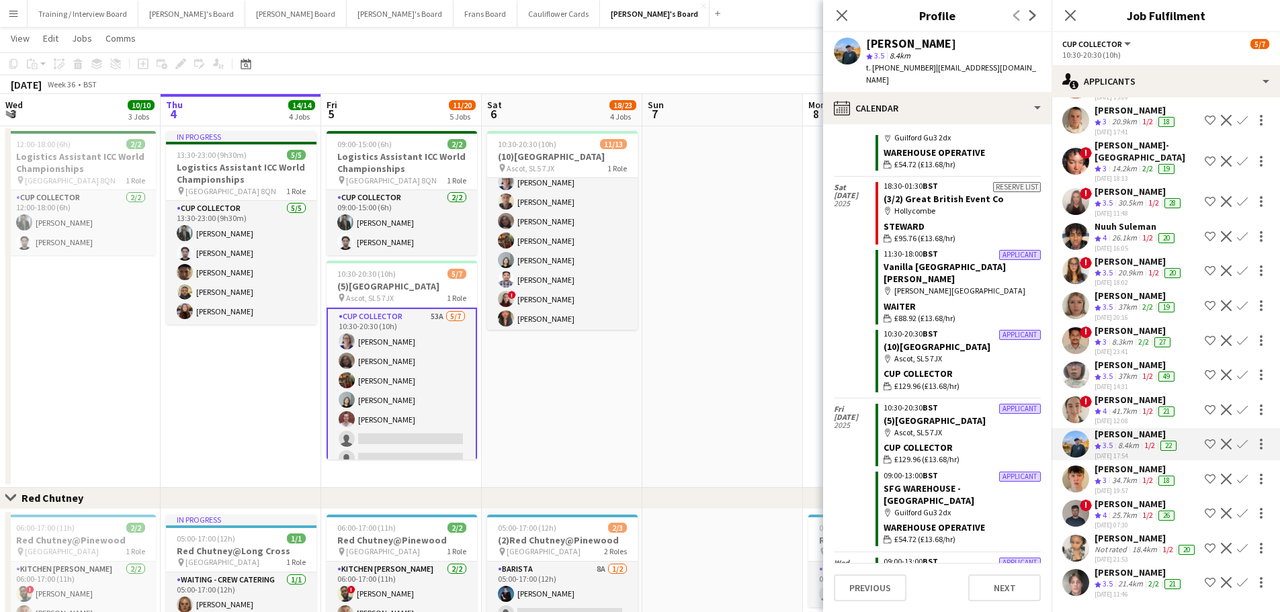
click at [1237, 439] on app-icon "Confirm" at bounding box center [1242, 444] width 11 height 11
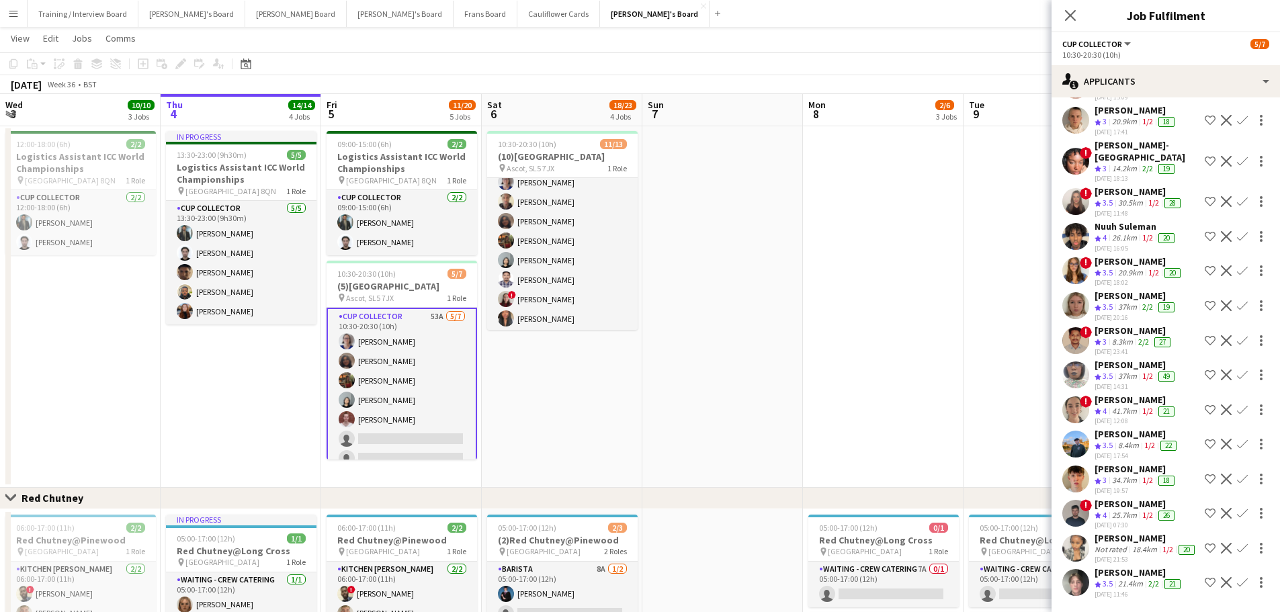
click at [1237, 439] on app-icon "Confirm" at bounding box center [1242, 444] width 11 height 11
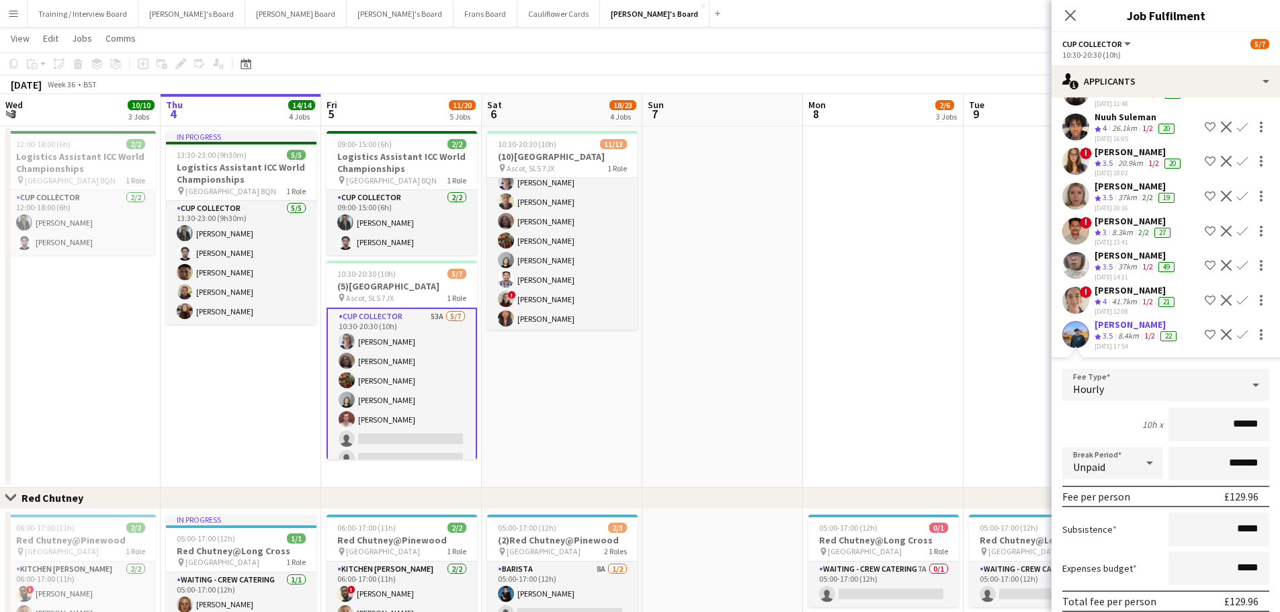
scroll to position [1511, 0]
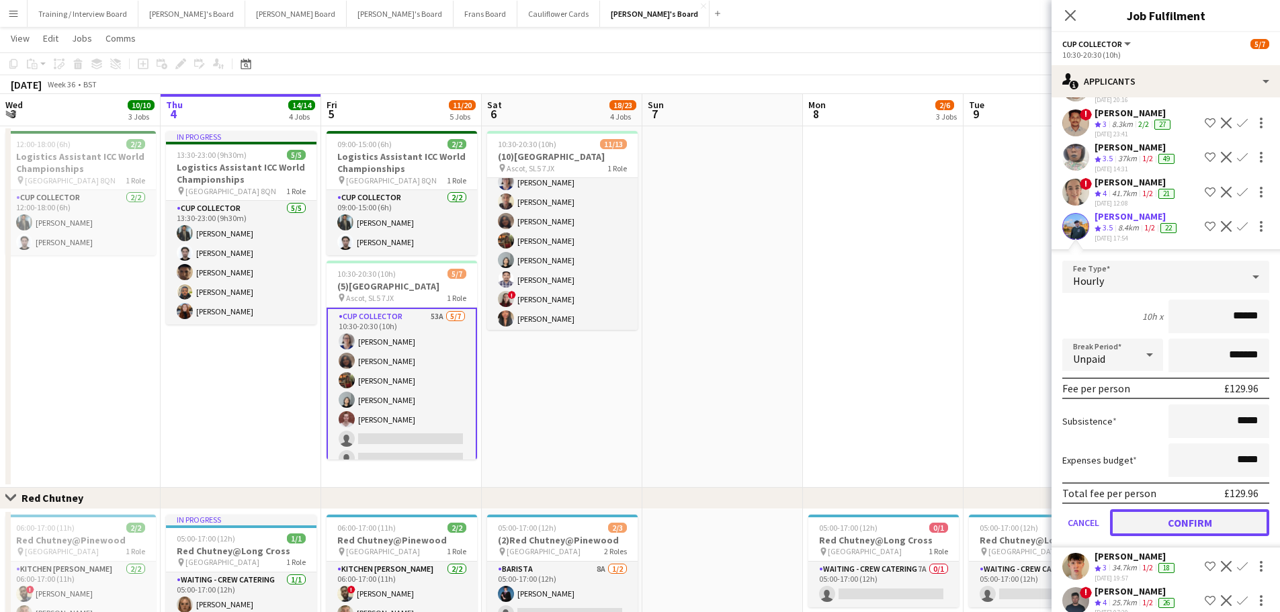
drag, startPoint x: 1138, startPoint y: 524, endPoint x: 1110, endPoint y: 521, distance: 28.4
click at [1138, 525] on button "Confirm" at bounding box center [1189, 522] width 159 height 27
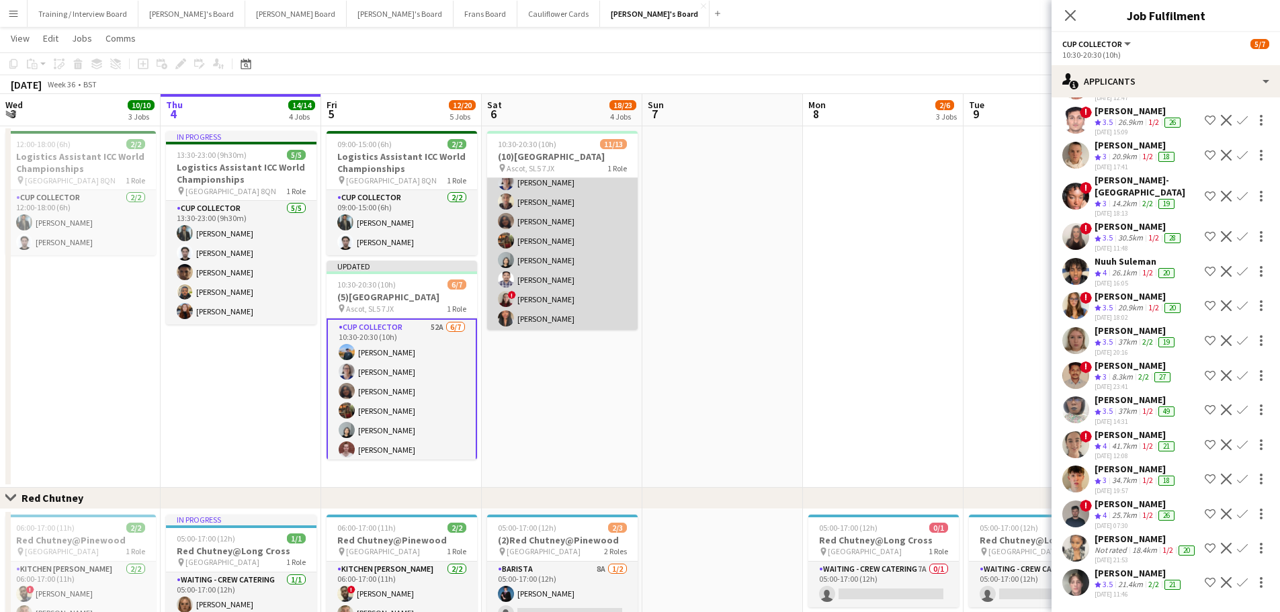
click at [599, 251] on app-card-role "CUP COLLECTOR 34A [DATE] 10:30-20:30 (10h) ! [PERSON_NAME] [PERSON_NAME] chilka…" at bounding box center [562, 250] width 150 height 279
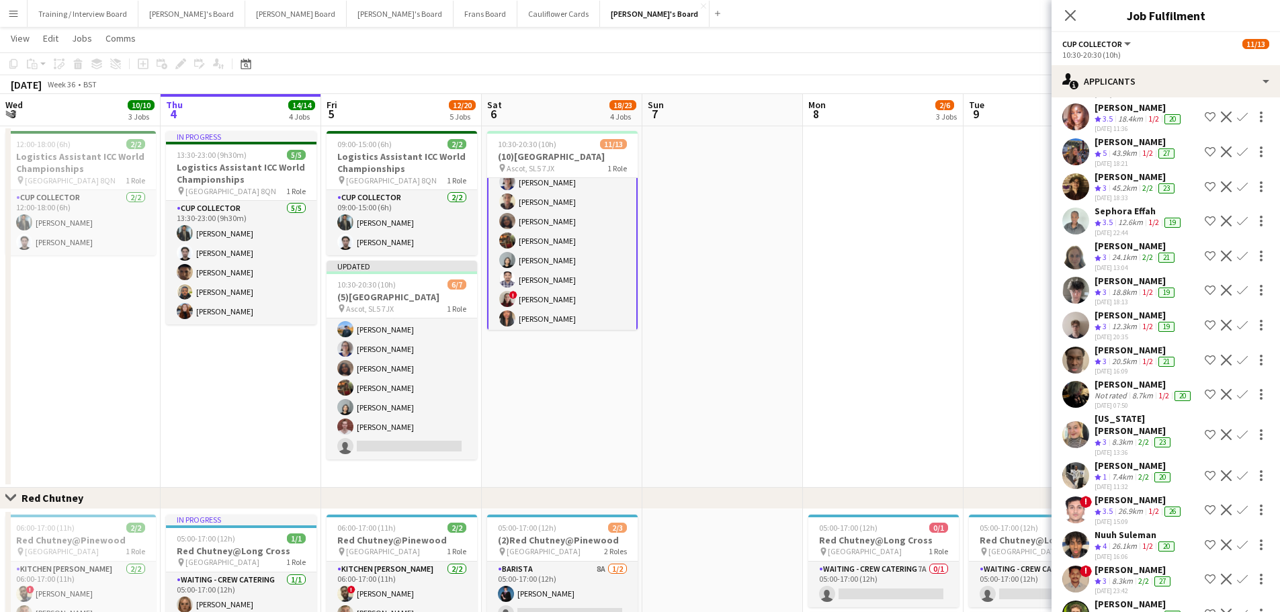
scroll to position [403, 0]
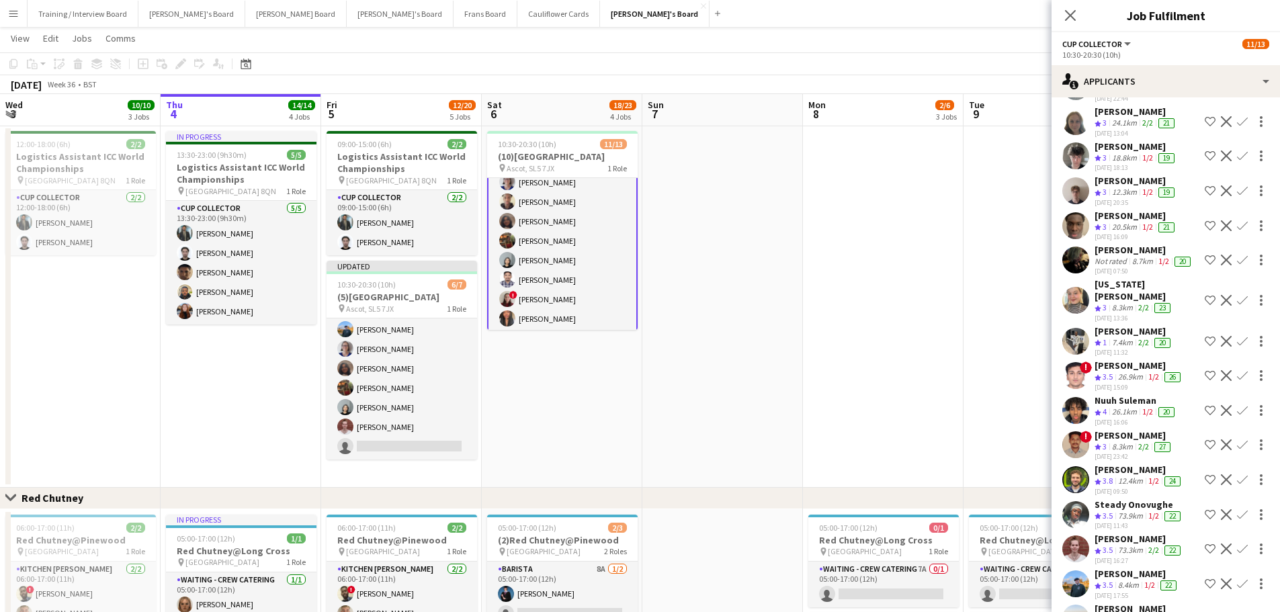
click at [1237, 543] on app-icon "Confirm" at bounding box center [1242, 548] width 11 height 11
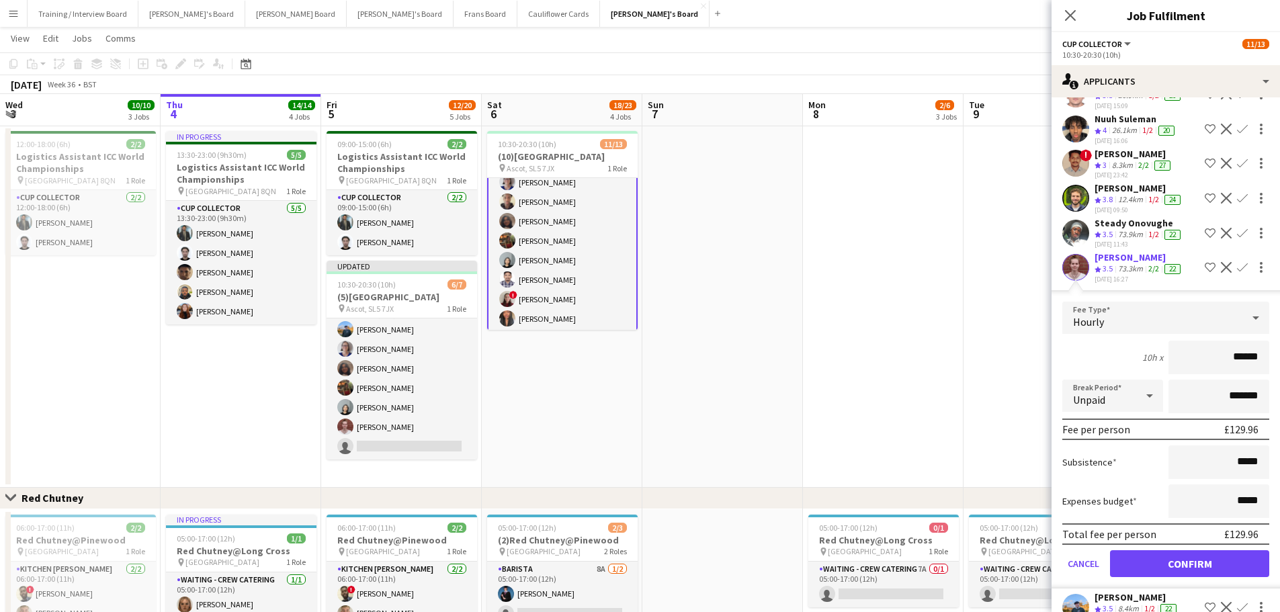
click at [1182, 576] on form "Fee Type Hourly 10h x ****** Break Period Unpaid ******* Fee per person £129.96…" at bounding box center [1165, 445] width 228 height 287
click at [1182, 551] on button "Confirm" at bounding box center [1189, 563] width 159 height 27
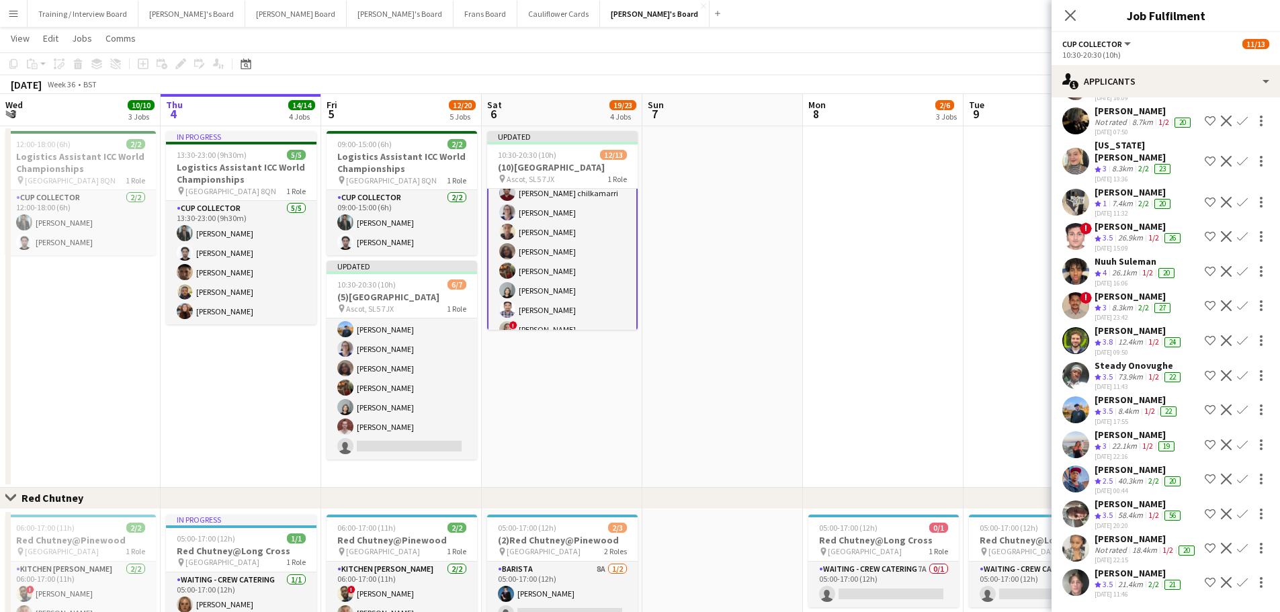
scroll to position [549, 0]
click at [762, 287] on app-date-cell at bounding box center [722, 307] width 161 height 362
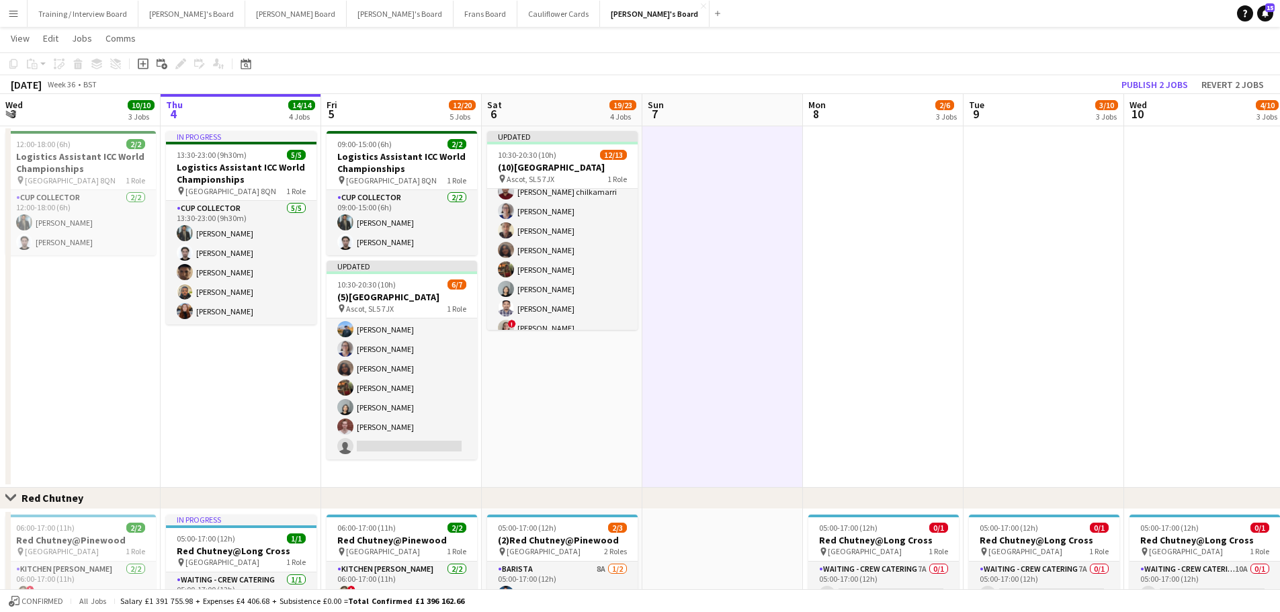
scroll to position [67, 0]
click at [1149, 85] on button "Publish 2 jobs" at bounding box center [1154, 84] width 77 height 17
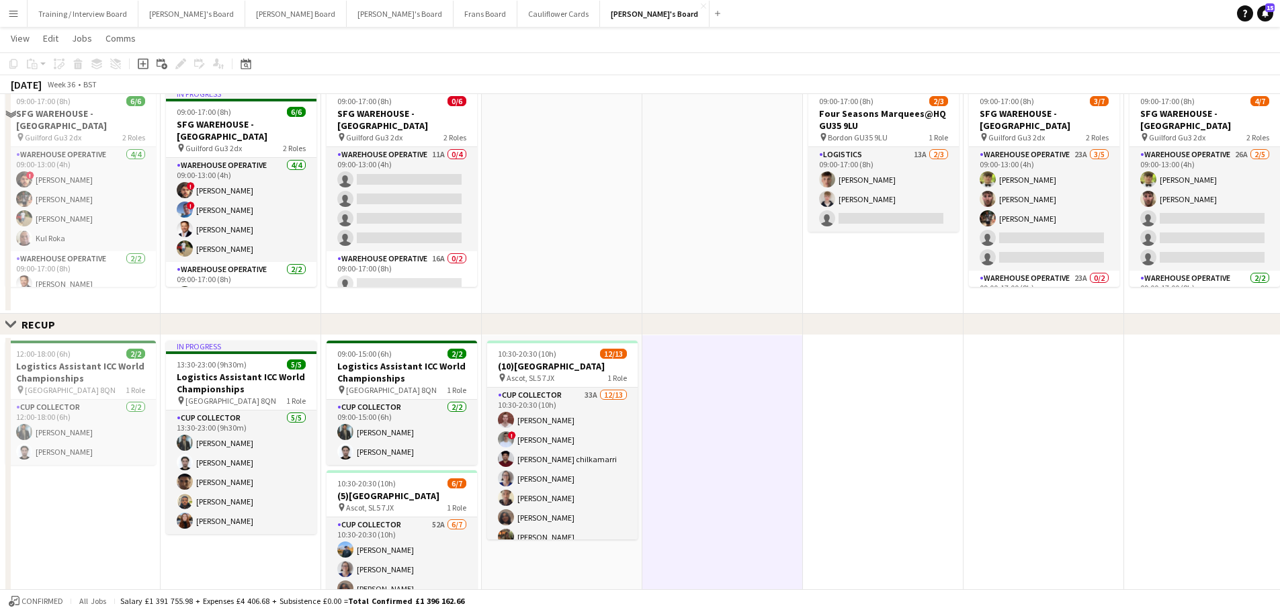
scroll to position [336, 0]
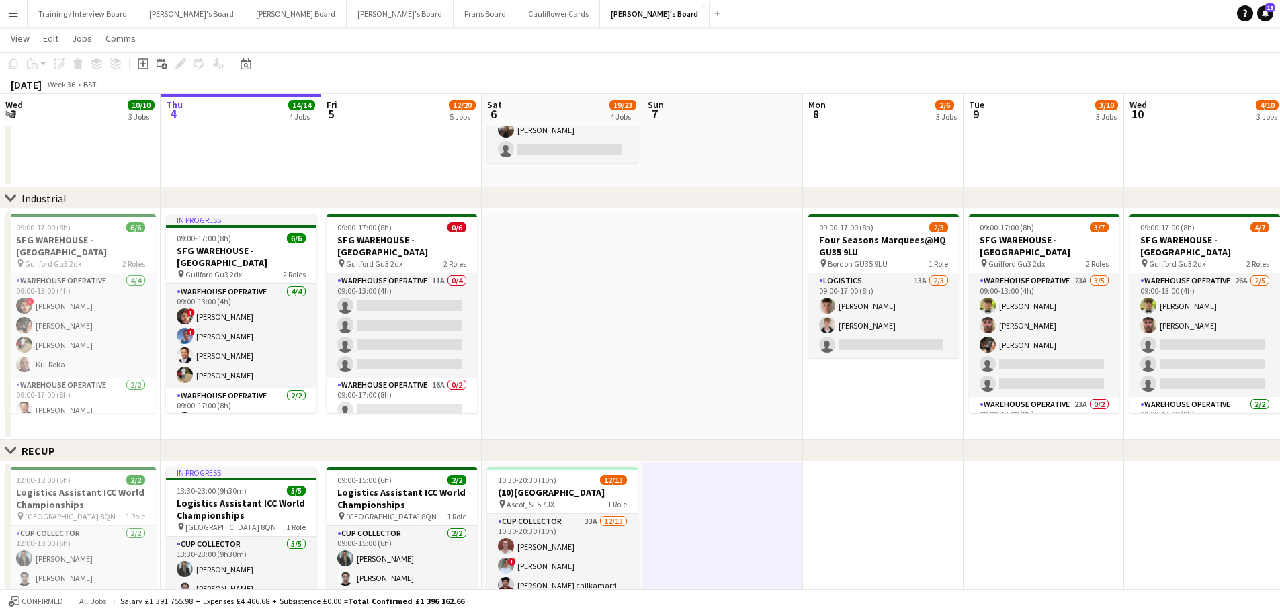
drag, startPoint x: 1074, startPoint y: 451, endPoint x: 504, endPoint y: 412, distance: 571.6
click at [504, 412] on div "chevron-right Industrial Close set RECUP Close set Red Chutney Close set Admin …" at bounding box center [640, 451] width 1280 height 1468
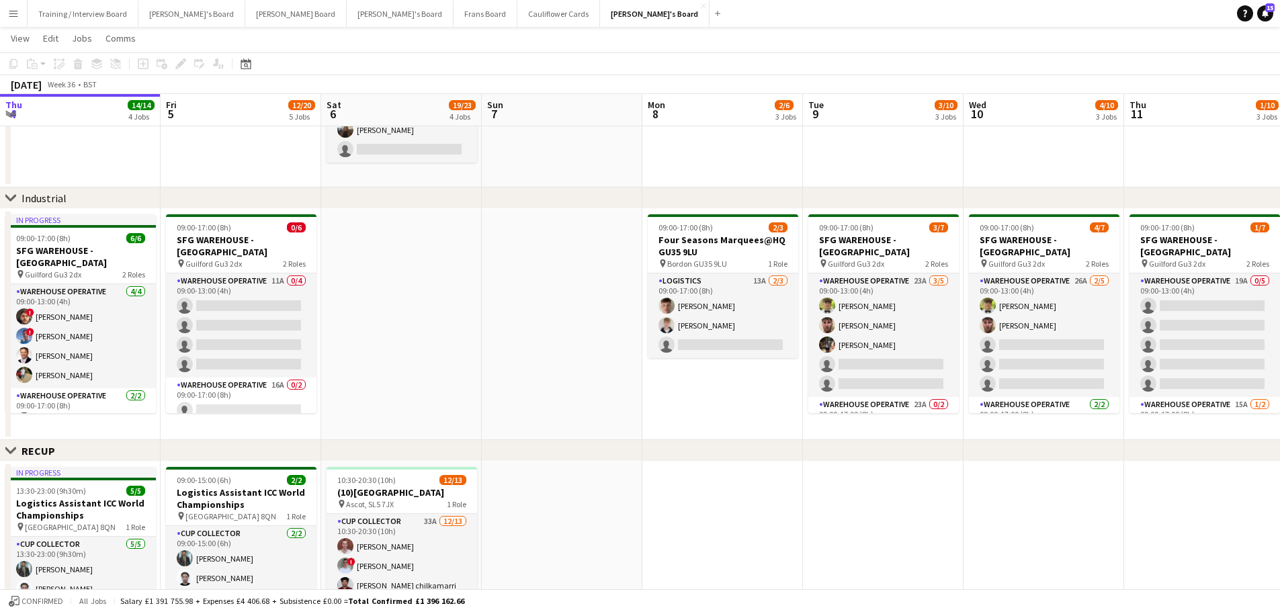
drag, startPoint x: 1032, startPoint y: 311, endPoint x: 972, endPoint y: 308, distance: 60.5
click at [366, 265] on app-calendar-viewport "Tue 2 4/4 2 Jobs Wed 3 10/10 3 Jobs Thu 4 14/14 4 Jobs Fri 5 12/20 5 Jobs Sat 6…" at bounding box center [640, 451] width 1280 height 1468
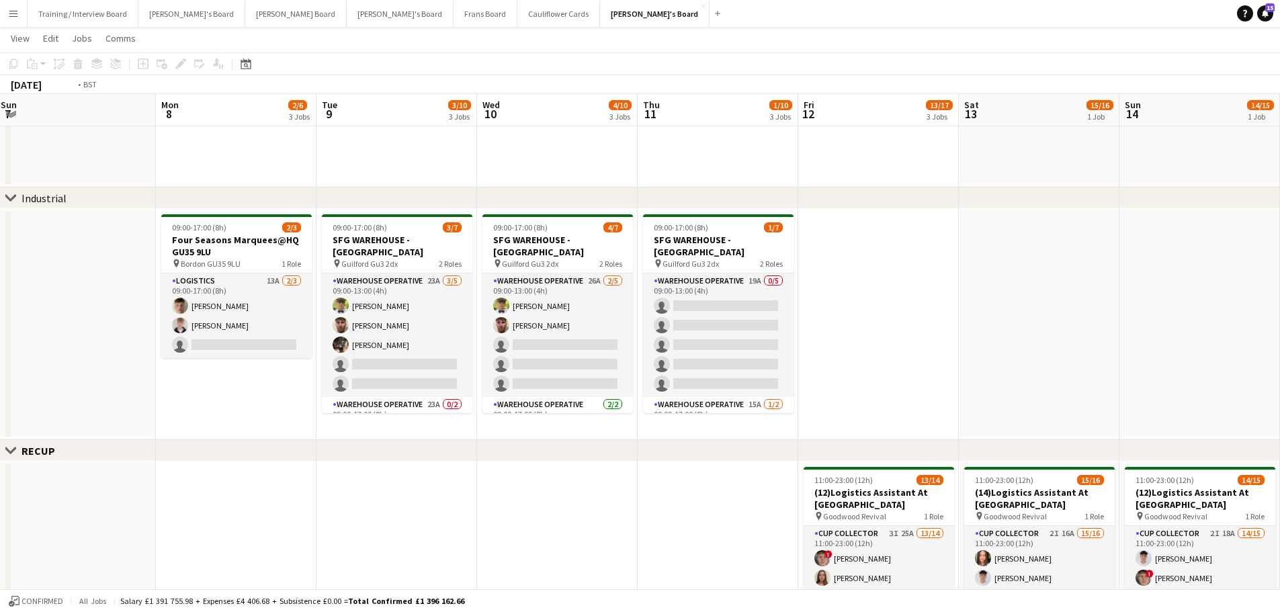
drag, startPoint x: 972, startPoint y: 308, endPoint x: 318, endPoint y: 285, distance: 654.6
click at [318, 285] on app-calendar-viewport "Fri 5 12/20 5 Jobs Sat 6 19/23 4 Jobs Sun 7 Mon 8 2/6 3 Jobs Tue 9 3/10 3 Jobs …" at bounding box center [640, 451] width 1280 height 1468
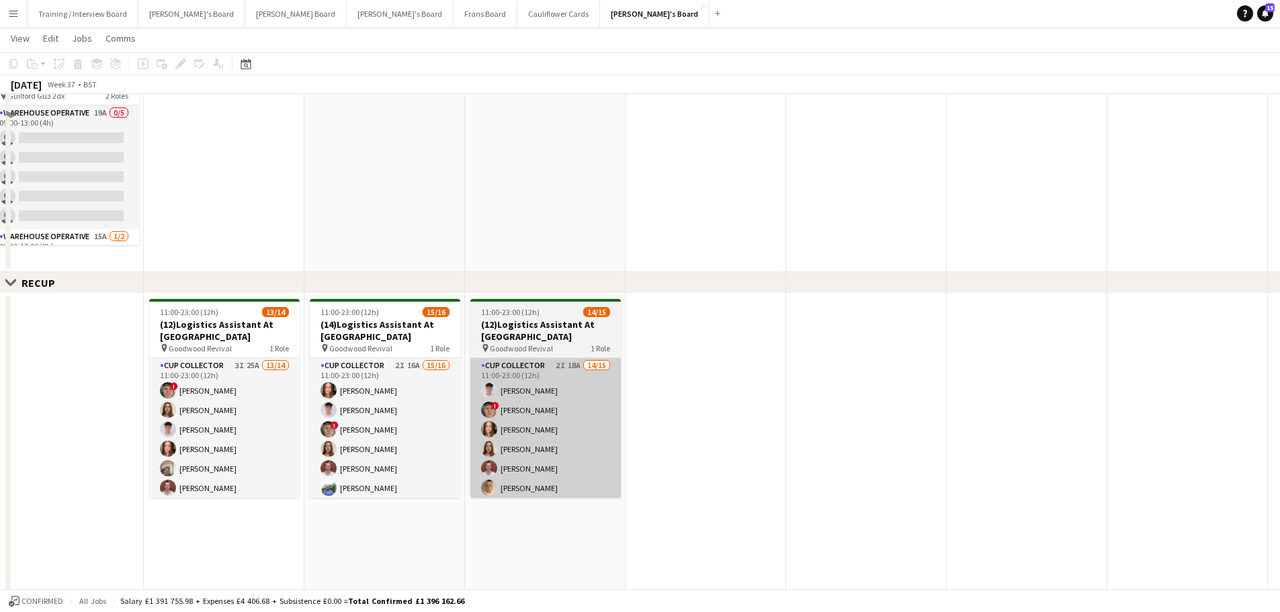
scroll to position [537, 0]
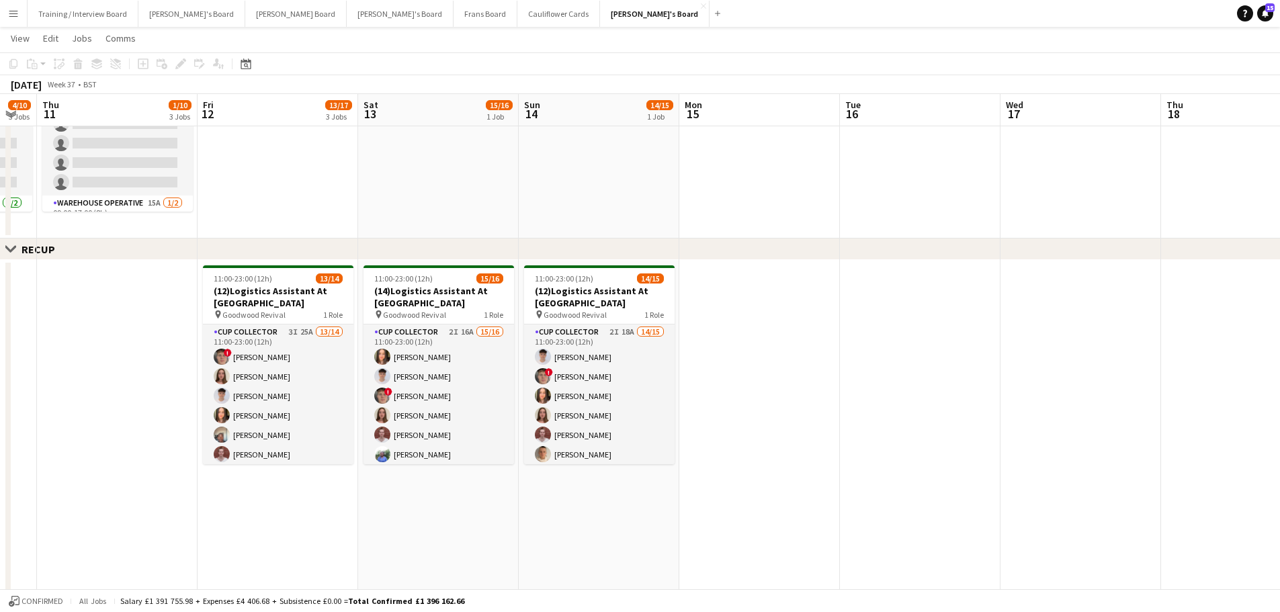
drag, startPoint x: 490, startPoint y: 457, endPoint x: 664, endPoint y: 470, distance: 175.2
click at [664, 470] on app-calendar-viewport "Tue 9 3/10 3 Jobs Wed 10 4/10 3 Jobs Thu 11 1/10 3 Jobs Fri 12 13/17 3 Jobs Sat…" at bounding box center [640, 249] width 1280 height 1468
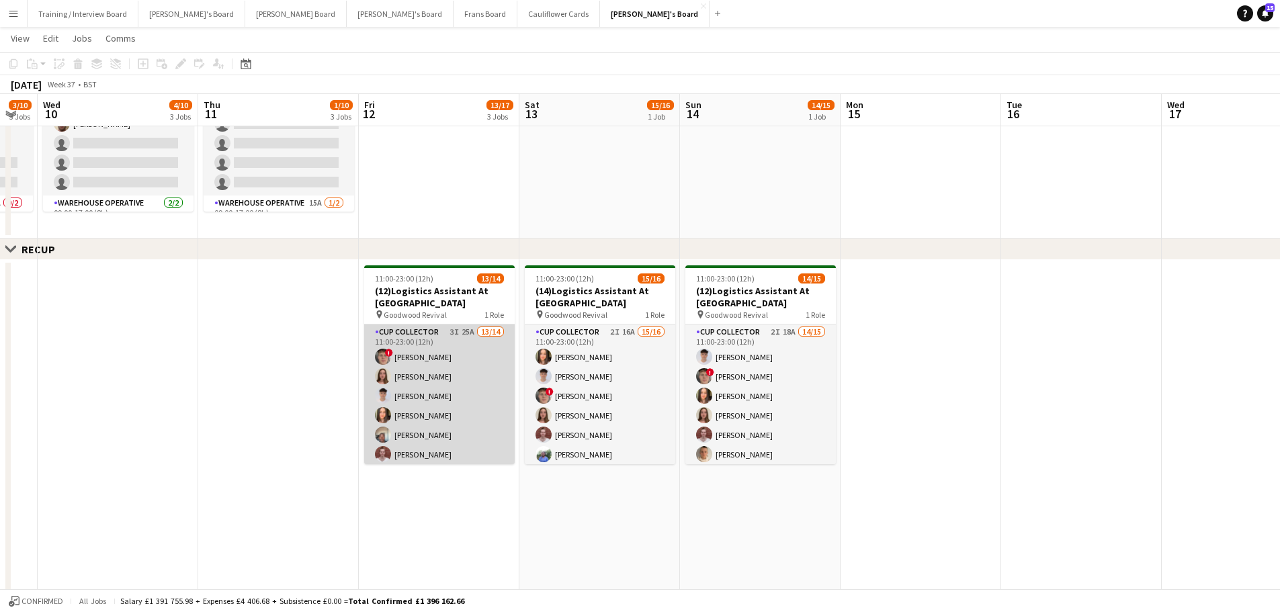
click at [455, 339] on app-card-role "CUP COLLECTOR 3I 25A 13/14 11:00-23:00 (12h) ! [PERSON_NAME] [PERSON_NAME] [PER…" at bounding box center [439, 473] width 150 height 299
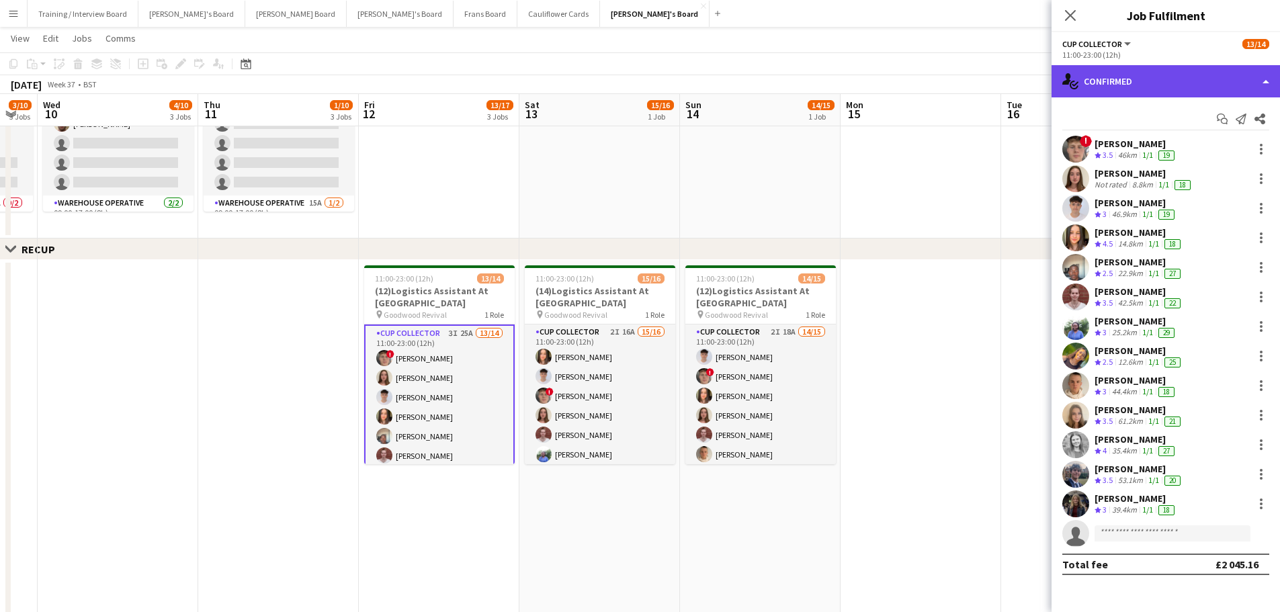
click at [1155, 83] on div "single-neutral-actions-check-2 Confirmed" at bounding box center [1165, 81] width 228 height 32
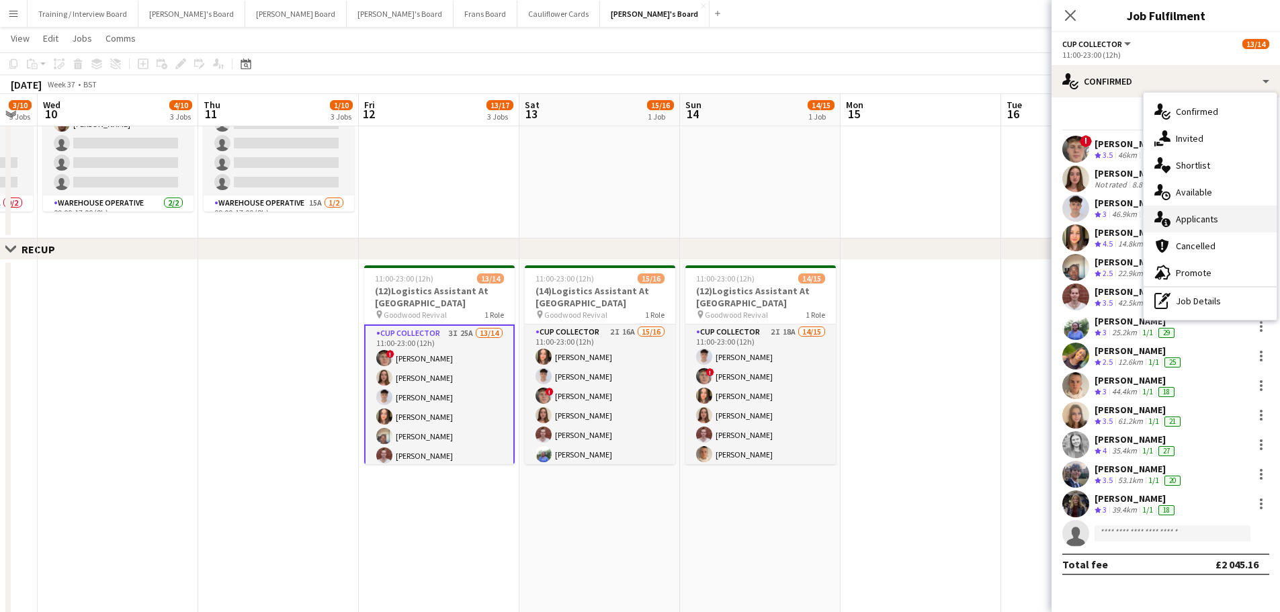
click at [1220, 216] on div "single-neutral-actions-information Applicants" at bounding box center [1209, 219] width 133 height 27
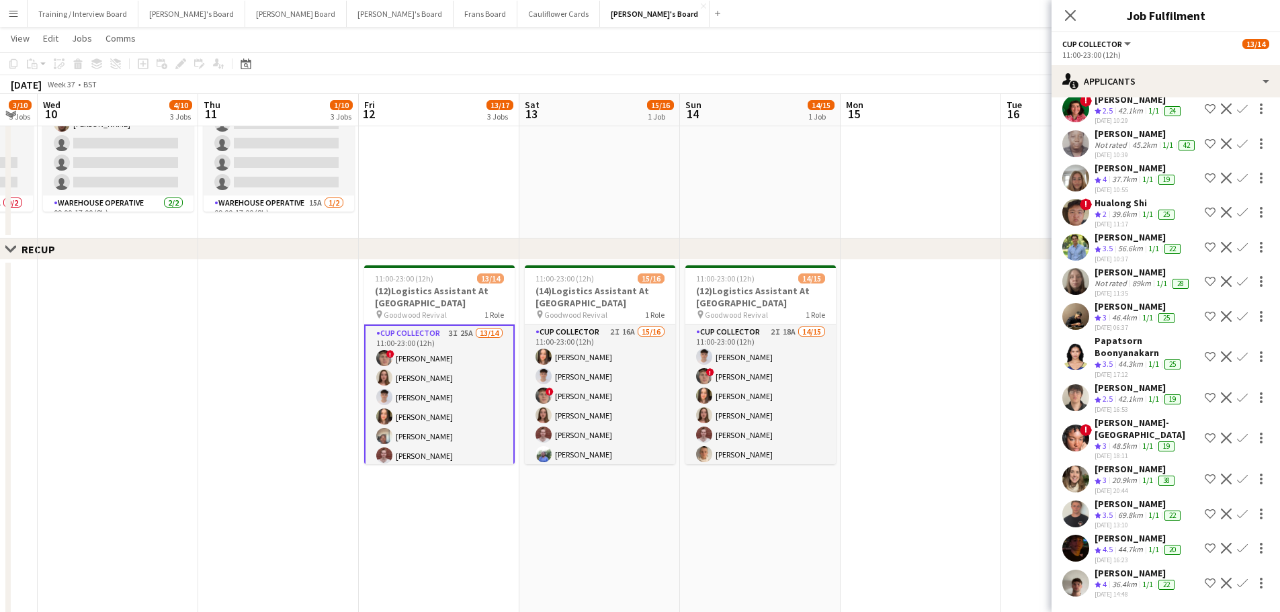
scroll to position [319, 0]
click at [1119, 579] on div "36.4km" at bounding box center [1124, 584] width 30 height 11
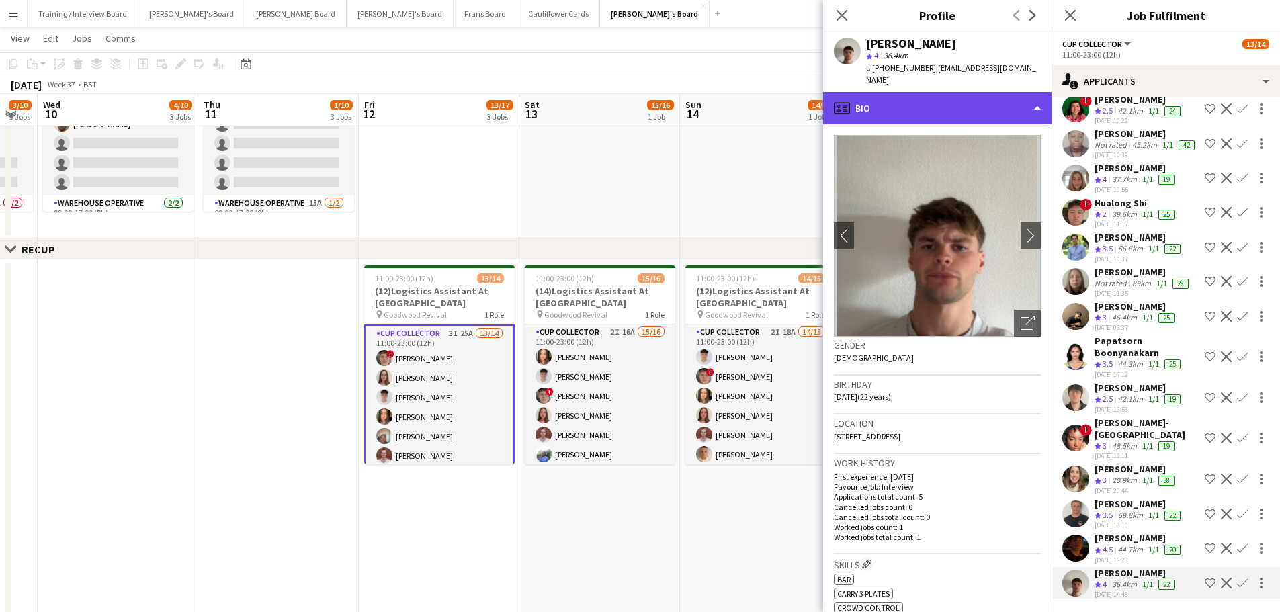
click at [926, 97] on div "profile Bio" at bounding box center [937, 108] width 228 height 32
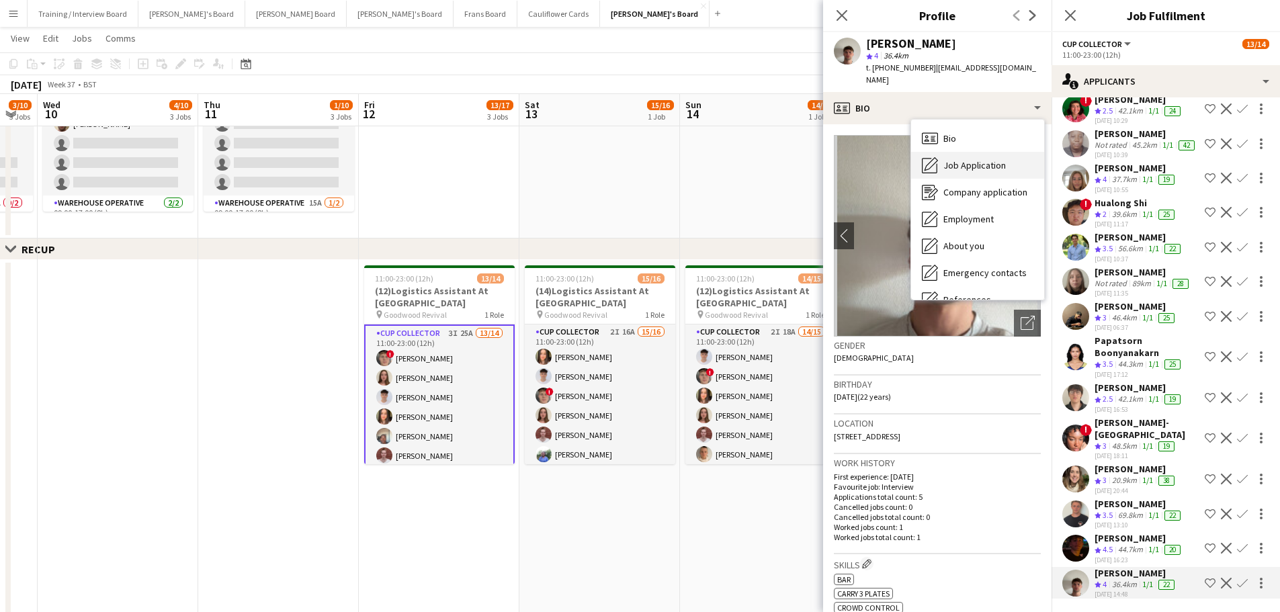
click at [969, 159] on span "Job Application" at bounding box center [974, 165] width 62 height 12
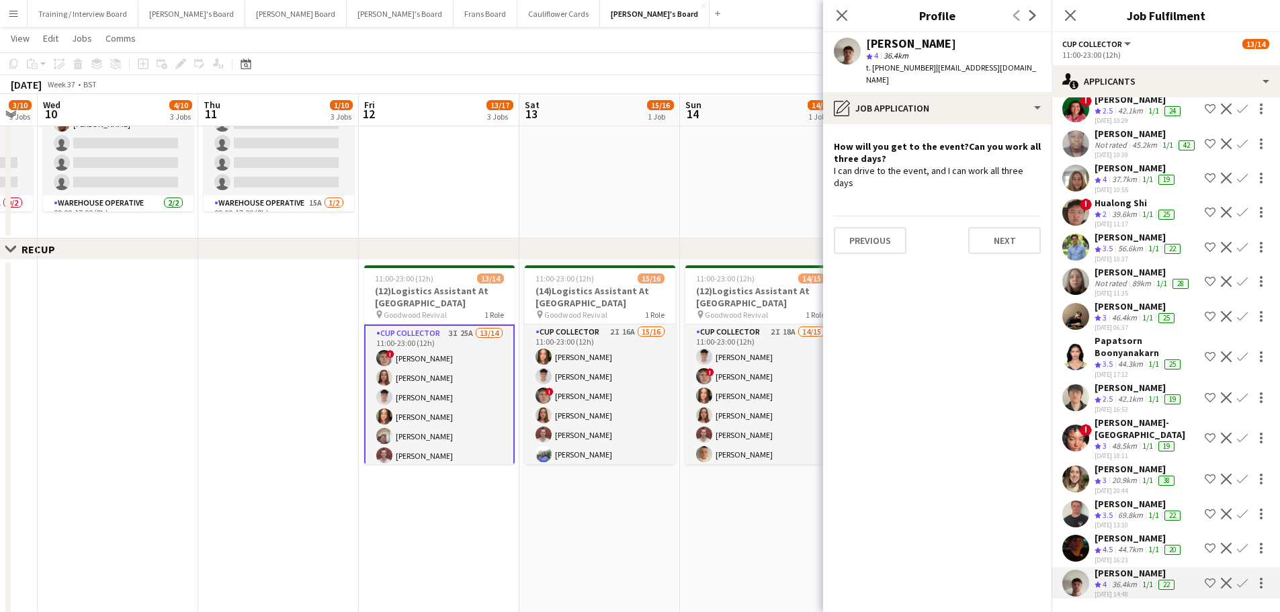
click at [1237, 578] on app-icon "Confirm" at bounding box center [1242, 583] width 11 height 11
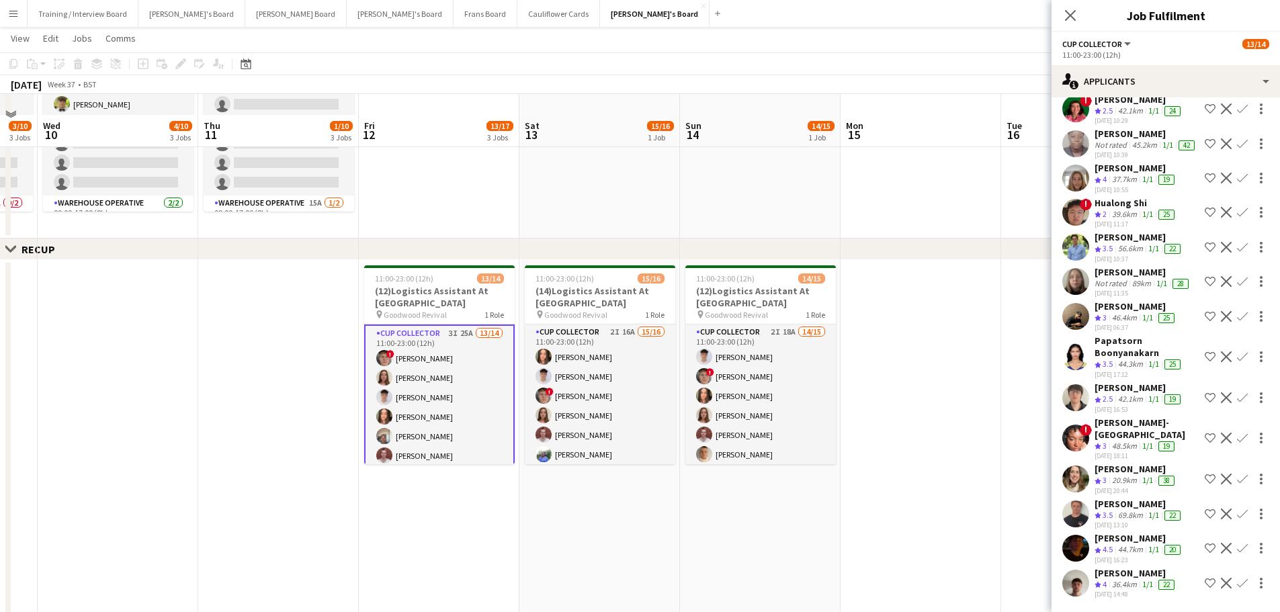
scroll to position [672, 0]
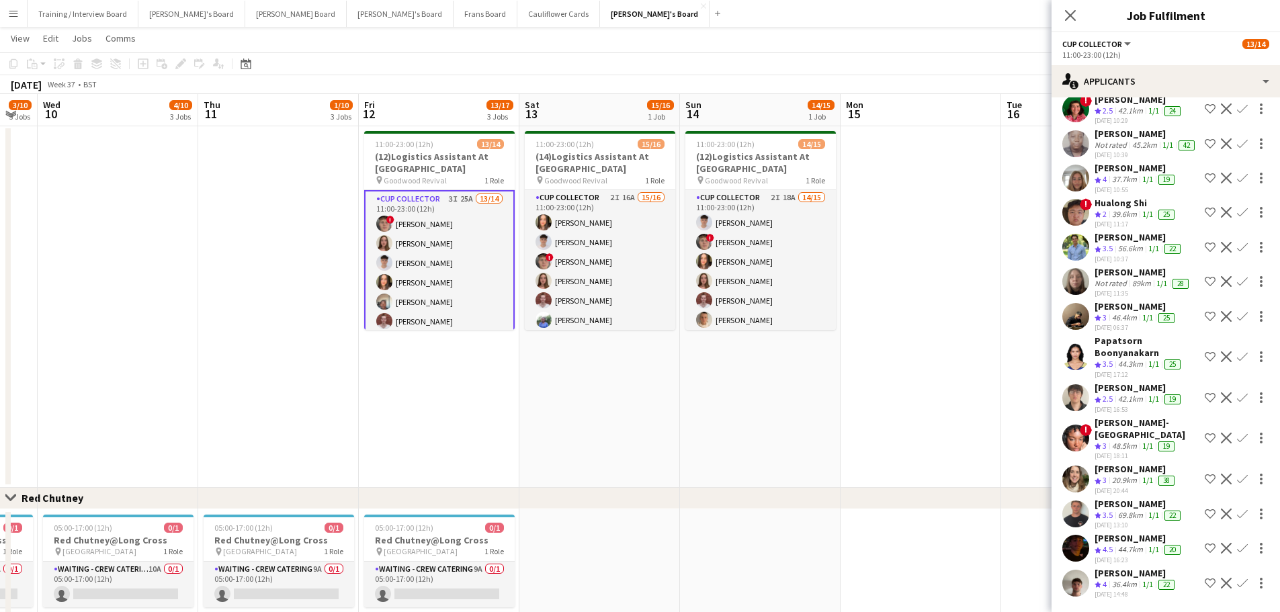
click at [1237, 582] on app-icon "Confirm" at bounding box center [1242, 583] width 11 height 11
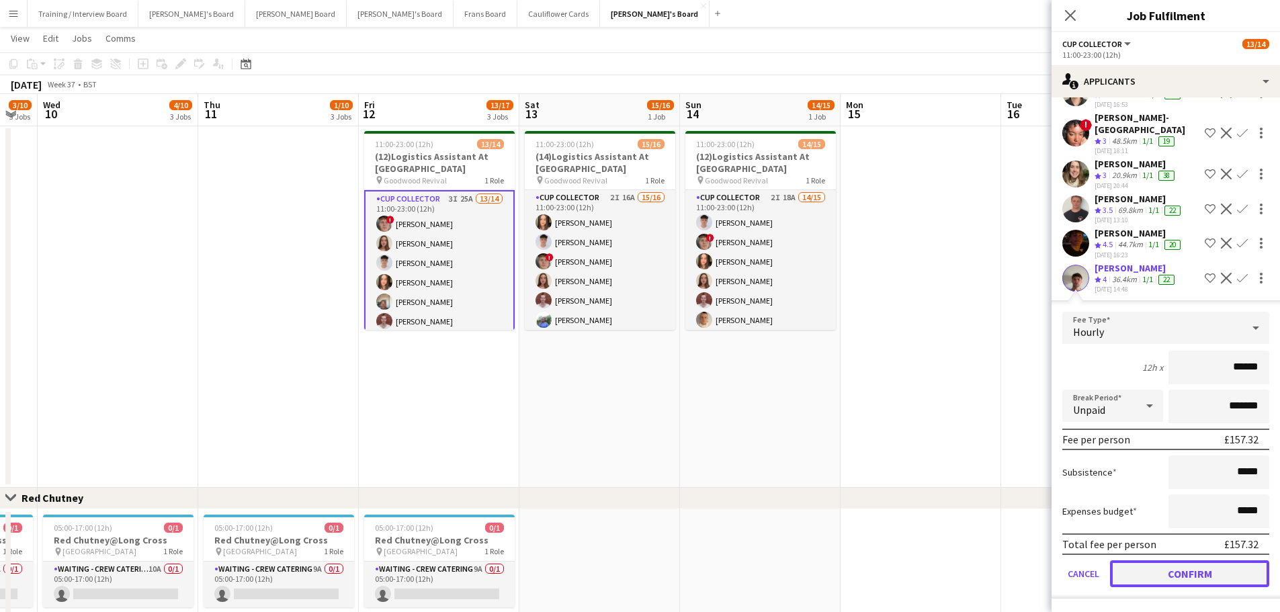
click at [1173, 572] on button "Confirm" at bounding box center [1189, 573] width 159 height 27
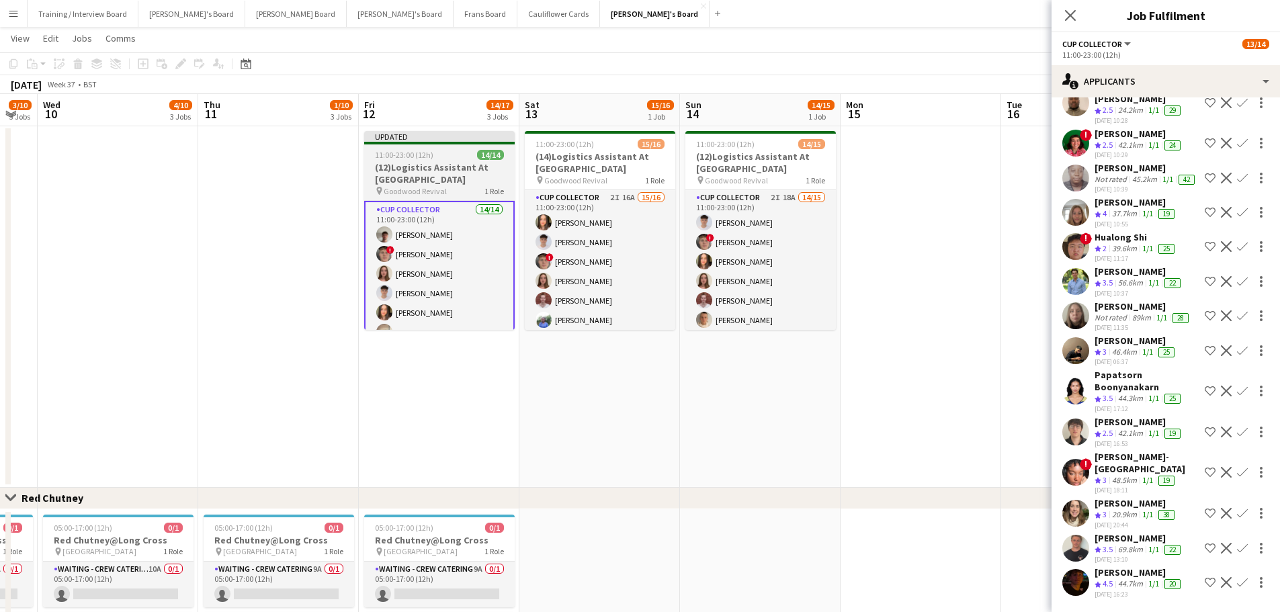
scroll to position [204, 0]
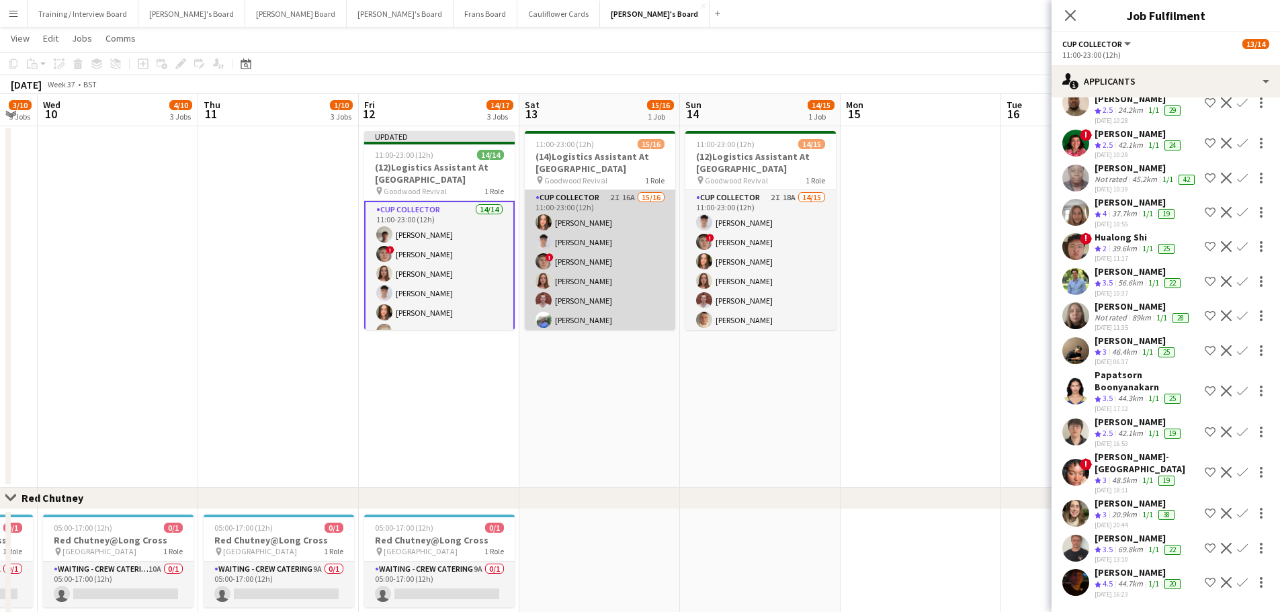
click at [598, 275] on app-card-role "CUP COLLECTOR 2I 16A 15/16 11:00-23:00 (12h) [PERSON_NAME] [PERSON_NAME] ! [PER…" at bounding box center [600, 359] width 150 height 338
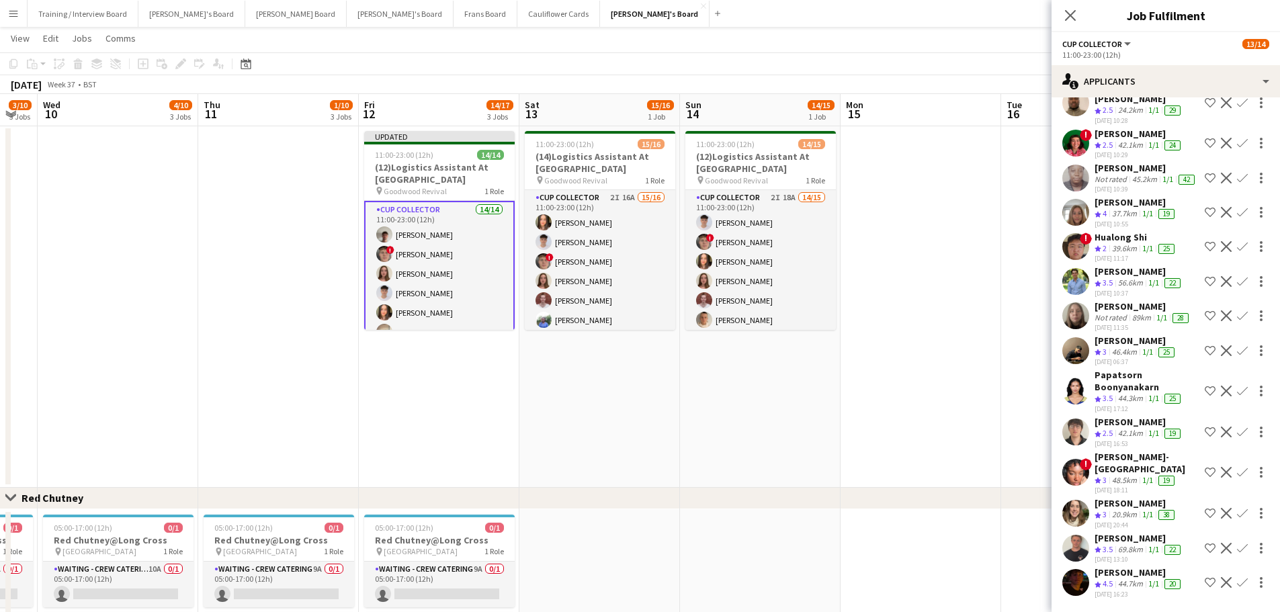
scroll to position [0, 0]
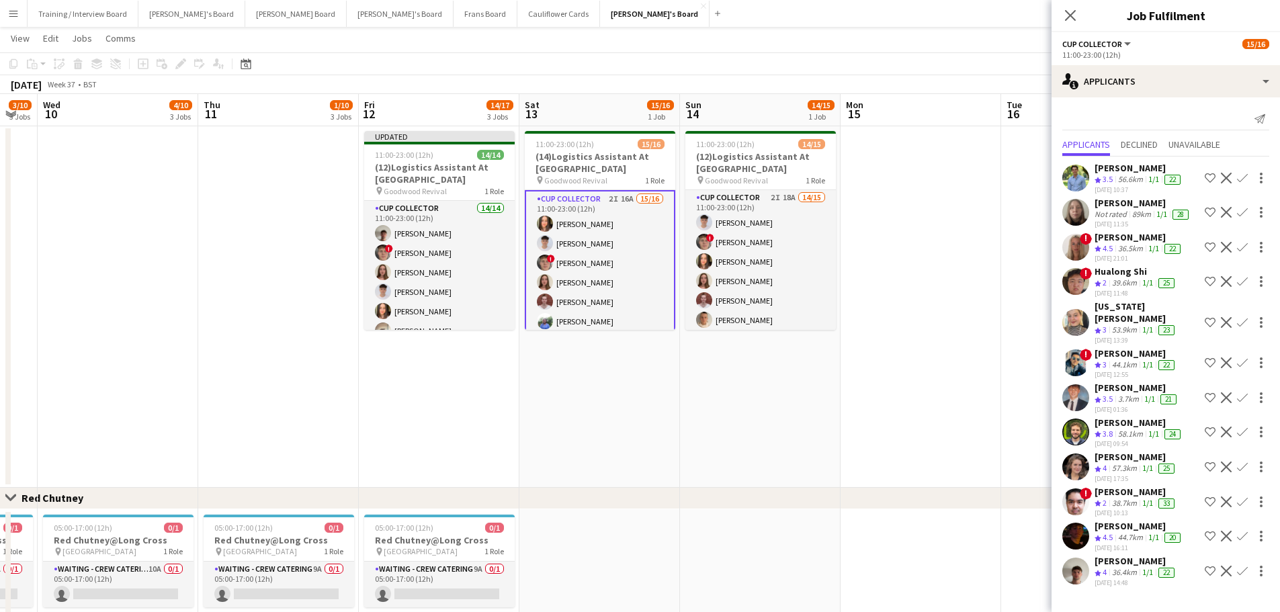
click at [1243, 563] on button "Confirm" at bounding box center [1242, 571] width 16 height 16
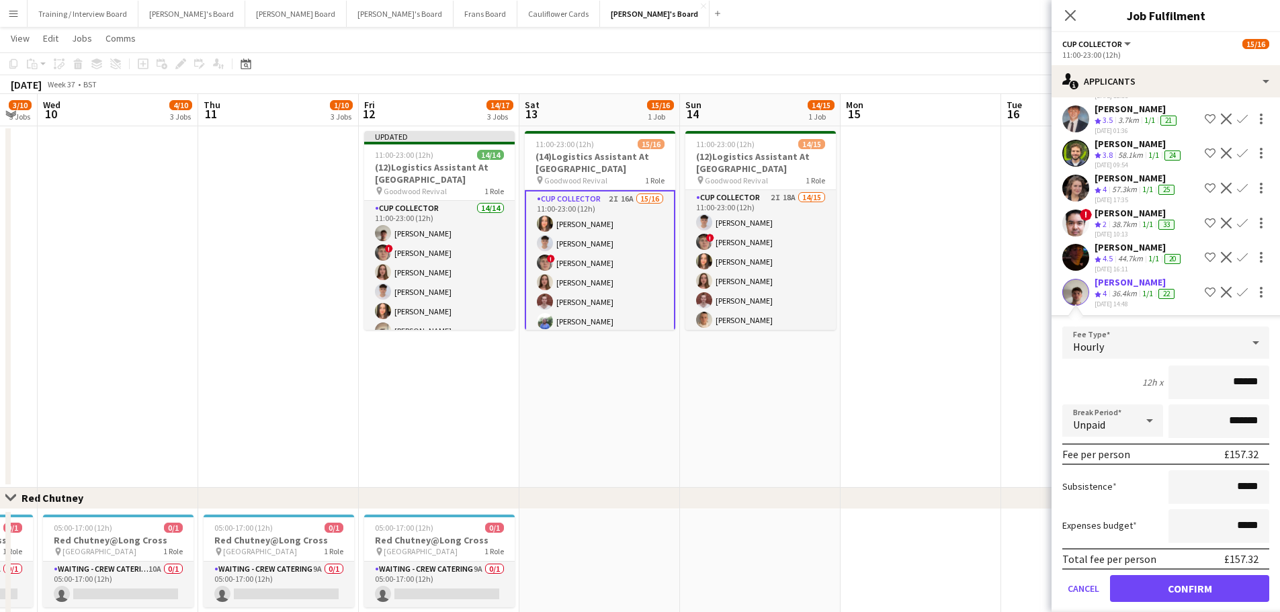
scroll to position [290, 0]
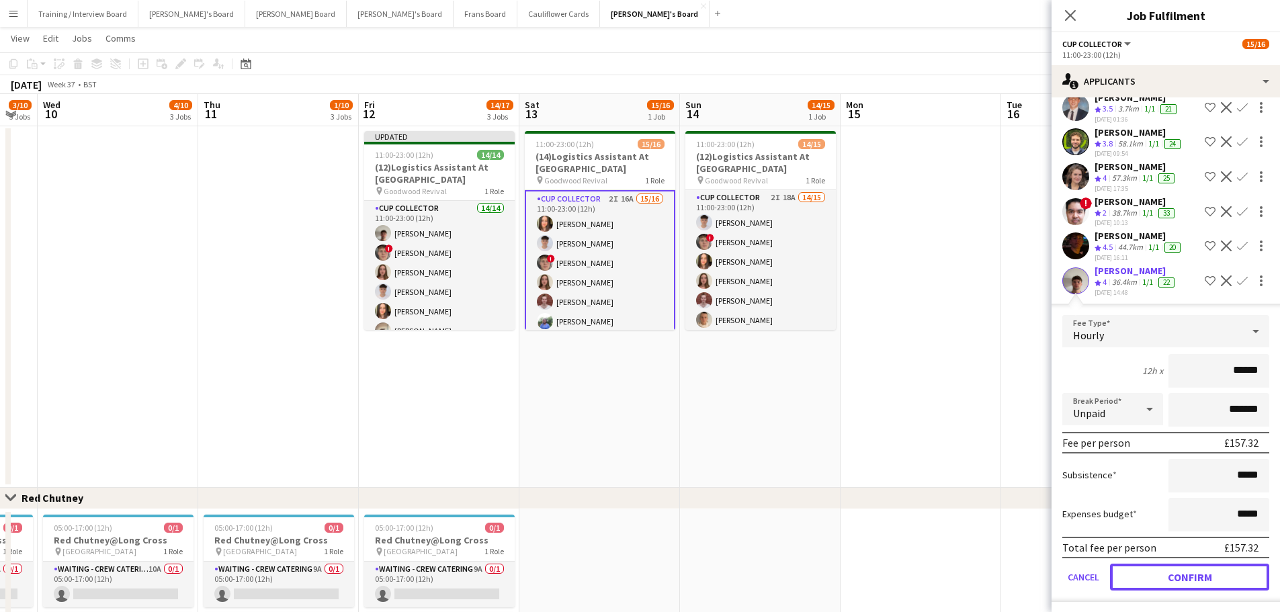
drag, startPoint x: 1155, startPoint y: 574, endPoint x: 1125, endPoint y: 550, distance: 37.8
click at [1154, 574] on button "Confirm" at bounding box center [1189, 577] width 159 height 27
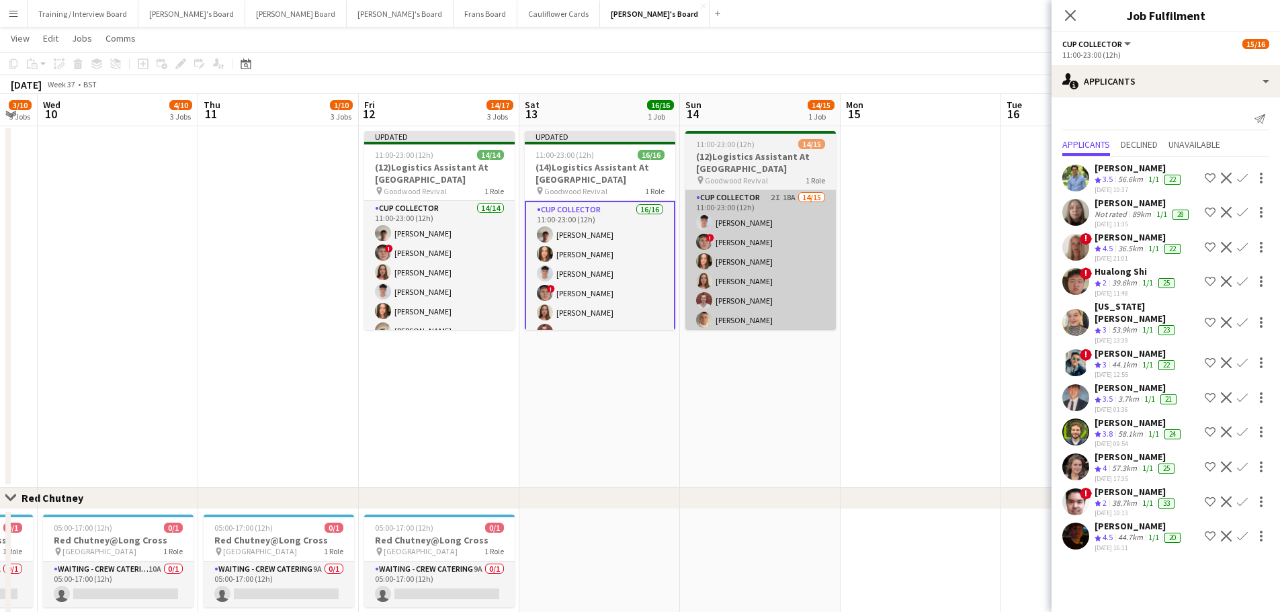
scroll to position [0, 0]
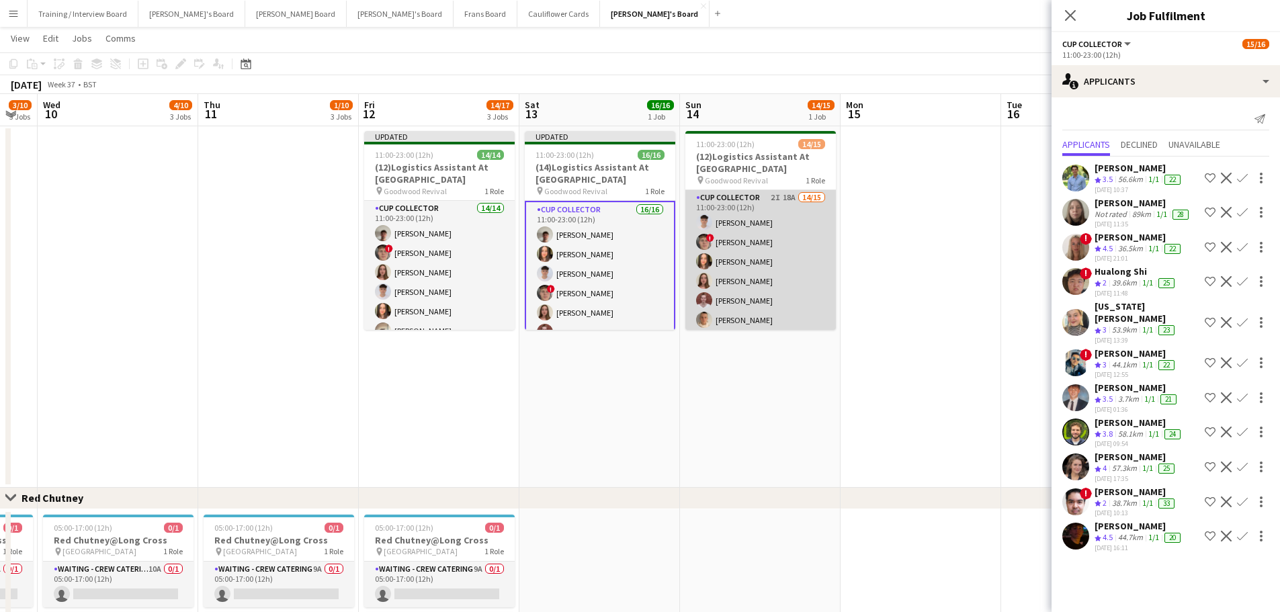
click at [762, 253] on app-card-role "CUP COLLECTOR 2I 18A 14/15 11:00-23:00 (12h) [PERSON_NAME] ! [PERSON_NAME] [PER…" at bounding box center [760, 349] width 150 height 318
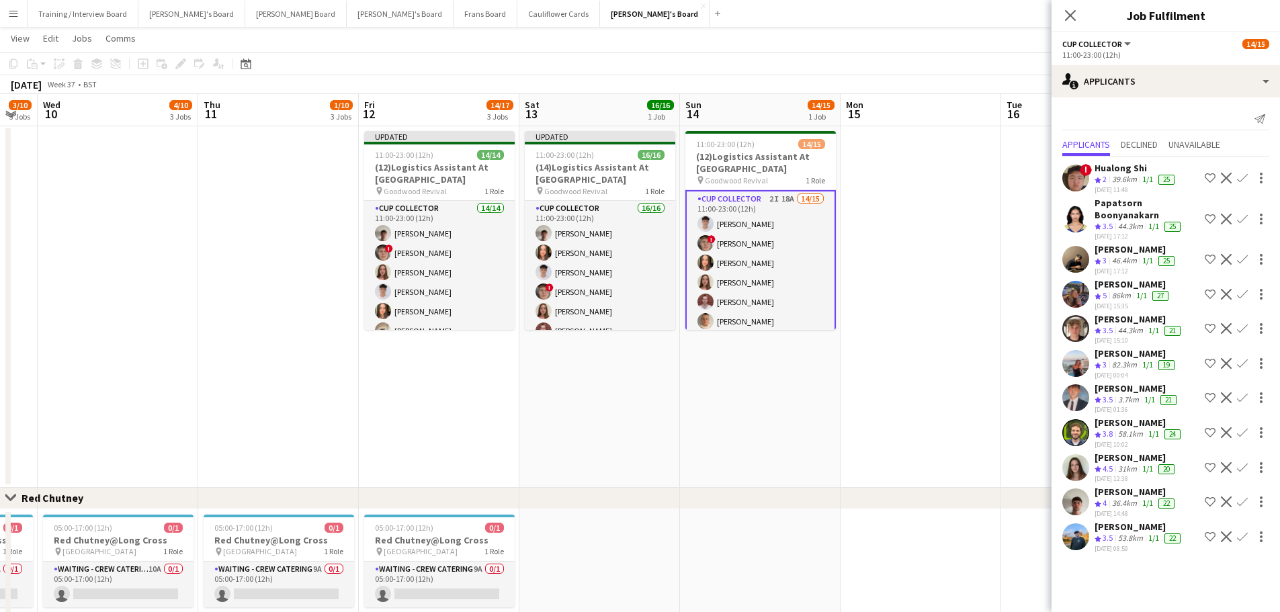
click at [1245, 498] on app-icon "Confirm" at bounding box center [1242, 501] width 11 height 11
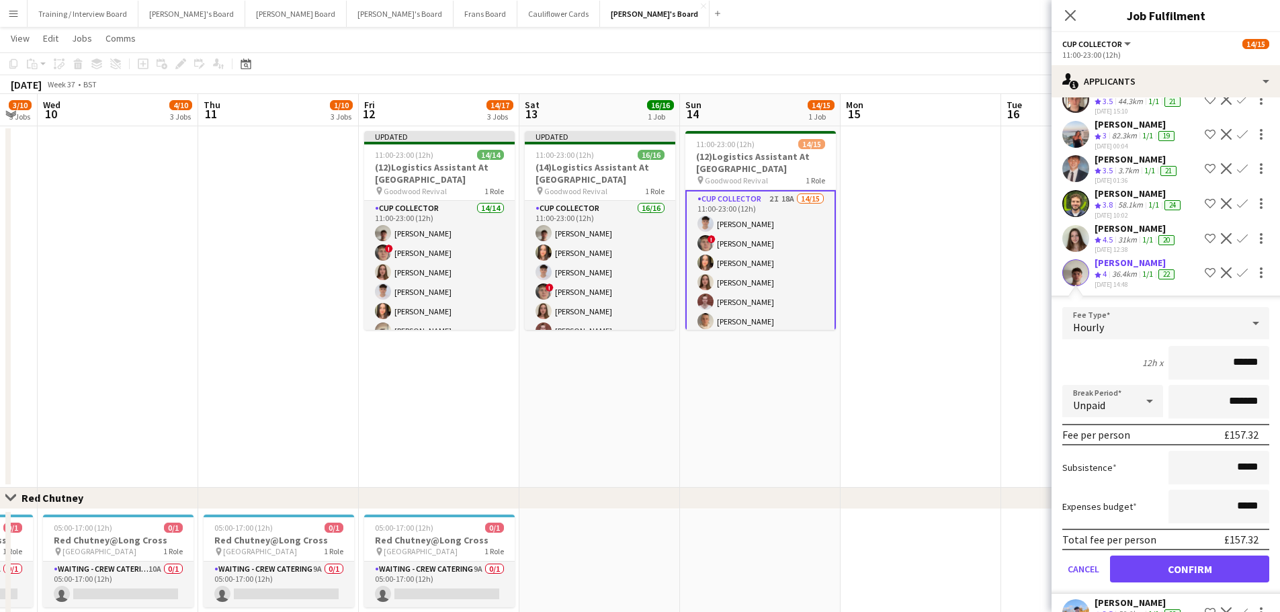
scroll to position [259, 0]
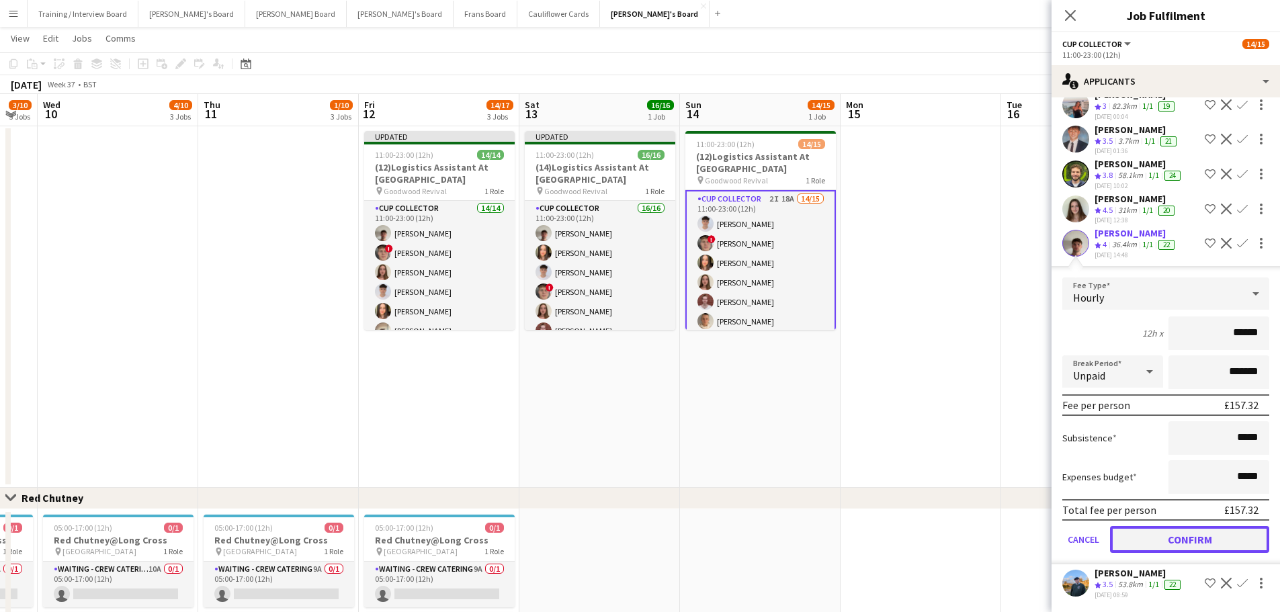
click at [1198, 543] on button "Confirm" at bounding box center [1189, 539] width 159 height 27
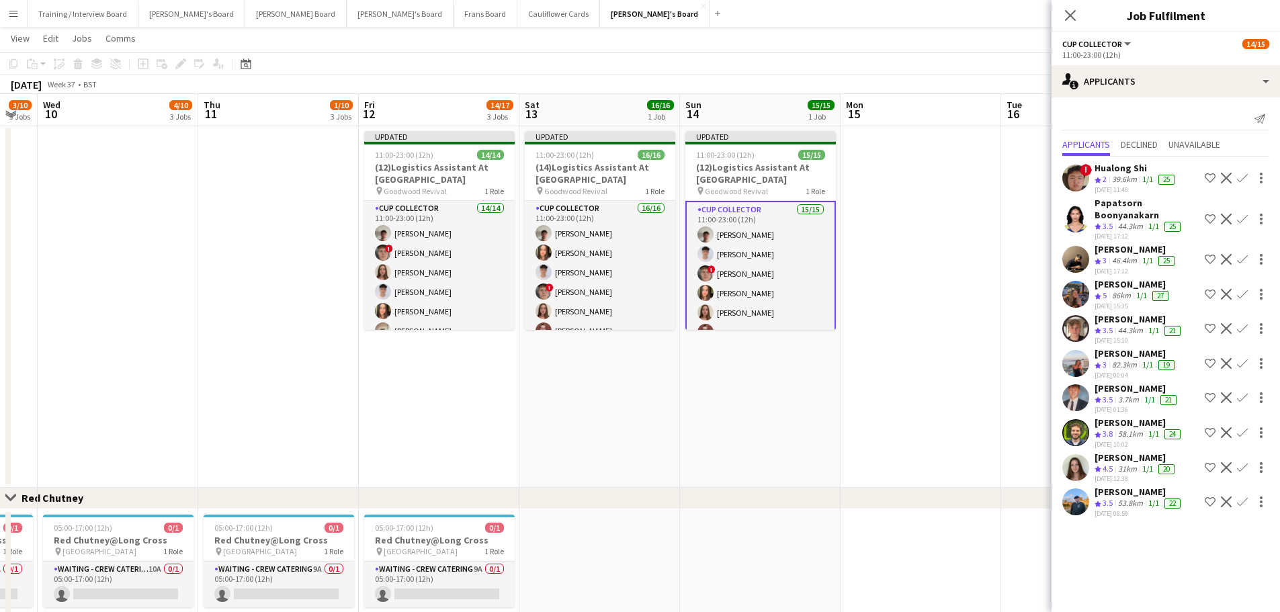
scroll to position [0, 0]
click at [885, 307] on app-date-cell at bounding box center [920, 307] width 161 height 362
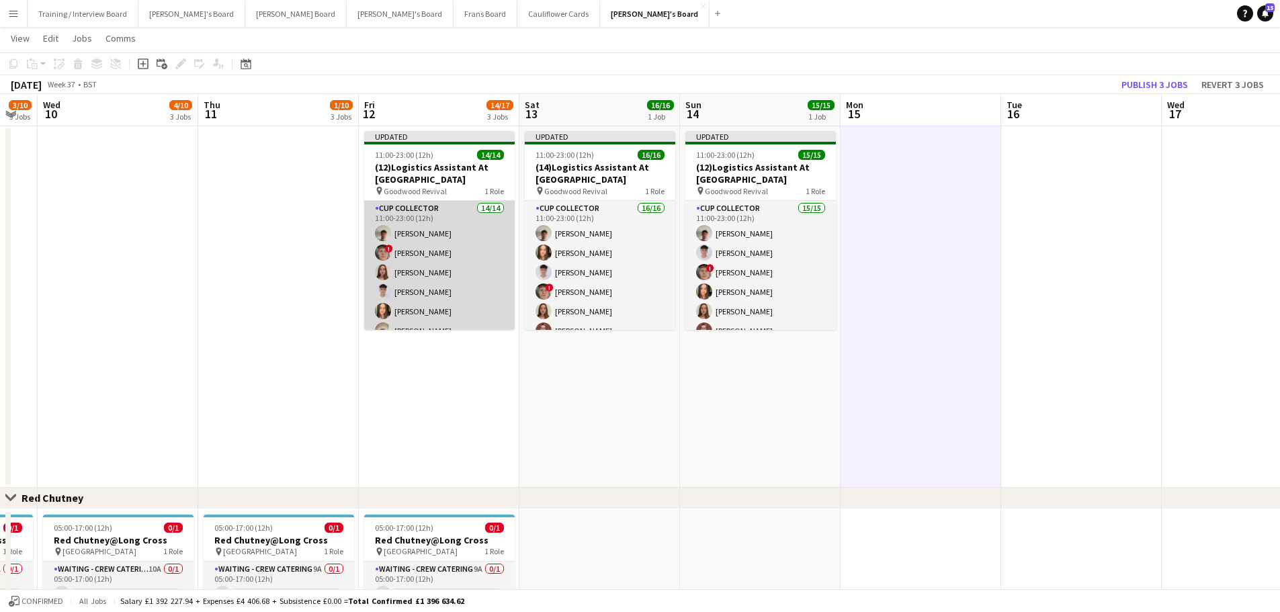
click at [439, 265] on app-card-role "CUP COLLECTOR 14/14 11:00-23:00 (12h) [PERSON_NAME] ! [PERSON_NAME] [PERSON_NAM…" at bounding box center [439, 350] width 150 height 299
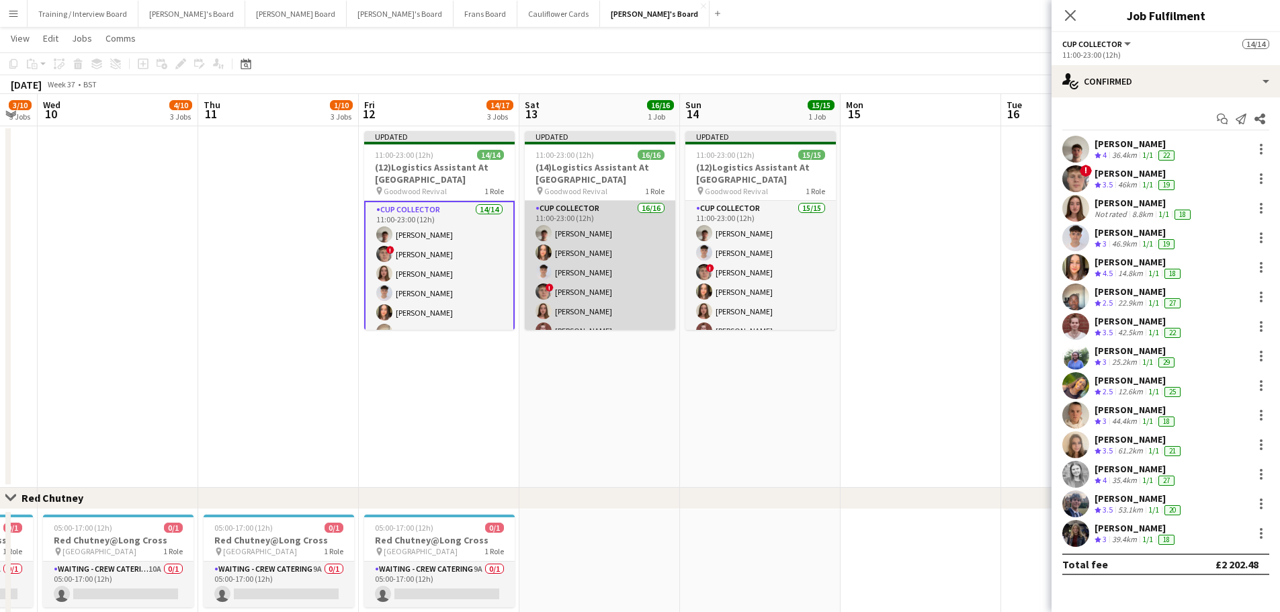
click at [611, 270] on app-card-role "CUP COLLECTOR 16/16 11:00-23:00 (12h) [PERSON_NAME] [PERSON_NAME] [PERSON_NAME]…" at bounding box center [600, 370] width 150 height 338
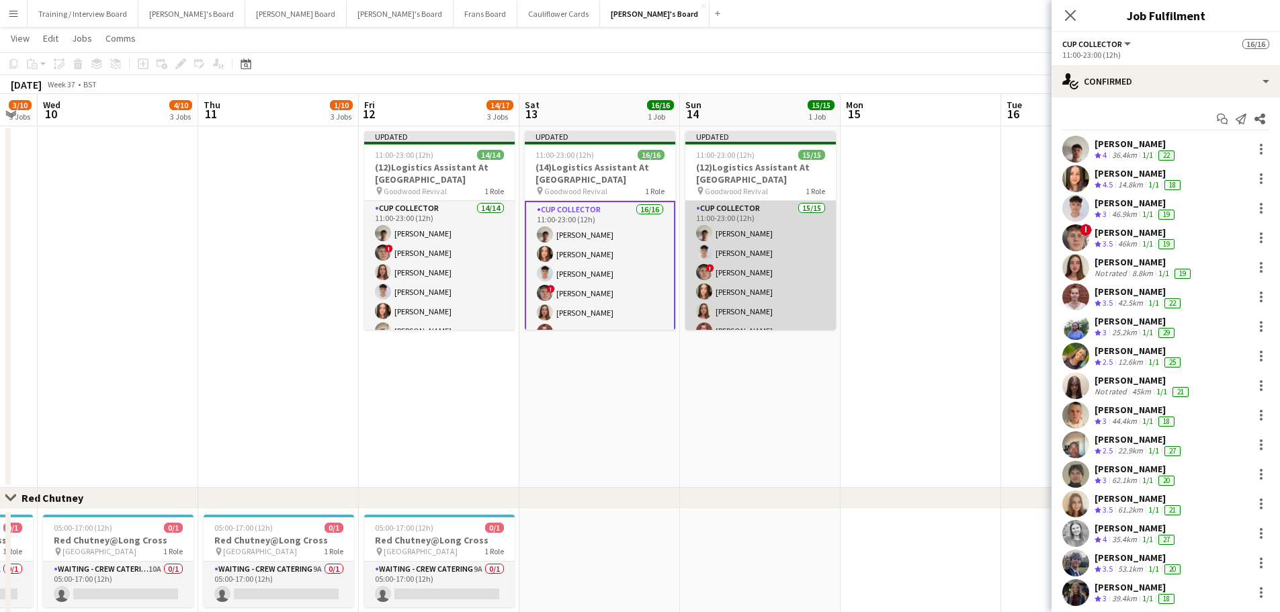
click at [744, 278] on app-card-role "CUP COLLECTOR 15/15 11:00-23:00 (12h) [PERSON_NAME] [PERSON_NAME] ! [PERSON_NAM…" at bounding box center [760, 360] width 150 height 318
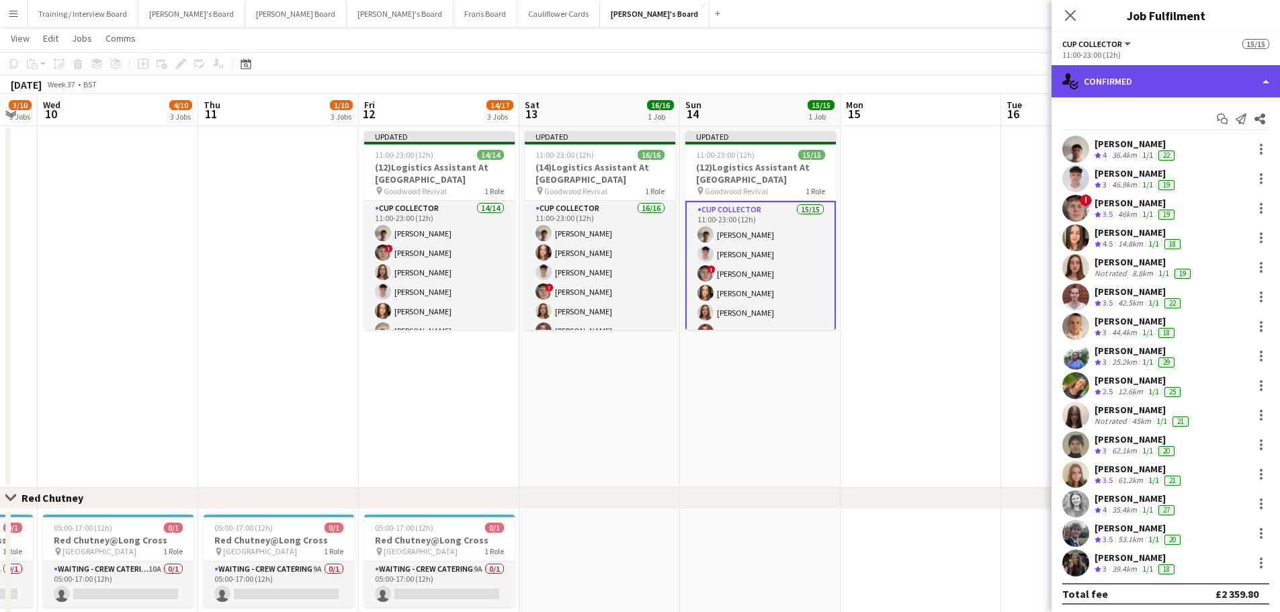
click at [1216, 75] on div "single-neutral-actions-check-2 Confirmed" at bounding box center [1165, 81] width 228 height 32
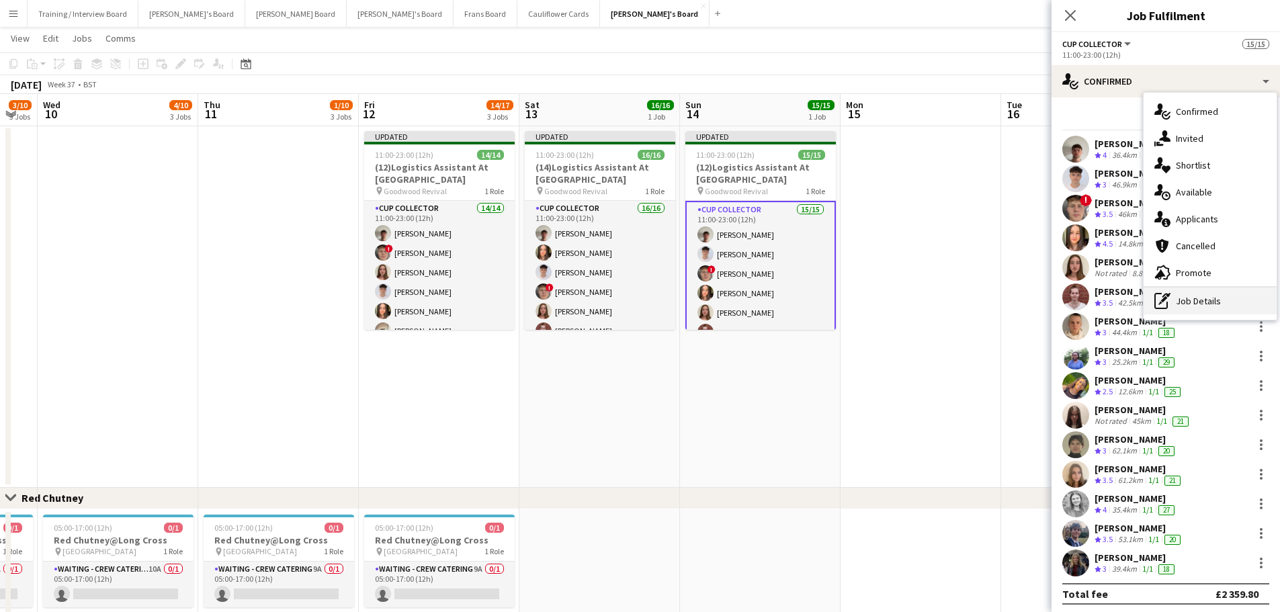
click at [1211, 289] on div "pen-write Job Details" at bounding box center [1209, 300] width 133 height 27
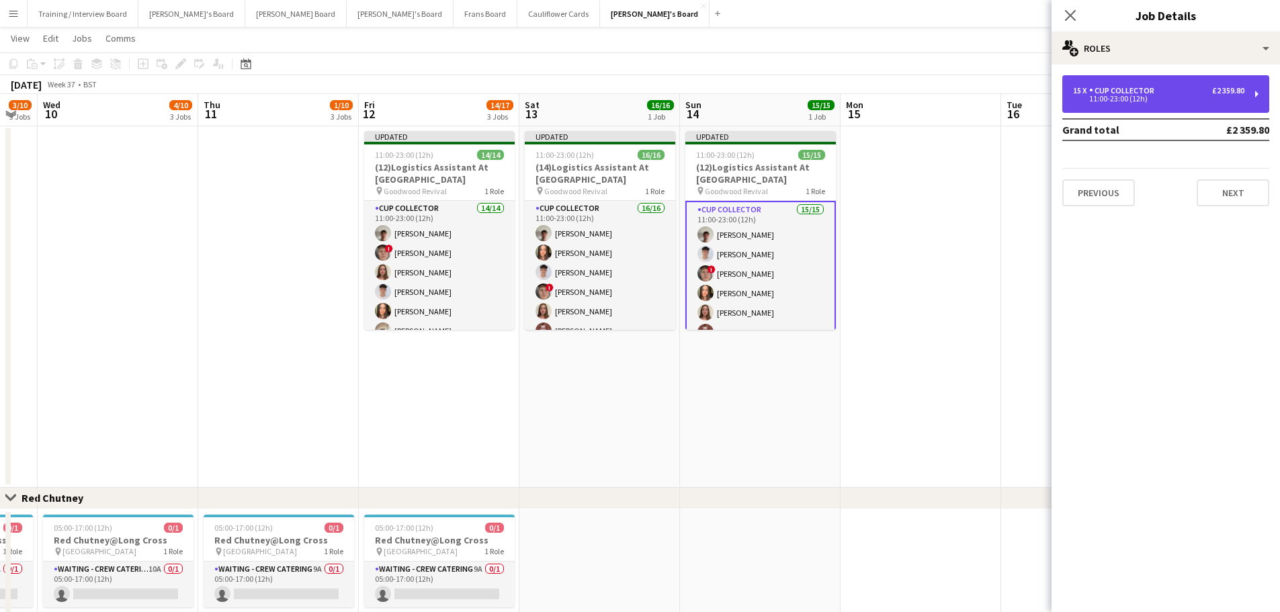
click at [1163, 104] on div "15 x CUP COLLECTOR £2 359.80 11:00-23:00 (12h)" at bounding box center [1165, 94] width 207 height 38
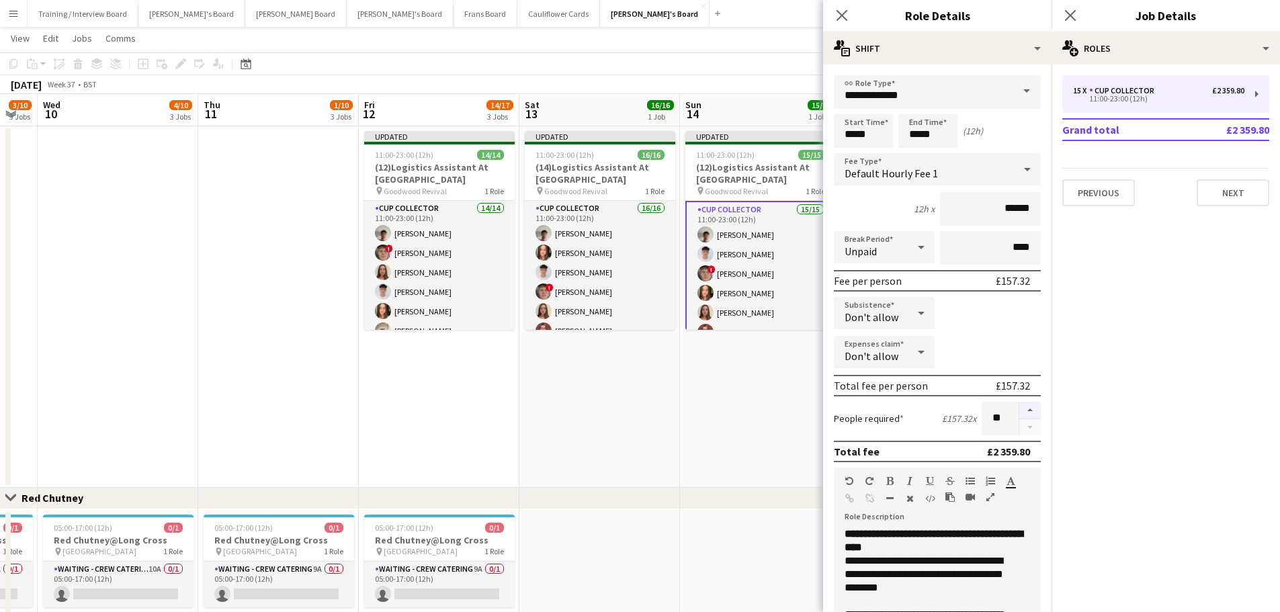
click at [1019, 411] on button "button" at bounding box center [1029, 410] width 21 height 17
type input "**"
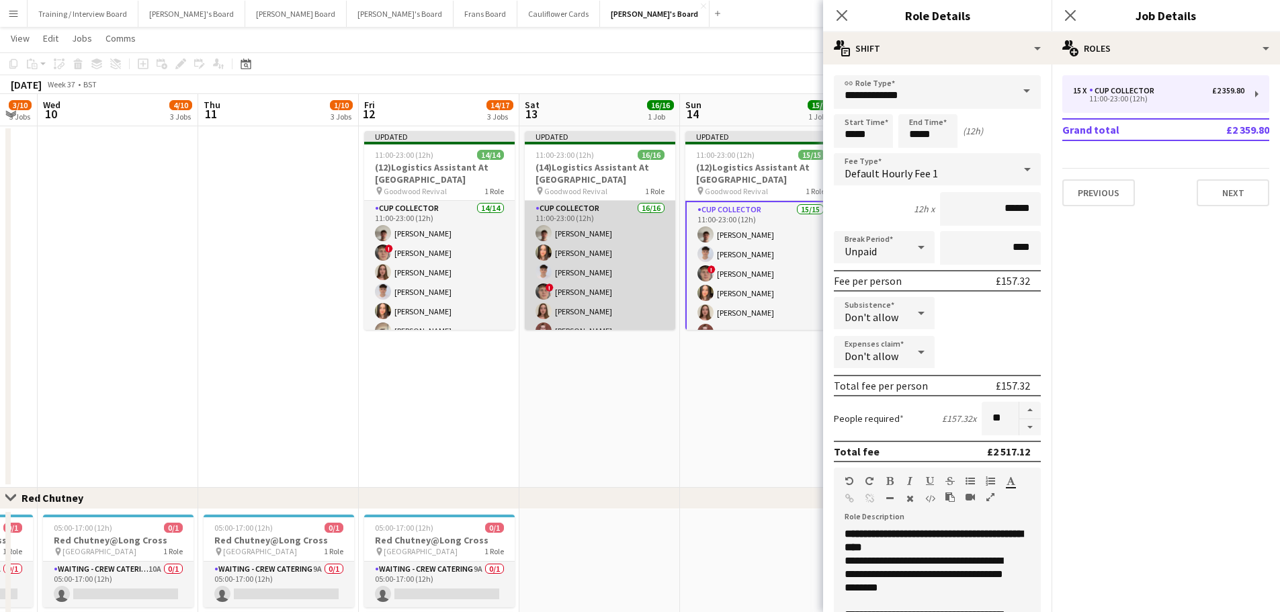
click at [639, 279] on app-card-role "CUP COLLECTOR 16/16 11:00-23:00 (12h) [PERSON_NAME] [PERSON_NAME] [PERSON_NAME]…" at bounding box center [600, 370] width 150 height 338
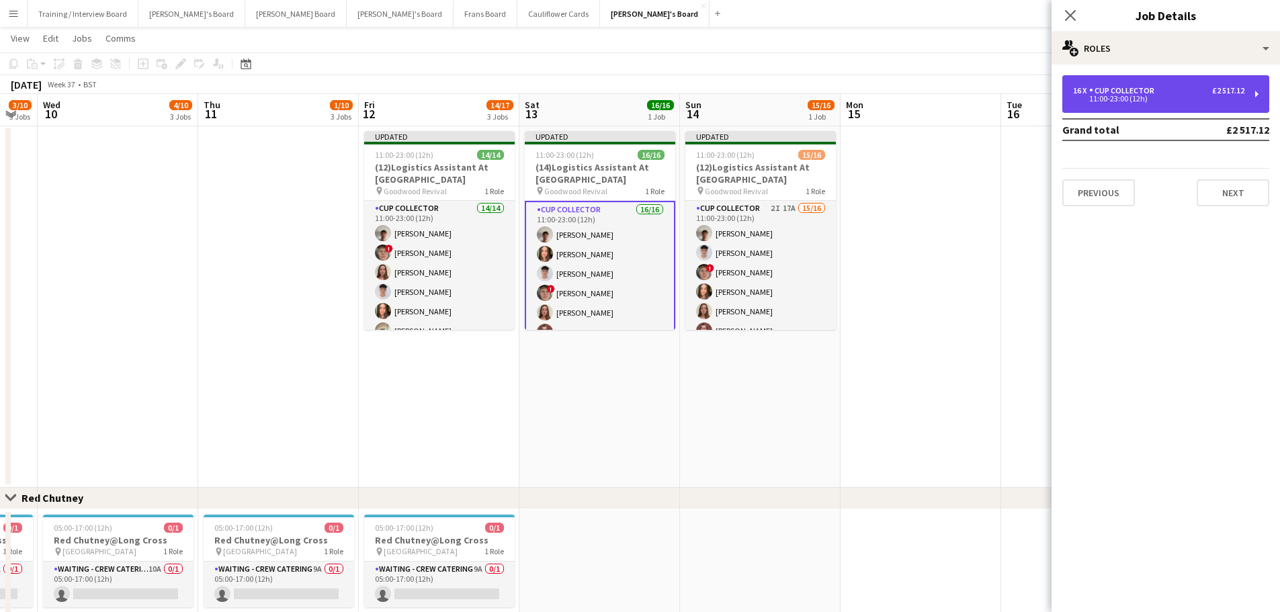
click at [1177, 92] on div "16 x CUP COLLECTOR £2 517.12" at bounding box center [1158, 90] width 171 height 9
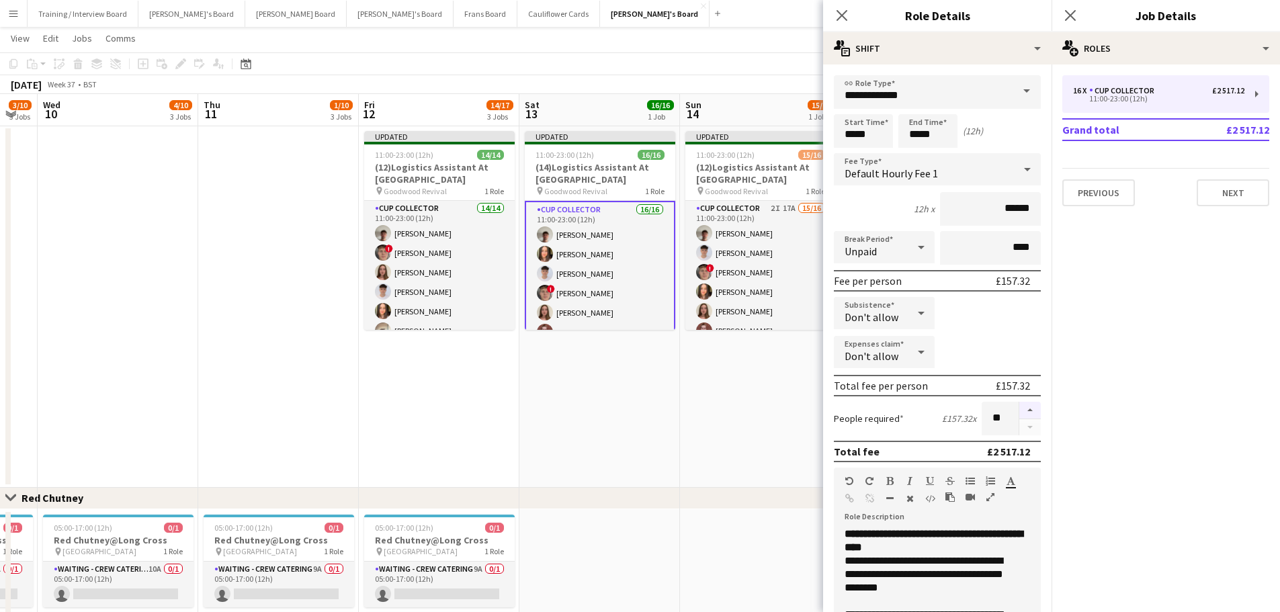
click at [1019, 408] on button "button" at bounding box center [1029, 410] width 21 height 17
type input "**"
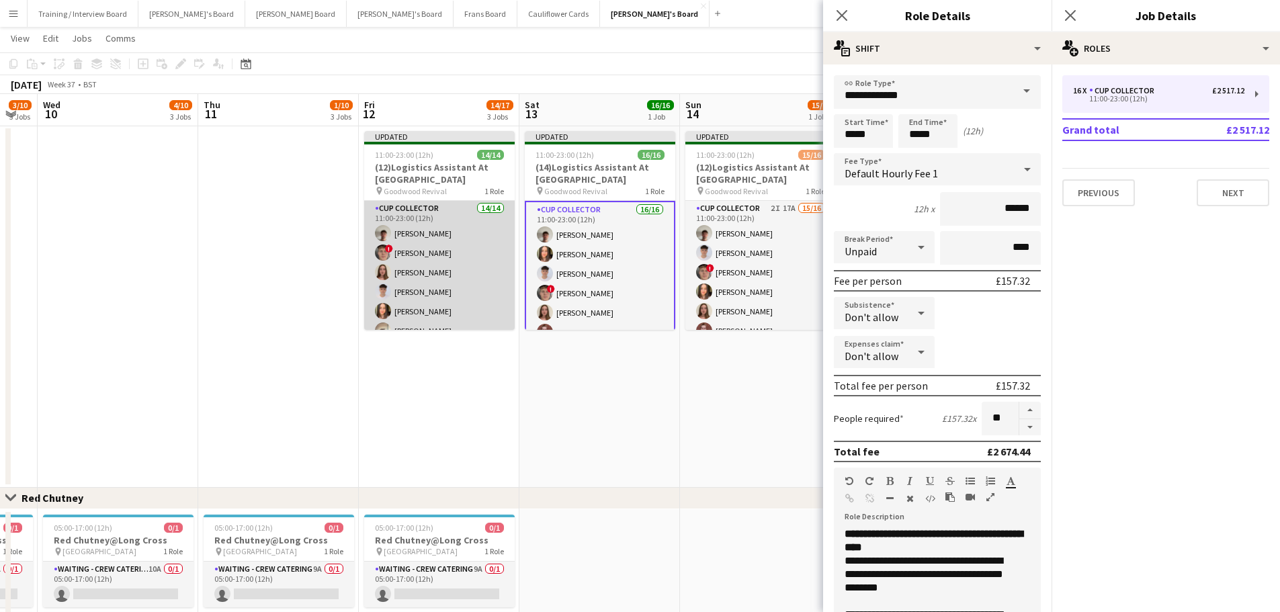
click at [463, 279] on app-card-role "CUP COLLECTOR 14/14 11:00-23:00 (12h) [PERSON_NAME] ! [PERSON_NAME] [PERSON_NAM…" at bounding box center [439, 350] width 150 height 299
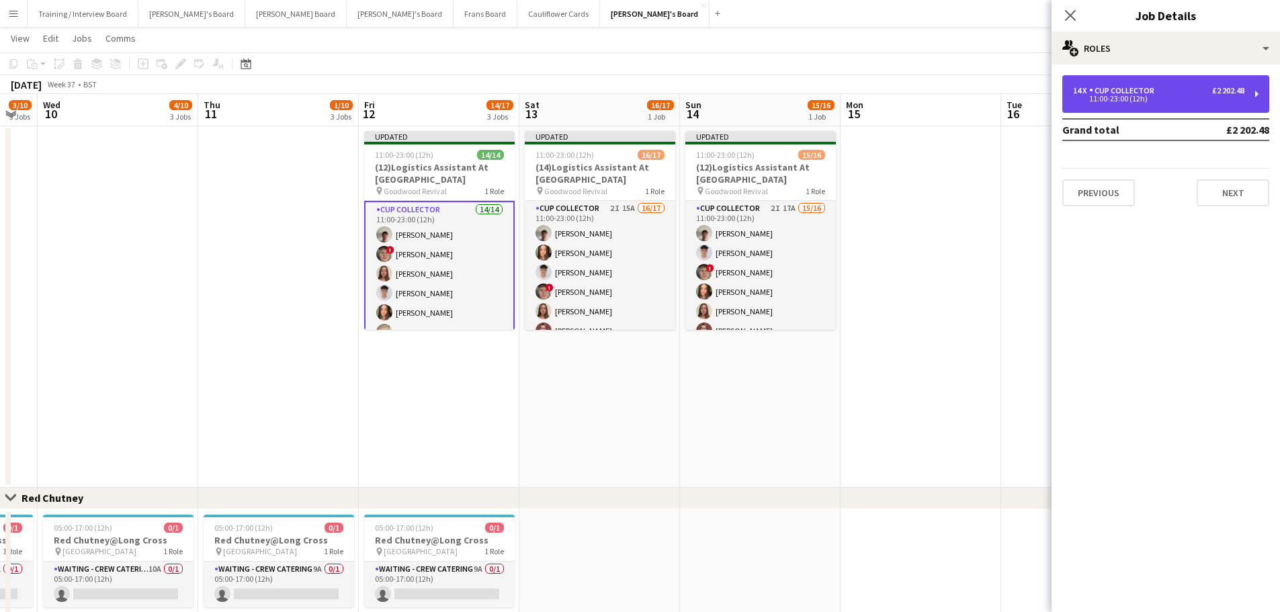
click at [1144, 97] on div "11:00-23:00 (12h)" at bounding box center [1158, 98] width 171 height 7
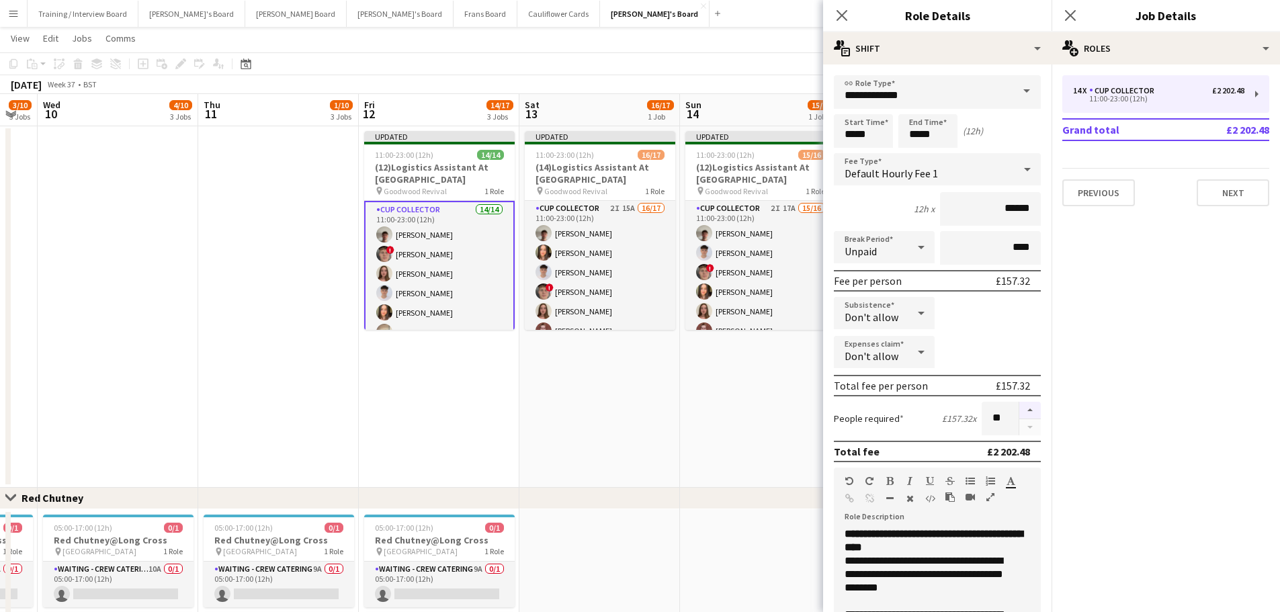
click at [1019, 410] on button "button" at bounding box center [1029, 410] width 21 height 17
type input "**"
click at [753, 386] on app-date-cell "Updated 11:00-23:00 (12h) 15/16 (12)Logistics Assistant At [GEOGRAPHIC_DATA] pi…" at bounding box center [760, 307] width 161 height 362
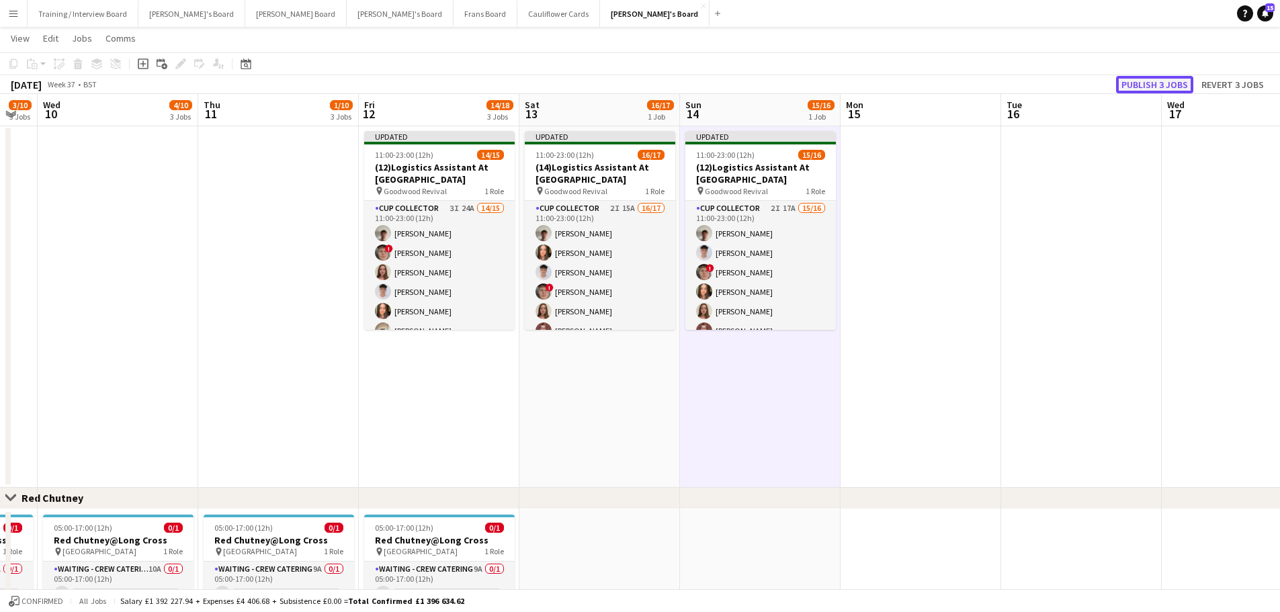
click at [1149, 81] on button "Publish 3 jobs" at bounding box center [1154, 84] width 77 height 17
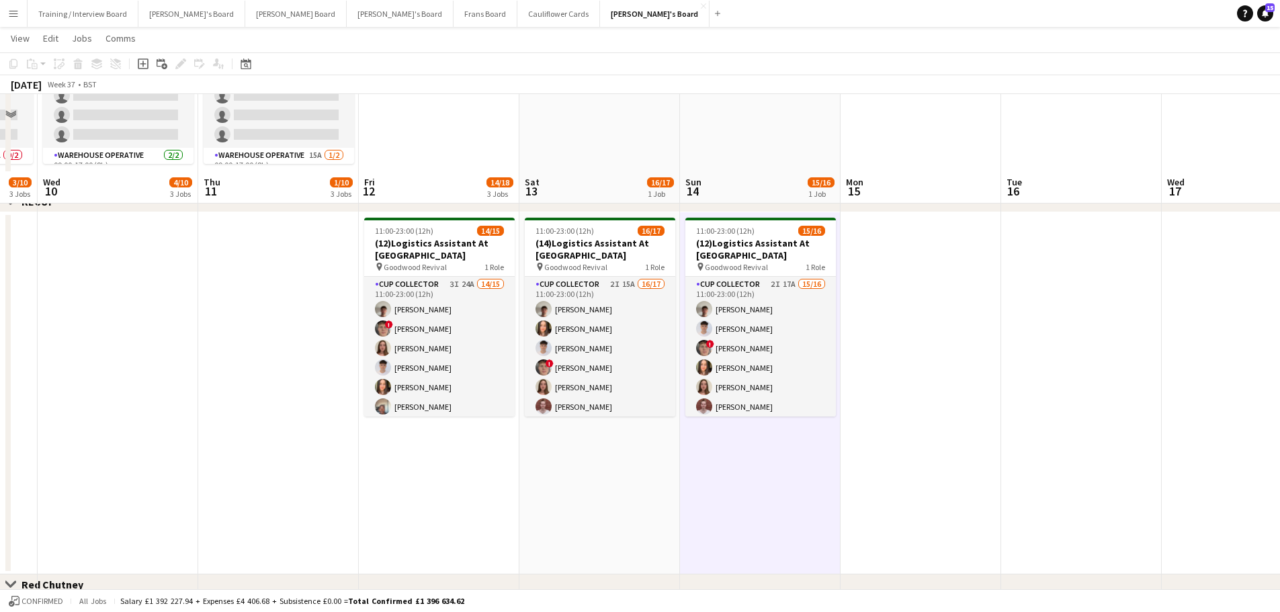
scroll to position [403, 0]
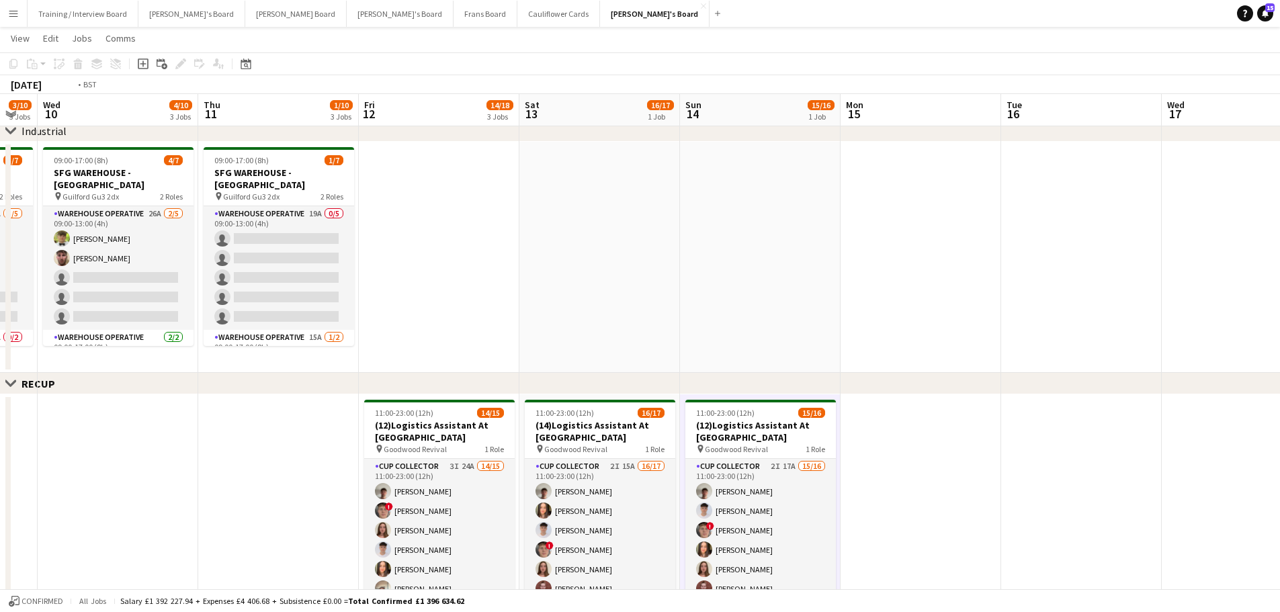
drag, startPoint x: 825, startPoint y: 249, endPoint x: 840, endPoint y: 249, distance: 14.8
click at [840, 249] on app-calendar-viewport "Mon 8 2/6 3 Jobs Tue 9 3/10 3 Jobs Wed 10 4/10 3 Jobs Thu 11 1/10 3 Jobs Fri 12…" at bounding box center [640, 383] width 1280 height 1468
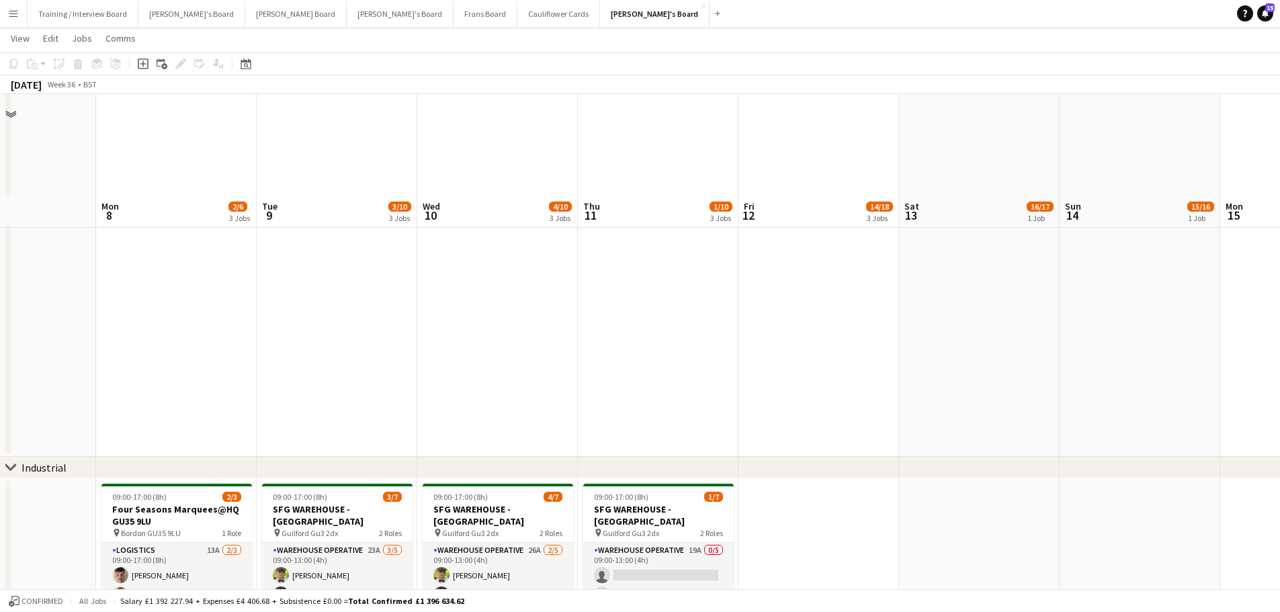
scroll to position [0, 0]
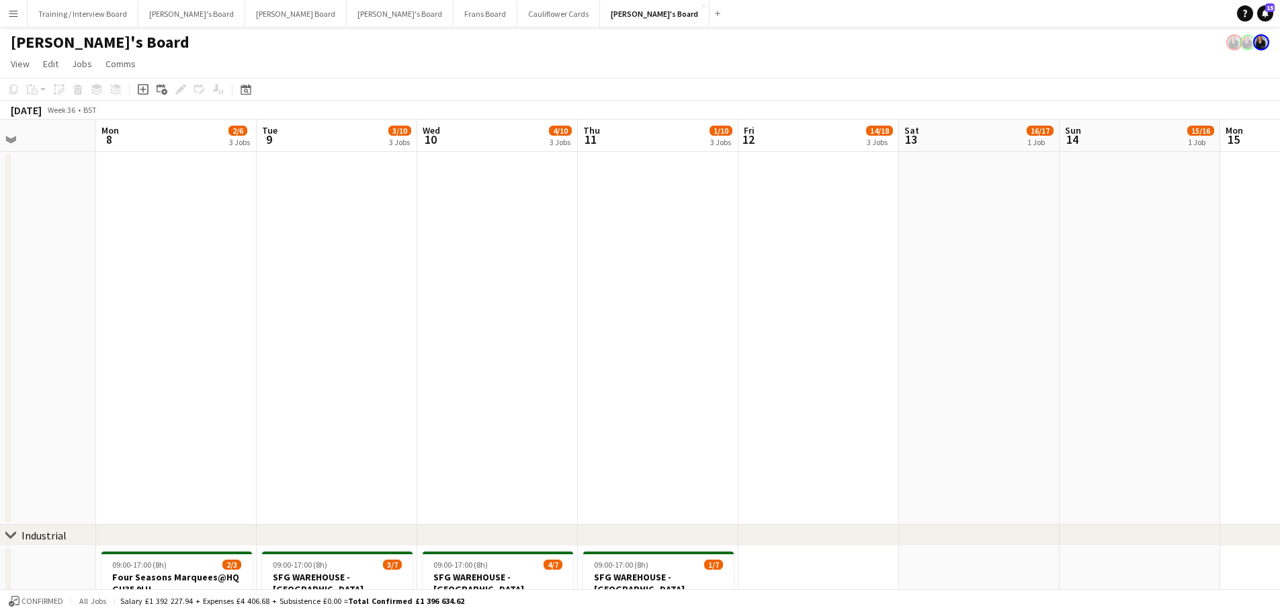
drag, startPoint x: 400, startPoint y: 371, endPoint x: 1019, endPoint y: 430, distance: 621.4
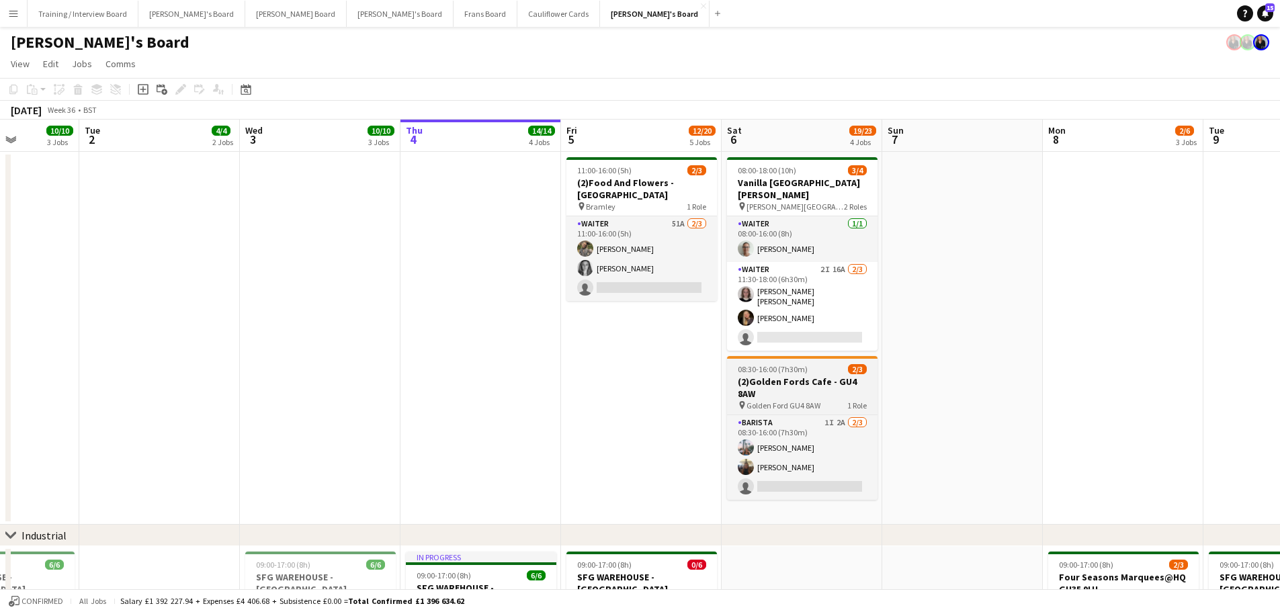
scroll to position [0, 402]
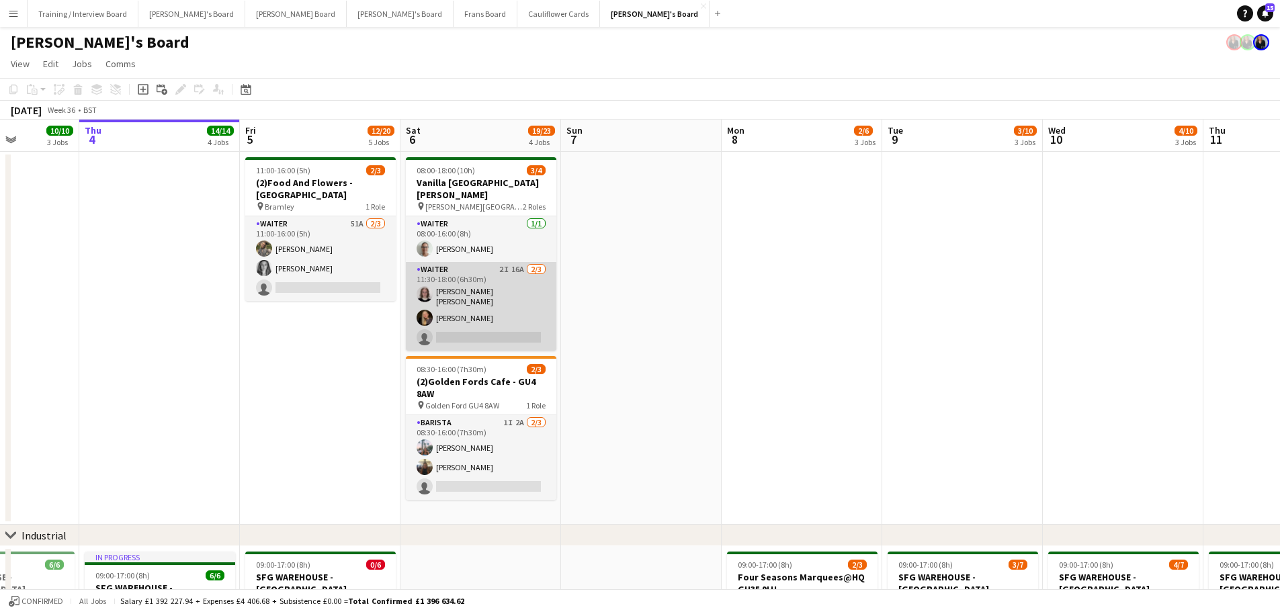
click at [533, 284] on app-card-role "Waiter 2I 16A [DATE] 11:30-18:00 (6h30m) [PERSON_NAME] [PERSON_NAME] [PERSON_NA…" at bounding box center [481, 306] width 150 height 89
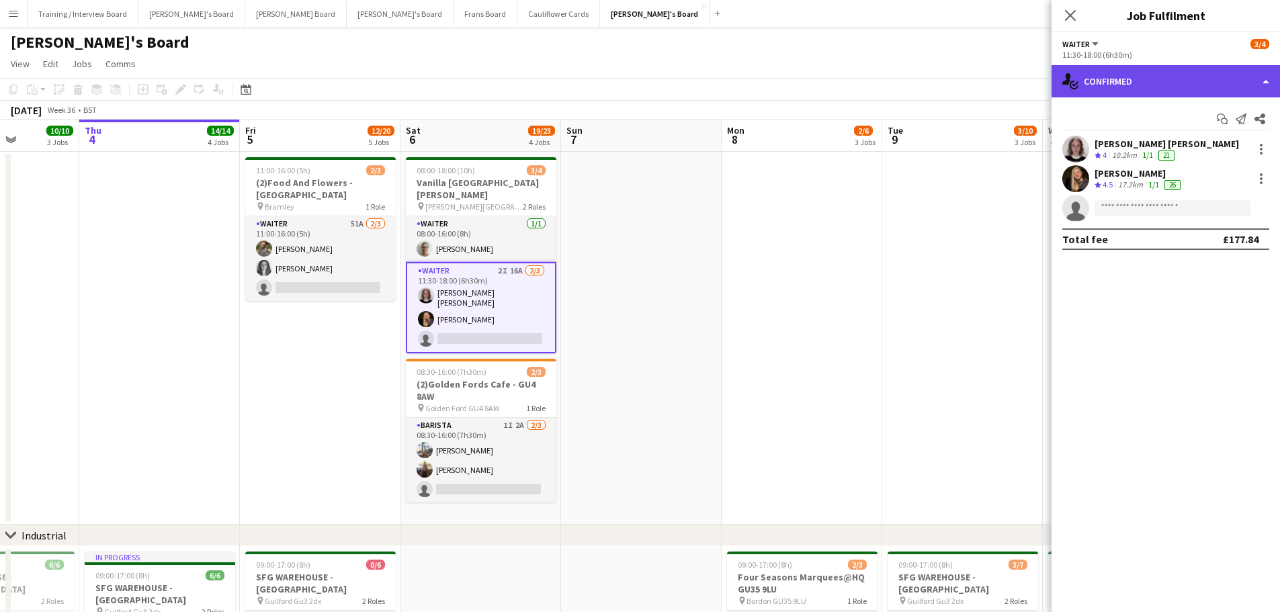
click at [1156, 81] on div "single-neutral-actions-check-2 Confirmed" at bounding box center [1165, 81] width 228 height 32
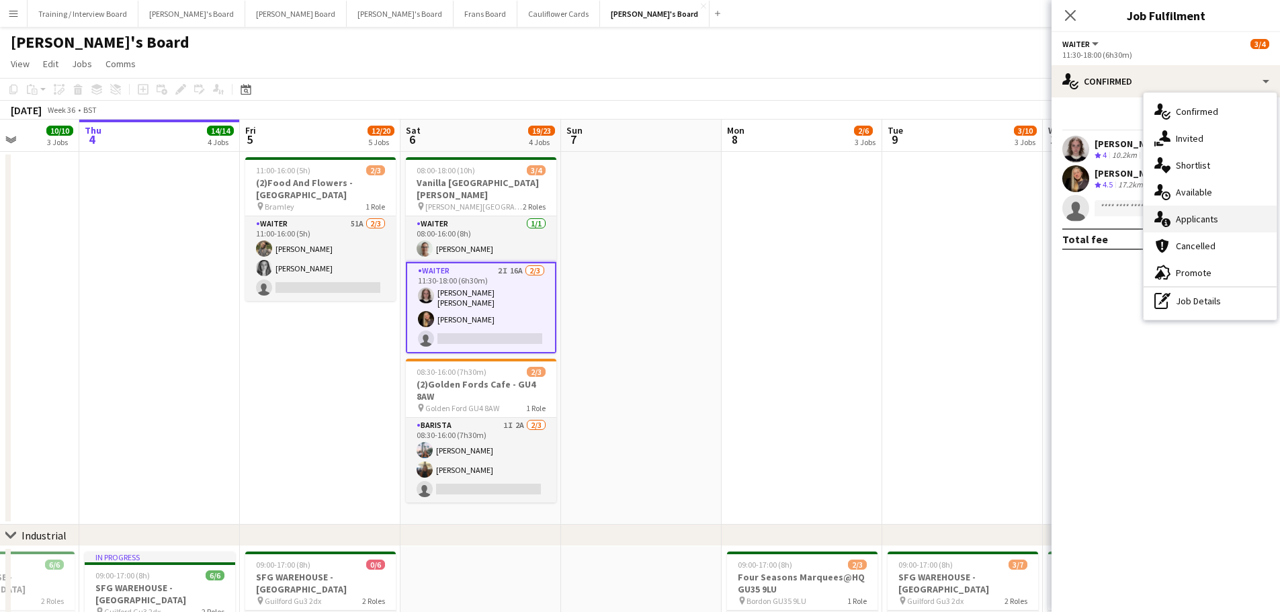
click at [1196, 210] on div "single-neutral-actions-information Applicants" at bounding box center [1209, 219] width 133 height 27
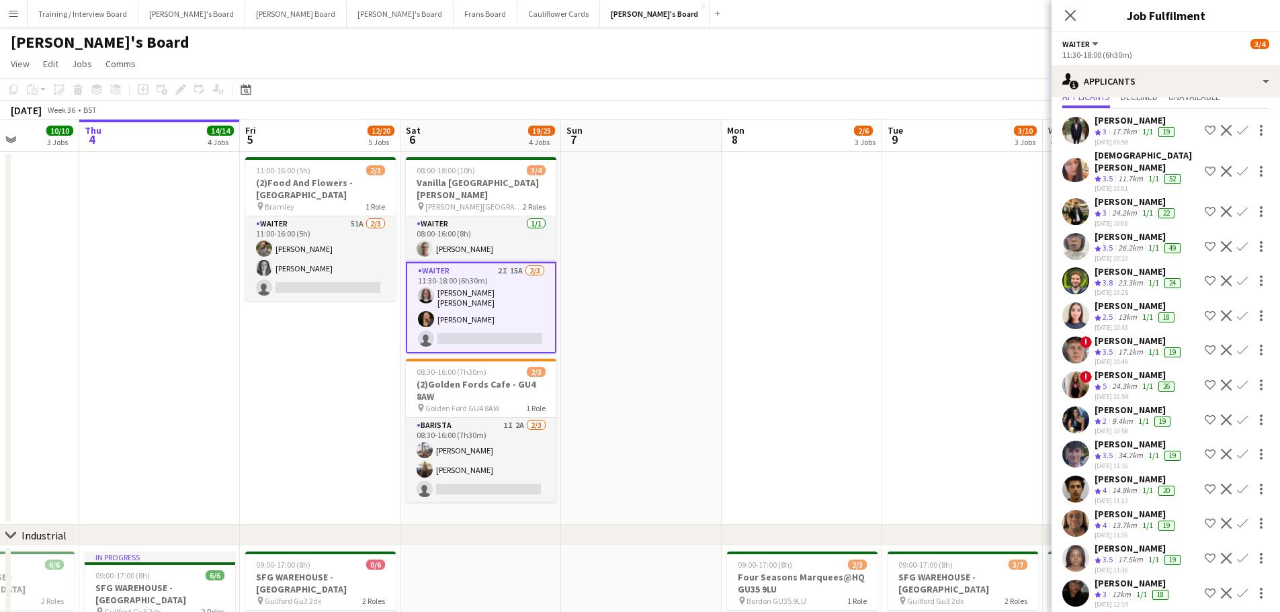
scroll to position [93, 0]
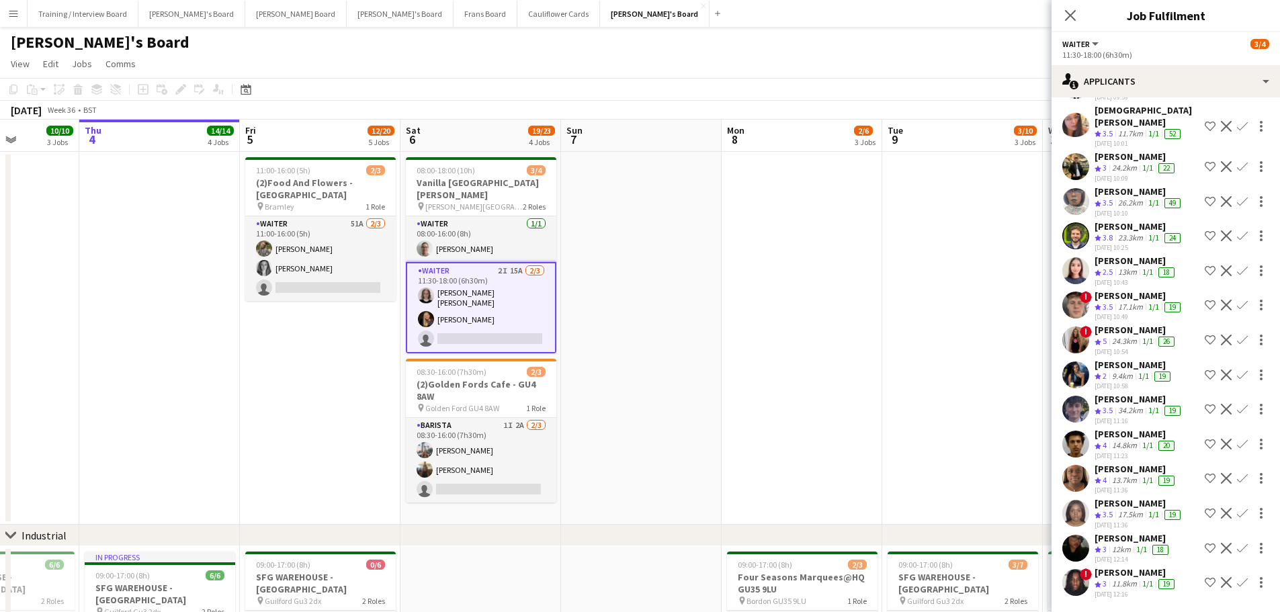
click at [1133, 324] on div "[PERSON_NAME]" at bounding box center [1135, 330] width 83 height 12
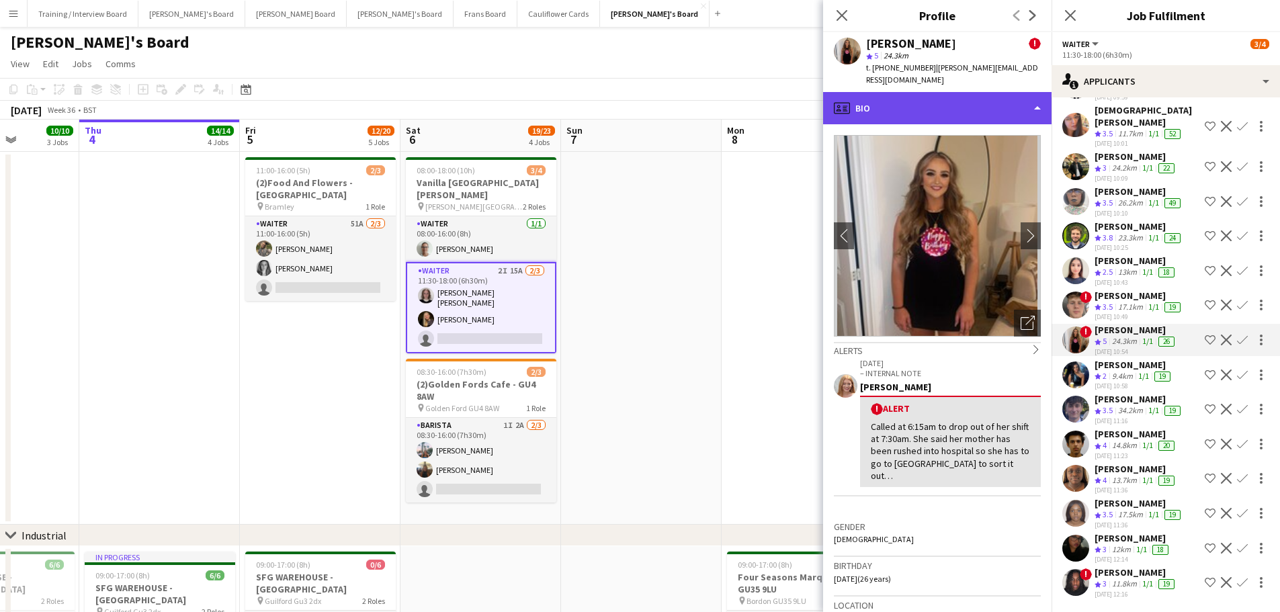
click at [911, 106] on div "profile Bio" at bounding box center [937, 108] width 228 height 32
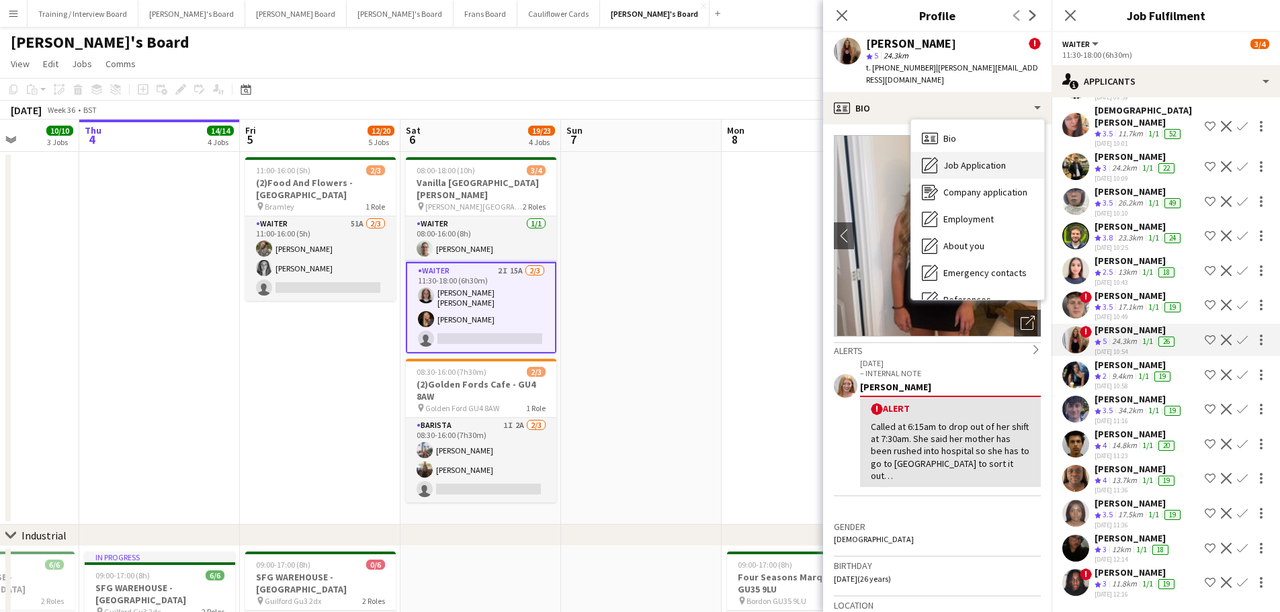
click at [978, 159] on span "Job Application" at bounding box center [974, 165] width 62 height 12
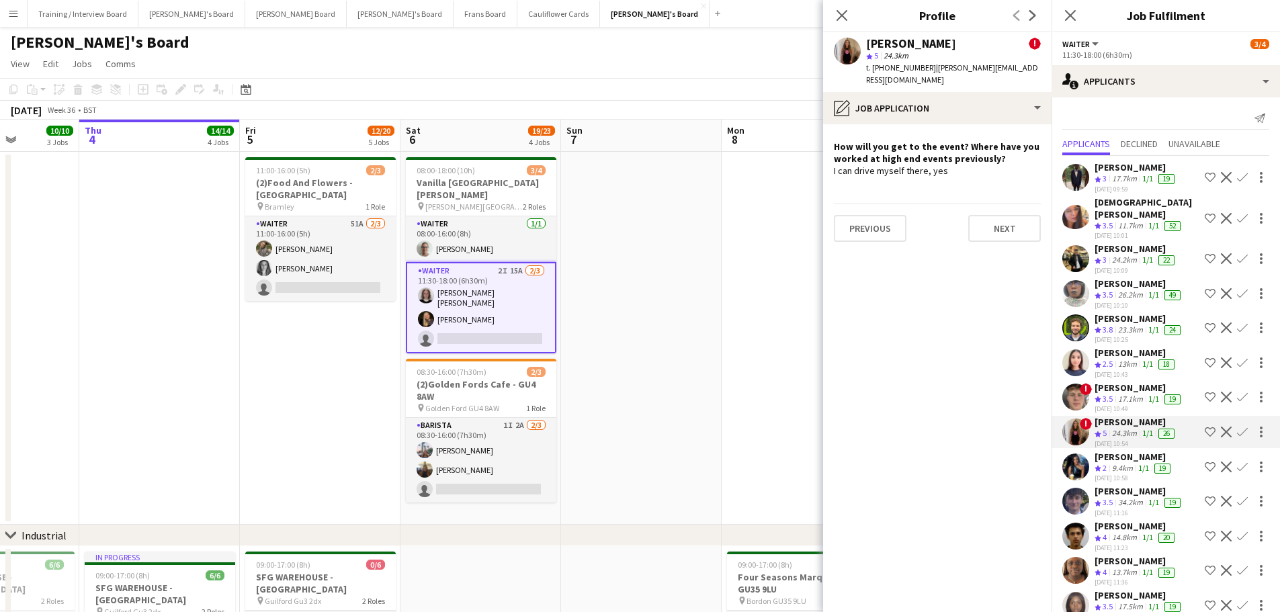
scroll to position [0, 0]
click at [925, 124] on app-crew-profile-role-application "How will you get to the event? Where have you worked at high end events previou…" at bounding box center [937, 368] width 228 height 488
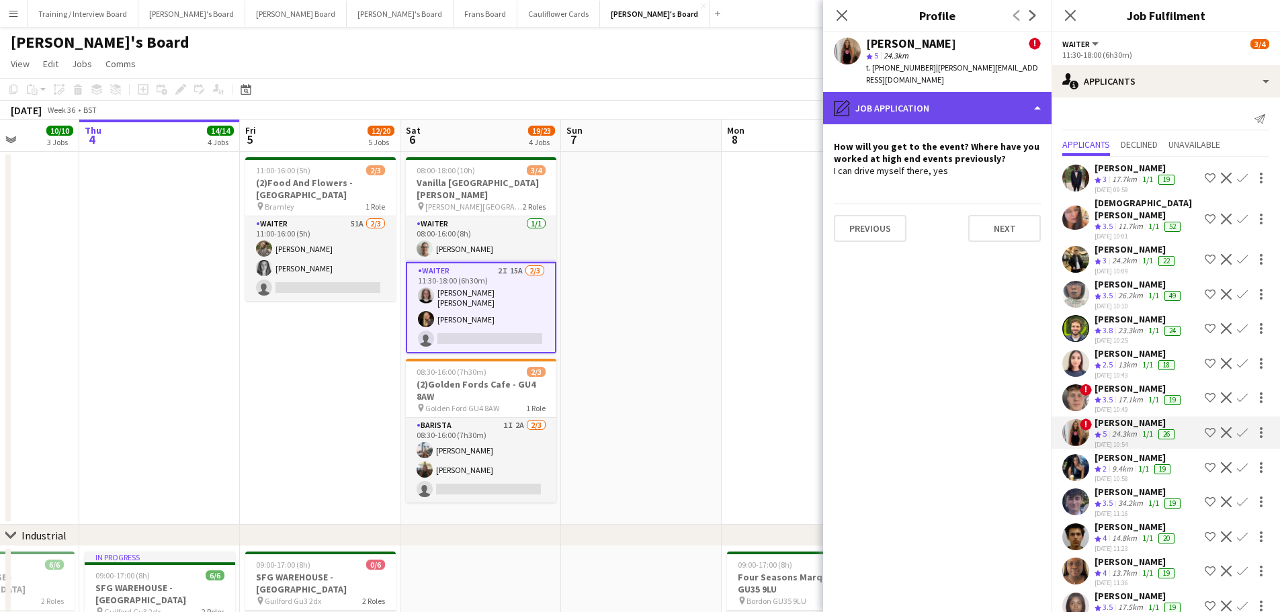
click at [920, 100] on div "pencil4 Job Application" at bounding box center [937, 108] width 228 height 32
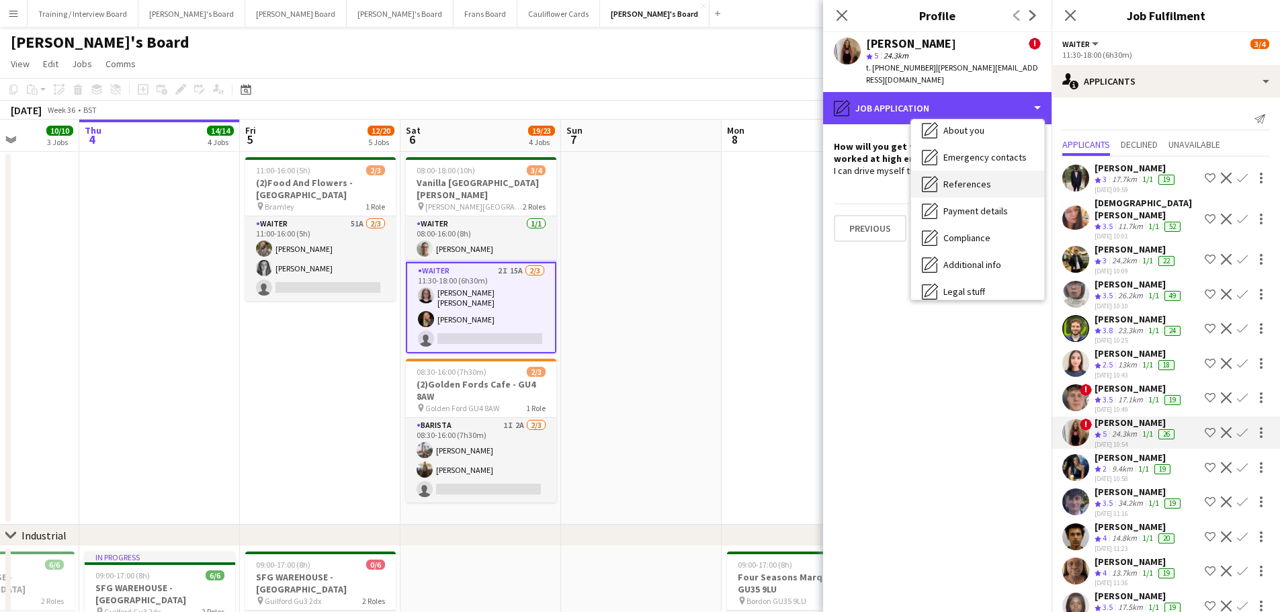
scroll to position [207, 0]
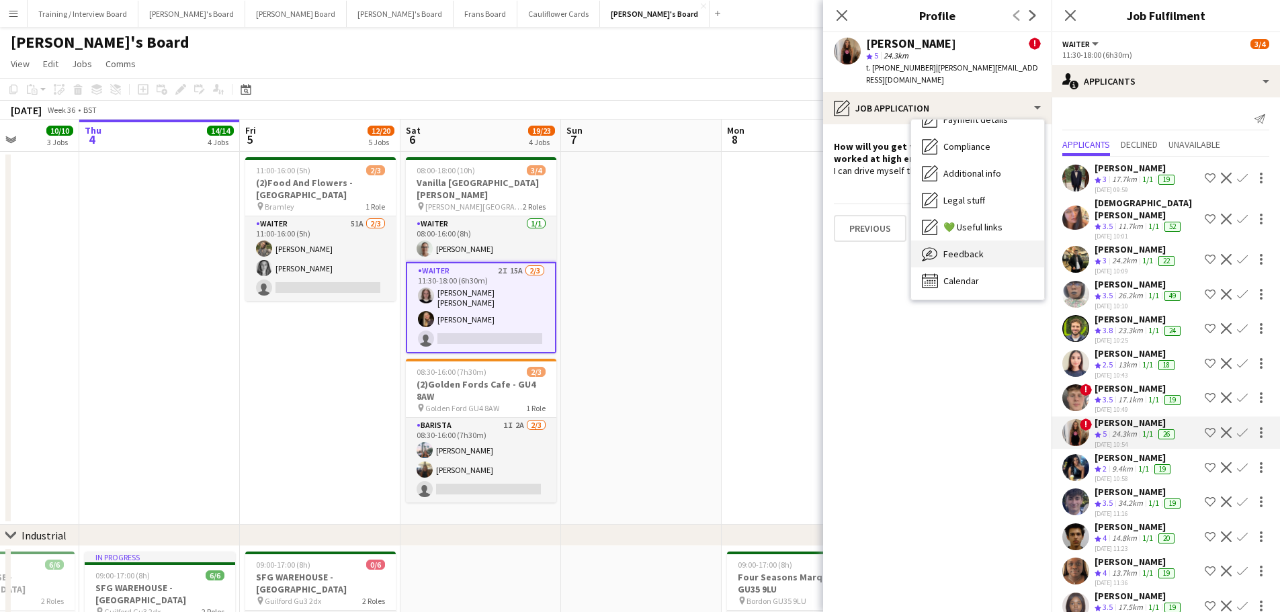
click at [992, 245] on div "Feedback Feedback" at bounding box center [977, 253] width 133 height 27
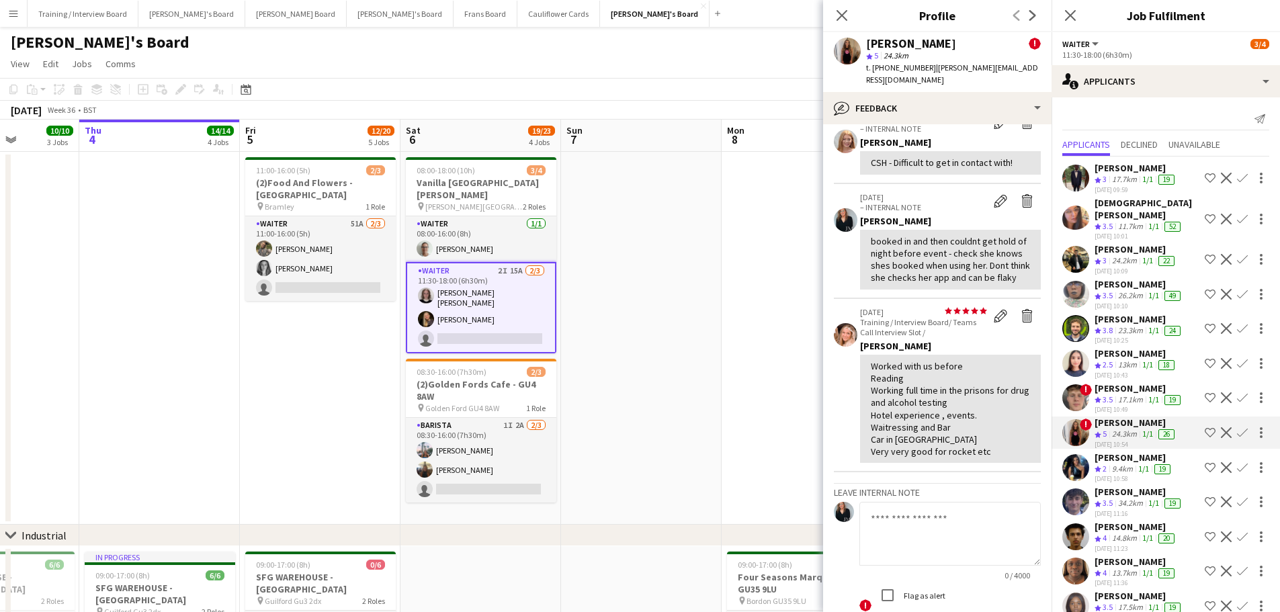
scroll to position [269, 0]
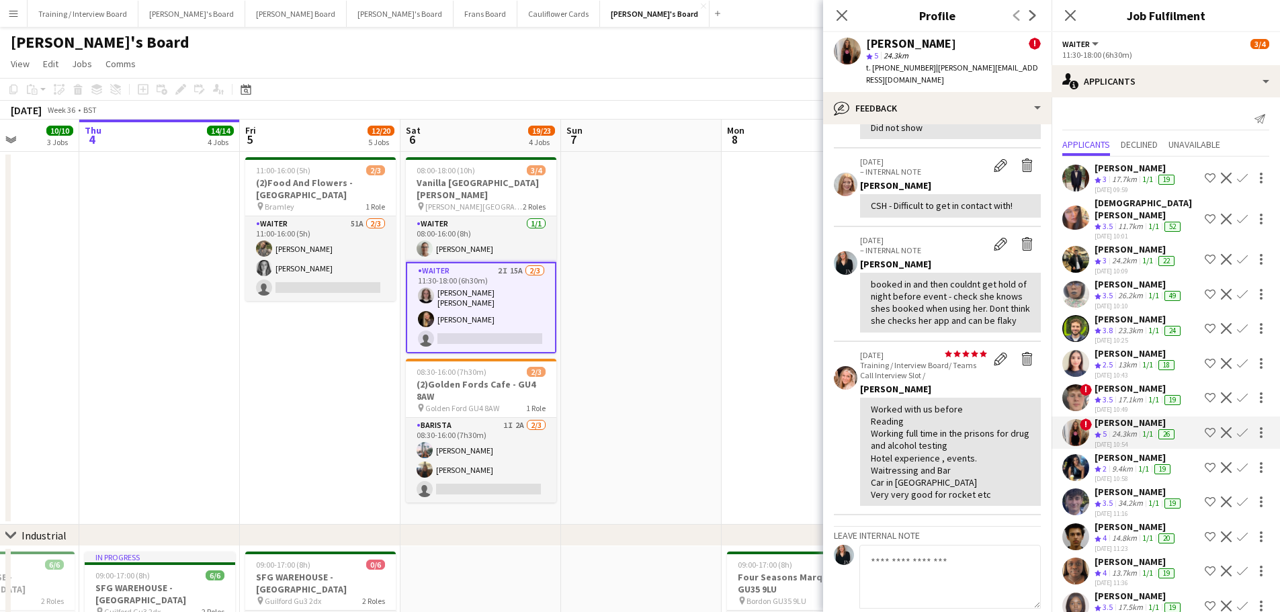
click at [1237, 427] on app-icon "Confirm" at bounding box center [1242, 432] width 11 height 11
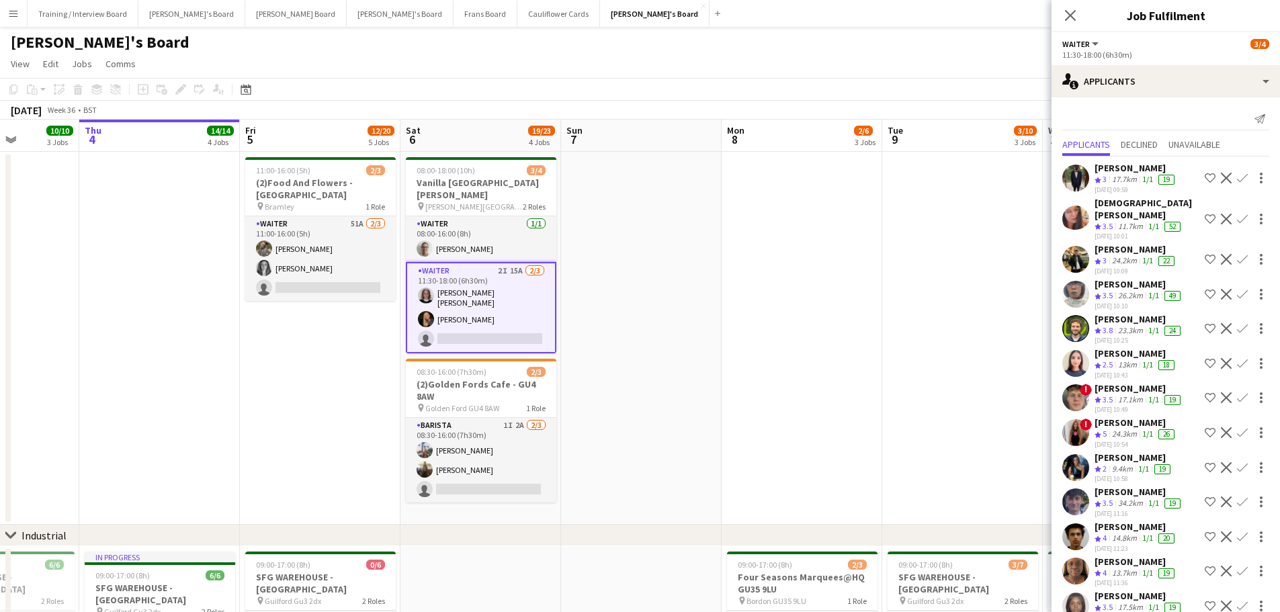
click at [1237, 427] on app-icon "Confirm" at bounding box center [1242, 432] width 11 height 11
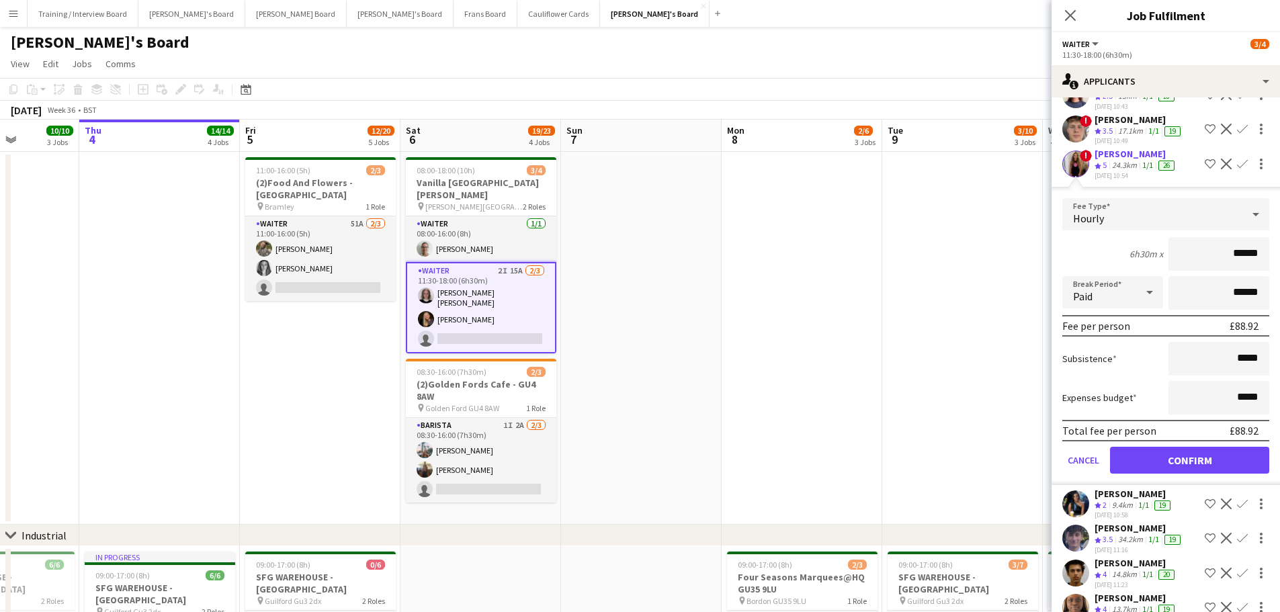
scroll to position [336, 0]
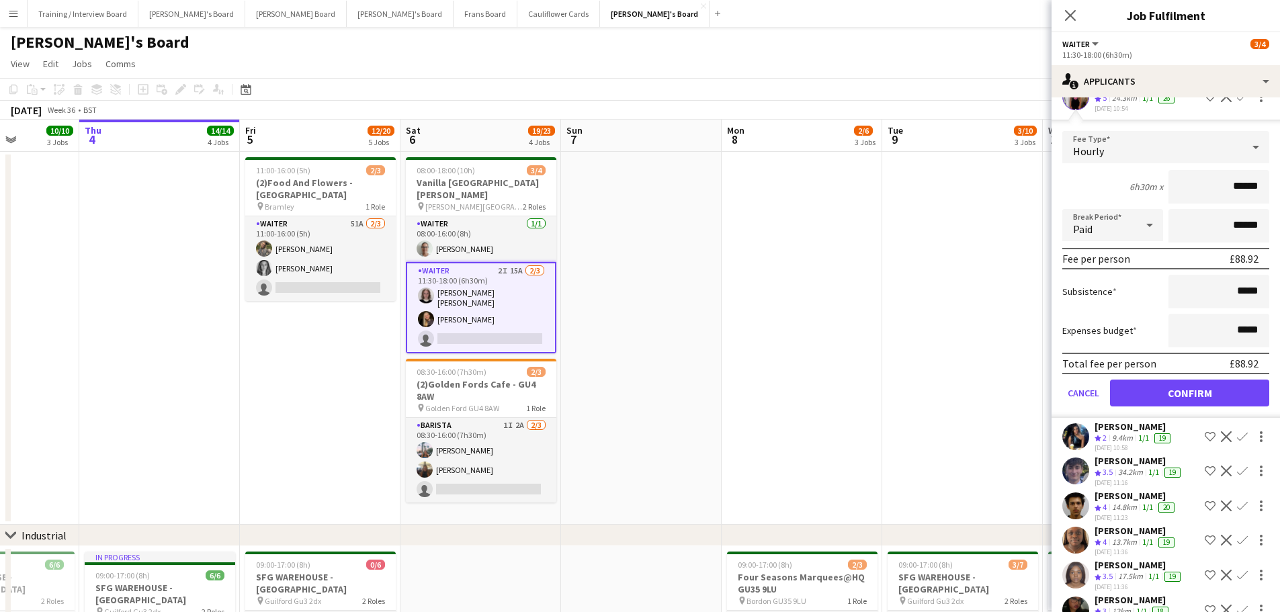
click at [1090, 455] on div "[PERSON_NAME] Crew rating 3.5 34.2km 1/1 19 [DATE] 11:16 Shortlist crew Decline…" at bounding box center [1165, 471] width 228 height 32
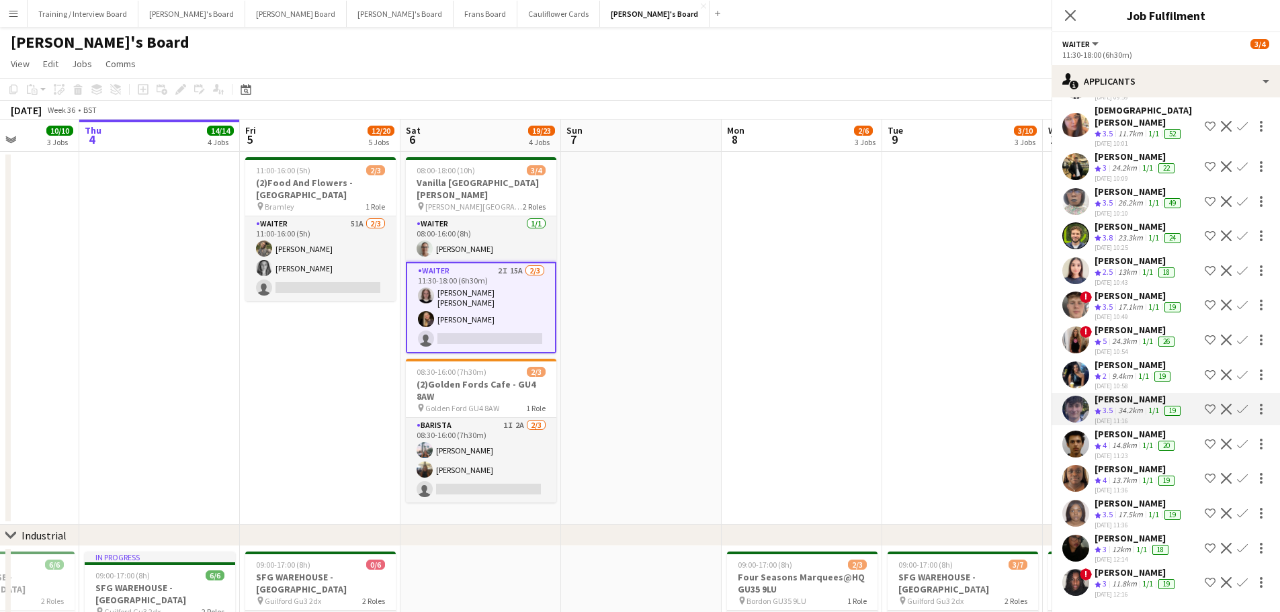
scroll to position [93, 0]
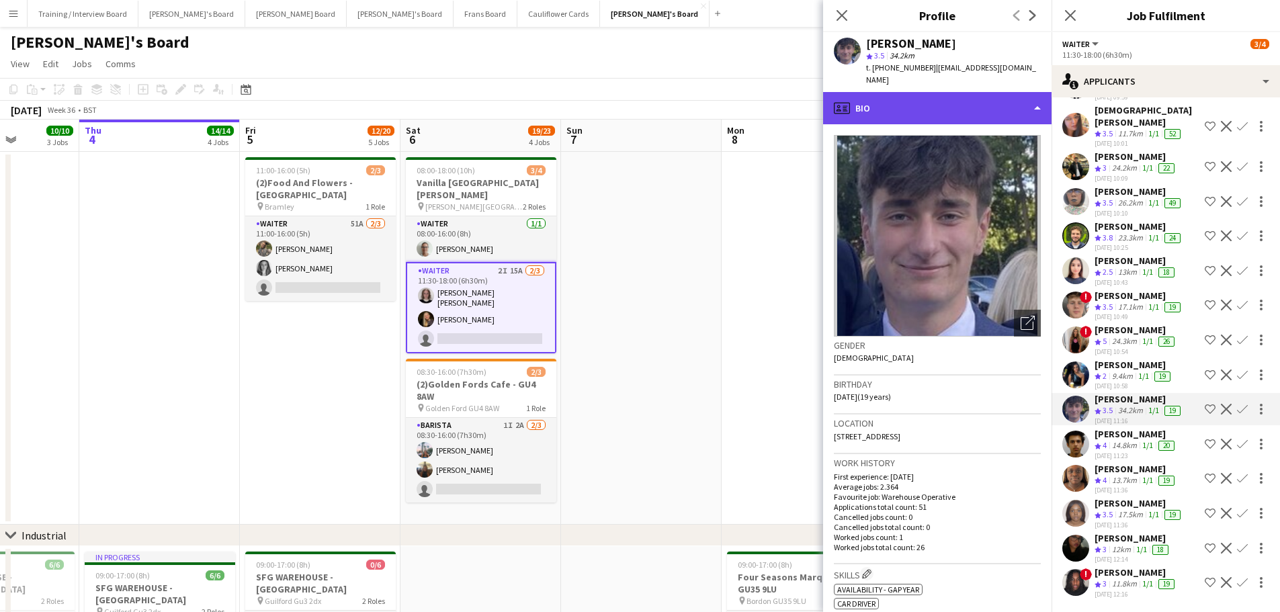
click at [967, 104] on div "profile Bio" at bounding box center [937, 108] width 228 height 32
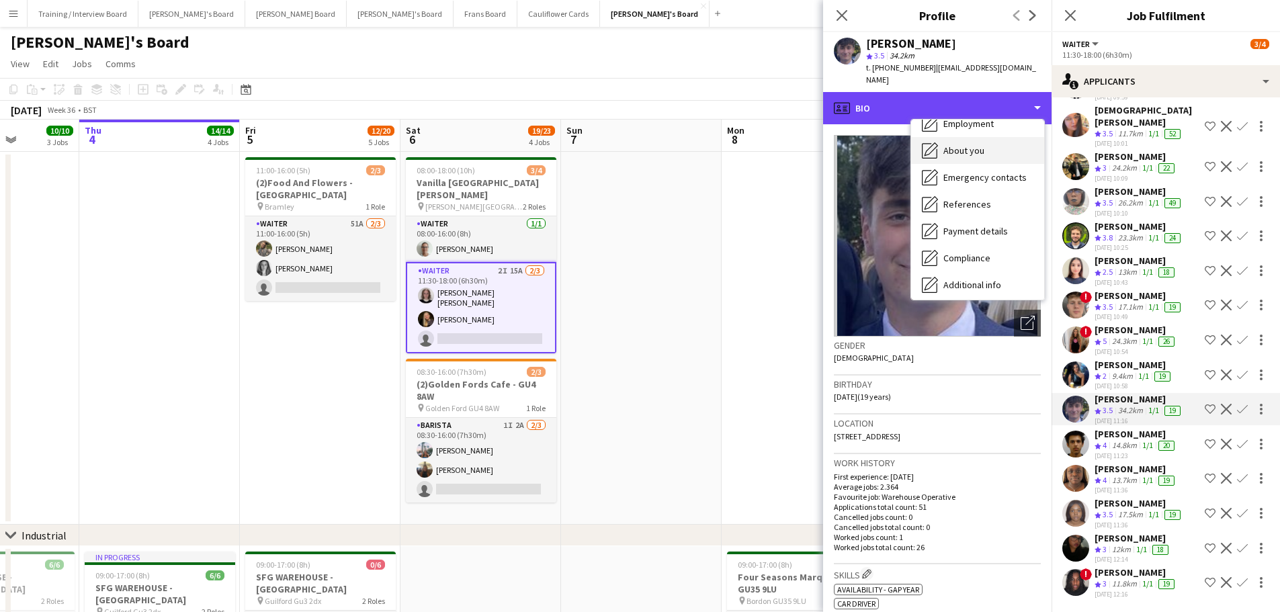
scroll to position [202, 0]
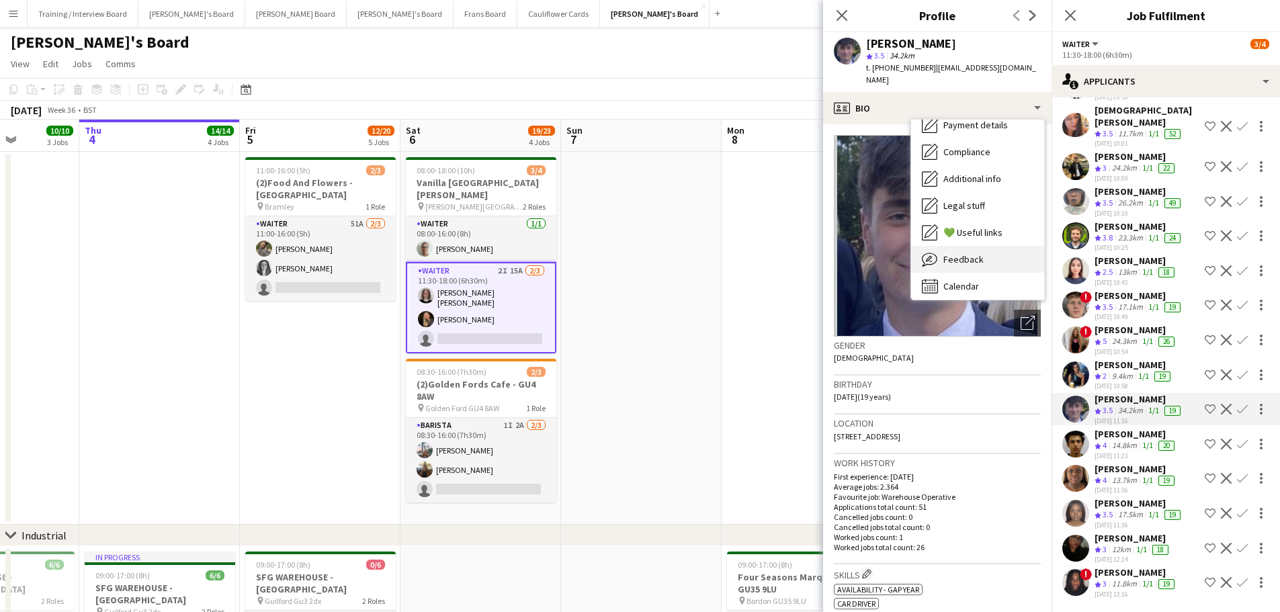
click at [965, 246] on div "Feedback Feedback" at bounding box center [977, 259] width 133 height 27
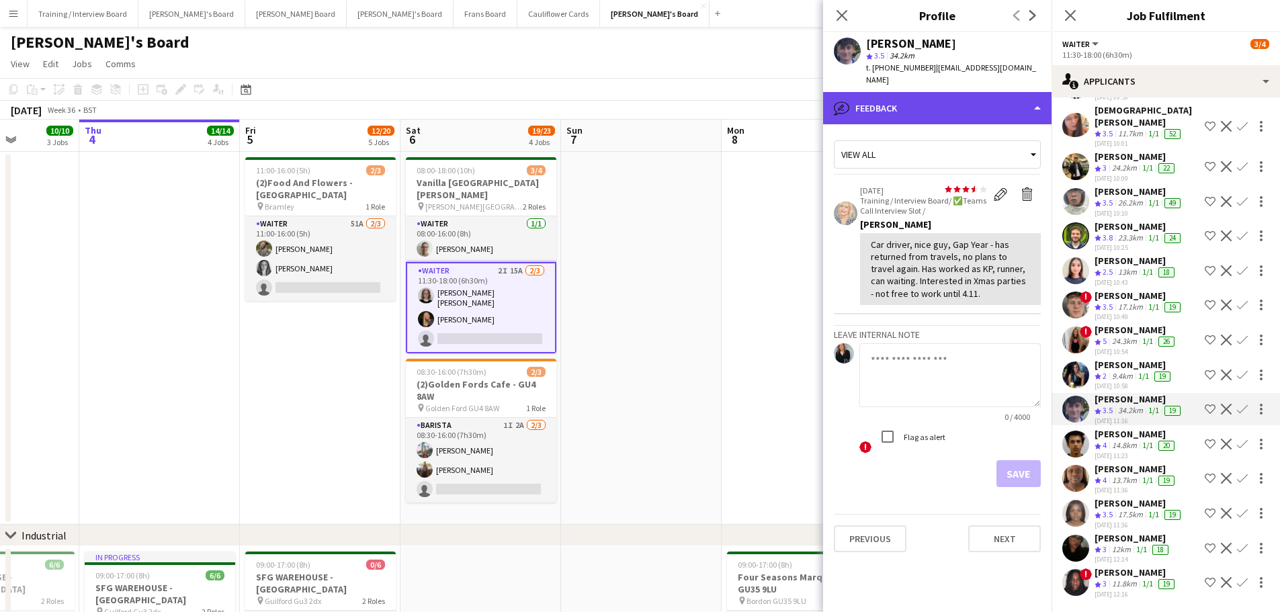
click at [941, 98] on div "bubble-pencil Feedback" at bounding box center [937, 108] width 228 height 32
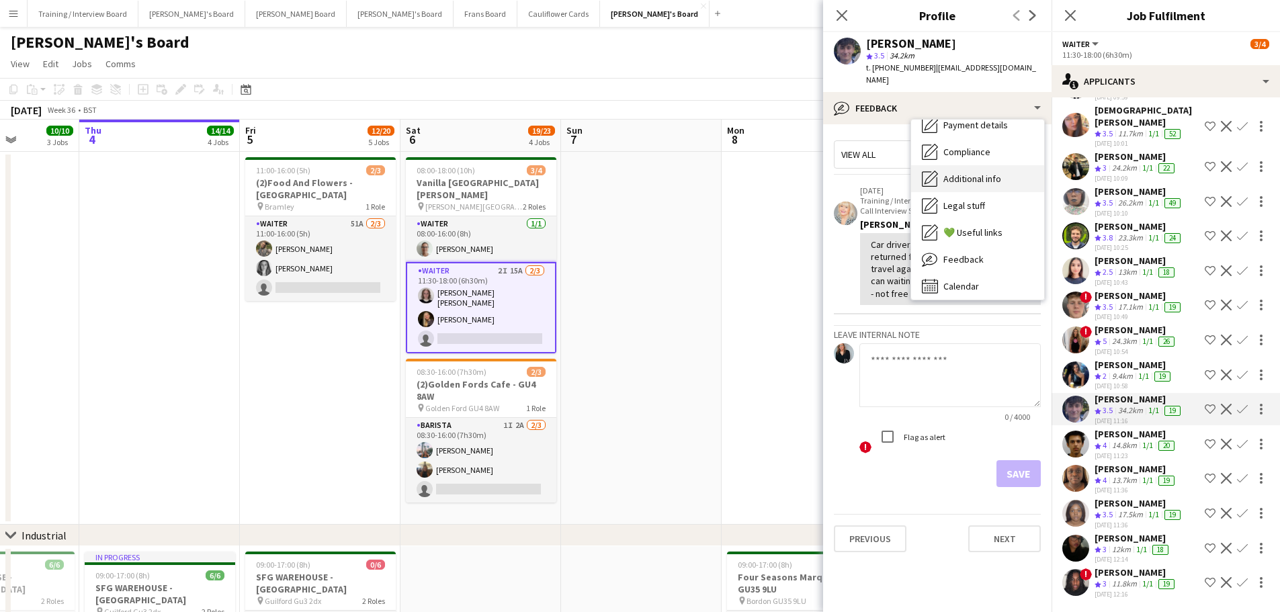
click at [986, 173] on span "Additional info" at bounding box center [972, 179] width 58 height 12
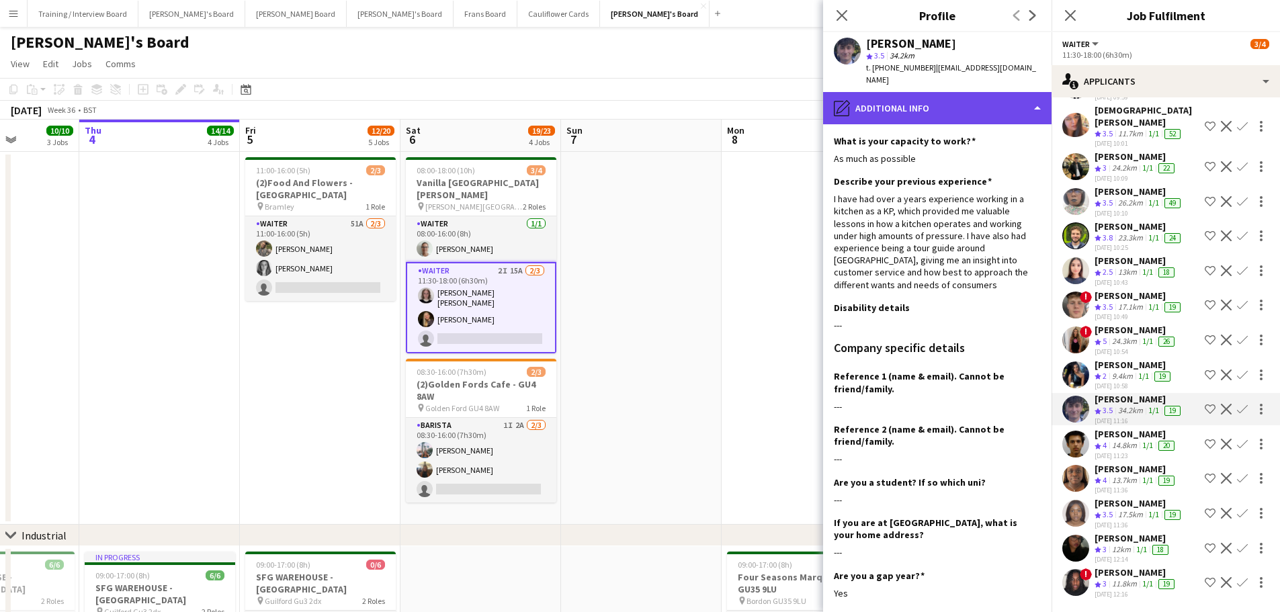
click at [970, 95] on div "pencil4 Additional info" at bounding box center [937, 108] width 228 height 32
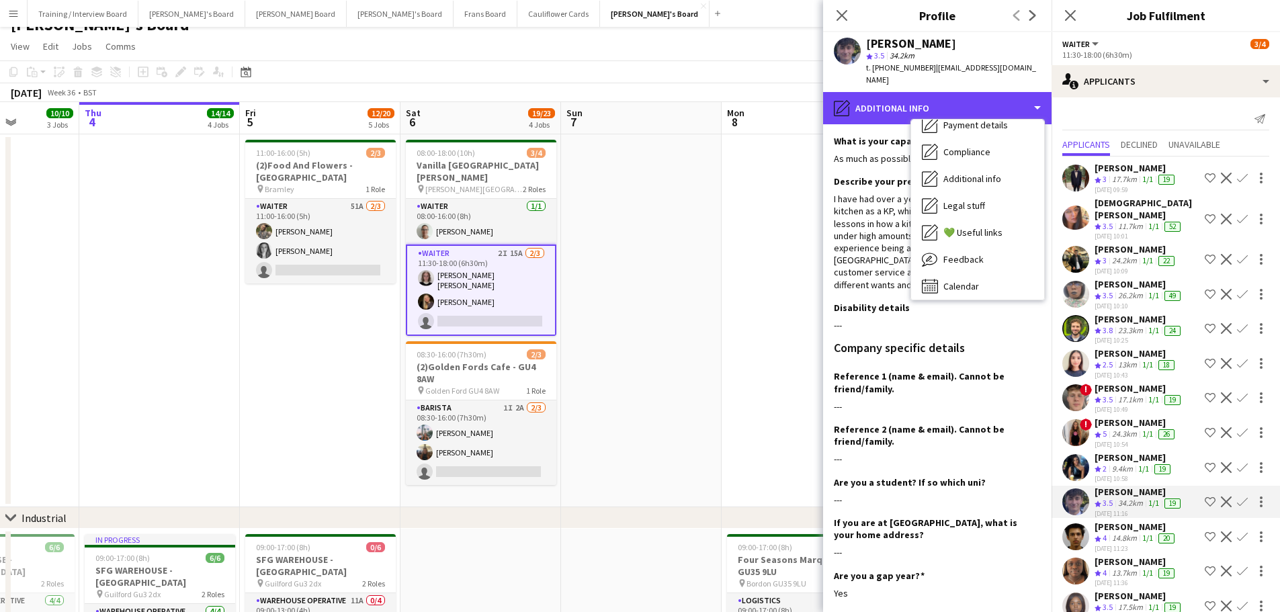
scroll to position [0, 0]
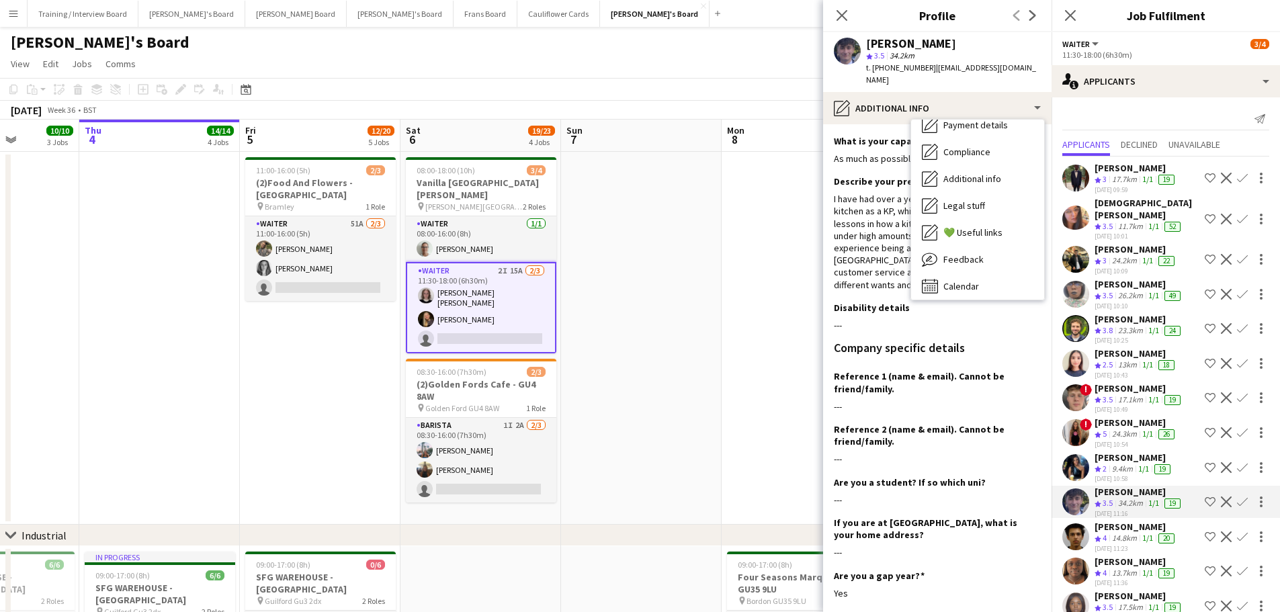
click at [1106, 325] on span "3.8" at bounding box center [1107, 330] width 10 height 10
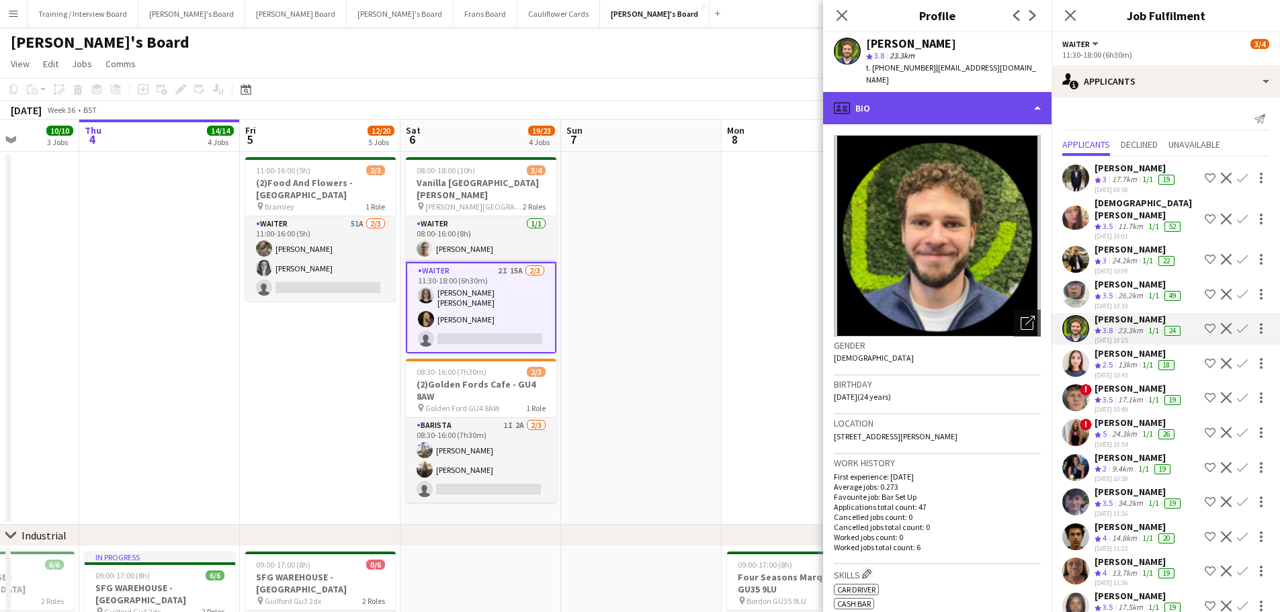
click at [963, 94] on div "profile Bio" at bounding box center [937, 108] width 228 height 32
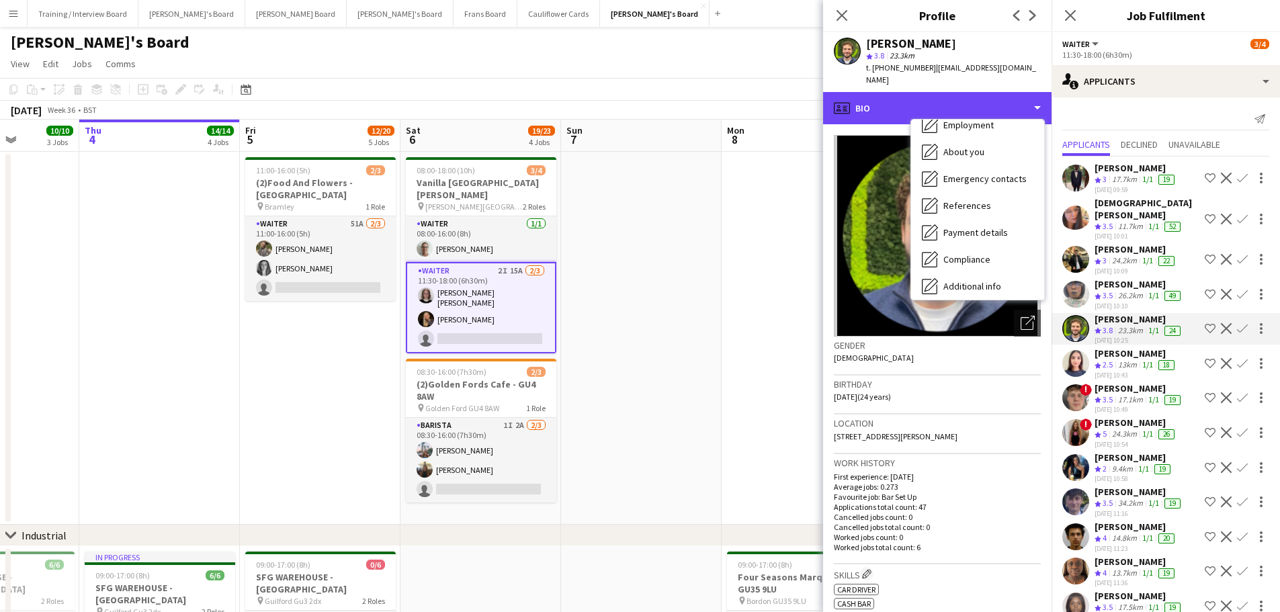
scroll to position [207, 0]
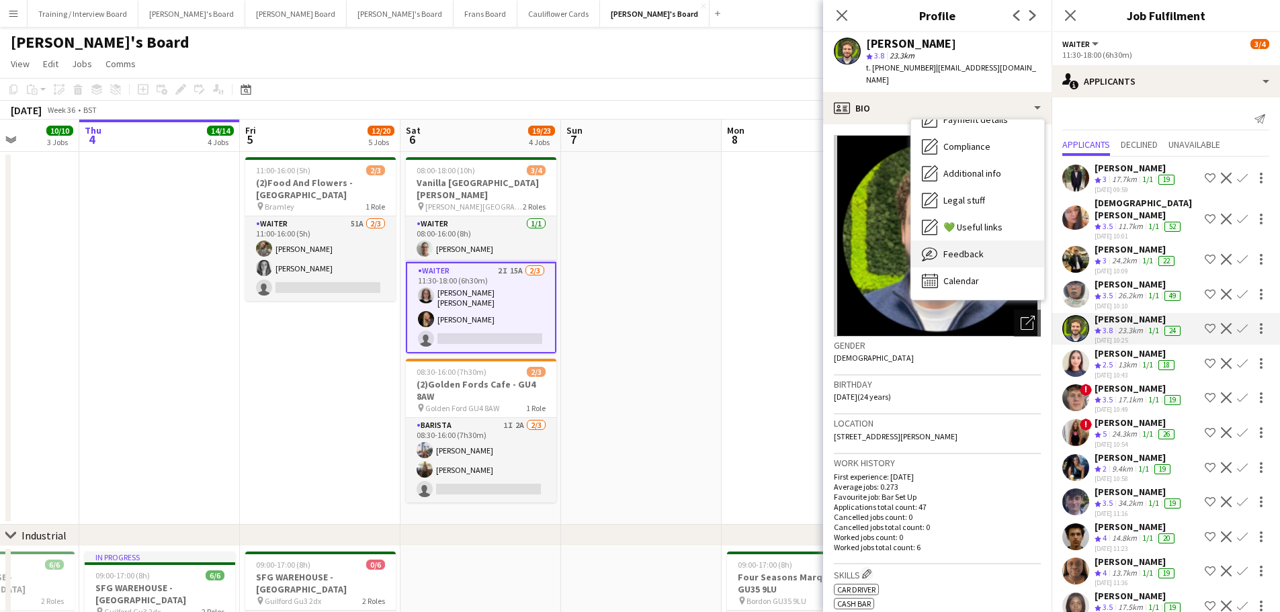
click at [979, 240] on div "Feedback Feedback" at bounding box center [977, 253] width 133 height 27
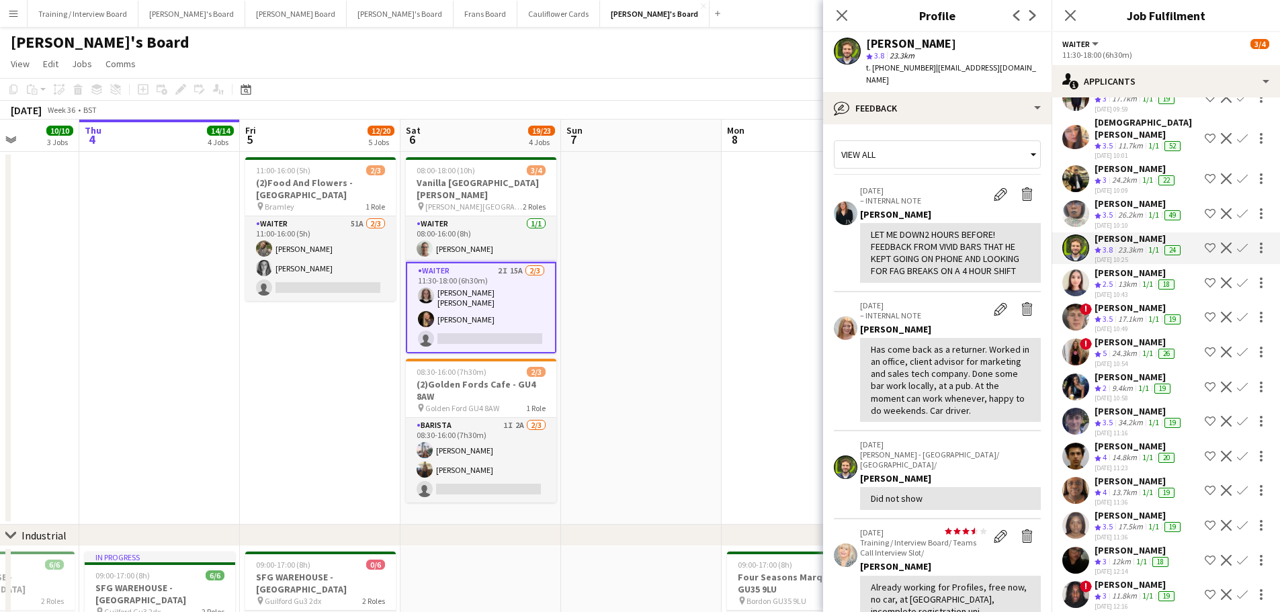
scroll to position [93, 0]
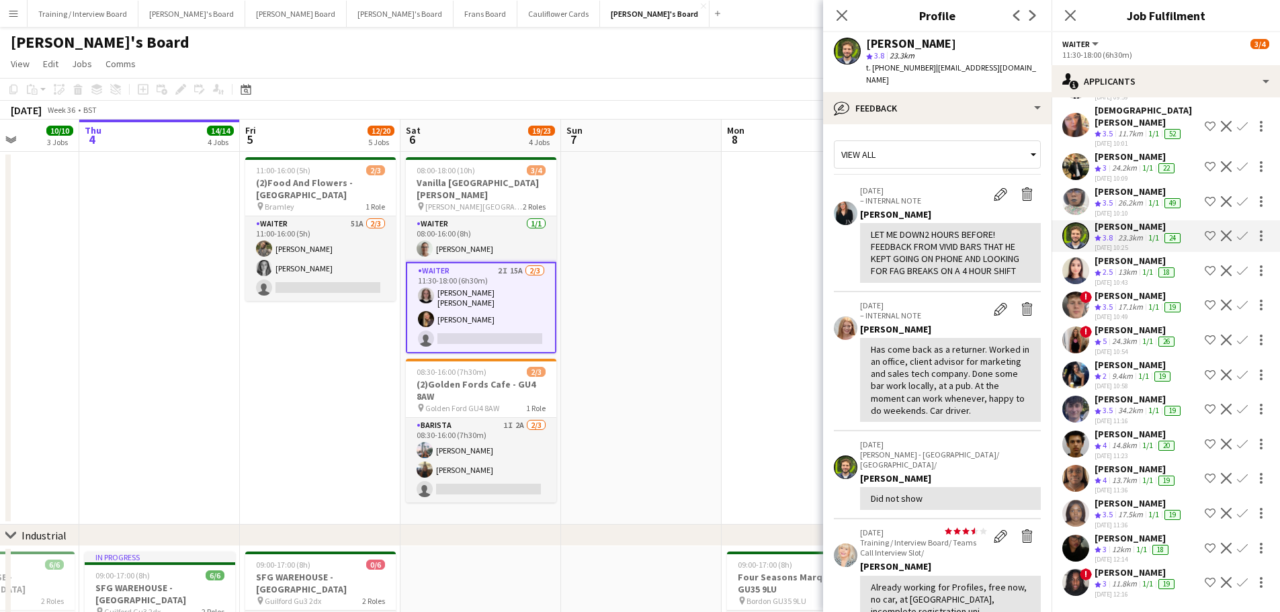
click at [1237, 334] on app-icon "Confirm" at bounding box center [1242, 339] width 11 height 11
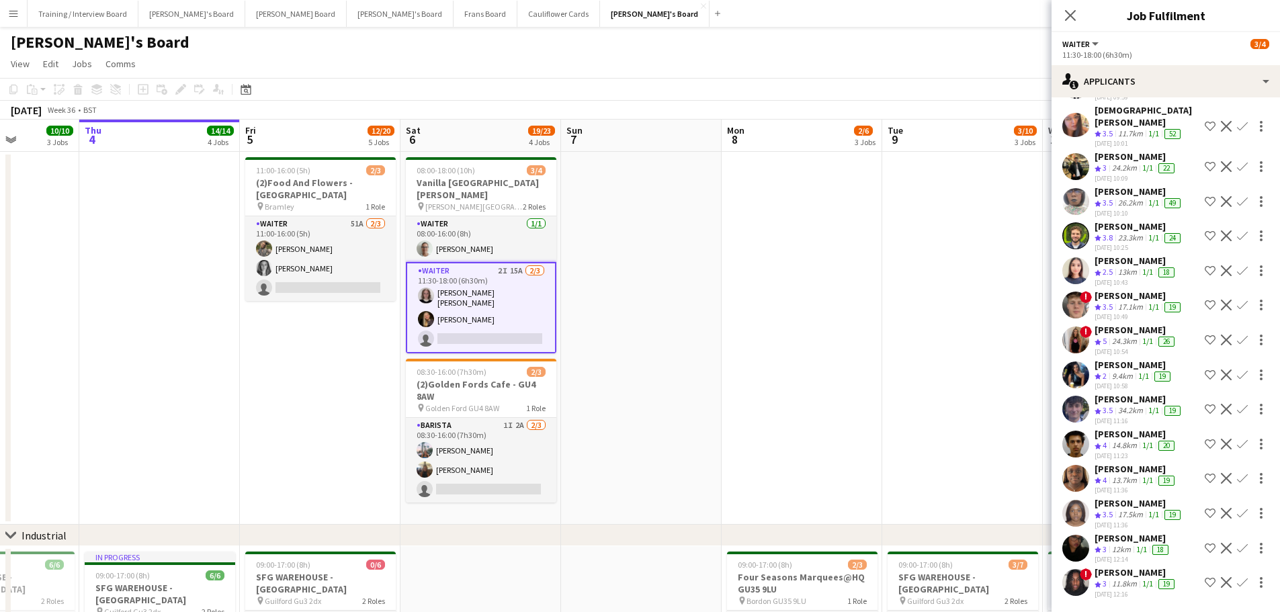
click at [1237, 334] on app-icon "Confirm" at bounding box center [1242, 339] width 11 height 11
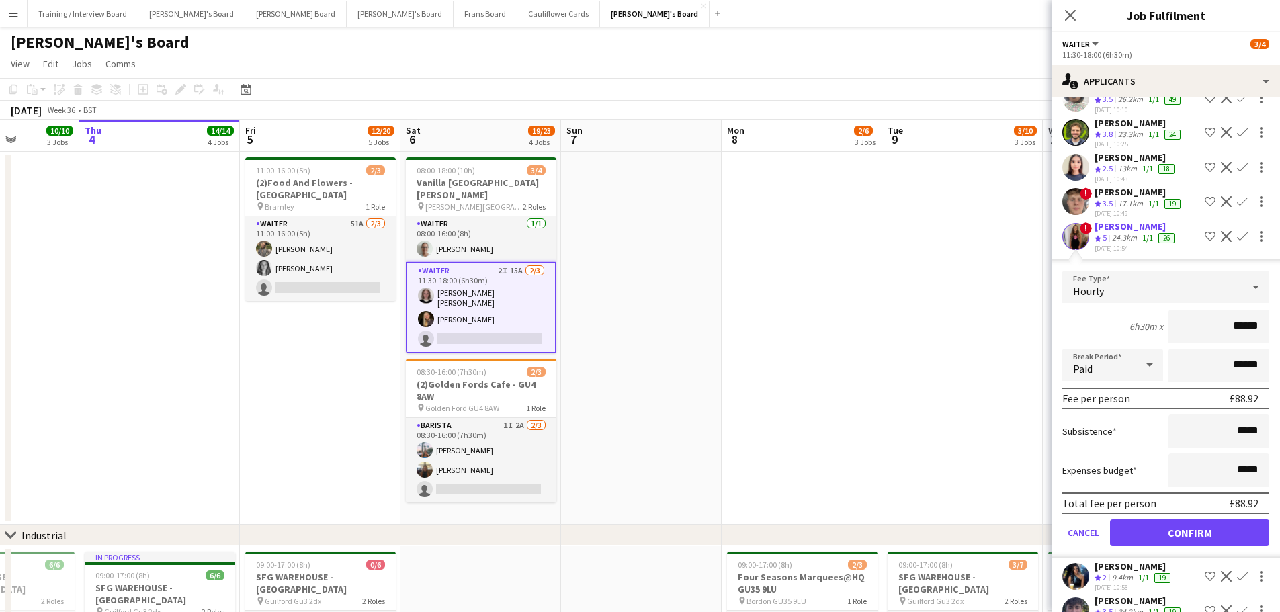
scroll to position [294, 0]
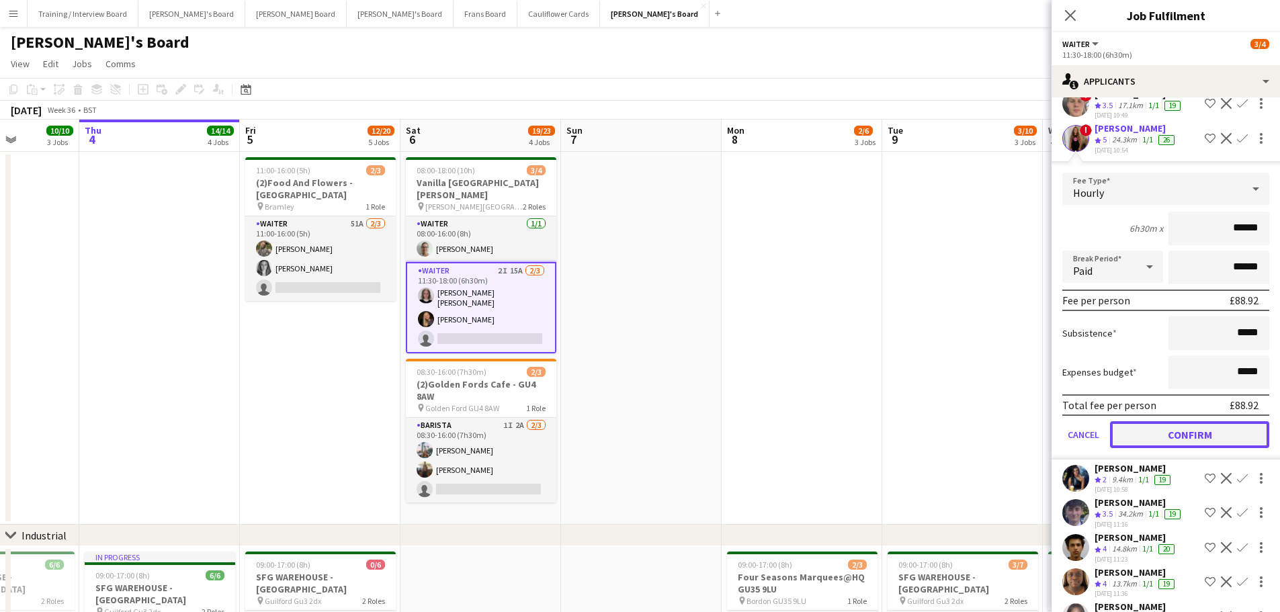
click at [1153, 421] on button "Confirm" at bounding box center [1189, 434] width 159 height 27
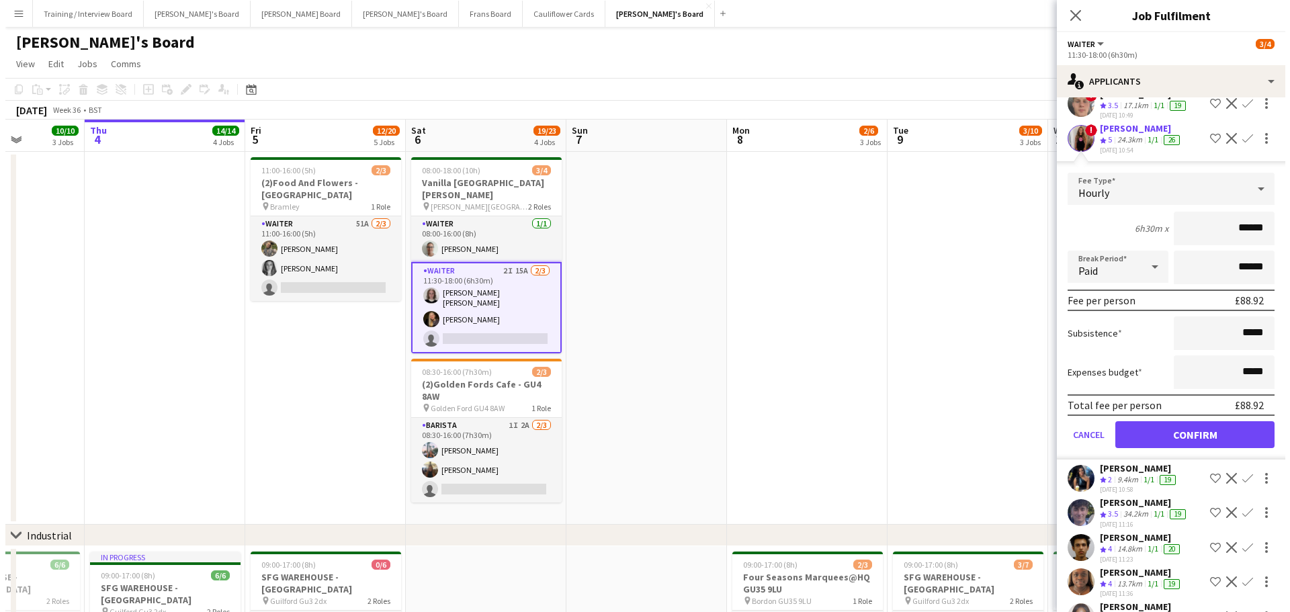
scroll to position [58, 0]
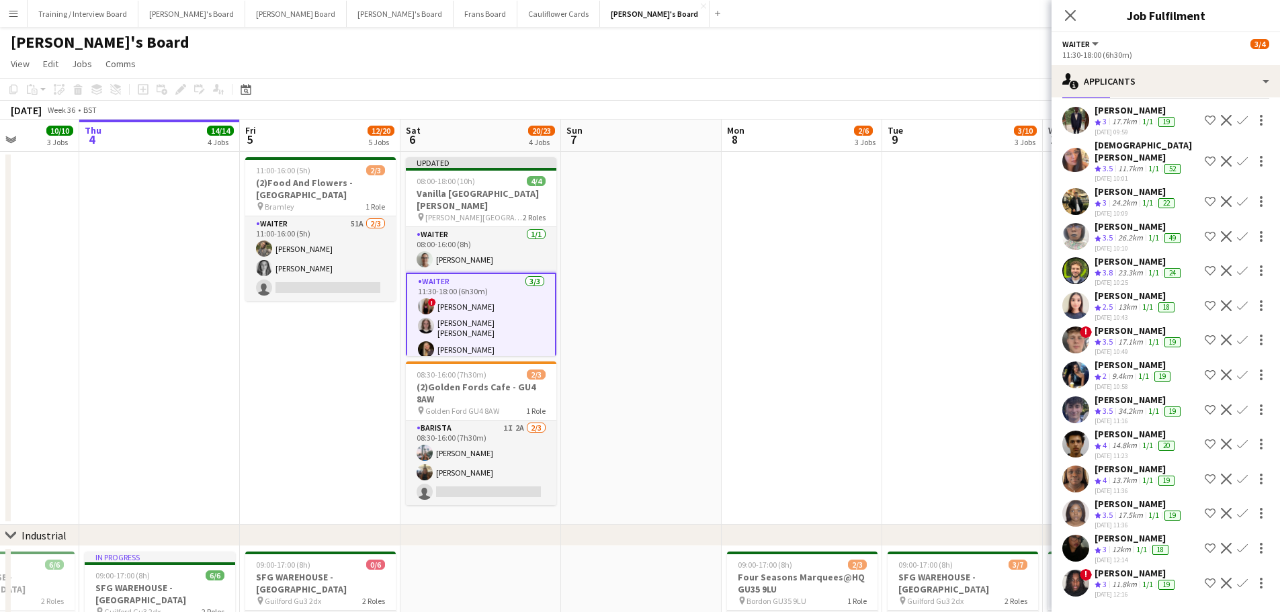
click at [453, 303] on app-card-role "Waiter [DATE] 11:30-18:00 (6h30m) ! [PERSON_NAME] [PERSON_NAME] [PERSON_NAME] […" at bounding box center [481, 318] width 150 height 91
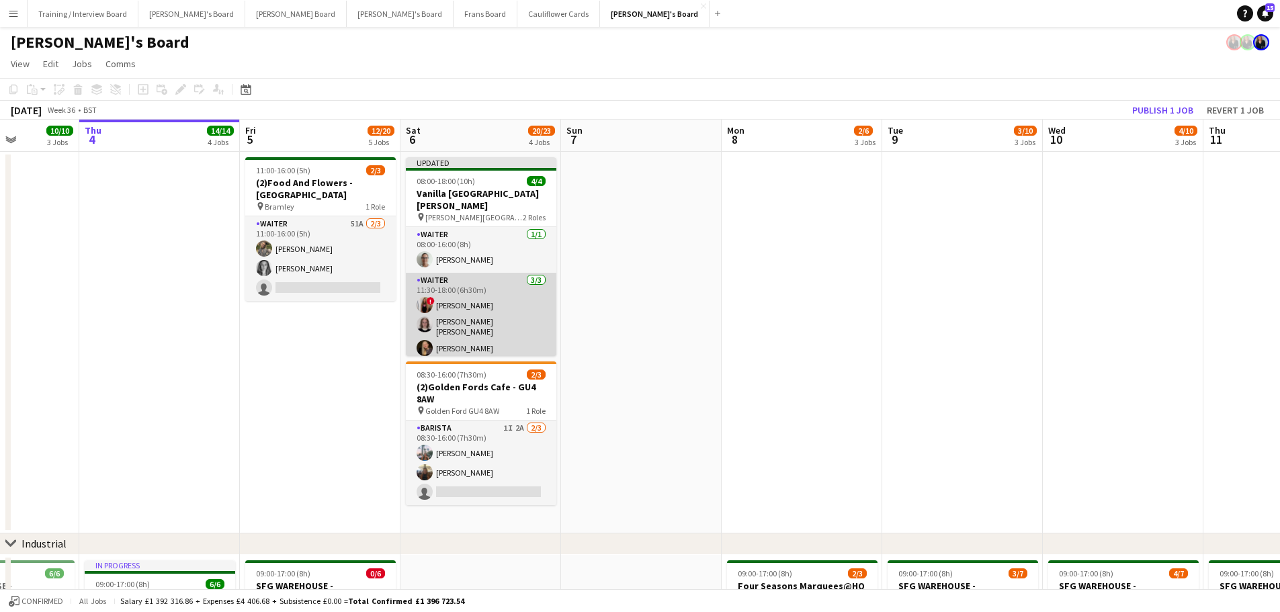
click at [502, 306] on app-card-role "Waiter [DATE] 11:30-18:00 (6h30m) ! [PERSON_NAME] [PERSON_NAME] [PERSON_NAME] […" at bounding box center [481, 317] width 150 height 89
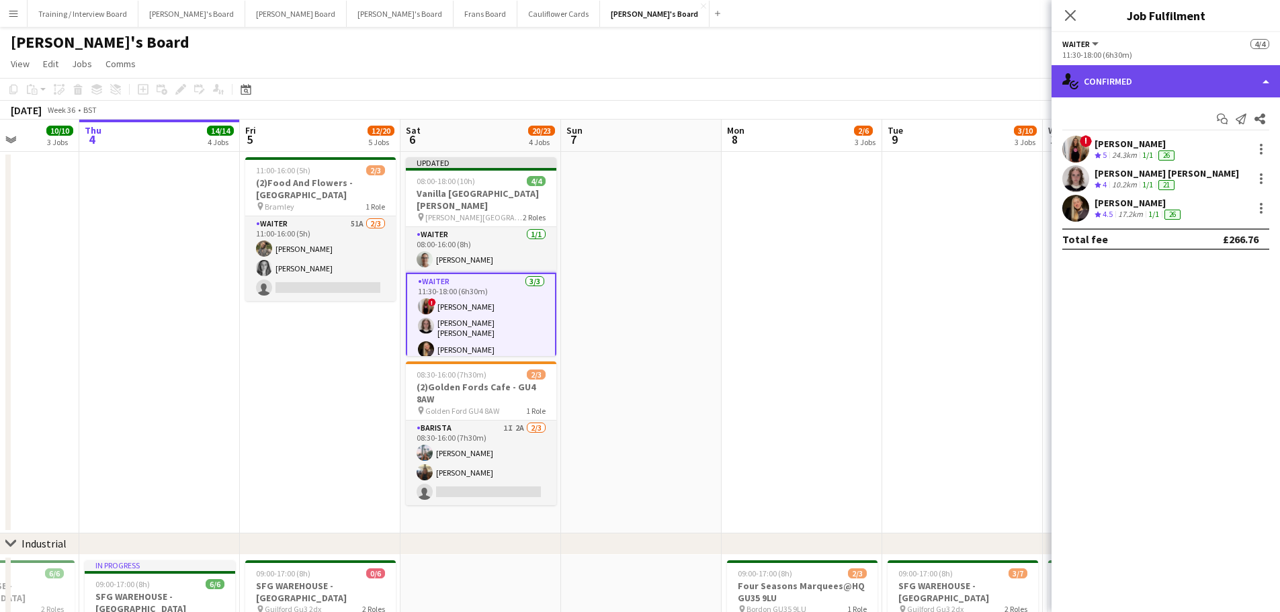
click at [1156, 78] on div "single-neutral-actions-check-2 Confirmed" at bounding box center [1165, 81] width 228 height 32
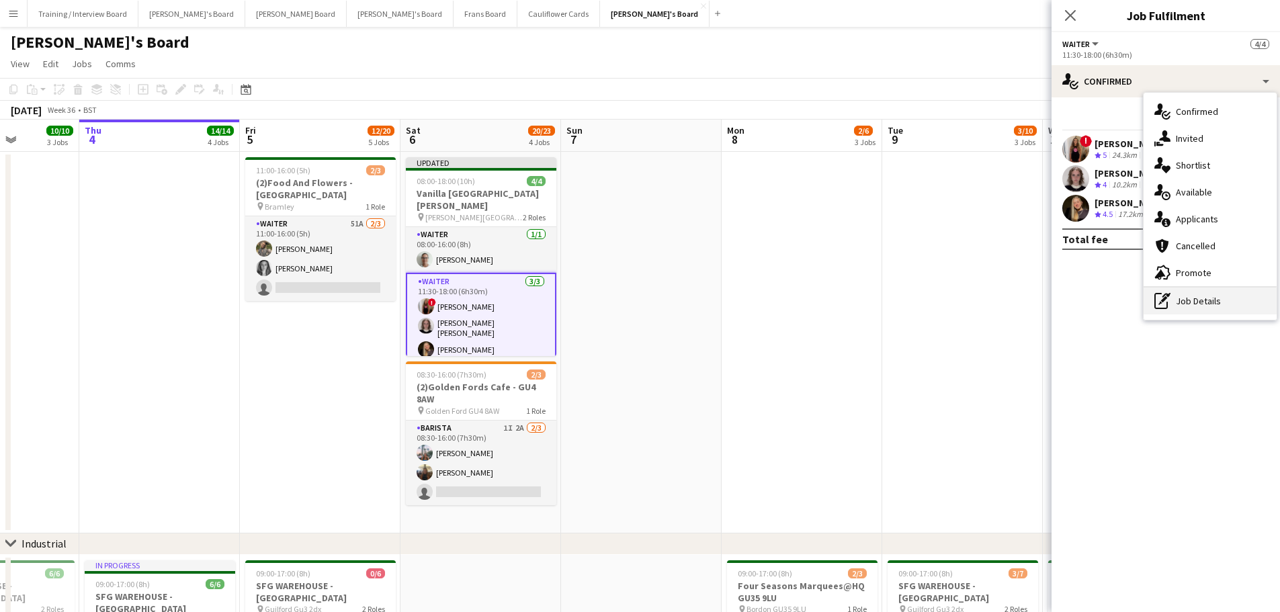
click at [1210, 302] on div "pen-write Job Details" at bounding box center [1209, 300] width 133 height 27
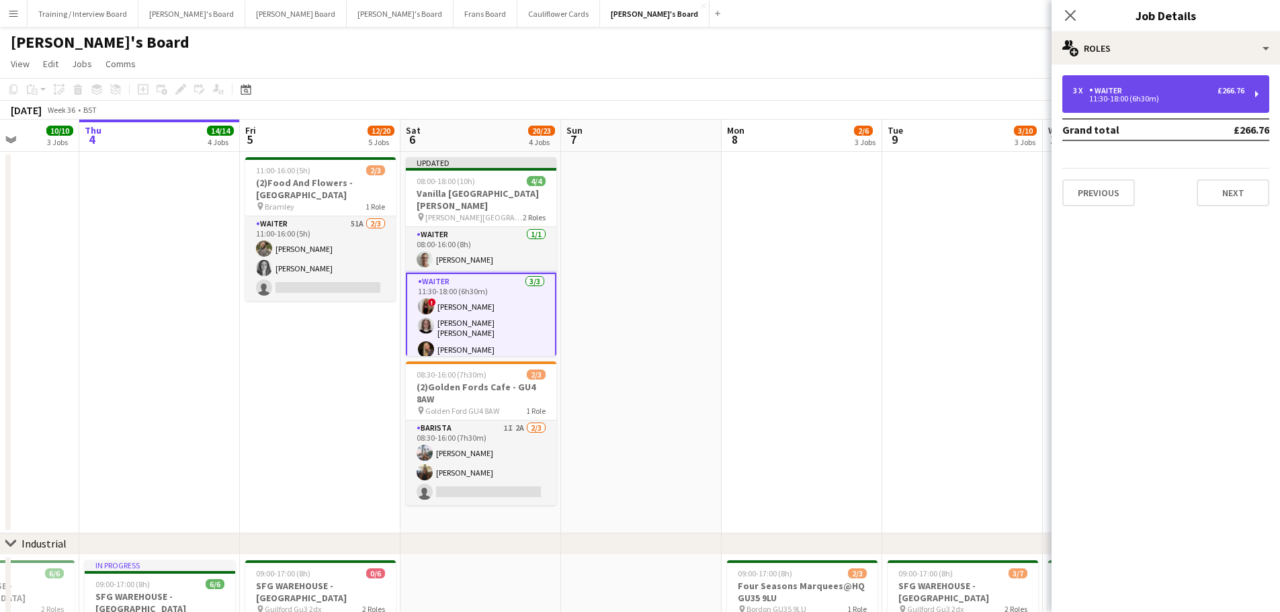
click at [1155, 99] on div "11:30-18:00 (6h30m)" at bounding box center [1158, 98] width 171 height 7
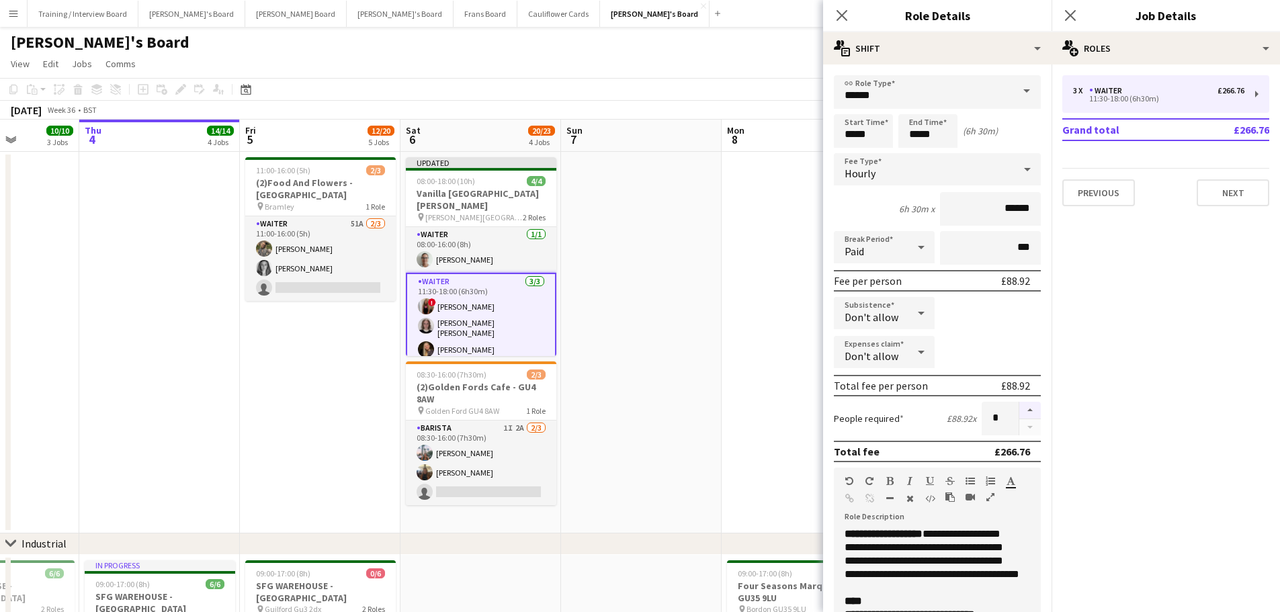
click at [1023, 412] on button "button" at bounding box center [1029, 410] width 21 height 17
type input "*"
click at [705, 390] on app-date-cell at bounding box center [641, 343] width 161 height 382
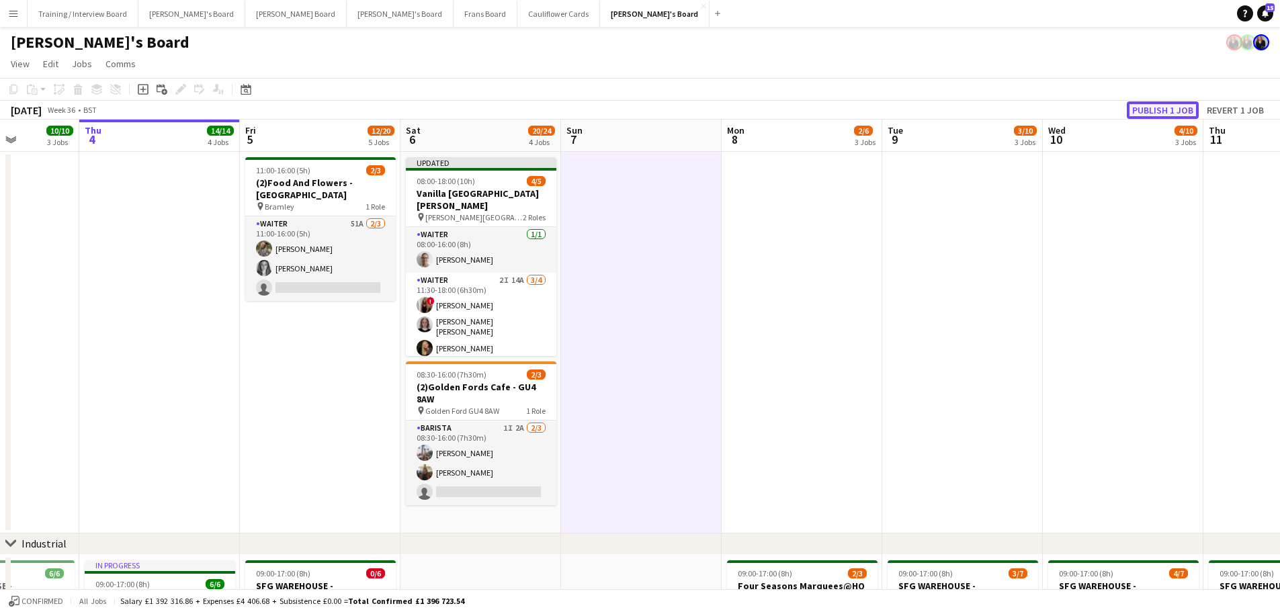
click at [1159, 107] on button "Publish 1 job" at bounding box center [1162, 109] width 72 height 17
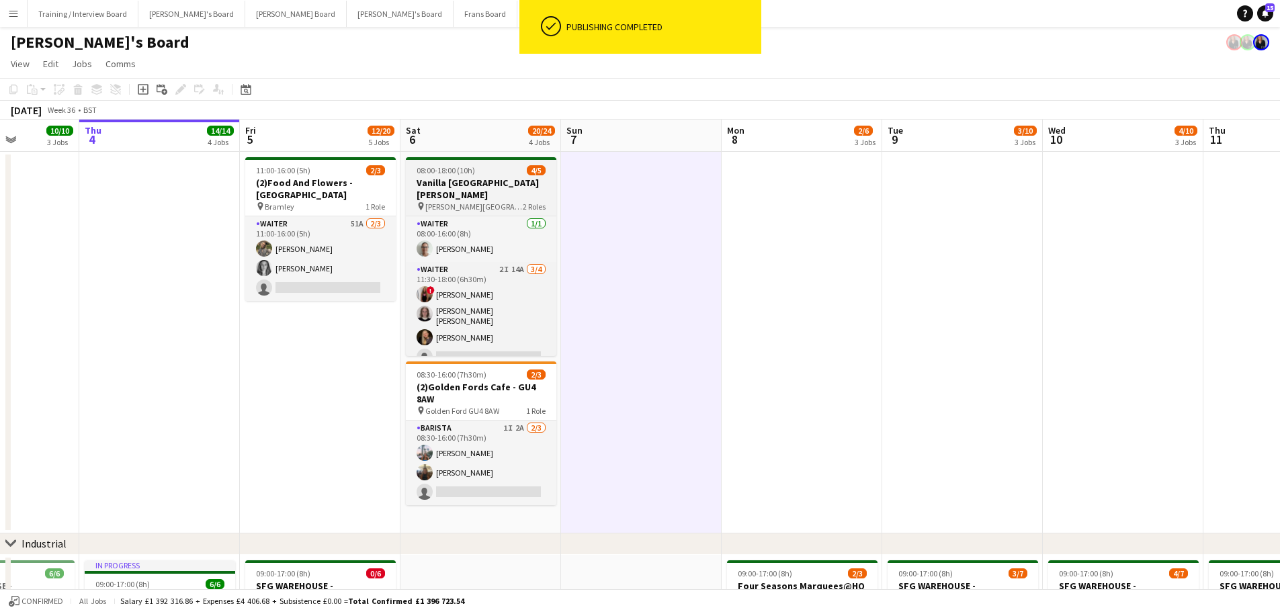
click at [474, 183] on h3 "Vanilla [GEOGRAPHIC_DATA][PERSON_NAME]" at bounding box center [481, 189] width 150 height 24
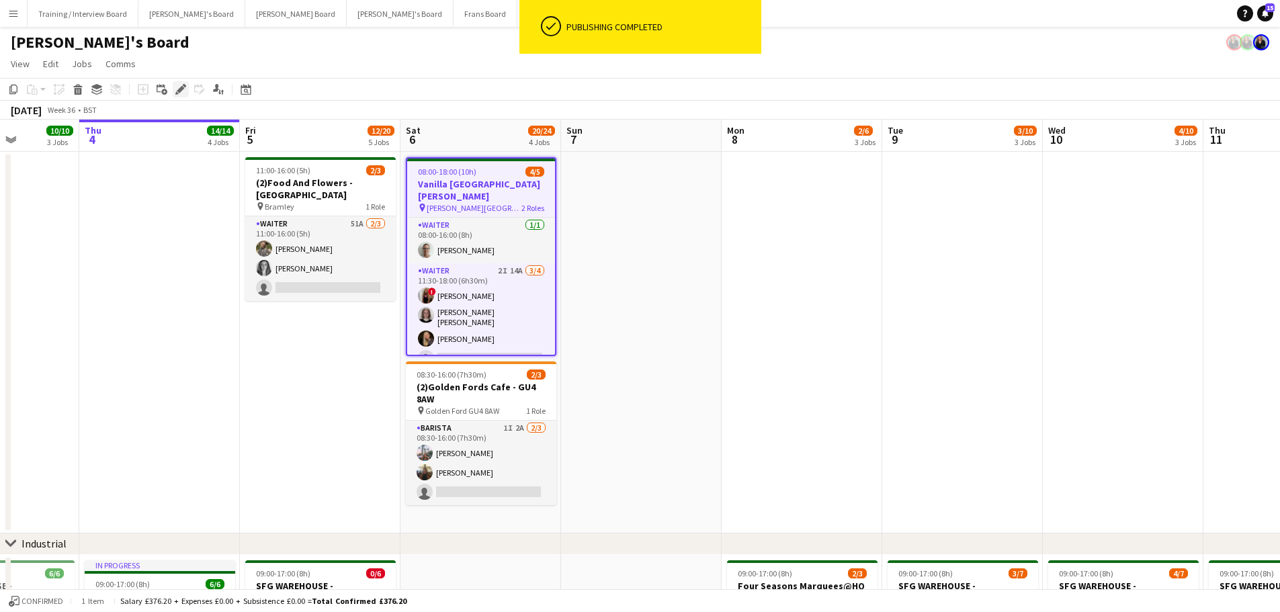
click at [186, 92] on div "Edit" at bounding box center [181, 89] width 16 height 16
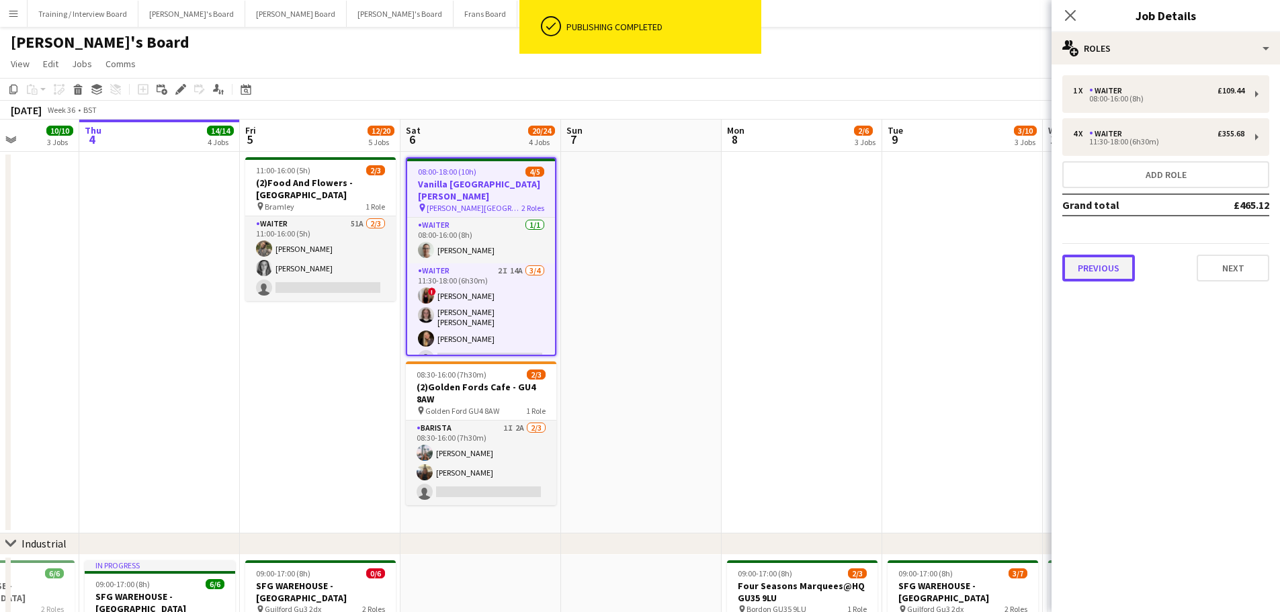
click at [1099, 259] on button "Previous" at bounding box center [1098, 268] width 73 height 27
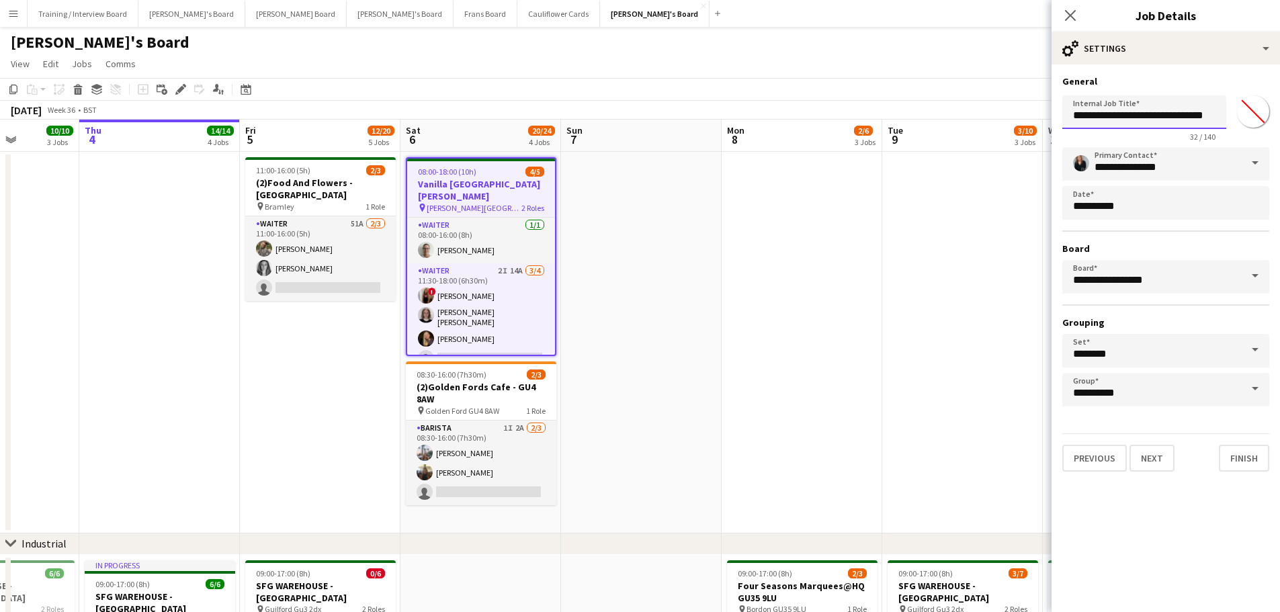
click at [1070, 118] on input "**********" at bounding box center [1144, 112] width 164 height 34
type input "**********"
click at [683, 218] on app-date-cell at bounding box center [641, 343] width 161 height 382
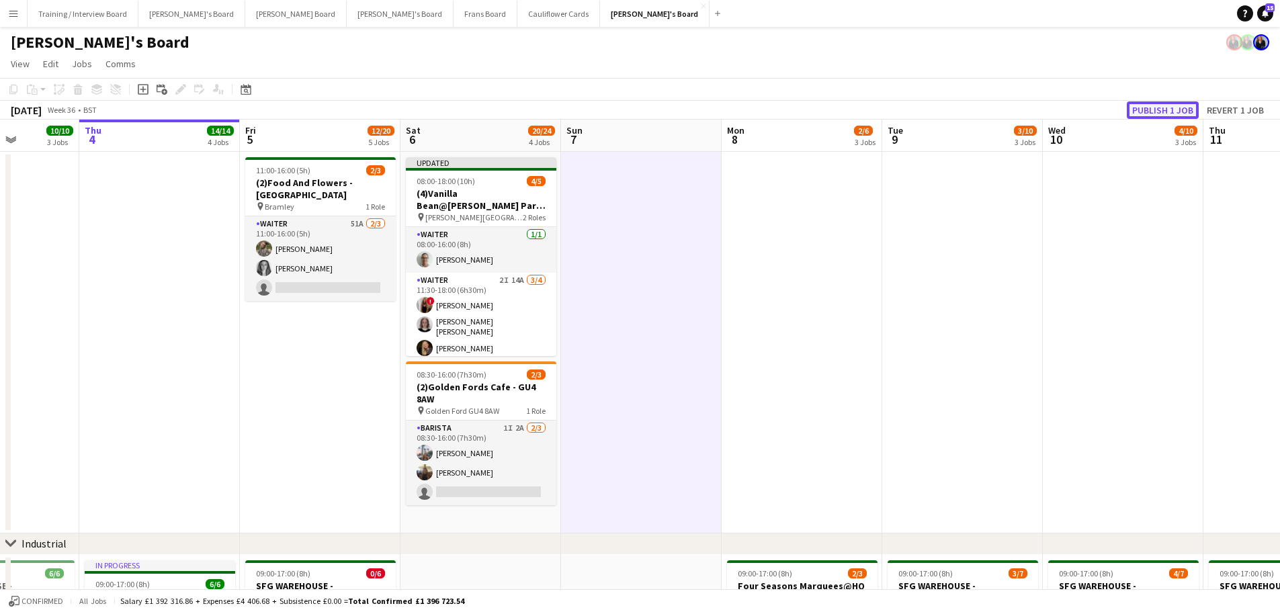
click at [1136, 111] on button "Publish 1 job" at bounding box center [1162, 109] width 72 height 17
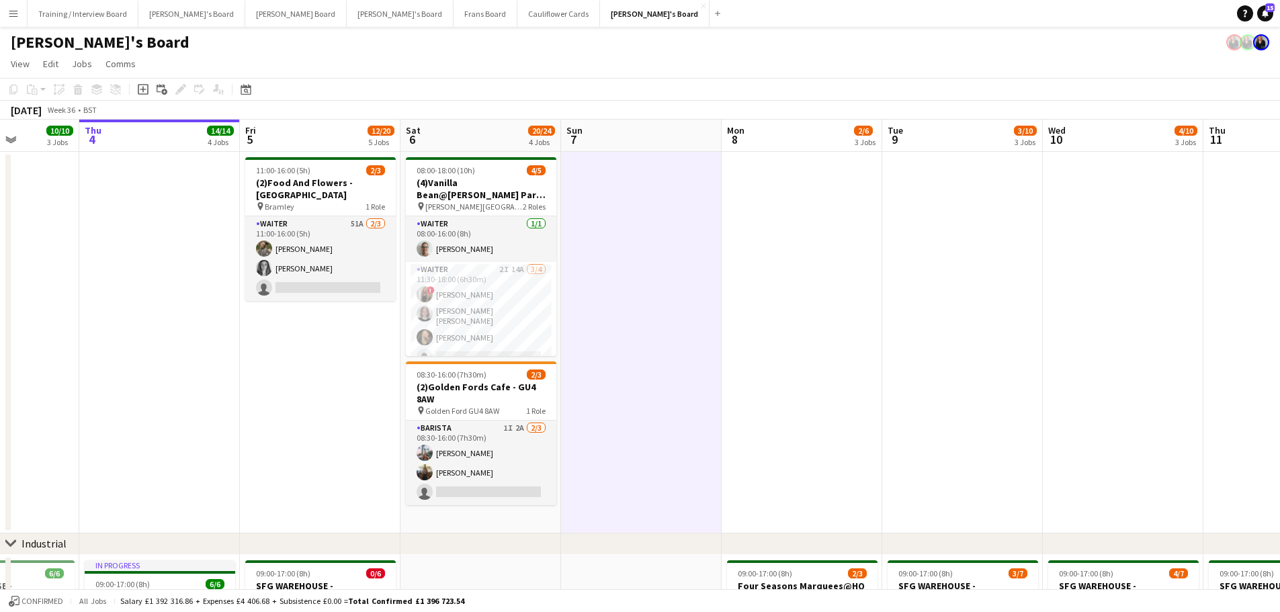
click at [18, 17] on app-icon "Menu" at bounding box center [13, 13] width 11 height 11
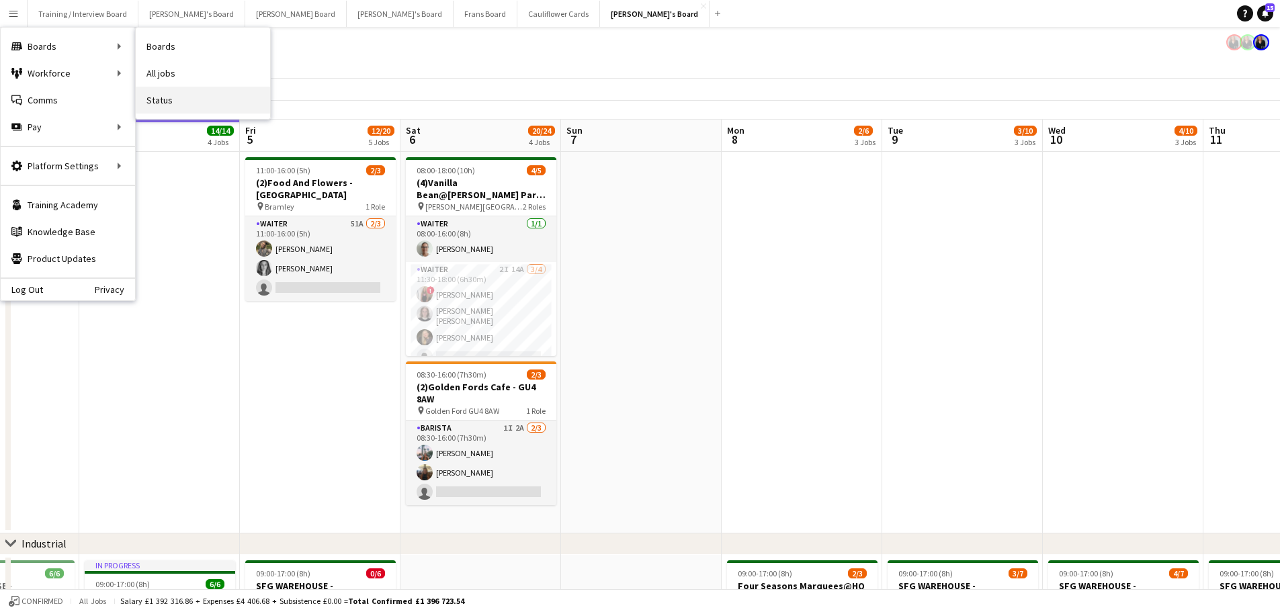
click at [175, 92] on link "Status" at bounding box center [203, 100] width 134 height 27
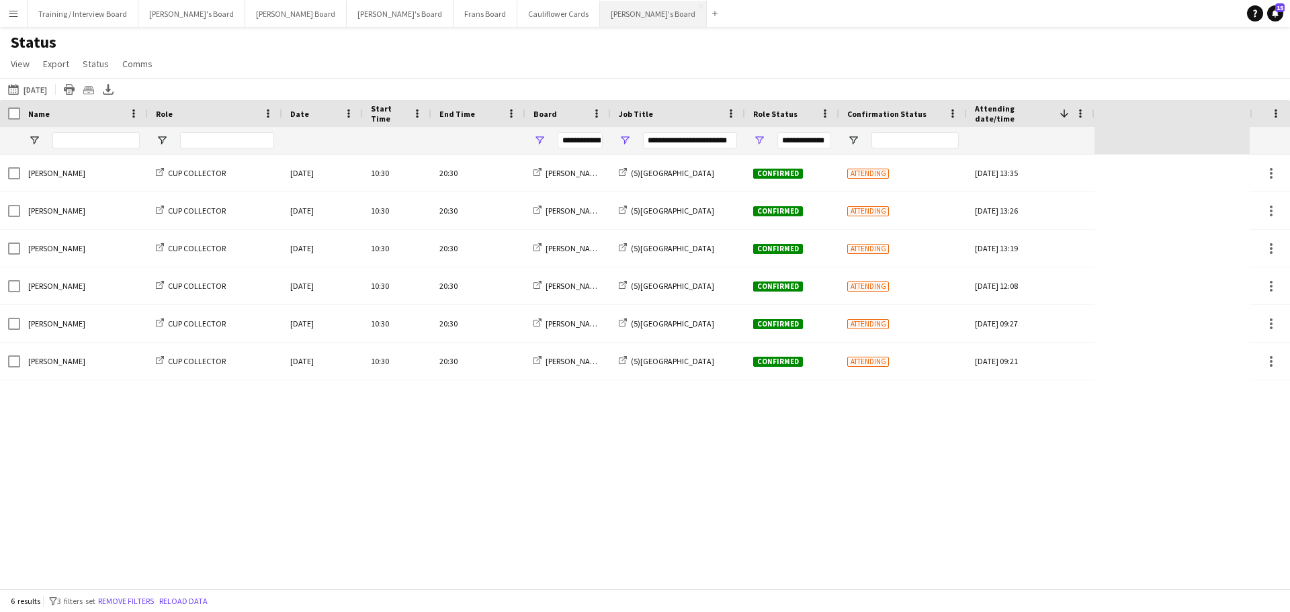
click at [600, 17] on button "[PERSON_NAME]'s Board Close" at bounding box center [653, 14] width 107 height 26
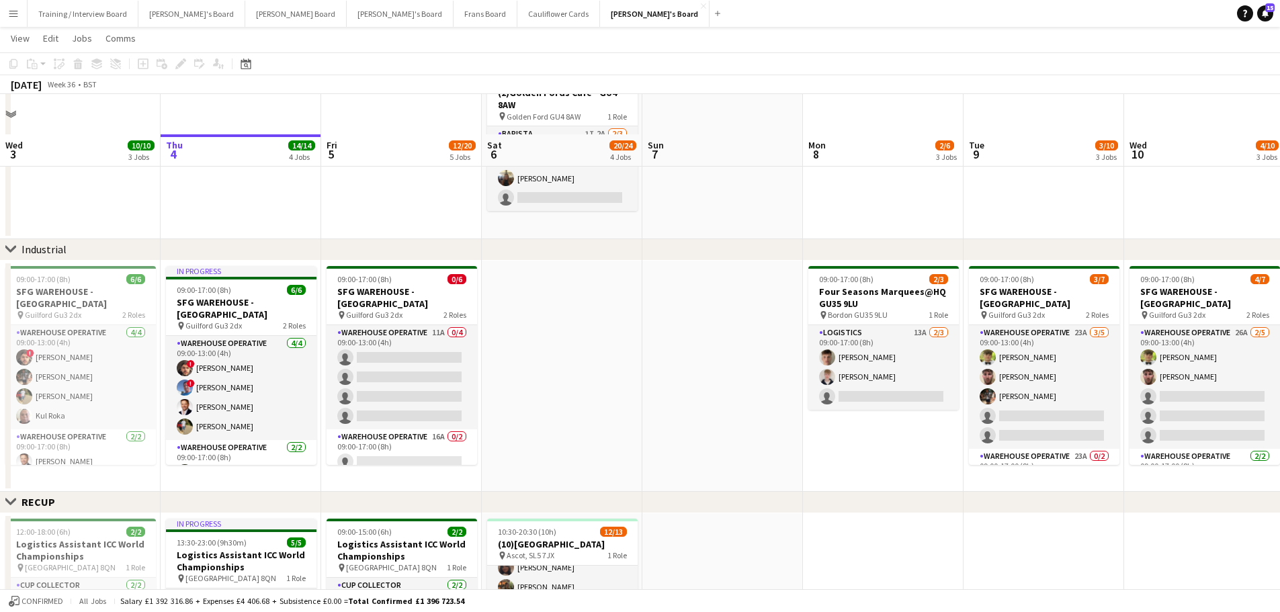
scroll to position [134, 0]
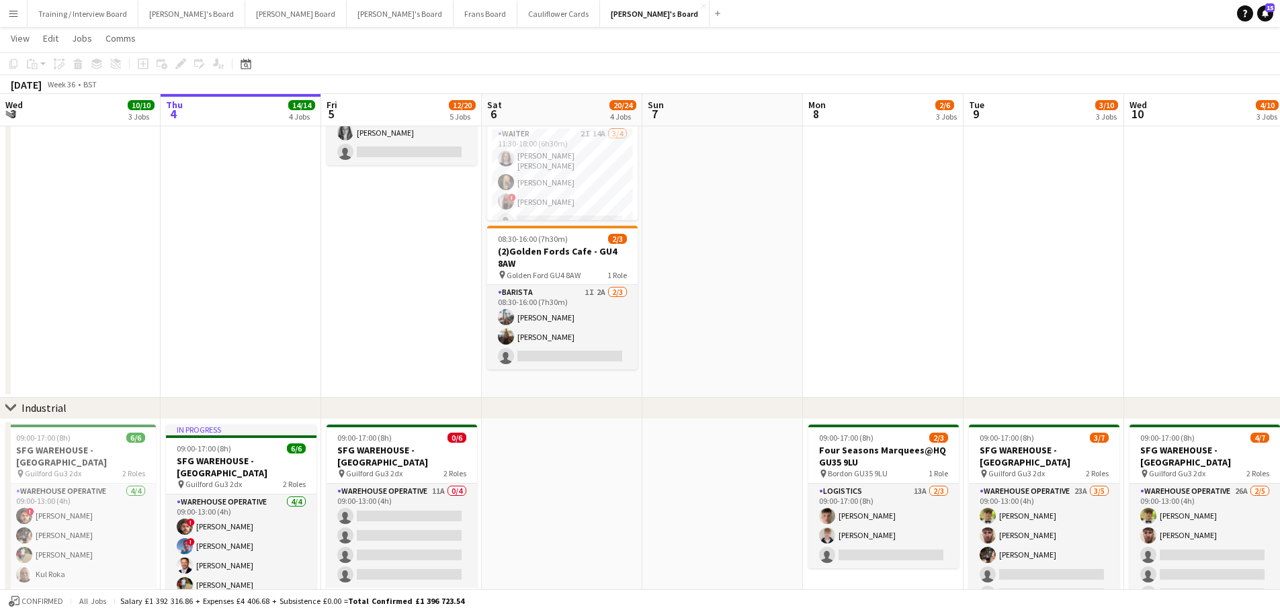
click at [697, 332] on app-date-cell at bounding box center [722, 207] width 161 height 382
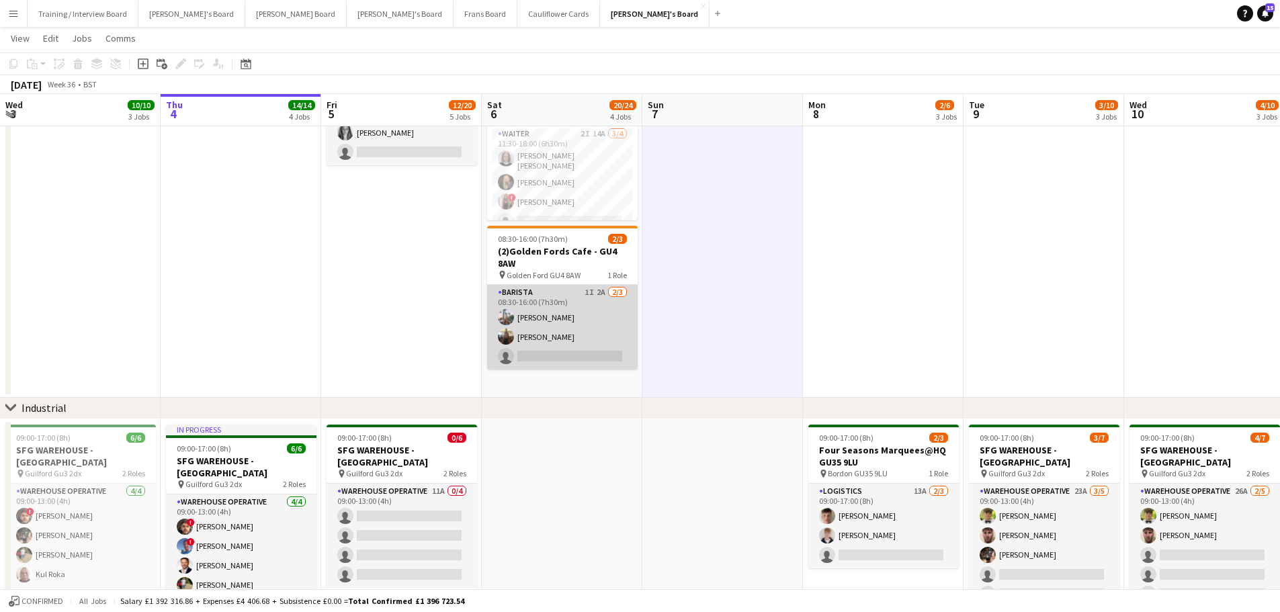
drag, startPoint x: 635, startPoint y: 350, endPoint x: 629, endPoint y: 359, distance: 11.6
click at [635, 351] on app-card-role "Barista 1I 2A [DATE] 08:30-16:00 (7h30m) [PERSON_NAME] [PERSON_NAME] single-neu…" at bounding box center [562, 327] width 150 height 85
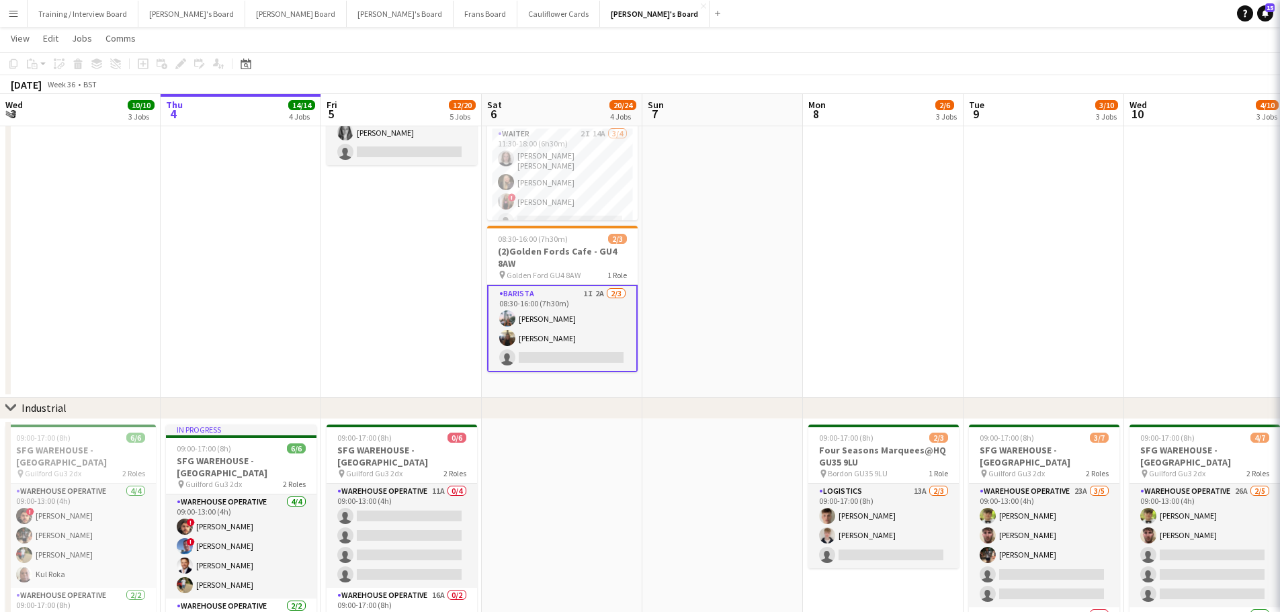
drag, startPoint x: 585, startPoint y: 371, endPoint x: 686, endPoint y: 365, distance: 101.6
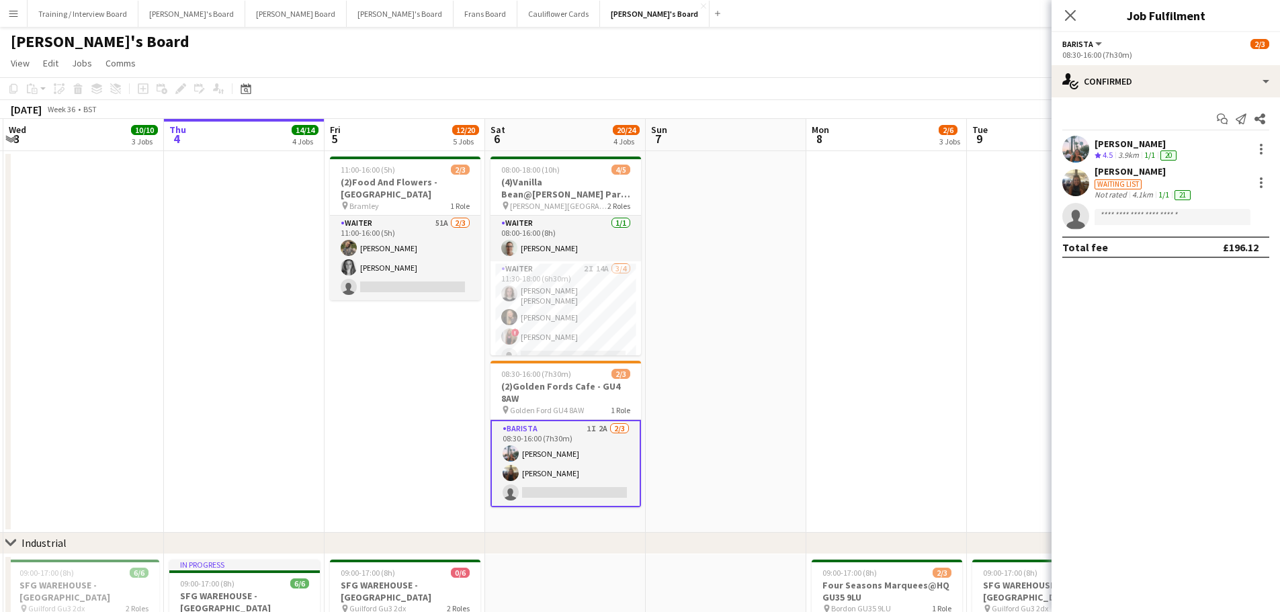
scroll to position [0, 0]
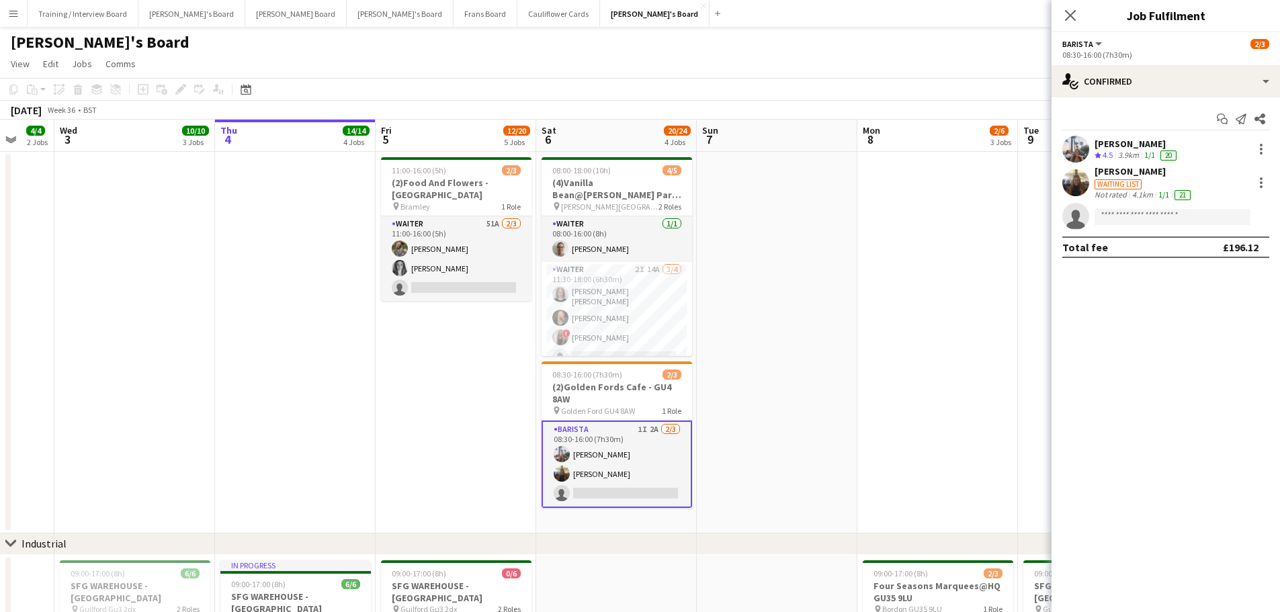
drag, startPoint x: 357, startPoint y: 377, endPoint x: 578, endPoint y: 420, distance: 225.1
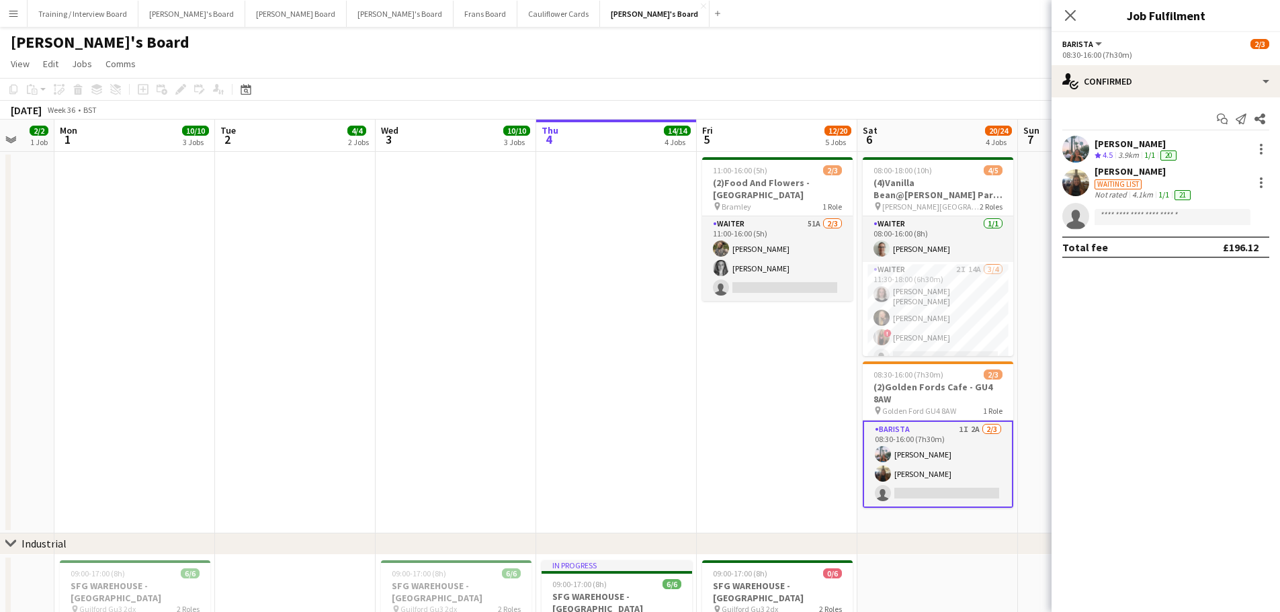
scroll to position [0, 418]
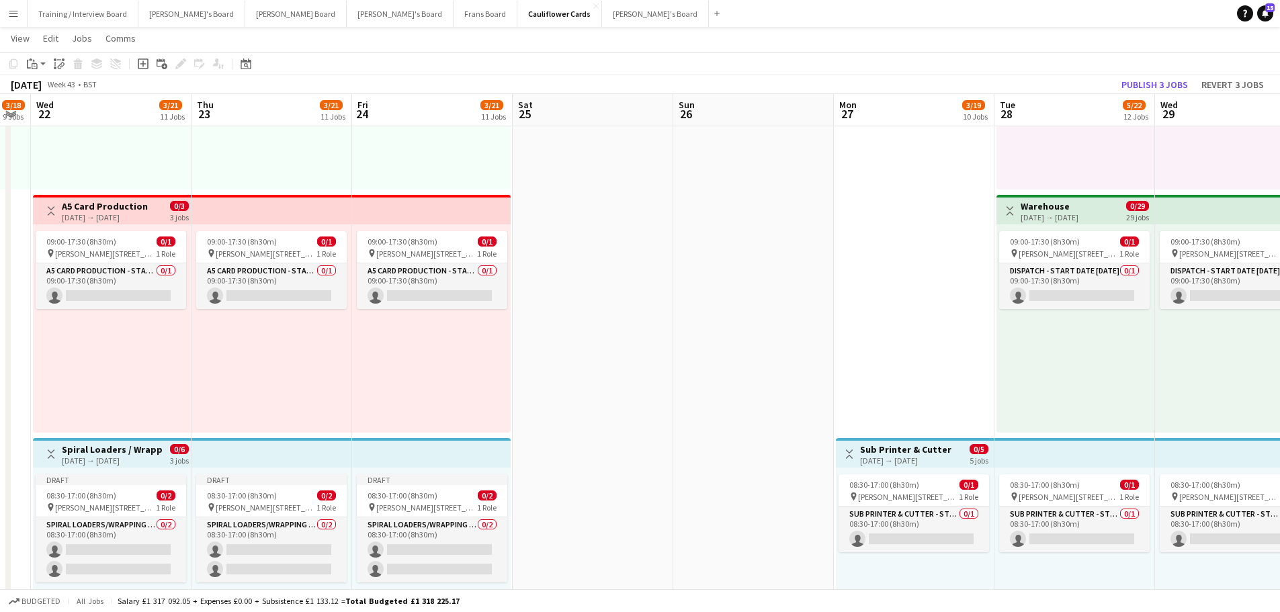
scroll to position [0, 349]
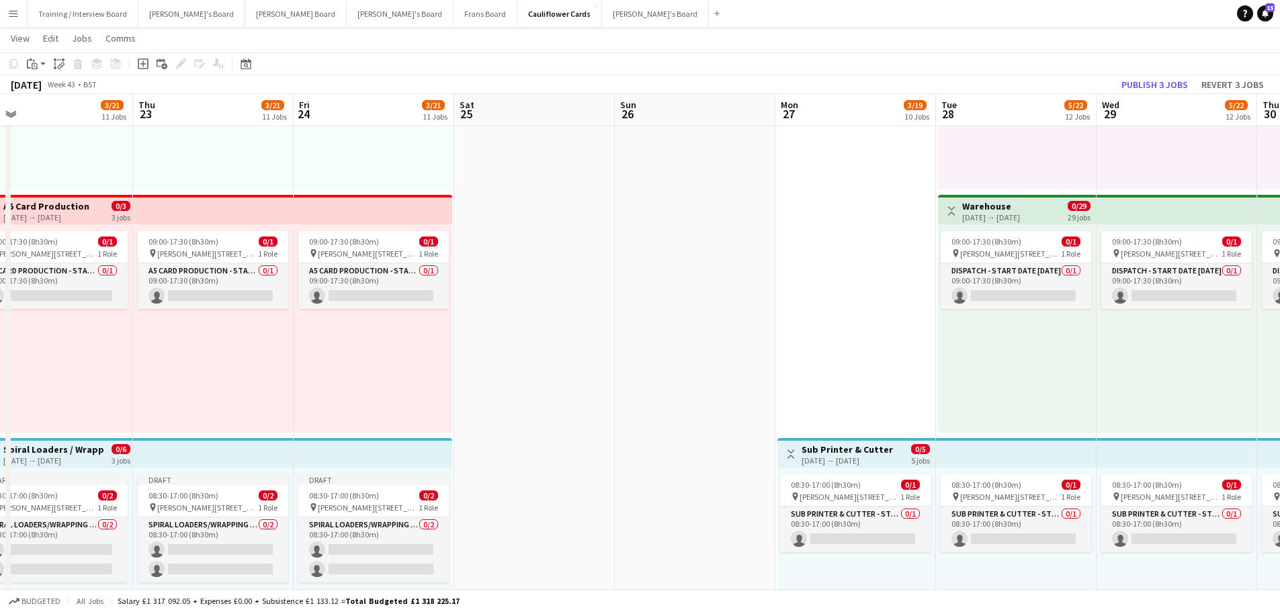
click at [1028, 396] on div "09:00-17:30 (8h30m) 0/1 pin Woolmer Trading Estate, Woolmer Way, Bordon, Hampsh…" at bounding box center [1017, 328] width 158 height 208
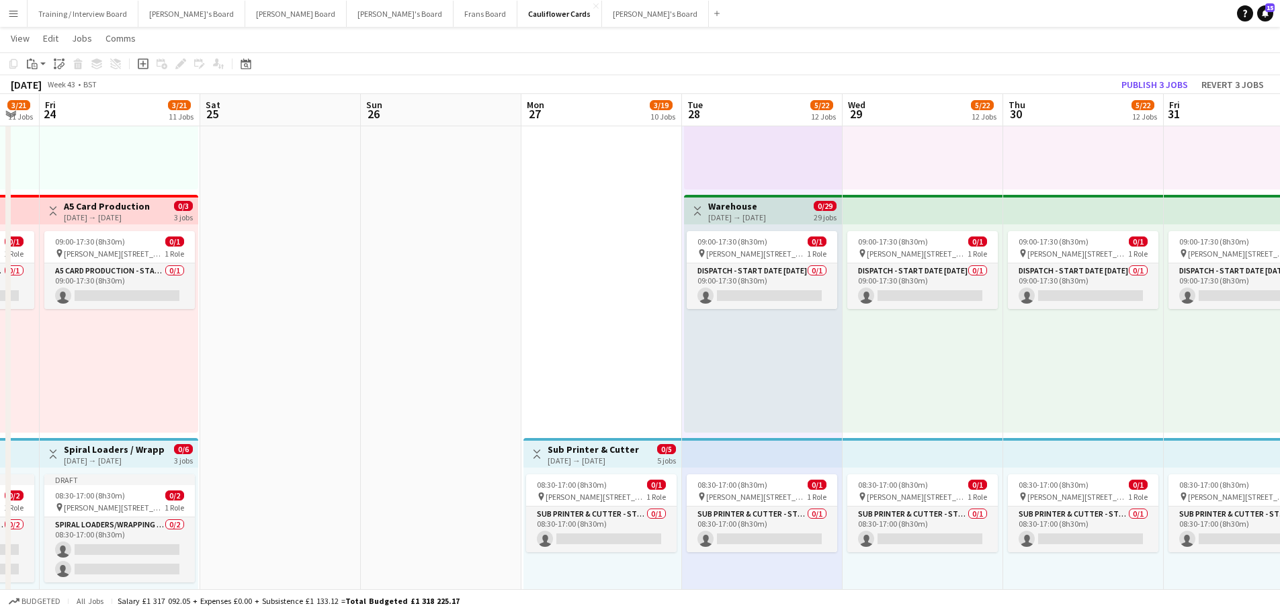
scroll to position [0, 438]
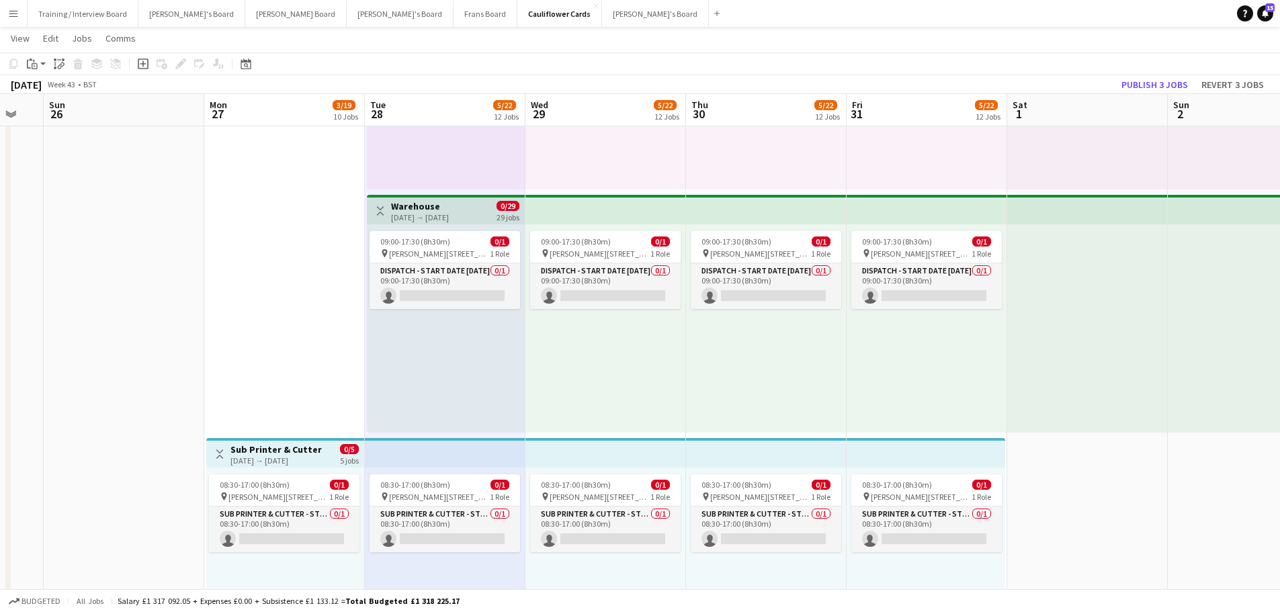
drag, startPoint x: 1026, startPoint y: 382, endPoint x: 455, endPoint y: 331, distance: 573.2
click at [635, 372] on div "09:00-17:30 (8h30m) 0/1 pin Woolmer Trading Estate, Woolmer Way, Bordon, Hampsh…" at bounding box center [605, 328] width 161 height 208
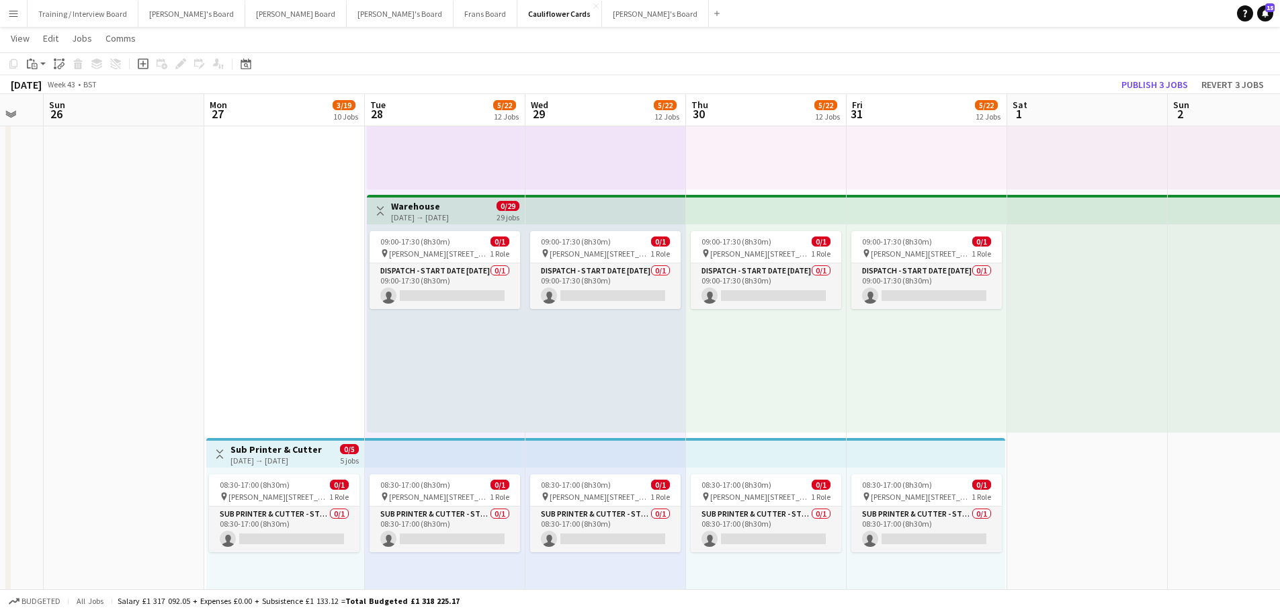
click at [774, 386] on div "09:00-17:30 (8h30m) 0/1 pin Woolmer Trading Estate, Woolmer Way, Bordon, Hampsh…" at bounding box center [766, 328] width 161 height 208
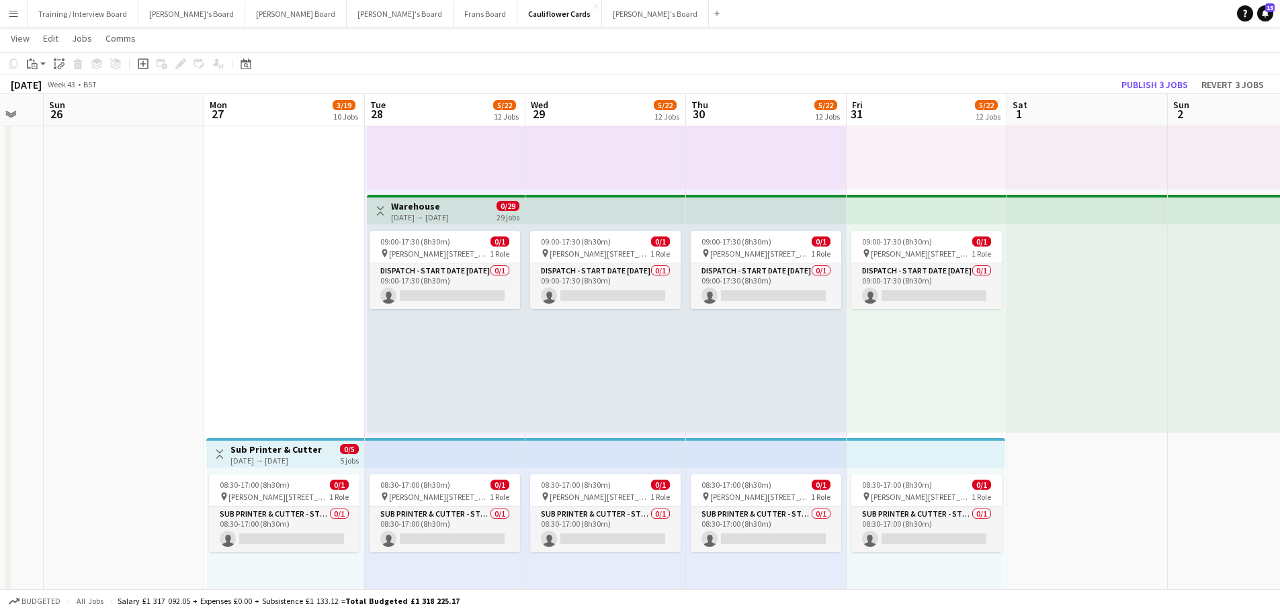
click at [903, 401] on div "09:00-17:30 (8h30m) 0/1 pin Woolmer Trading Estate, Woolmer Way, Bordon, Hampsh…" at bounding box center [926, 328] width 161 height 208
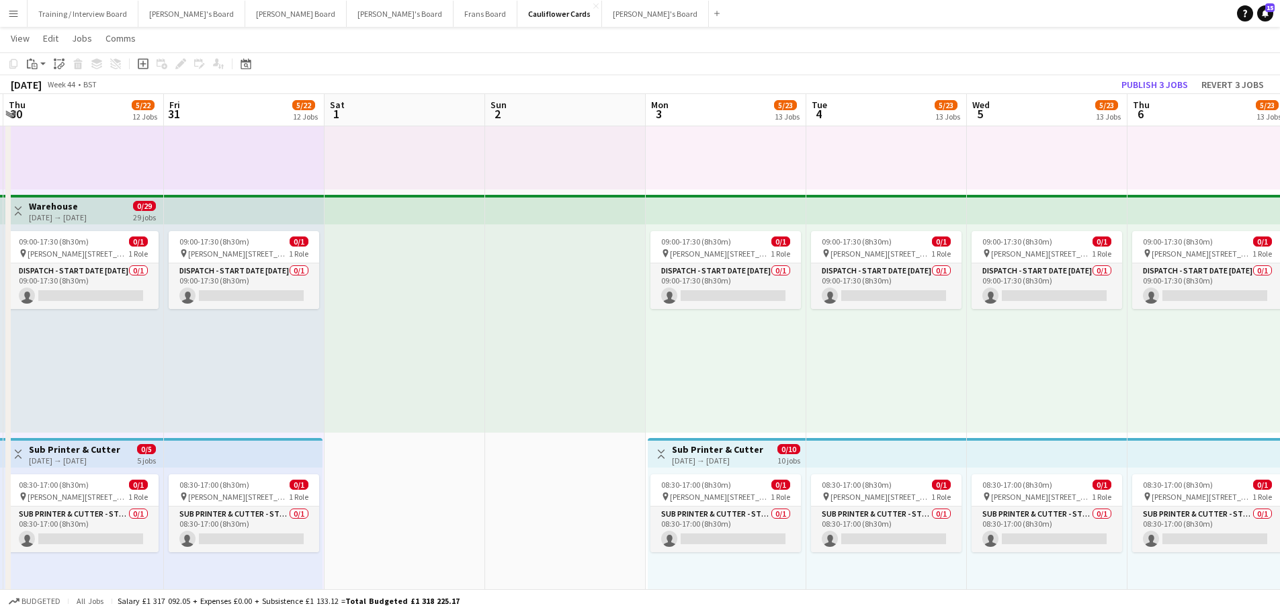
scroll to position [0, 448]
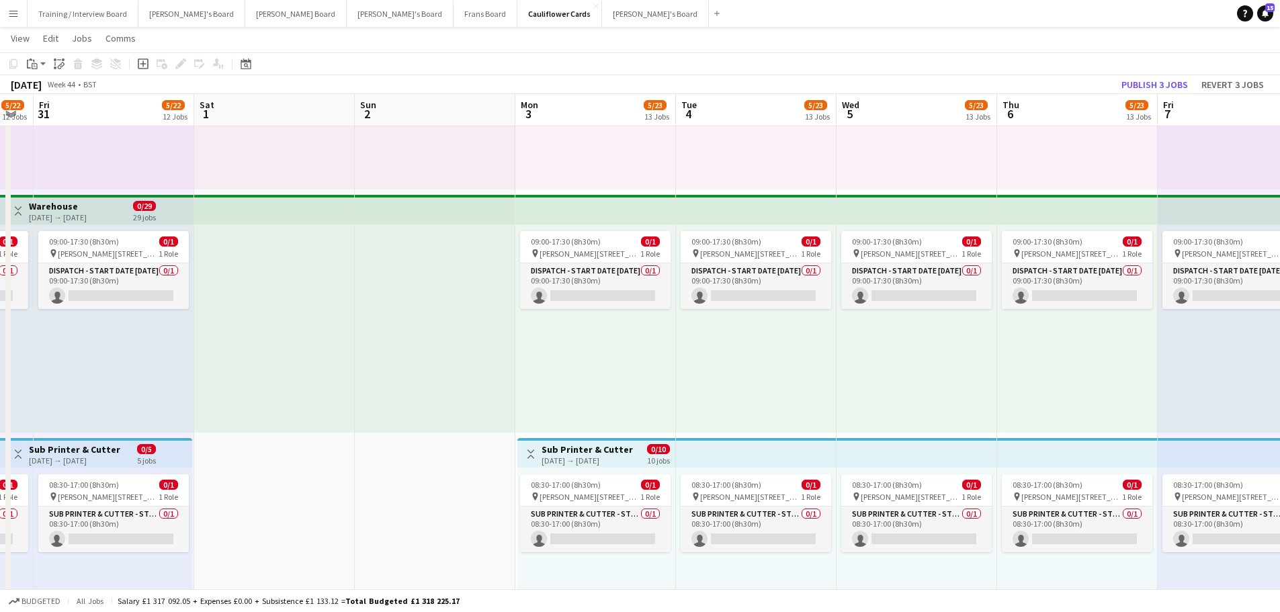
drag, startPoint x: 1130, startPoint y: 387, endPoint x: 318, endPoint y: 369, distance: 812.9
click at [629, 388] on div "09:00-17:30 (8h30m) 0/1 pin Woolmer Trading Estate, Woolmer Way, Bordon, Hampsh…" at bounding box center [595, 328] width 161 height 208
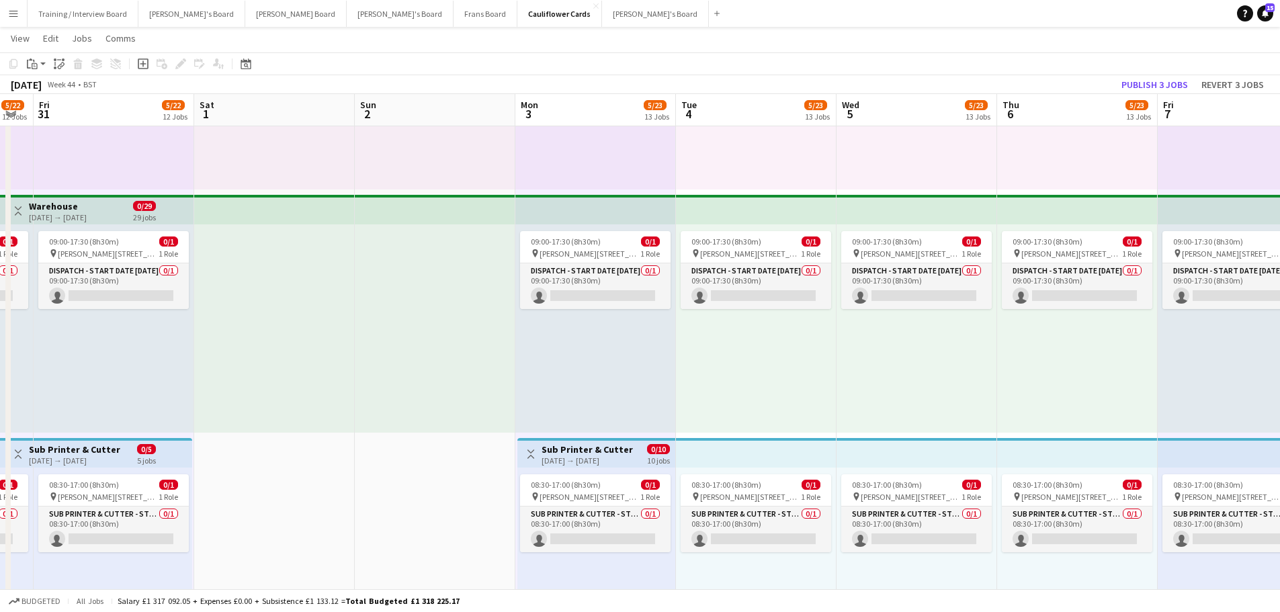
click at [745, 402] on div "09:00-17:30 (8h30m) 0/1 pin Woolmer Trading Estate, Woolmer Way, Bordon, Hampsh…" at bounding box center [756, 328] width 161 height 208
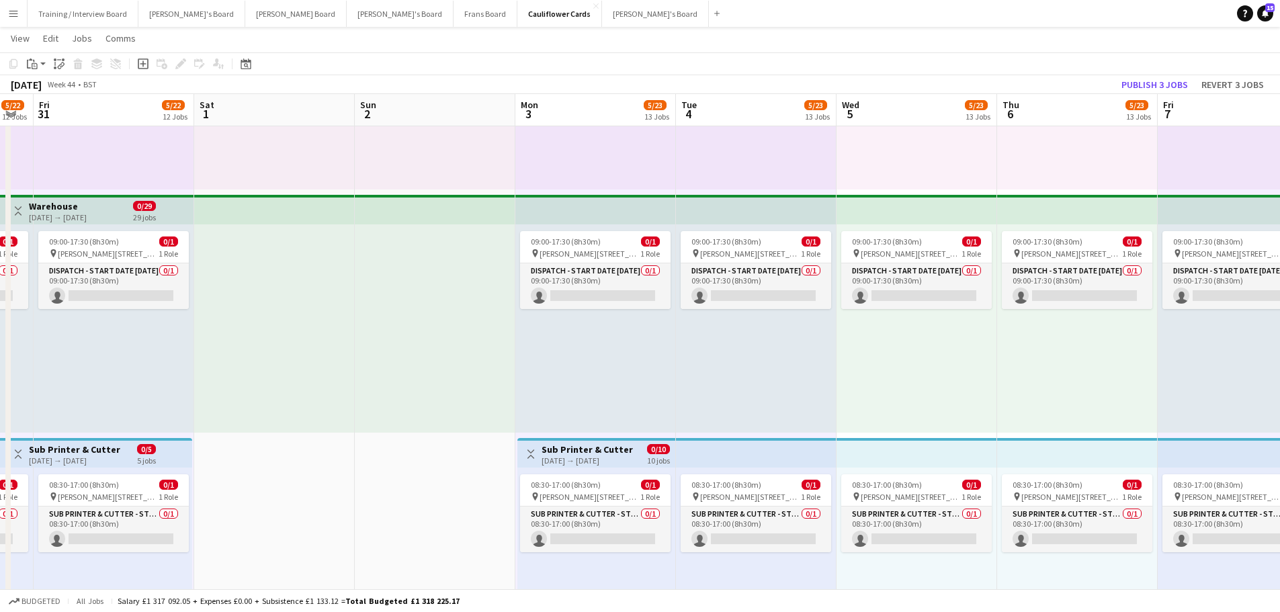
click at [880, 404] on div "09:00-17:30 (8h30m) 0/1 pin Woolmer Trading Estate, Woolmer Way, Bordon, Hampsh…" at bounding box center [916, 328] width 161 height 208
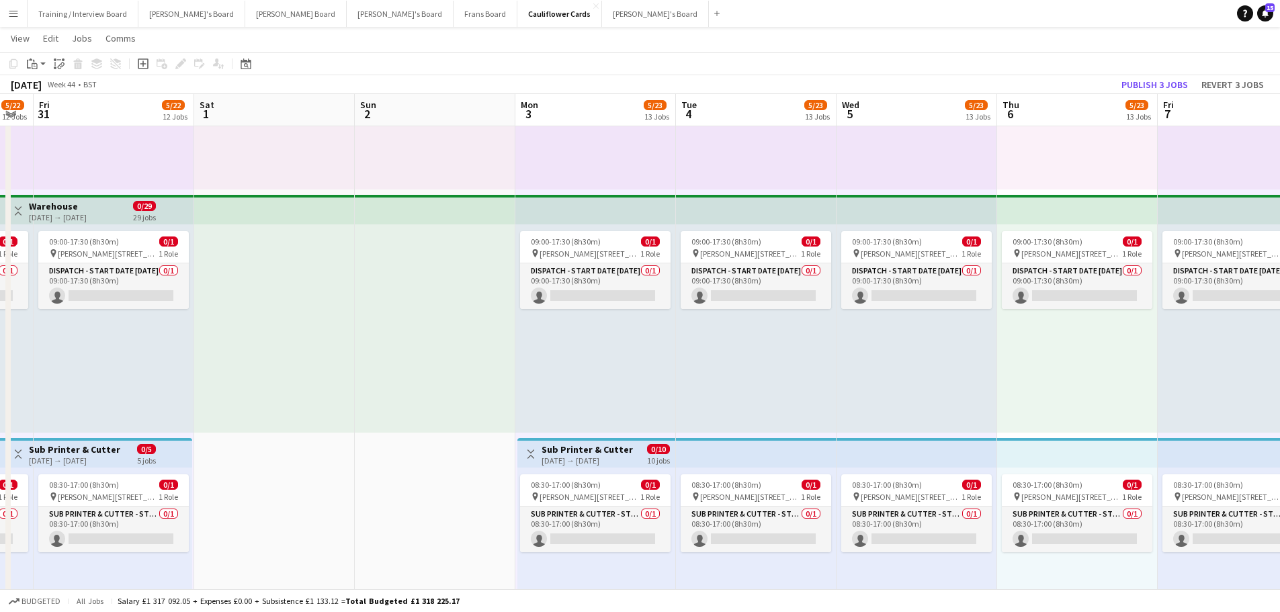
click at [1060, 377] on div "09:00-17:30 (8h30m) 0/1 pin Woolmer Trading Estate, Woolmer Way, Bordon, Hampsh…" at bounding box center [1077, 328] width 161 height 208
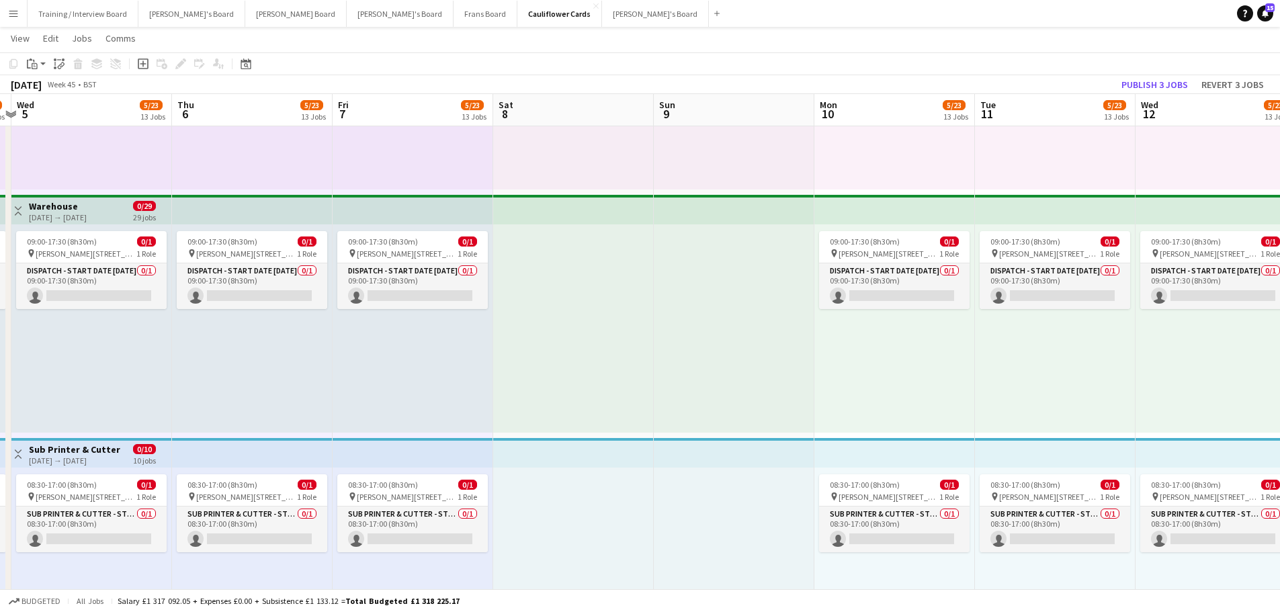
scroll to position [0, 524]
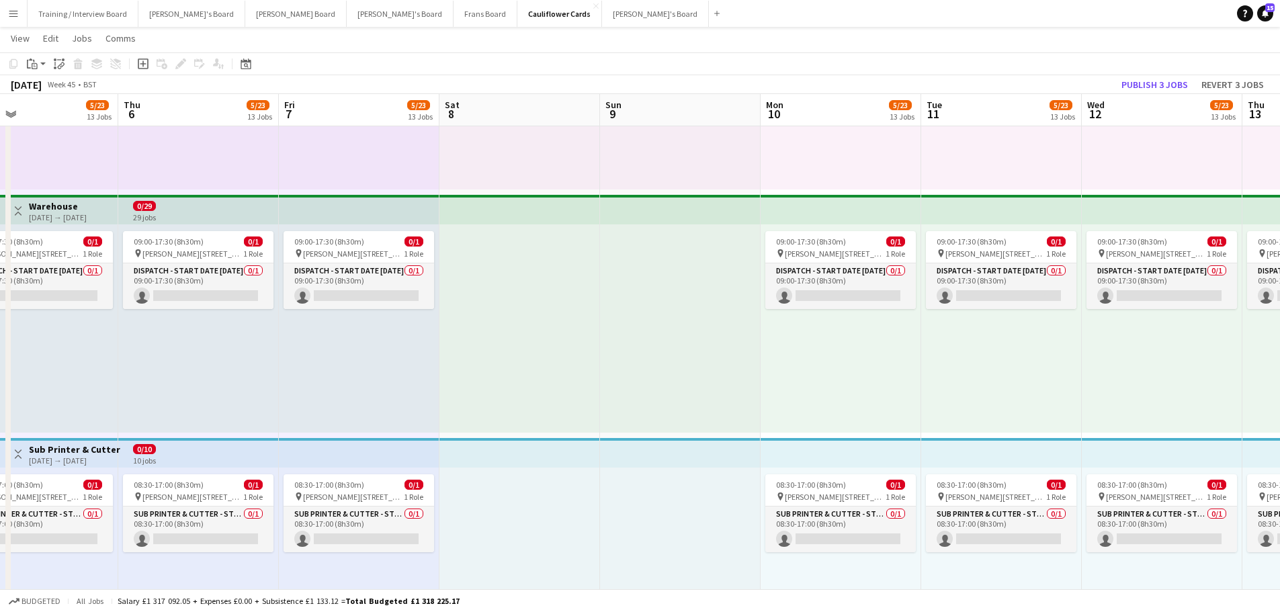
drag, startPoint x: 1217, startPoint y: 379, endPoint x: 339, endPoint y: 384, distance: 878.6
click at [864, 391] on div "09:00-17:30 (8h30m) 0/1 pin Woolmer Trading Estate, Woolmer Way, Bordon, Hampsh…" at bounding box center [840, 328] width 161 height 208
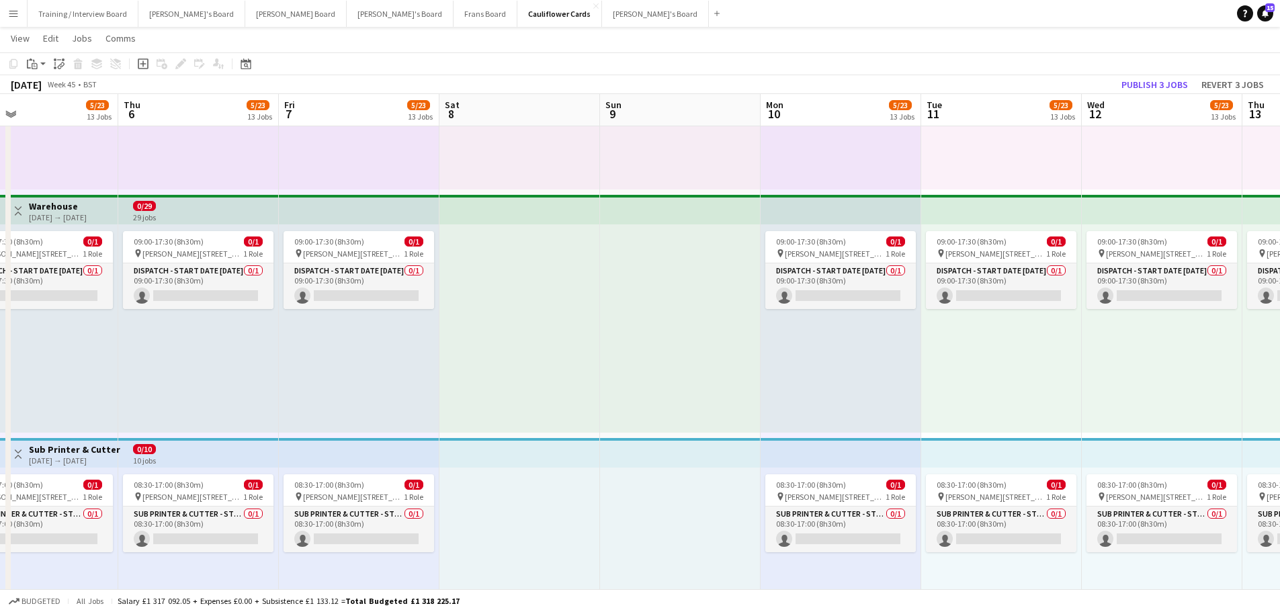
click at [1032, 384] on div "09:00-17:30 (8h30m) 0/1 pin Woolmer Trading Estate, Woolmer Way, Bordon, Hampsh…" at bounding box center [1001, 328] width 161 height 208
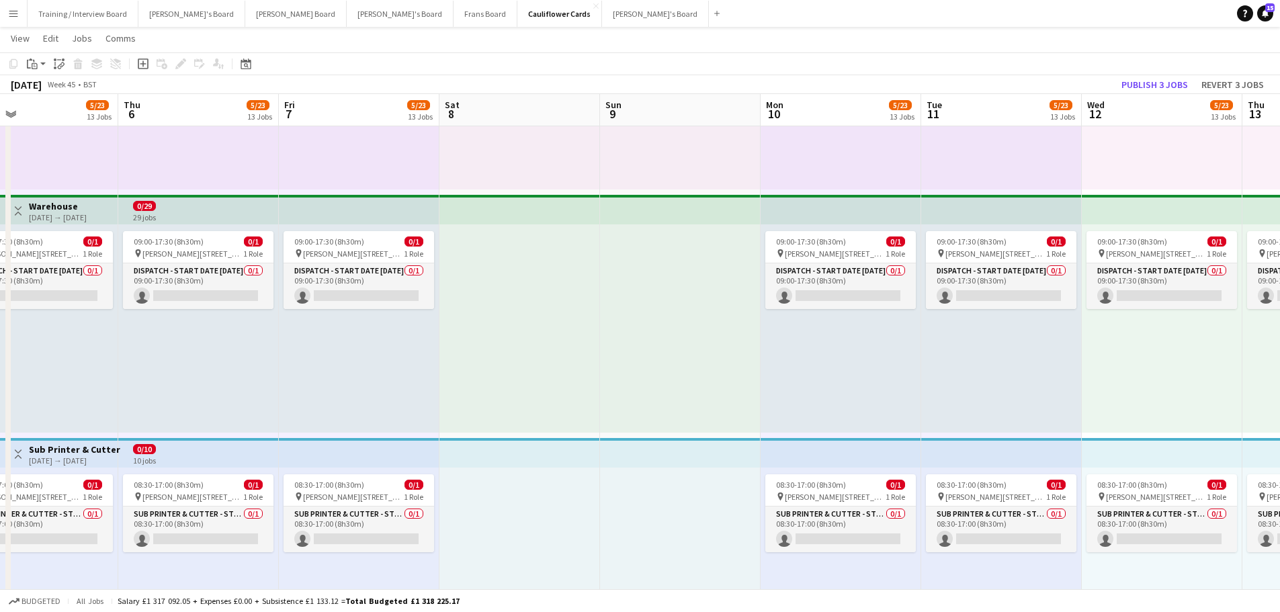
click at [344, 349] on div "09:00-17:30 (8h30m) 0/1 pin Woolmer Trading Estate, Woolmer Way, Bordon, Hampsh…" at bounding box center [359, 328] width 161 height 208
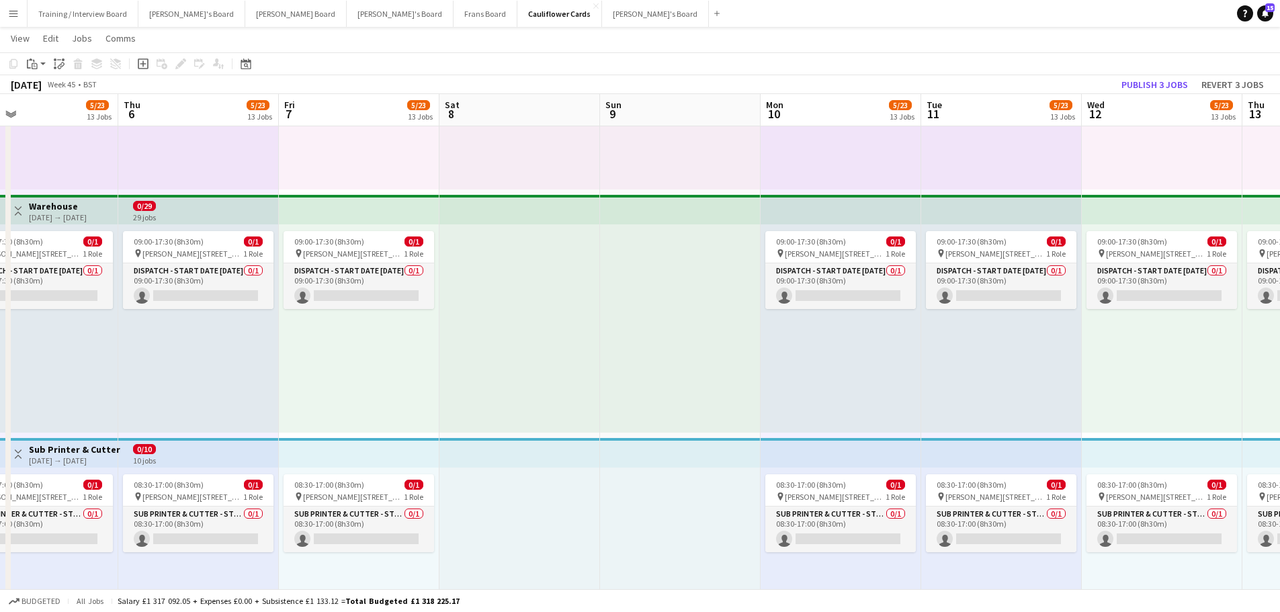
click at [344, 349] on div "09:00-17:30 (8h30m) 0/1 pin Woolmer Trading Estate, Woolmer Way, Bordon, Hampsh…" at bounding box center [359, 328] width 161 height 208
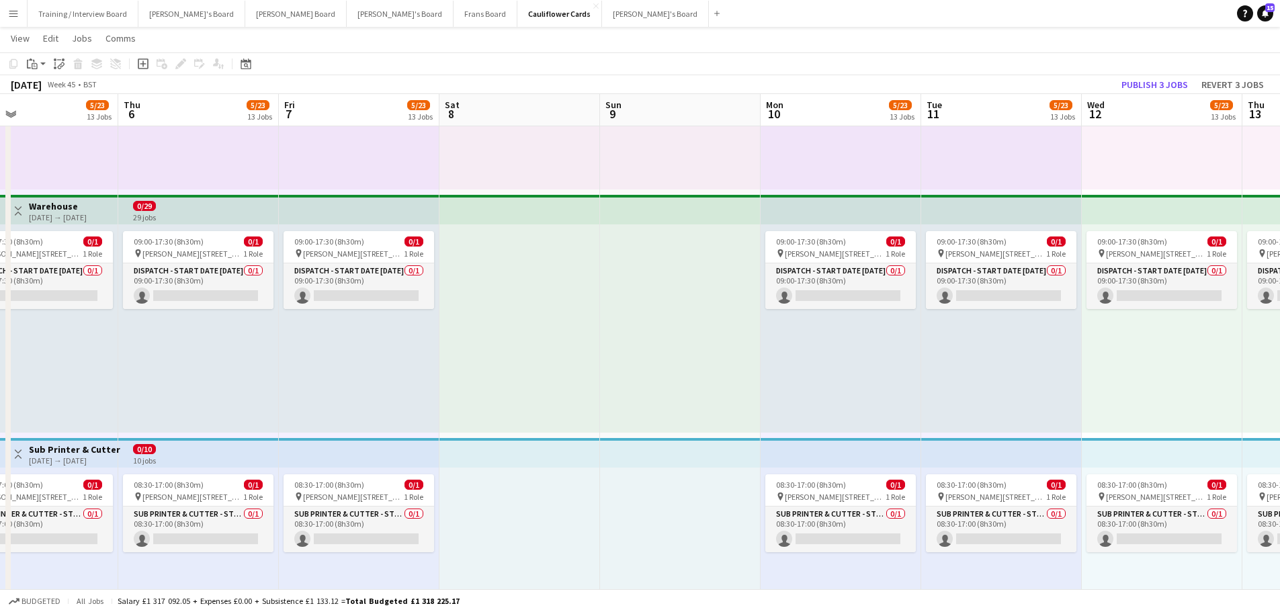
click at [1179, 374] on div "09:00-17:30 (8h30m) 0/1 pin Woolmer Trading Estate, Woolmer Way, Bordon, Hampsh…" at bounding box center [1161, 328] width 161 height 208
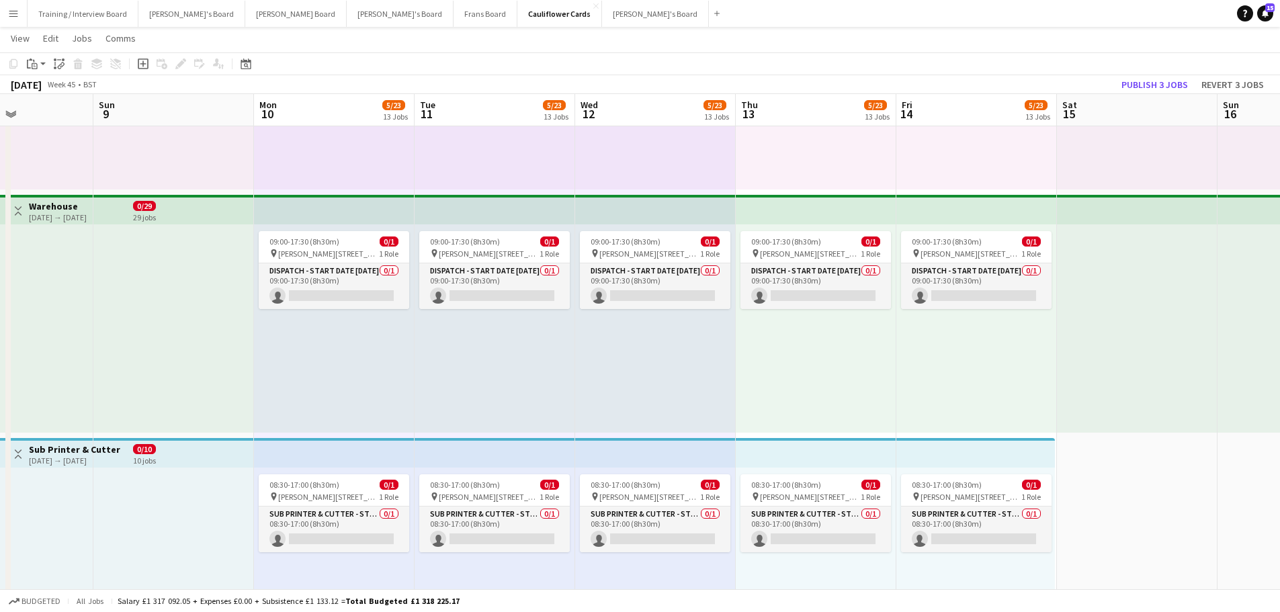
drag, startPoint x: 1179, startPoint y: 374, endPoint x: 669, endPoint y: 357, distance: 510.8
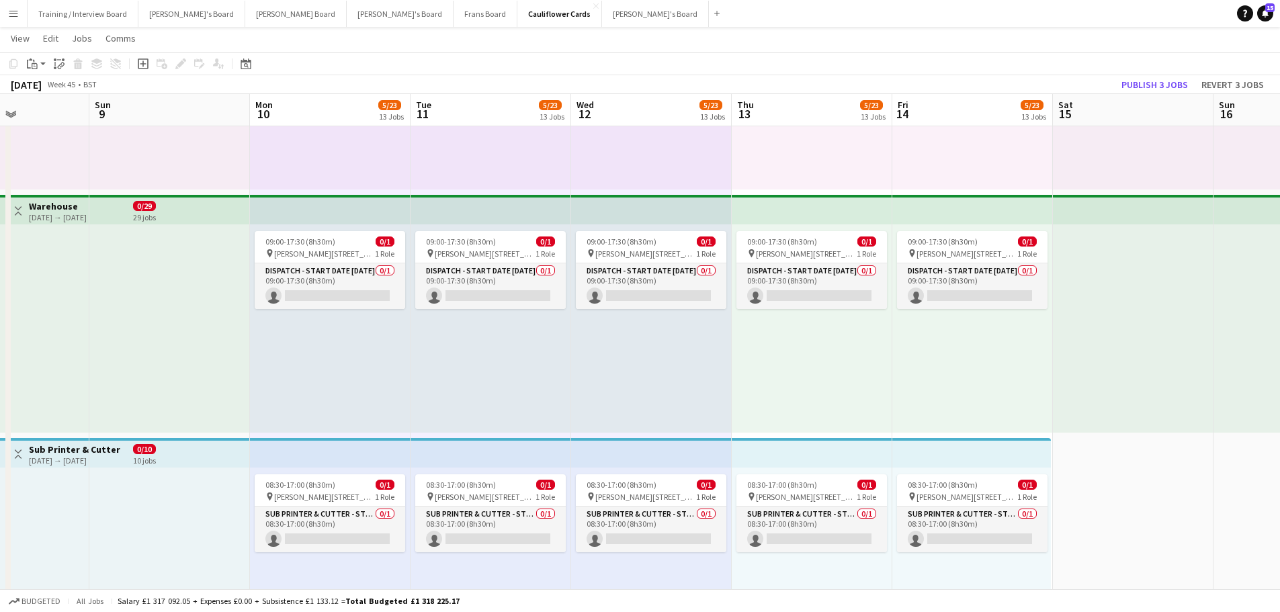
click at [821, 371] on div "09:00-17:30 (8h30m) 0/1 pin Woolmer Trading Estate, Woolmer Way, Bordon, Hampsh…" at bounding box center [811, 328] width 161 height 208
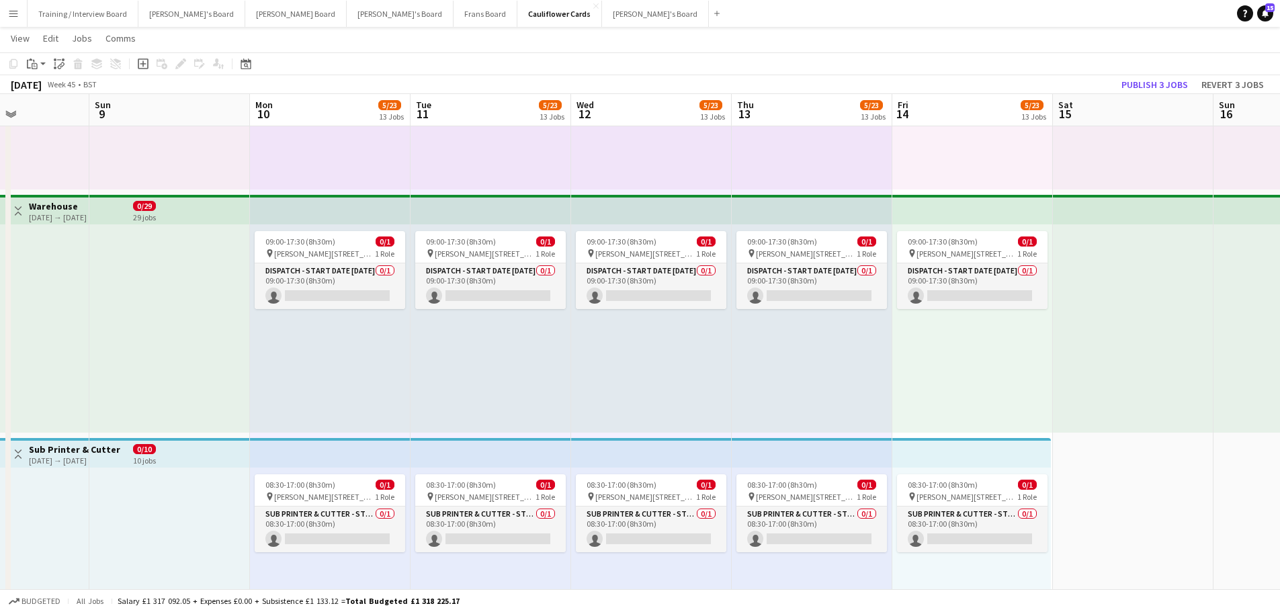
click at [978, 380] on div "09:00-17:30 (8h30m) 0/1 pin Woolmer Trading Estate, Woolmer Way, Bordon, Hampsh…" at bounding box center [972, 328] width 161 height 208
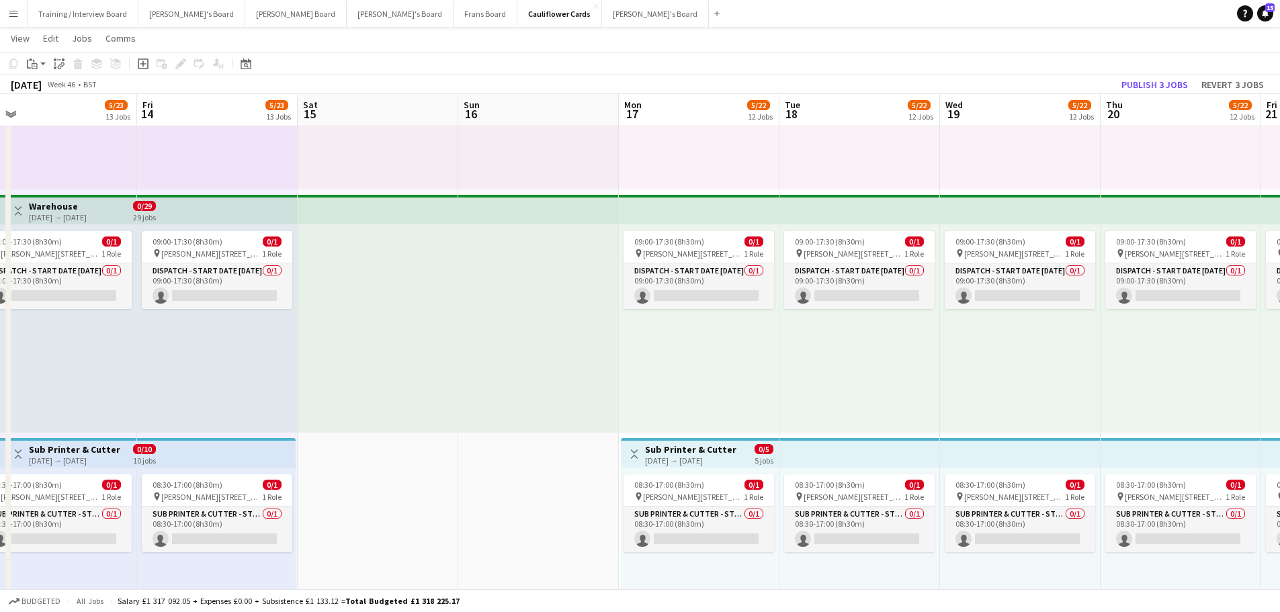
drag, startPoint x: 1133, startPoint y: 373, endPoint x: 367, endPoint y: 366, distance: 765.7
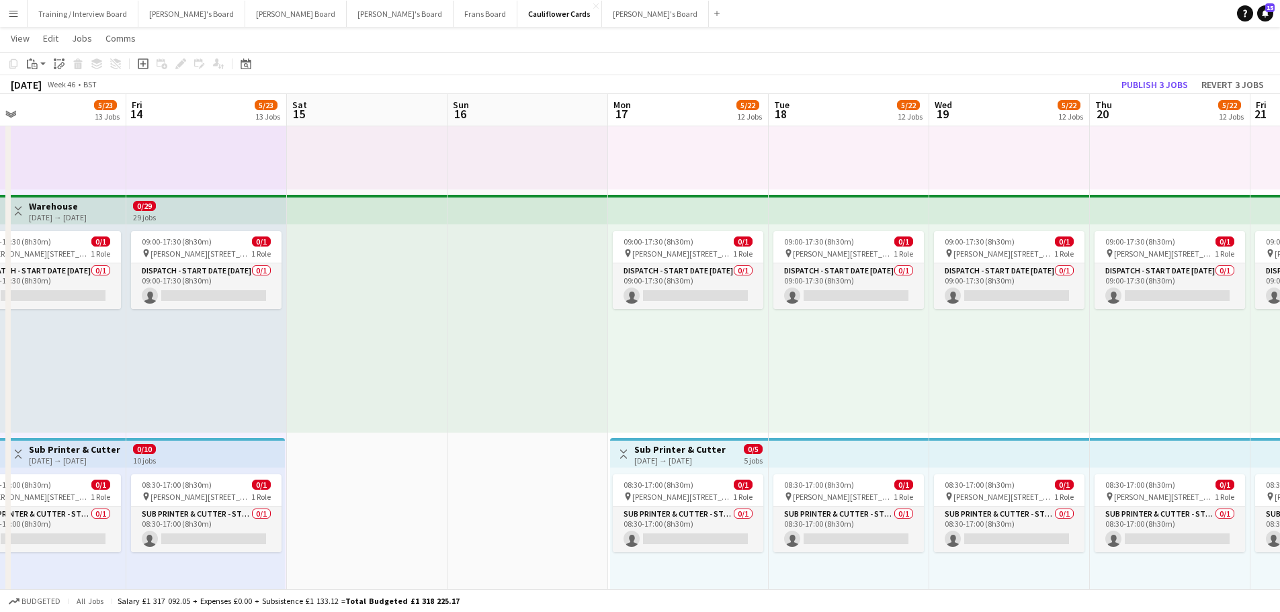
click at [740, 385] on div "09:00-17:30 (8h30m) 0/1 pin Woolmer Trading Estate, Woolmer Way, Bordon, Hampsh…" at bounding box center [688, 328] width 161 height 208
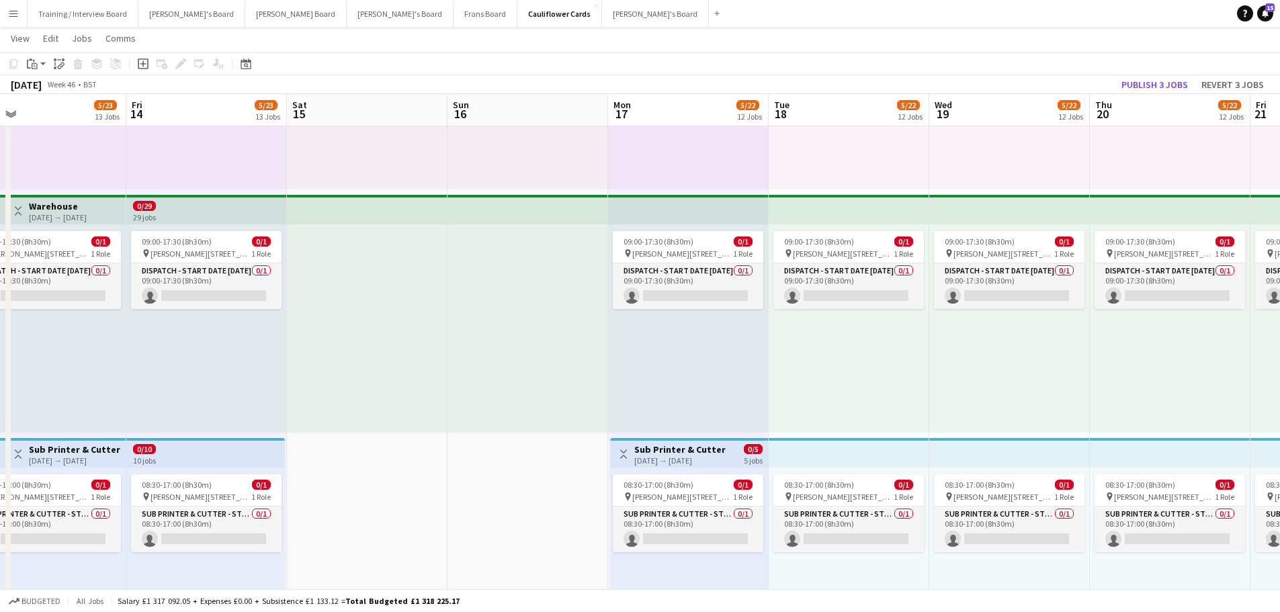
click at [874, 394] on div "09:00-17:30 (8h30m) 0/1 pin Woolmer Trading Estate, Woolmer Way, Bordon, Hampsh…" at bounding box center [848, 328] width 161 height 208
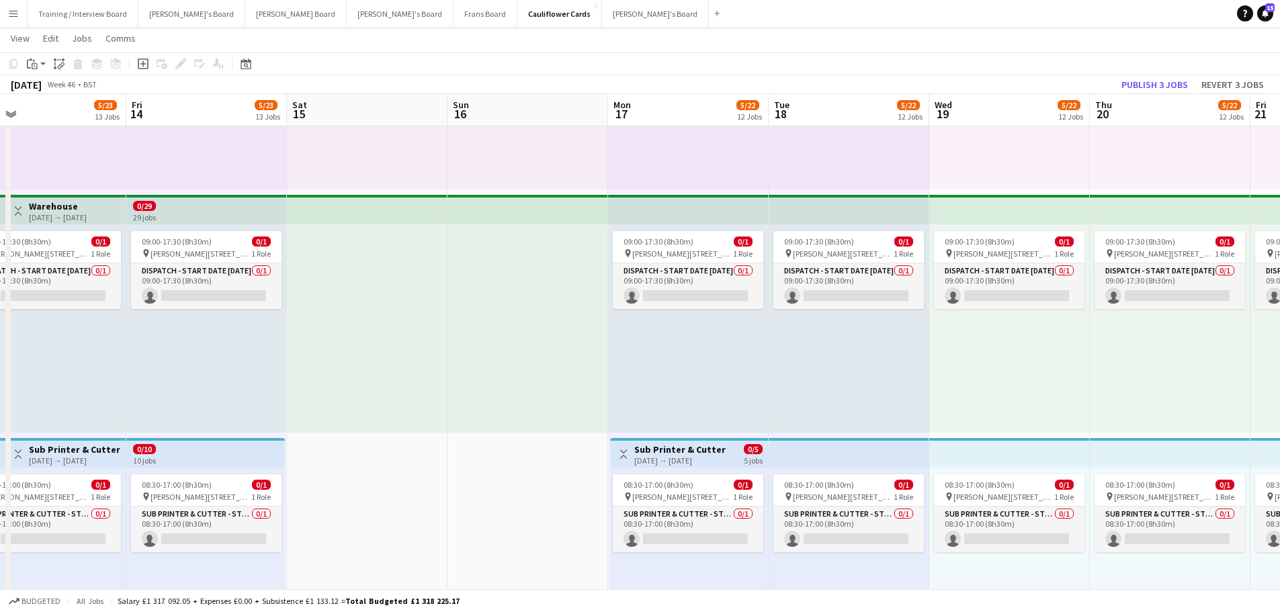
click at [1061, 391] on div "09:00-17:30 (8h30m) 0/1 pin Woolmer Trading Estate, Woolmer Way, Bordon, Hampsh…" at bounding box center [1009, 328] width 161 height 208
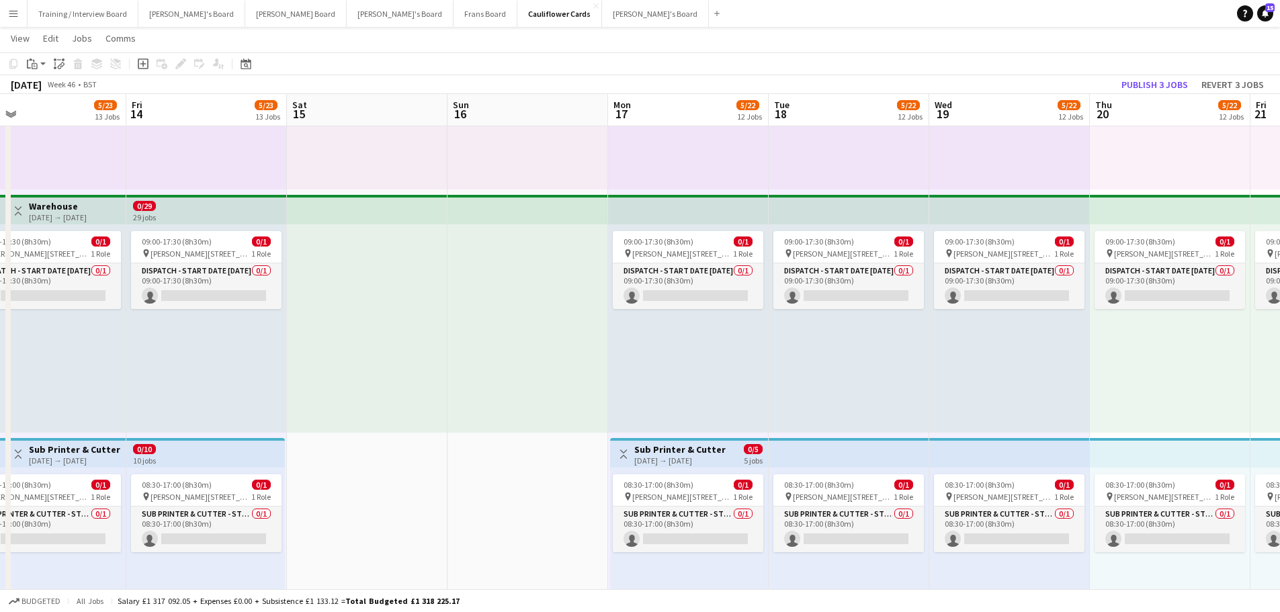
click at [1188, 386] on div "09:00-17:30 (8h30m) 0/1 pin Woolmer Trading Estate, Woolmer Way, Bordon, Hampsh…" at bounding box center [1169, 328] width 161 height 208
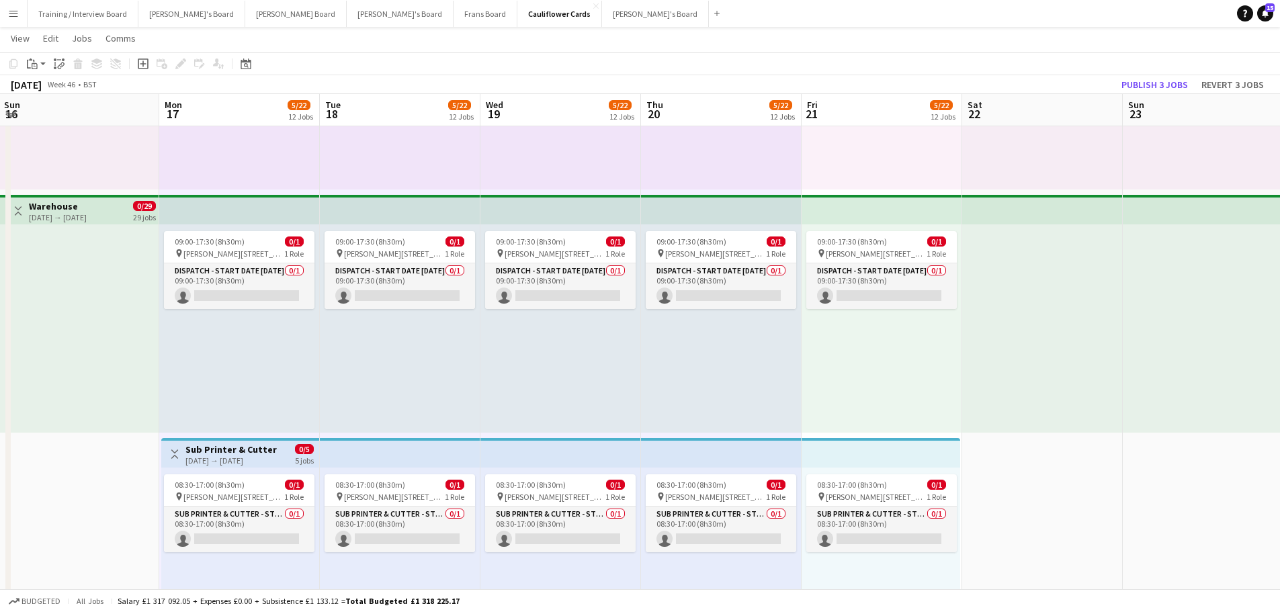
scroll to position [0, 418]
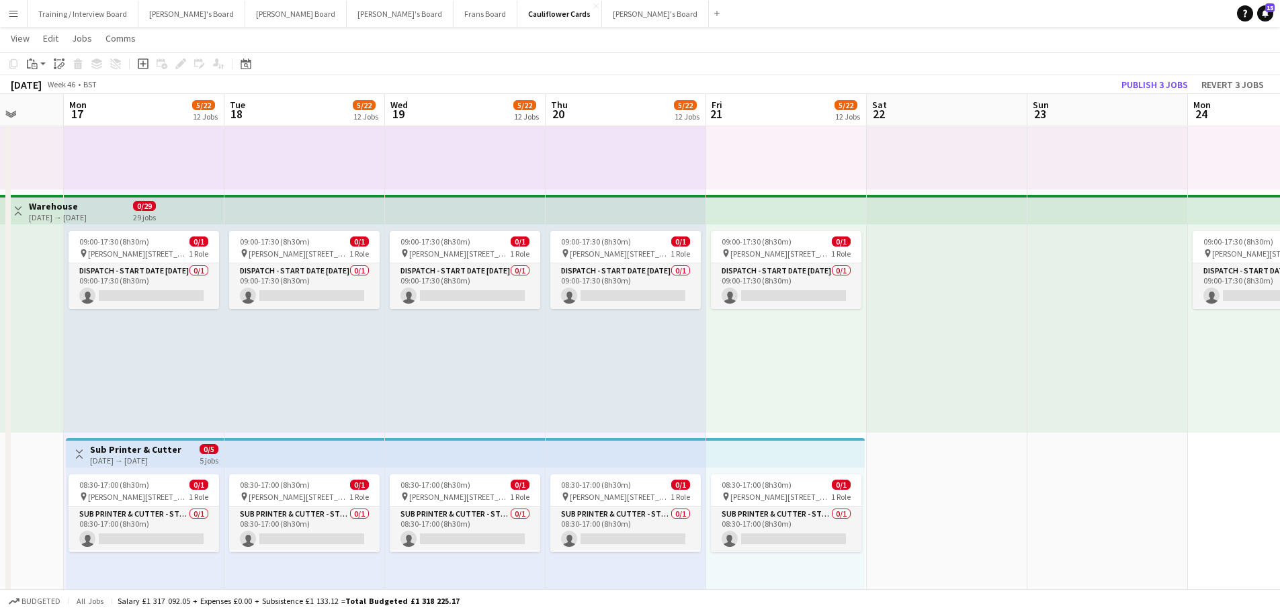
drag, startPoint x: 1188, startPoint y: 386, endPoint x: 643, endPoint y: 386, distance: 544.1
click at [790, 375] on div "09:00-17:30 (8h30m) 0/1 pin Woolmer Trading Estate, Woolmer Way, Bordon, Hampsh…" at bounding box center [786, 328] width 161 height 208
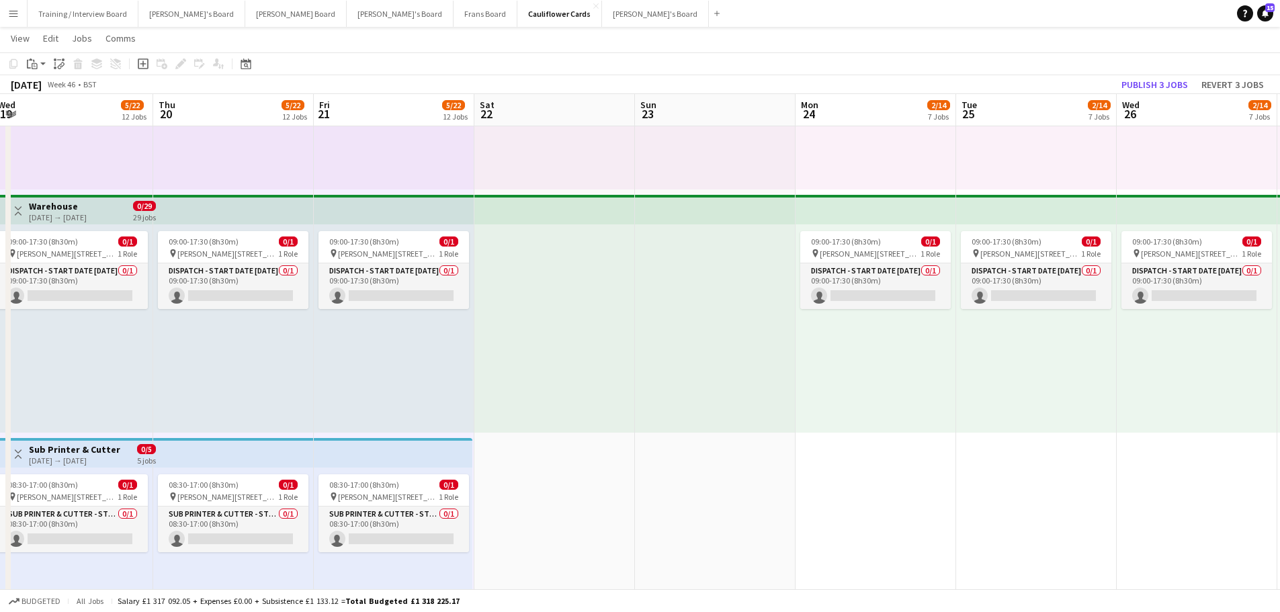
scroll to position [0, 429]
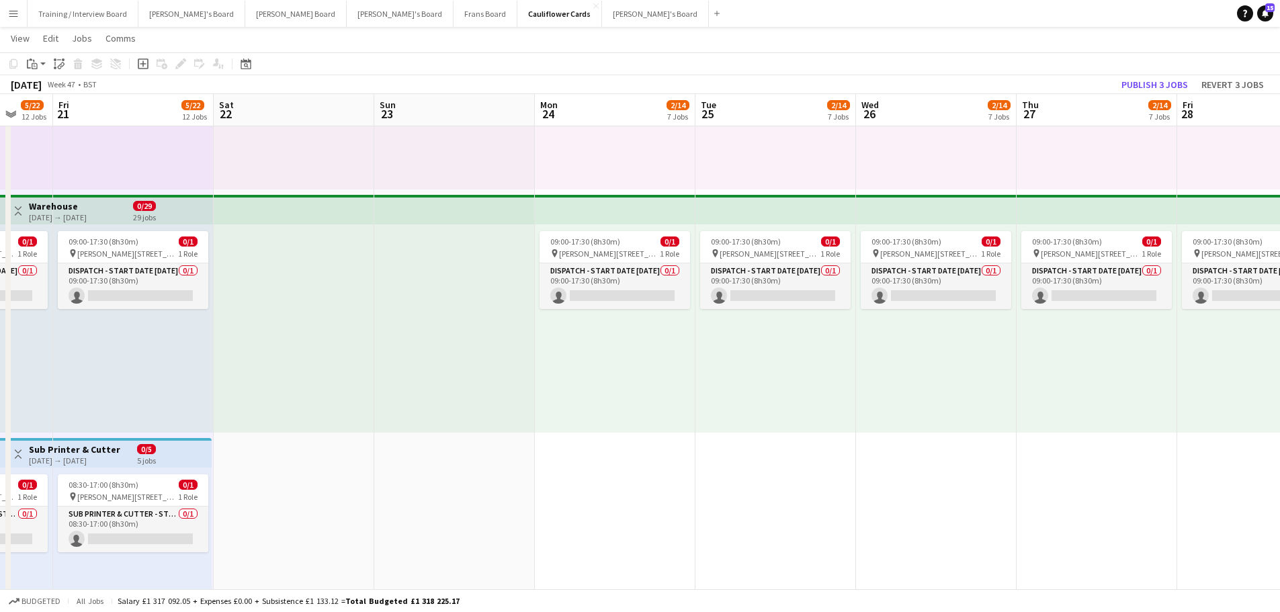
drag, startPoint x: 1139, startPoint y: 383, endPoint x: 486, endPoint y: 344, distance: 654.0
click at [653, 405] on div "09:00-17:30 (8h30m) 0/1 pin Woolmer Trading Estate, Woolmer Way, Bordon, Hampsh…" at bounding box center [615, 328] width 161 height 208
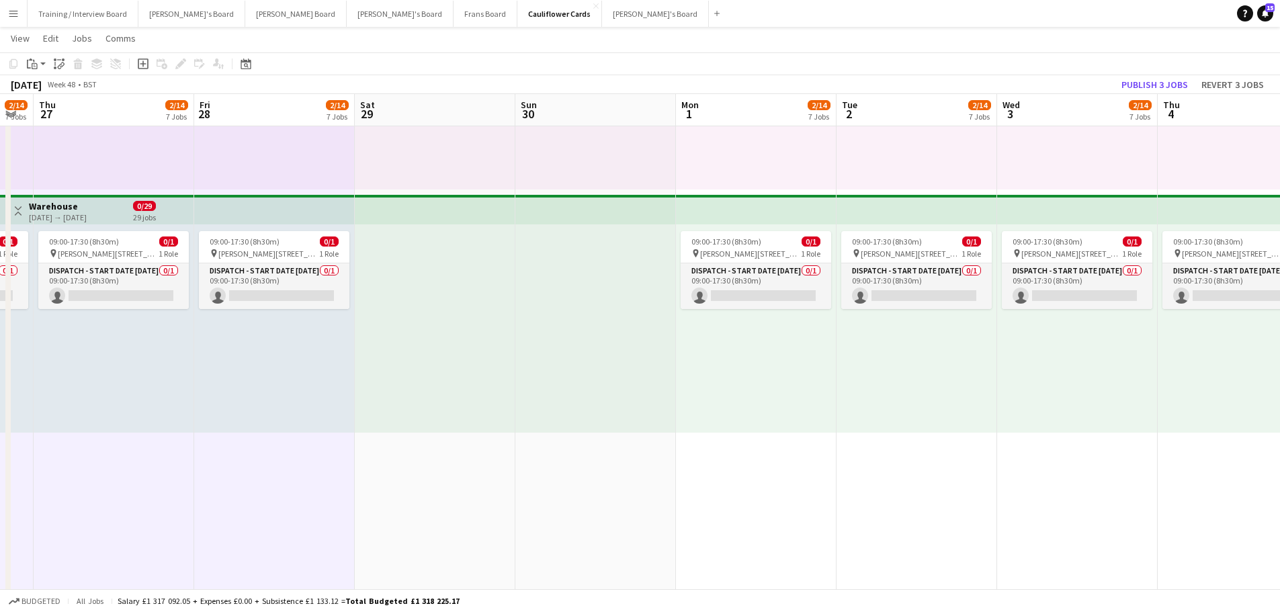
scroll to position [0, 509]
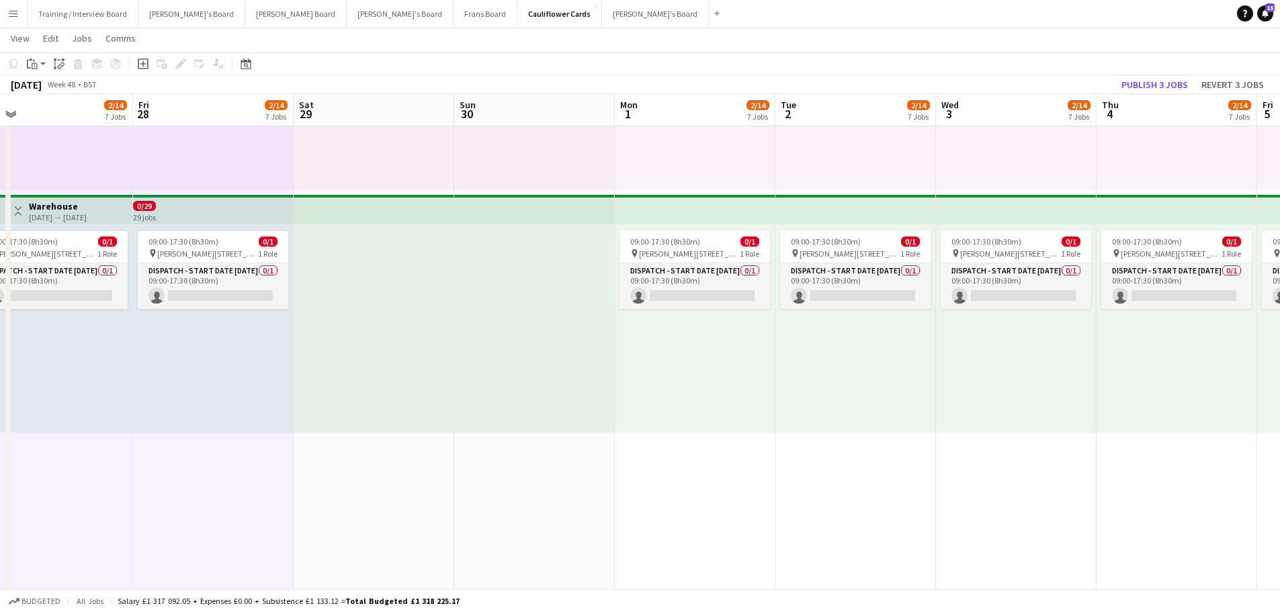
drag, startPoint x: 1224, startPoint y: 396, endPoint x: 181, endPoint y: 430, distance: 1044.3
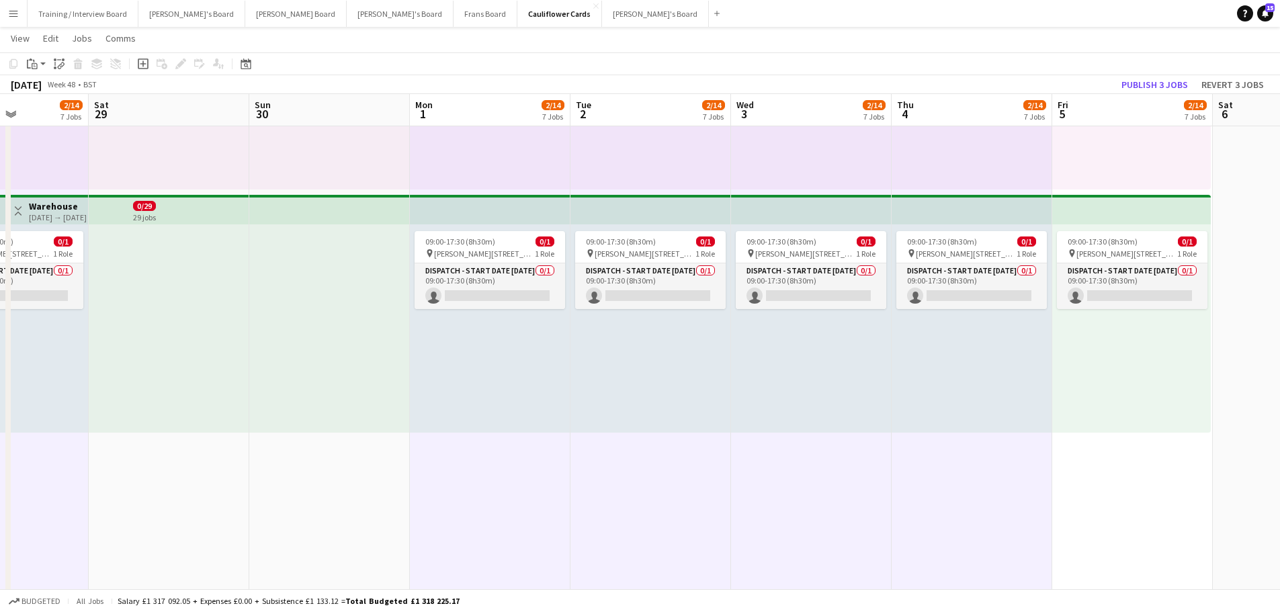
scroll to position [0, 425]
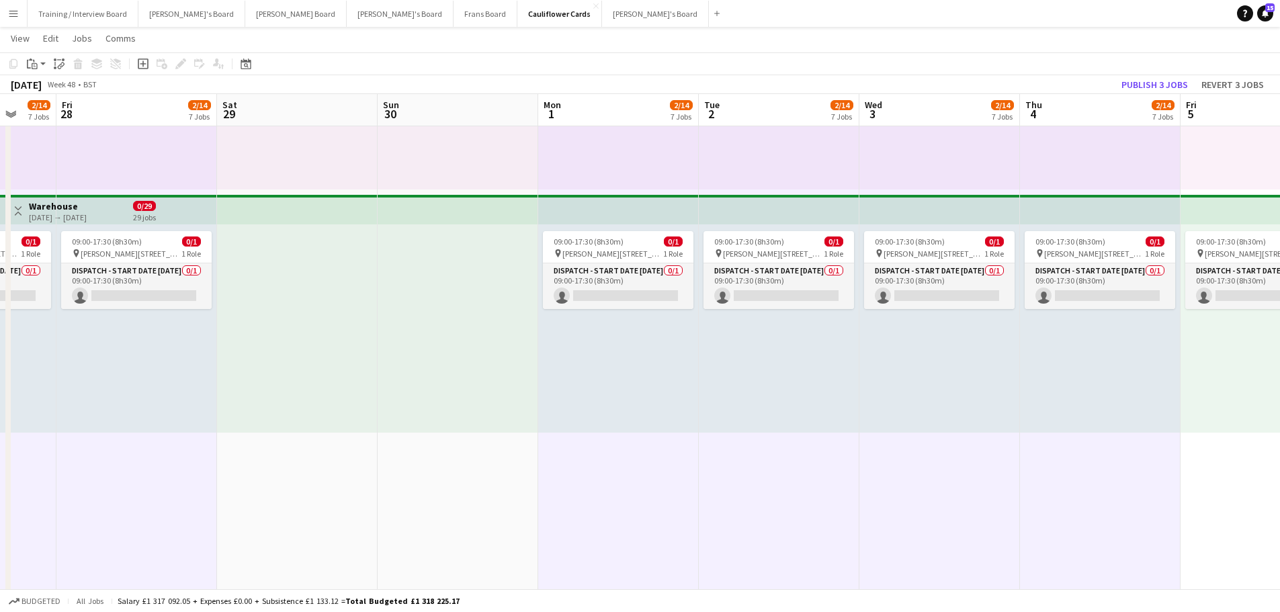
drag, startPoint x: 1210, startPoint y: 433, endPoint x: 973, endPoint y: 433, distance: 237.1
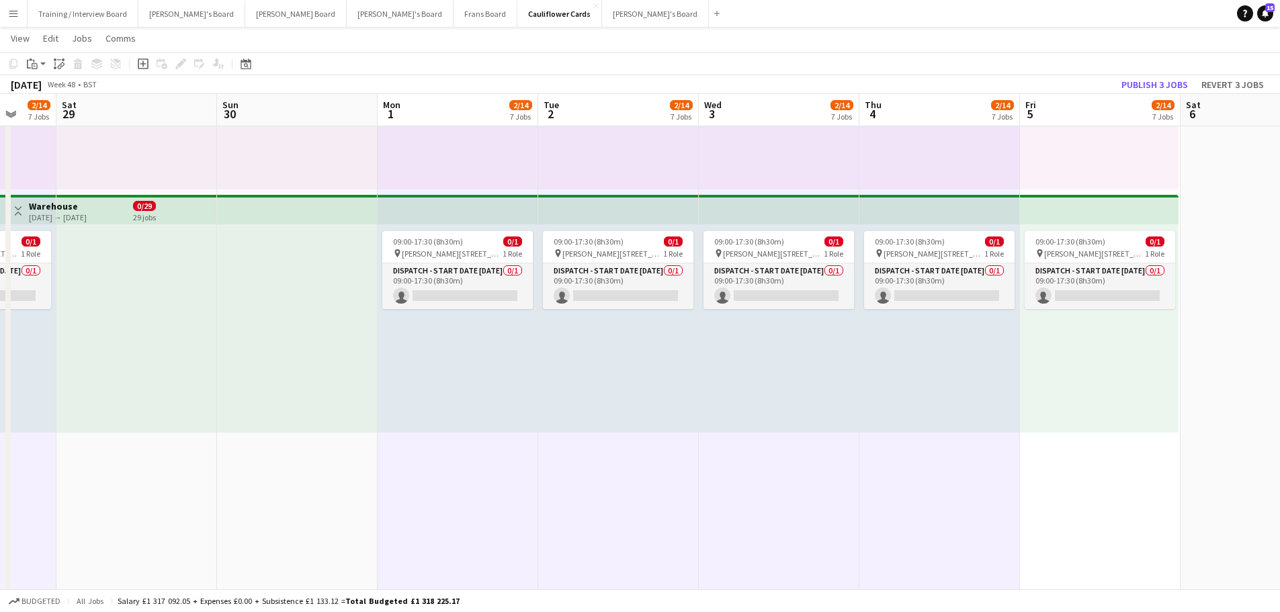
click at [1108, 431] on div "09:00-17:30 (8h30m) 0/1 pin Woolmer Trading Estate, Woolmer Way, Bordon, Hampsh…" at bounding box center [1099, 328] width 159 height 208
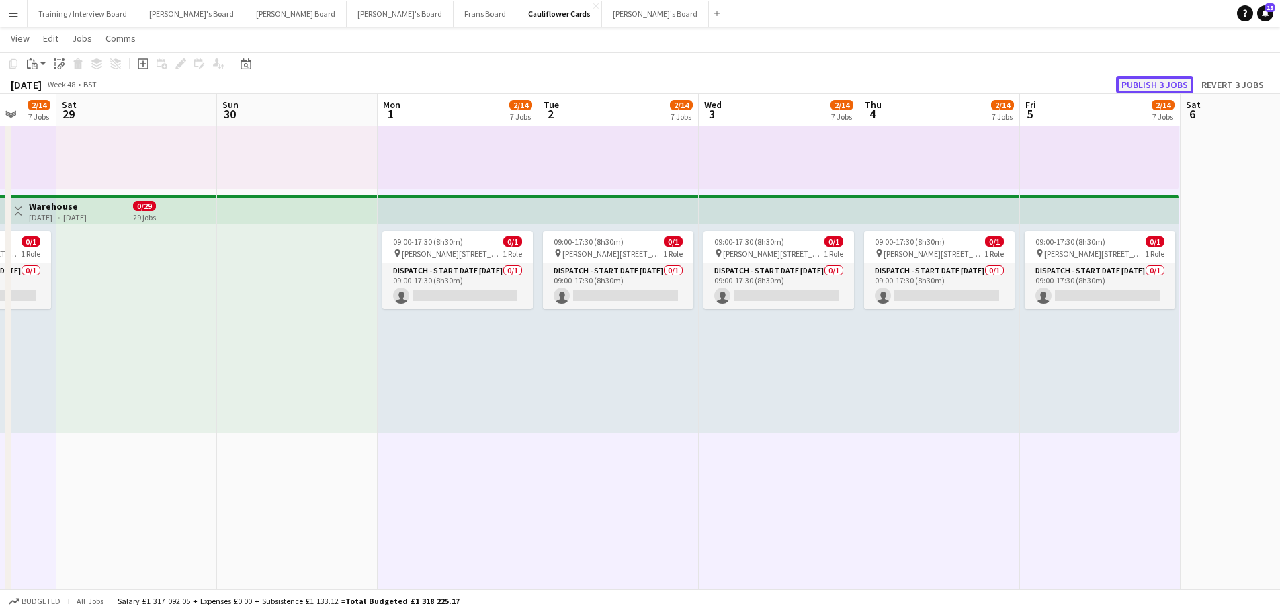
click at [1147, 86] on button "Publish 3 jobs" at bounding box center [1154, 84] width 77 height 17
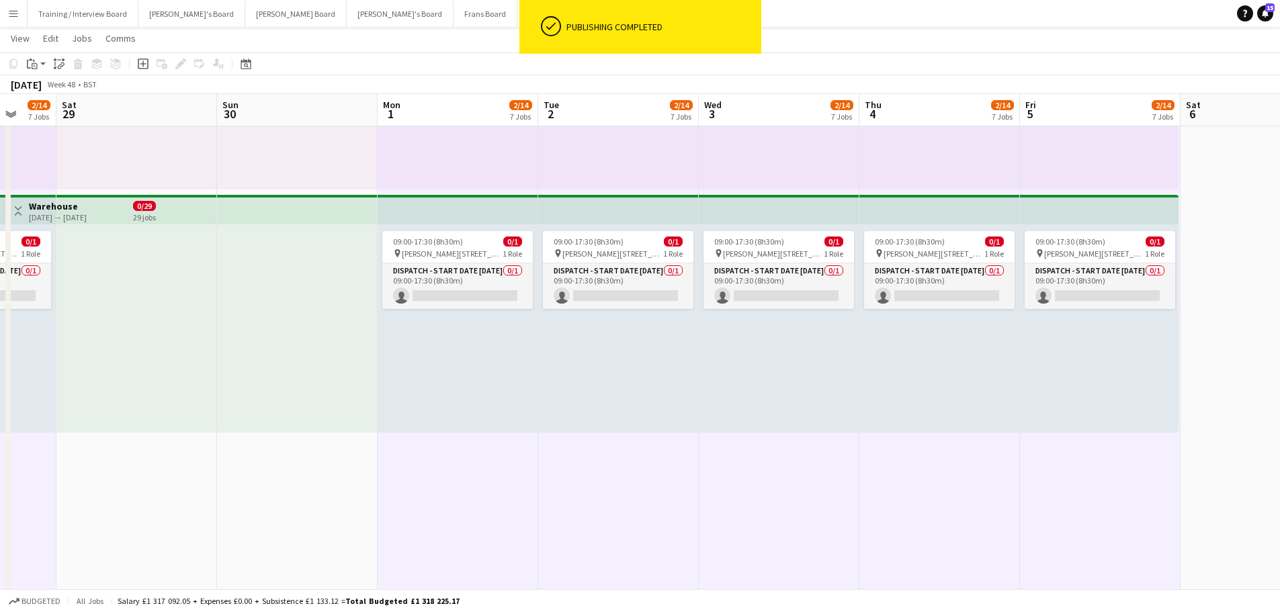
scroll to position [0, 0]
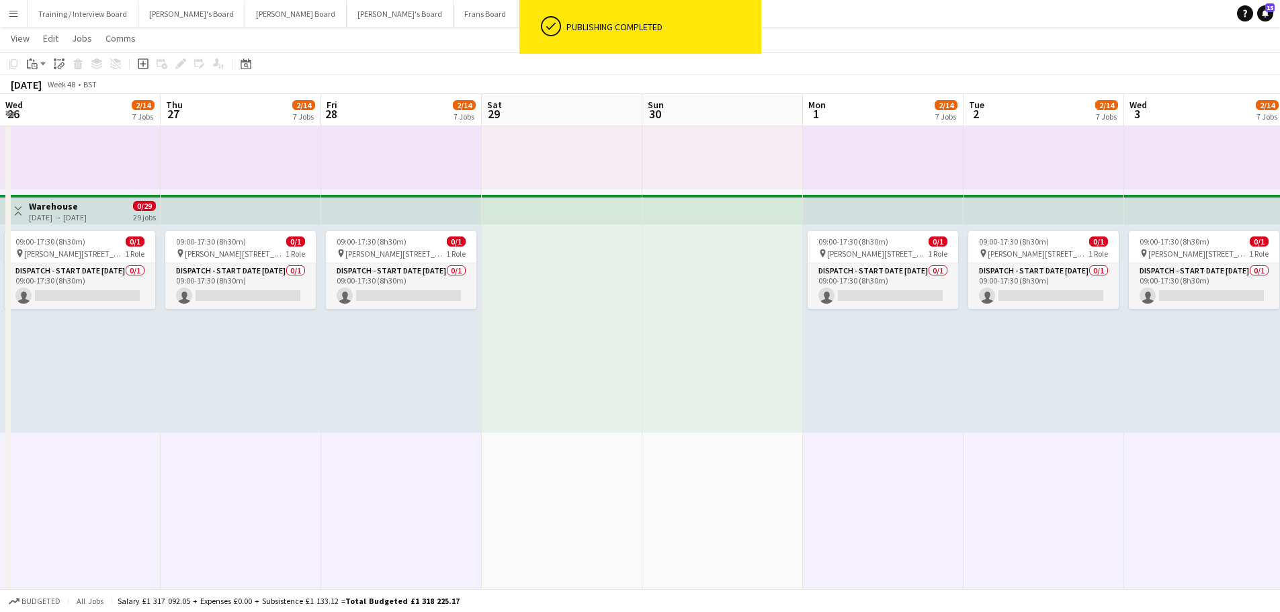
drag, startPoint x: 383, startPoint y: 443, endPoint x: 1426, endPoint y: 511, distance: 1045.3
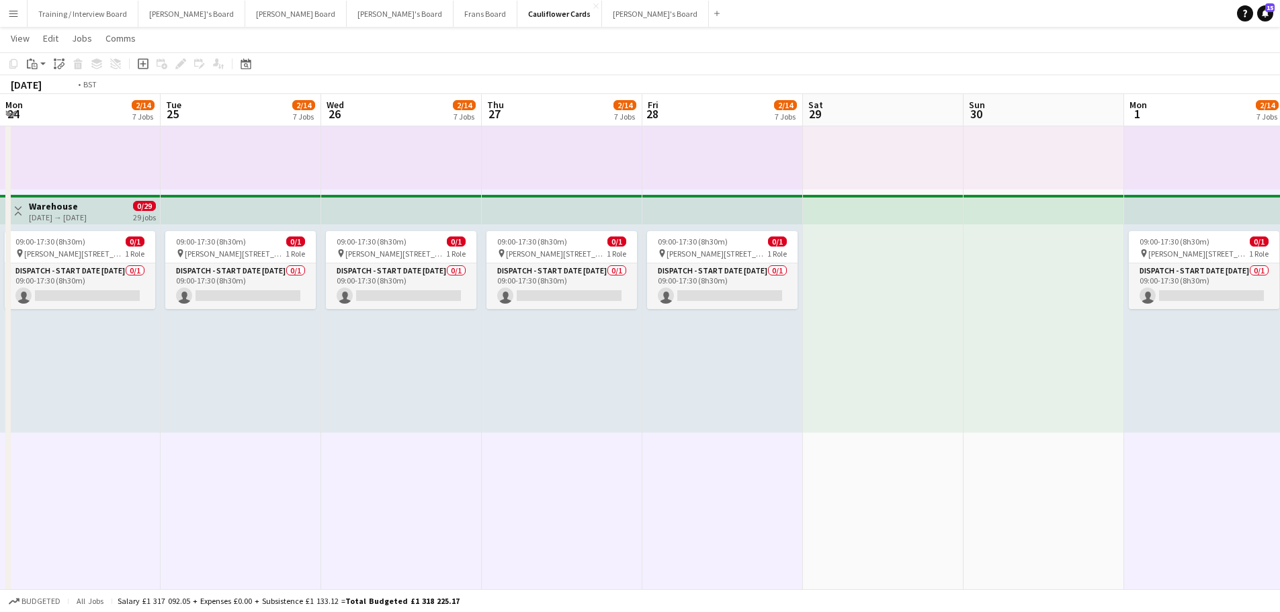
drag, startPoint x: 352, startPoint y: 449, endPoint x: 1057, endPoint y: 481, distance: 705.3
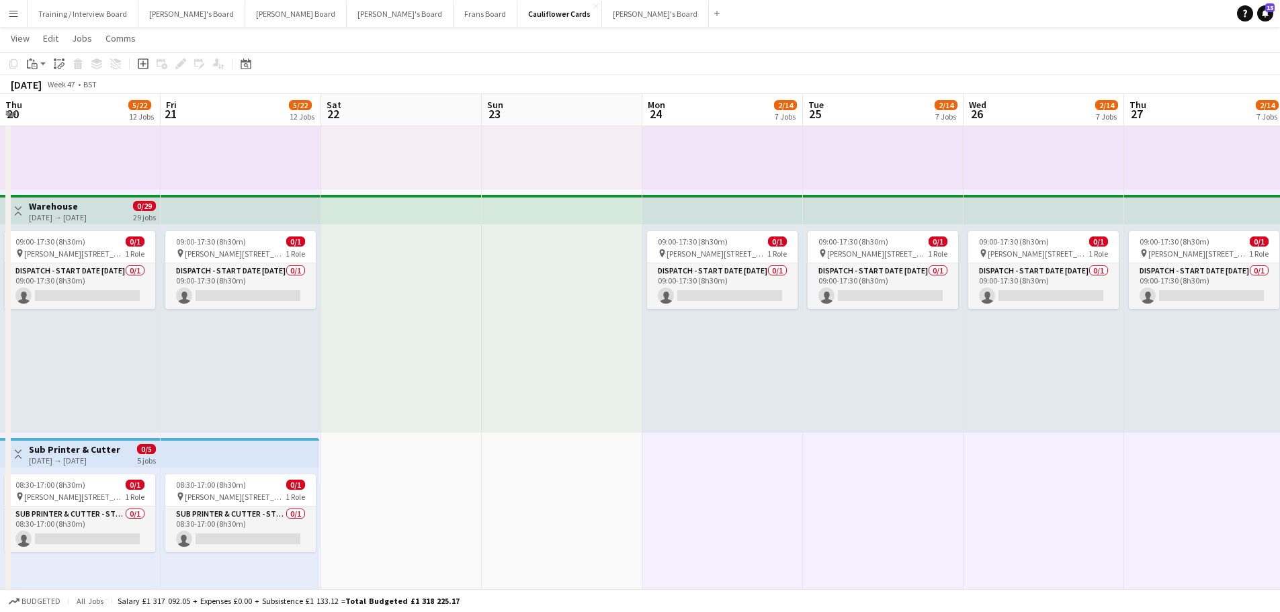
scroll to position [0, 321]
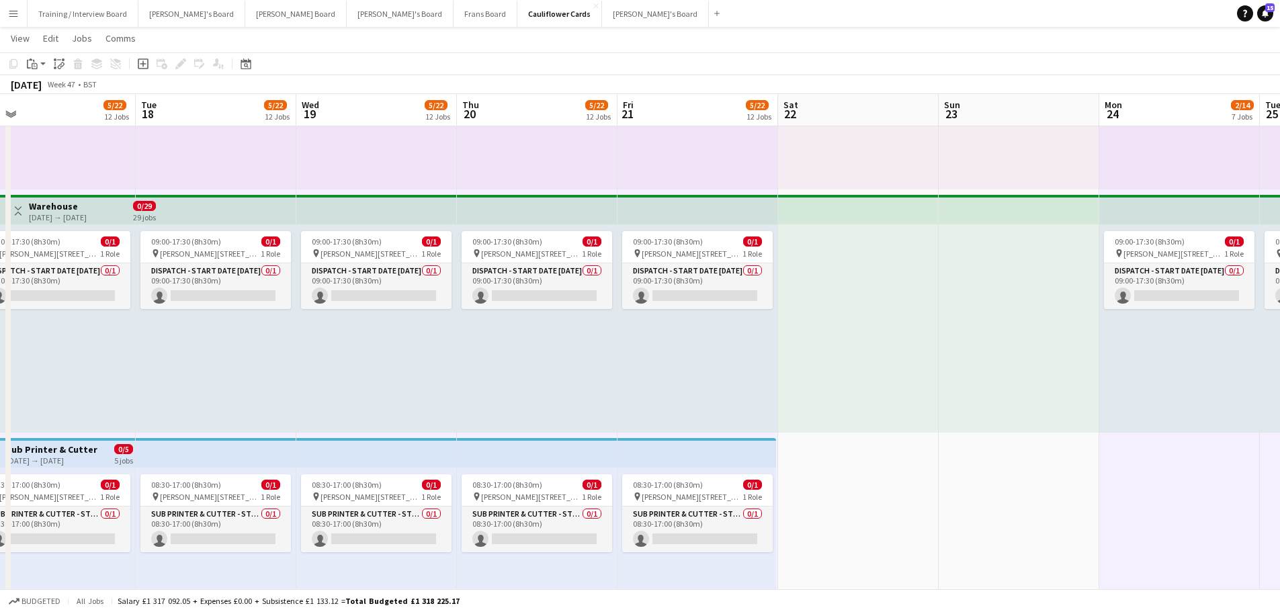
drag, startPoint x: 438, startPoint y: 479, endPoint x: 895, endPoint y: 503, distance: 457.4
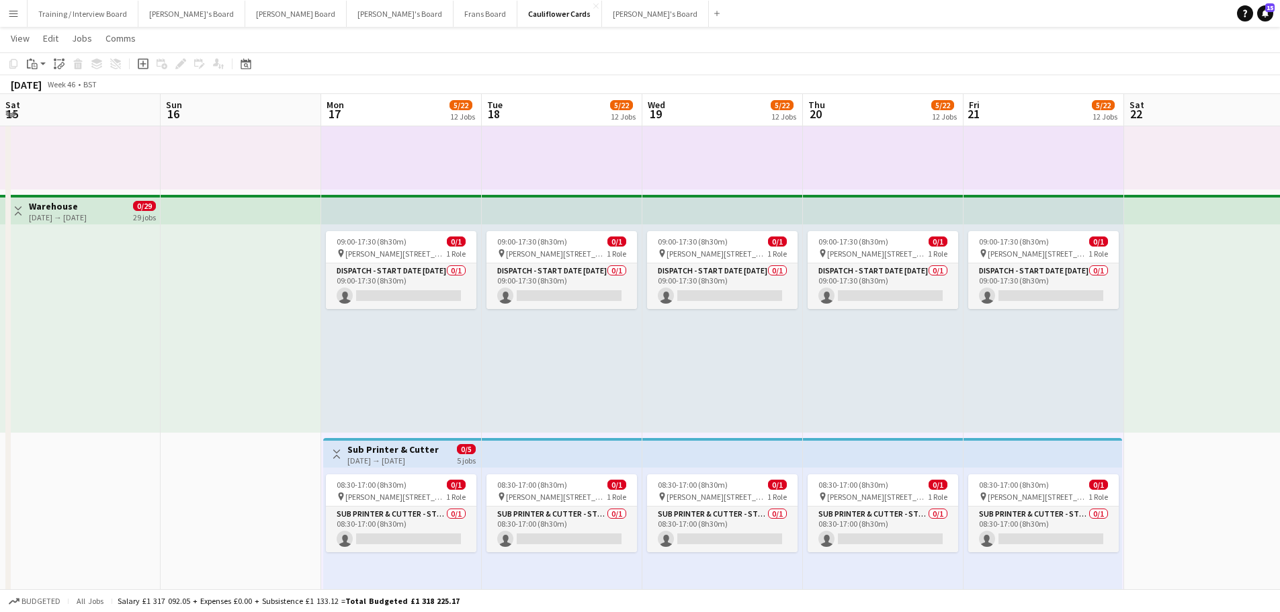
drag, startPoint x: 1176, startPoint y: 455, endPoint x: 1225, endPoint y: 460, distance: 49.3
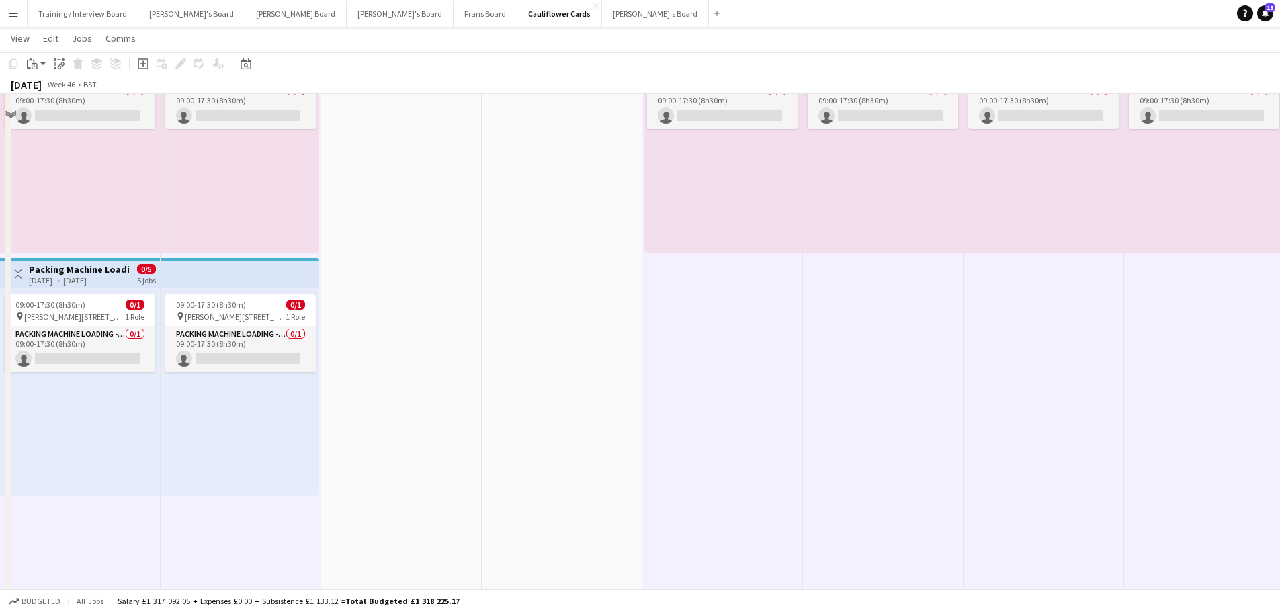
scroll to position [2821, 0]
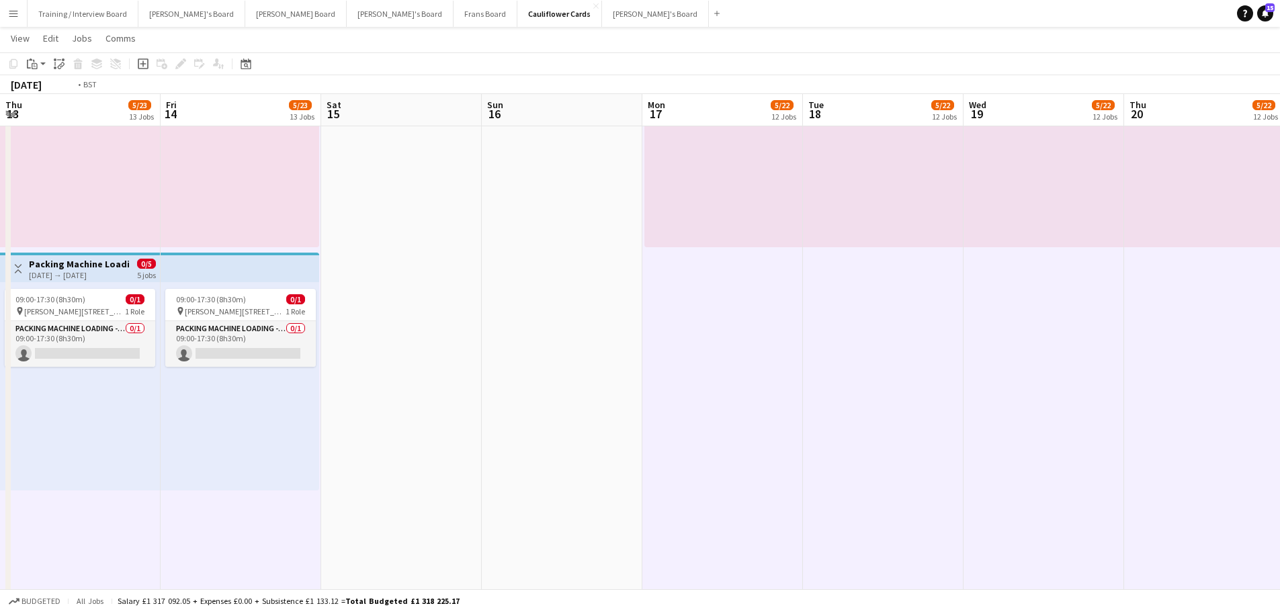
drag, startPoint x: 713, startPoint y: 490, endPoint x: 1057, endPoint y: 517, distance: 344.9
click at [1057, 517] on app-calendar-viewport "Tue 11 5/23 13 Jobs Wed 12 5/23 13 Jobs Thu 13 5/23 13 Jobs Fri 14 5/23 13 Jobs…" at bounding box center [640, 330] width 1280 height 6198
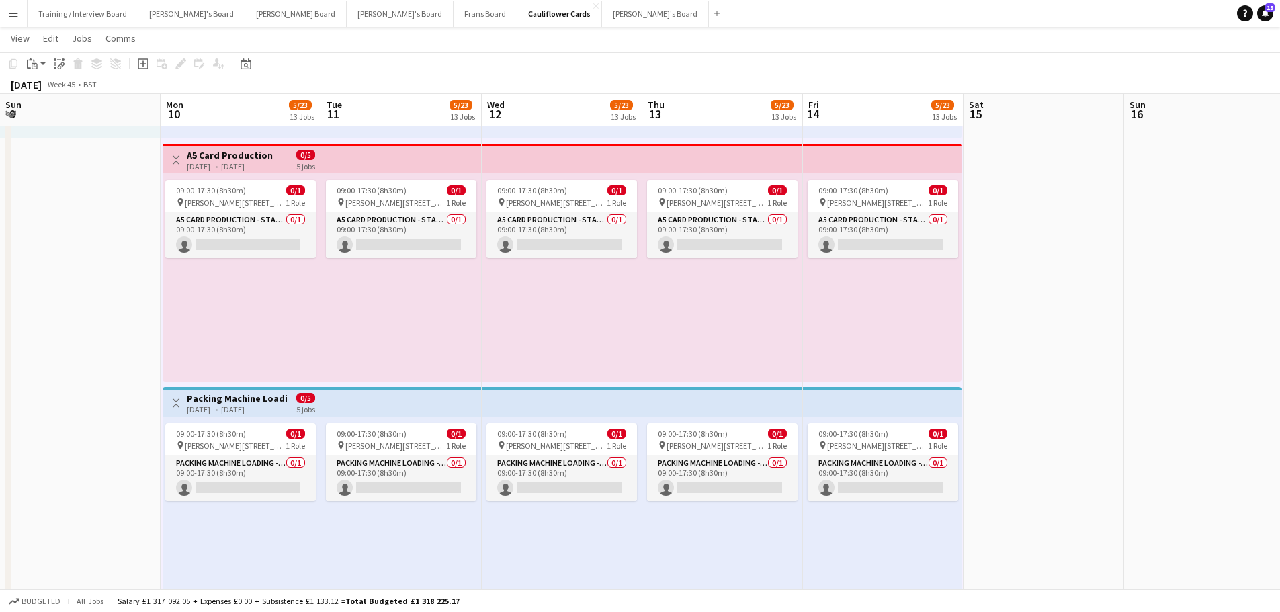
scroll to position [0, 0]
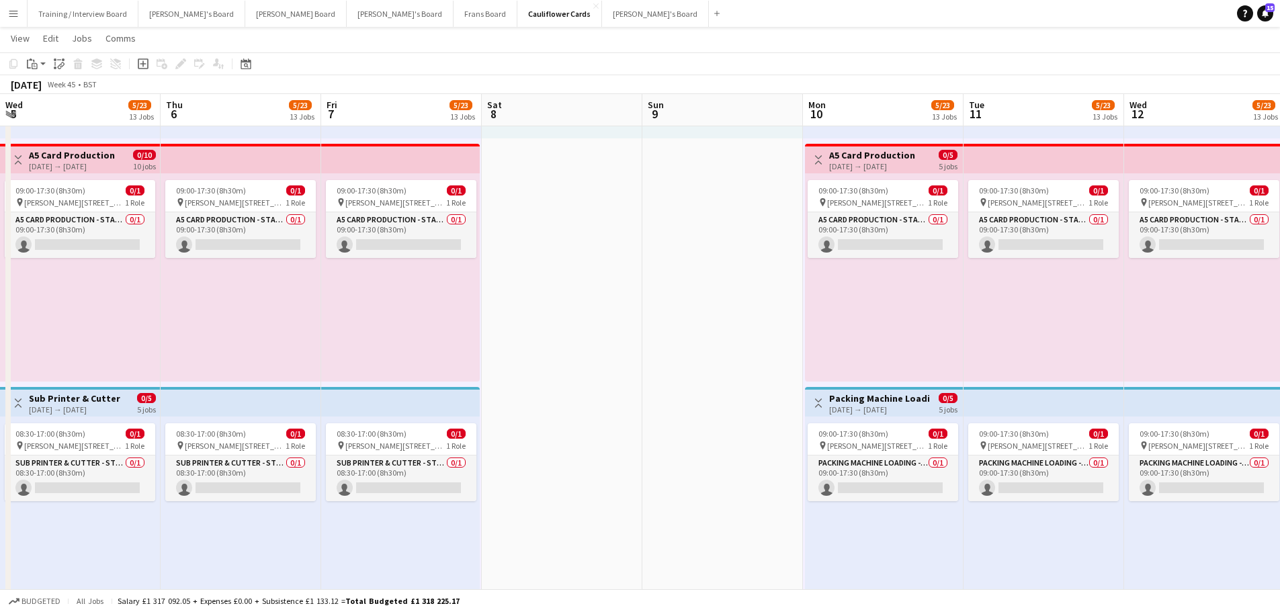
drag, startPoint x: 158, startPoint y: 275, endPoint x: 1236, endPoint y: 302, distance: 1078.4
click at [1236, 302] on app-calendar-viewport "Mon 3 5/23 13 Jobs Tue 4 5/23 13 Jobs Wed 5 5/23 13 Jobs Thu 6 5/23 13 Jobs Fri…" at bounding box center [640, 465] width 1280 height 6198
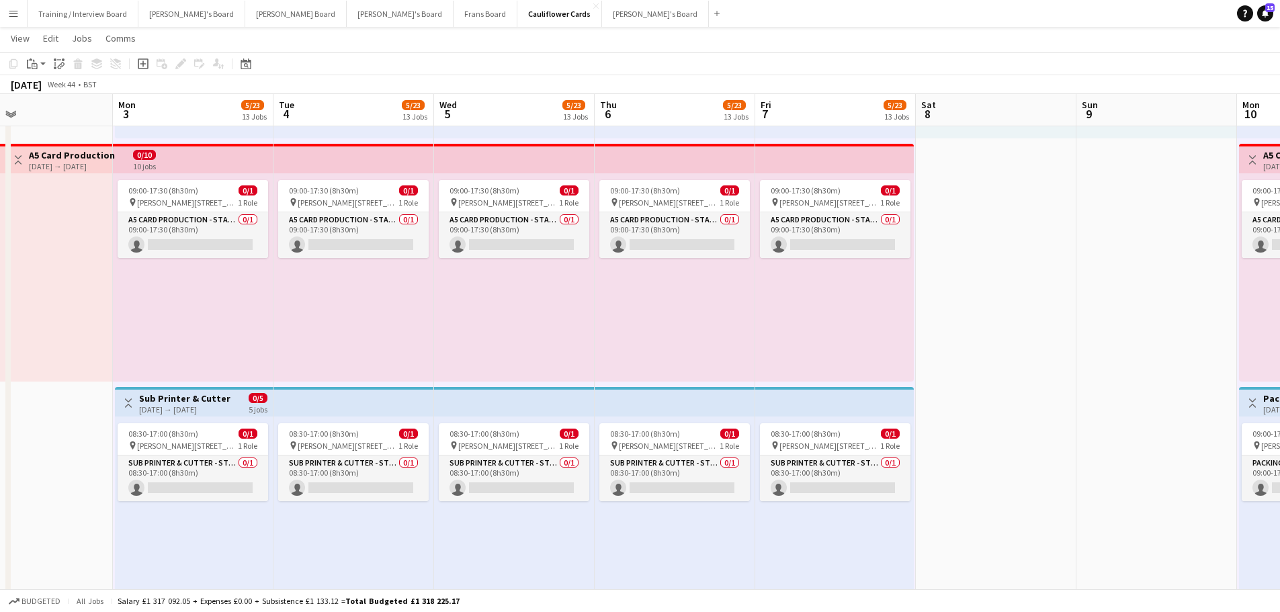
drag, startPoint x: 682, startPoint y: 334, endPoint x: 1116, endPoint y: 361, distance: 434.8
click at [1116, 361] on app-calendar-viewport "Fri 31 5/22 12 Jobs Sat 1 Sun 2 Mon 3 5/23 13 Jobs Tue 4 5/23 13 Jobs Wed 5 5/2…" at bounding box center [640, 465] width 1280 height 6198
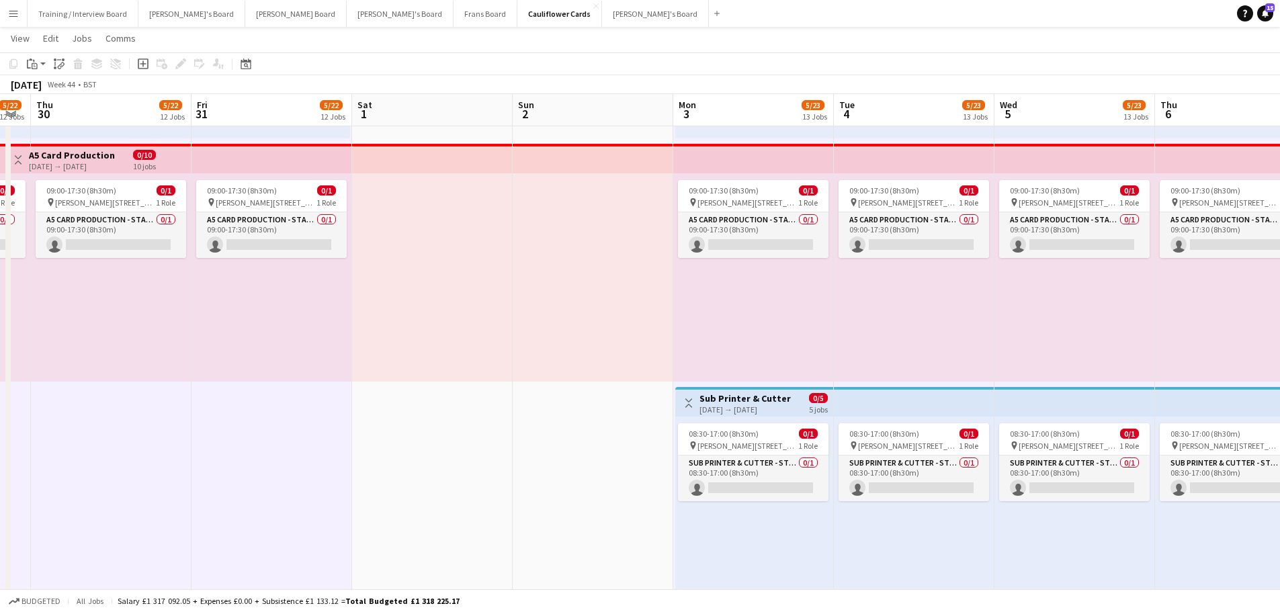
scroll to position [0, 287]
drag, startPoint x: 382, startPoint y: 344, endPoint x: 944, endPoint y: 361, distance: 563.1
click at [944, 361] on app-calendar-viewport "Tue 28 5/22 12 Jobs Wed 29 5/22 12 Jobs Thu 30 5/22 12 Jobs Fri 31 5/22 12 Jobs…" at bounding box center [640, 465] width 1280 height 6198
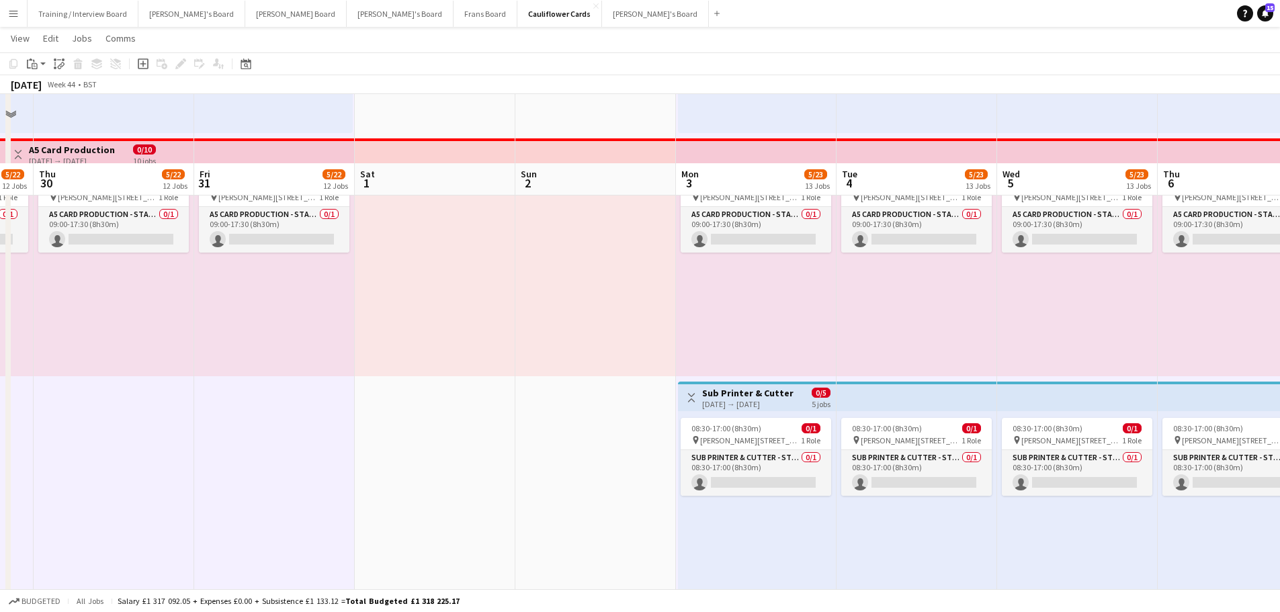
scroll to position [2687, 0]
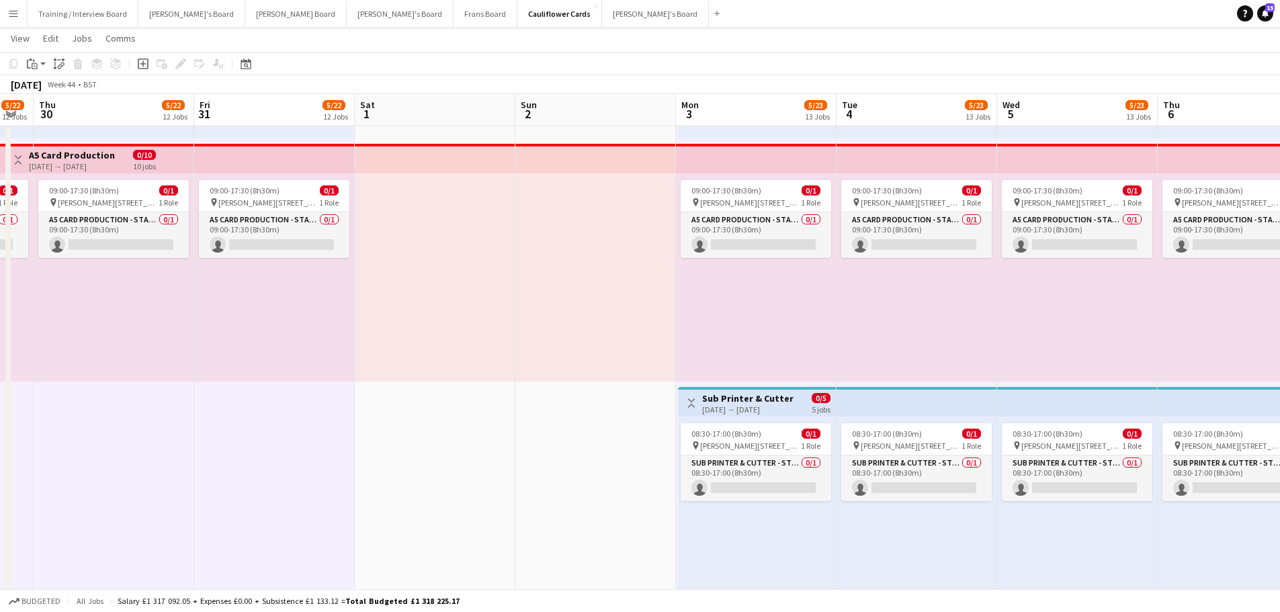
drag, startPoint x: 1080, startPoint y: 334, endPoint x: 261, endPoint y: 285, distance: 820.9
click at [265, 284] on app-calendar-viewport "Tue 28 5/22 12 Jobs Wed 29 5/22 12 Jobs Thu 30 5/22 12 Jobs Fri 31 5/22 12 Jobs…" at bounding box center [640, 465] width 1280 height 6198
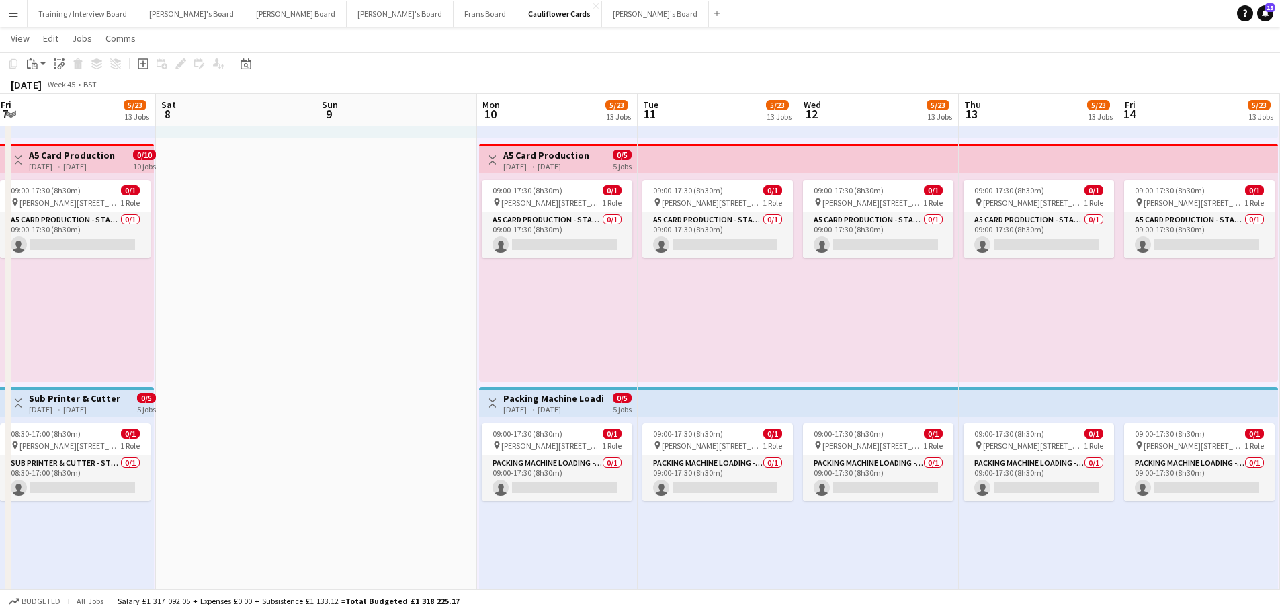
drag, startPoint x: 1033, startPoint y: 345, endPoint x: 482, endPoint y: 347, distance: 550.8
click at [482, 347] on app-calendar-viewport "Sun 2 Mon 3 5/23 13 Jobs Tue 4 5/23 13 Jobs Wed 5 5/23 13 Jobs Thu 6 5/23 13 Jo…" at bounding box center [640, 465] width 1280 height 6198
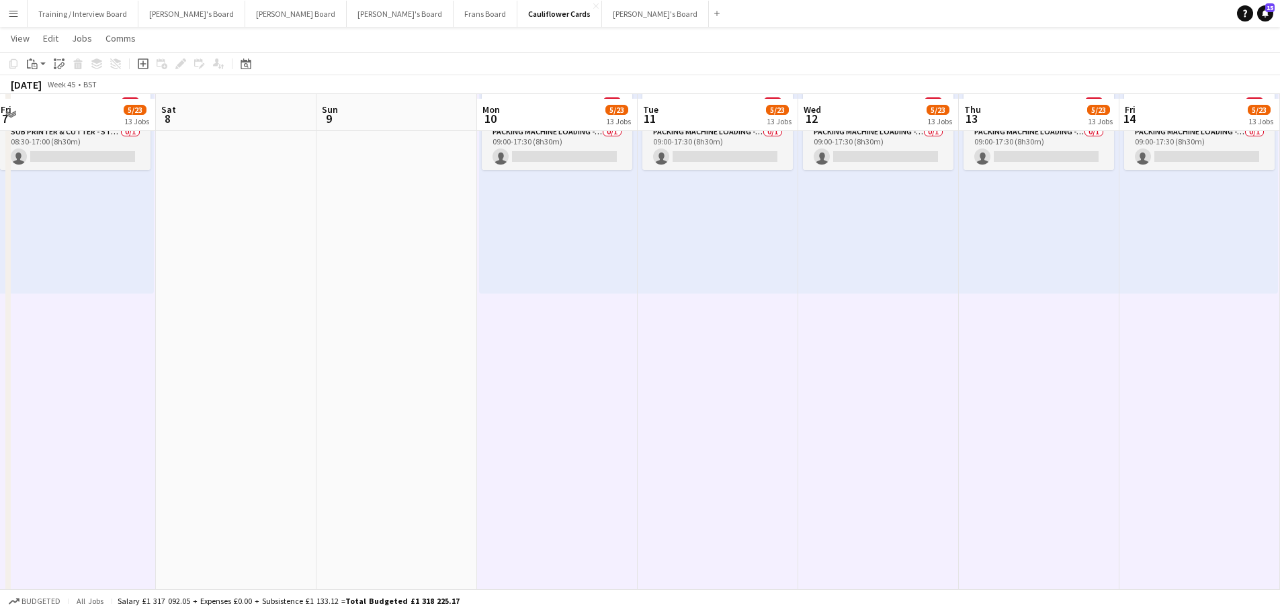
scroll to position [2888, 0]
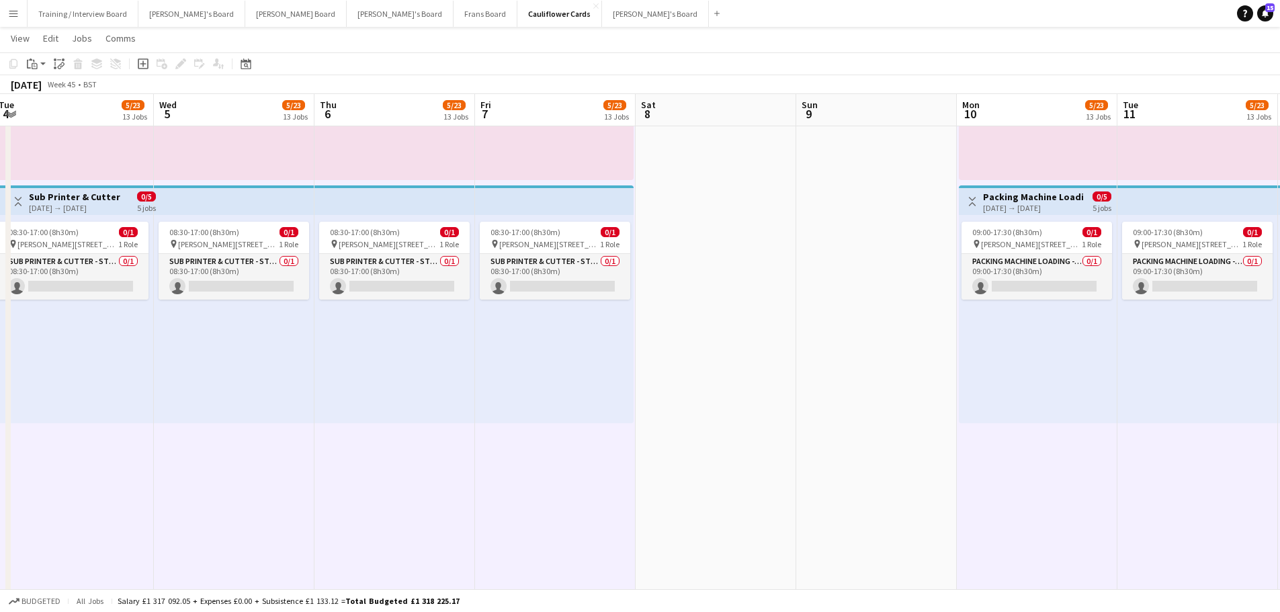
drag, startPoint x: 413, startPoint y: 397, endPoint x: 1282, endPoint y: 476, distance: 872.8
click at [1279, 476] on html "Menu Boards Boards Boards All jobs Status Workforce Workforce My Workforce Recr…" at bounding box center [640, 248] width 1280 height 6273
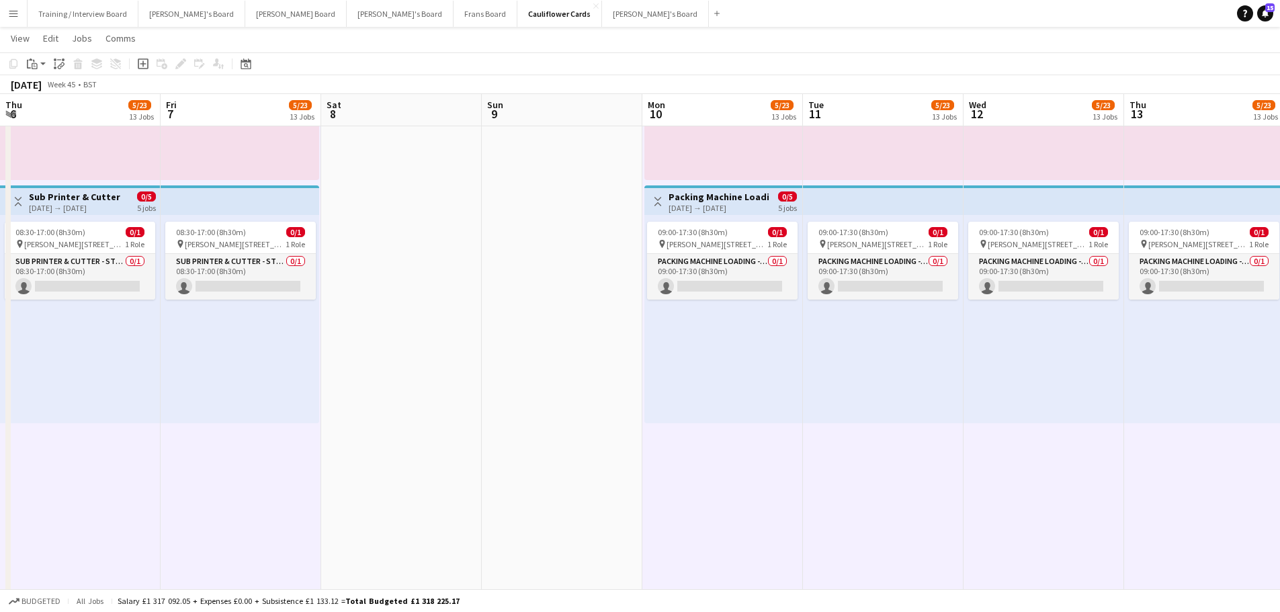
scroll to position [0, 501]
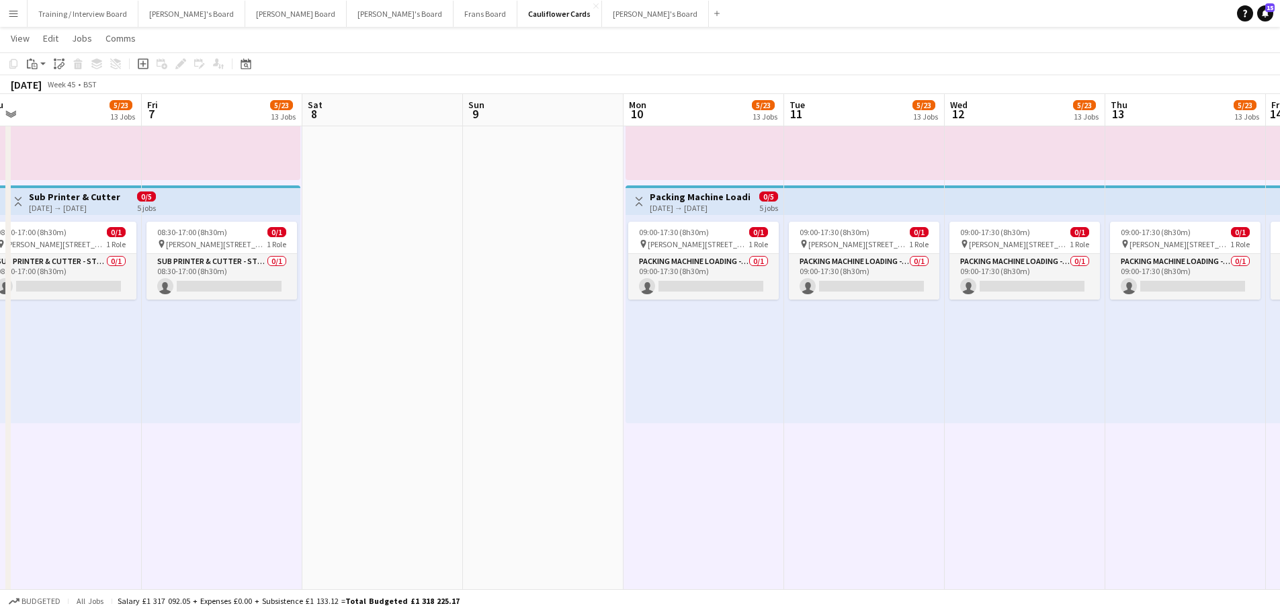
drag, startPoint x: 1070, startPoint y: 387, endPoint x: 869, endPoint y: 375, distance: 201.2
click at [870, 375] on app-calendar-viewport "Mon 3 5/23 13 Jobs Tue 4 5/23 13 Jobs Wed 5 5/23 13 Jobs Thu 6 5/23 13 Jobs Fri…" at bounding box center [640, 263] width 1280 height 6198
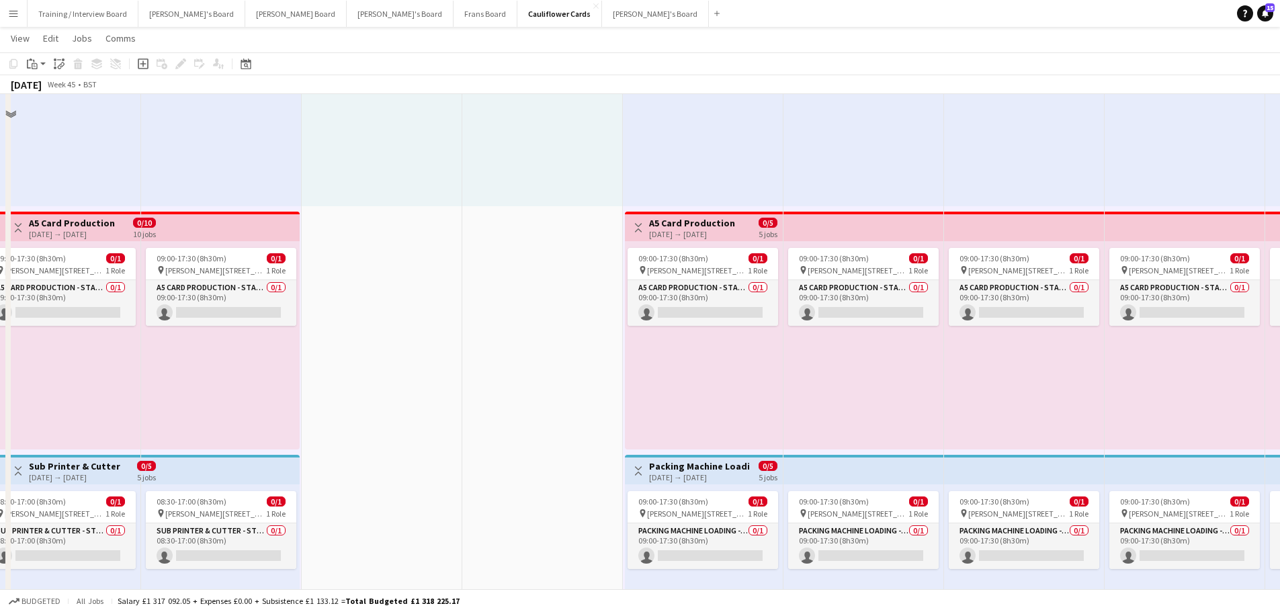
scroll to position [2620, 0]
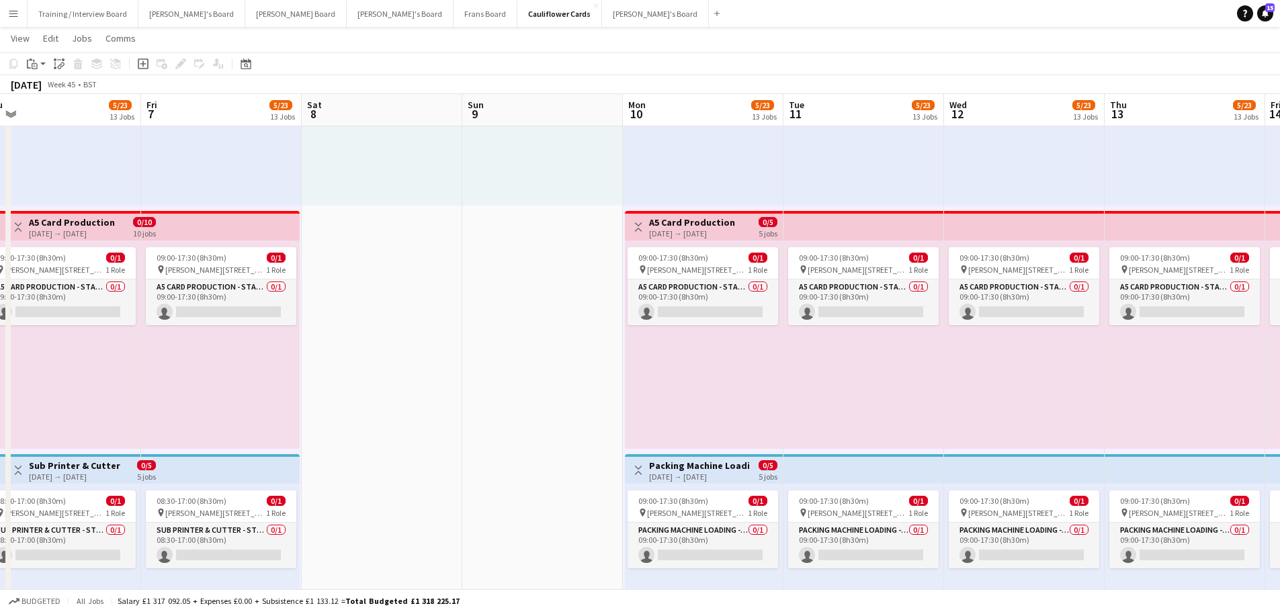
click at [702, 474] on div "10-11-2025 → 14-11-2025" at bounding box center [699, 477] width 100 height 10
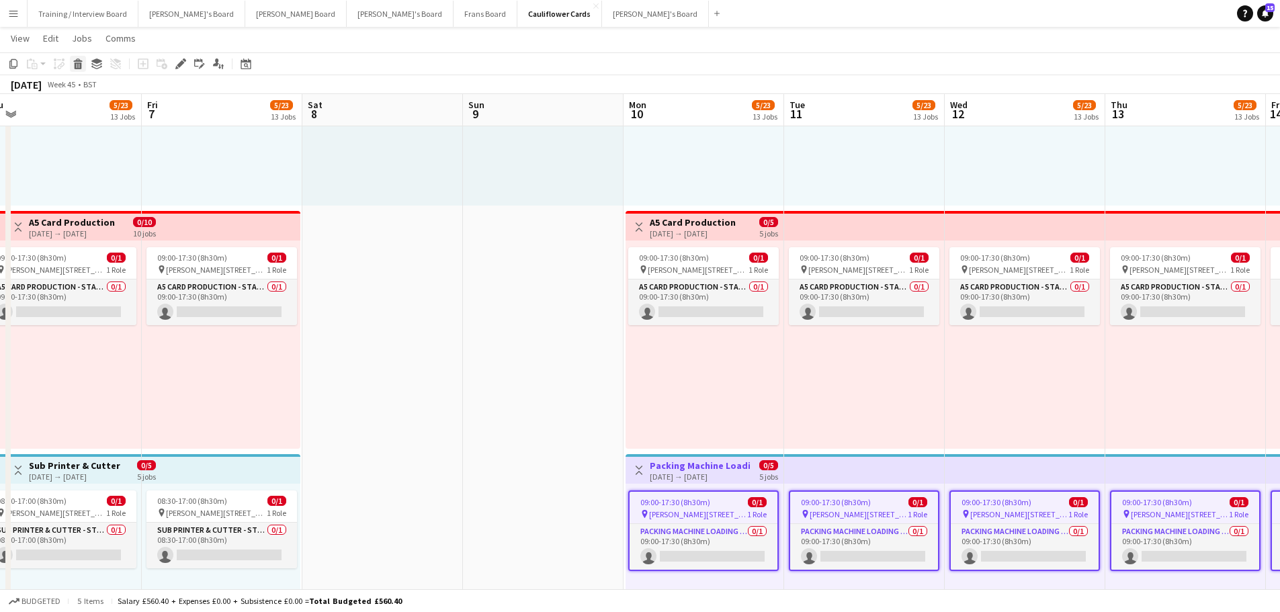
click at [74, 64] on icon "Delete" at bounding box center [78, 63] width 11 height 11
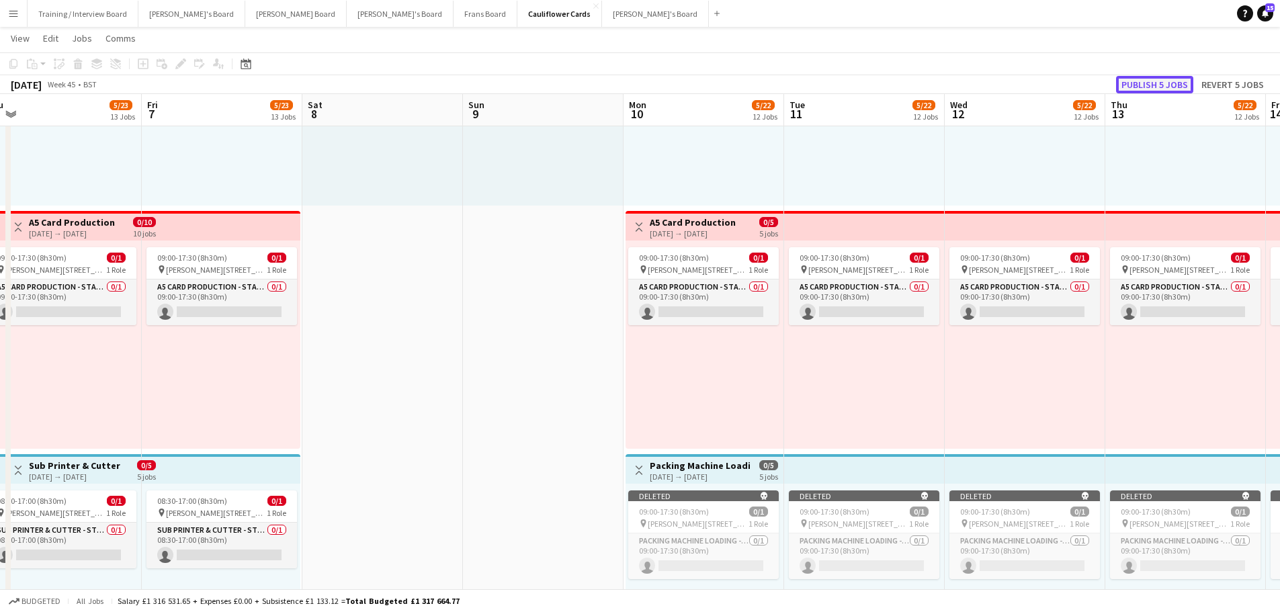
click at [1146, 83] on button "Publish 5 jobs" at bounding box center [1154, 84] width 77 height 17
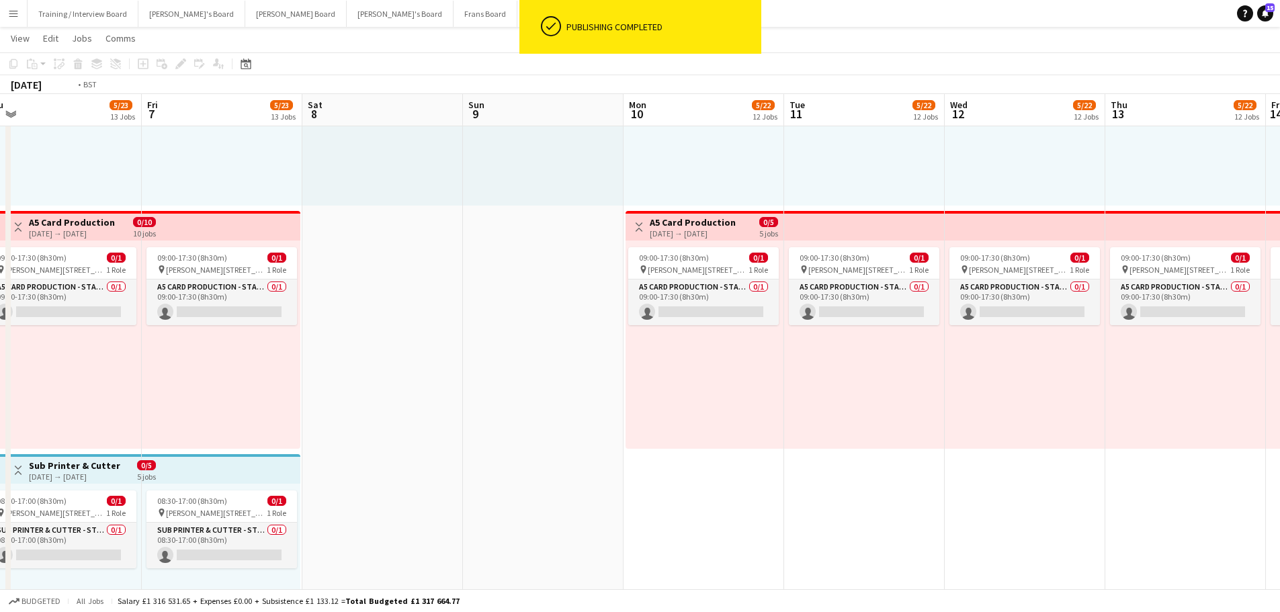
drag, startPoint x: 1006, startPoint y: 402, endPoint x: 199, endPoint y: 373, distance: 807.2
click at [202, 373] on app-calendar-viewport "Mon 3 5/23 13 Jobs Tue 4 5/23 13 Jobs Wed 5 5/23 13 Jobs Thu 6 5/23 13 Jobs Fri…" at bounding box center [640, 532] width 1280 height 6198
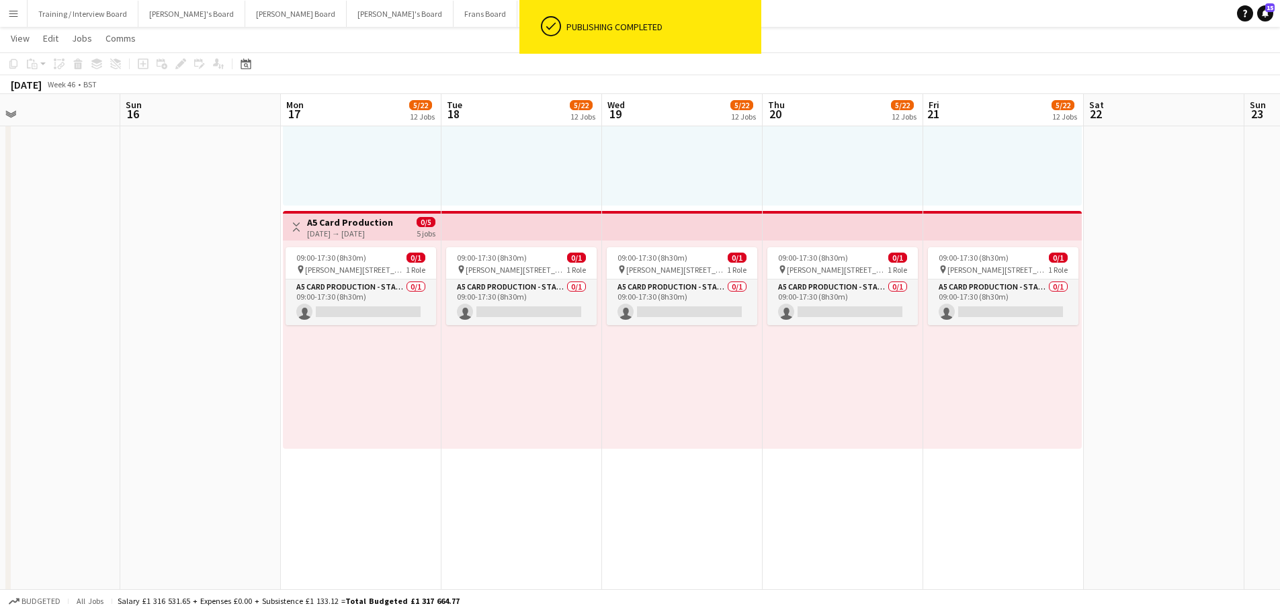
drag, startPoint x: 961, startPoint y: 474, endPoint x: 298, endPoint y: 429, distance: 663.8
click at [298, 429] on app-calendar-viewport "Wed 12 5/22 12 Jobs Thu 13 5/22 12 Jobs Fri 14 5/22 12 Jobs Sat 15 Sun 16 Mon 1…" at bounding box center [640, 532] width 1280 height 6198
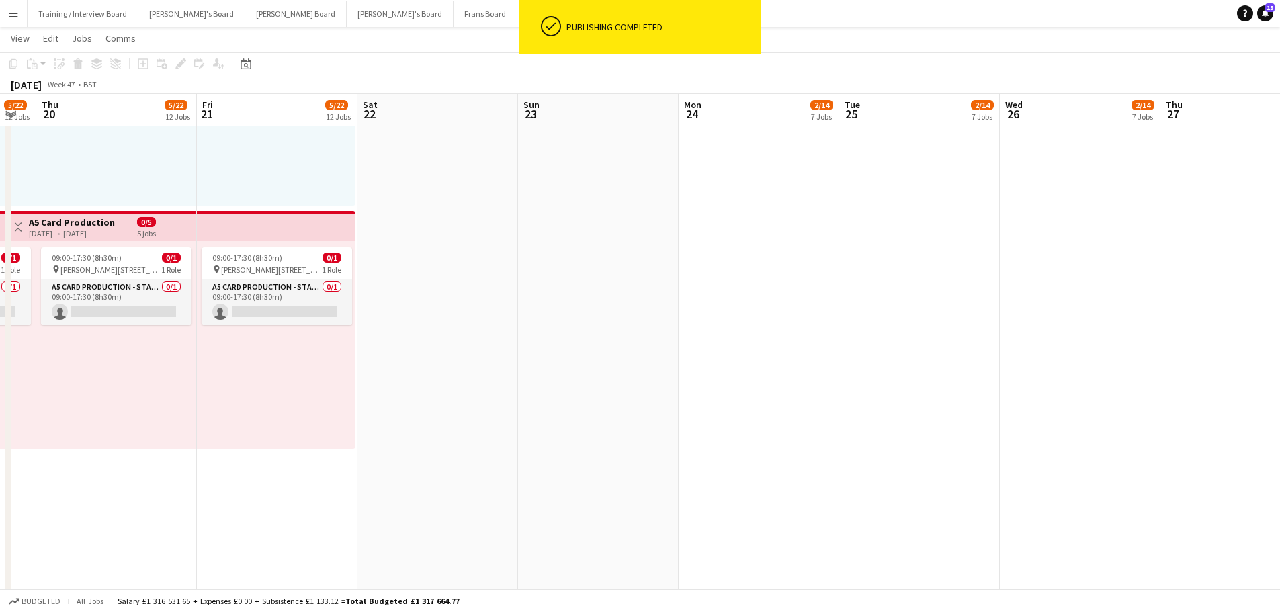
drag, startPoint x: 886, startPoint y: 467, endPoint x: 160, endPoint y: 401, distance: 729.1
click at [160, 401] on app-calendar-viewport "Mon 17 5/22 12 Jobs Tue 18 5/22 12 Jobs Wed 19 5/22 12 Jobs Thu 20 5/22 12 Jobs…" at bounding box center [640, 532] width 1280 height 6198
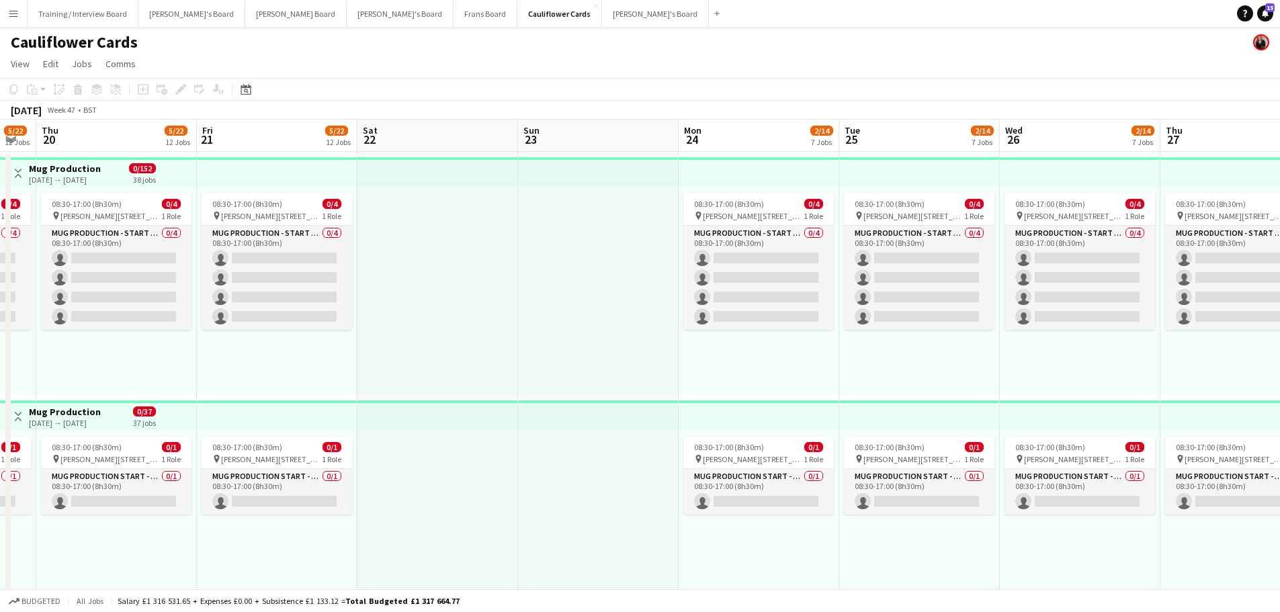
scroll to position [0, 0]
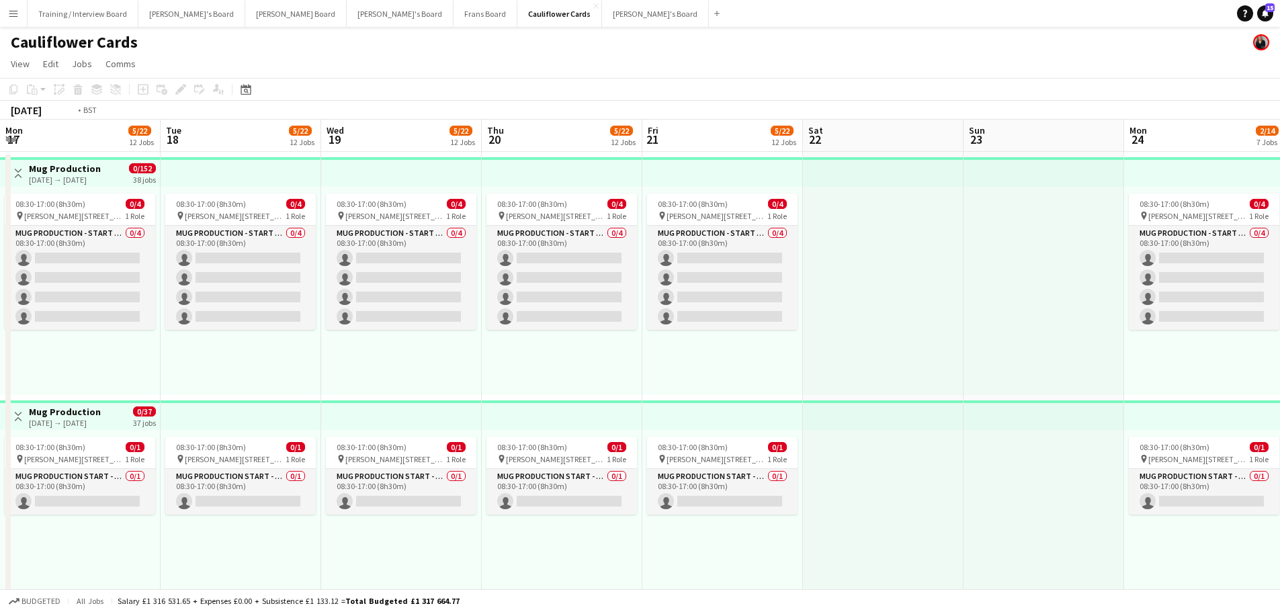
drag, startPoint x: 530, startPoint y: 544, endPoint x: 1316, endPoint y: 563, distance: 786.1
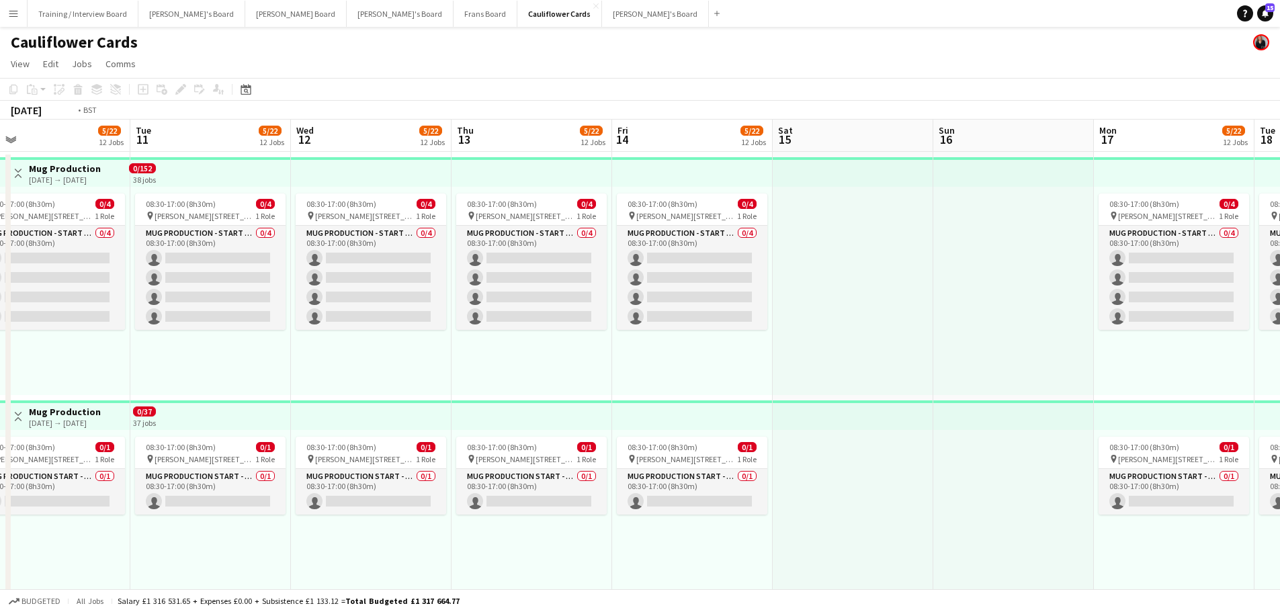
drag, startPoint x: 480, startPoint y: 489, endPoint x: 635, endPoint y: 508, distance: 157.0
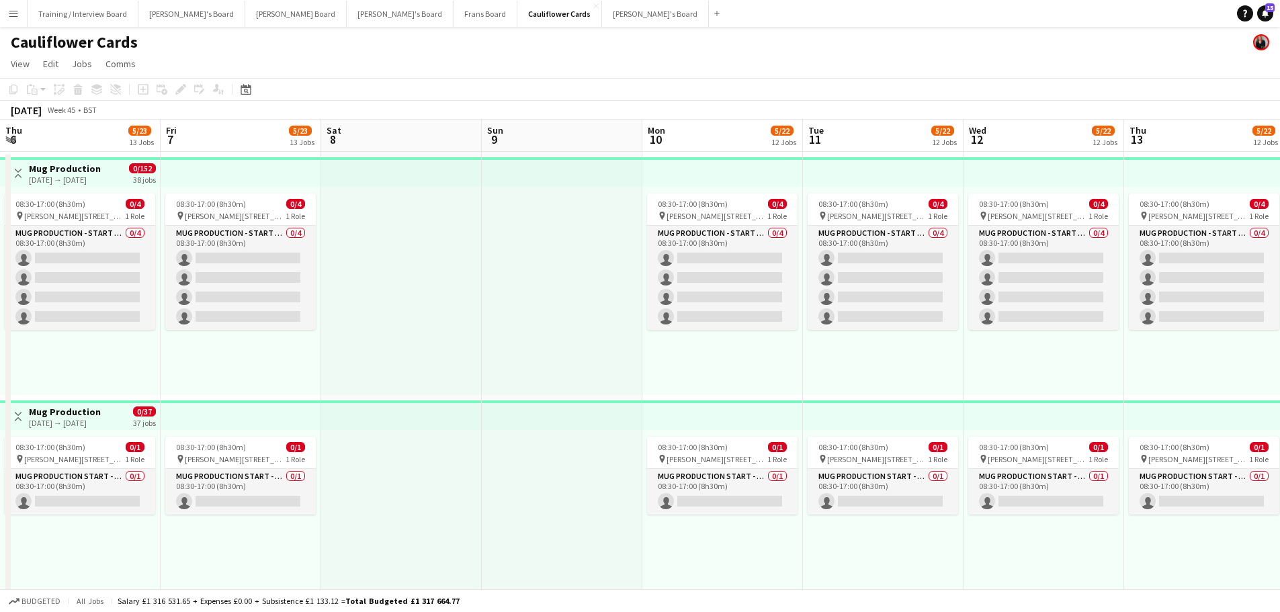
drag, startPoint x: 403, startPoint y: 483, endPoint x: 954, endPoint y: 500, distance: 551.7
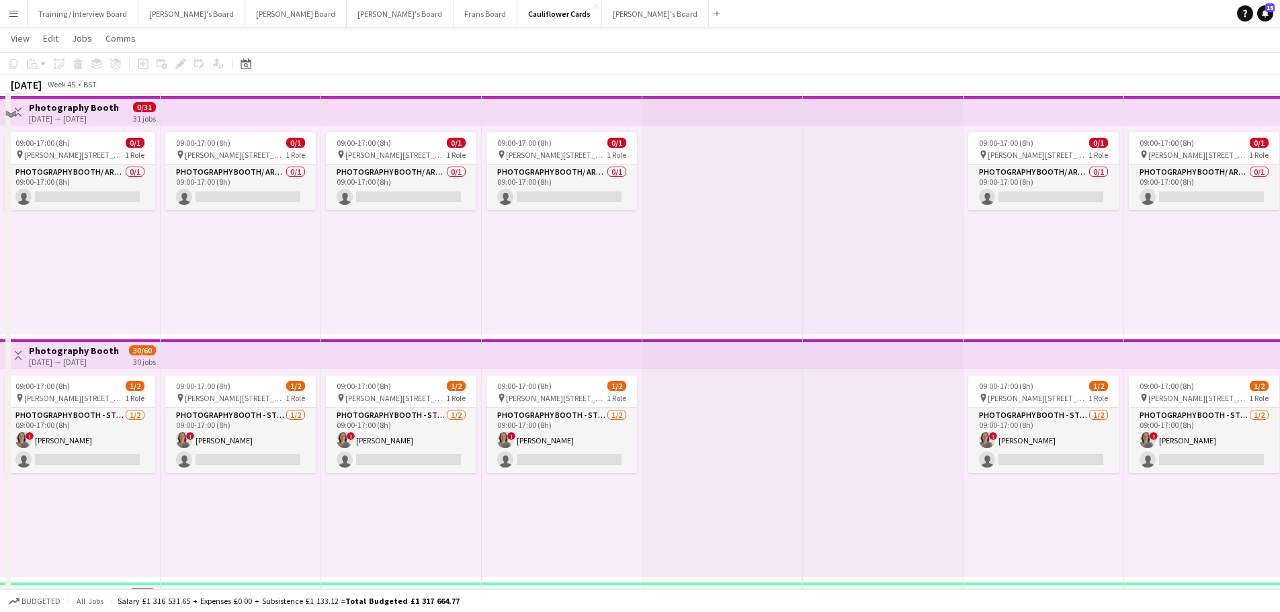
scroll to position [1276, 0]
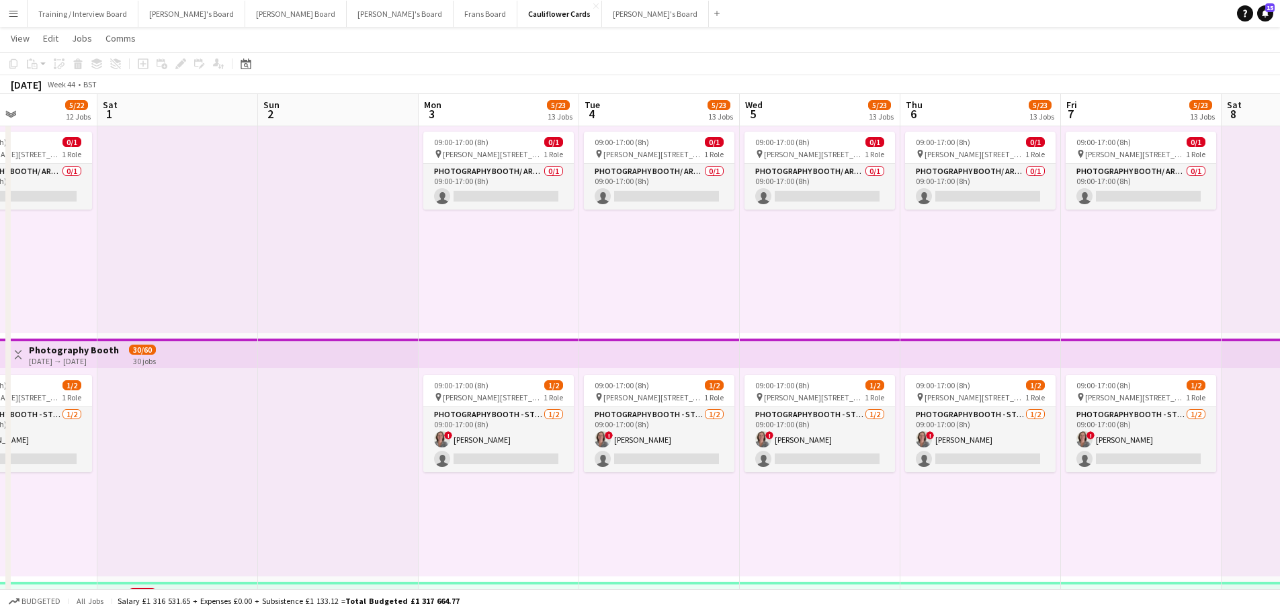
drag, startPoint x: 405, startPoint y: 508, endPoint x: 890, endPoint y: 570, distance: 489.0
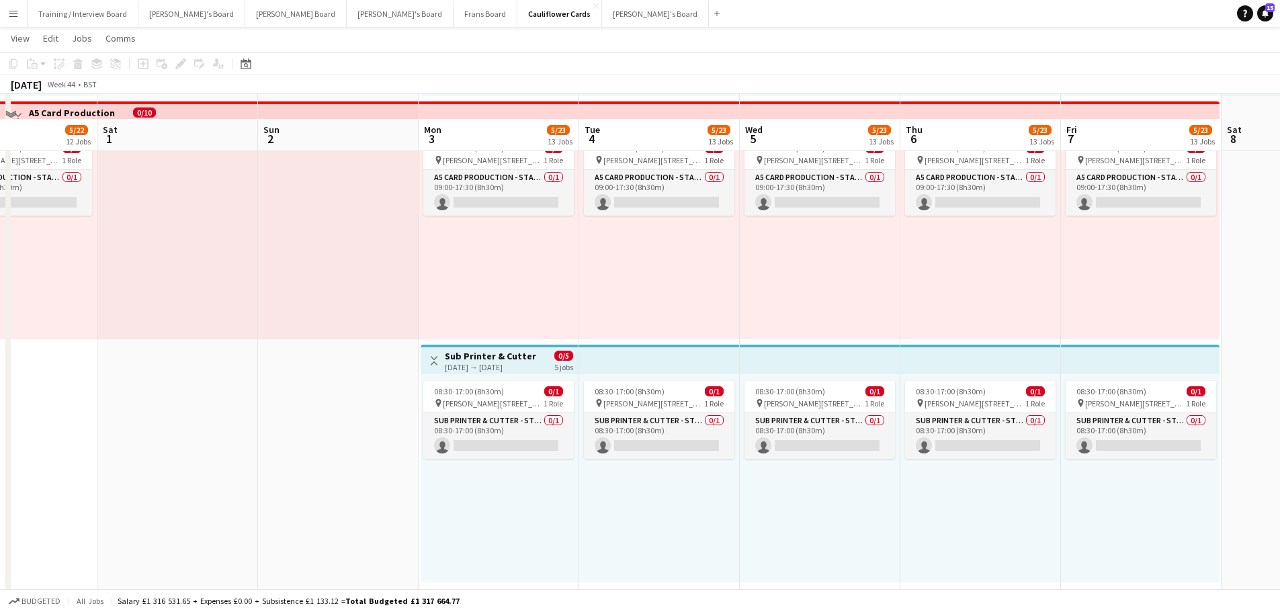
scroll to position [2754, 0]
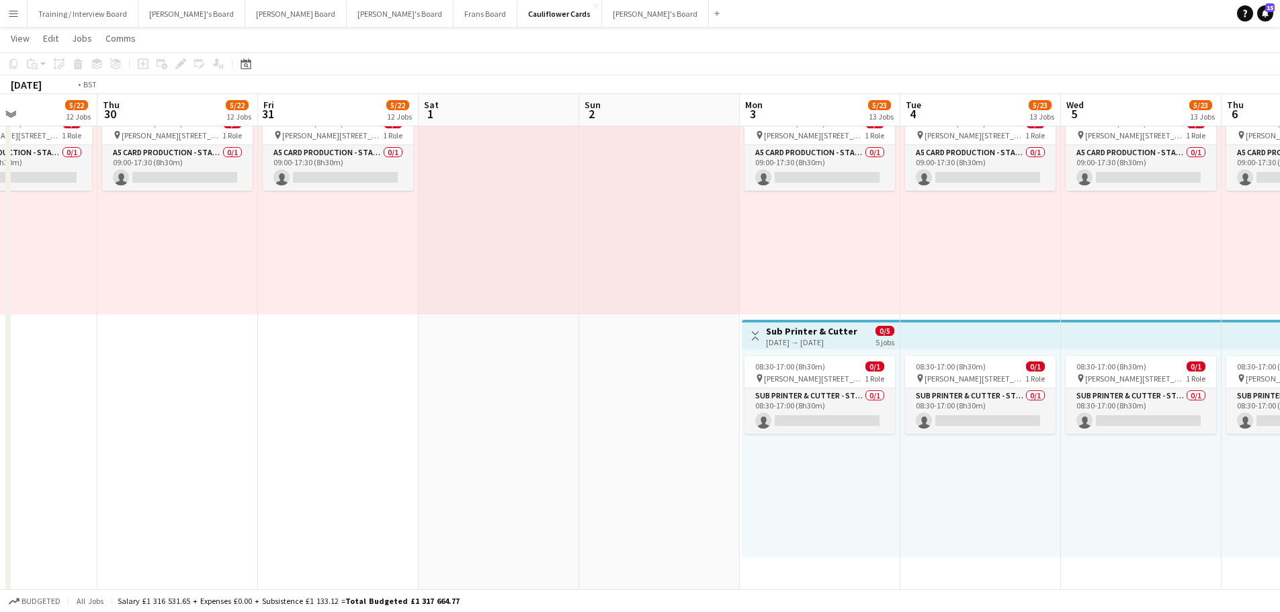
drag, startPoint x: 409, startPoint y: 455, endPoint x: 1006, endPoint y: 524, distance: 600.5
click at [1165, 548] on app-calendar-viewport "Mon 27 3/19 10 Jobs Tue 28 5/22 12 Jobs Wed 29 5/22 12 Jobs Thu 30 5/22 12 Jobs…" at bounding box center [640, 397] width 1280 height 6198
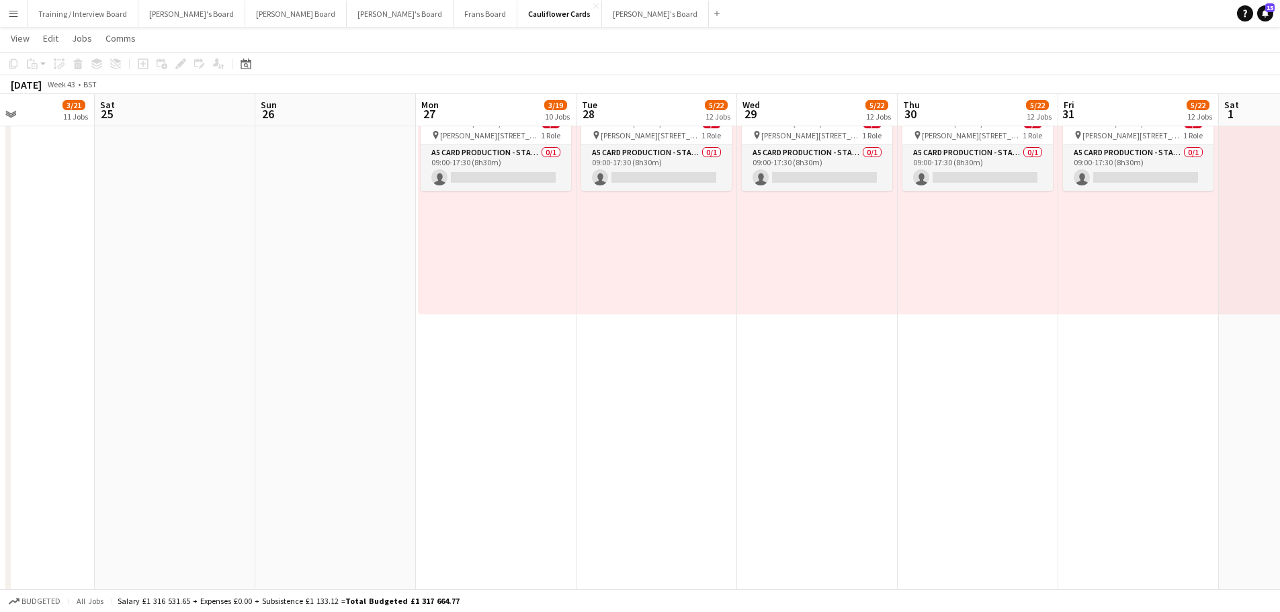
drag, startPoint x: 416, startPoint y: 421, endPoint x: 865, endPoint y: 481, distance: 453.3
click at [865, 481] on app-calendar-viewport "Thu 23 3/21 11 Jobs Fri 24 3/21 11 Jobs Sat 25 Sun 26 Mon 27 3/19 10 Jobs Tue 2…" at bounding box center [640, 397] width 1280 height 6198
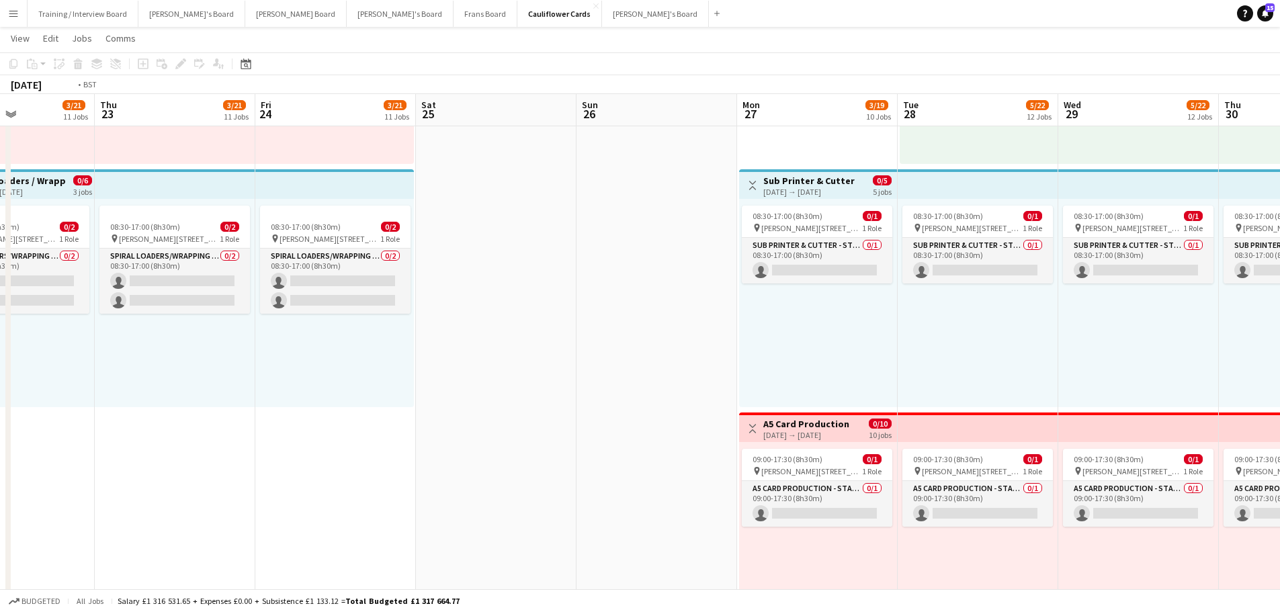
scroll to position [0, 399]
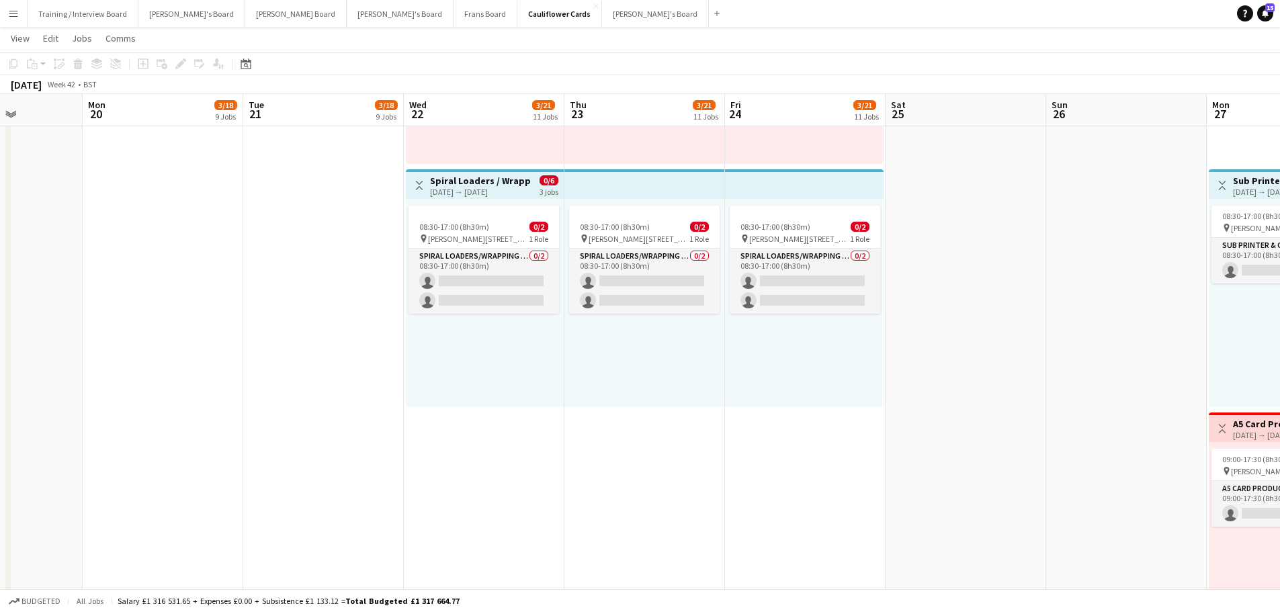
drag, startPoint x: 163, startPoint y: 431, endPoint x: 632, endPoint y: 486, distance: 472.8
click at [691, 230] on span "0/2" at bounding box center [699, 227] width 19 height 10
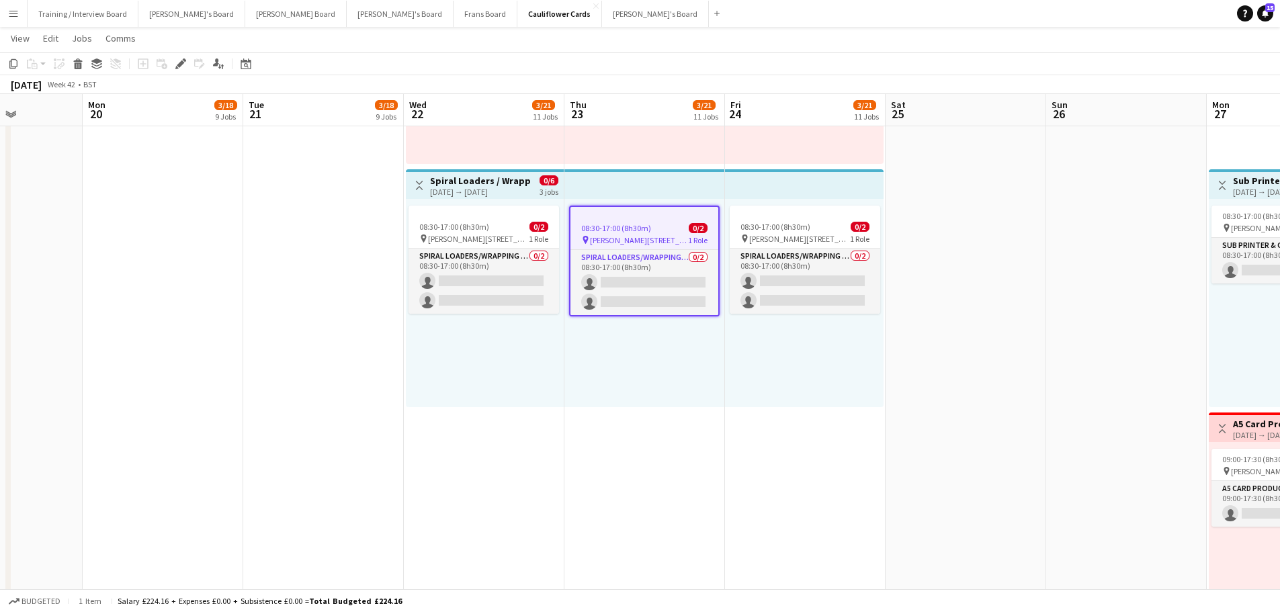
click at [809, 244] on app-job-card "08:30-17:00 (8h30m) 0/2 pin Woolmer Trading Estate, Woolmer Way, Bordon, Hampsh…" at bounding box center [804, 260] width 150 height 108
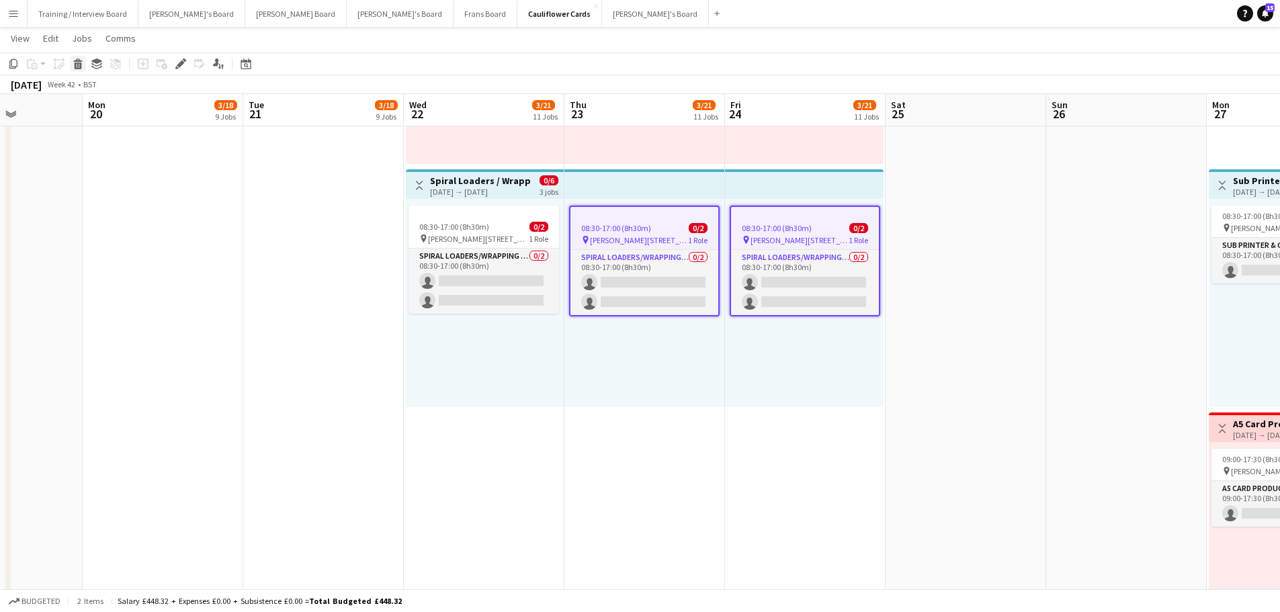
click at [85, 59] on div "Delete" at bounding box center [78, 64] width 16 height 16
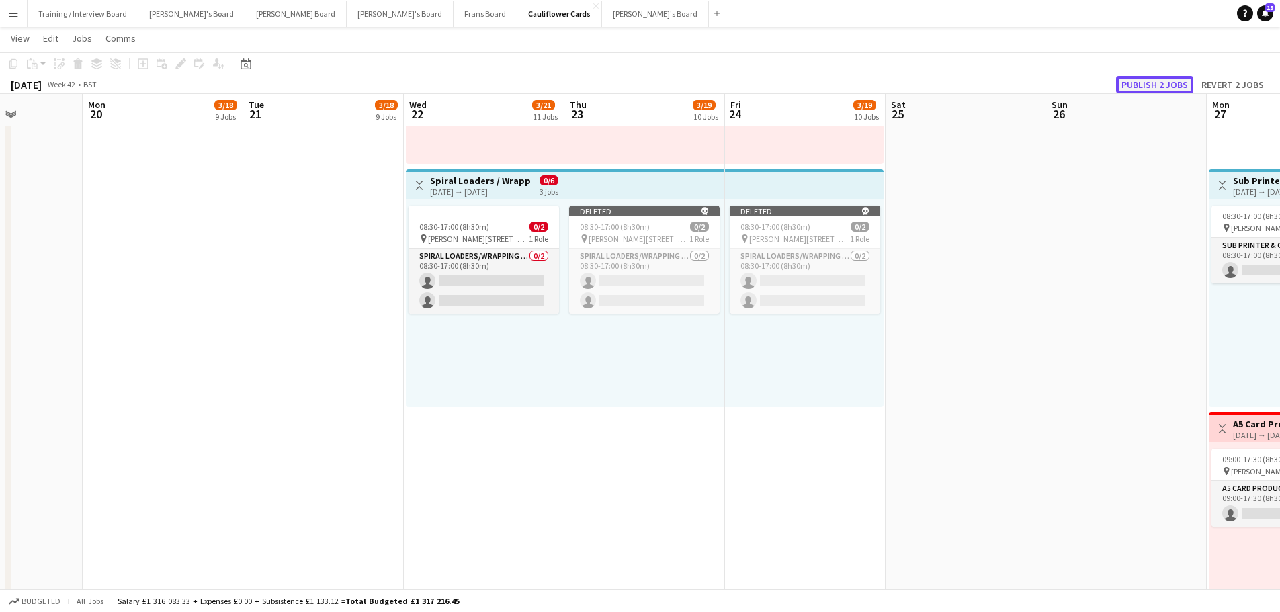
click at [1180, 79] on button "Publish 2 jobs" at bounding box center [1154, 84] width 77 height 17
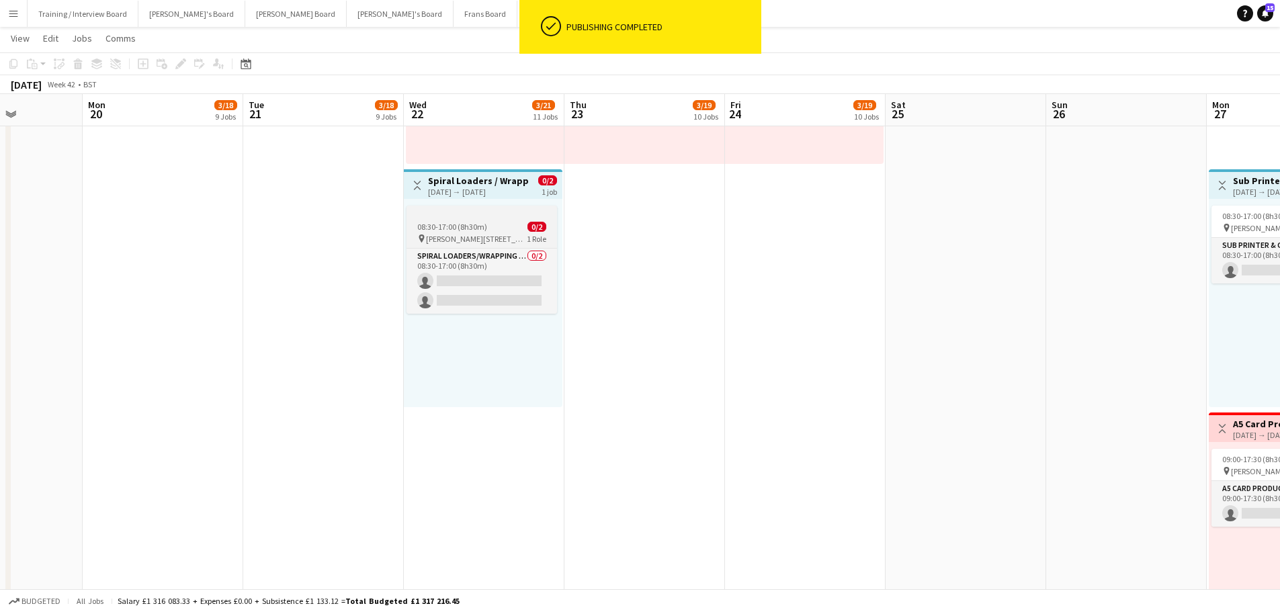
click at [503, 231] on div "08:30-17:00 (8h30m) 0/2" at bounding box center [481, 227] width 150 height 10
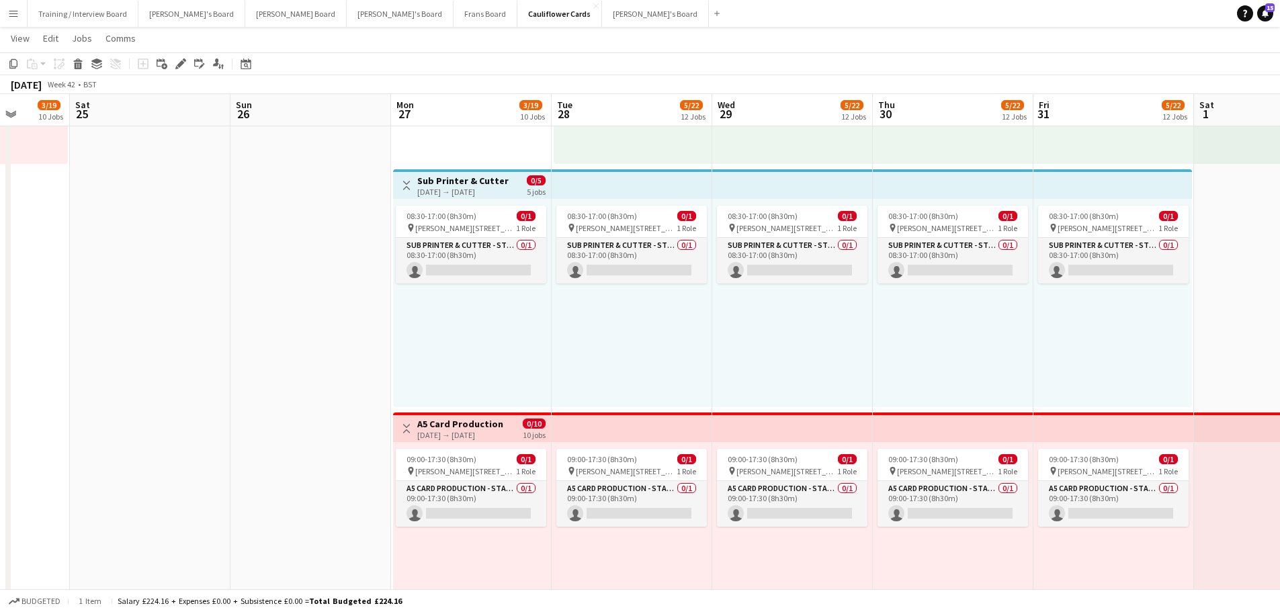
scroll to position [0, 373]
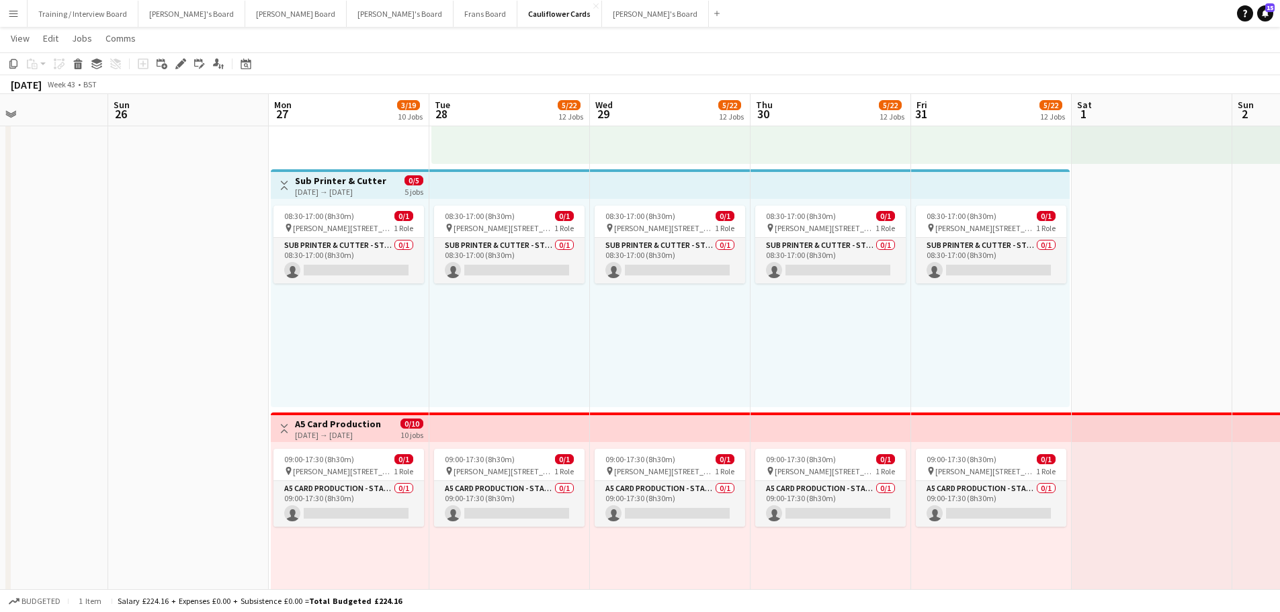
drag, startPoint x: 1019, startPoint y: 341, endPoint x: 81, endPoint y: 247, distance: 942.4
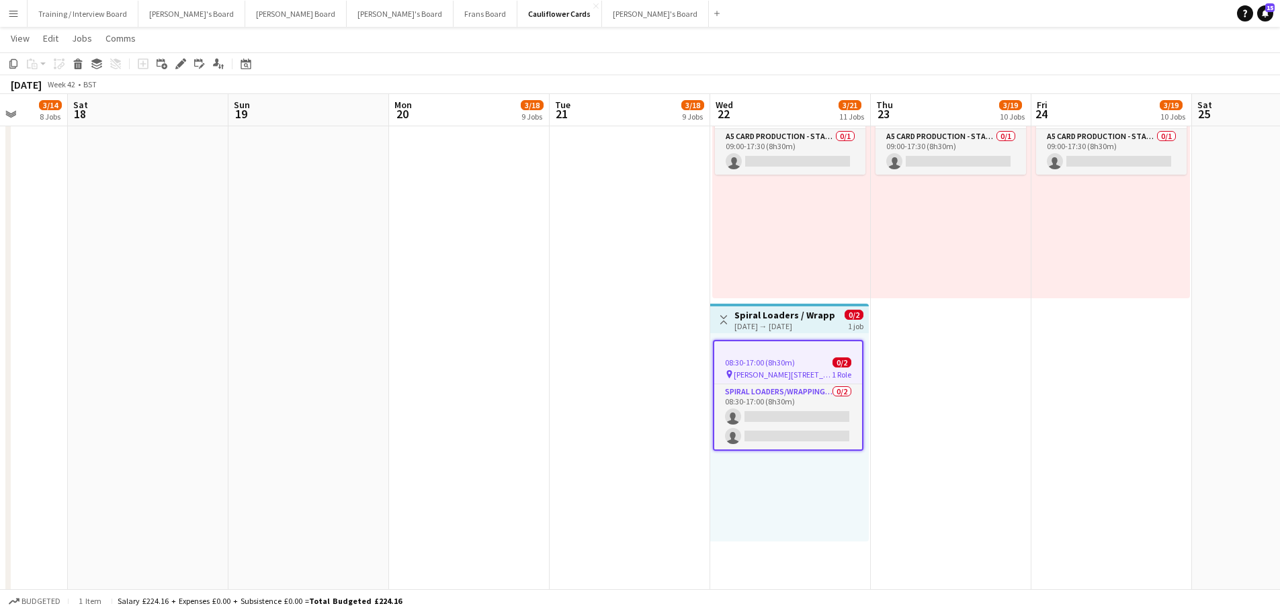
scroll to position [0, 392]
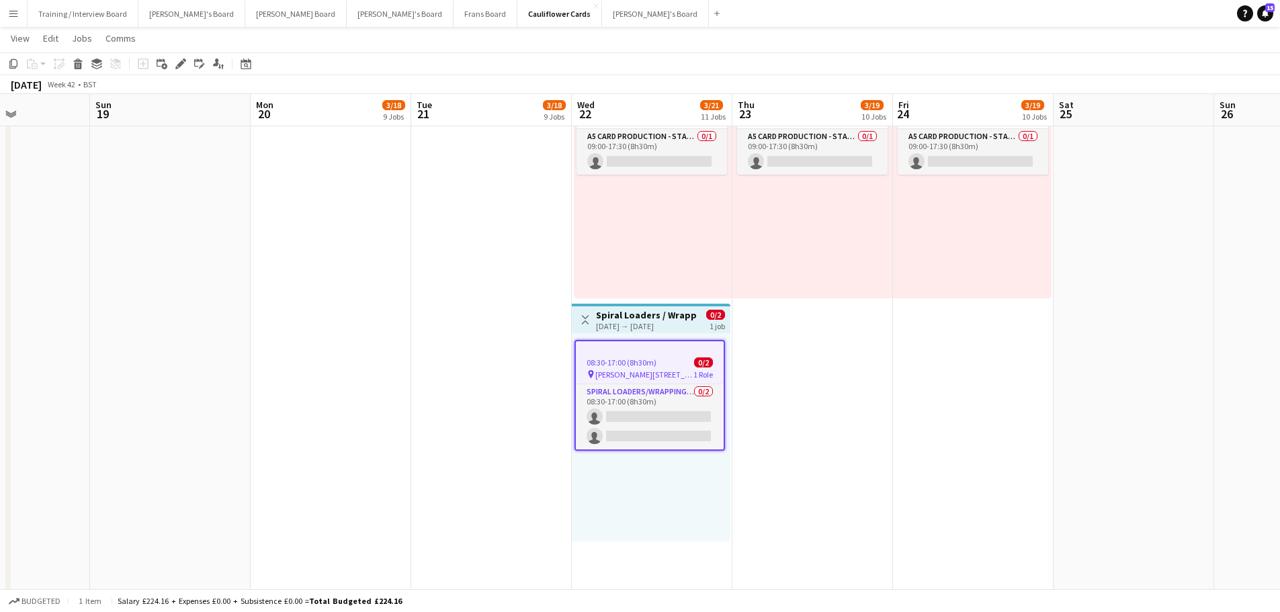
drag, startPoint x: 168, startPoint y: 280, endPoint x: 1274, endPoint y: 320, distance: 1106.3
click at [638, 314] on h3 "Spiral Loaders / Wrapping" at bounding box center [646, 315] width 100 height 12
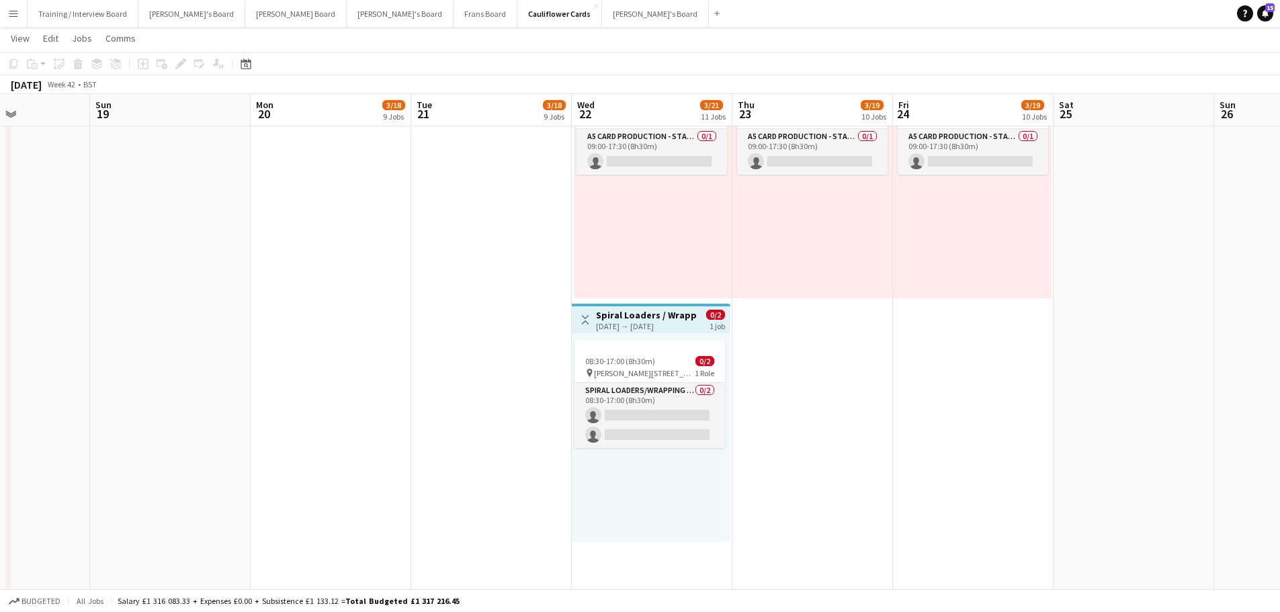
click at [643, 312] on h3 "Spiral Loaders / Wrapping" at bounding box center [646, 315] width 100 height 12
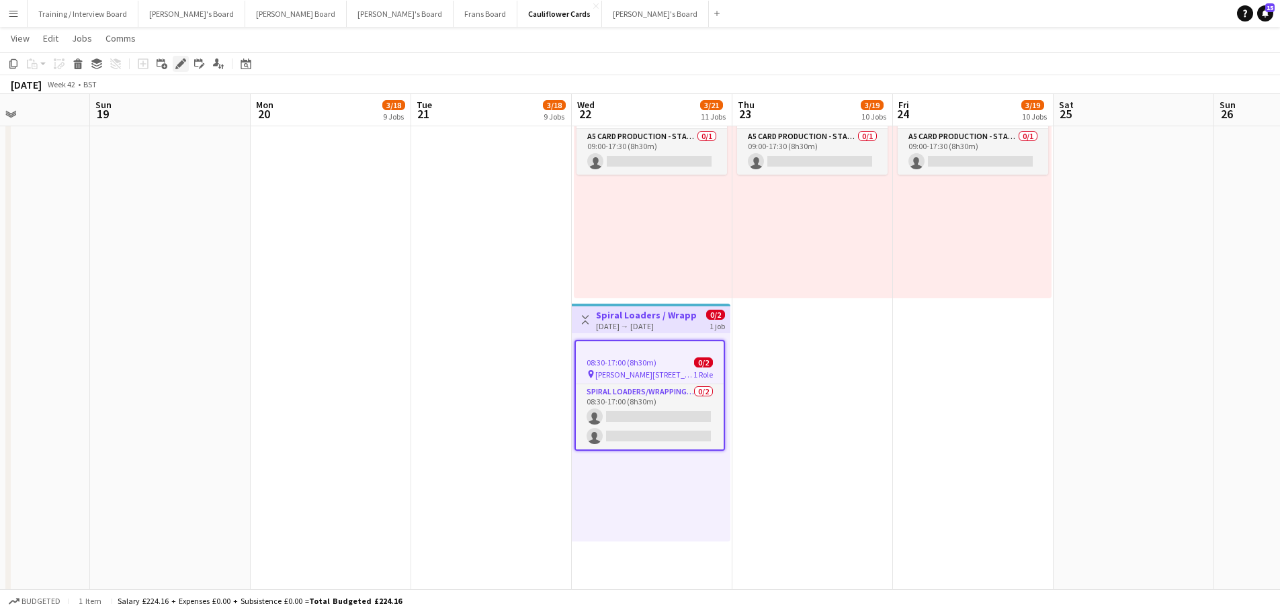
click at [181, 64] on icon at bounding box center [180, 63] width 7 height 7
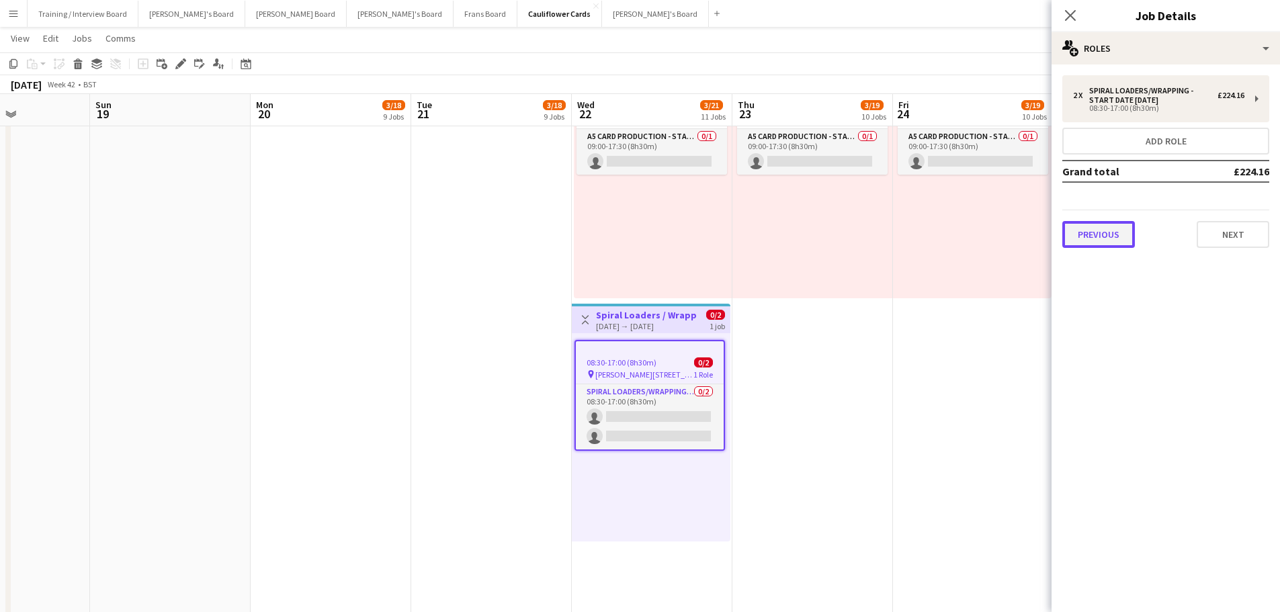
click at [1091, 226] on button "Previous" at bounding box center [1098, 234] width 73 height 27
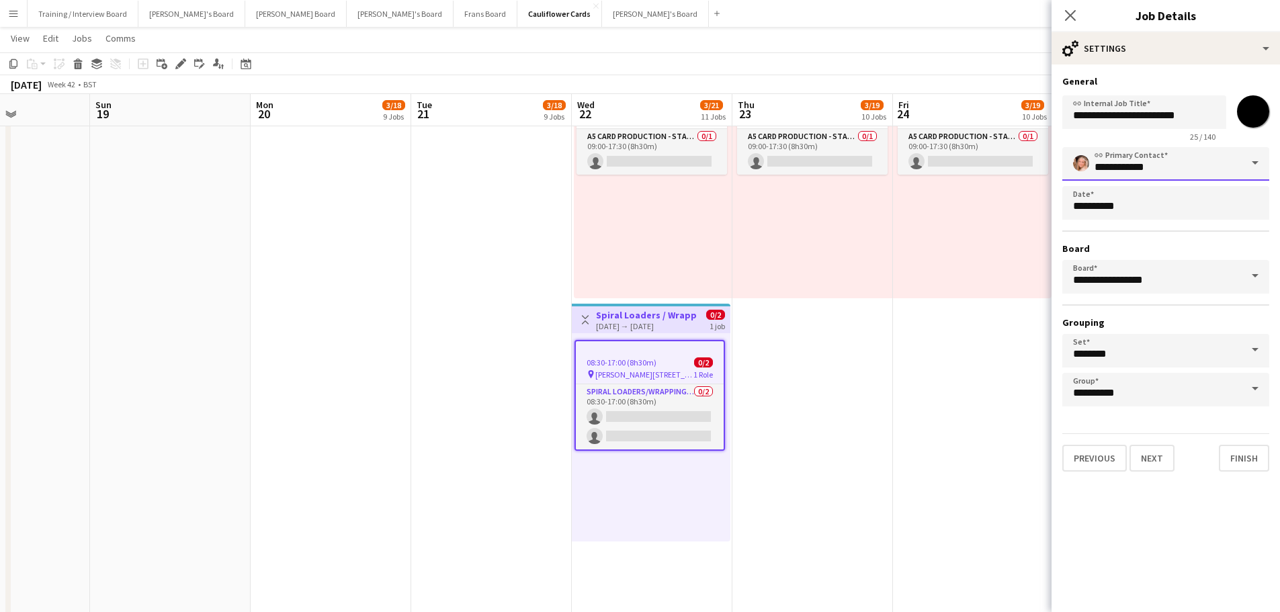
click at [1220, 166] on input "**********" at bounding box center [1165, 164] width 207 height 34
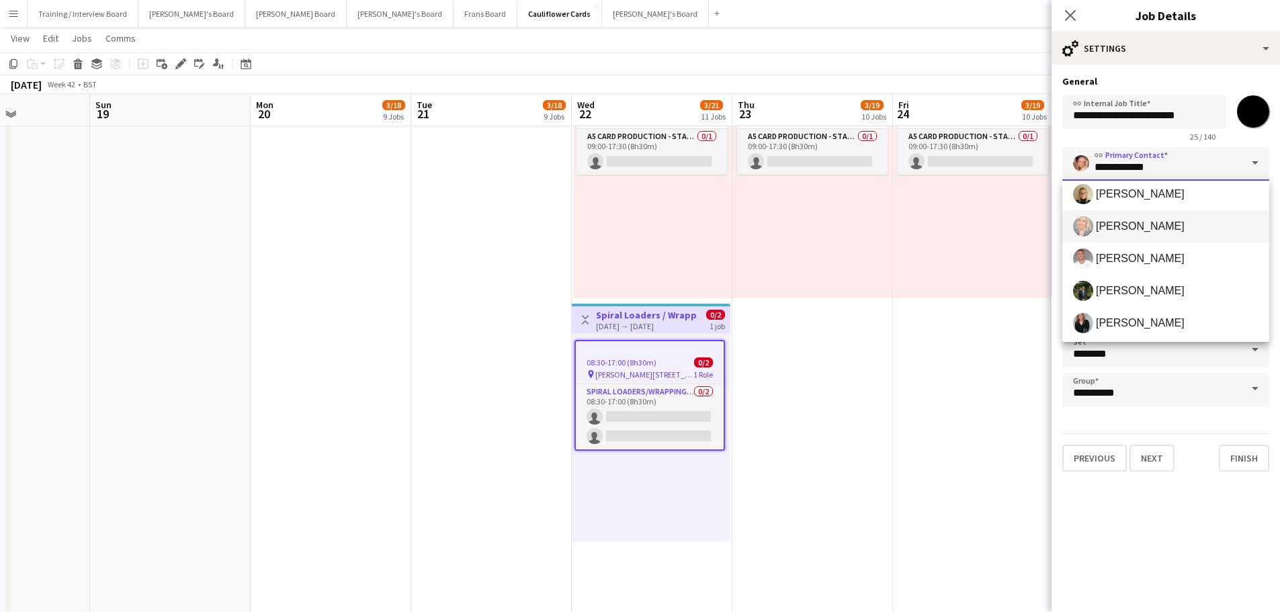
scroll to position [172, 0]
click at [1168, 228] on span "[PERSON_NAME]" at bounding box center [1140, 223] width 89 height 13
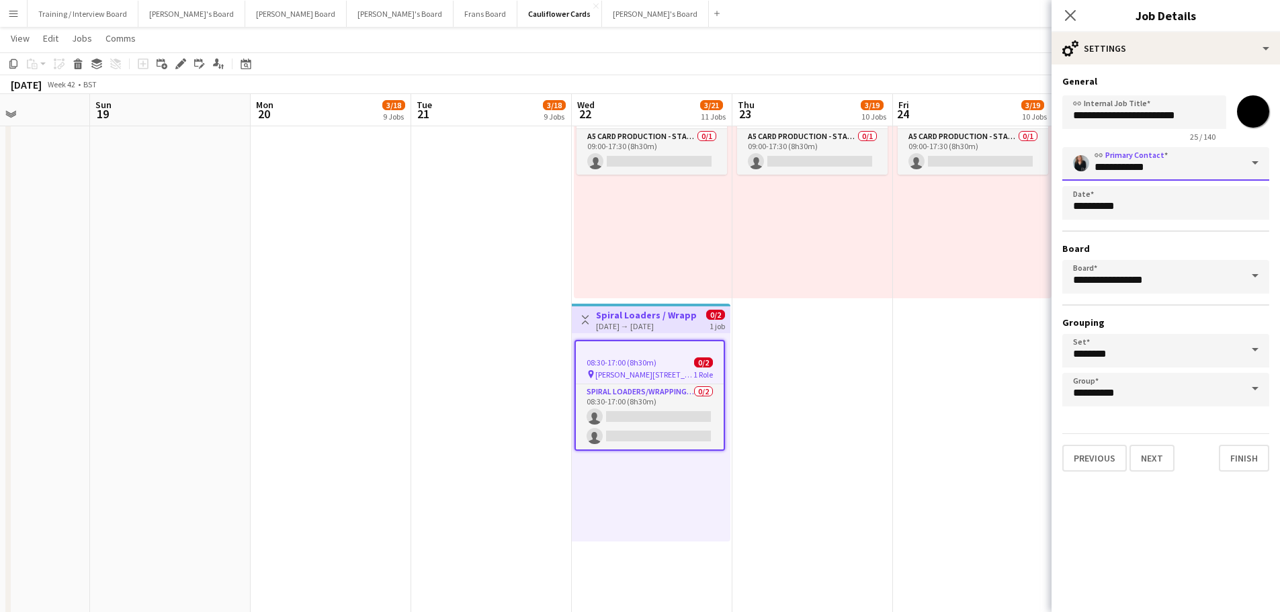
type input "**********"
click at [1257, 114] on input "*******" at bounding box center [1253, 111] width 48 height 48
type input "*******"
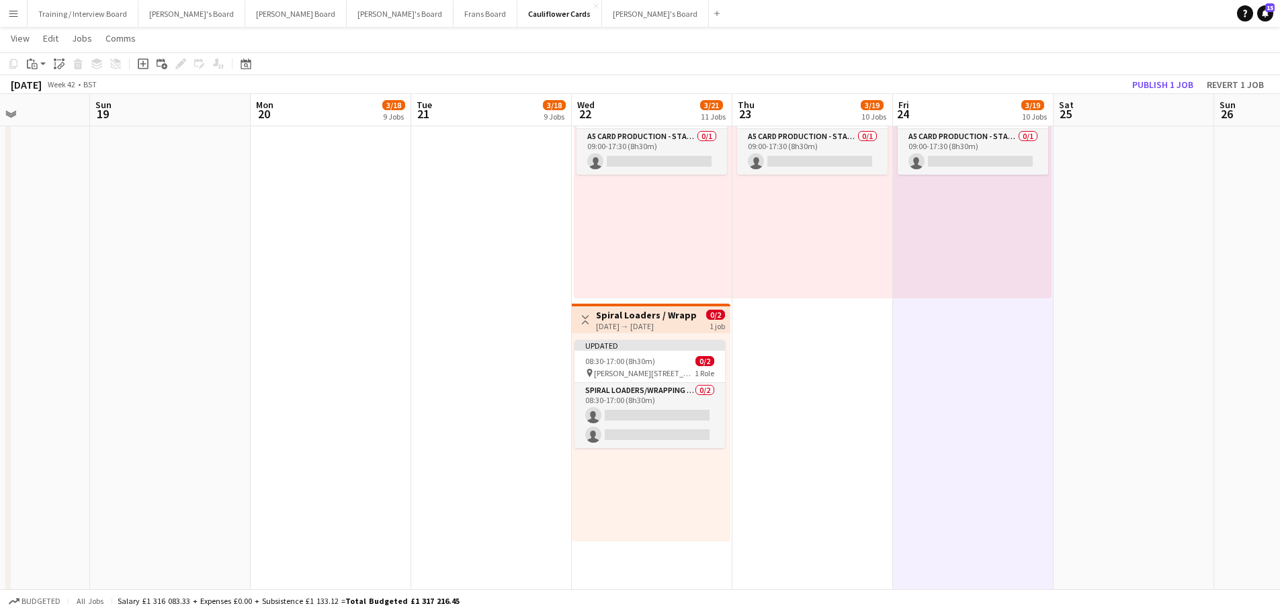
drag, startPoint x: 818, startPoint y: 394, endPoint x: 818, endPoint y: 407, distance: 12.8
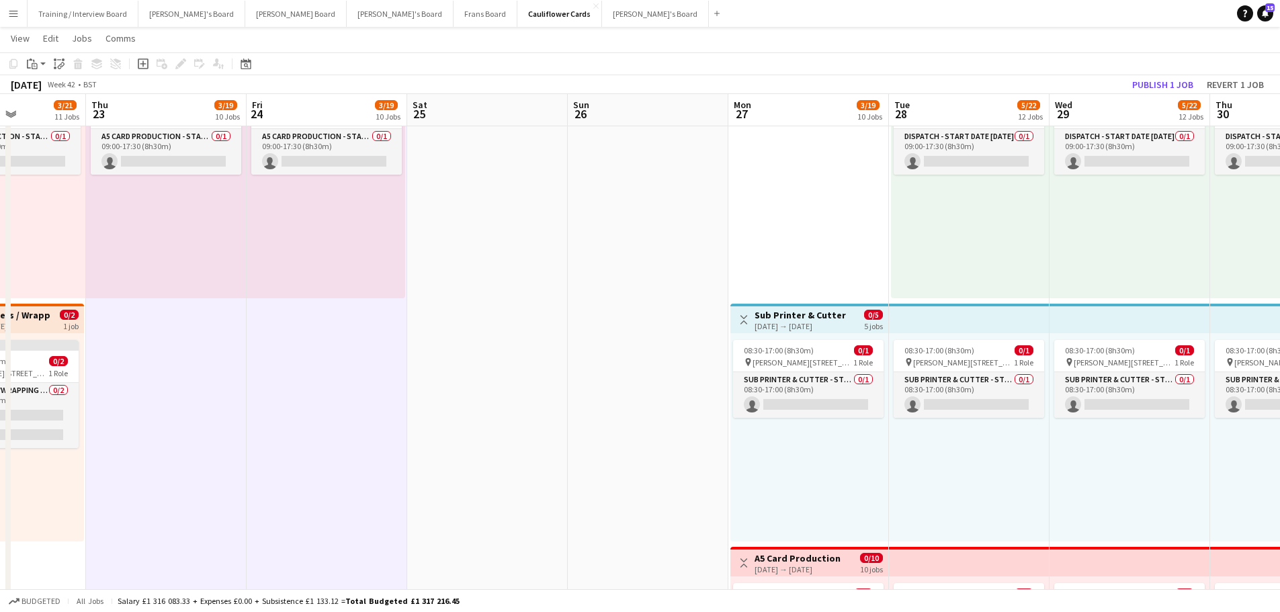
scroll to position [0, 399]
drag, startPoint x: 1126, startPoint y: 431, endPoint x: 479, endPoint y: 367, distance: 649.9
click at [828, 487] on div "08:30-17:00 (8h30m) 0/1 pin Woolmer Trading Estate, Woolmer Way, Bordon, Hampsh…" at bounding box center [806, 437] width 158 height 208
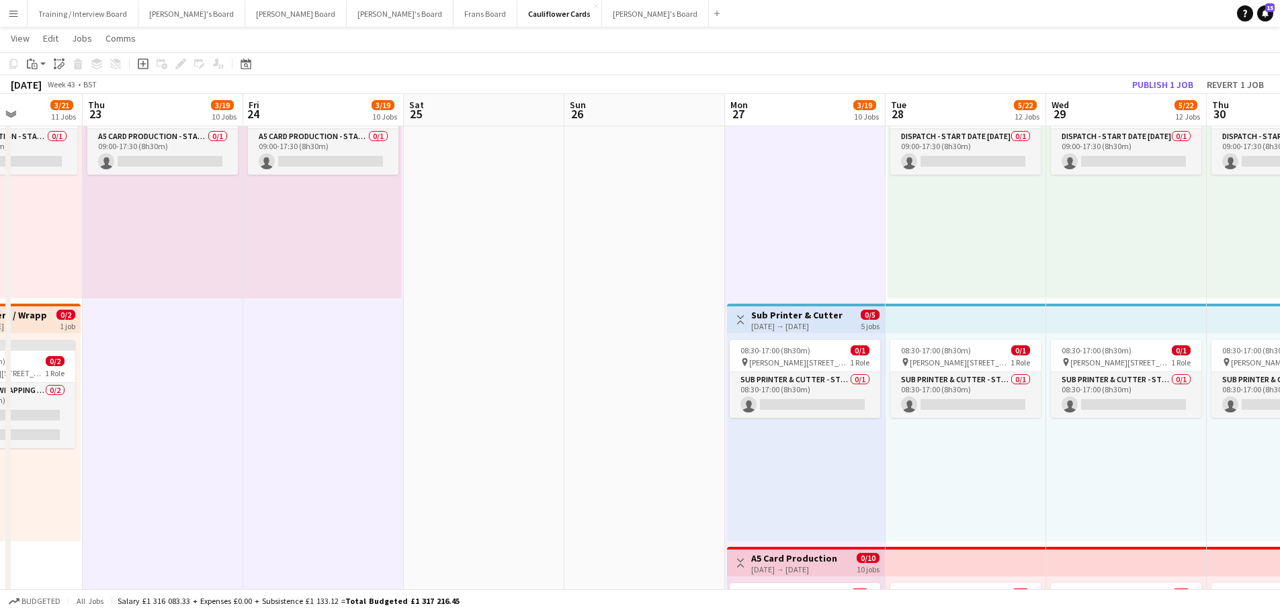
click at [1003, 455] on div "08:30-17:00 (8h30m) 0/1 pin Woolmer Trading Estate, Woolmer Way, Bordon, Hampsh…" at bounding box center [965, 437] width 161 height 208
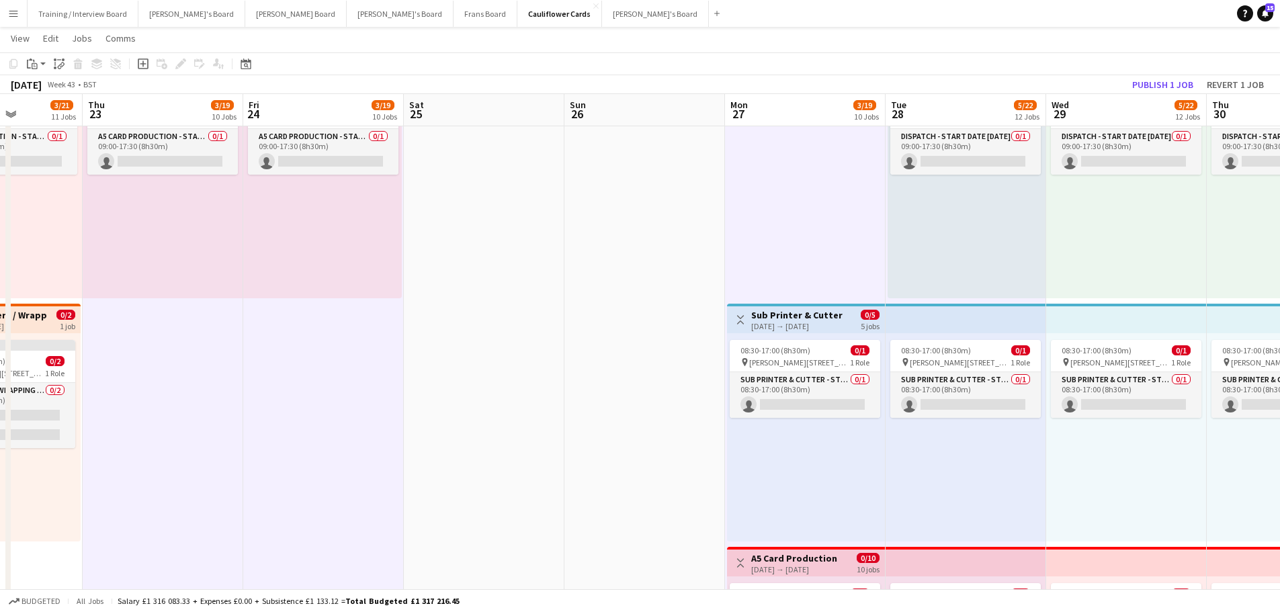
click at [1126, 471] on div "08:30-17:00 (8h30m) 0/1 pin Woolmer Trading Estate, Woolmer Way, Bordon, Hampsh…" at bounding box center [1126, 437] width 161 height 208
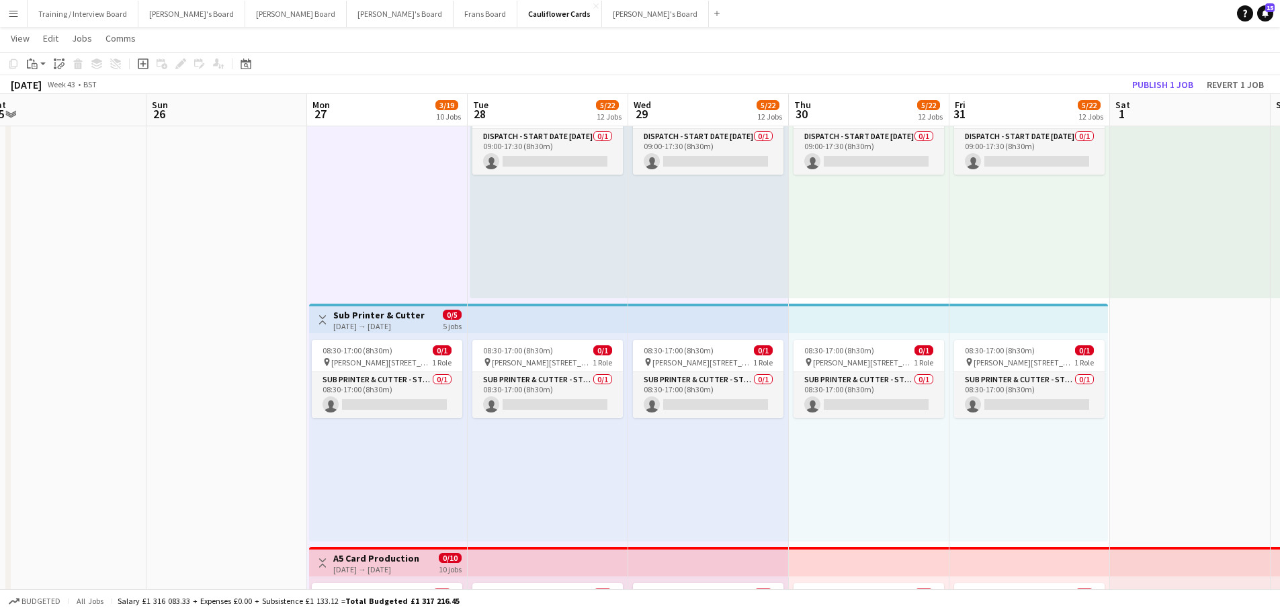
scroll to position [0, 388]
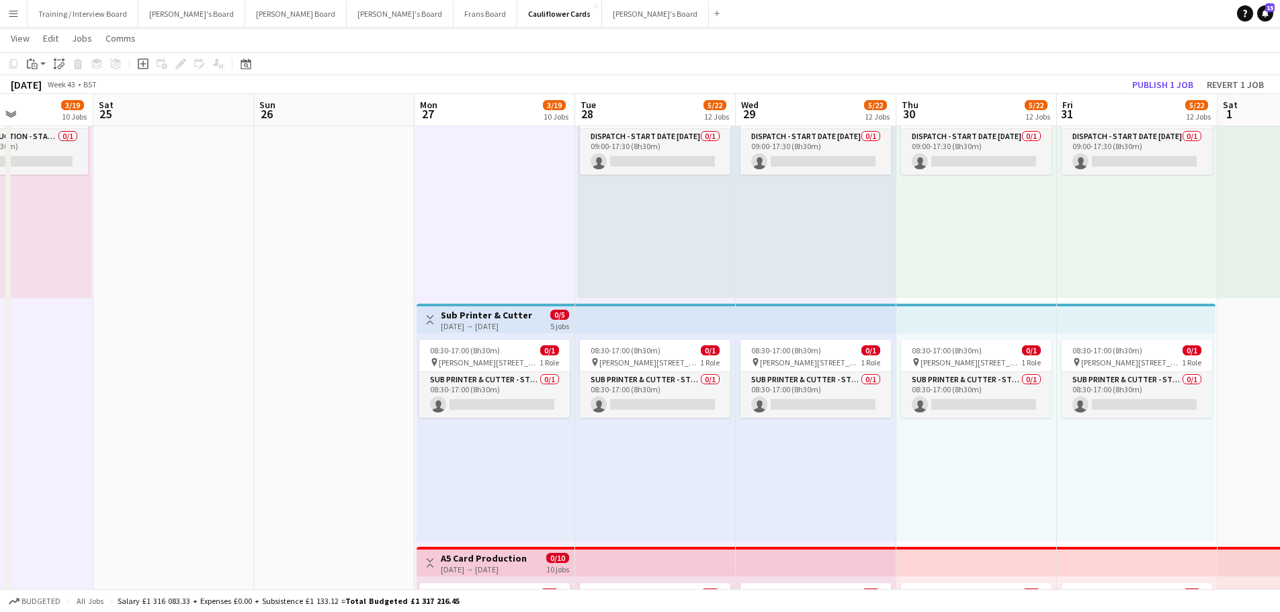
drag, startPoint x: 1126, startPoint y: 471, endPoint x: 816, endPoint y: 465, distance: 310.4
click at [985, 461] on div "08:30-17:00 (8h30m) 0/1 pin Woolmer Trading Estate, Woolmer Way, Bordon, Hampsh…" at bounding box center [976, 437] width 161 height 208
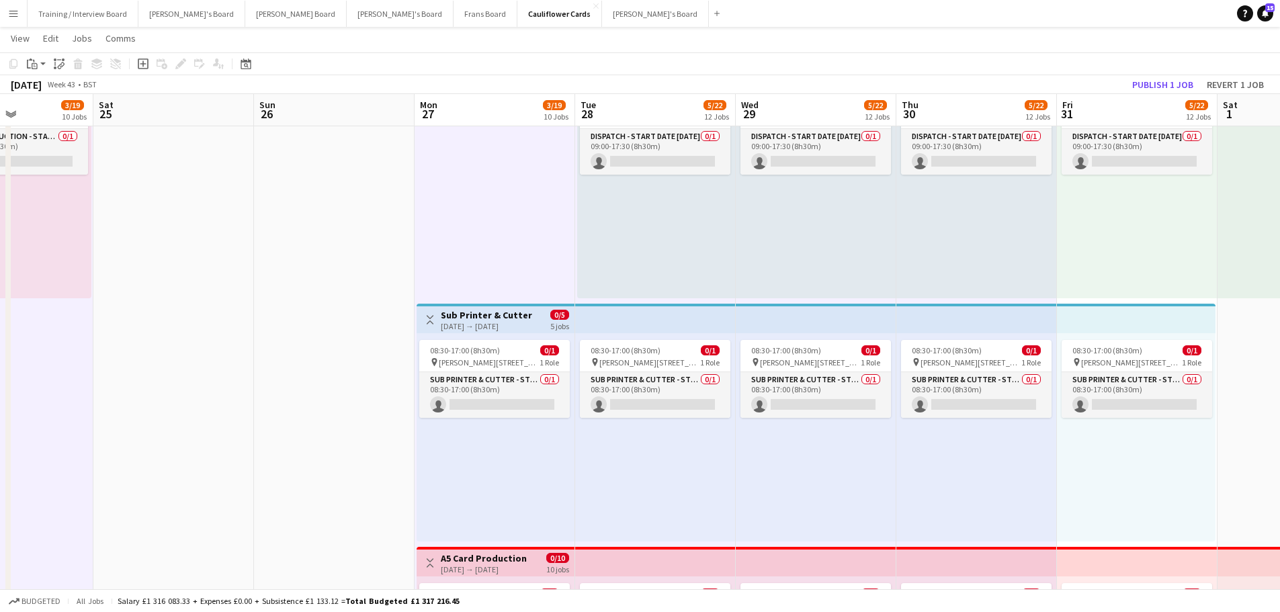
click at [1116, 470] on div "08:30-17:00 (8h30m) 0/1 pin Woolmer Trading Estate, Woolmer Way, Bordon, Hampsh…" at bounding box center [1136, 437] width 159 height 208
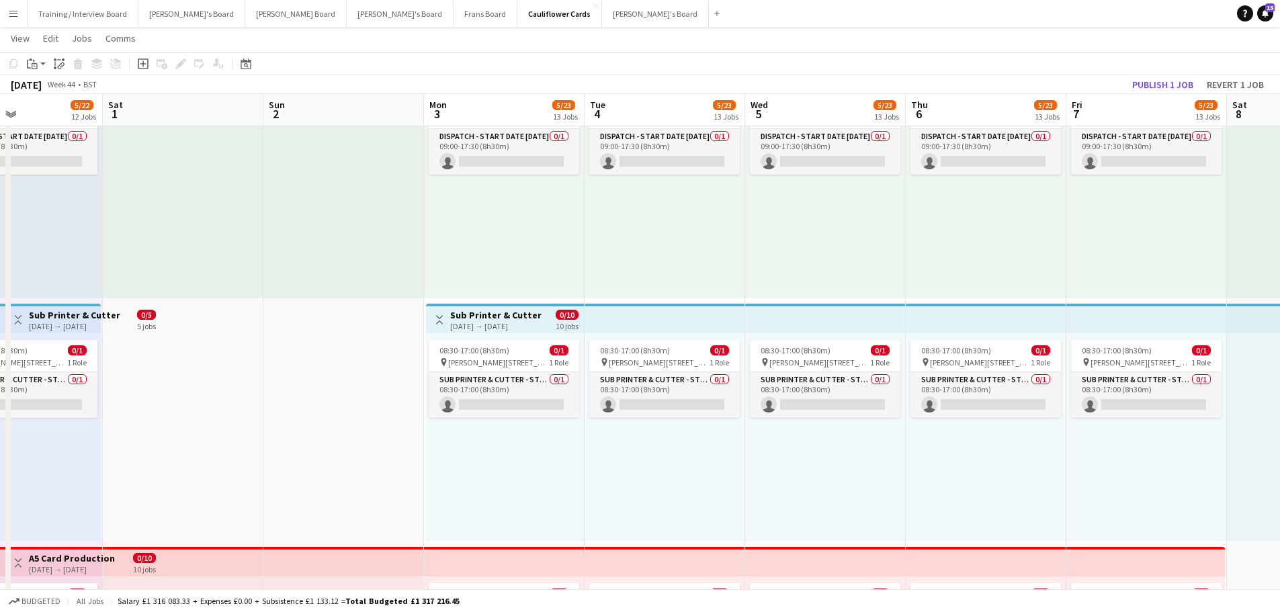
drag, startPoint x: 1139, startPoint y: 464, endPoint x: 201, endPoint y: 463, distance: 938.3
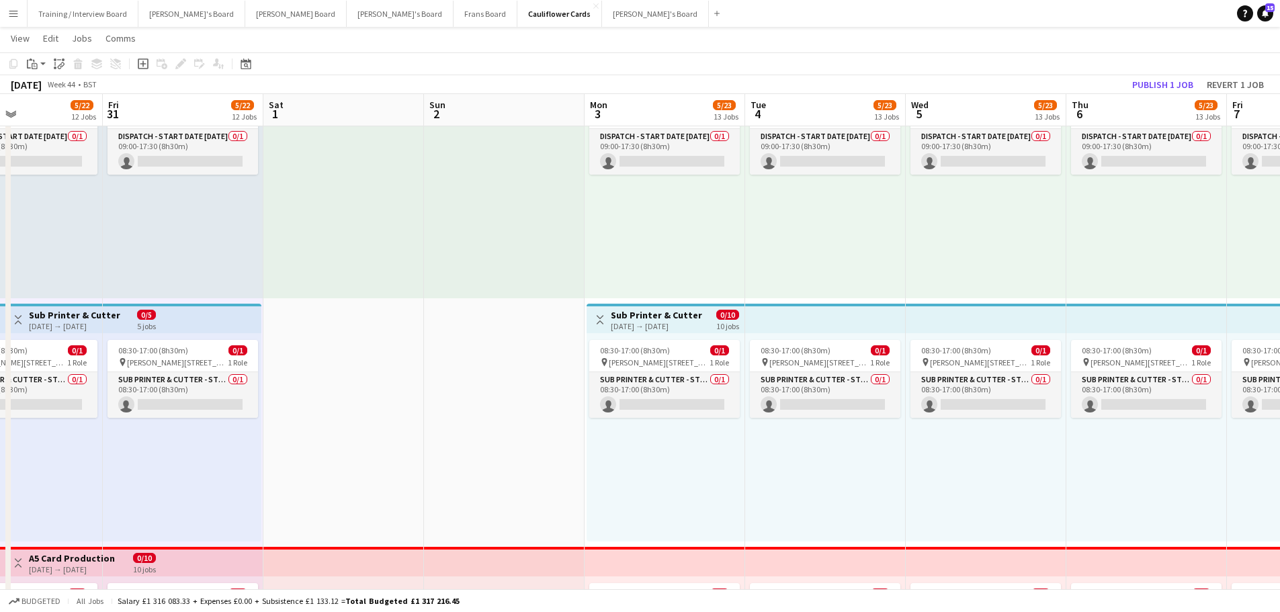
click at [656, 474] on div "08:30-17:00 (8h30m) 0/1 pin Woolmer Trading Estate, Woolmer Way, Bordon, Hampsh…" at bounding box center [665, 437] width 158 height 208
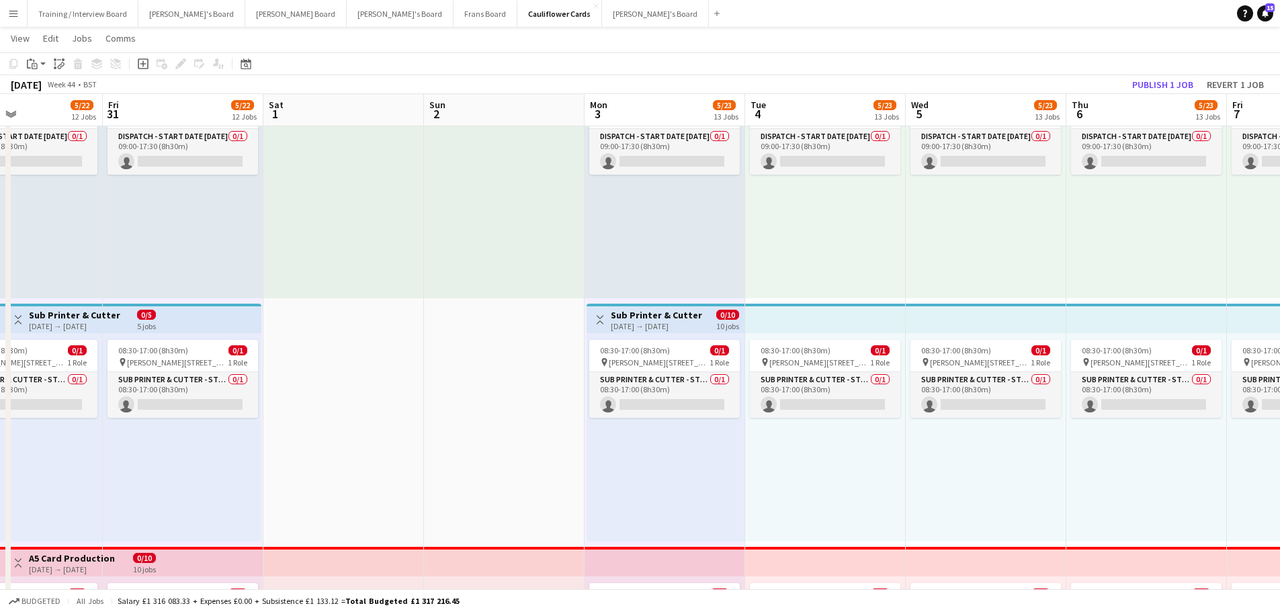
click at [812, 457] on div "08:30-17:00 (8h30m) 0/1 pin Woolmer Trading Estate, Woolmer Way, Bordon, Hampsh…" at bounding box center [825, 437] width 161 height 208
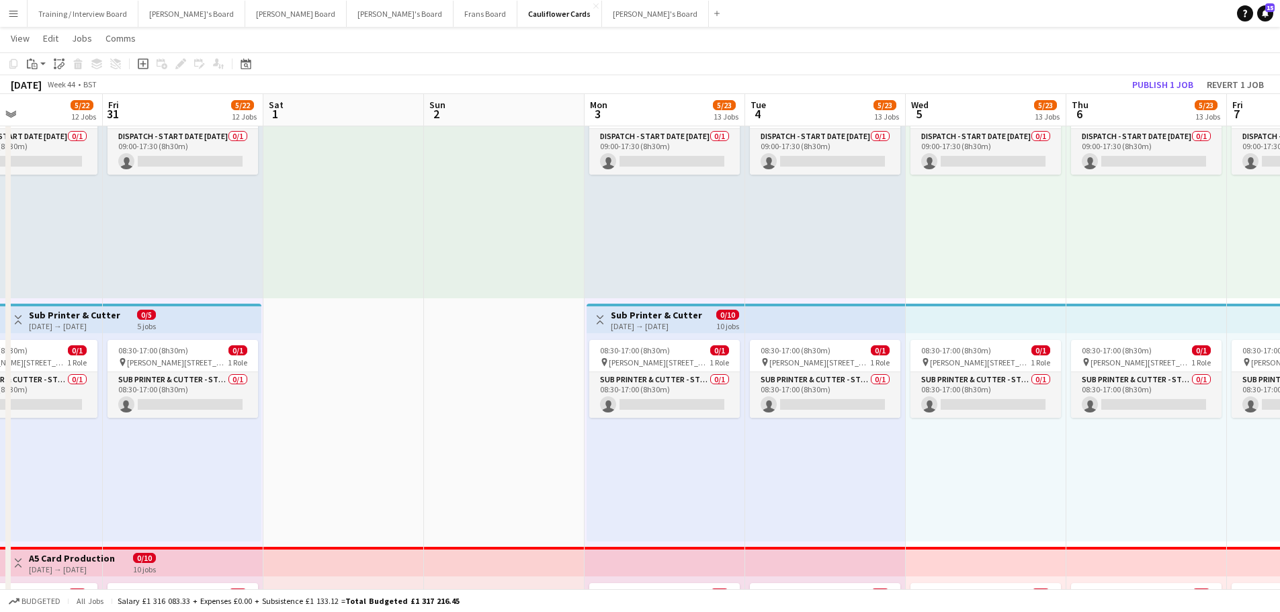
click at [969, 465] on div "08:30-17:00 (8h30m) 0/1 pin Woolmer Trading Estate, Woolmer Way, Bordon, Hampsh…" at bounding box center [985, 437] width 161 height 208
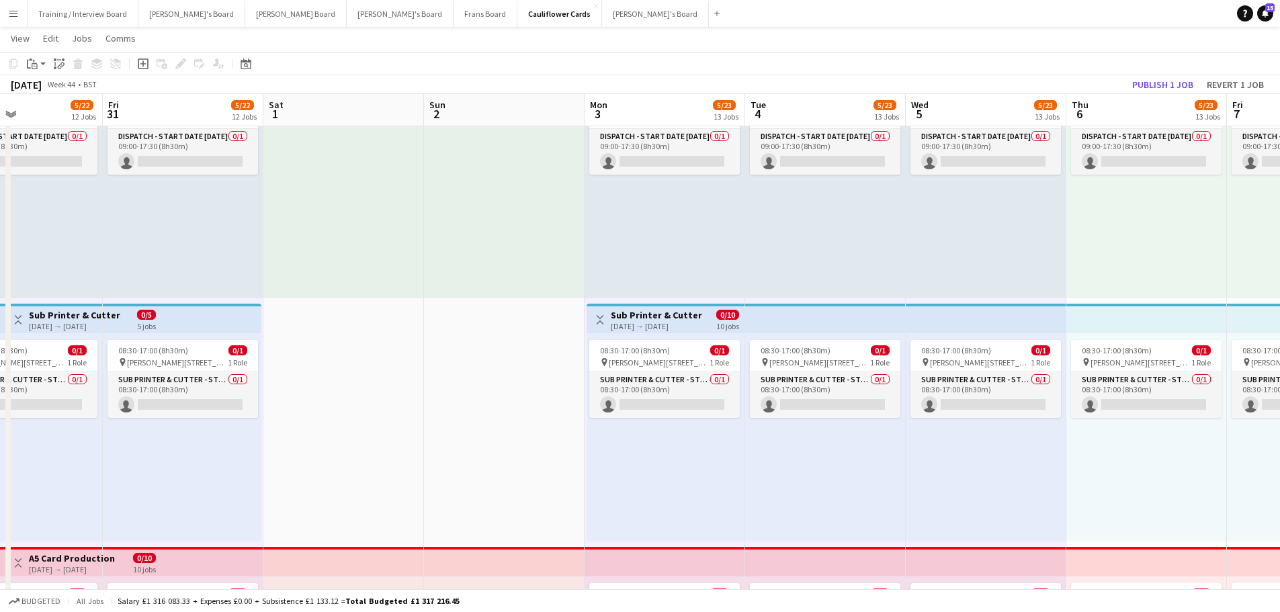
click at [1117, 464] on div "08:30-17:00 (8h30m) 0/1 pin Woolmer Trading Estate, Woolmer Way, Bordon, Hampsh…" at bounding box center [1146, 437] width 161 height 208
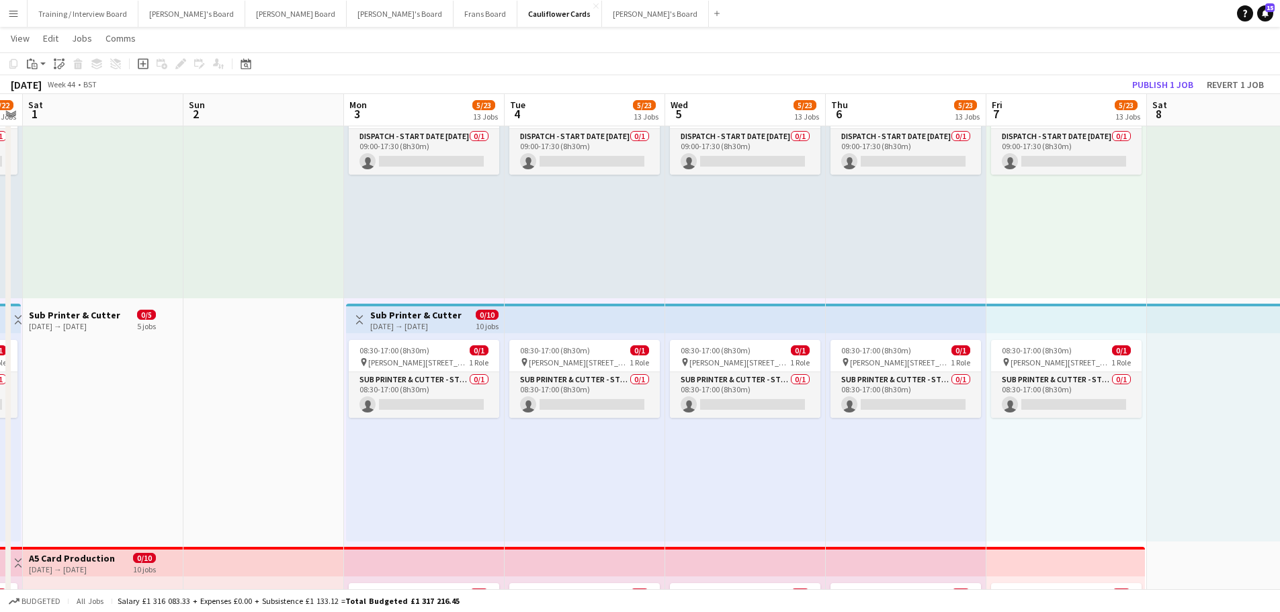
scroll to position [0, 508]
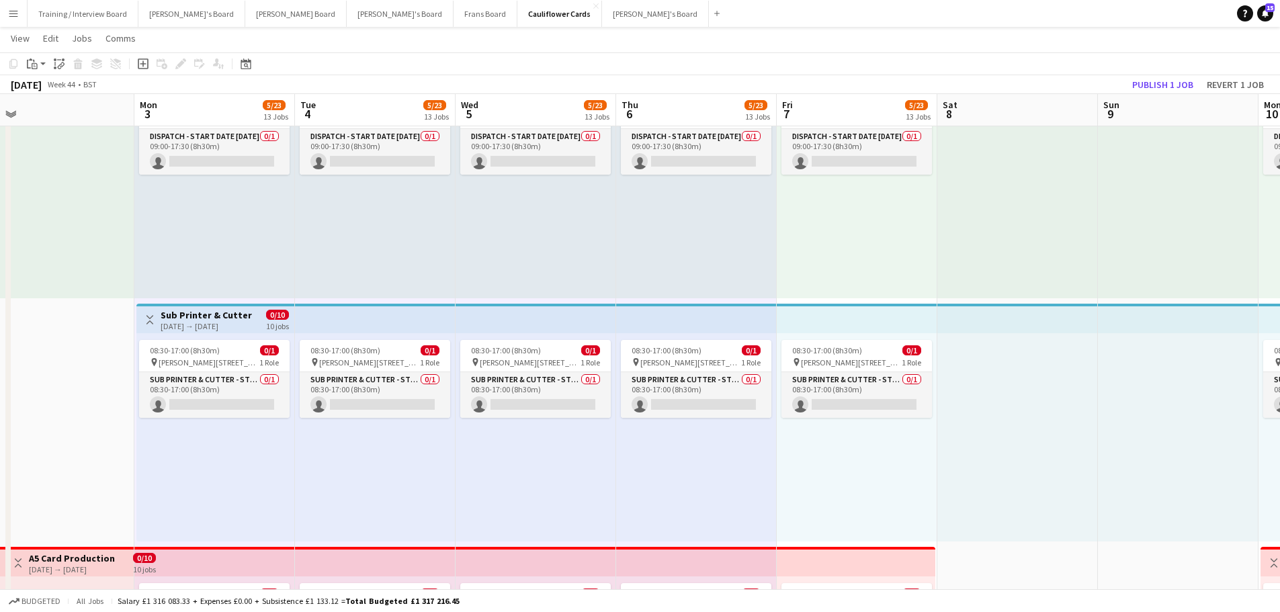
drag, startPoint x: 1117, startPoint y: 467, endPoint x: 667, endPoint y: 472, distance: 450.0
click at [825, 461] on div "08:30-17:00 (8h30m) 0/1 pin Woolmer Trading Estate, Woolmer Way, Bordon, Hampsh…" at bounding box center [856, 437] width 161 height 208
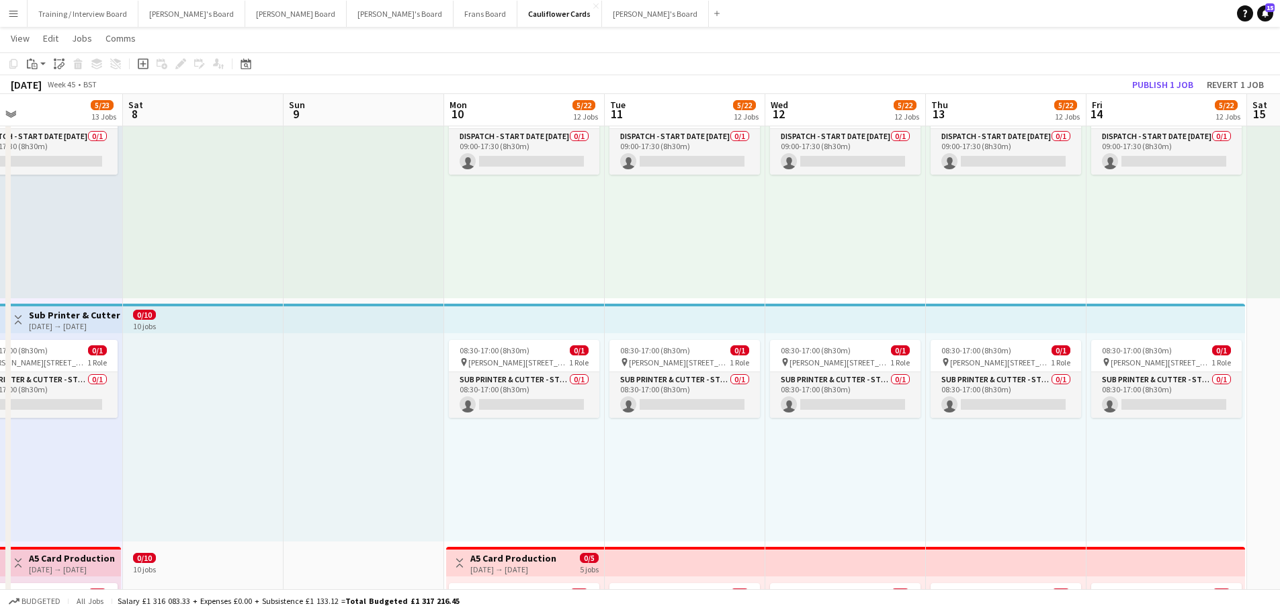
drag, startPoint x: 1147, startPoint y: 444, endPoint x: 339, endPoint y: 443, distance: 807.4
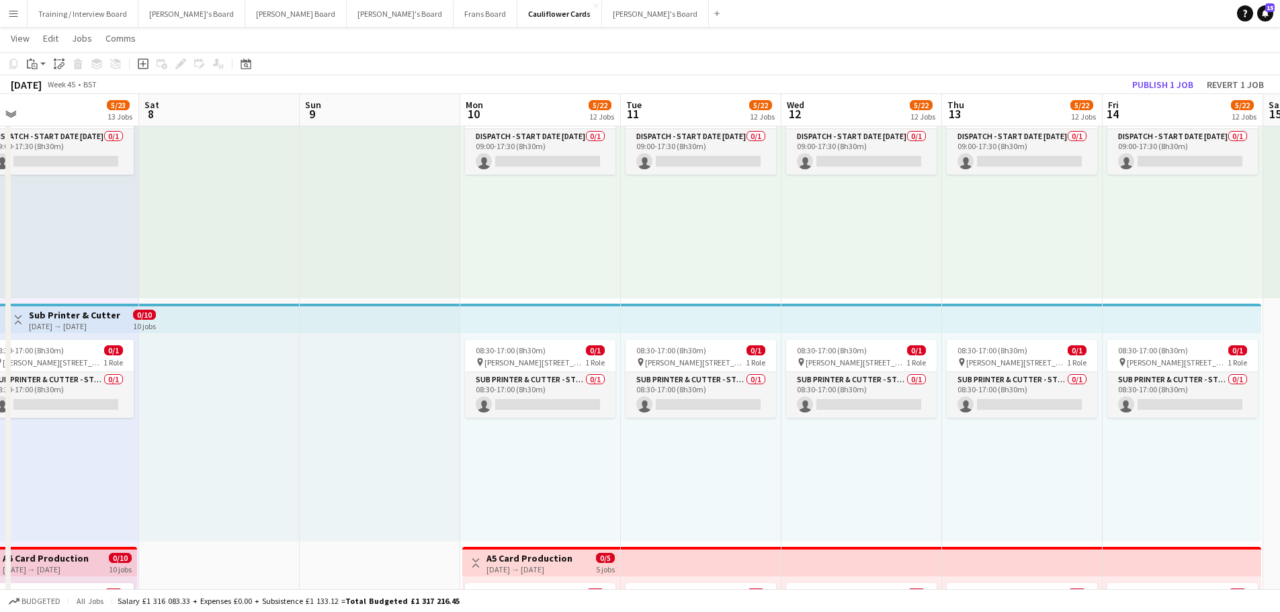
click at [521, 480] on div "08:30-17:00 (8h30m) 0/1 pin Woolmer Trading Estate, Woolmer Way, Bordon, Hampsh…" at bounding box center [540, 437] width 161 height 208
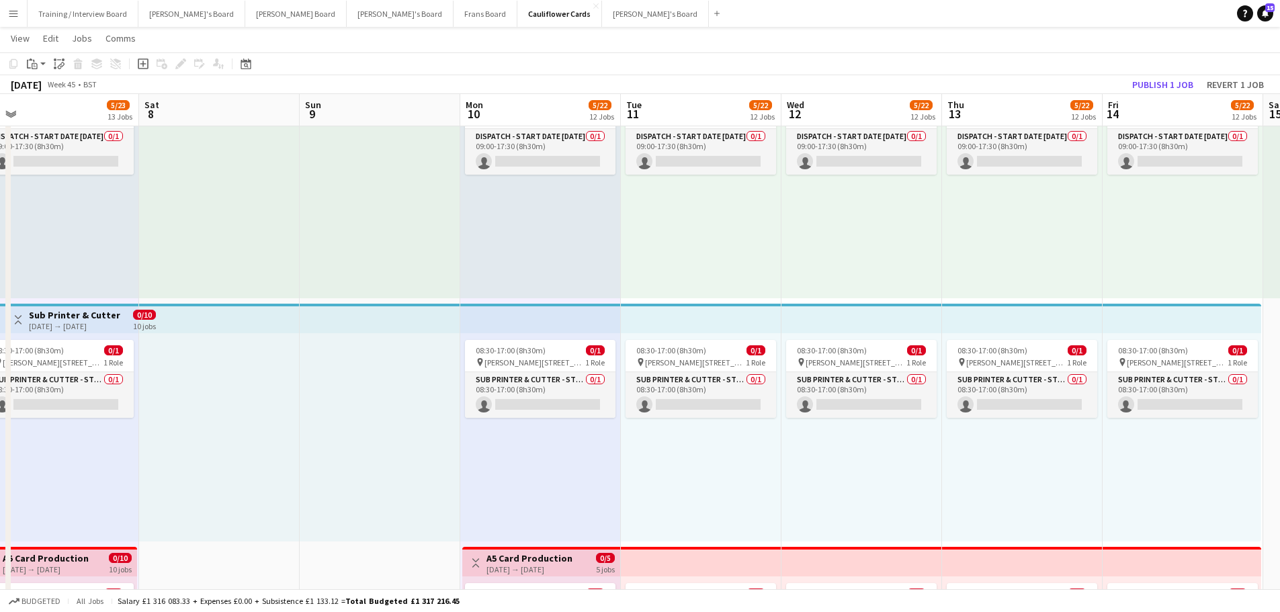
click at [698, 470] on div "08:30-17:00 (8h30m) 0/1 pin Woolmer Trading Estate, Woolmer Way, Bordon, Hampsh…" at bounding box center [701, 437] width 161 height 208
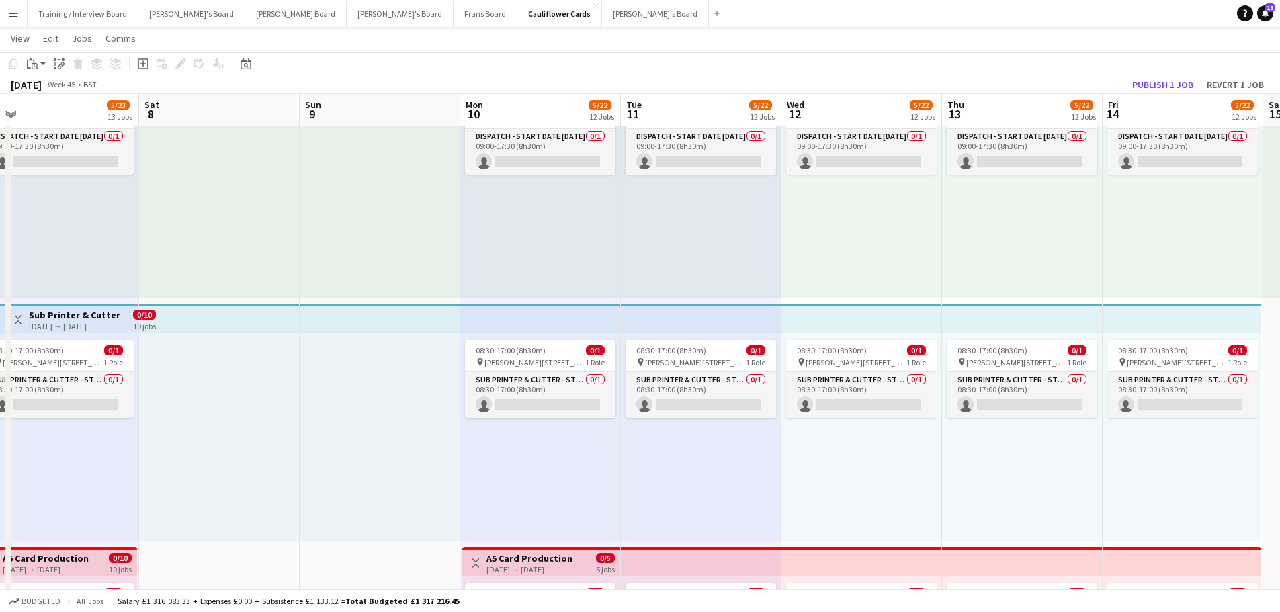
click at [840, 471] on div "08:30-17:00 (8h30m) 0/1 pin Woolmer Trading Estate, Woolmer Way, Bordon, Hampsh…" at bounding box center [861, 437] width 161 height 208
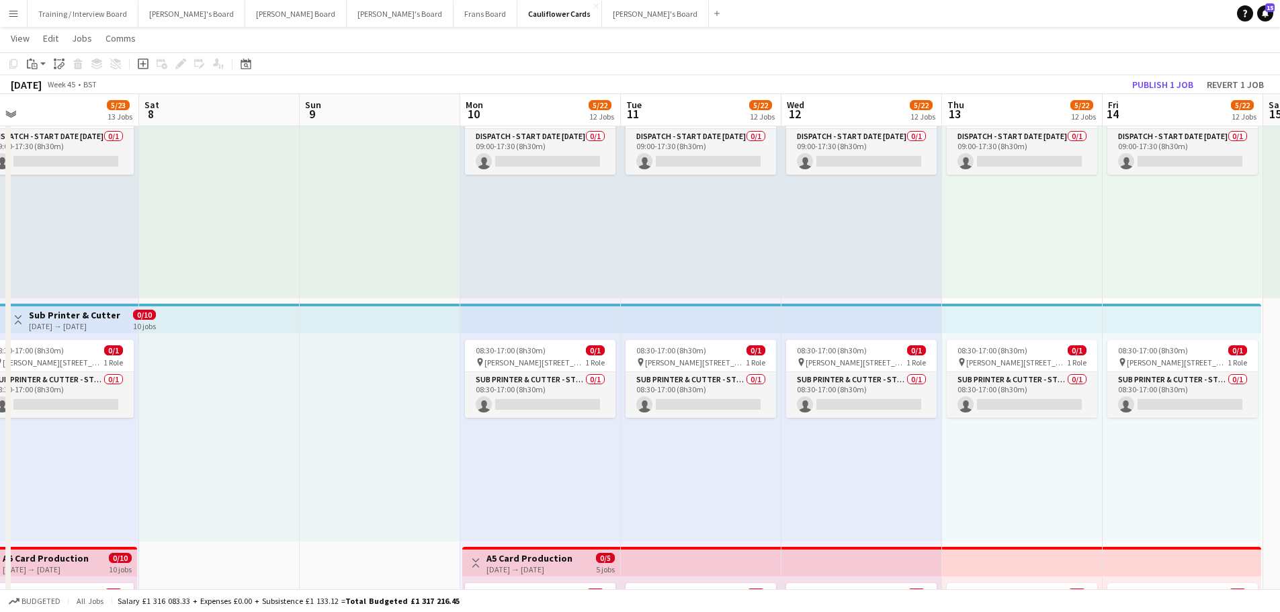
click at [1007, 470] on div "08:30-17:00 (8h30m) 0/1 pin Woolmer Trading Estate, Woolmer Way, Bordon, Hampsh…" at bounding box center [1022, 437] width 161 height 208
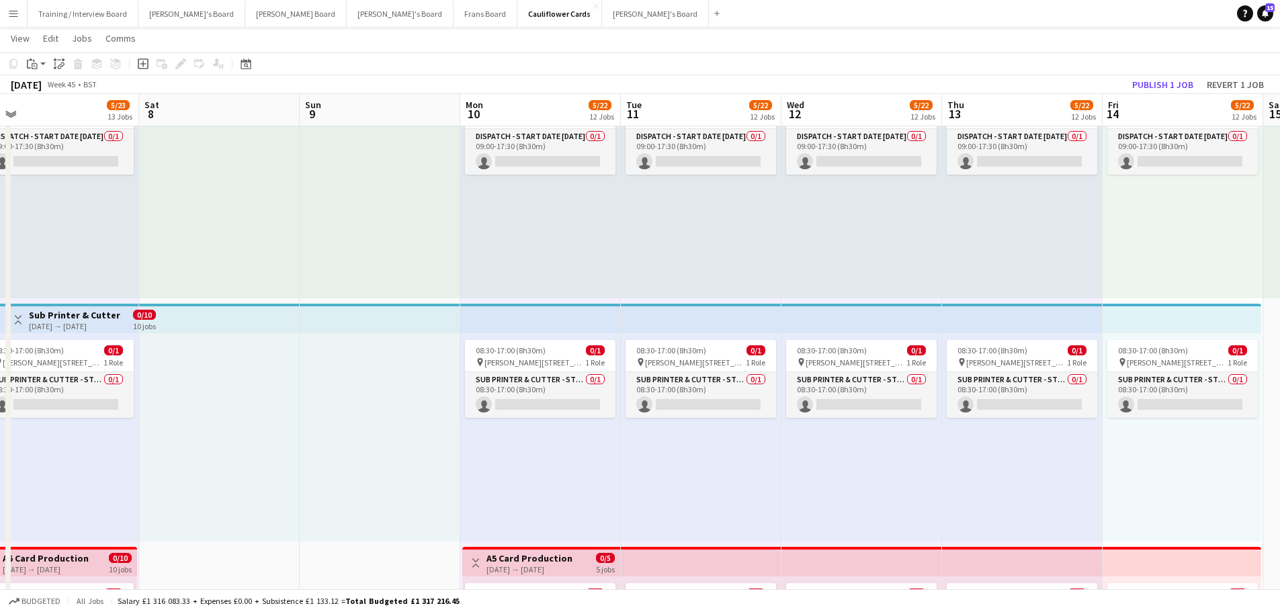
click at [1198, 461] on div "08:30-17:00 (8h30m) 0/1 pin Woolmer Trading Estate, Woolmer Way, Bordon, Hampsh…" at bounding box center [1181, 437] width 159 height 208
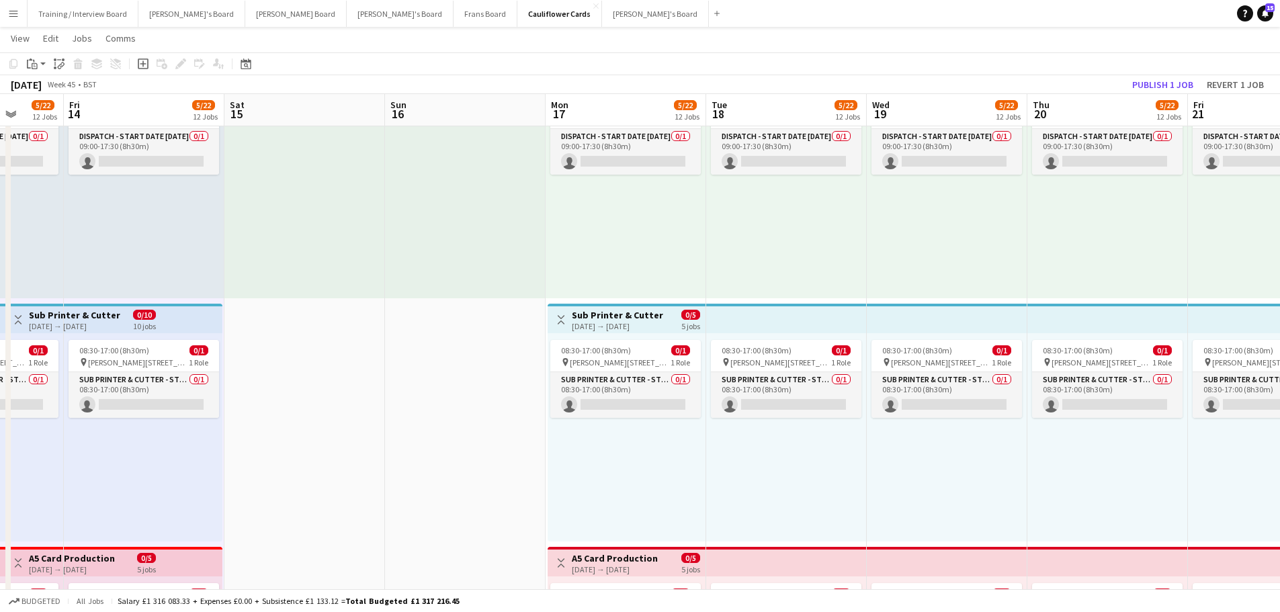
scroll to position [0, 427]
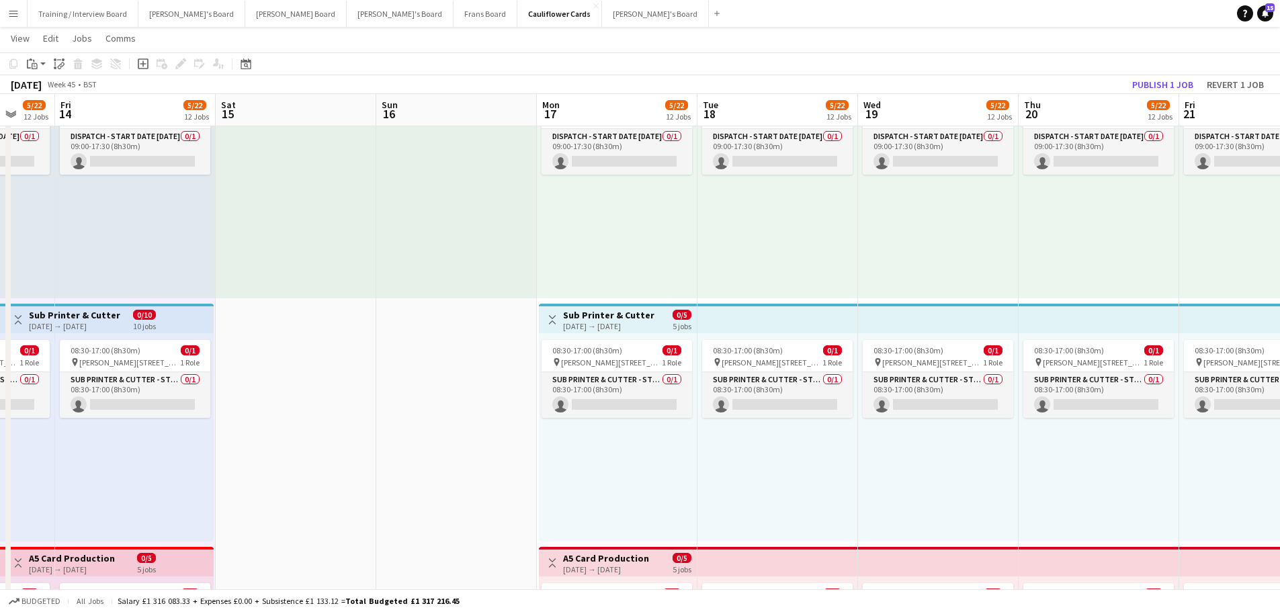
drag, startPoint x: 1198, startPoint y: 461, endPoint x: 151, endPoint y: 427, distance: 1047.7
click at [603, 470] on div "08:30-17:00 (8h30m) 0/1 pin Woolmer Trading Estate, Woolmer Way, Bordon, Hampsh…" at bounding box center [618, 437] width 158 height 208
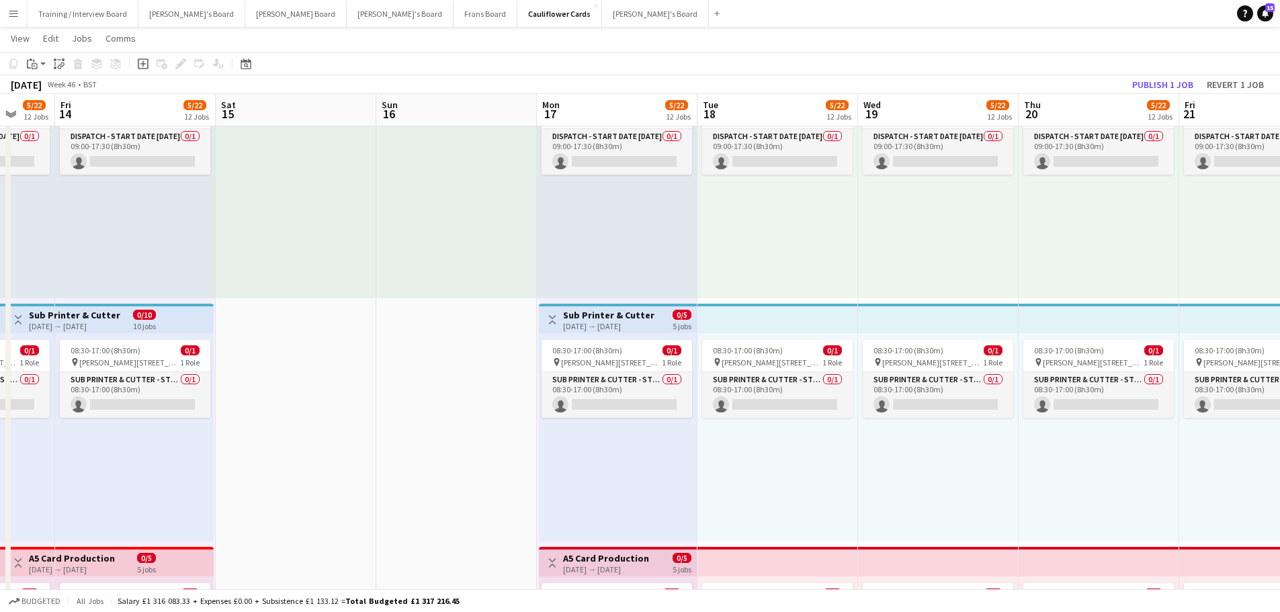
click at [773, 472] on div "08:30-17:00 (8h30m) 0/1 pin Woolmer Trading Estate, Woolmer Way, Bordon, Hampsh…" at bounding box center [777, 437] width 161 height 208
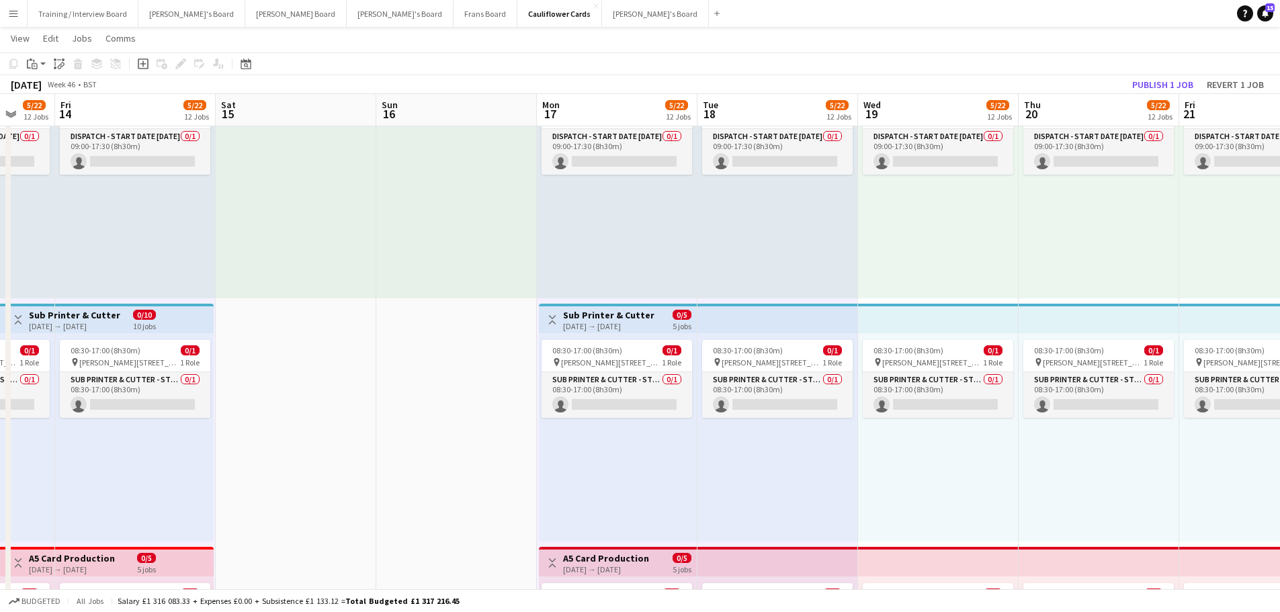
click at [980, 467] on div "08:30-17:00 (8h30m) 0/1 pin Woolmer Trading Estate, Woolmer Way, Bordon, Hampsh…" at bounding box center [938, 437] width 161 height 208
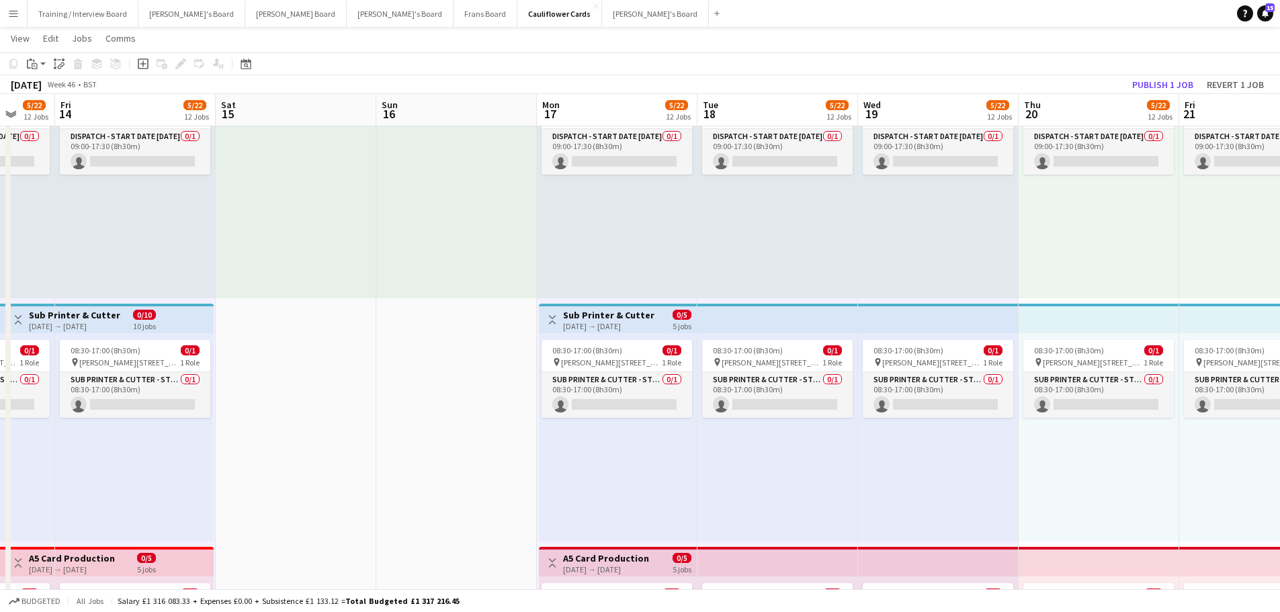
click at [1094, 485] on div "08:30-17:00 (8h30m) 0/1 pin Woolmer Trading Estate, Woolmer Way, Bordon, Hampsh…" at bounding box center [1098, 437] width 161 height 208
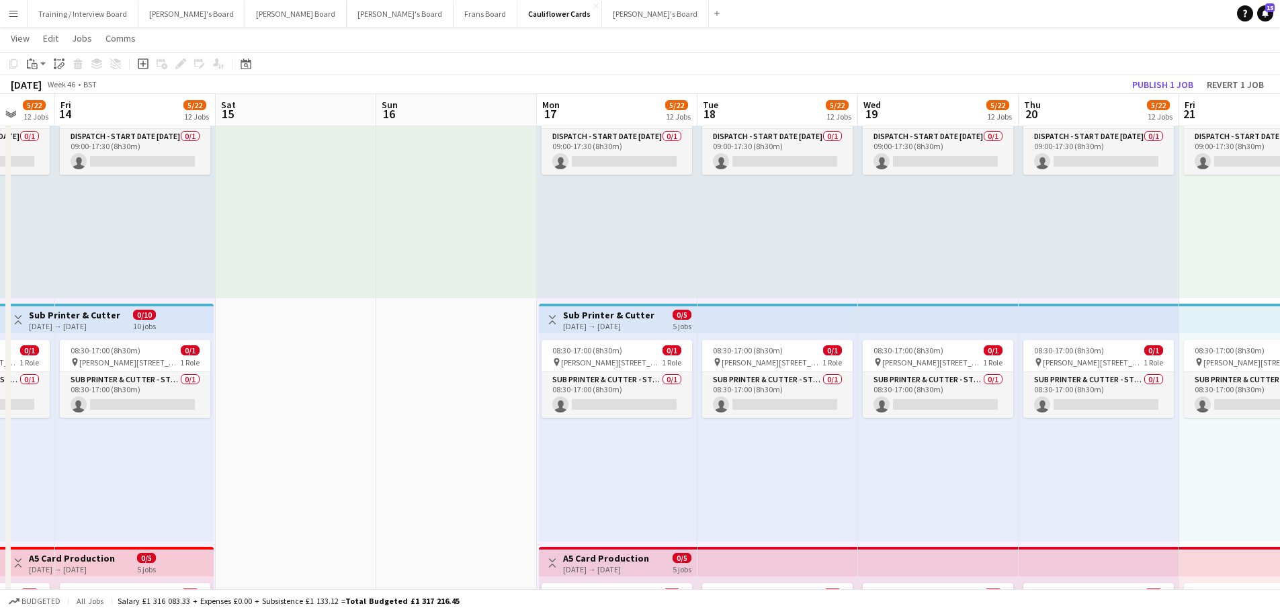
click at [1231, 491] on div "08:30-17:00 (8h30m) 0/1 pin Woolmer Trading Estate, Woolmer Way, Bordon, Hampsh…" at bounding box center [1258, 437] width 159 height 208
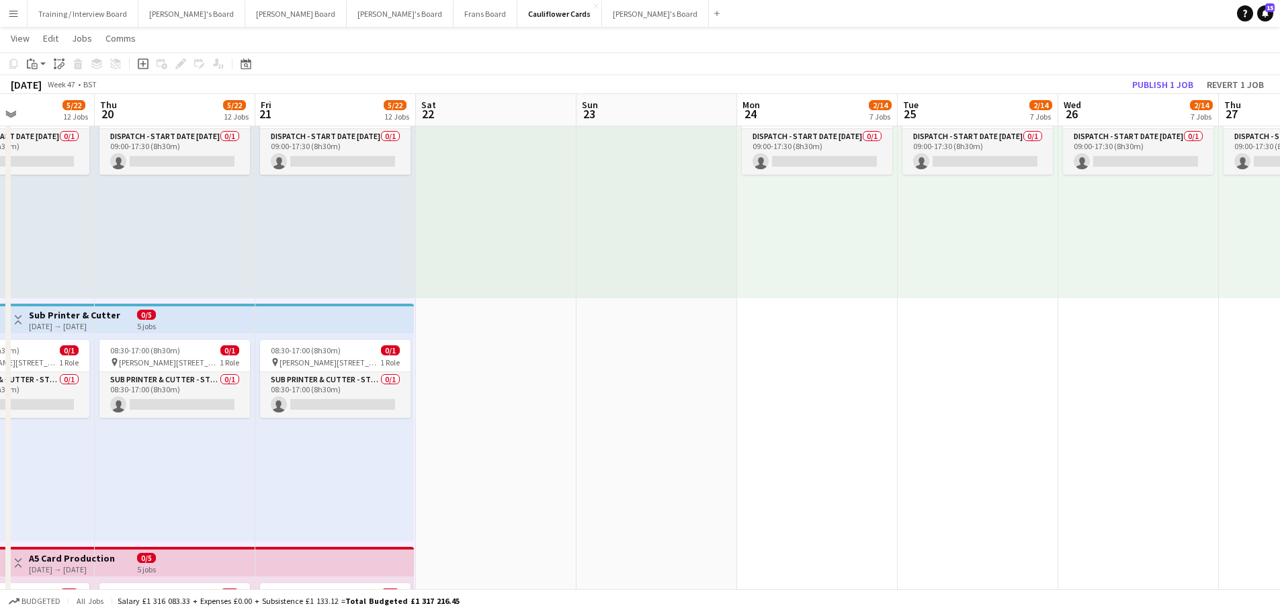
scroll to position [0, 388]
drag, startPoint x: 1232, startPoint y: 491, endPoint x: 307, endPoint y: 505, distance: 925.0
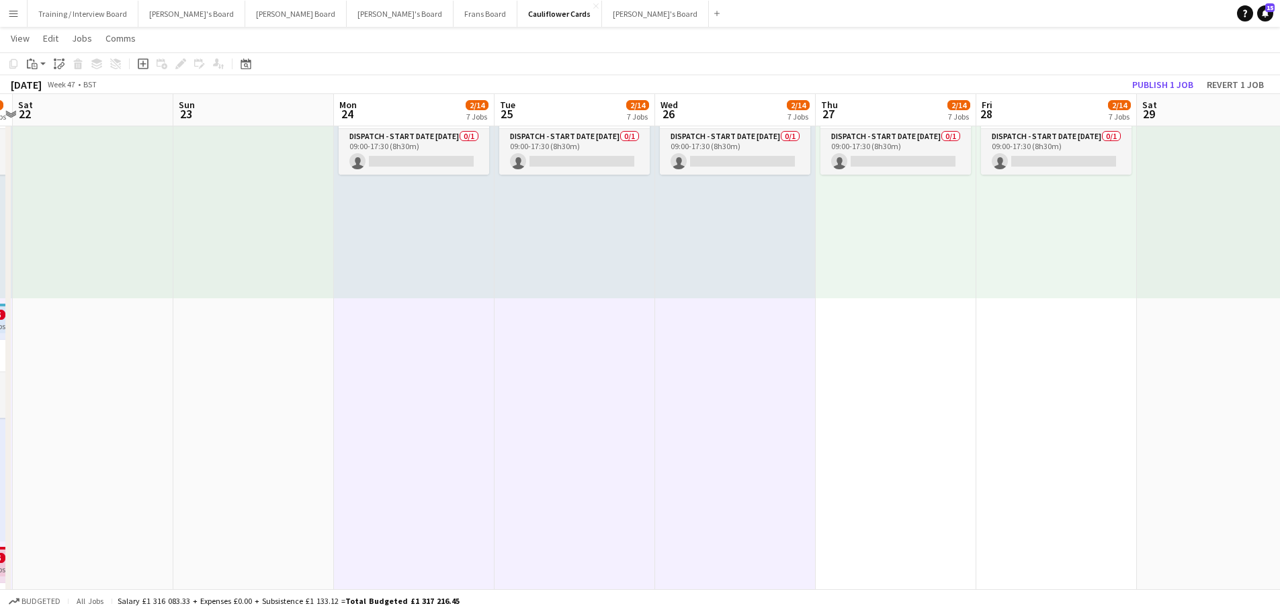
scroll to position [0, 476]
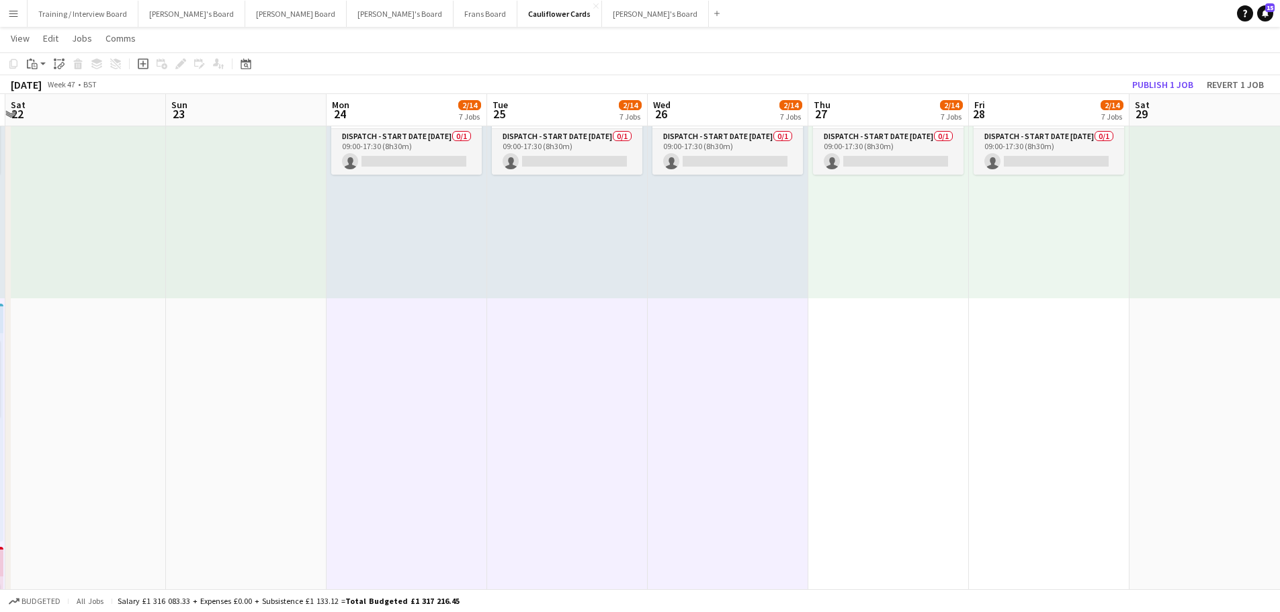
drag, startPoint x: 1190, startPoint y: 498, endPoint x: 780, endPoint y: 502, distance: 409.1
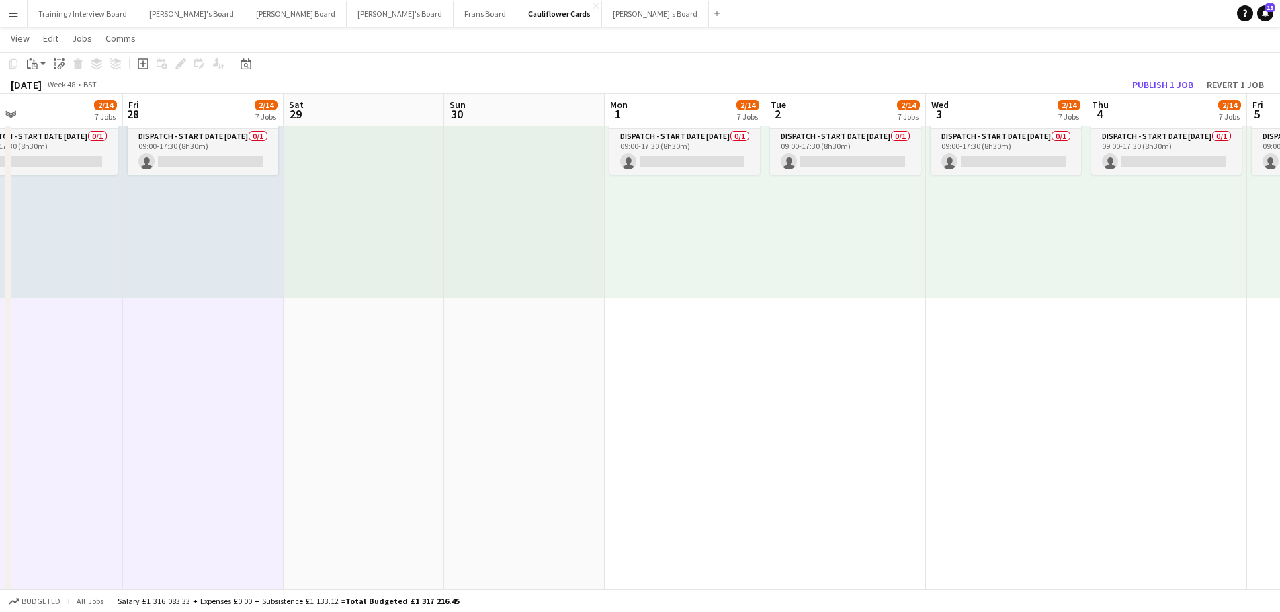
scroll to position [0, 532]
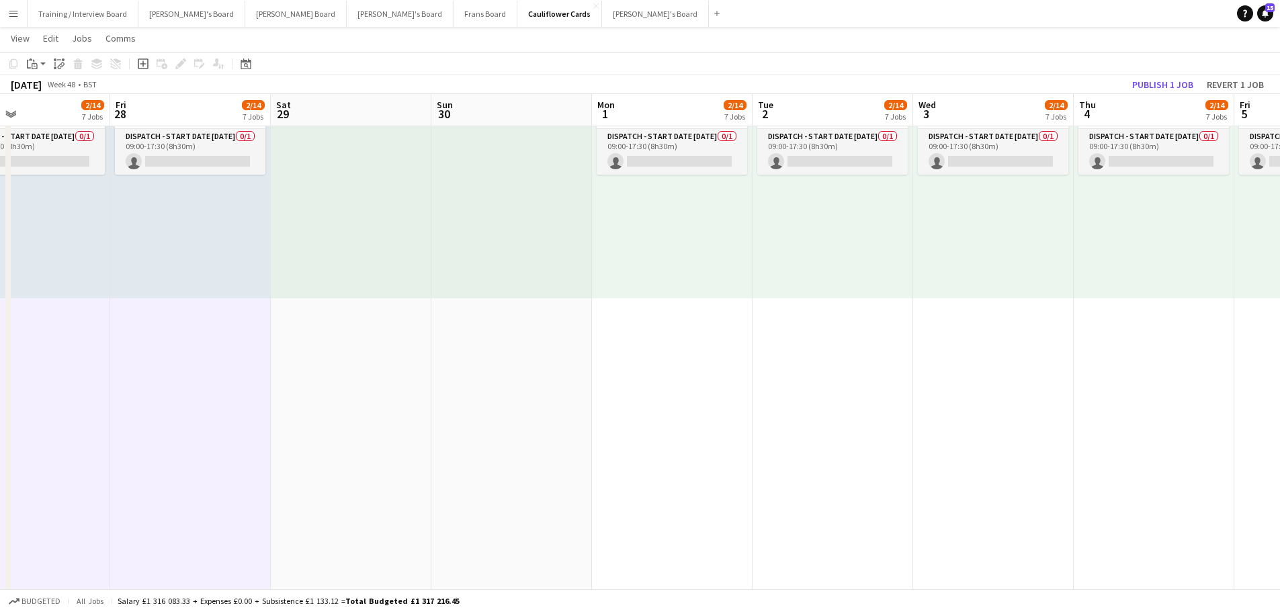
drag, startPoint x: 1047, startPoint y: 485, endPoint x: 189, endPoint y: 457, distance: 858.9
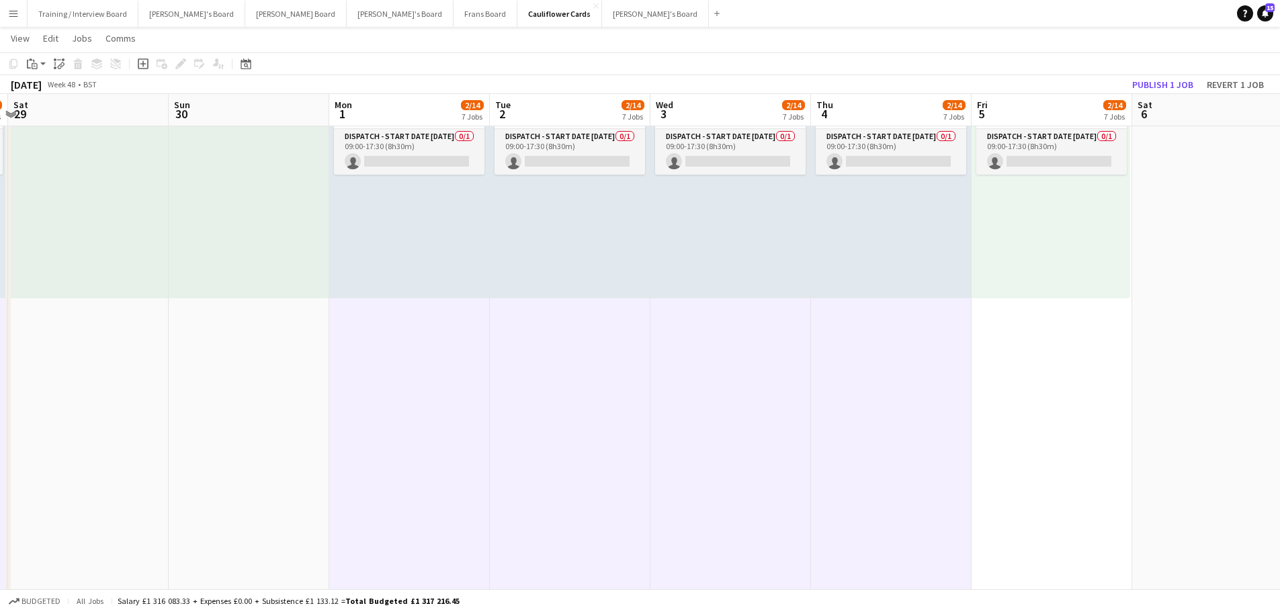
drag, startPoint x: 1160, startPoint y: 506, endPoint x: 887, endPoint y: 507, distance: 272.7
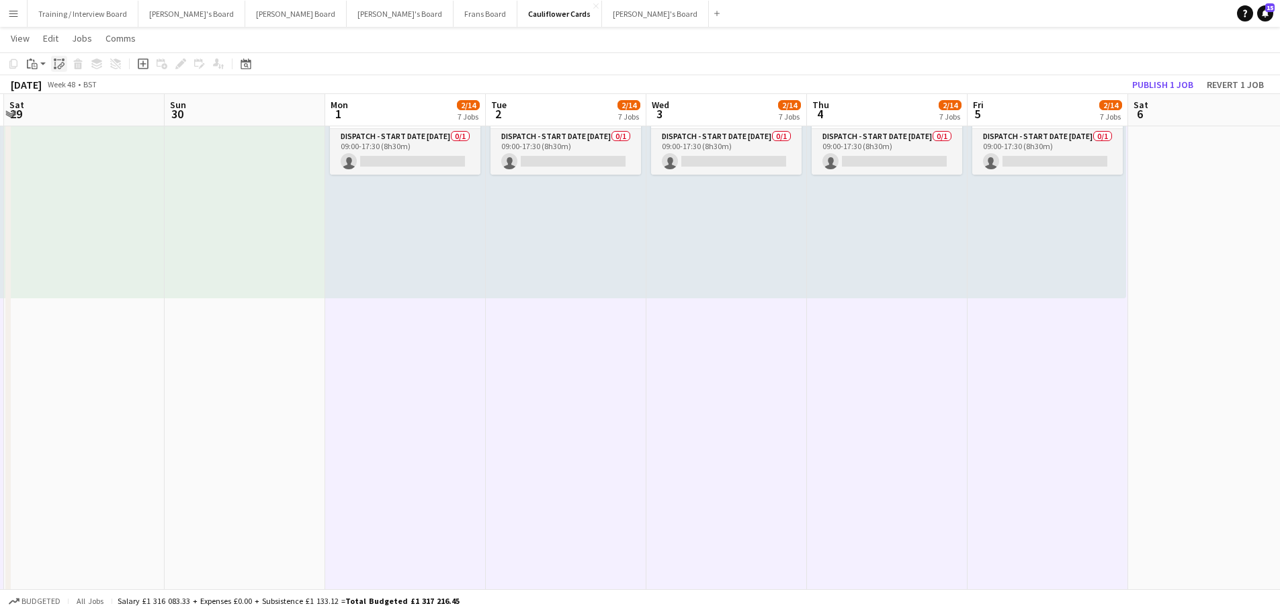
click at [59, 64] on icon "Paste linked Job" at bounding box center [59, 63] width 11 height 11
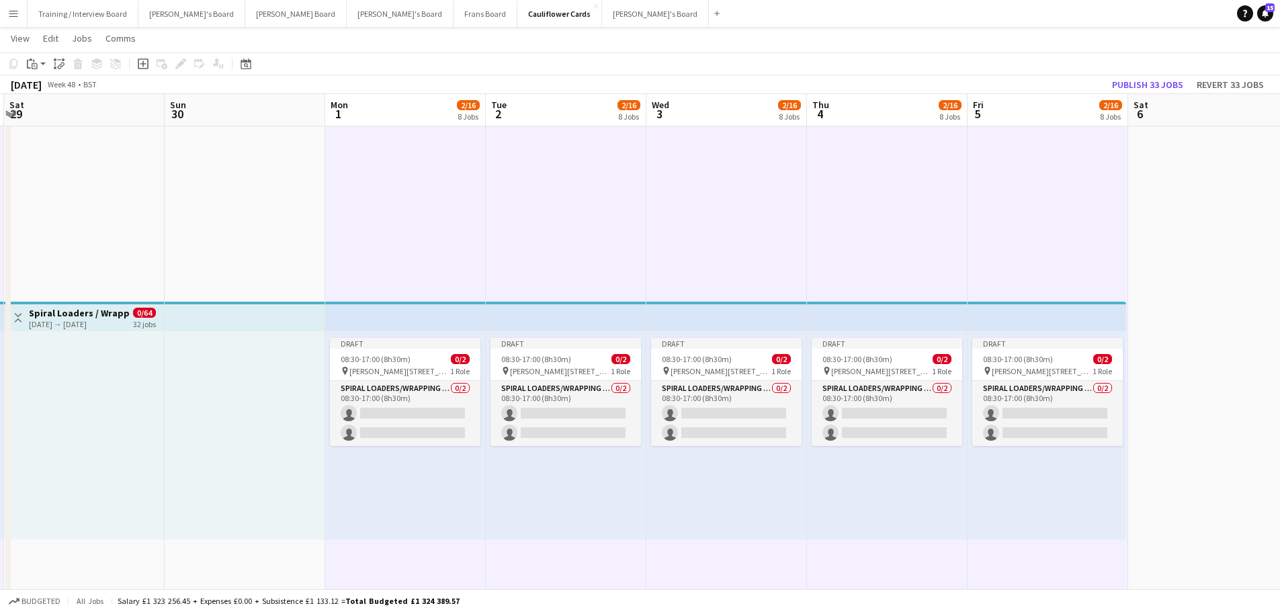
scroll to position [1075, 0]
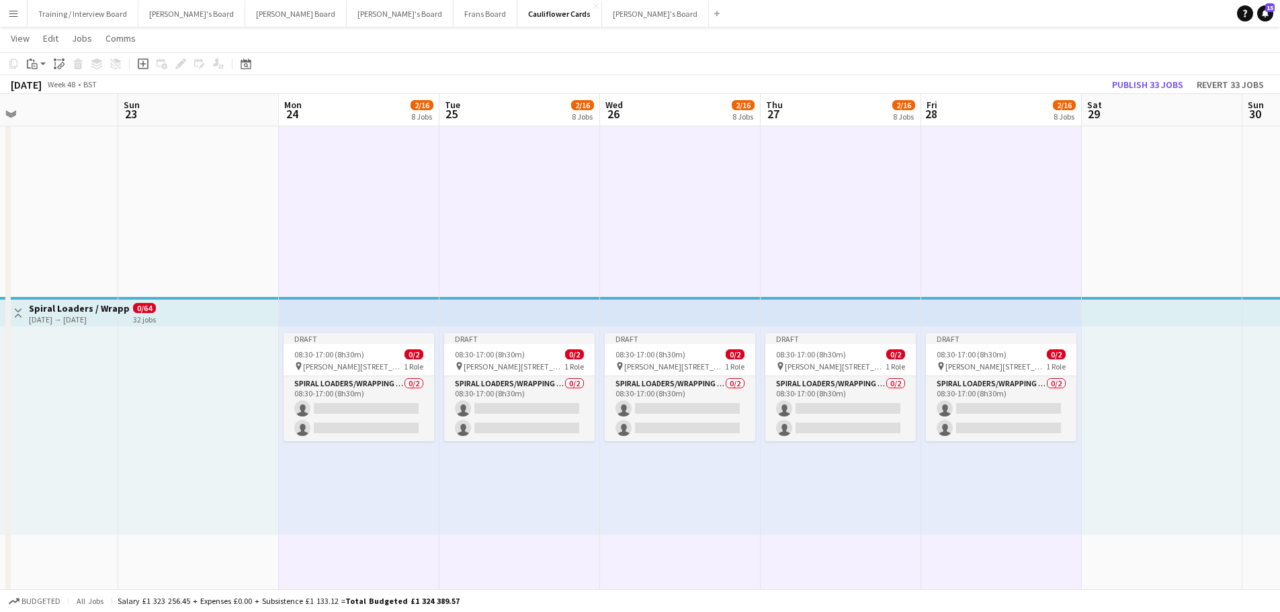
drag, startPoint x: 176, startPoint y: 551, endPoint x: 1253, endPoint y: 523, distance: 1077.8
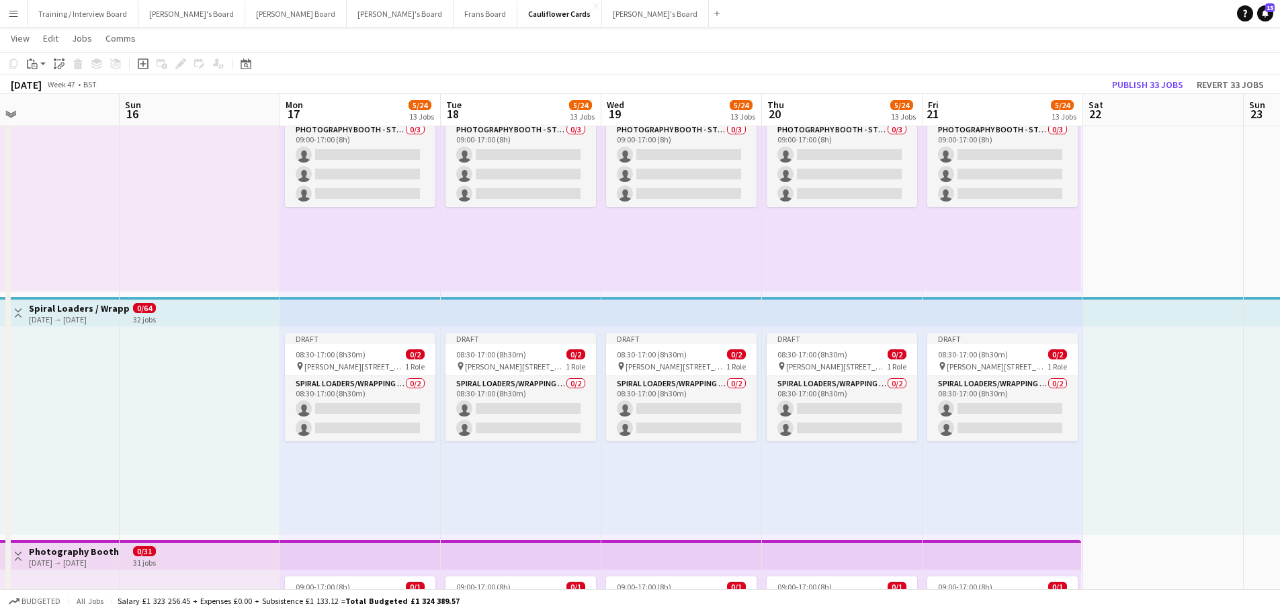
scroll to position [0, 345]
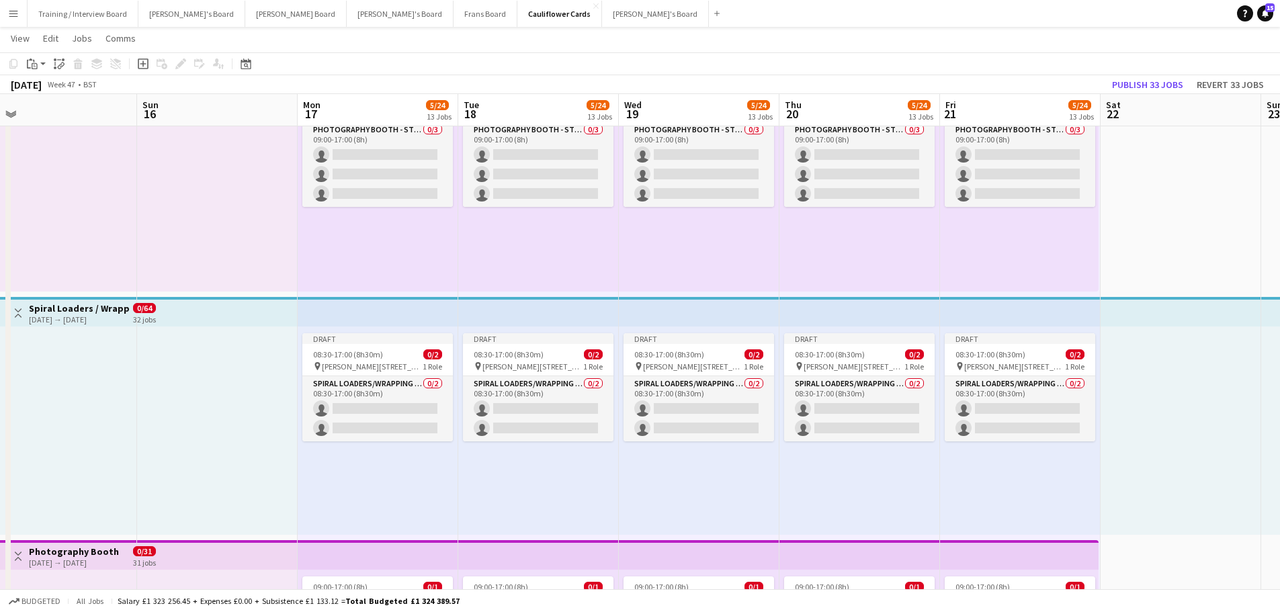
drag, startPoint x: 332, startPoint y: 412, endPoint x: 1261, endPoint y: 406, distance: 929.6
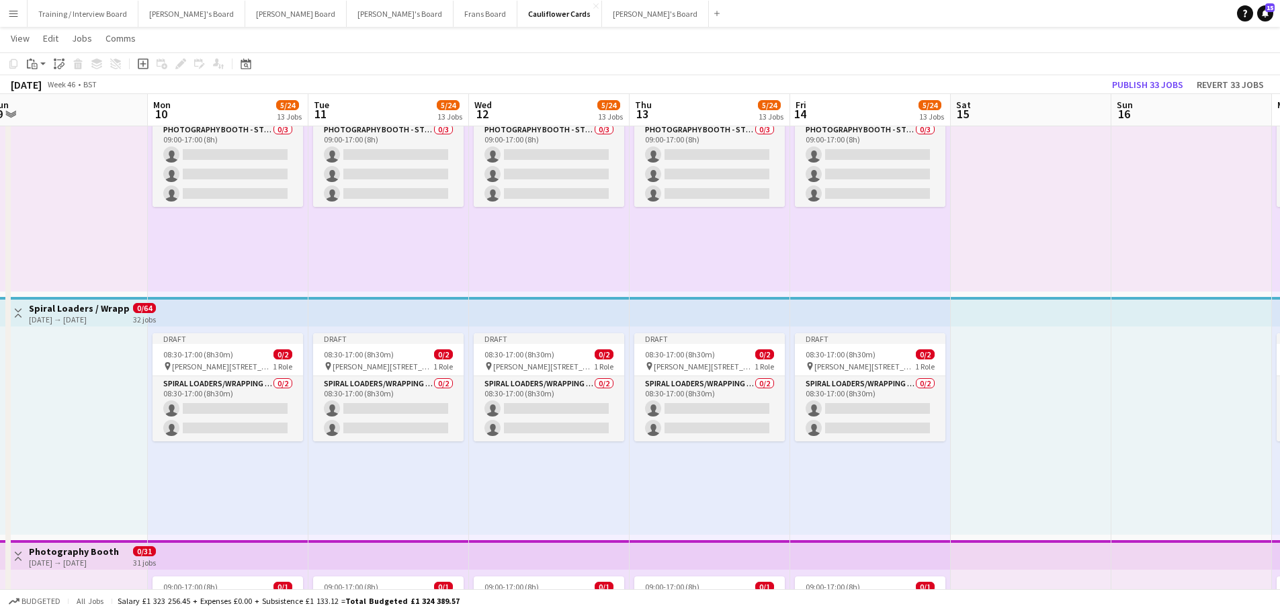
drag, startPoint x: 157, startPoint y: 406, endPoint x: 1094, endPoint y: 408, distance: 937.0
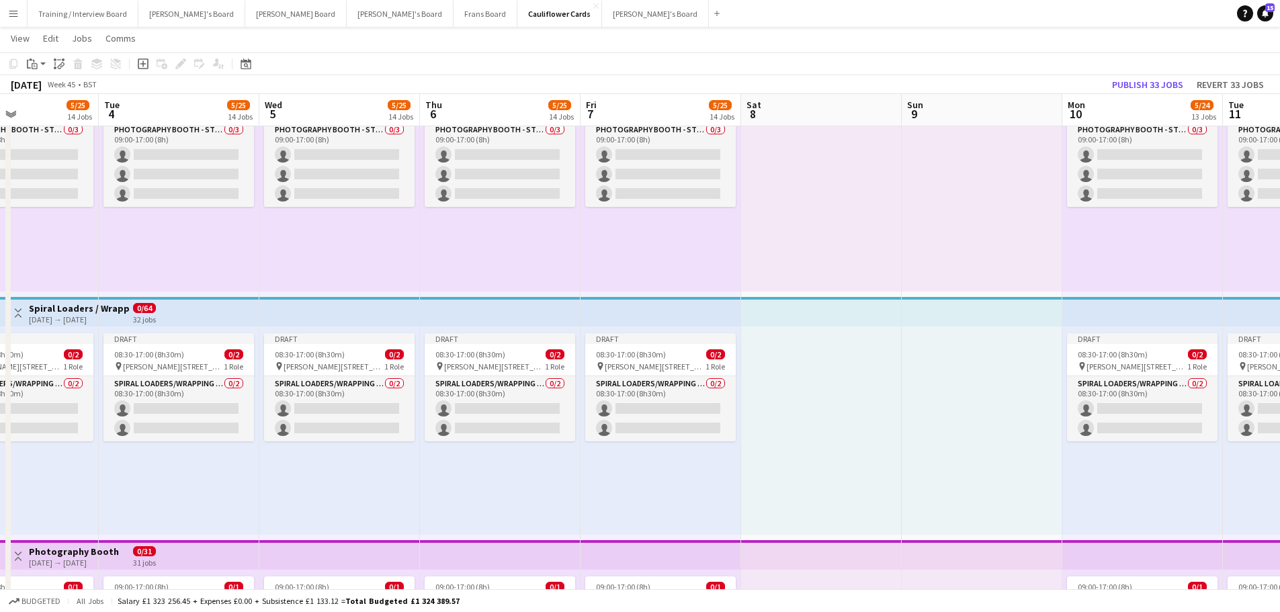
drag, startPoint x: 183, startPoint y: 371, endPoint x: 930, endPoint y: 387, distance: 747.8
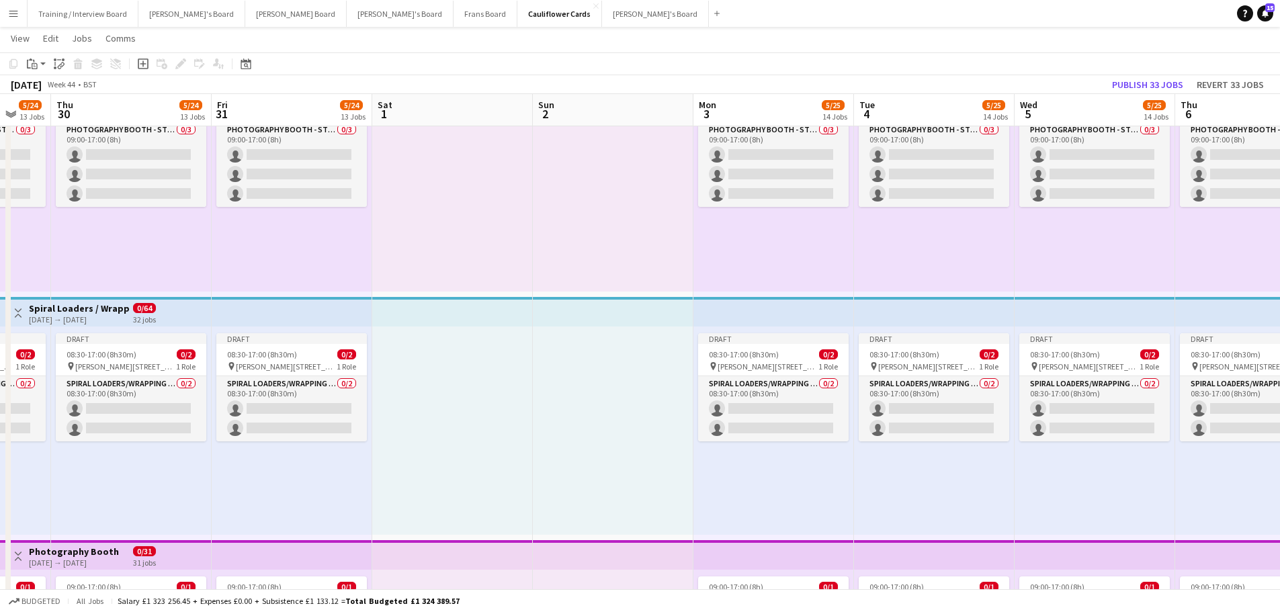
drag, startPoint x: 59, startPoint y: 371, endPoint x: 813, endPoint y: 390, distance: 754.5
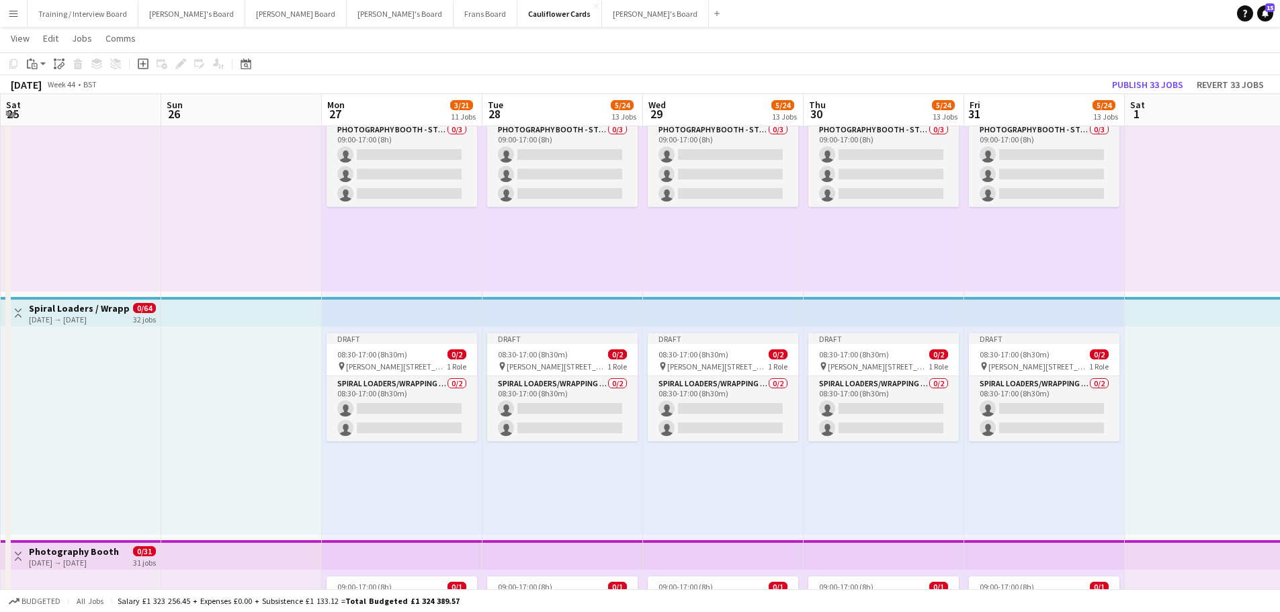
drag, startPoint x: 3, startPoint y: 386, endPoint x: 801, endPoint y: 420, distance: 799.4
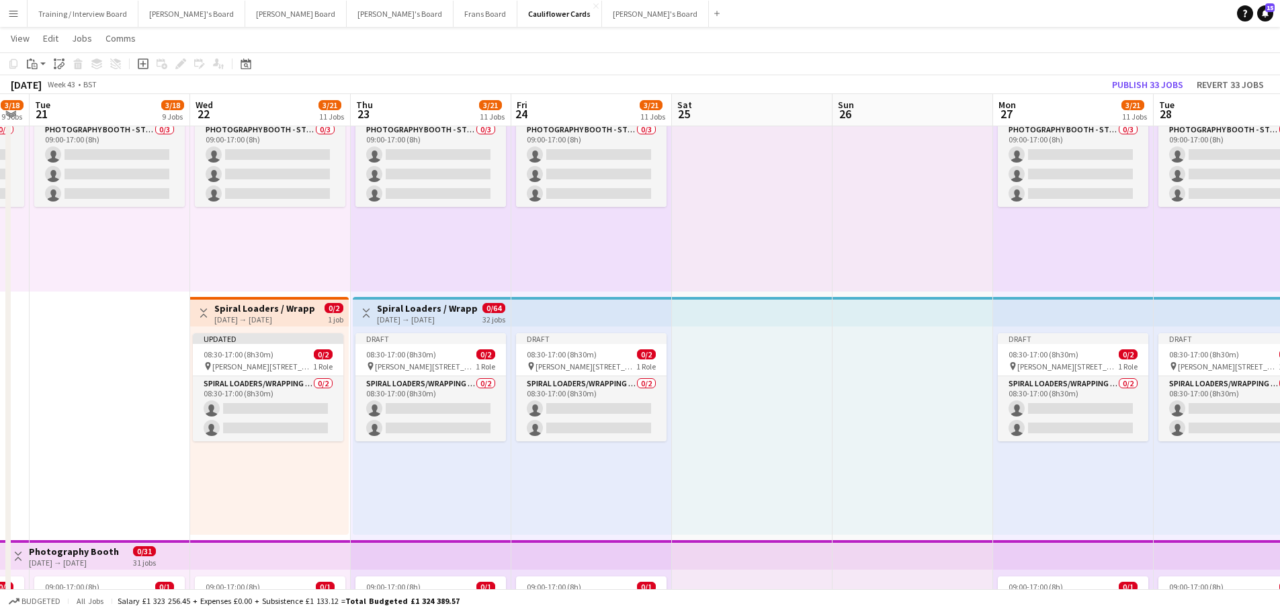
scroll to position [0, 279]
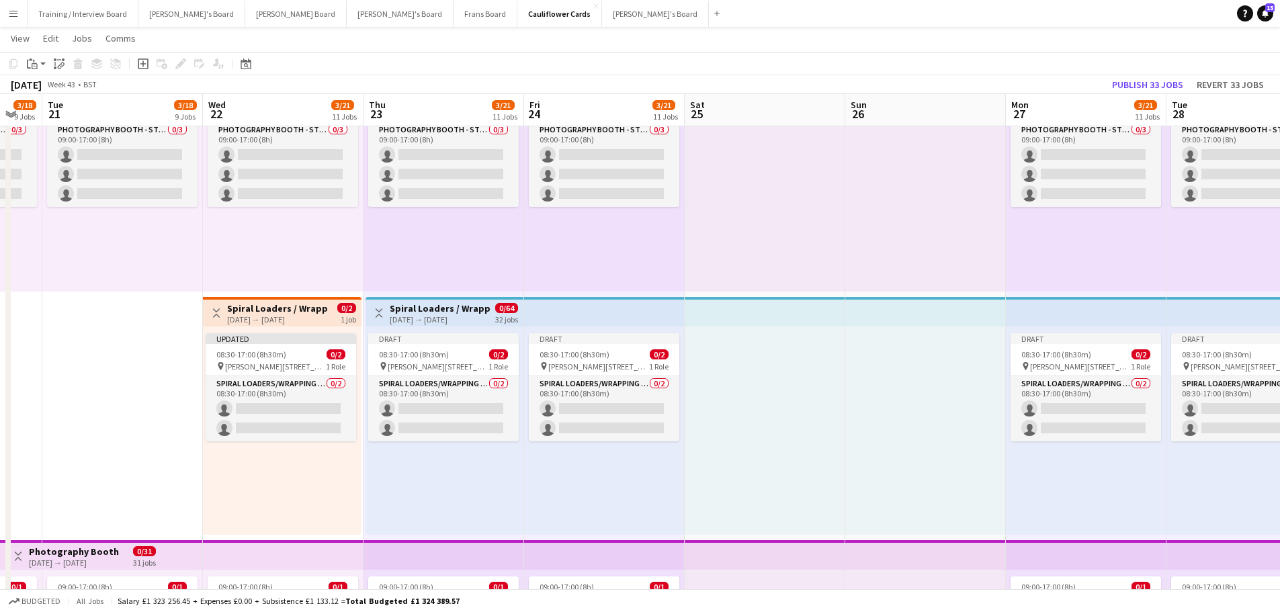
drag, startPoint x: 148, startPoint y: 413, endPoint x: 785, endPoint y: 403, distance: 637.5
click at [289, 484] on div "Updated 08:30-17:00 (8h30m) 0/2 pin Woolmer Trading Estate, Woolmer Way, Bordon…" at bounding box center [282, 430] width 159 height 208
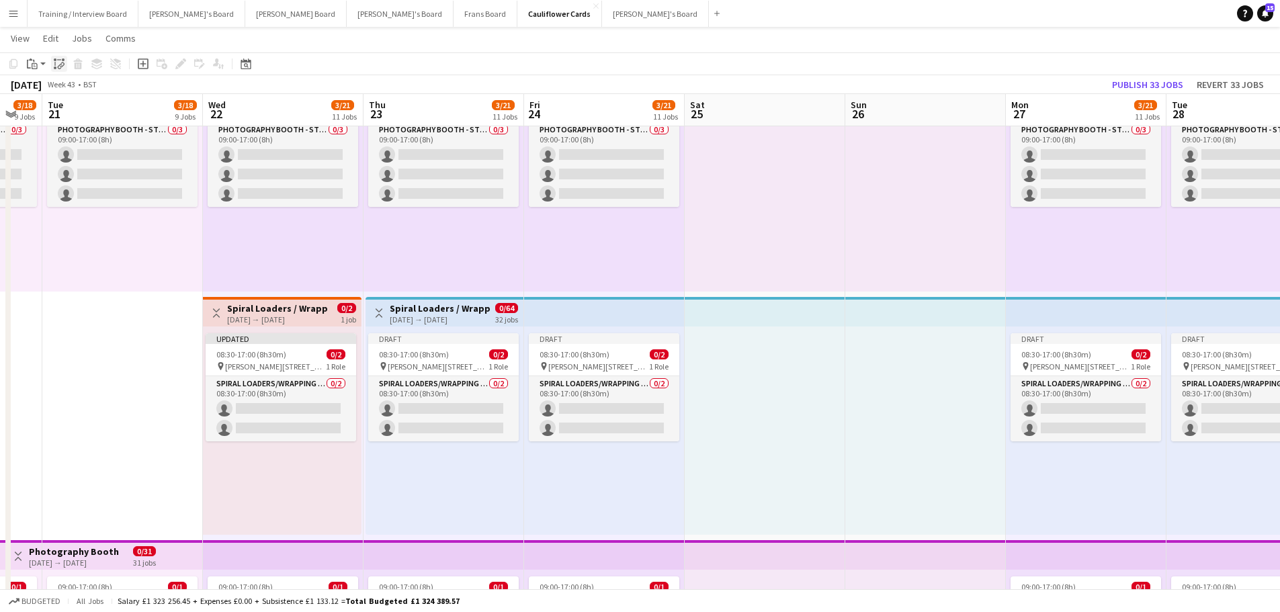
click at [62, 65] on icon at bounding box center [60, 66] width 5 height 5
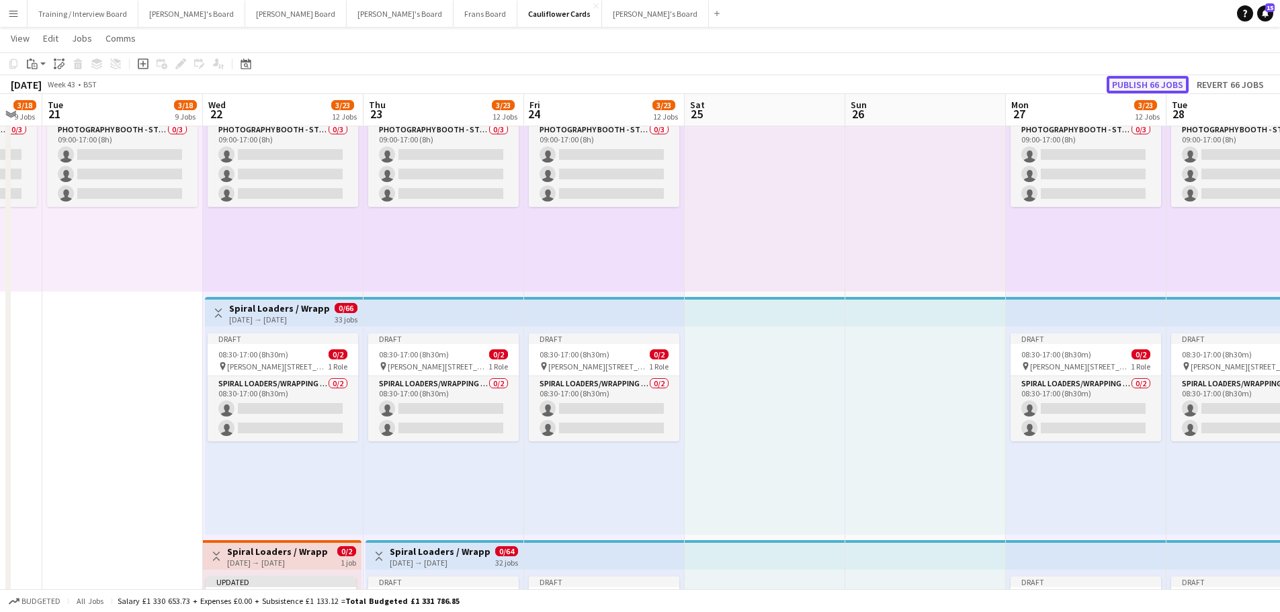
click at [1172, 83] on button "Publish 66 jobs" at bounding box center [1147, 84] width 82 height 17
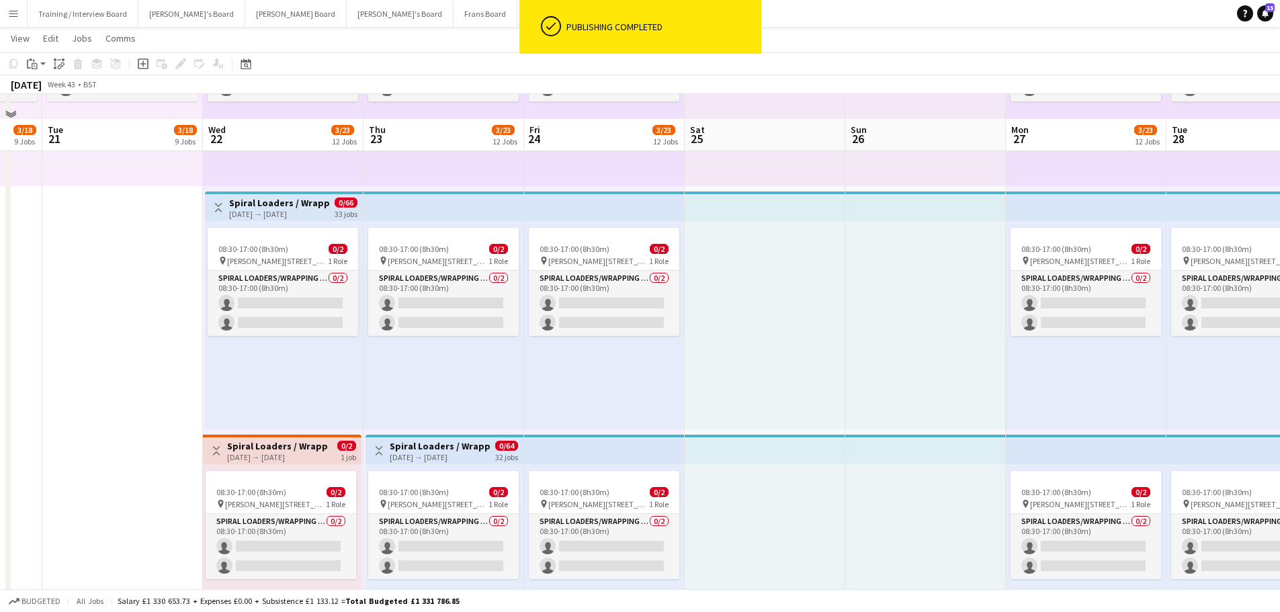
scroll to position [1209, 0]
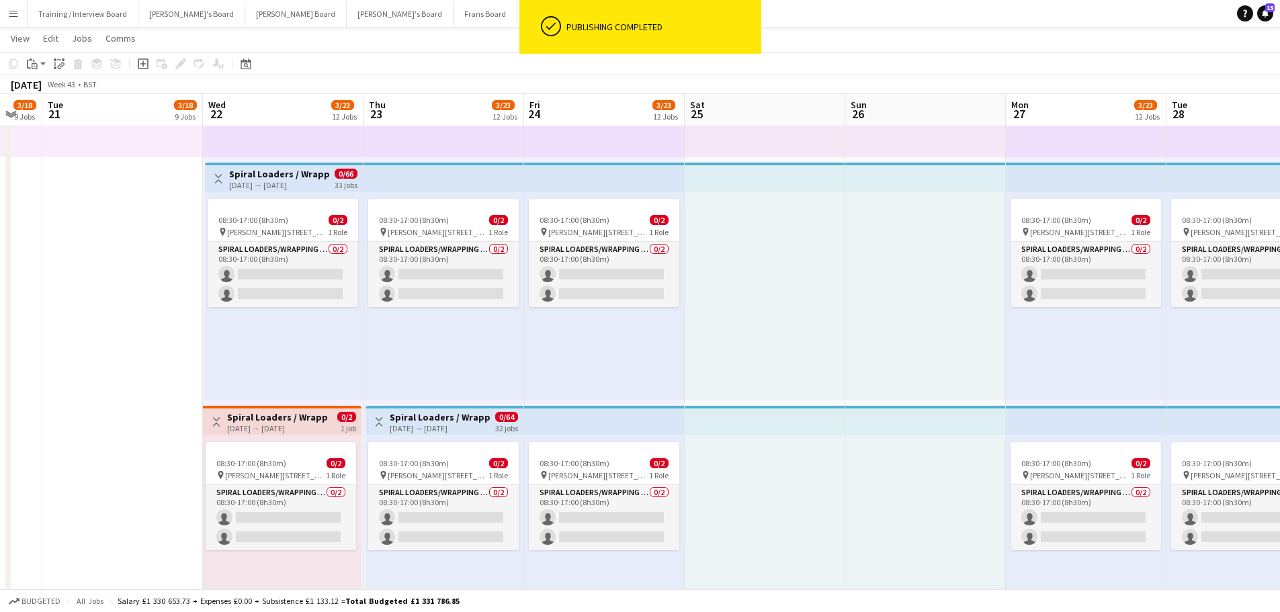
click at [320, 425] on div "22-10-2025 → 22-10-2025" at bounding box center [277, 428] width 100 height 10
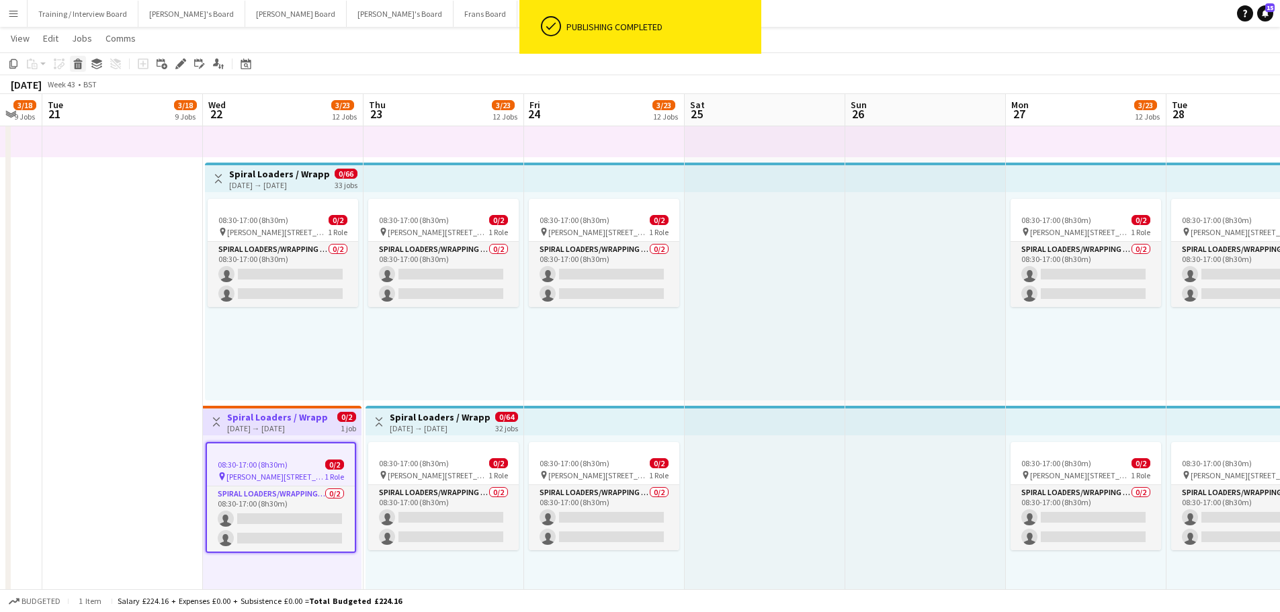
click at [82, 66] on icon "Delete" at bounding box center [78, 63] width 11 height 11
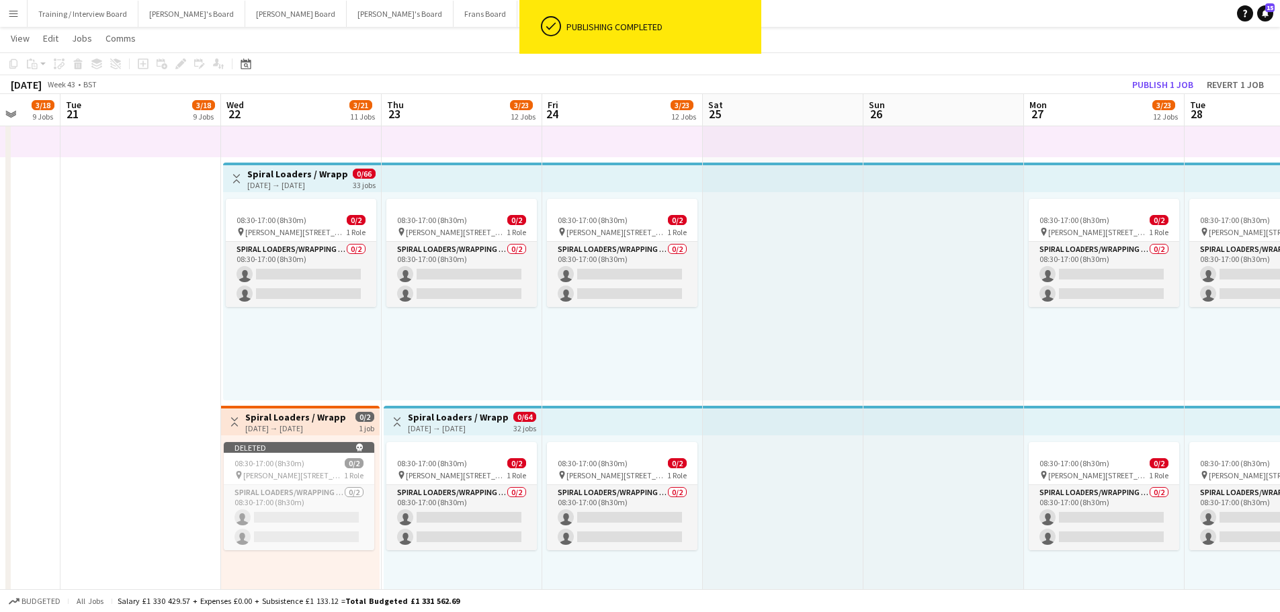
drag, startPoint x: 1136, startPoint y: 163, endPoint x: 1140, endPoint y: 130, distance: 33.1
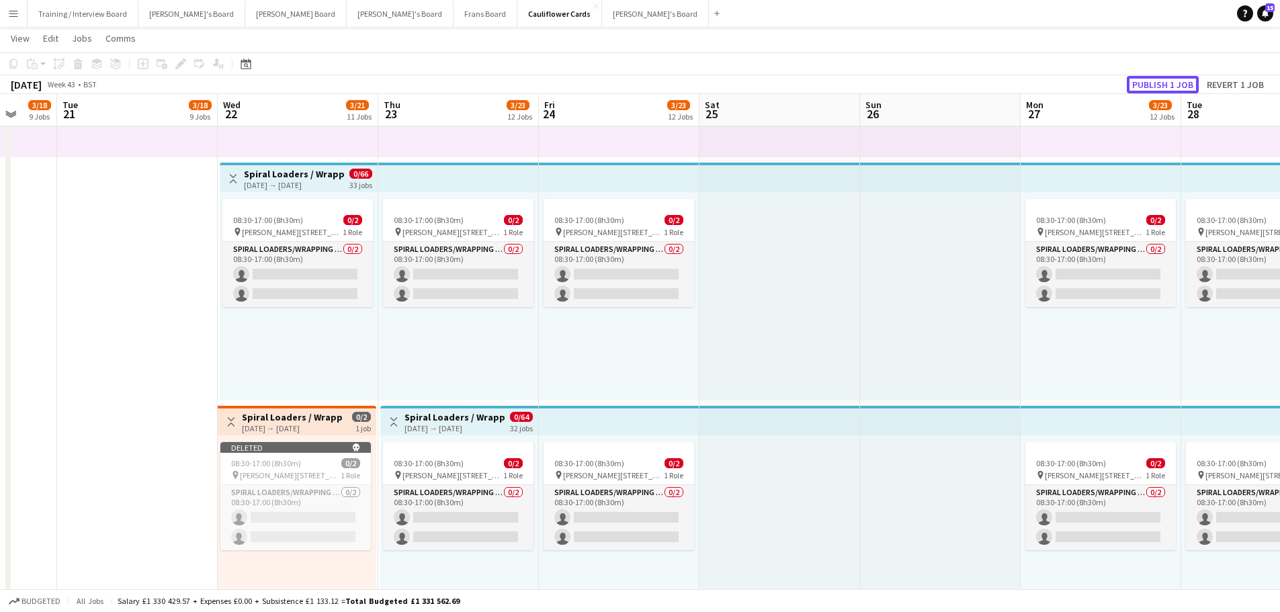
drag, startPoint x: 1140, startPoint y: 130, endPoint x: 1159, endPoint y: 87, distance: 46.9
click at [1159, 87] on button "Publish 1 job" at bounding box center [1162, 84] width 72 height 17
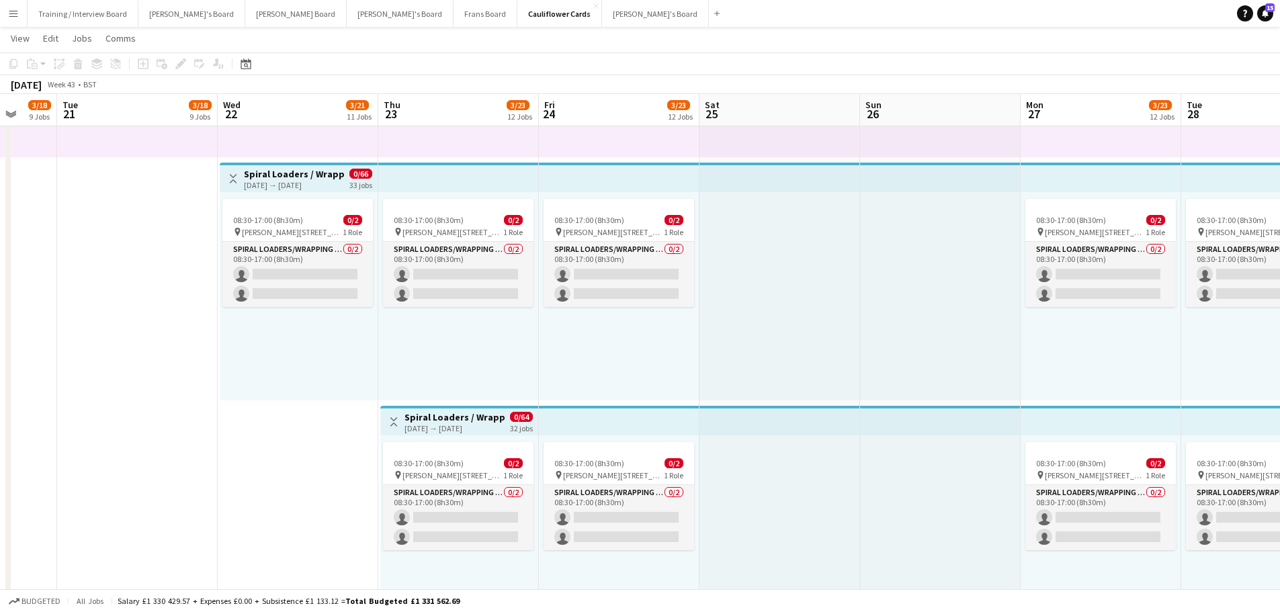
click at [506, 422] on div "Toggle View Spiral Loaders / Wrapping 23-10-2025 → 05-12-2025 0/64 32 jobs" at bounding box center [459, 421] width 147 height 23
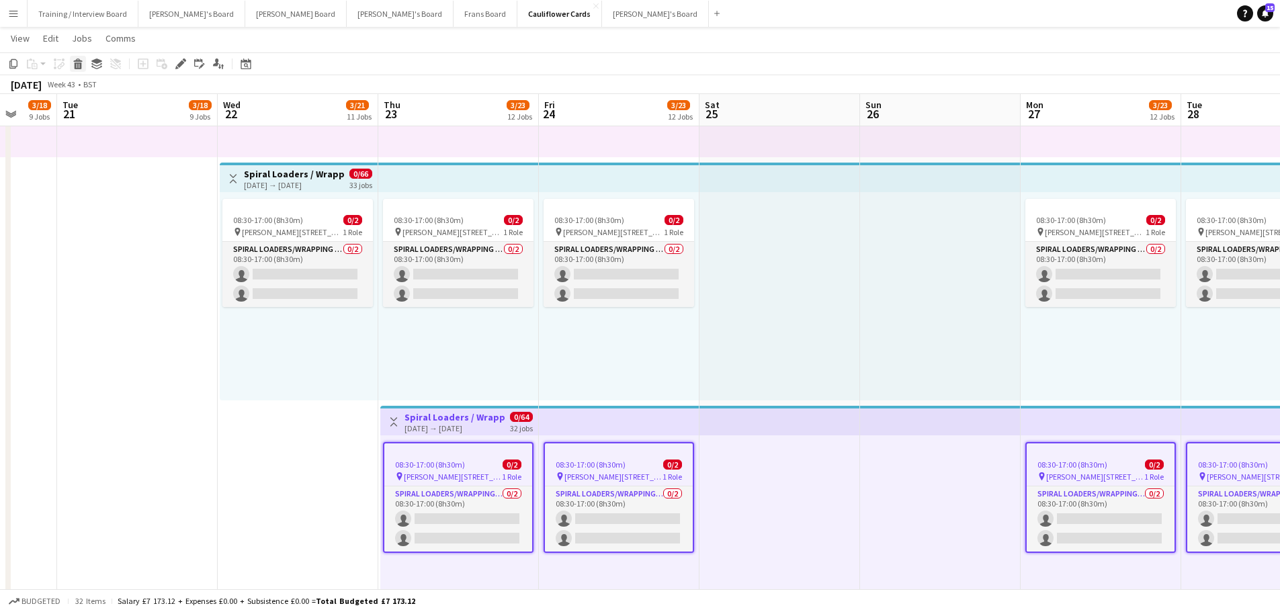
click at [81, 64] on icon at bounding box center [78, 65] width 7 height 7
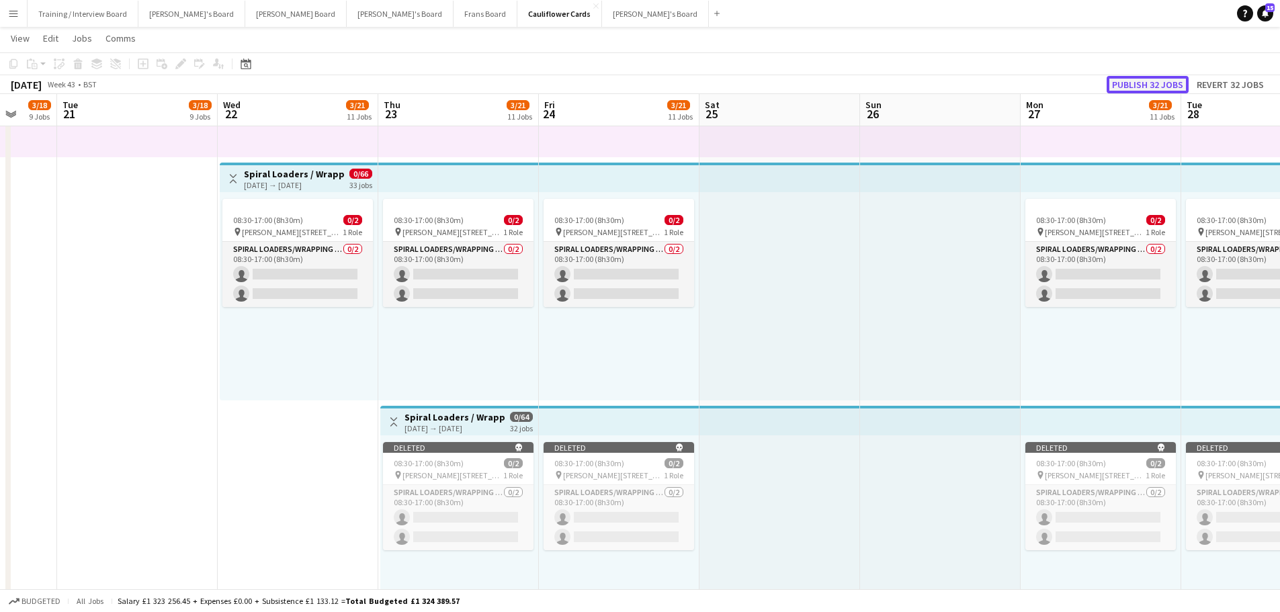
click at [1153, 87] on button "Publish 32 jobs" at bounding box center [1147, 84] width 82 height 17
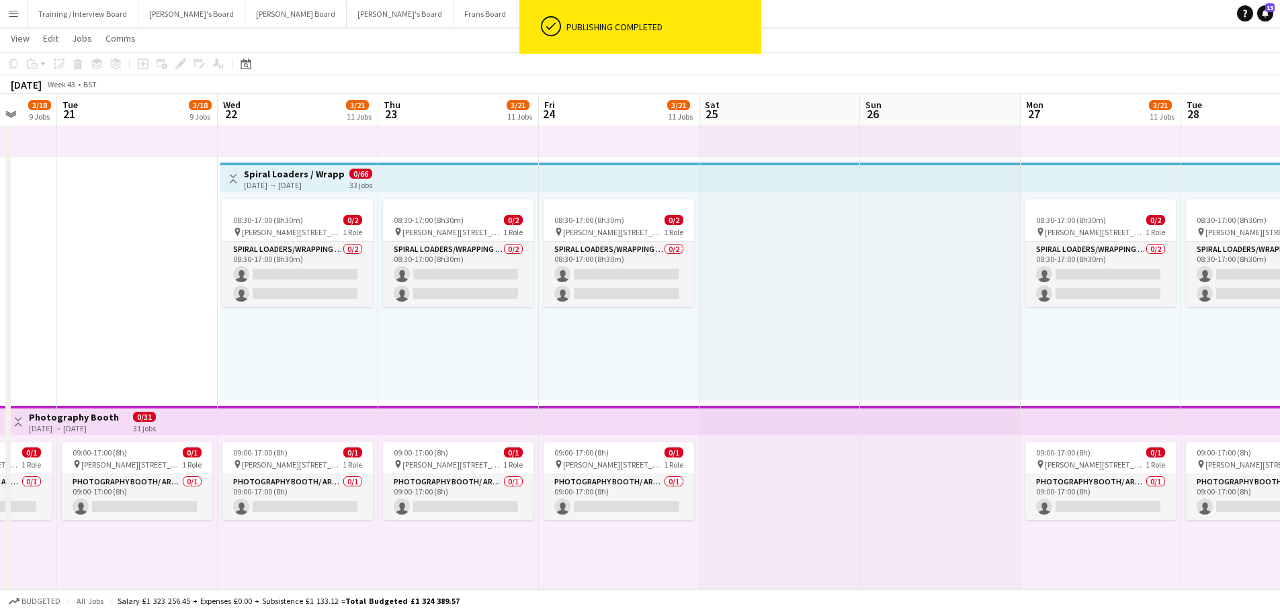
click at [293, 183] on div "22-10-2025 → 05-12-2025" at bounding box center [294, 185] width 100 height 10
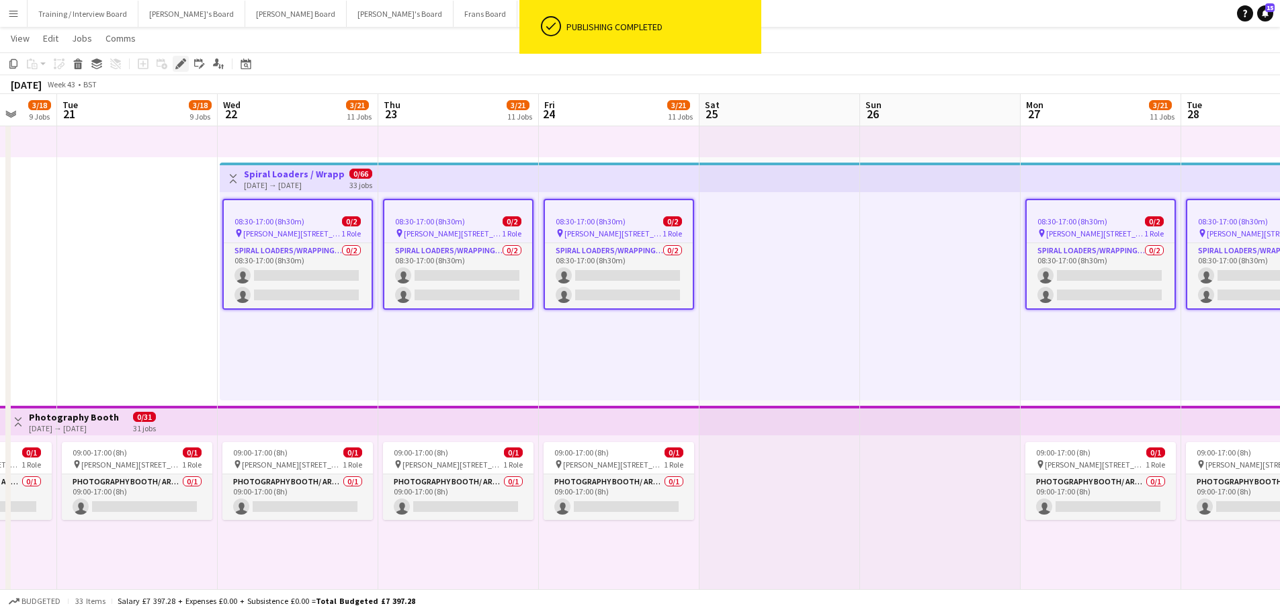
click at [181, 64] on icon at bounding box center [180, 63] width 7 height 7
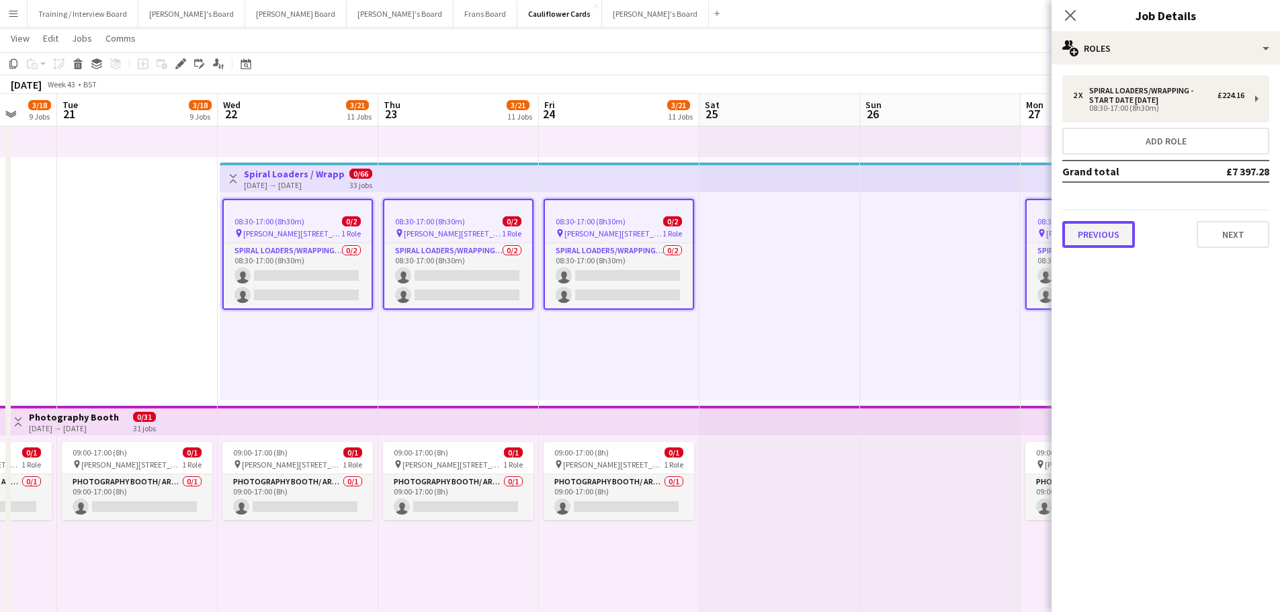
click at [1119, 235] on button "Previous" at bounding box center [1098, 234] width 73 height 27
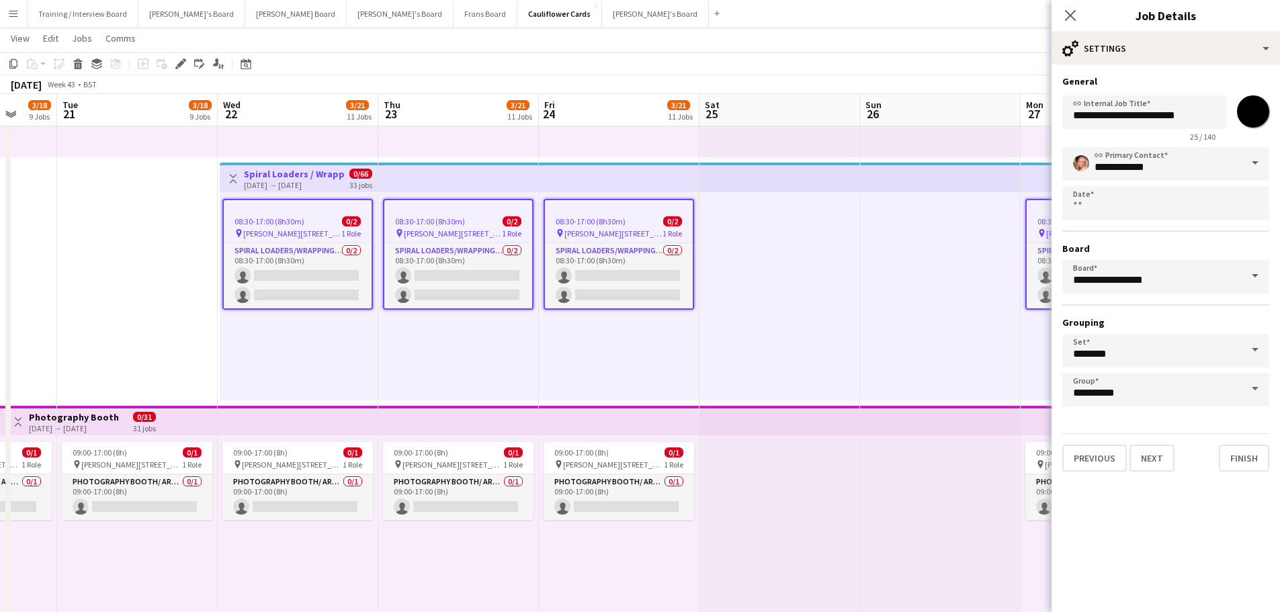
click at [1248, 108] on input "*******" at bounding box center [1253, 111] width 48 height 48
type input "*******"
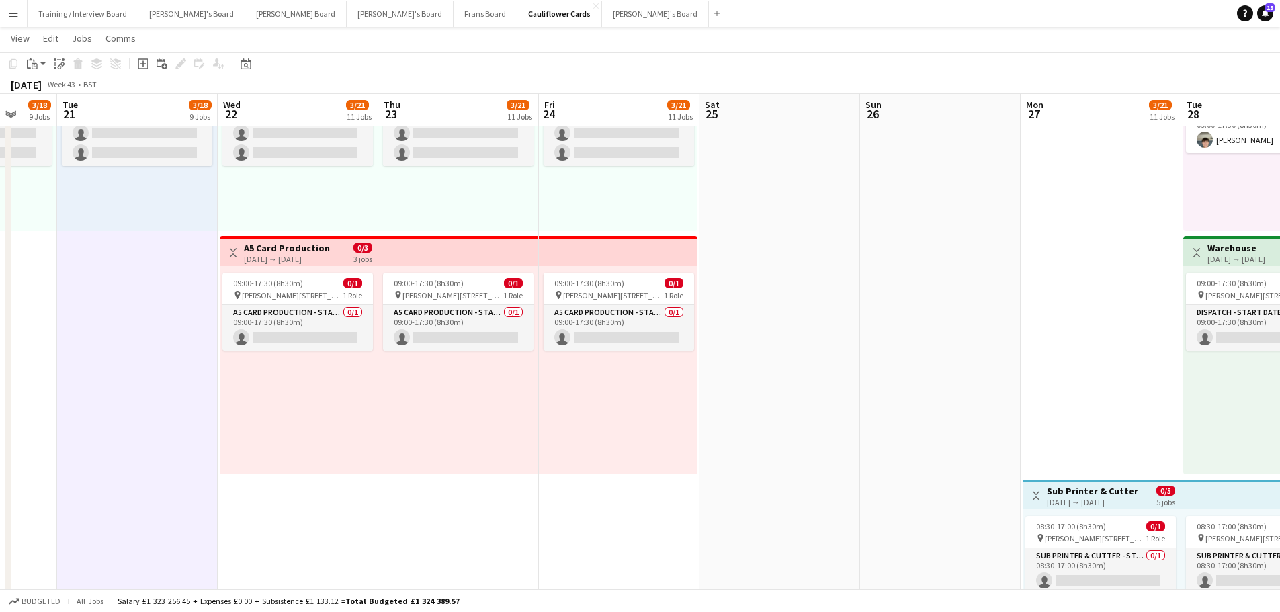
scroll to position [0, 478]
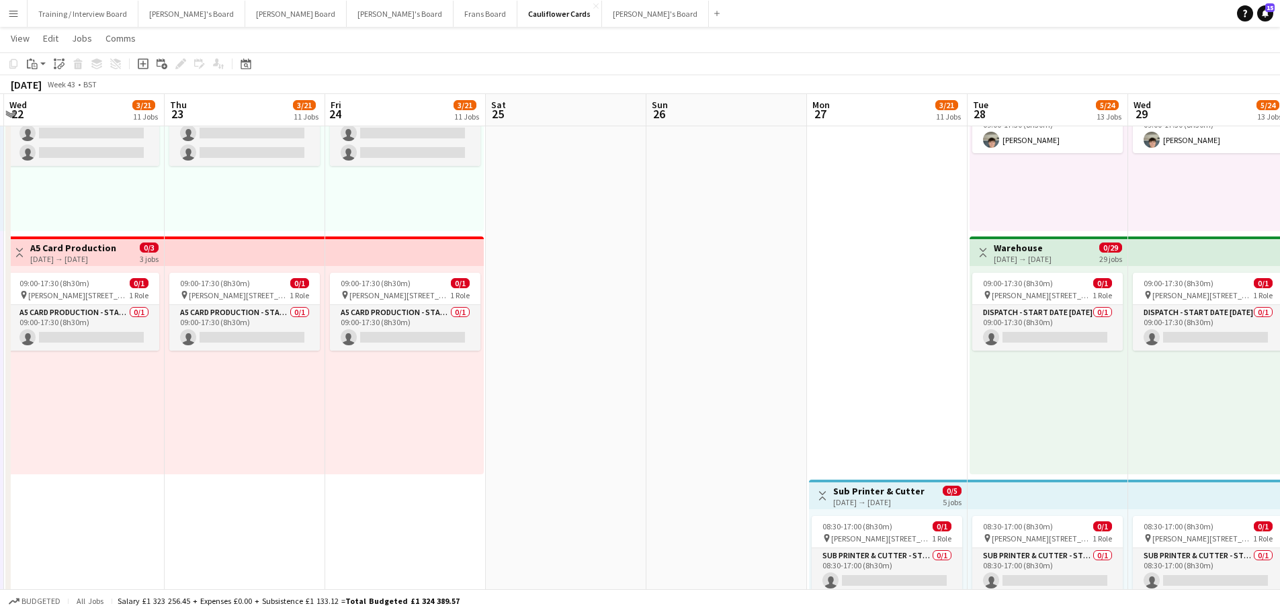
drag, startPoint x: 844, startPoint y: 383, endPoint x: 631, endPoint y: 360, distance: 214.8
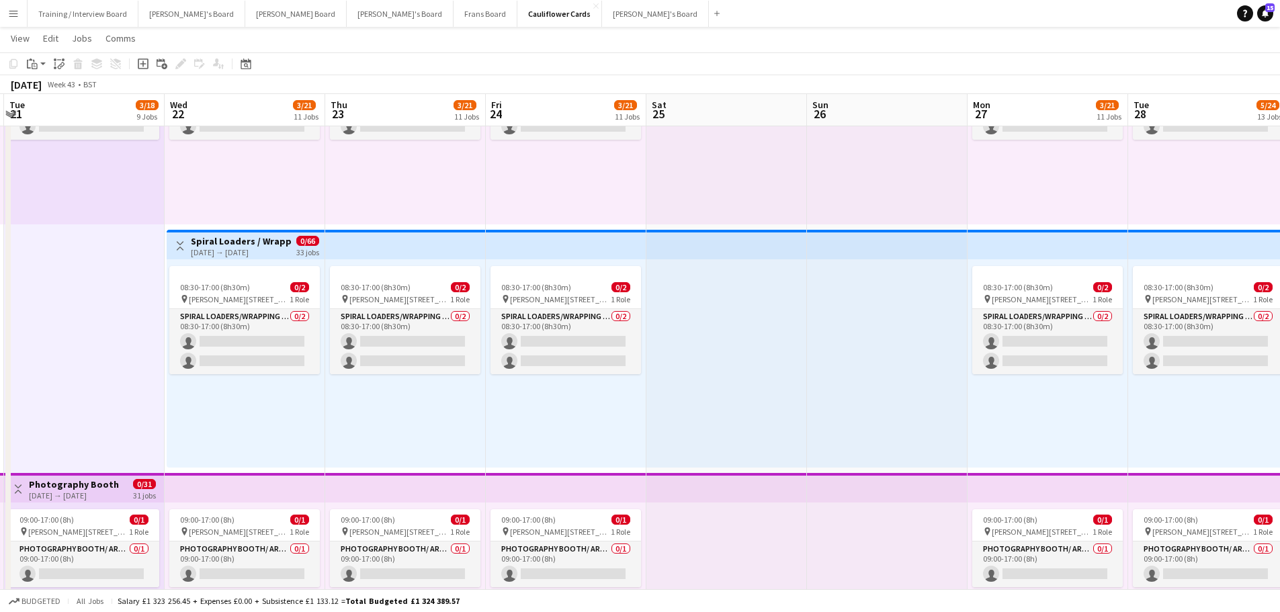
scroll to position [0, 349]
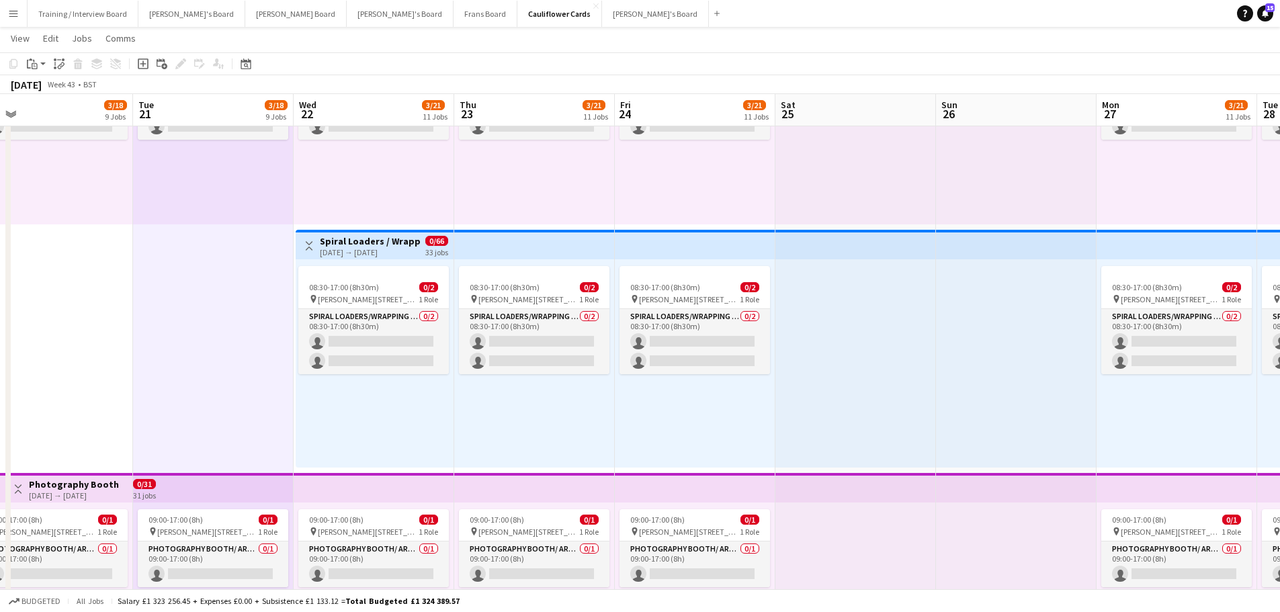
drag, startPoint x: 255, startPoint y: 423, endPoint x: 544, endPoint y: 418, distance: 289.5
click at [394, 326] on app-card-role "Spiral Loaders/Wrapping - Start Date 22nd Oct 0/2 08:30-17:00 (8h30m) single-ne…" at bounding box center [373, 341] width 150 height 65
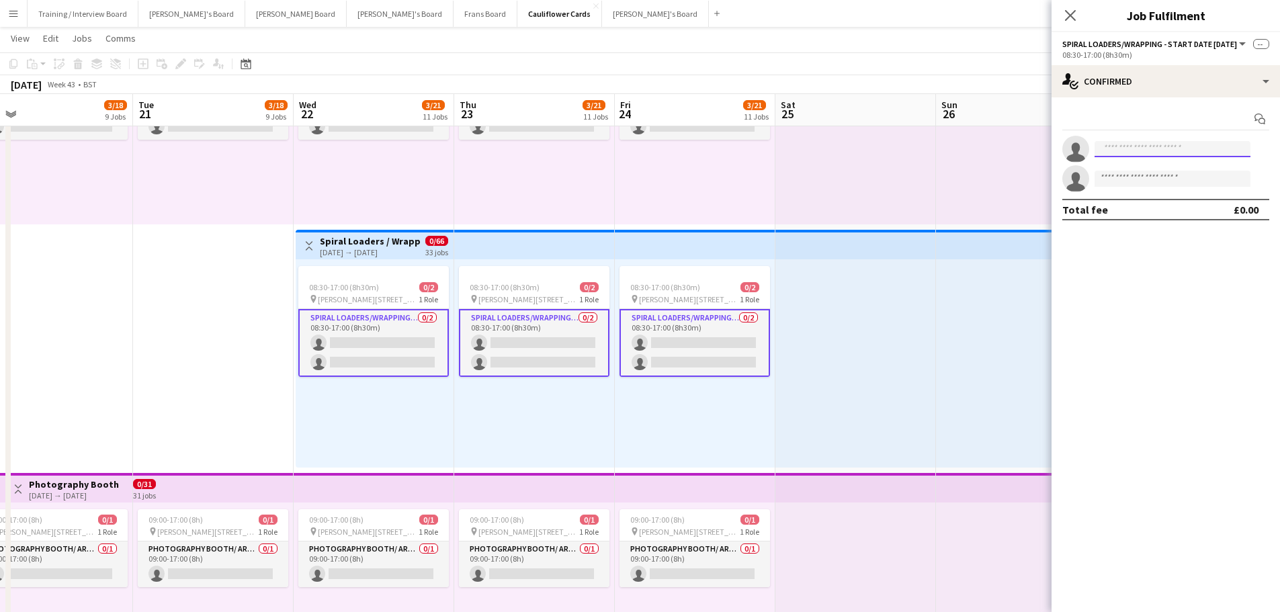
click at [1149, 146] on input at bounding box center [1172, 149] width 156 height 16
click at [1171, 148] on input at bounding box center [1172, 149] width 156 height 16
type input "*******"
click at [1163, 171] on span "Toby Warman Active" at bounding box center [1172, 168] width 134 height 11
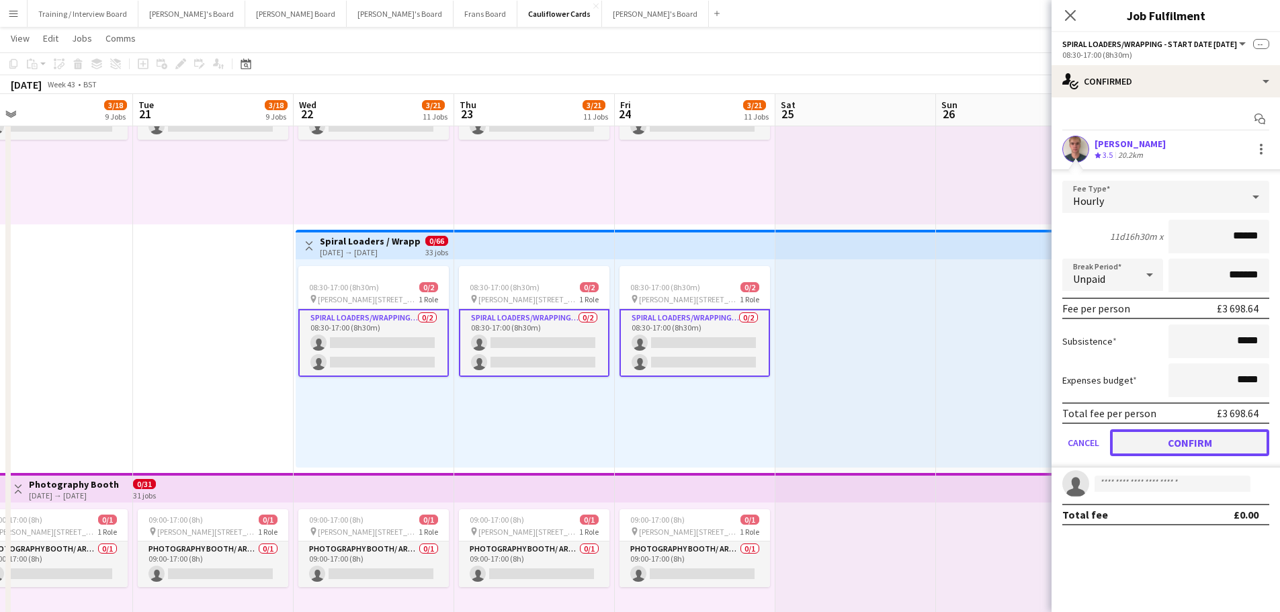
click at [1171, 447] on button "Confirm" at bounding box center [1189, 442] width 159 height 27
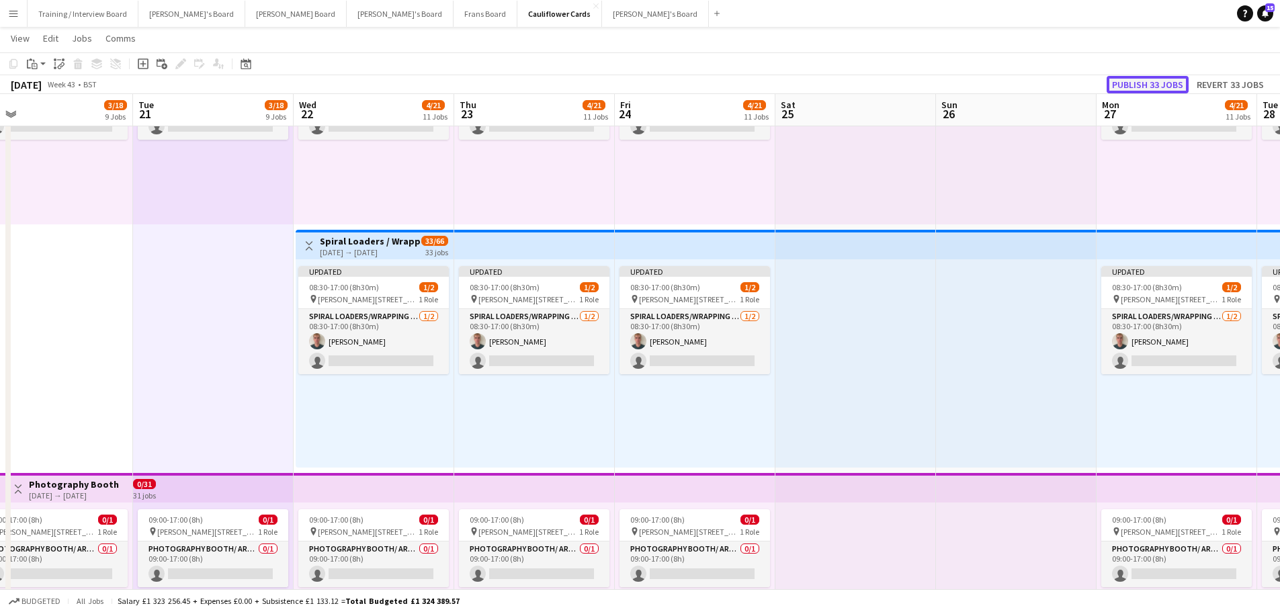
click at [1130, 81] on button "Publish 33 jobs" at bounding box center [1147, 84] width 82 height 17
